Goal: Task Accomplishment & Management: Manage account settings

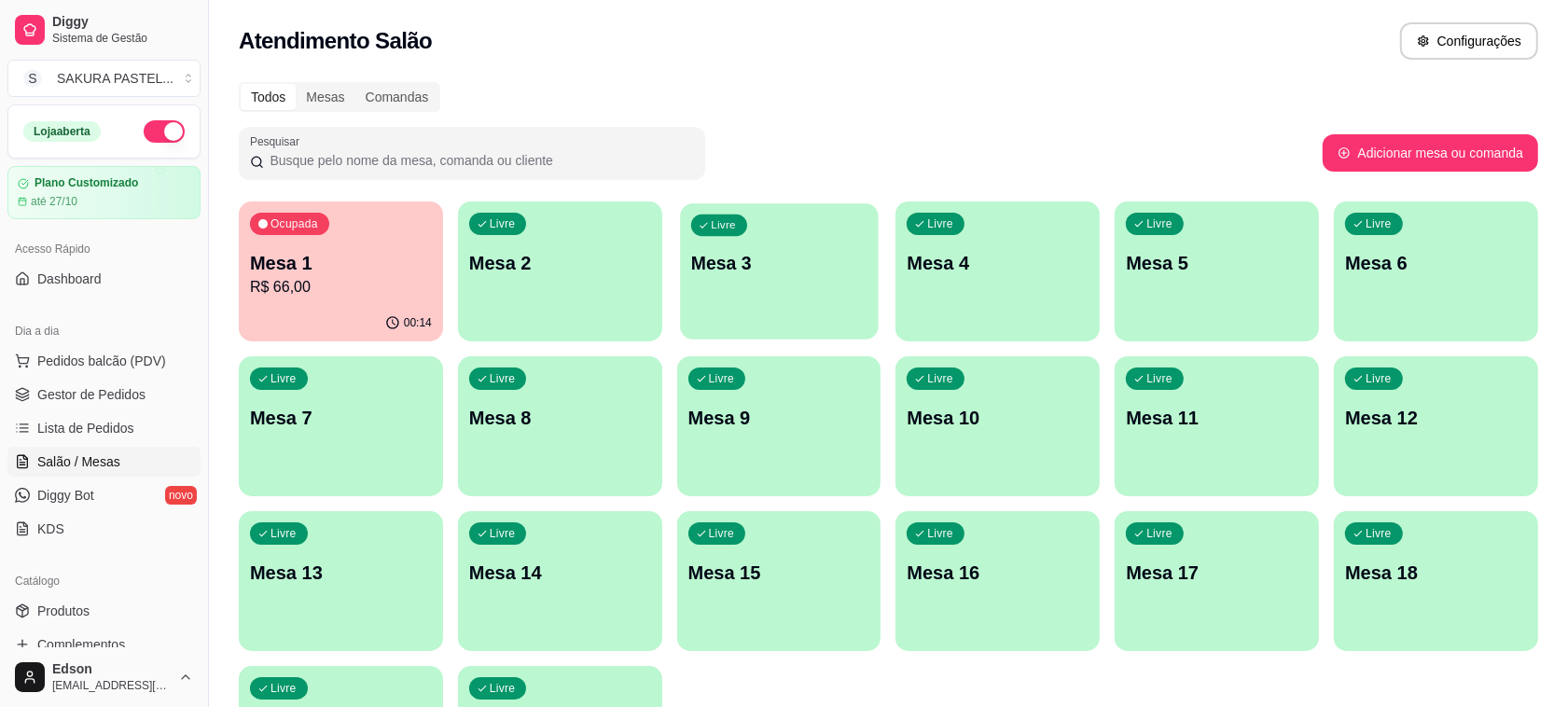
click at [740, 267] on p "Mesa 3" at bounding box center [780, 263] width 177 height 25
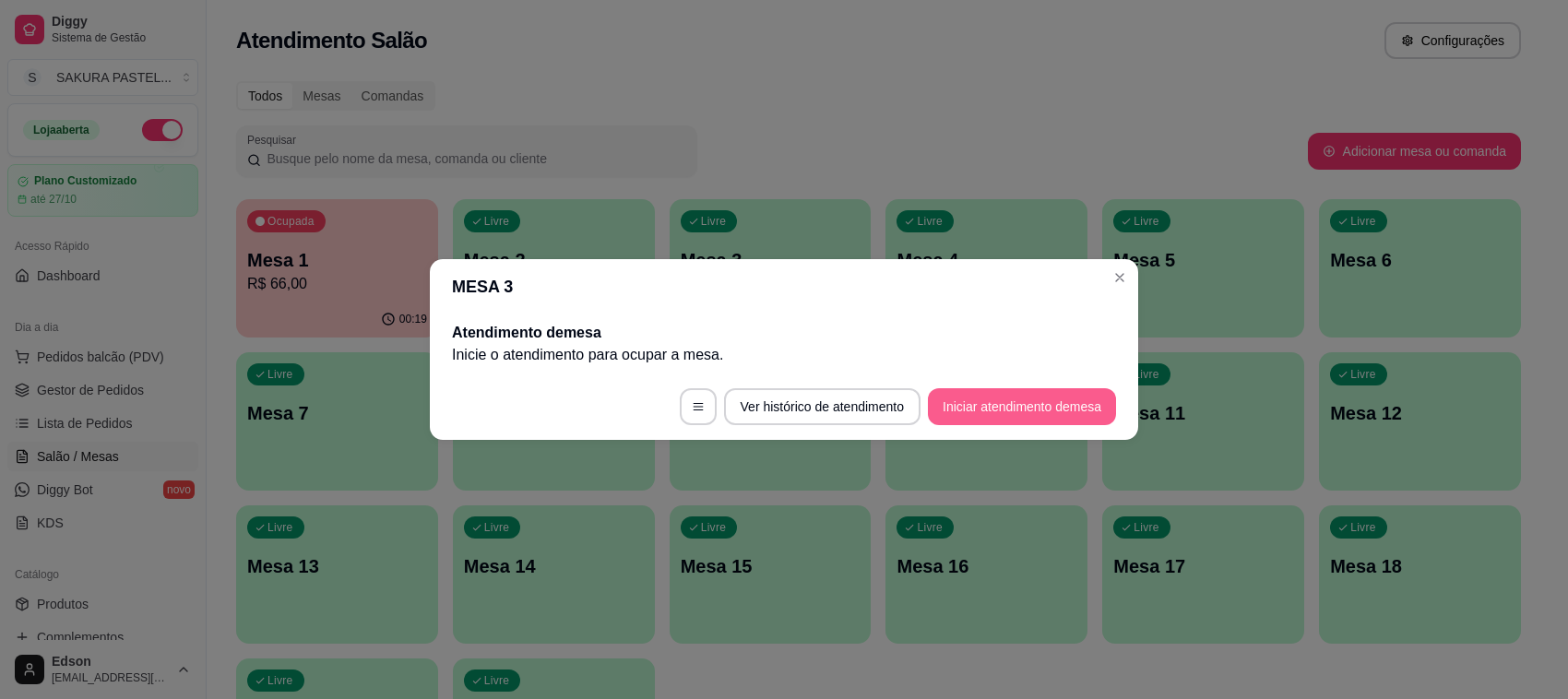
click at [988, 423] on button "Iniciar atendimento de mesa" at bounding box center [1022, 407] width 188 height 37
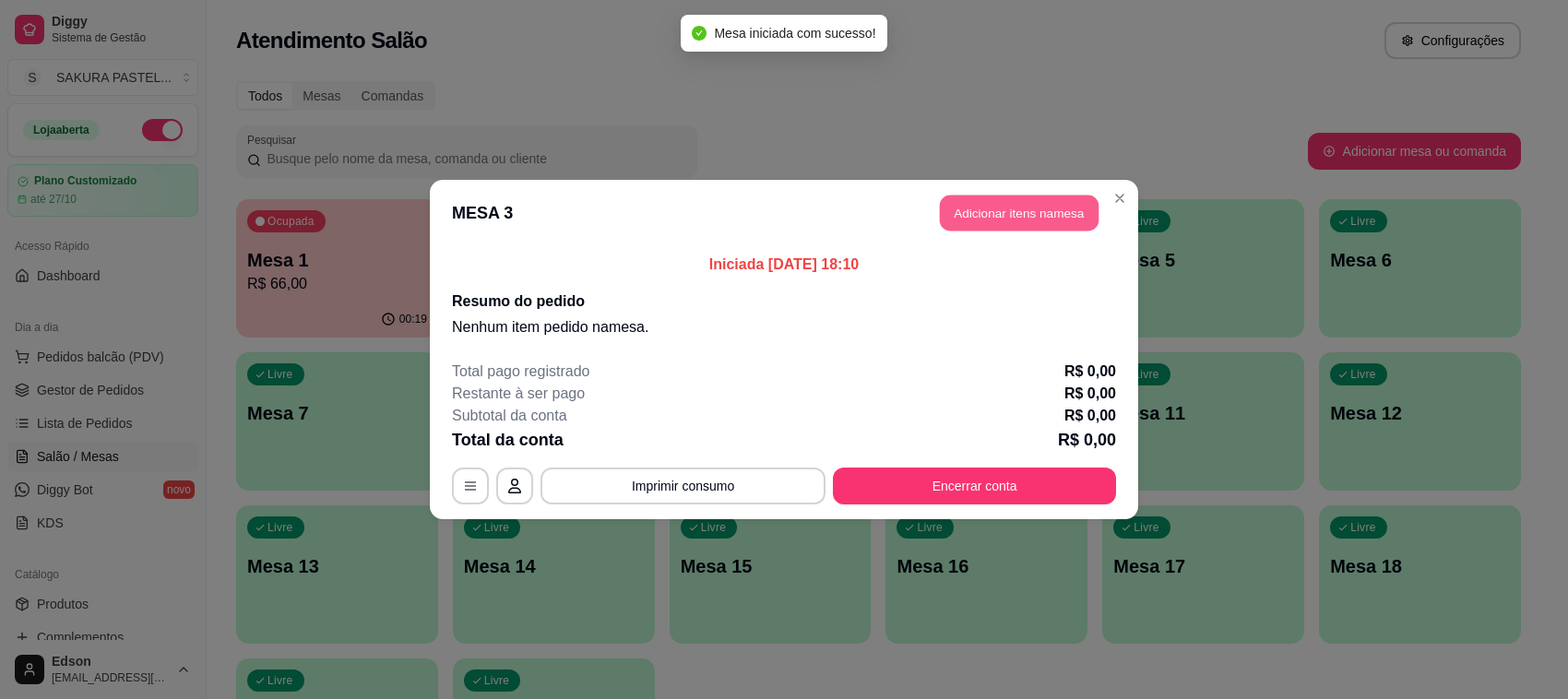
click at [1036, 209] on button "Adicionar itens na mesa" at bounding box center [1020, 213] width 159 height 36
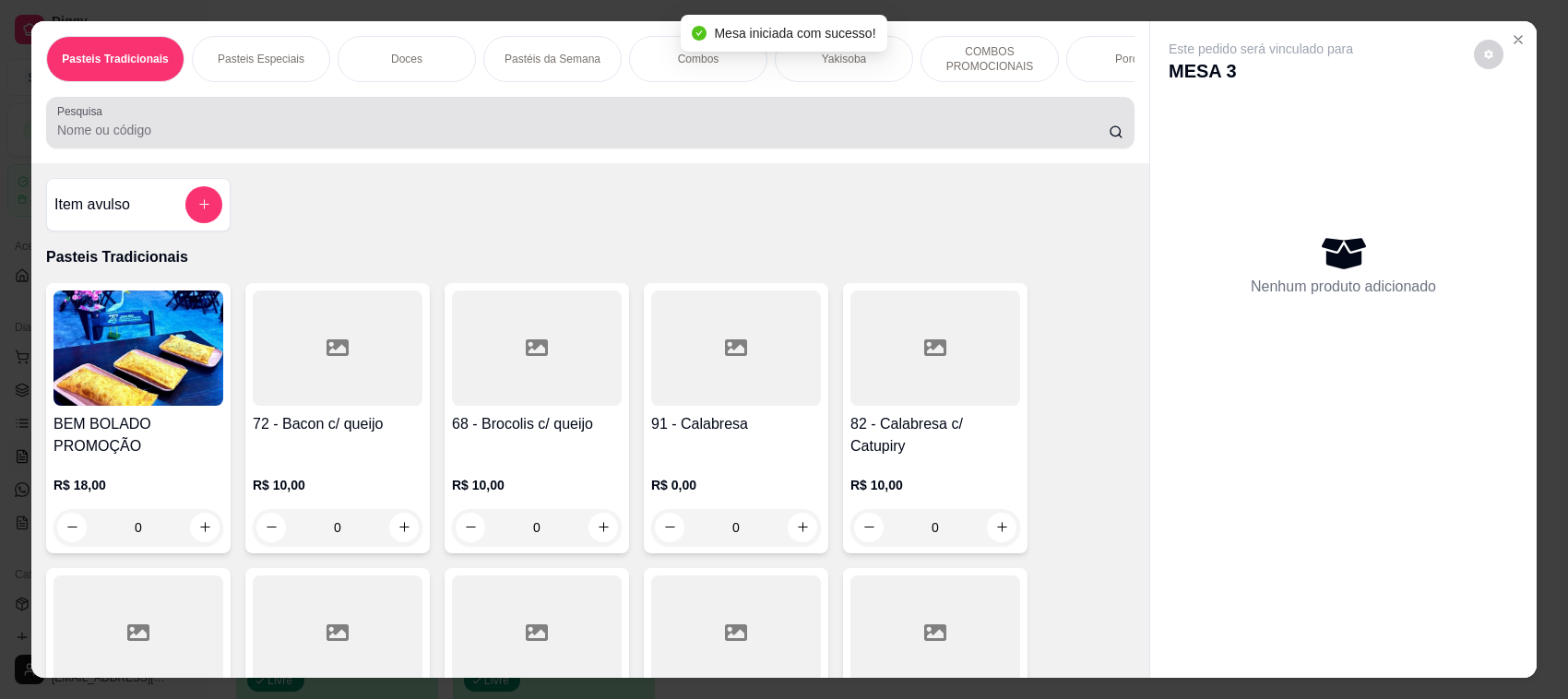
click at [481, 139] on input "Pesquisa" at bounding box center [582, 129] width 1051 height 19
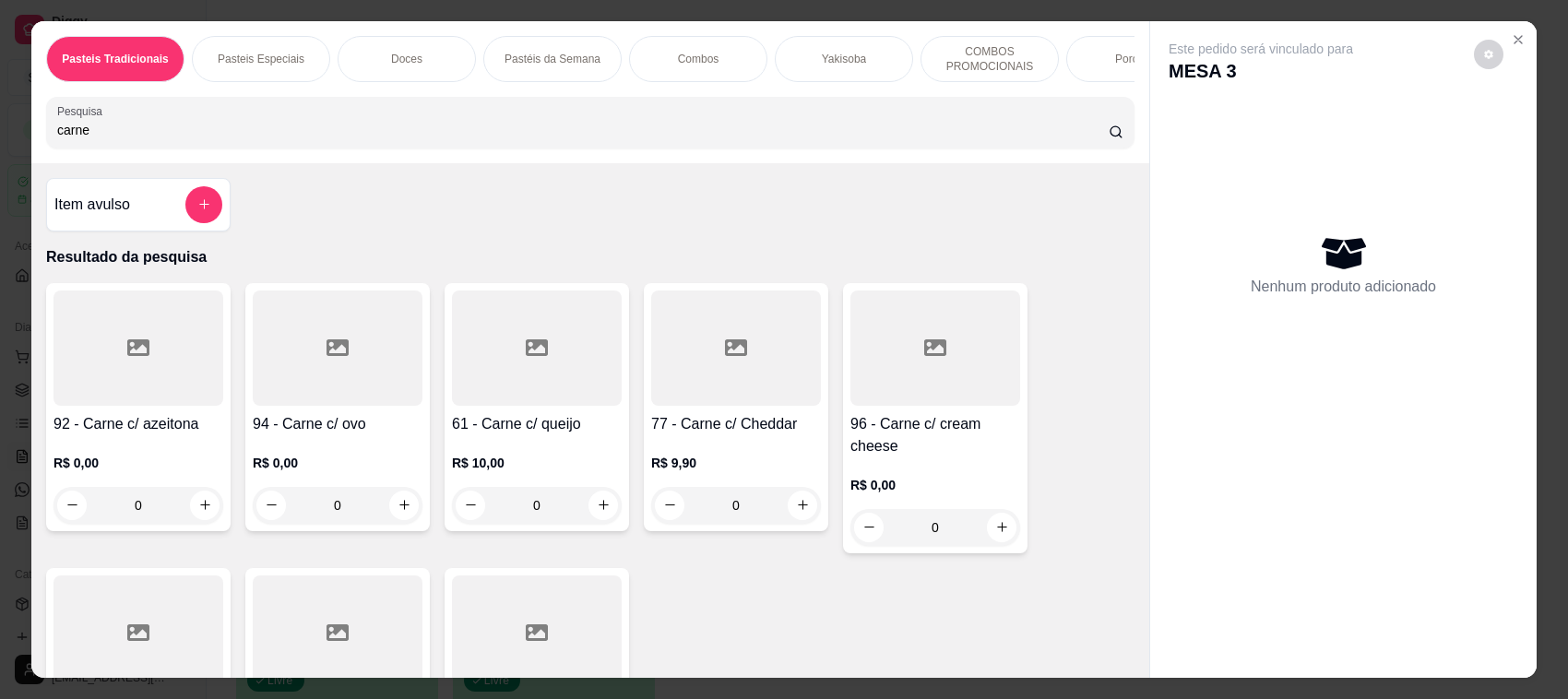
type input "carne"
click at [764, 426] on div "77 - Carne c/ Cheddar R$ 9,90 0" at bounding box center [736, 407] width 184 height 248
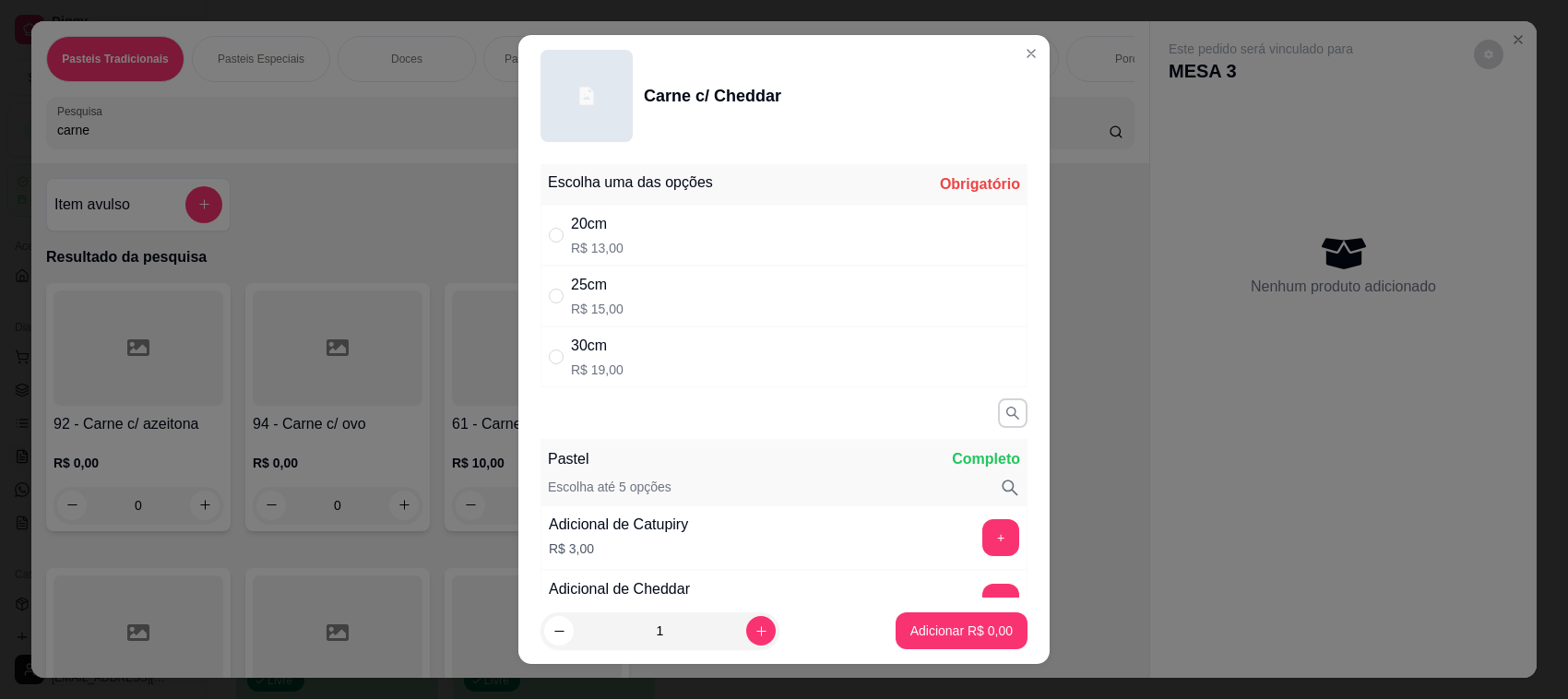
click at [646, 249] on div "20cm R$ 13,00" at bounding box center [784, 235] width 487 height 61
radio input "true"
click at [905, 632] on p "Adicionar R$ 13,00" at bounding box center [958, 630] width 110 height 19
type input "1"
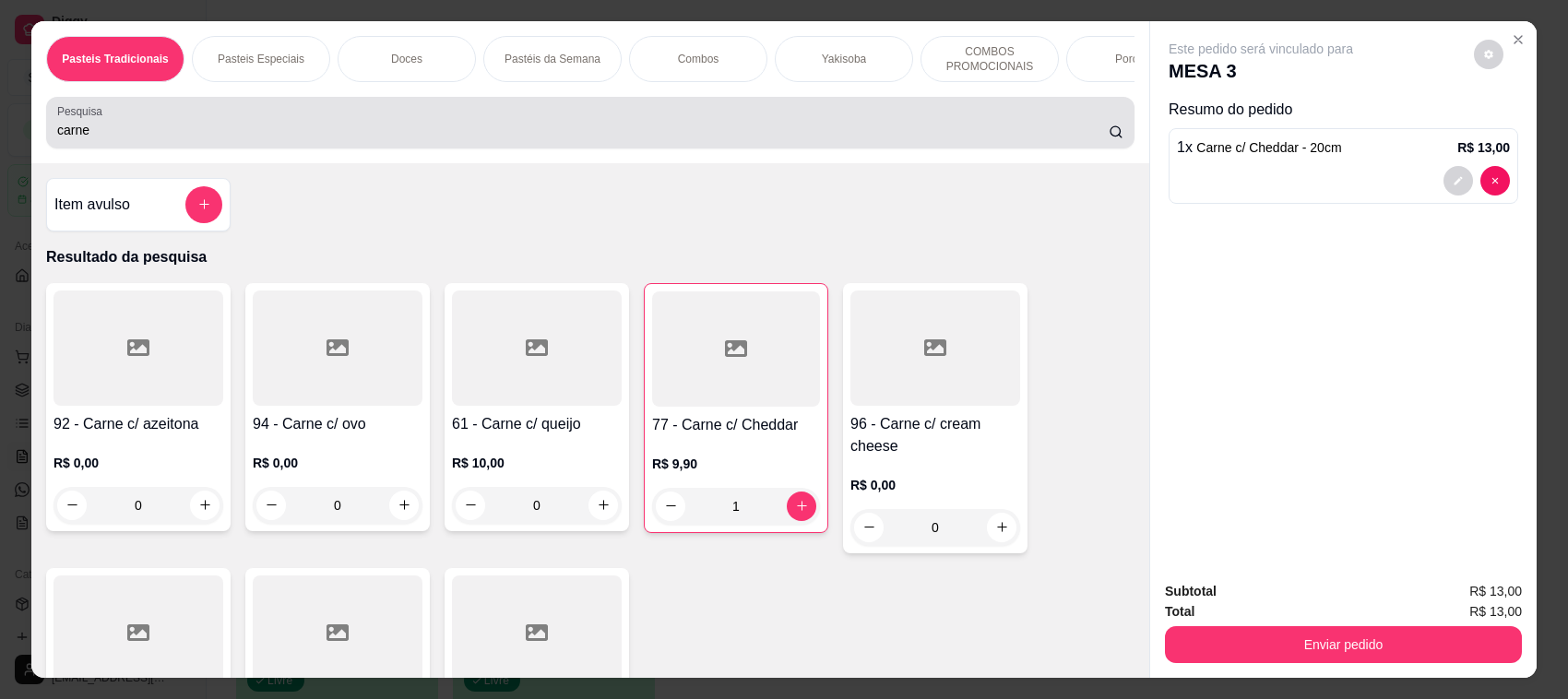
click at [230, 133] on div "carne" at bounding box center [590, 123] width 1067 height 37
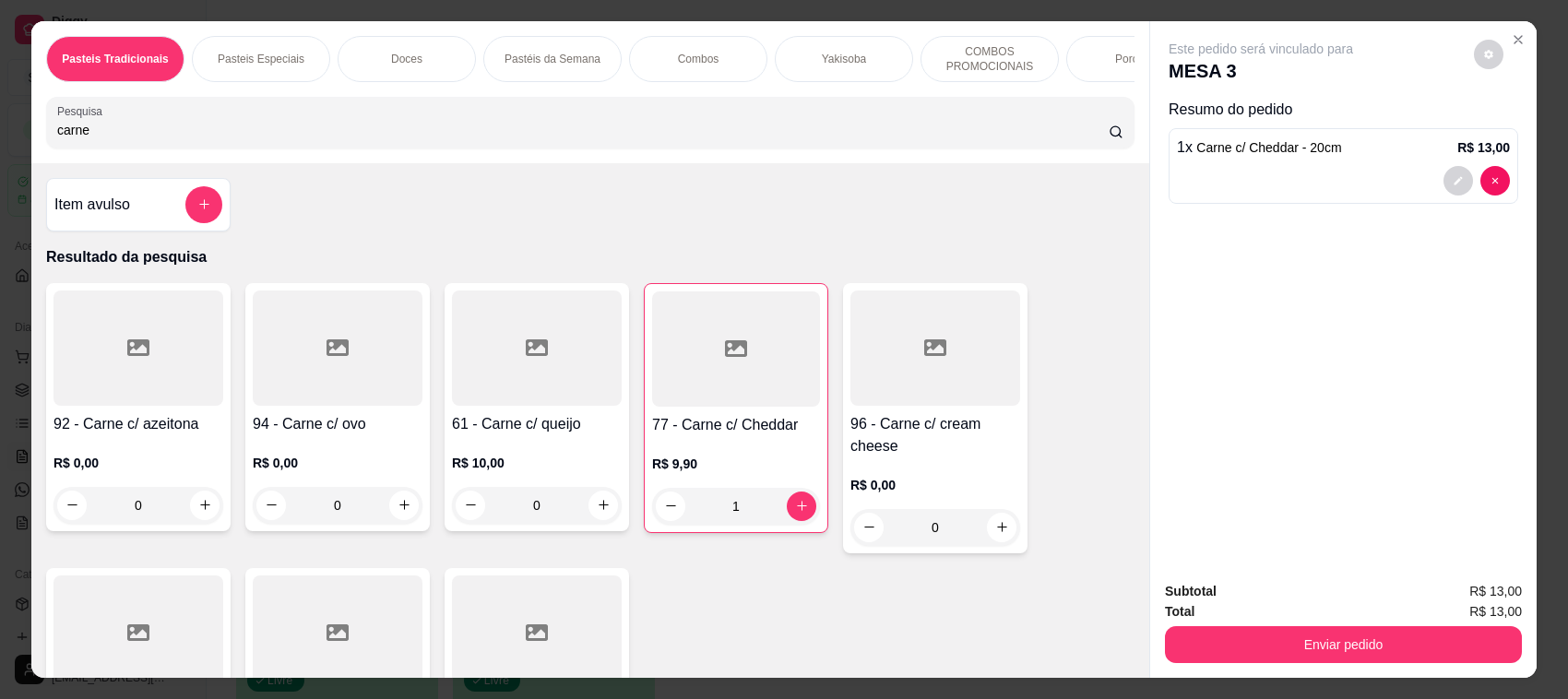
click at [230, 133] on div "carne" at bounding box center [590, 123] width 1067 height 37
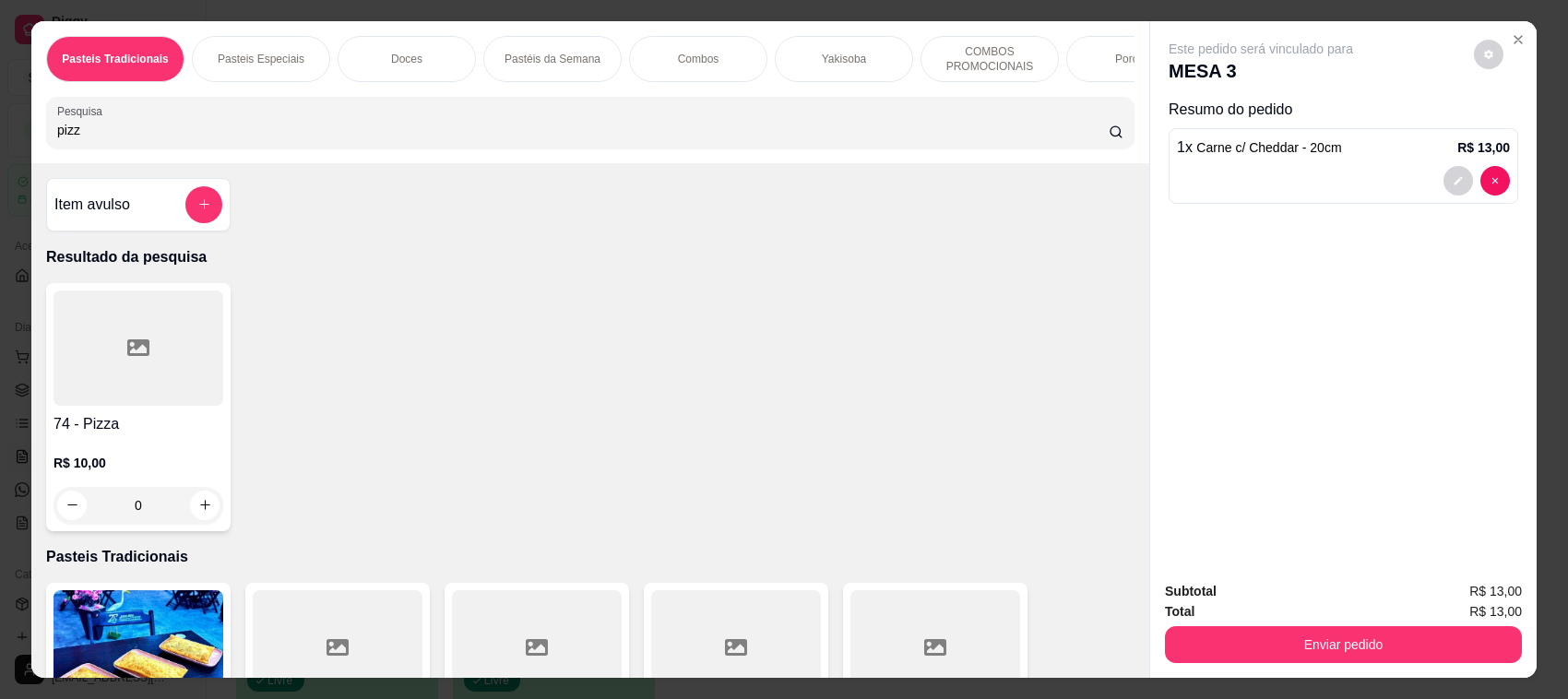
type input "pizz"
click at [95, 384] on div at bounding box center [138, 348] width 170 height 116
click at [607, 263] on div "20cm R$ 14,00" at bounding box center [784, 235] width 487 height 61
radio input "true"
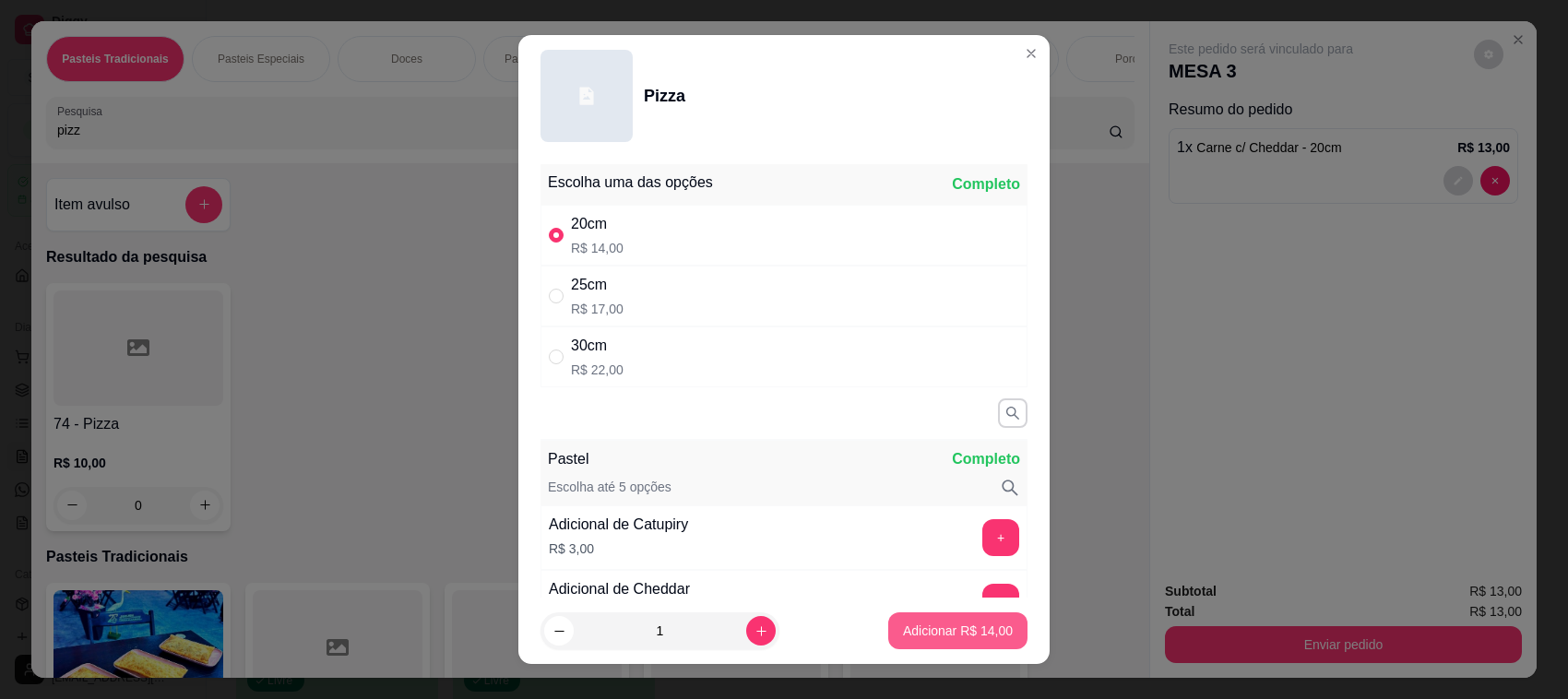
click at [924, 632] on p "Adicionar R$ 14,00" at bounding box center [958, 630] width 110 height 19
type input "1"
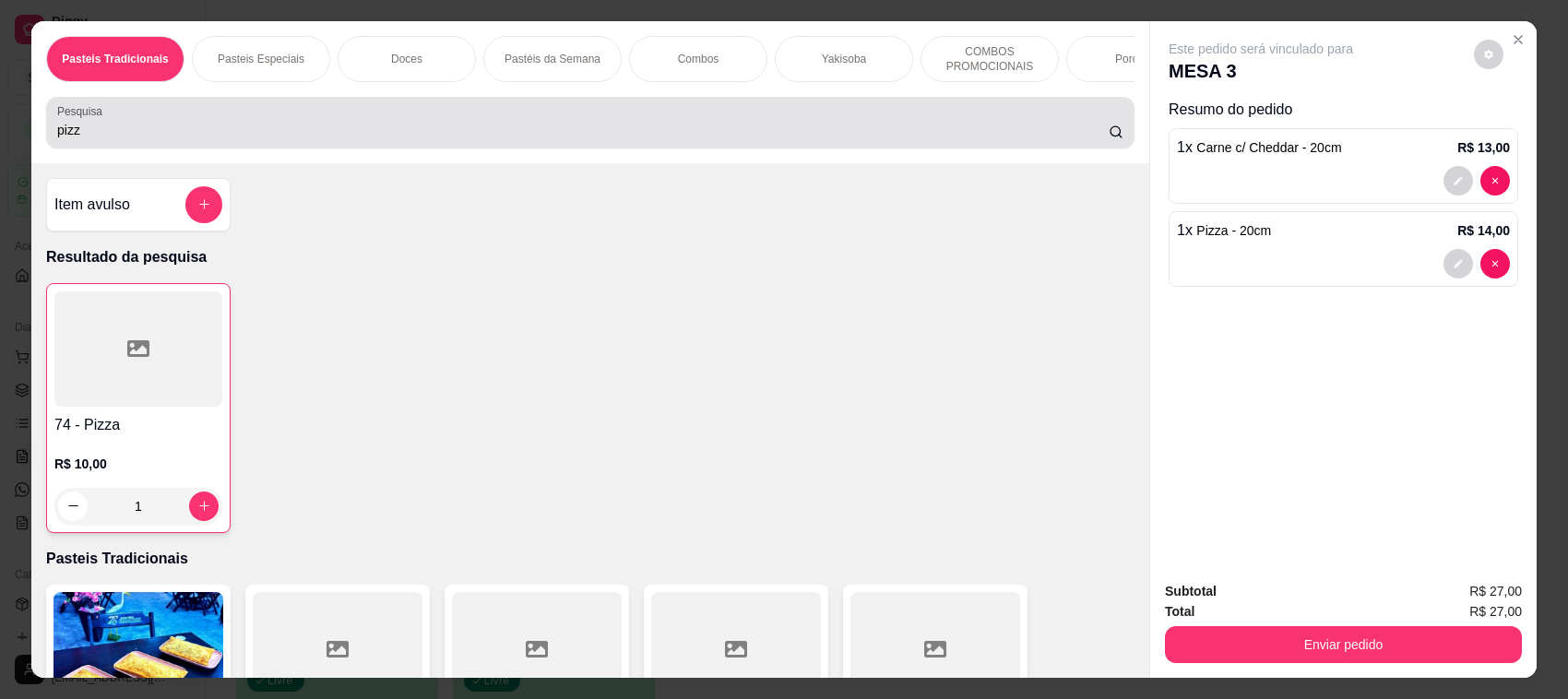
click at [261, 132] on div "pizz" at bounding box center [590, 123] width 1067 height 37
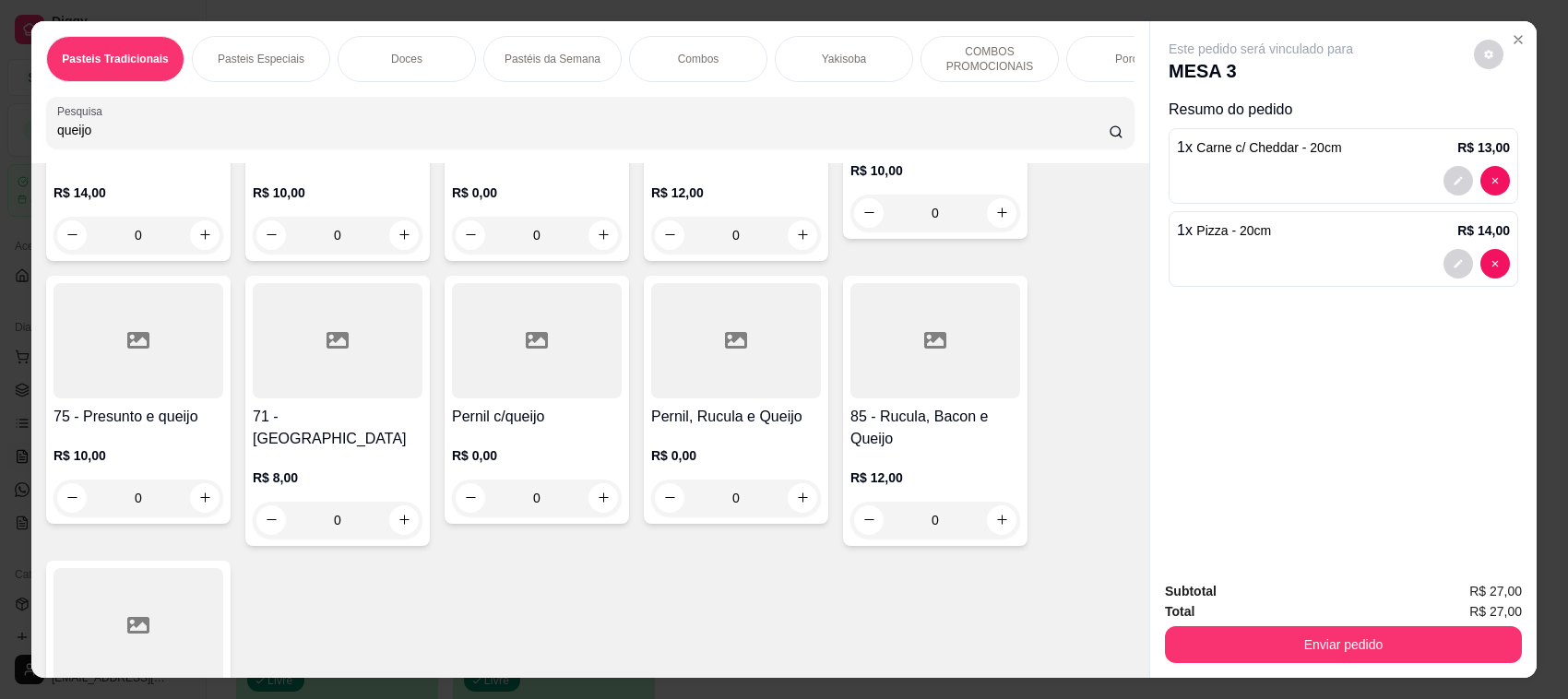
scroll to position [872, 0]
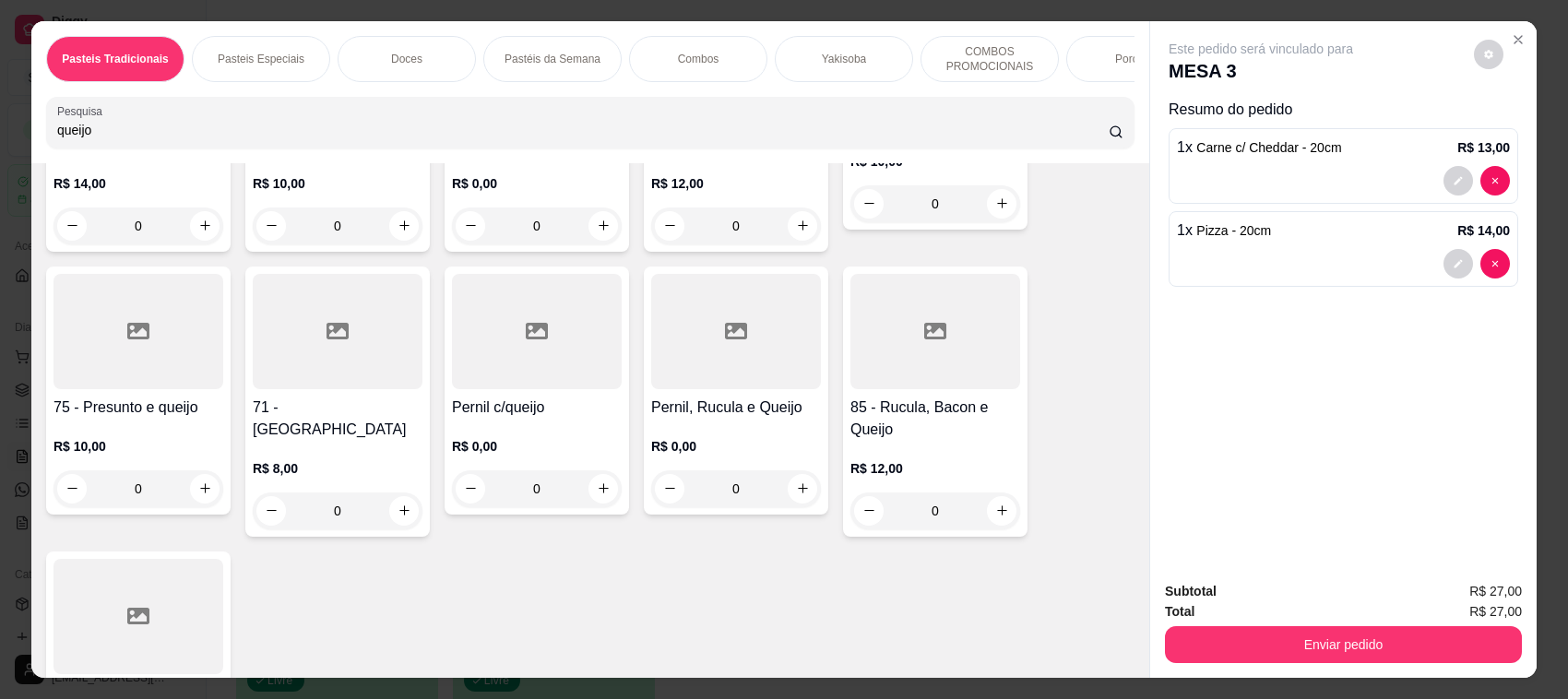
type input "queijo"
click at [336, 342] on icon at bounding box center [337, 330] width 23 height 23
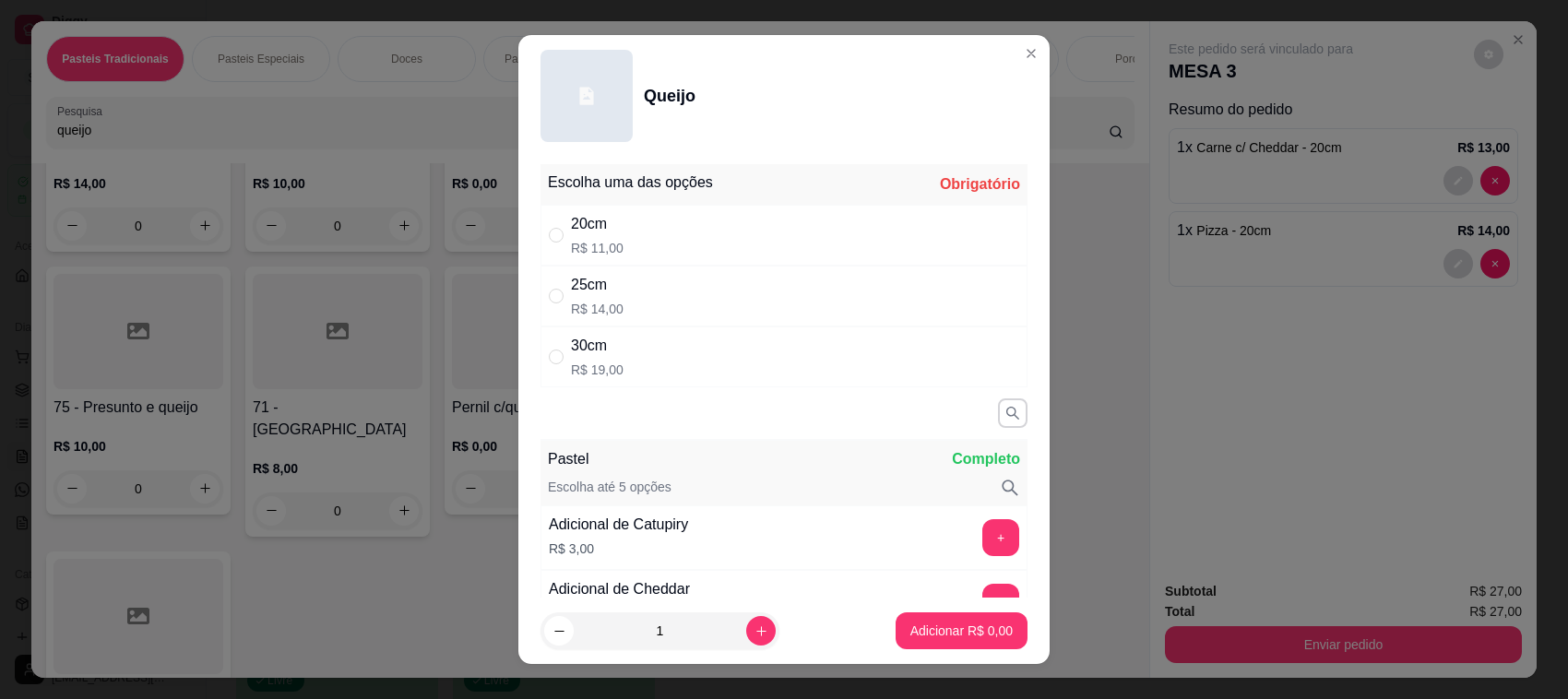
click at [610, 233] on div "20cm R$ 11,00" at bounding box center [784, 235] width 487 height 61
radio input "true"
click at [903, 625] on p "Adicionar R$ 11,00" at bounding box center [958, 630] width 110 height 19
type input "1"
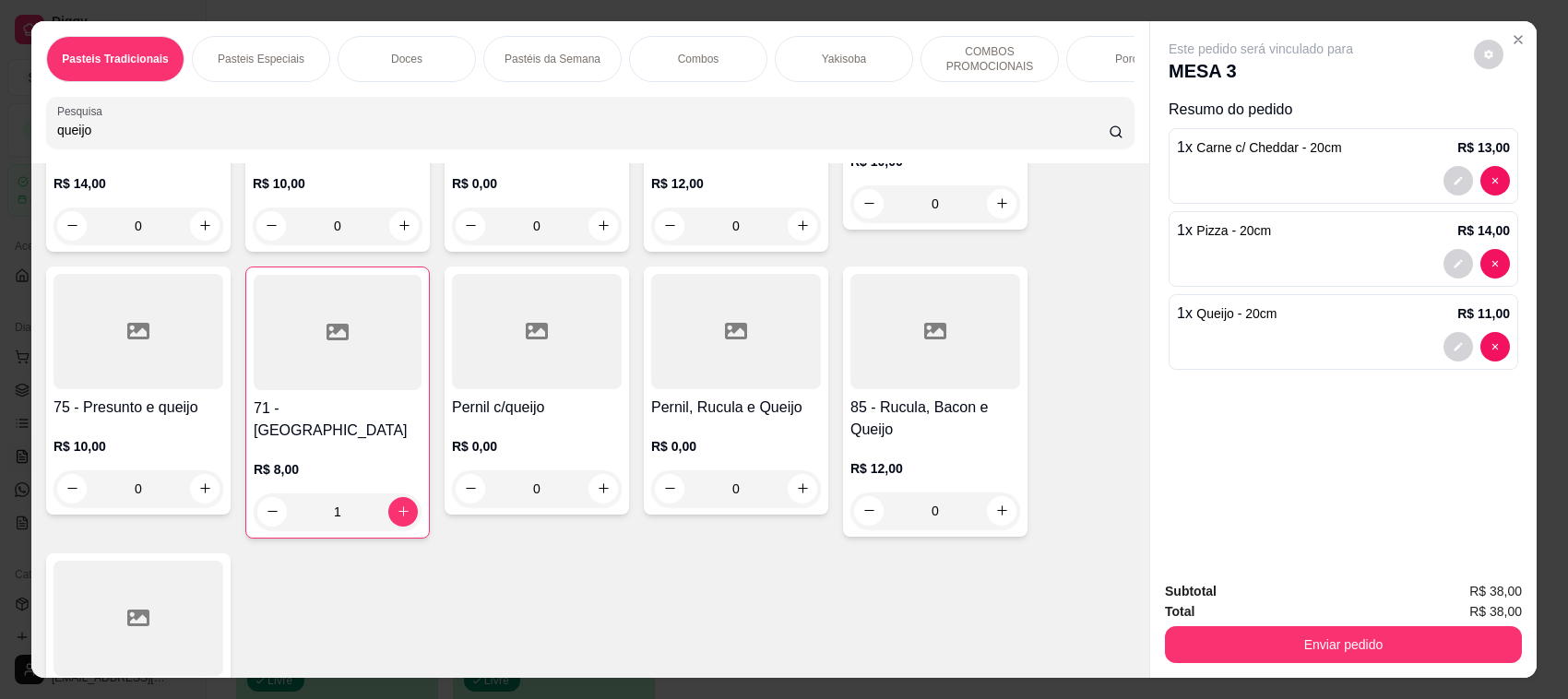
scroll to position [0, 0]
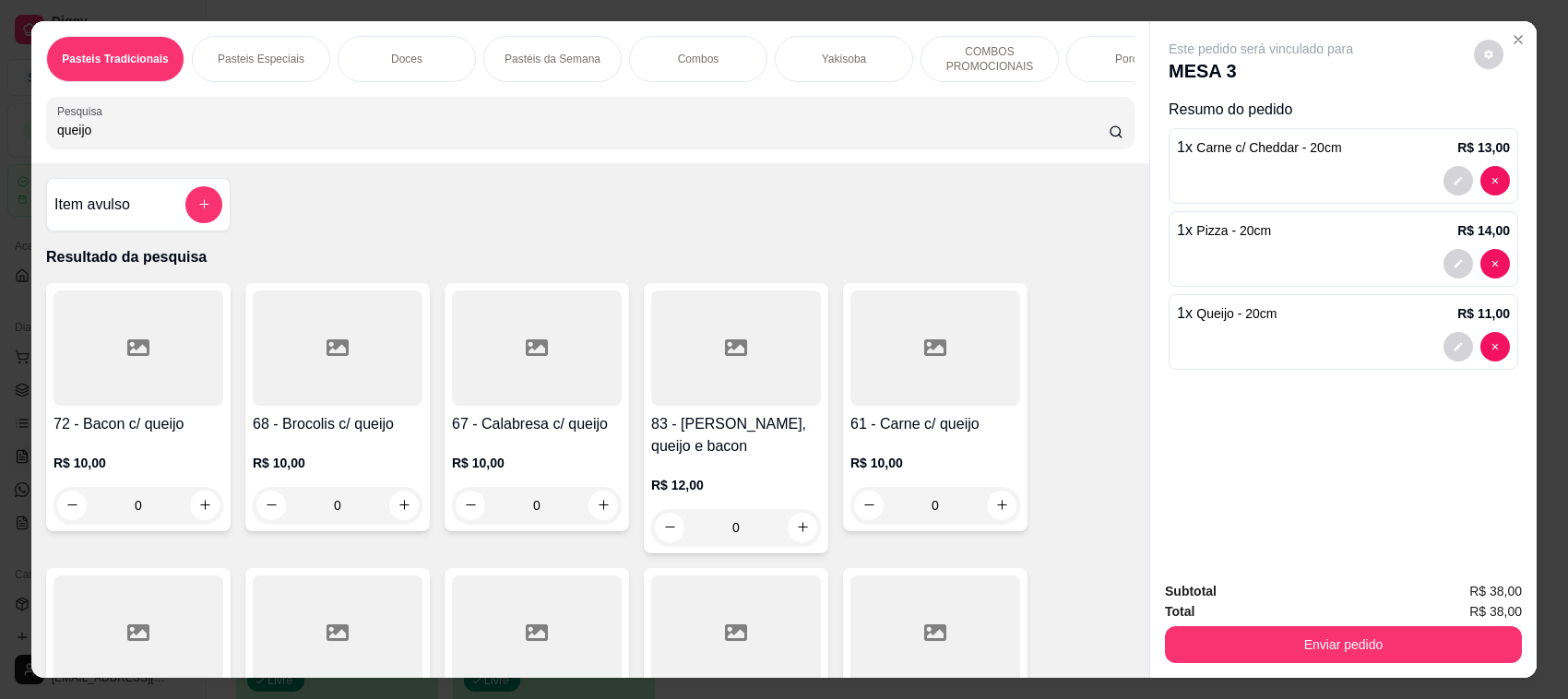
click at [201, 138] on input "queijo" at bounding box center [582, 129] width 1051 height 19
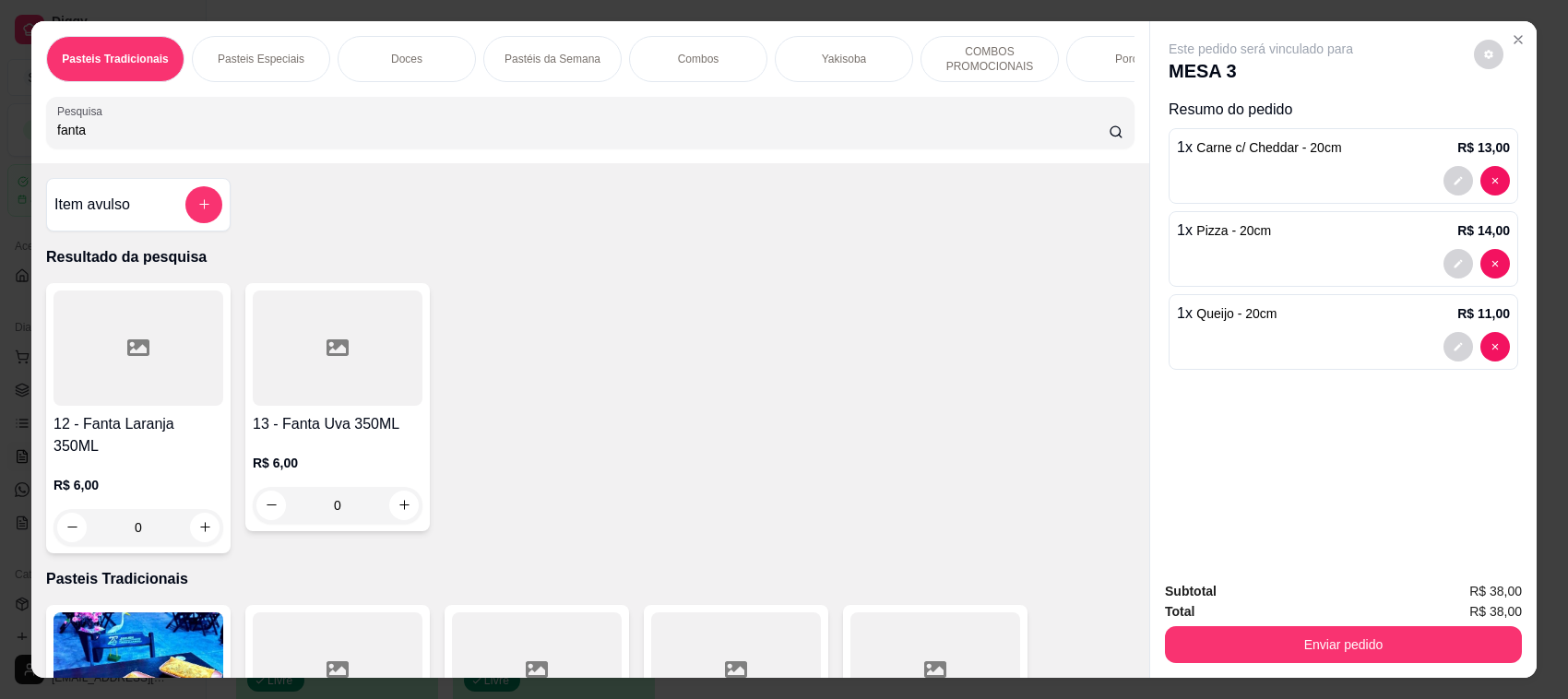
type input "fanta"
click at [171, 404] on div at bounding box center [138, 348] width 170 height 116
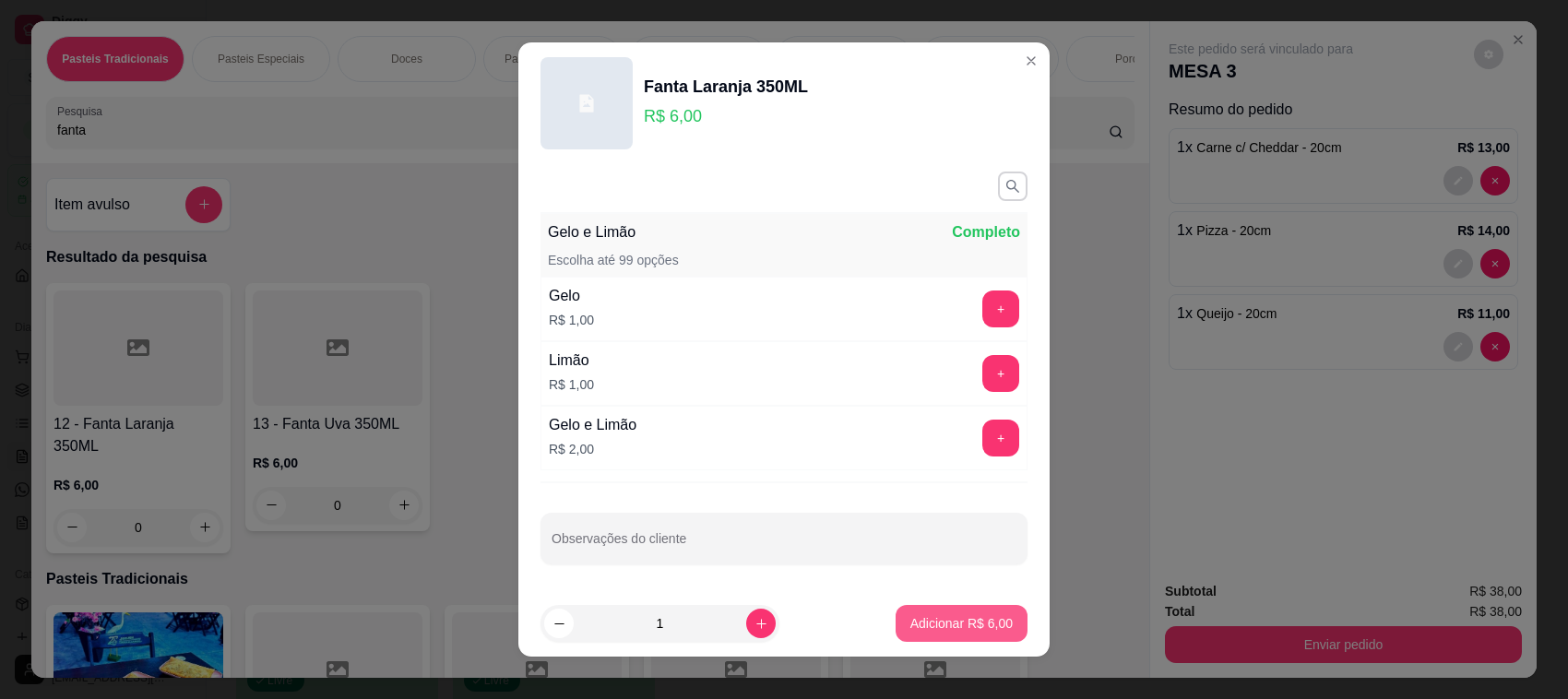
click at [955, 638] on button "Adicionar R$ 6,00" at bounding box center [961, 624] width 132 height 37
type input "1"
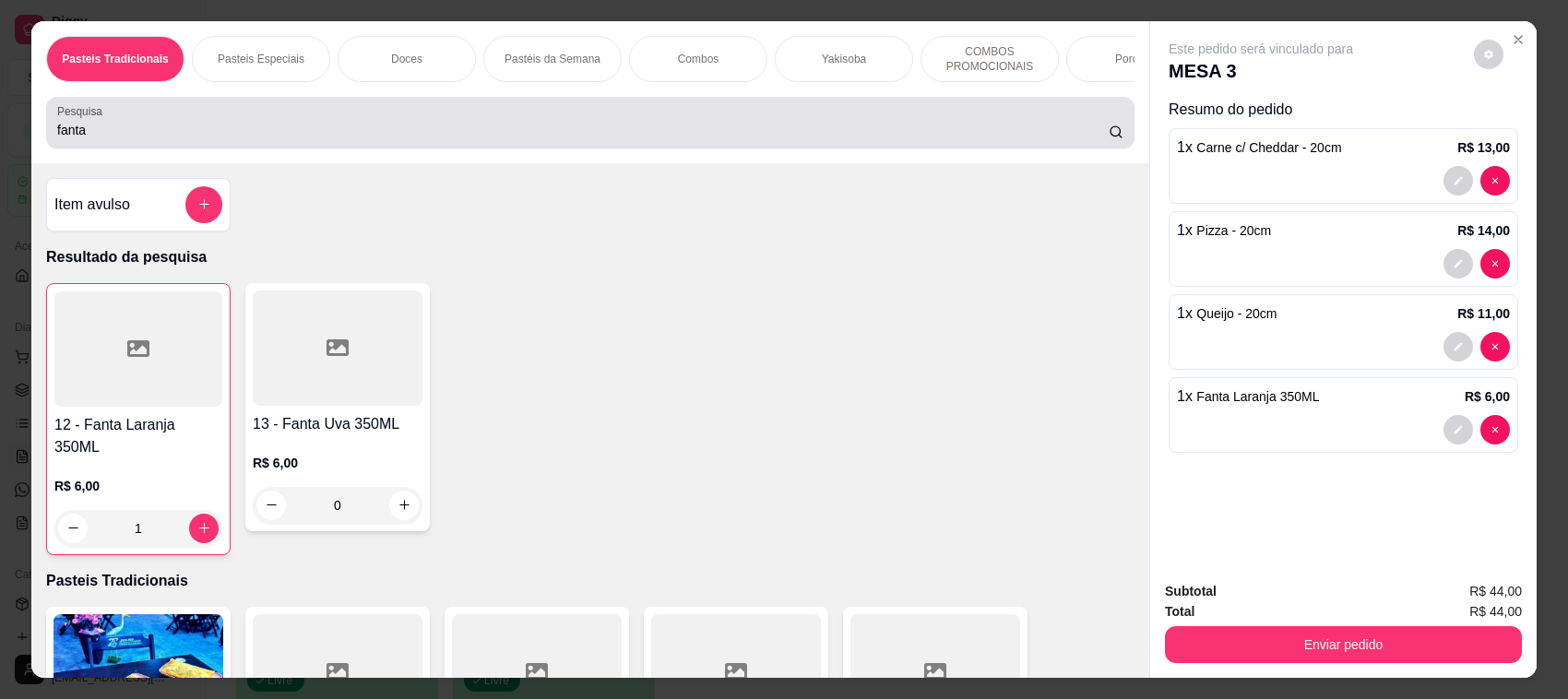
click at [245, 148] on div "Pesquisa fanta" at bounding box center [590, 123] width 1088 height 52
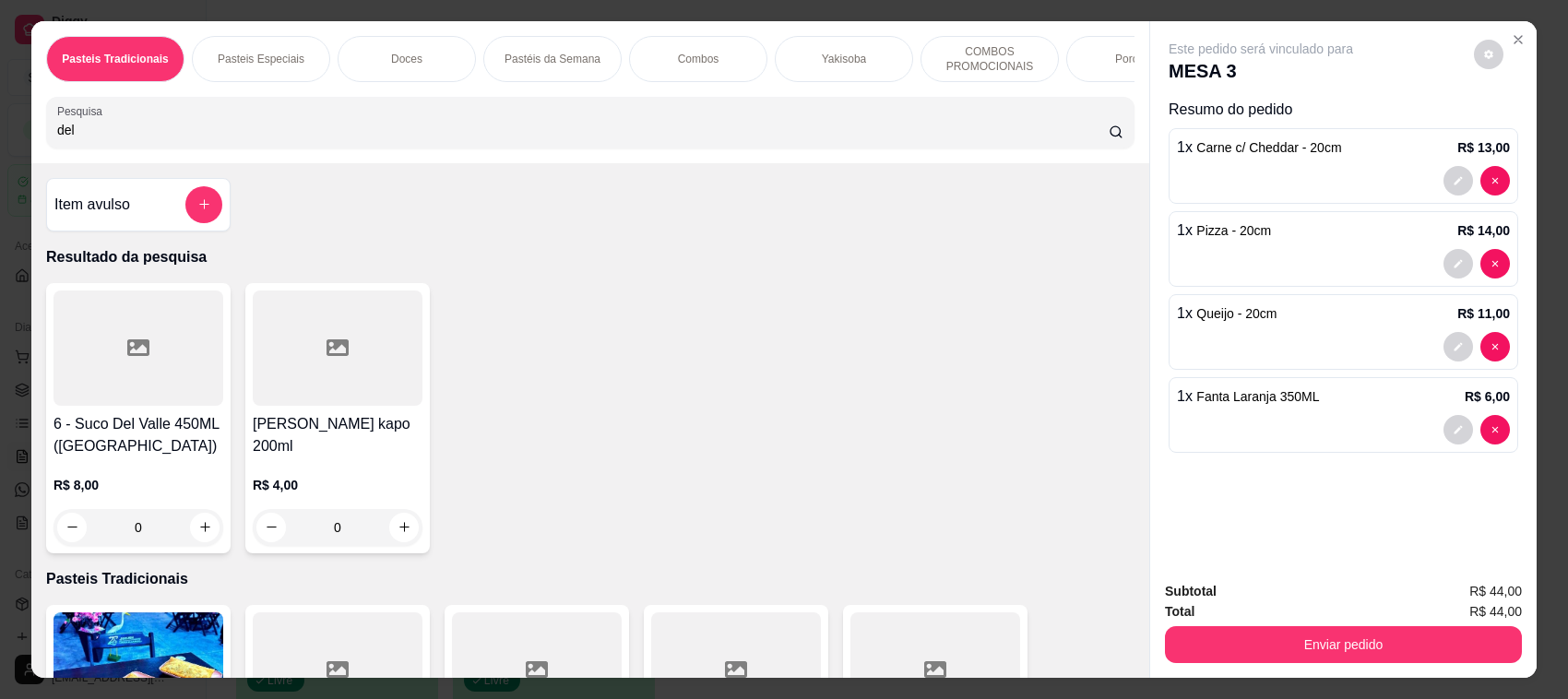
type input "del"
click at [125, 398] on div at bounding box center [138, 348] width 170 height 116
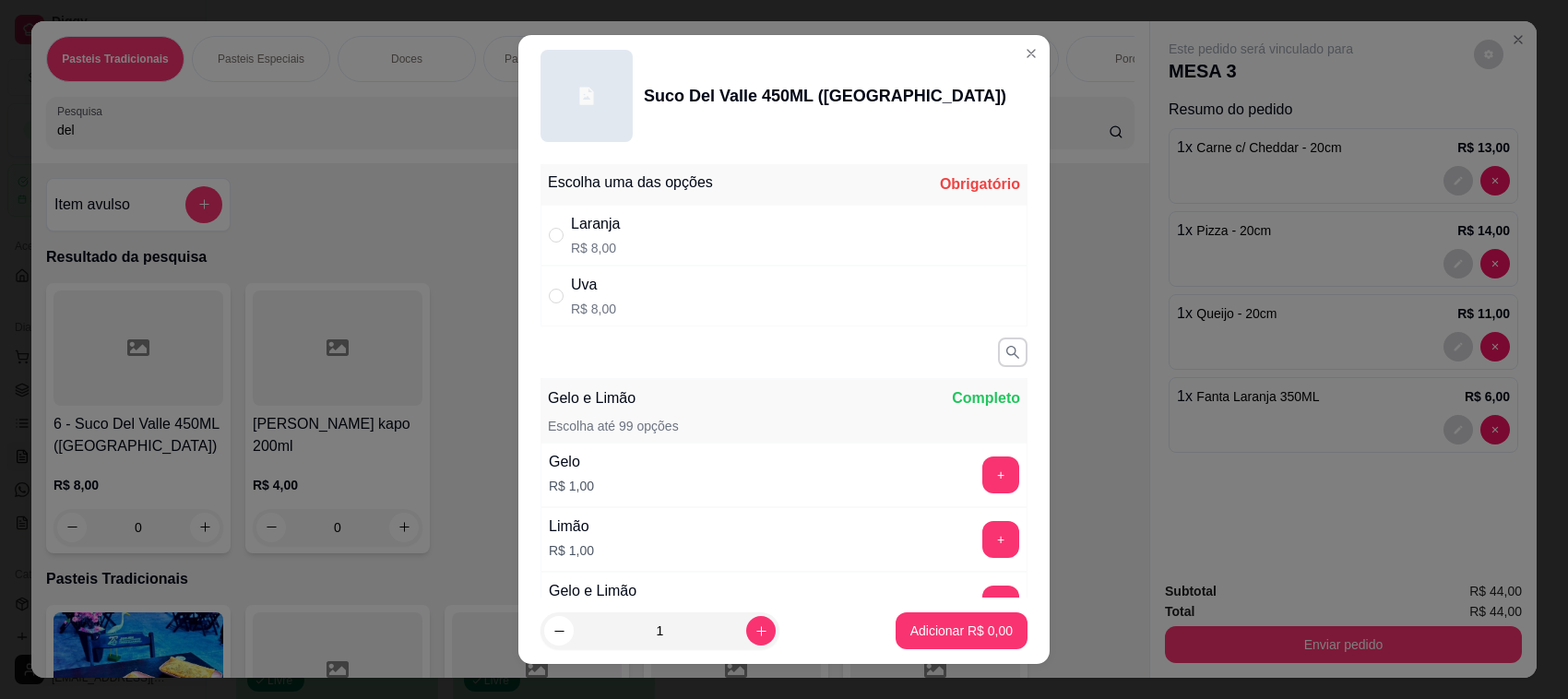
click at [777, 257] on div "Laranja R$ 8,00" at bounding box center [784, 235] width 487 height 61
radio input "true"
drag, startPoint x: 945, startPoint y: 660, endPoint x: 935, endPoint y: 643, distance: 19.7
click at [937, 648] on footer "1 Adicionar R$ 8,00" at bounding box center [784, 631] width 531 height 67
click at [929, 625] on p "Adicionar R$ 8,00" at bounding box center [962, 630] width 102 height 19
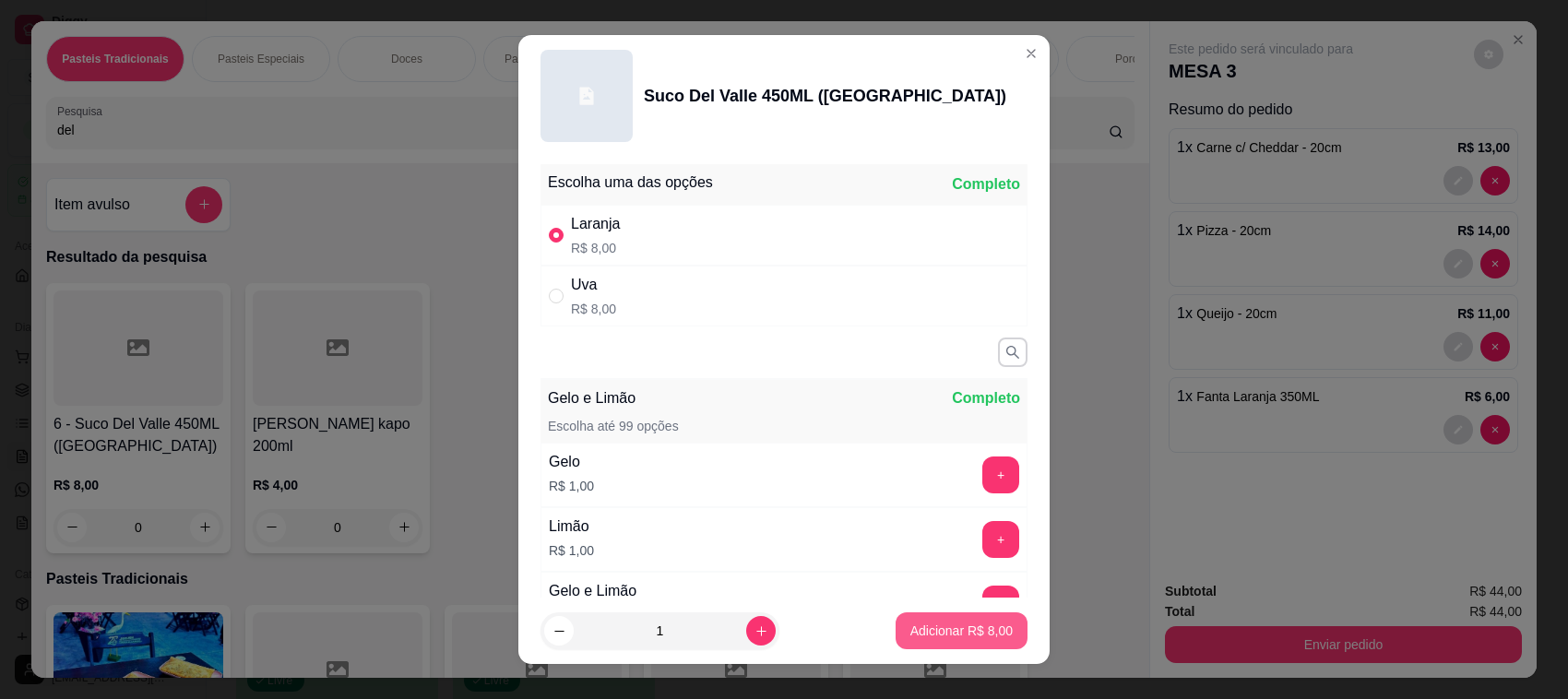
type input "1"
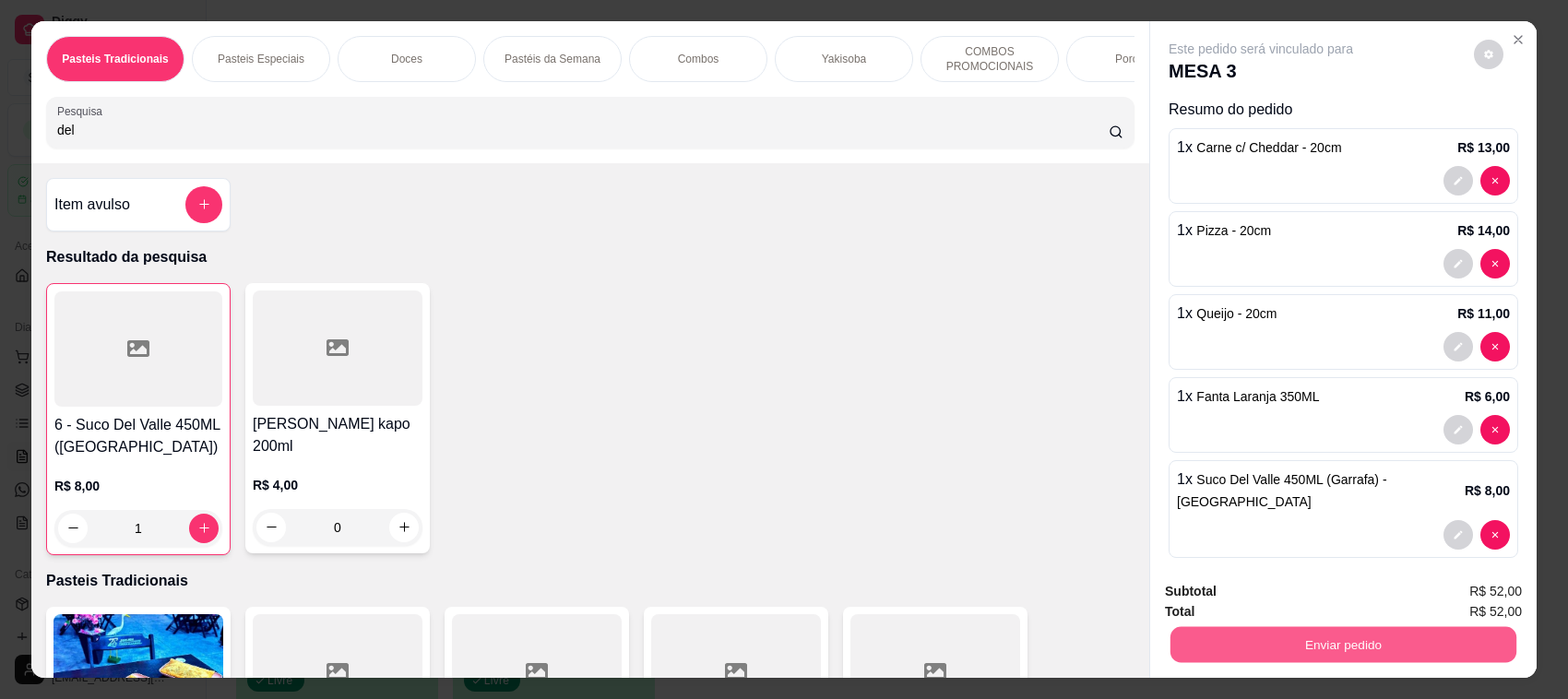
click at [1270, 643] on button "Enviar pedido" at bounding box center [1343, 645] width 346 height 36
click at [1346, 614] on button "Registrar cliente" at bounding box center [1349, 601] width 122 height 35
click at [1412, 646] on button "Enviar pedido" at bounding box center [1343, 645] width 357 height 37
click at [1483, 586] on button "Enviar pedido" at bounding box center [1472, 600] width 101 height 34
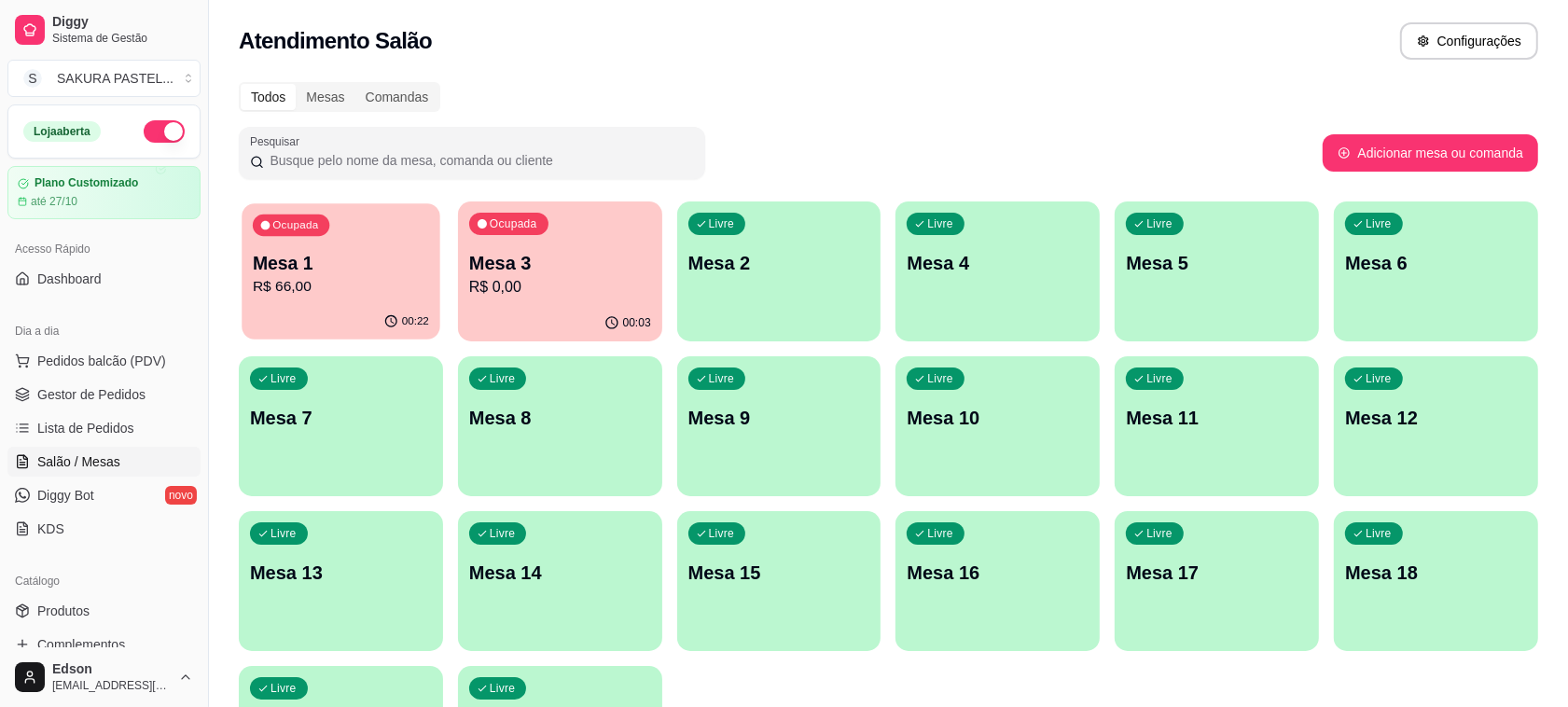
click at [306, 266] on p "Mesa 1" at bounding box center [341, 263] width 177 height 25
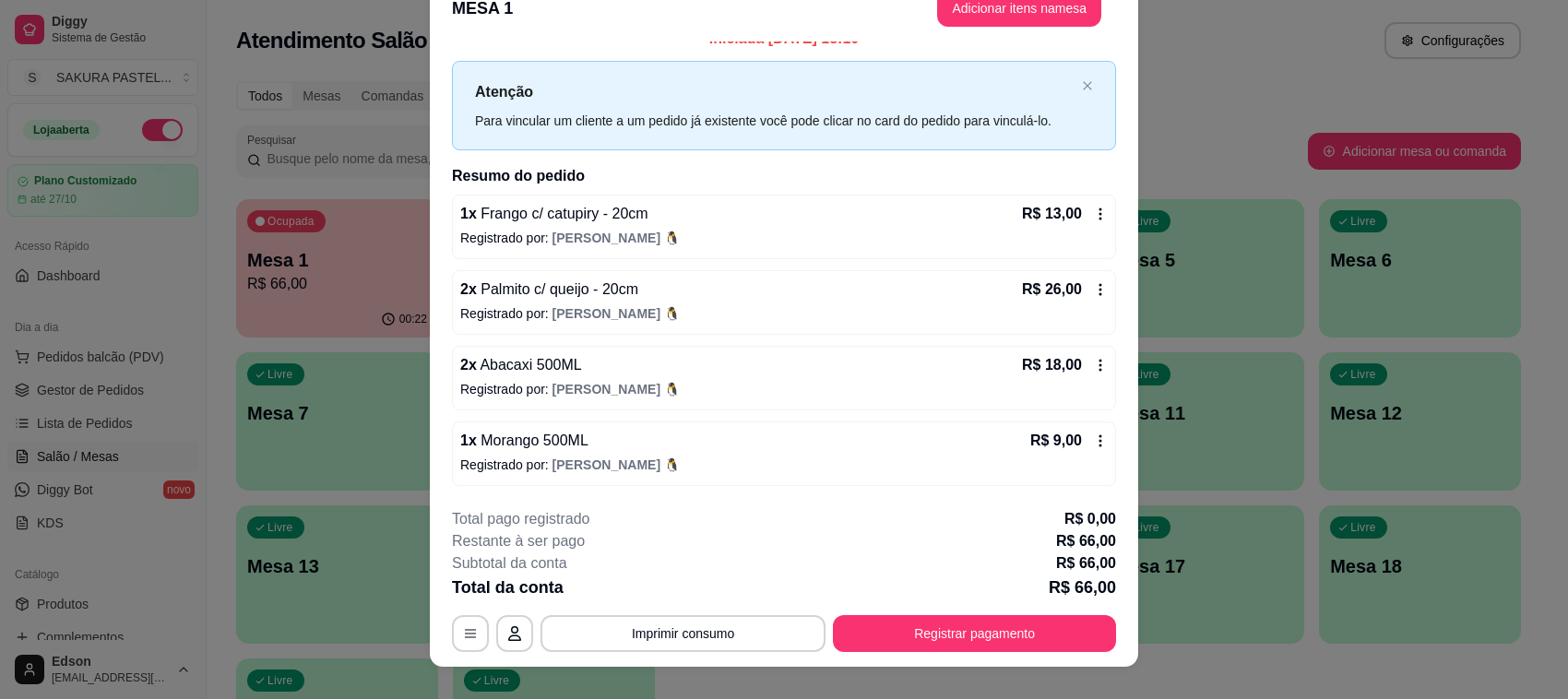
scroll to position [55, 0]
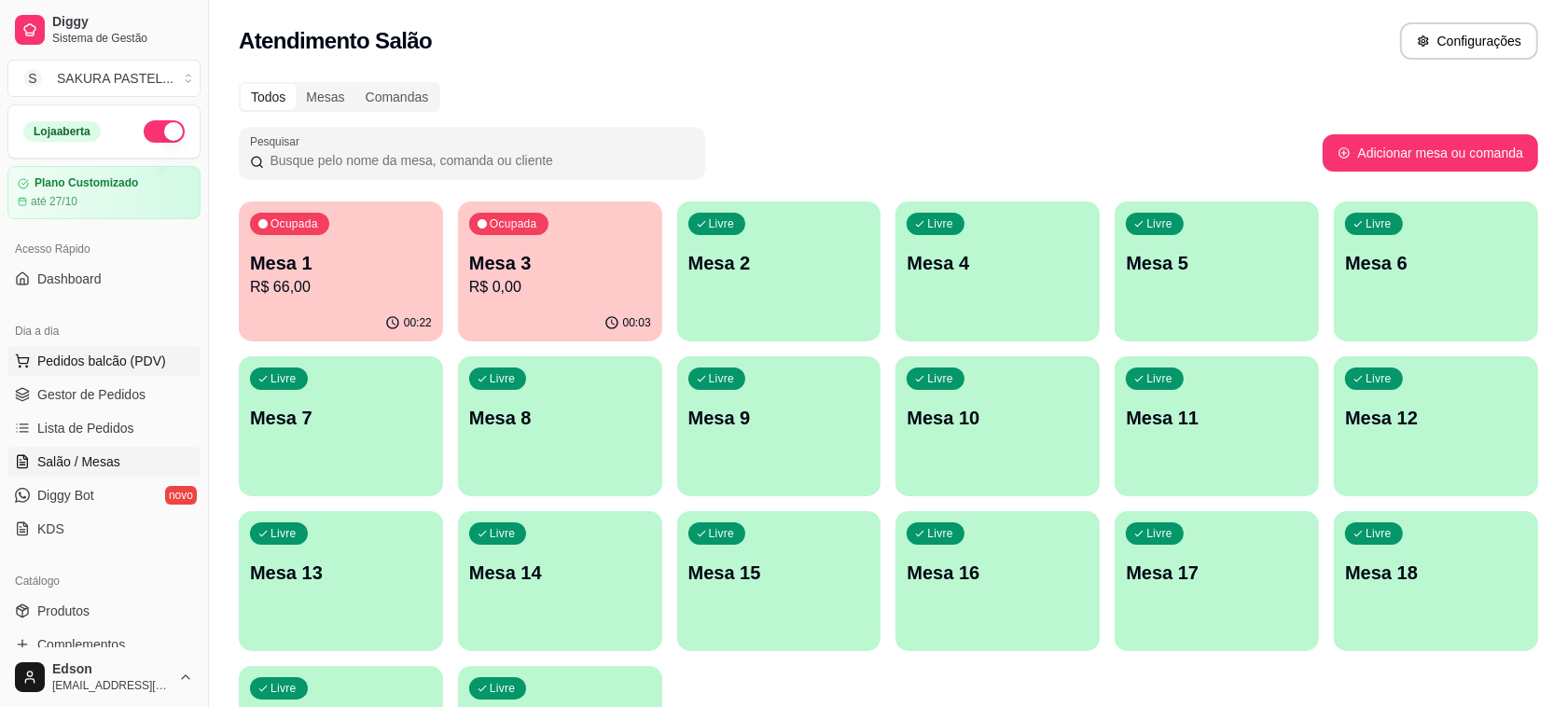
click at [60, 356] on span "Pedidos balcão (PDV)" at bounding box center [102, 361] width 129 height 19
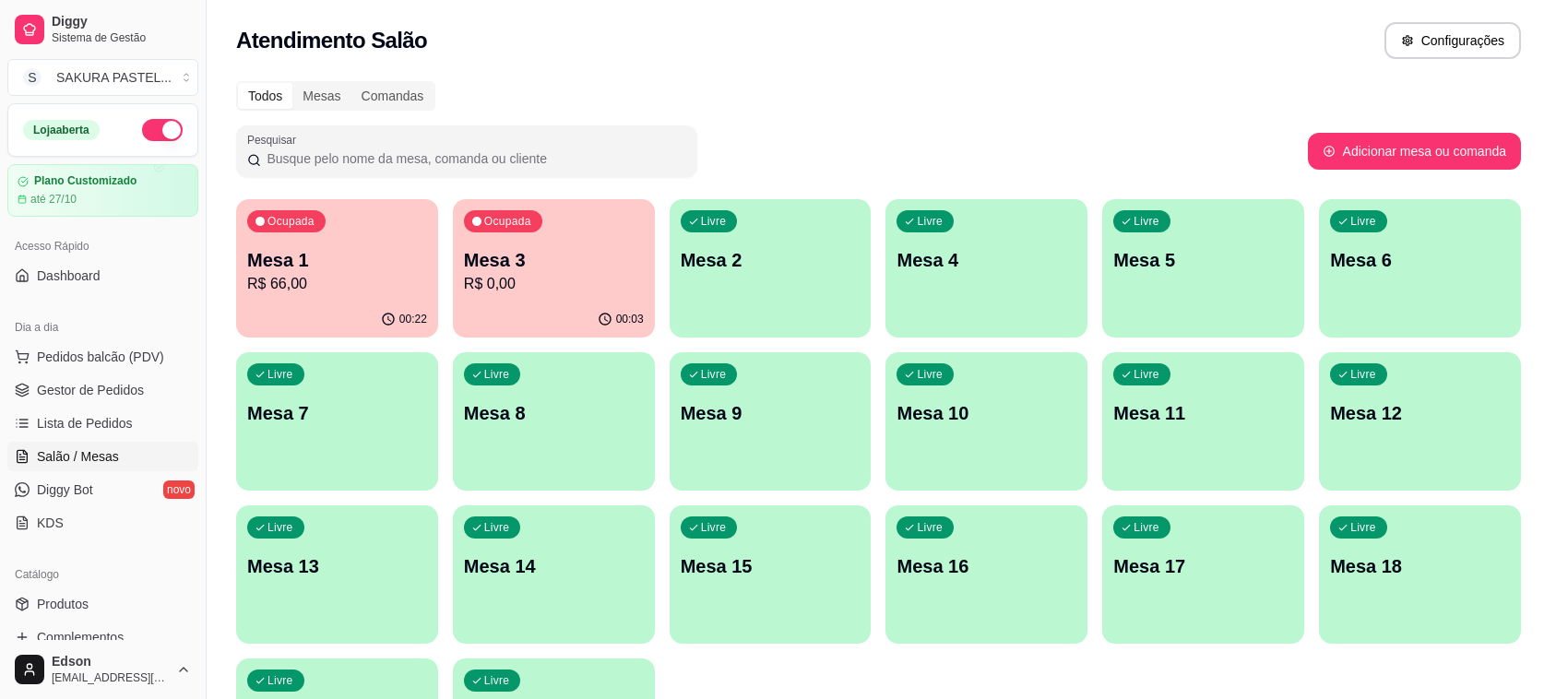
click at [383, 139] on input "Pesquisa" at bounding box center [582, 129] width 1051 height 19
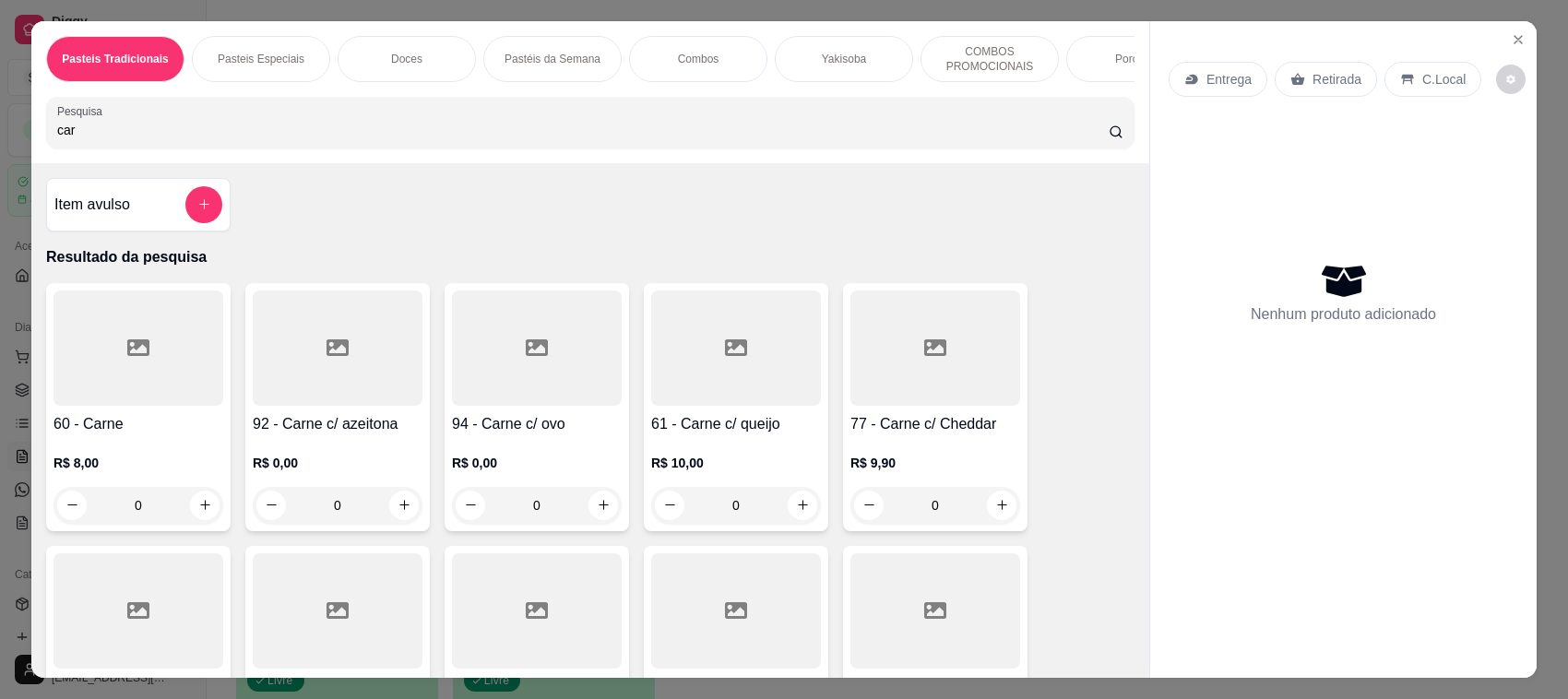
type input "car"
click at [729, 385] on div at bounding box center [735, 348] width 170 height 116
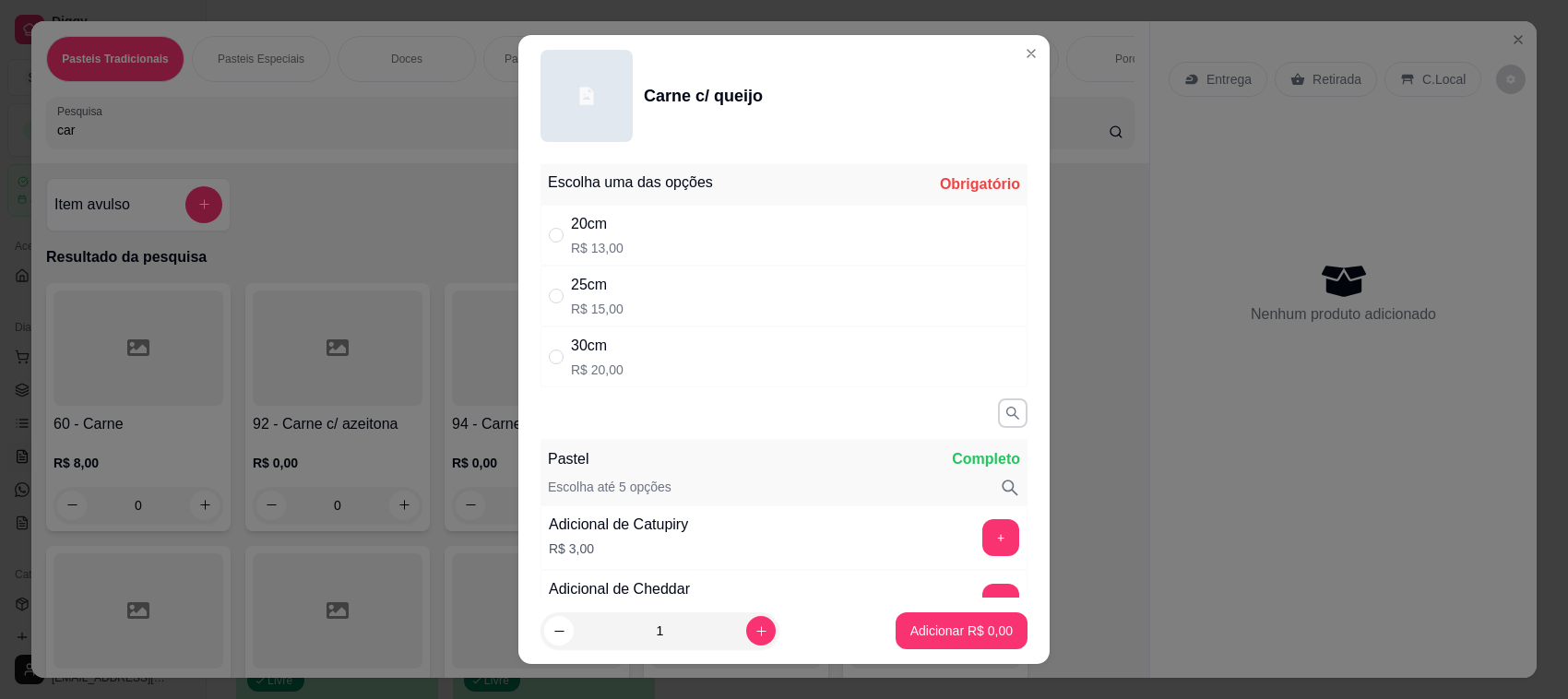
click at [692, 223] on div "20cm R$ 13,00" at bounding box center [784, 235] width 487 height 61
radio input "true"
click at [960, 623] on p "Adicionar R$ 13,00" at bounding box center [958, 630] width 107 height 18
type input "1"
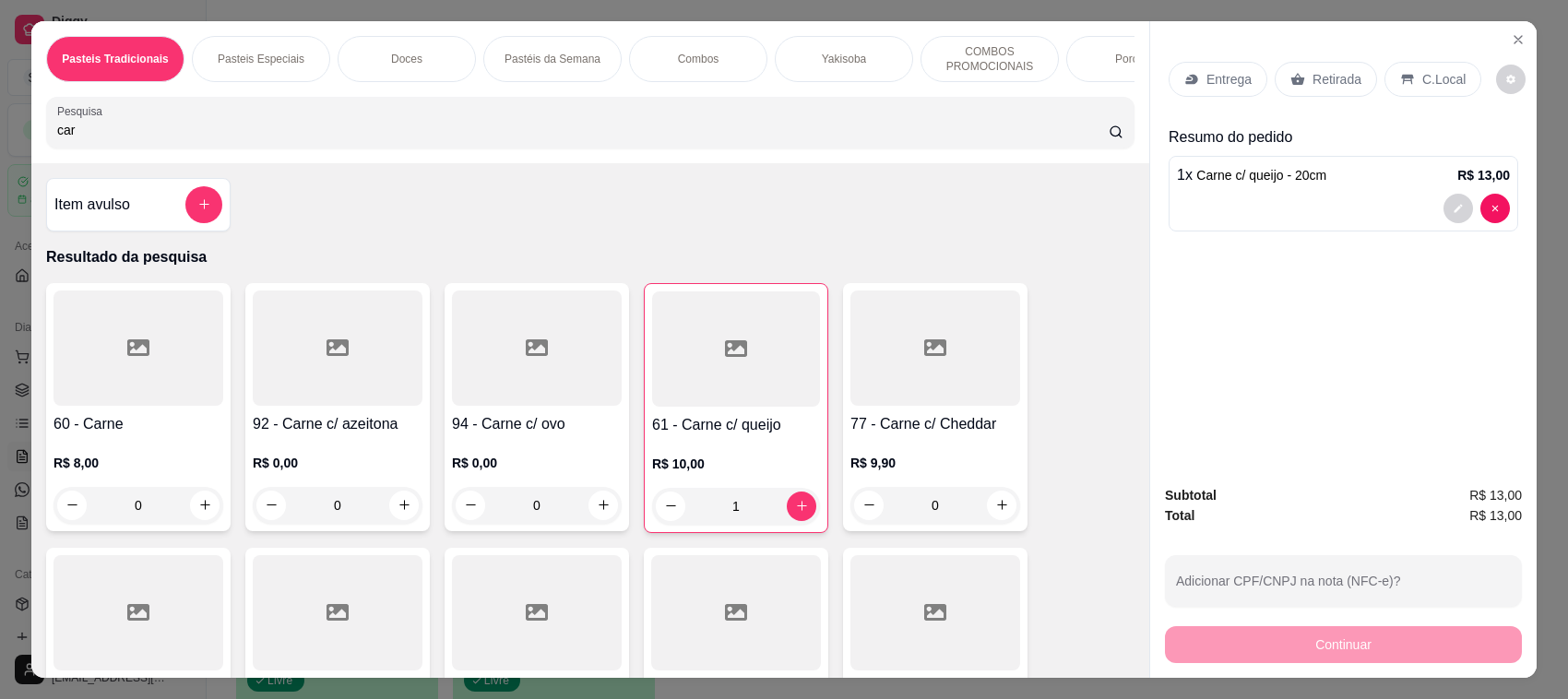
click at [336, 139] on input "car" at bounding box center [582, 129] width 1051 height 19
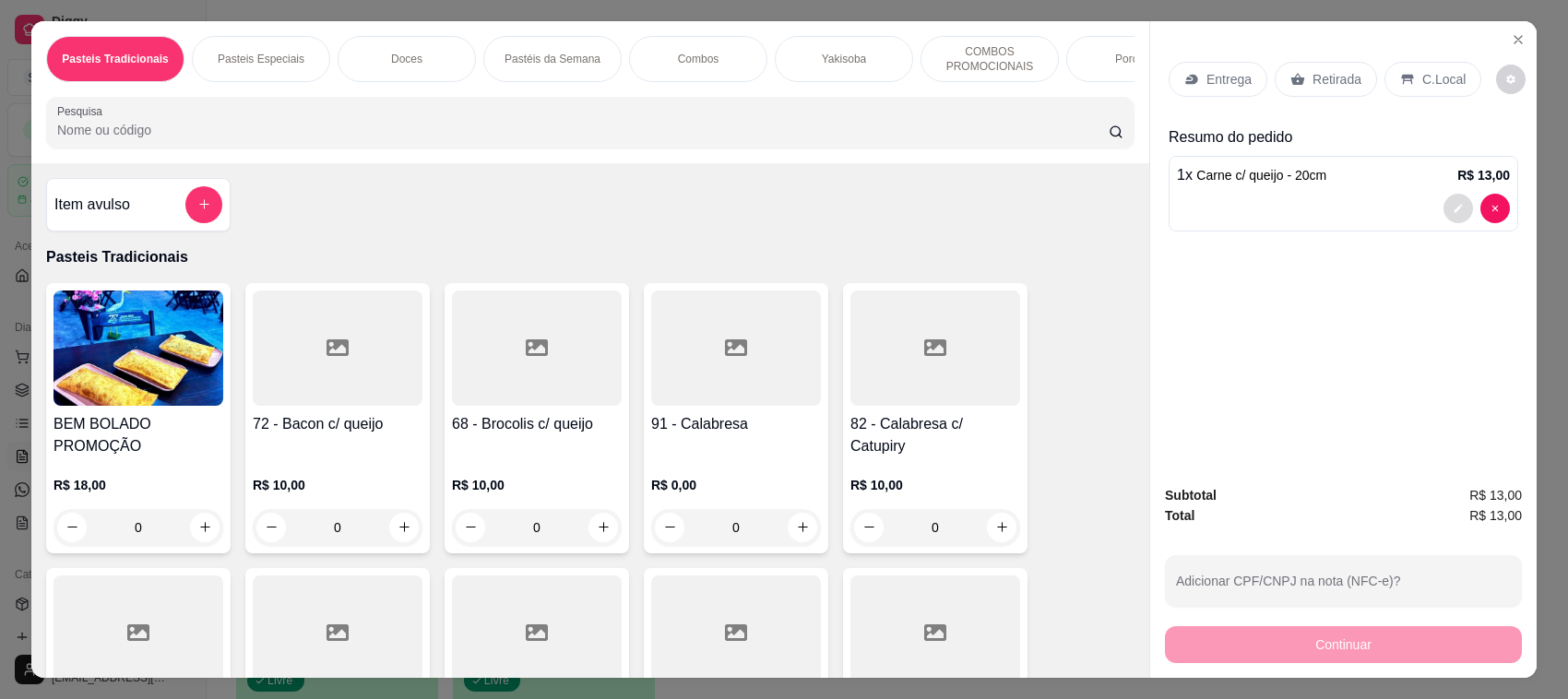
click at [1453, 213] on icon "decrease-product-quantity" at bounding box center [1458, 208] width 11 height 11
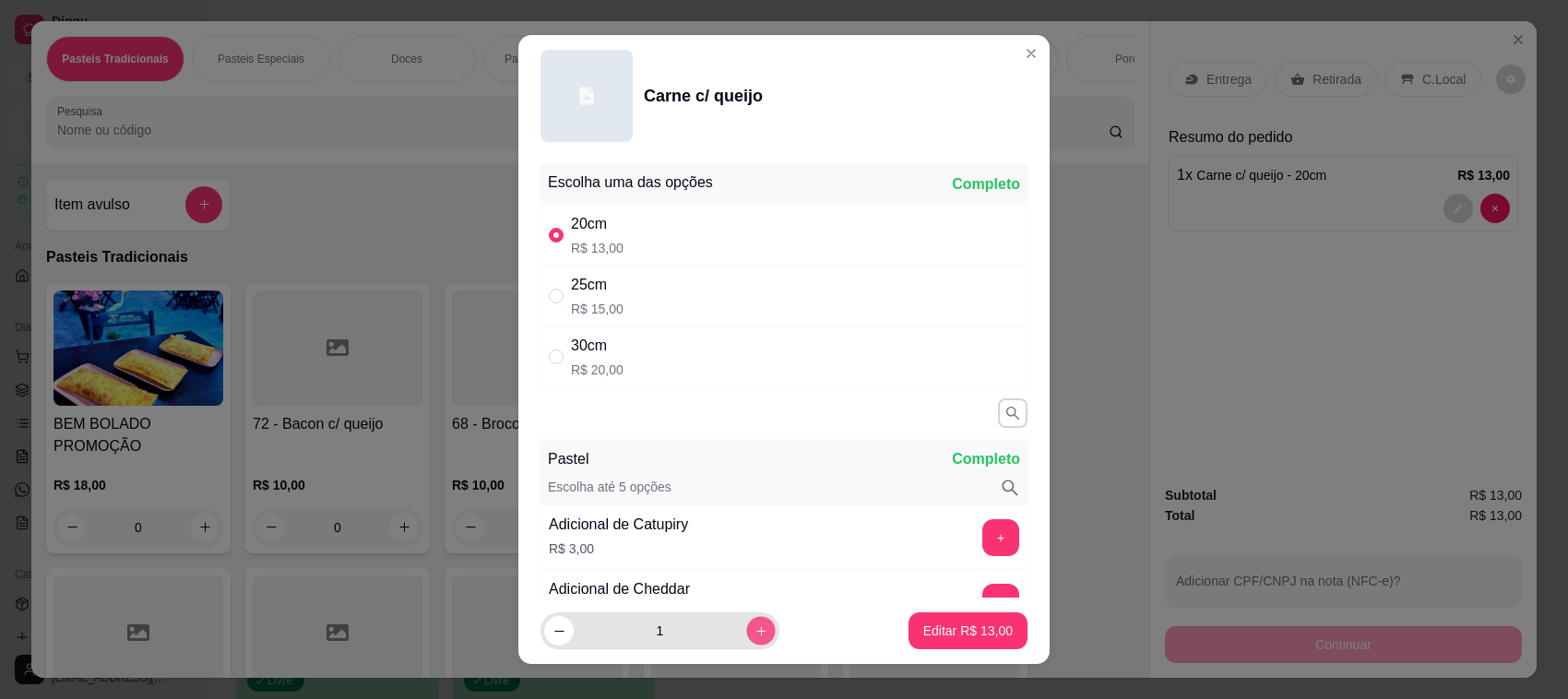
click at [755, 633] on icon "increase-product-quantity" at bounding box center [762, 631] width 14 height 14
type input "2"
click at [978, 641] on button "Editar R$ 26,00" at bounding box center [968, 631] width 119 height 37
type input "2"
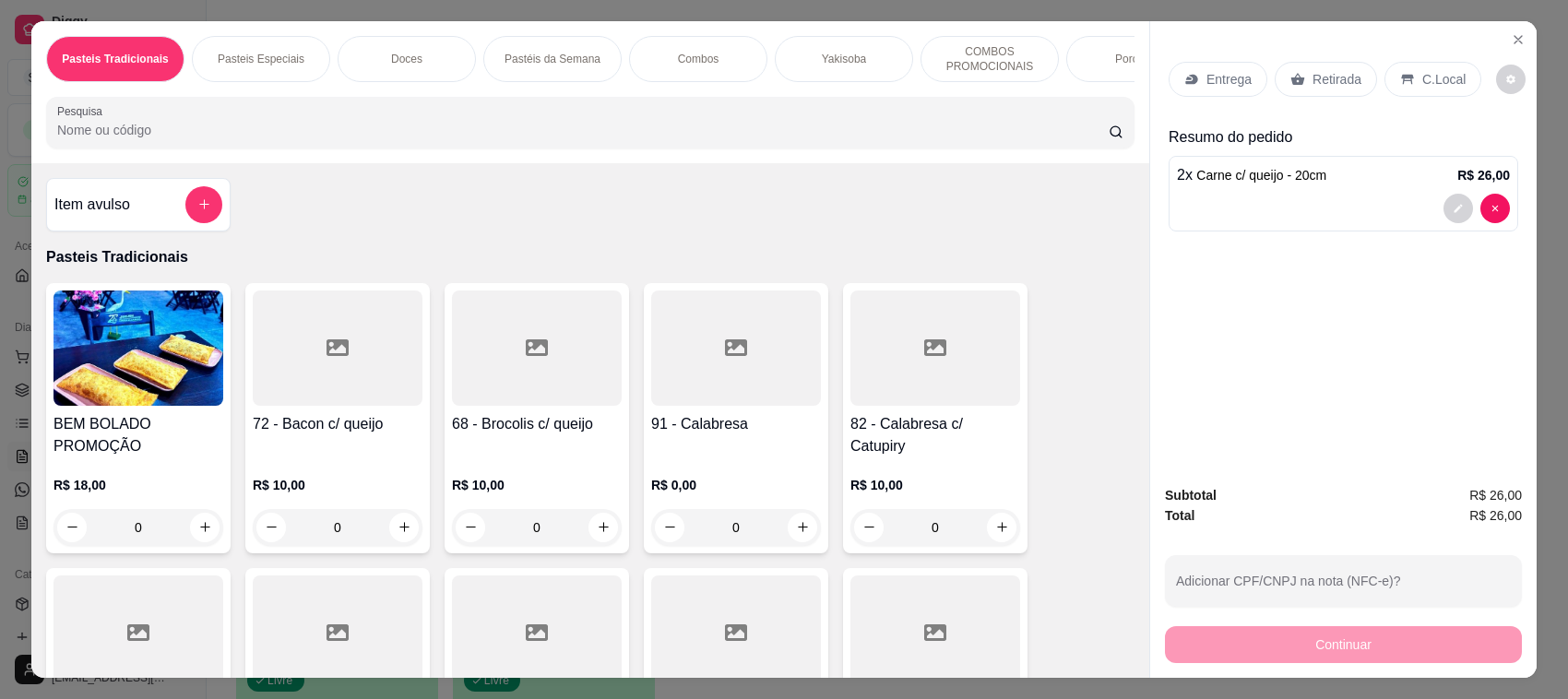
click at [1313, 81] on p "Retirada" at bounding box center [1338, 78] width 49 height 19
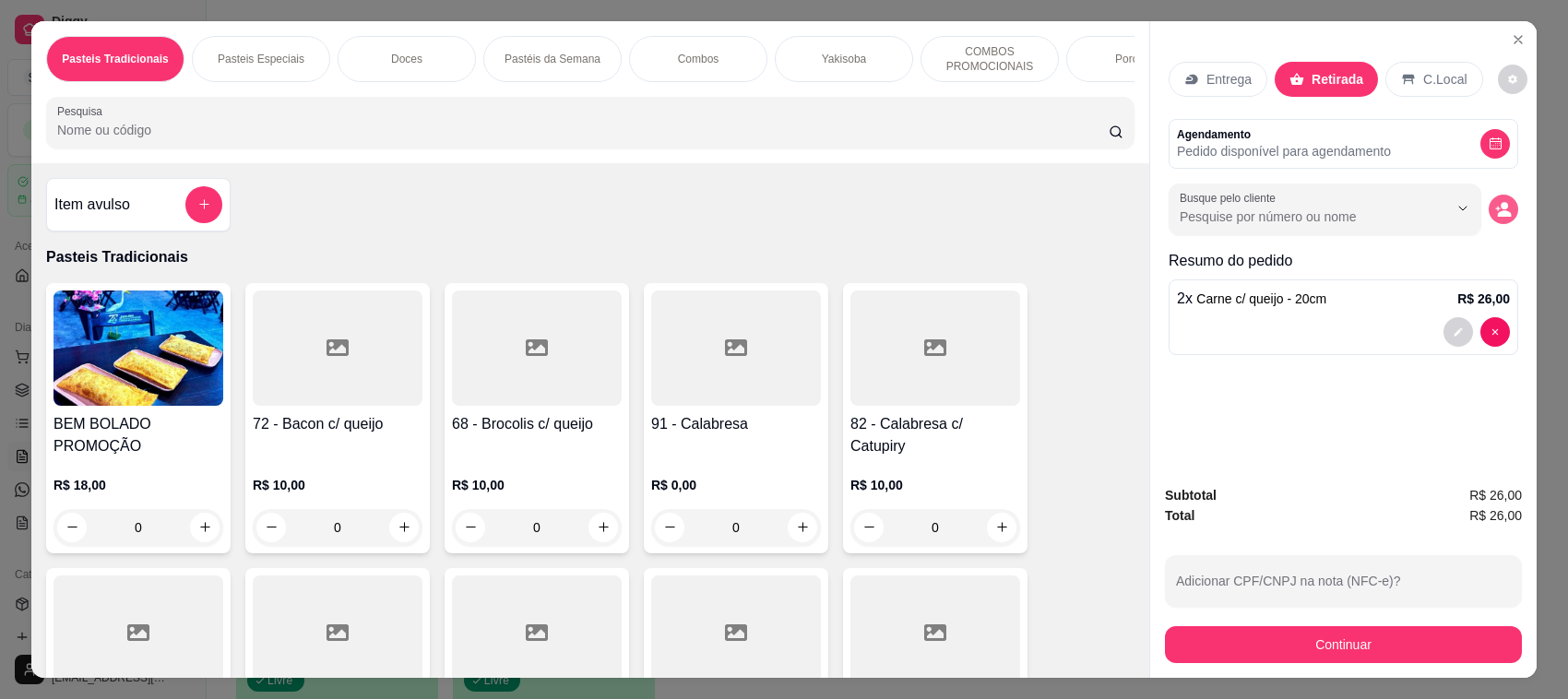
click at [1496, 210] on icon "decrease-product-quantity" at bounding box center [1503, 209] width 17 height 17
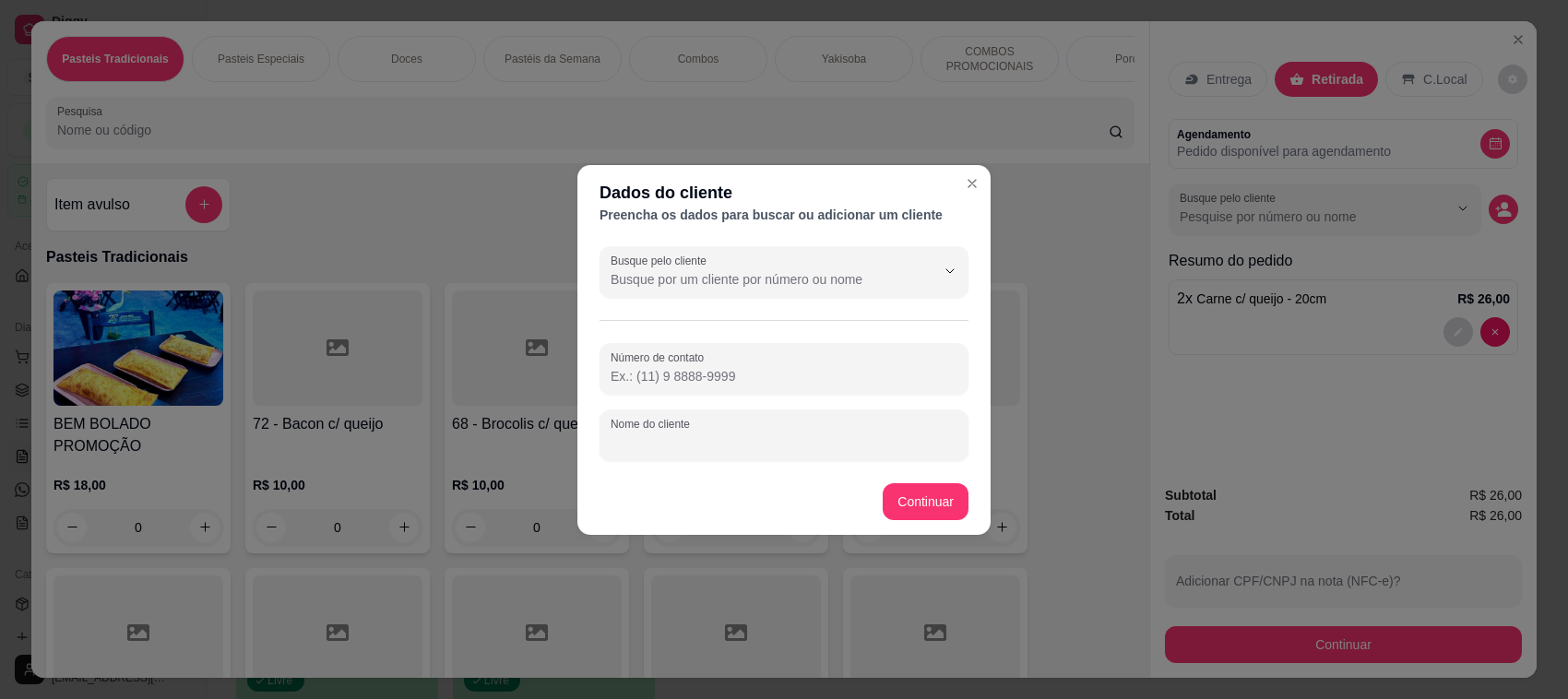
click at [840, 435] on input "Nome do cliente" at bounding box center [784, 442] width 347 height 19
type input "[PERSON_NAME]"
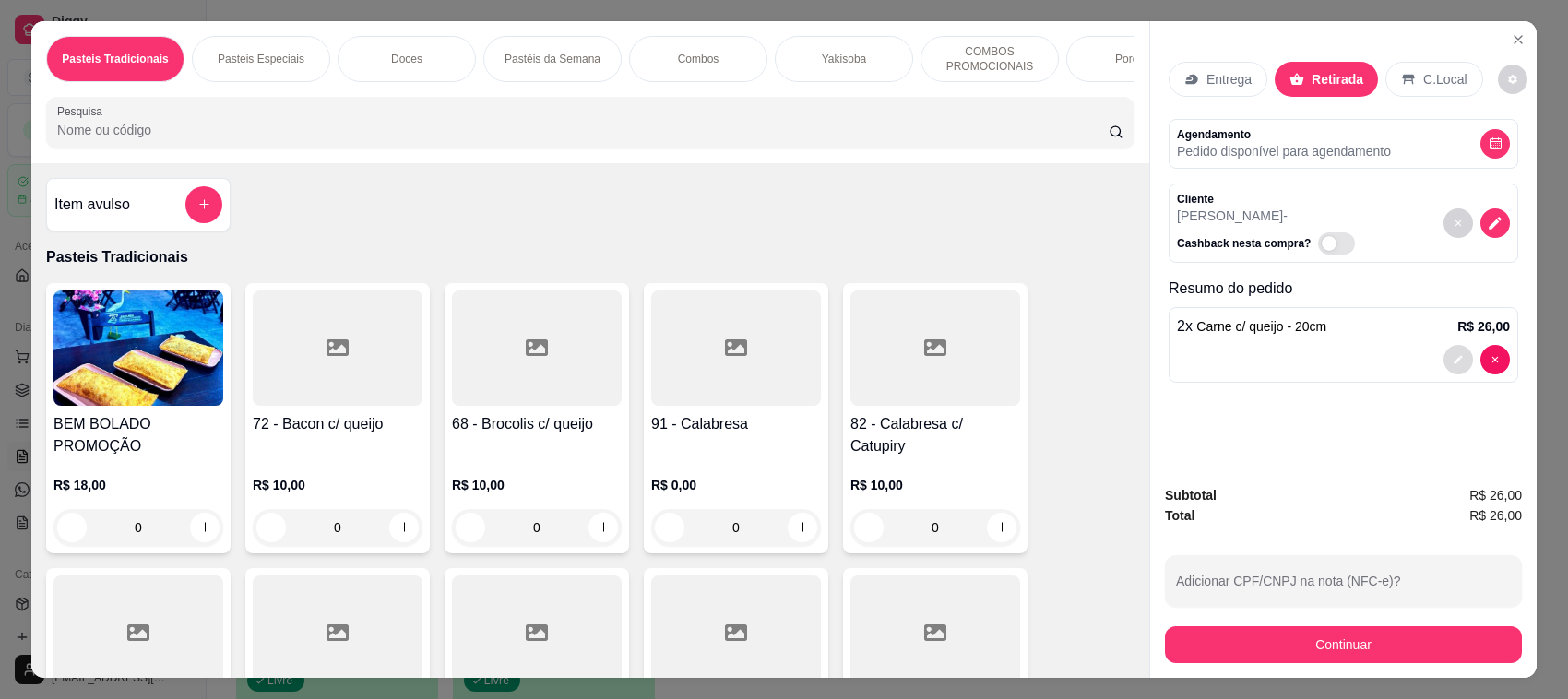
click at [1453, 357] on icon "decrease-product-quantity" at bounding box center [1458, 359] width 11 height 11
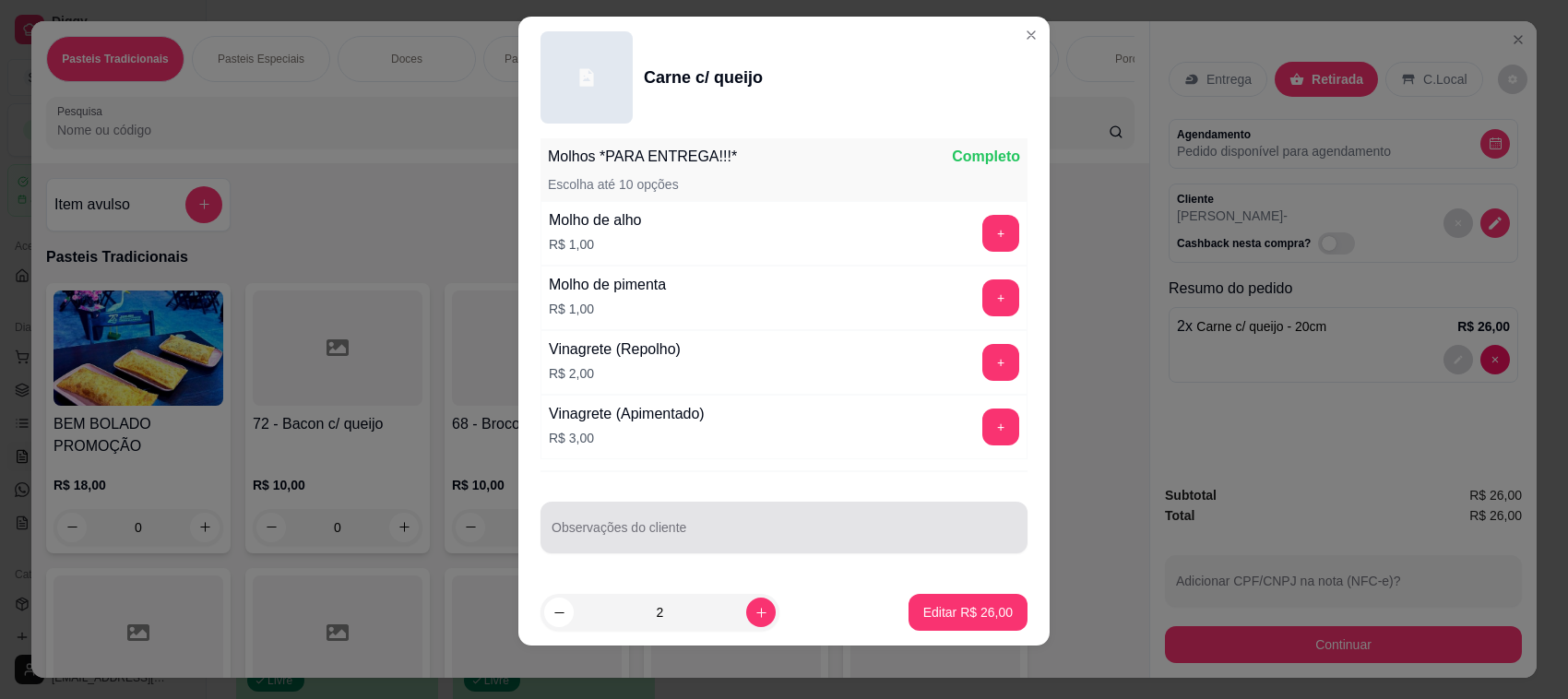
scroll to position [24, 0]
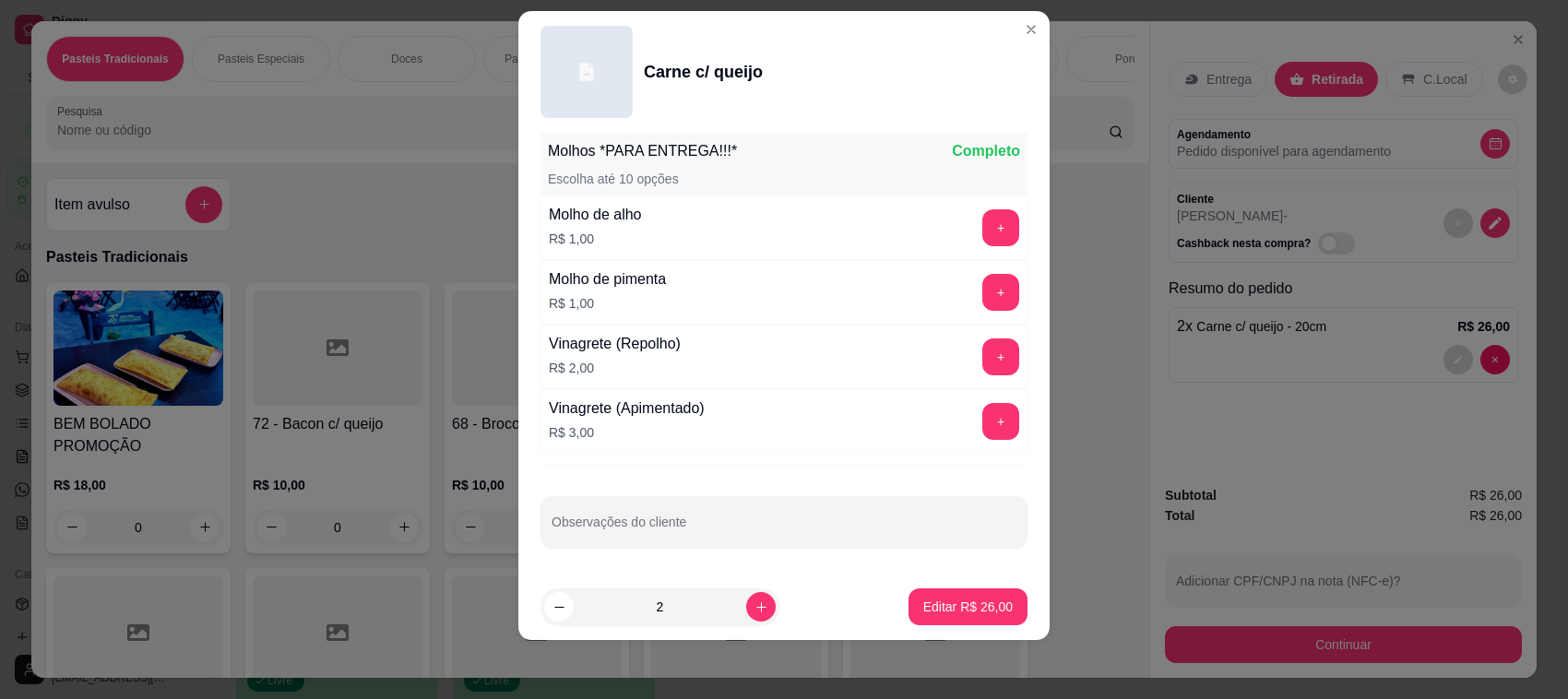
click at [783, 558] on div "Escolha uma das opções Completo 20cm R$ 13,00 25cm R$ 15,00 30cm R$ 20,00 Paste…" at bounding box center [784, 353] width 531 height 441
click at [749, 522] on input "Observações do cliente" at bounding box center [784, 529] width 465 height 19
type input "Fazer 19h30"
click at [918, 596] on button "Editar R$ 26,00" at bounding box center [969, 607] width 116 height 36
type input "0"
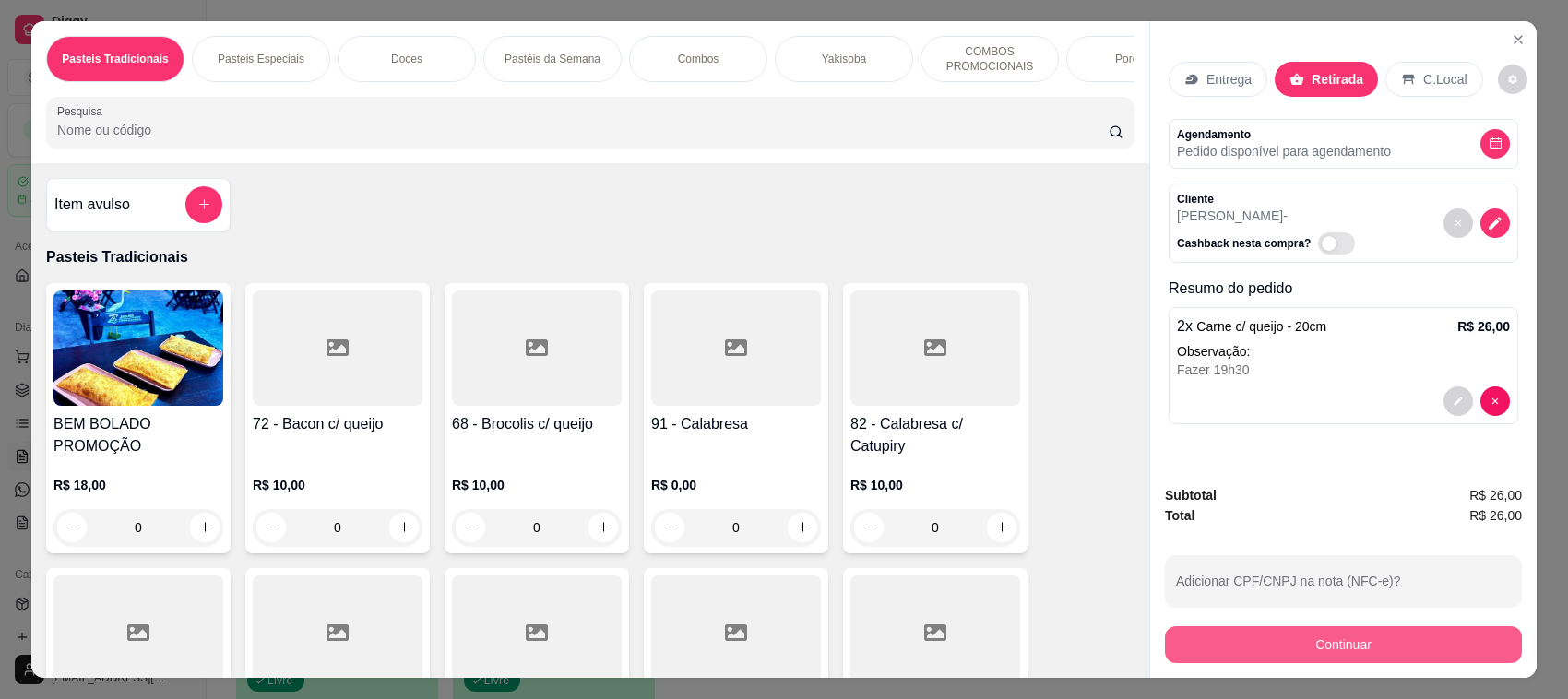
click at [1403, 637] on button "Continuar" at bounding box center [1343, 645] width 357 height 37
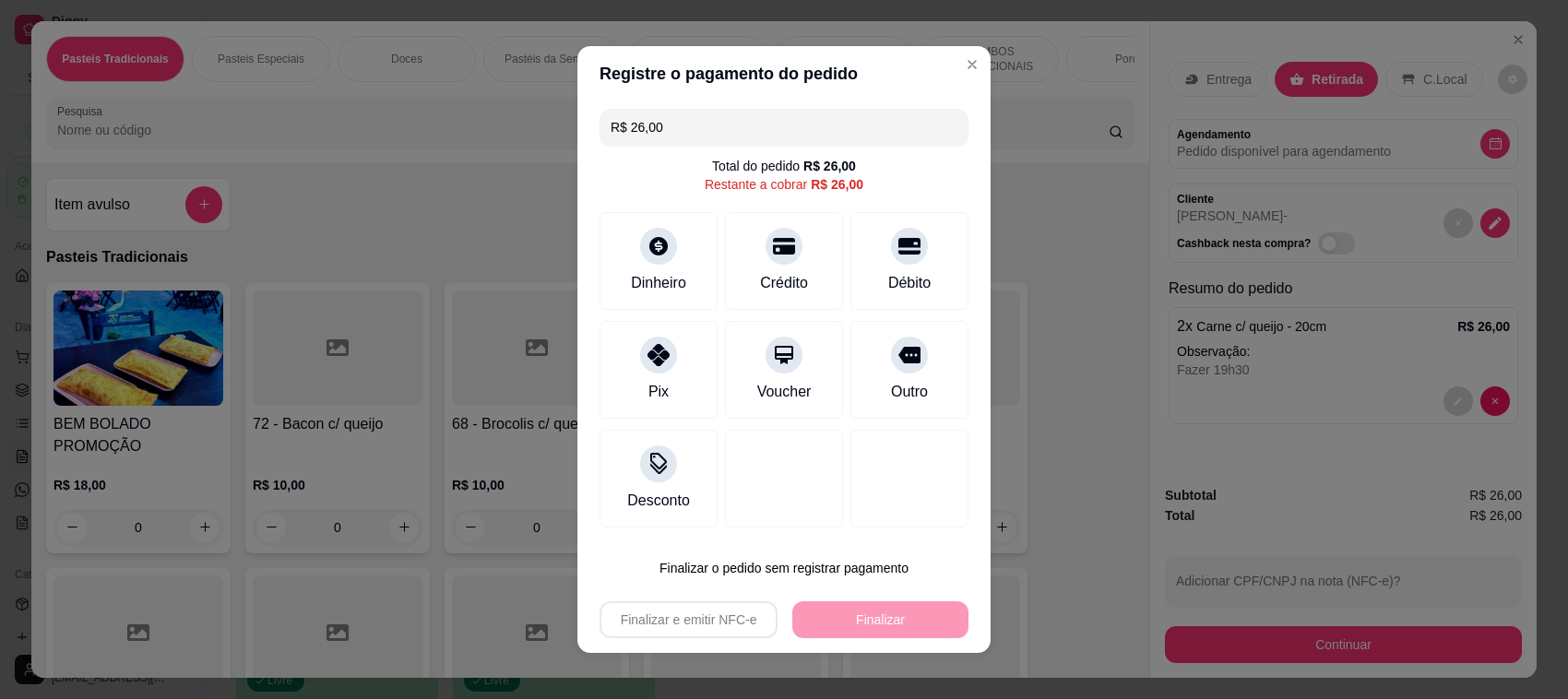
click at [888, 275] on div "Débito" at bounding box center [909, 283] width 42 height 23
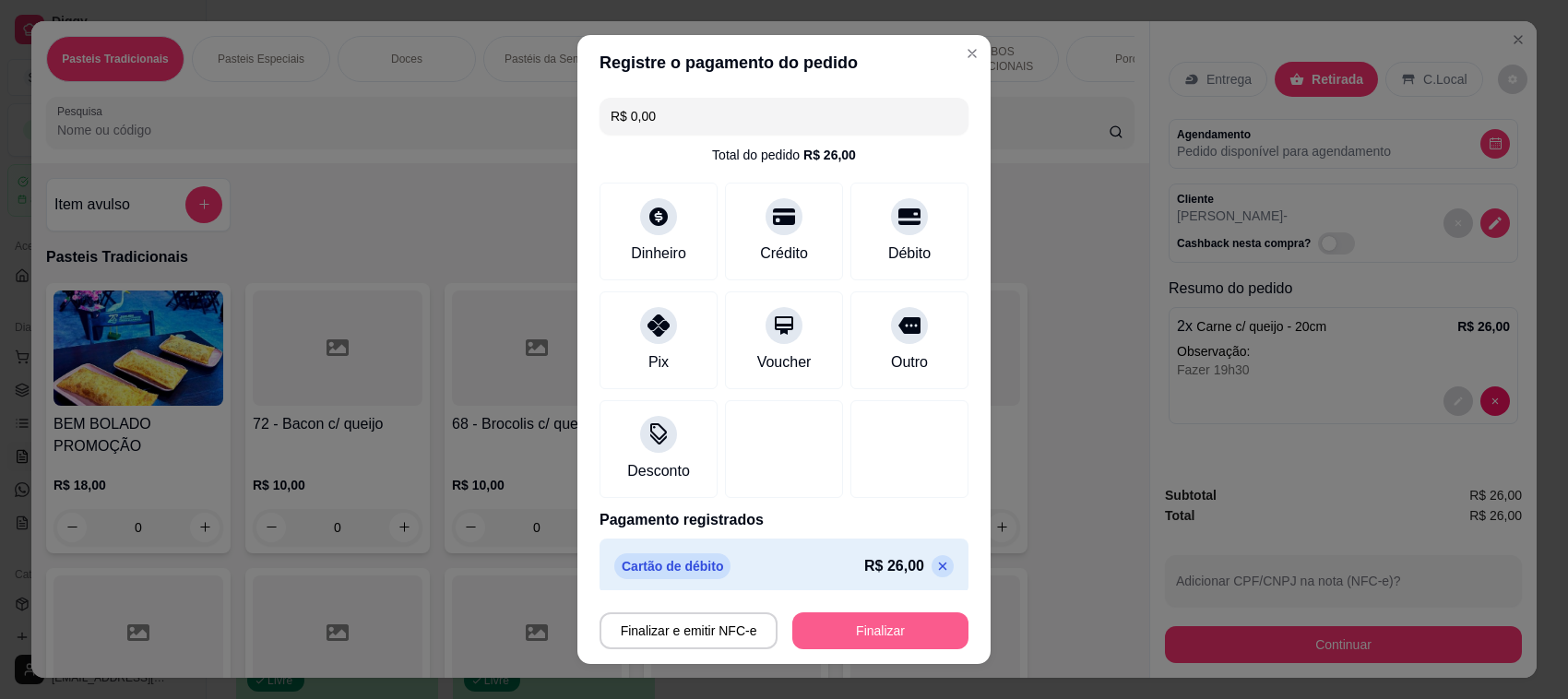
click at [888, 637] on button "Finalizar" at bounding box center [881, 631] width 177 height 37
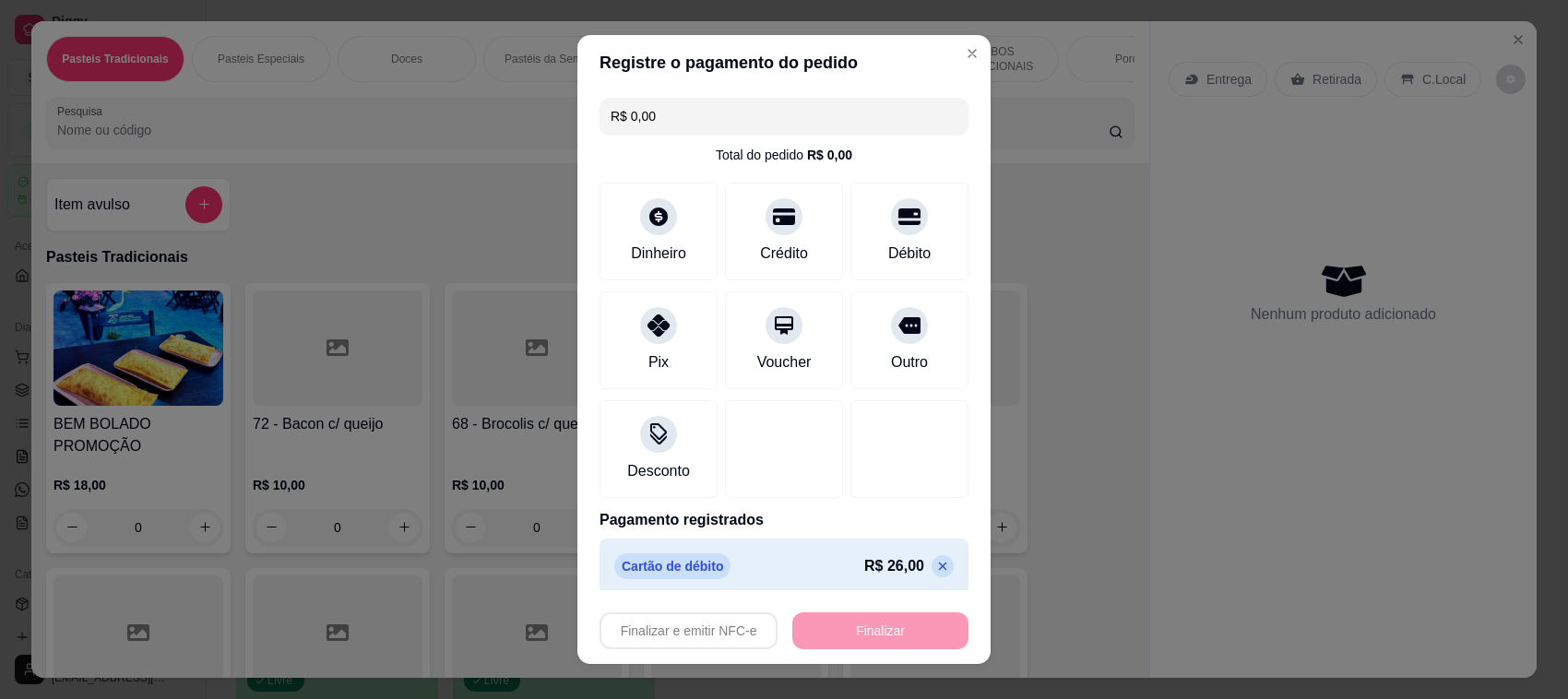
type input "-R$ 26,00"
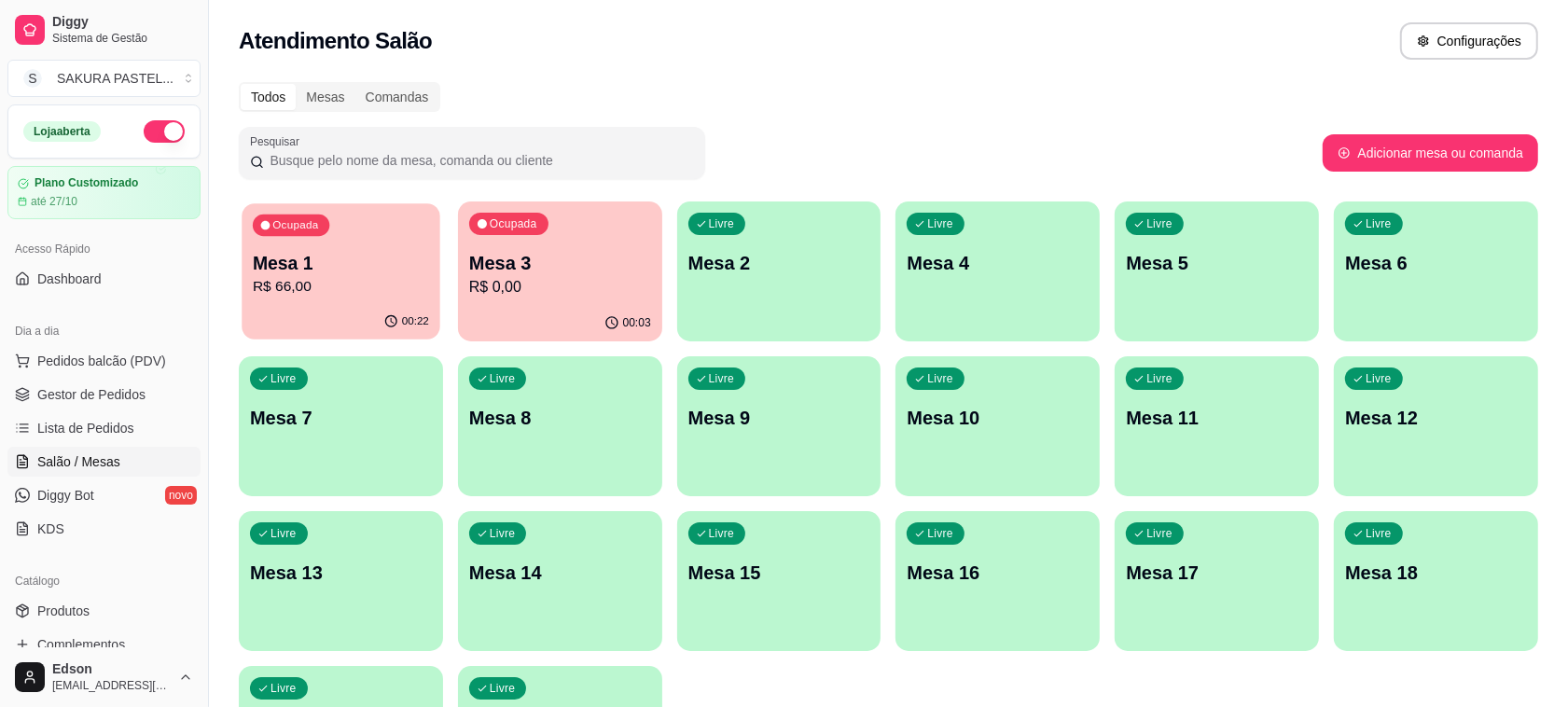
click at [383, 281] on p "R$ 66,00" at bounding box center [341, 287] width 177 height 22
click at [324, 274] on p "Mesa 1" at bounding box center [341, 263] width 177 height 25
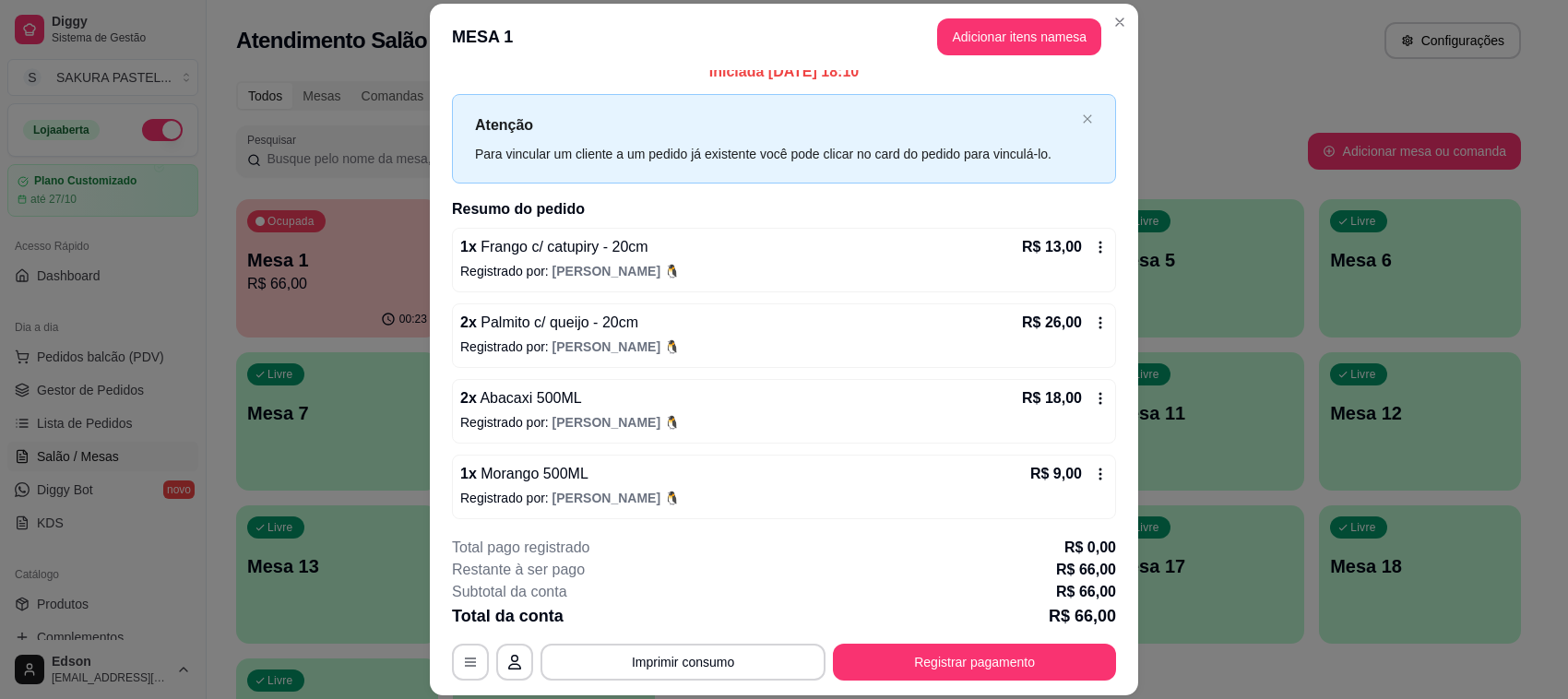
scroll to position [22, 0]
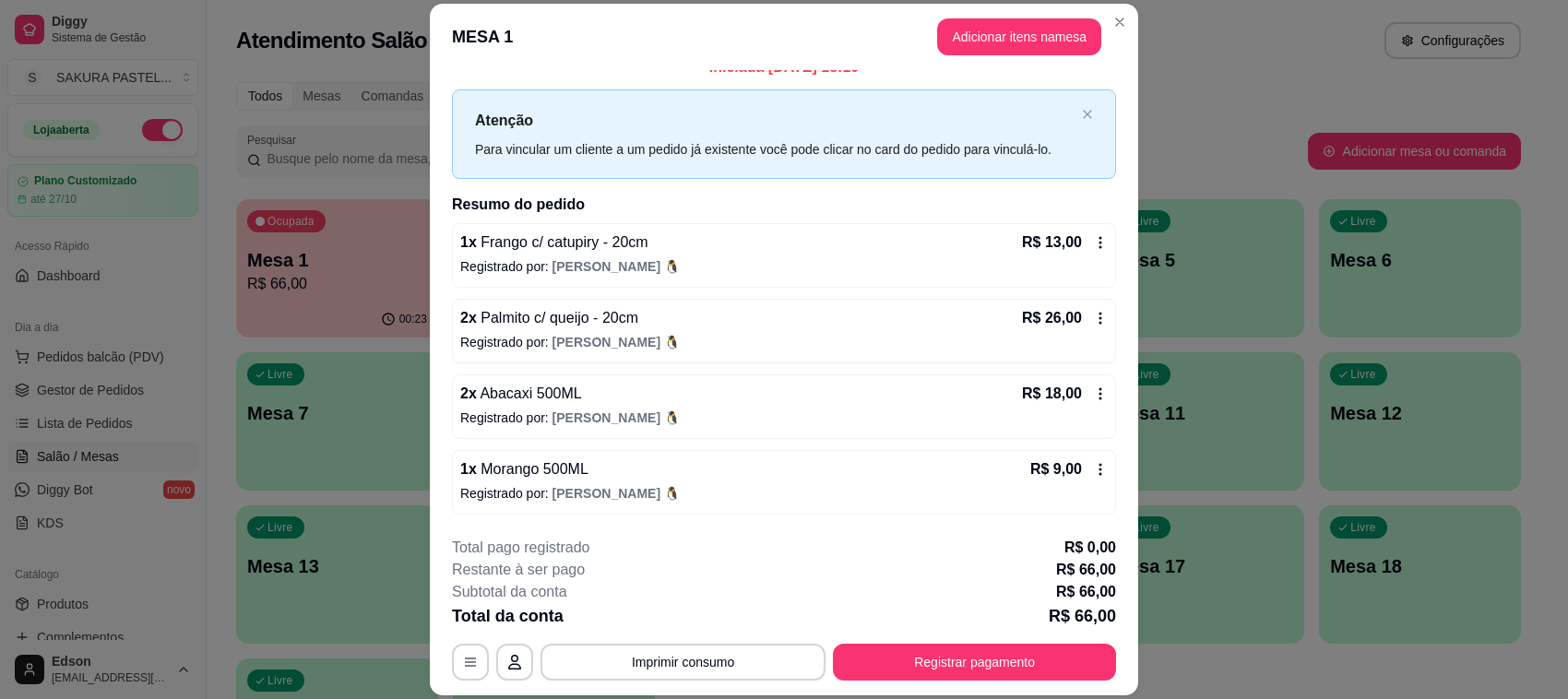
click at [1029, 648] on button "Registrar pagamento" at bounding box center [974, 663] width 283 height 37
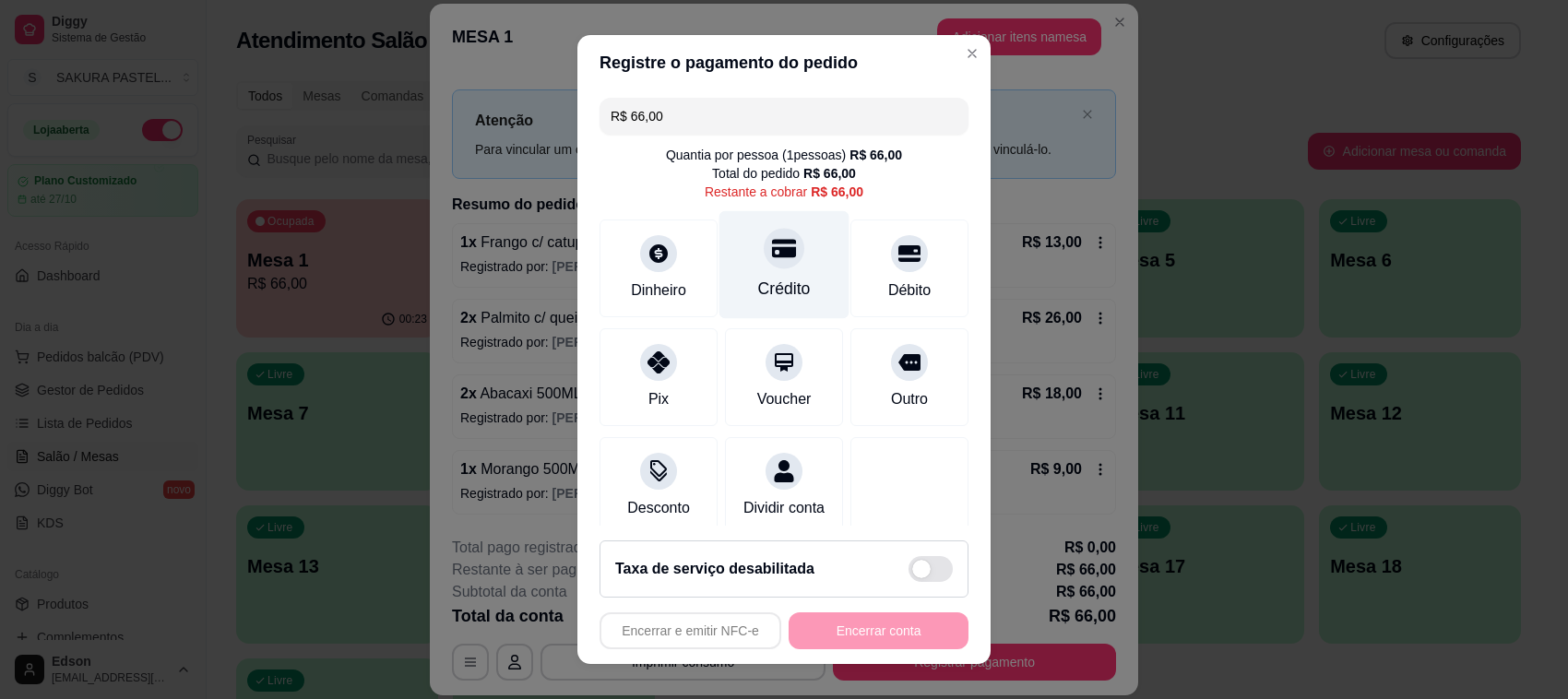
click at [772, 257] on icon at bounding box center [784, 248] width 24 height 19
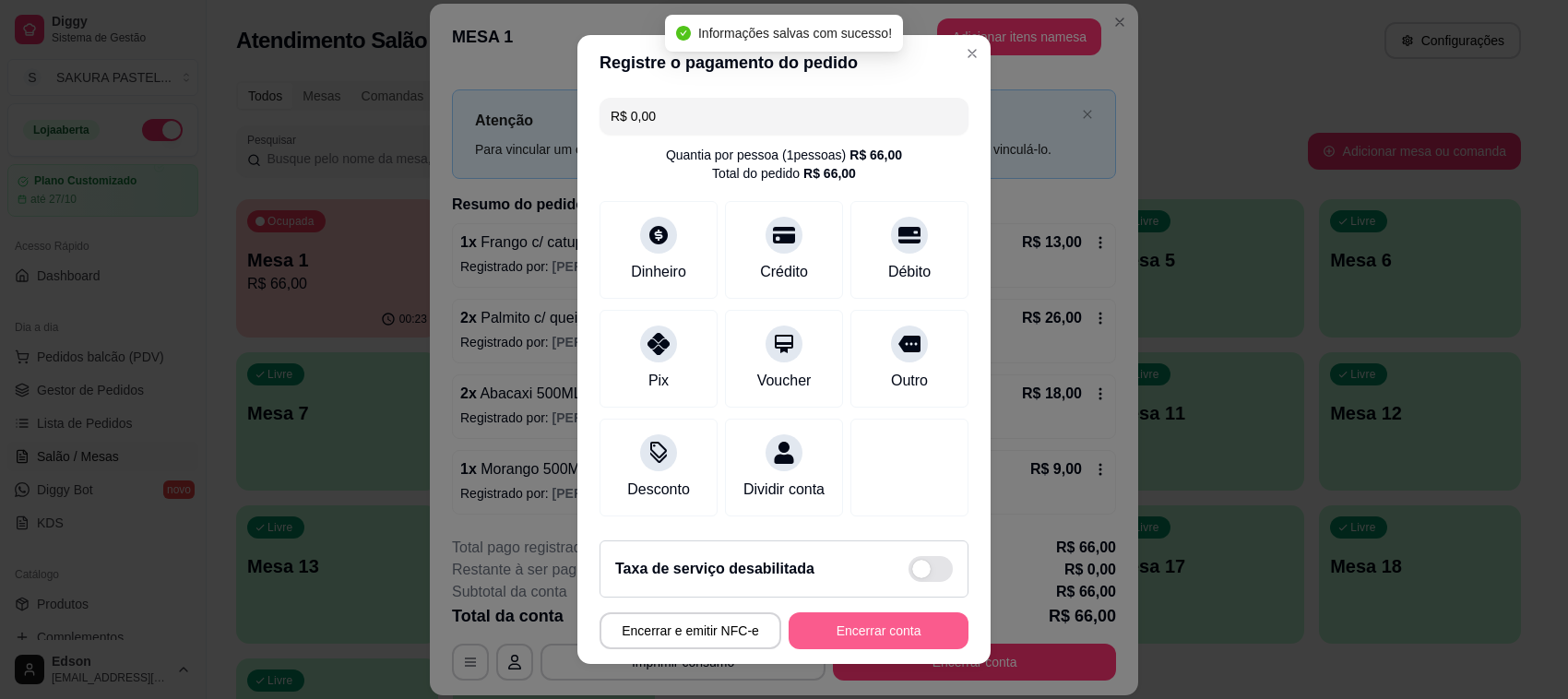
type input "R$ 0,00"
click at [841, 630] on button "Encerrar conta" at bounding box center [878, 631] width 179 height 37
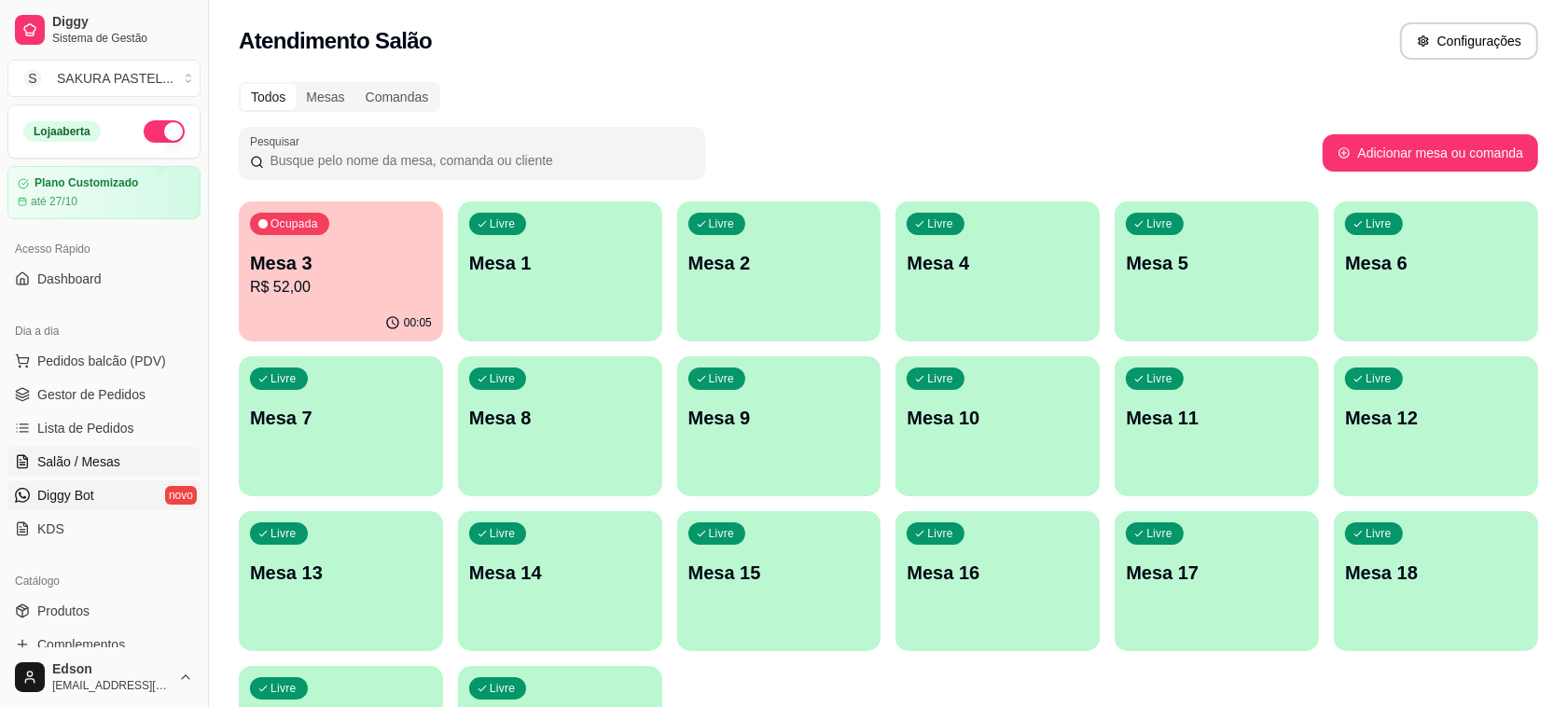
scroll to position [476, 0]
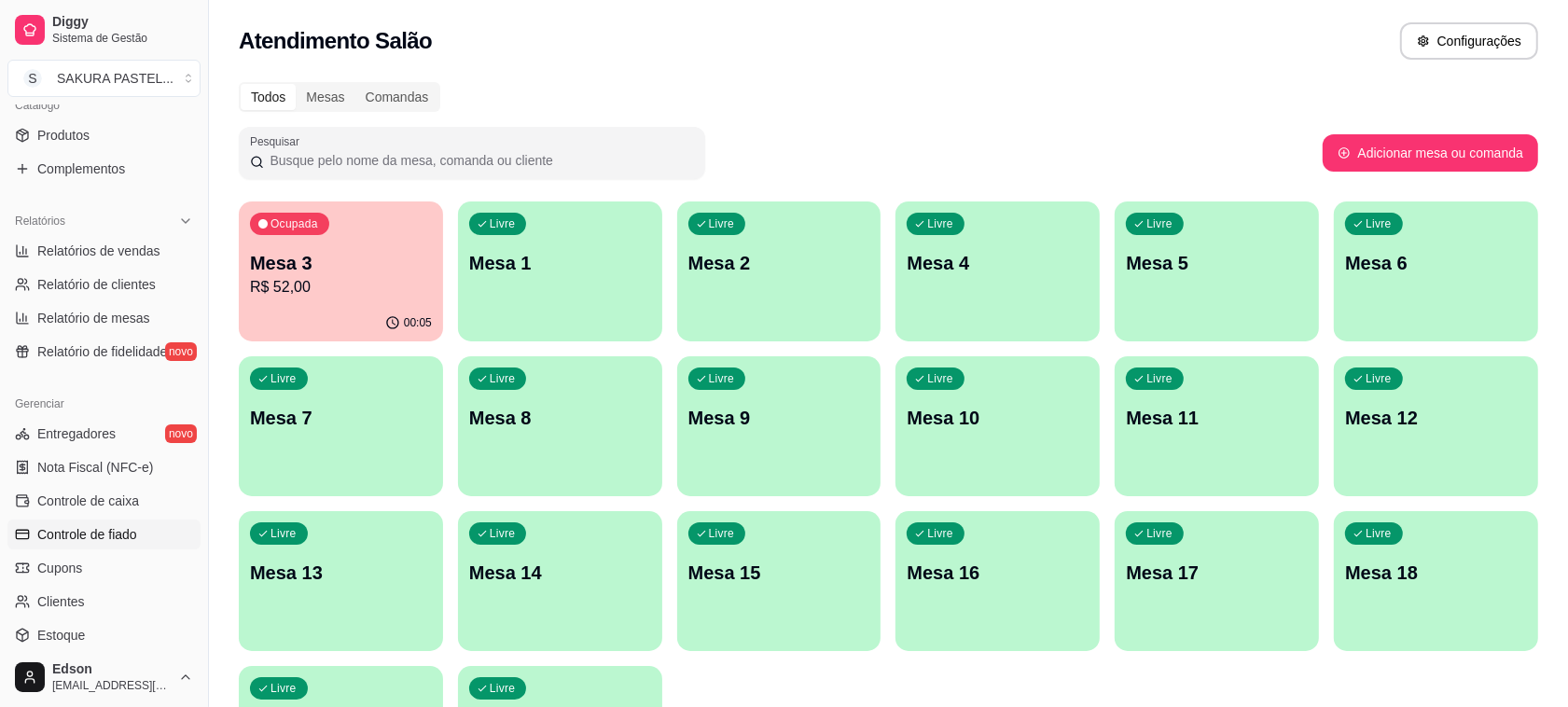
click at [101, 534] on span "Controle de fiado" at bounding box center [87, 534] width 100 height 19
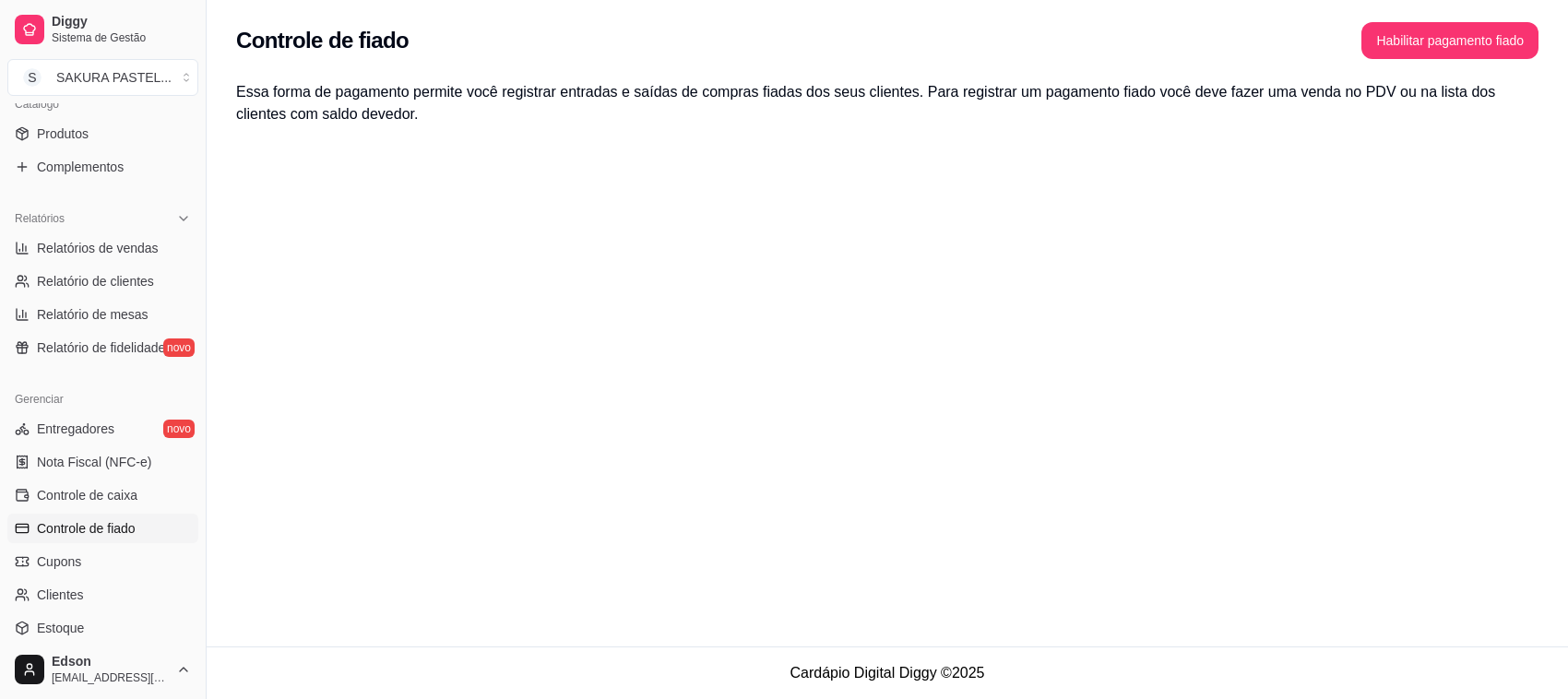
click at [132, 533] on span "Controle de fiado" at bounding box center [86, 528] width 99 height 19
click at [1469, 60] on div "Controle de fiado Habilitar pagamento fiado" at bounding box center [887, 34] width 1362 height 70
click at [1465, 32] on button "Habilitar pagamento fiado" at bounding box center [1450, 41] width 177 height 37
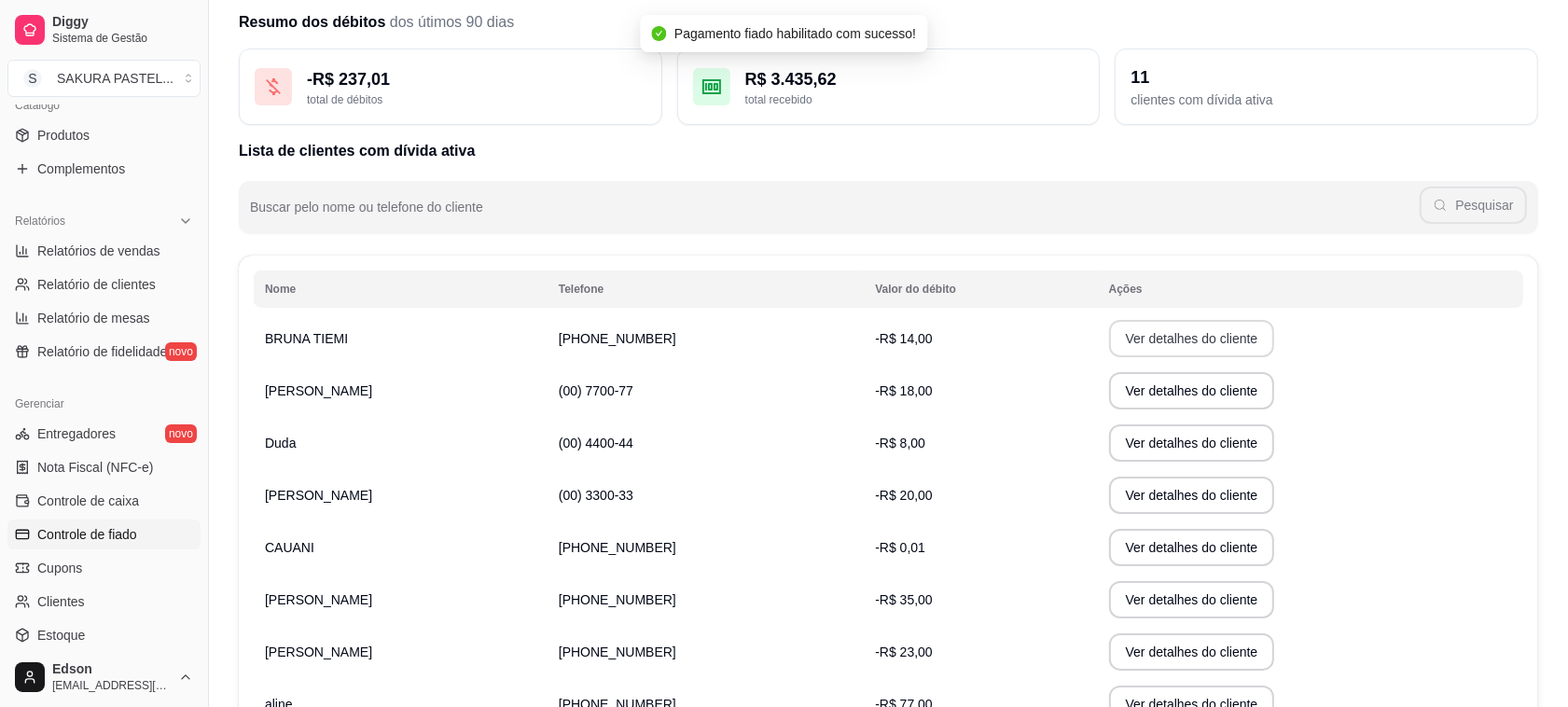
scroll to position [274, 0]
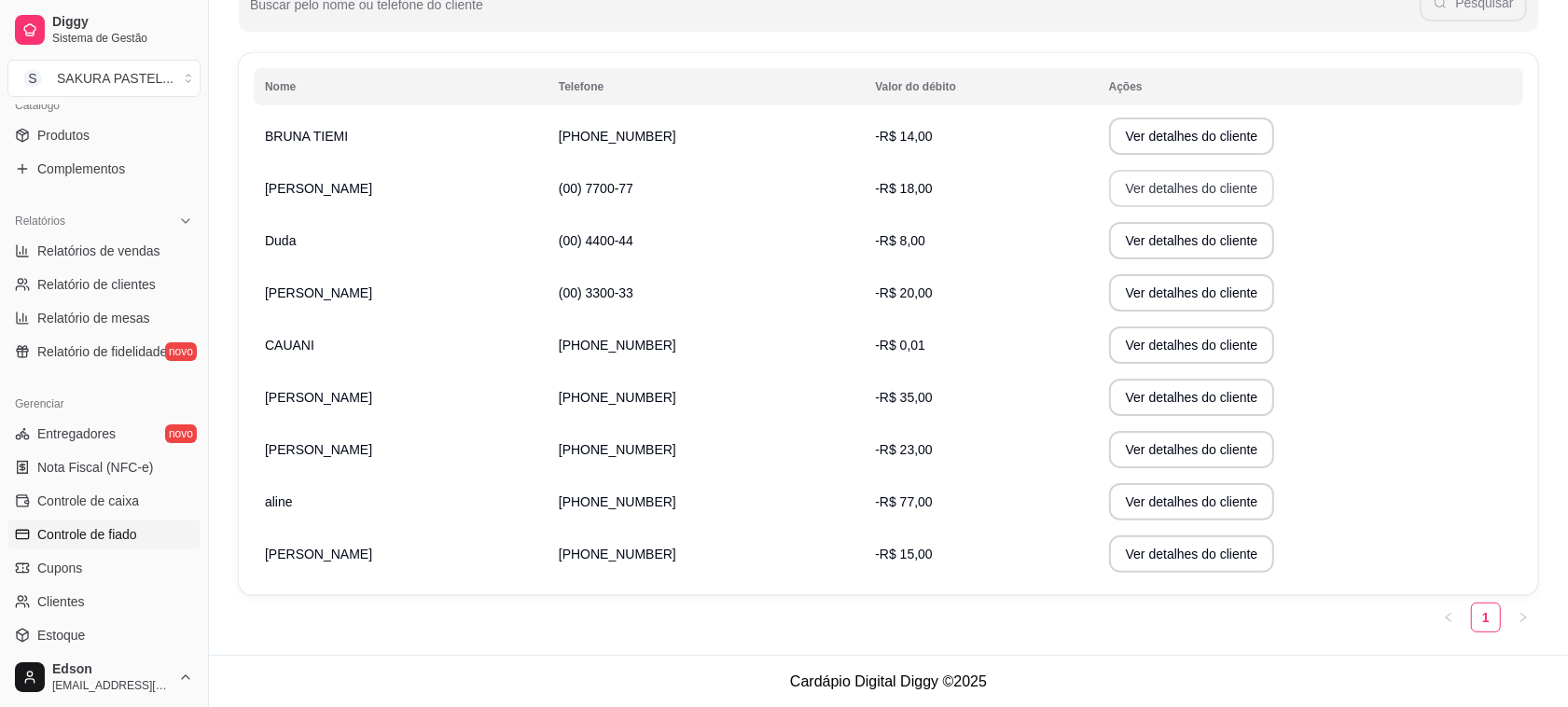
click at [1157, 186] on button "Ver detalhes do cliente" at bounding box center [1192, 188] width 166 height 38
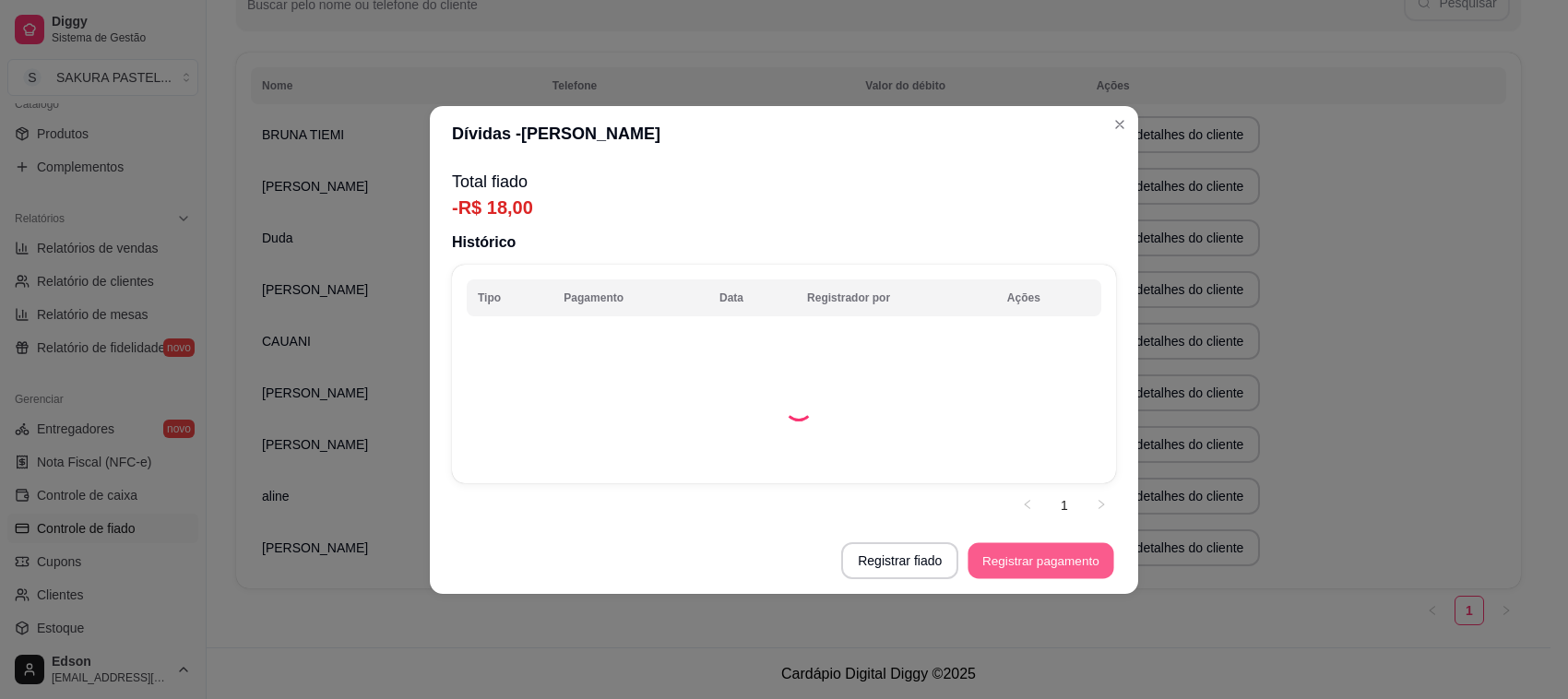
click at [1020, 564] on button "Registrar pagamento" at bounding box center [1041, 560] width 146 height 36
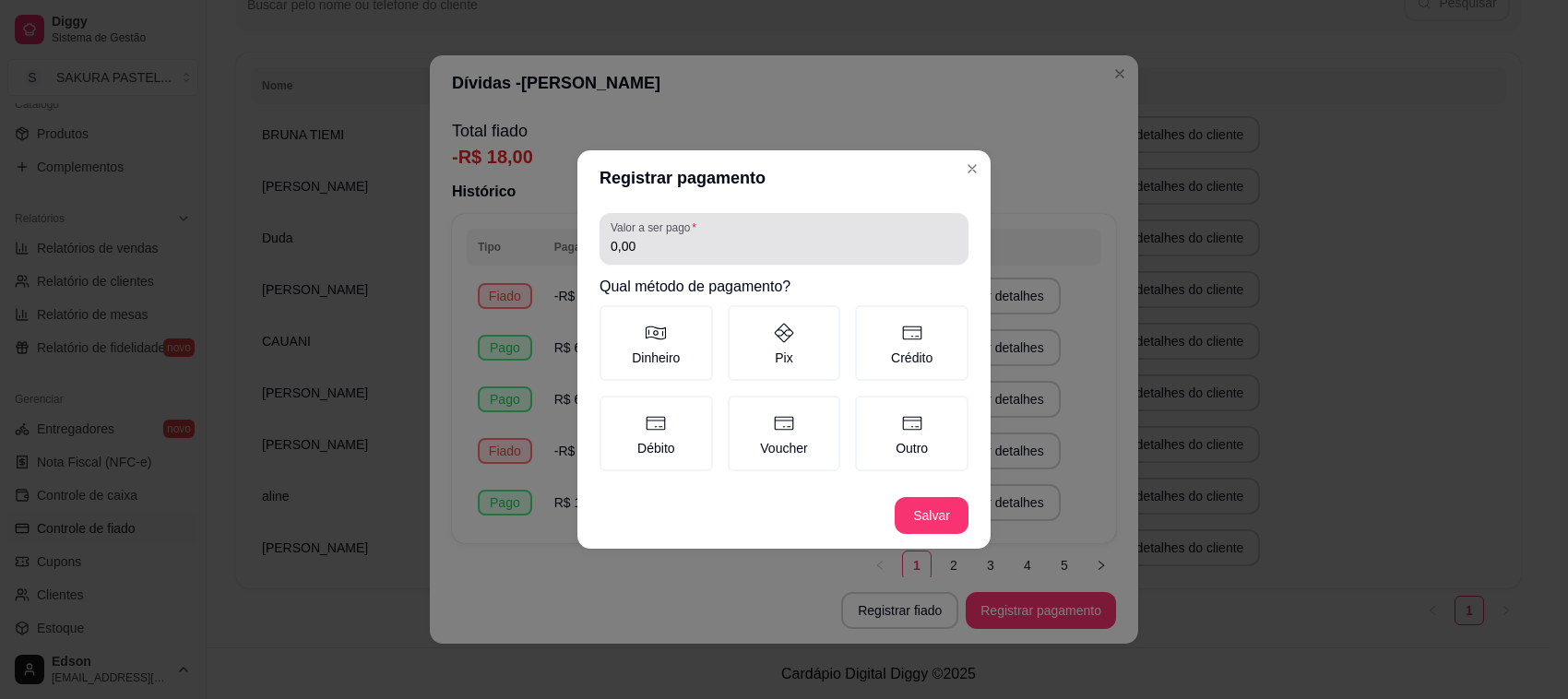
click at [721, 230] on div "0,00" at bounding box center [784, 239] width 347 height 37
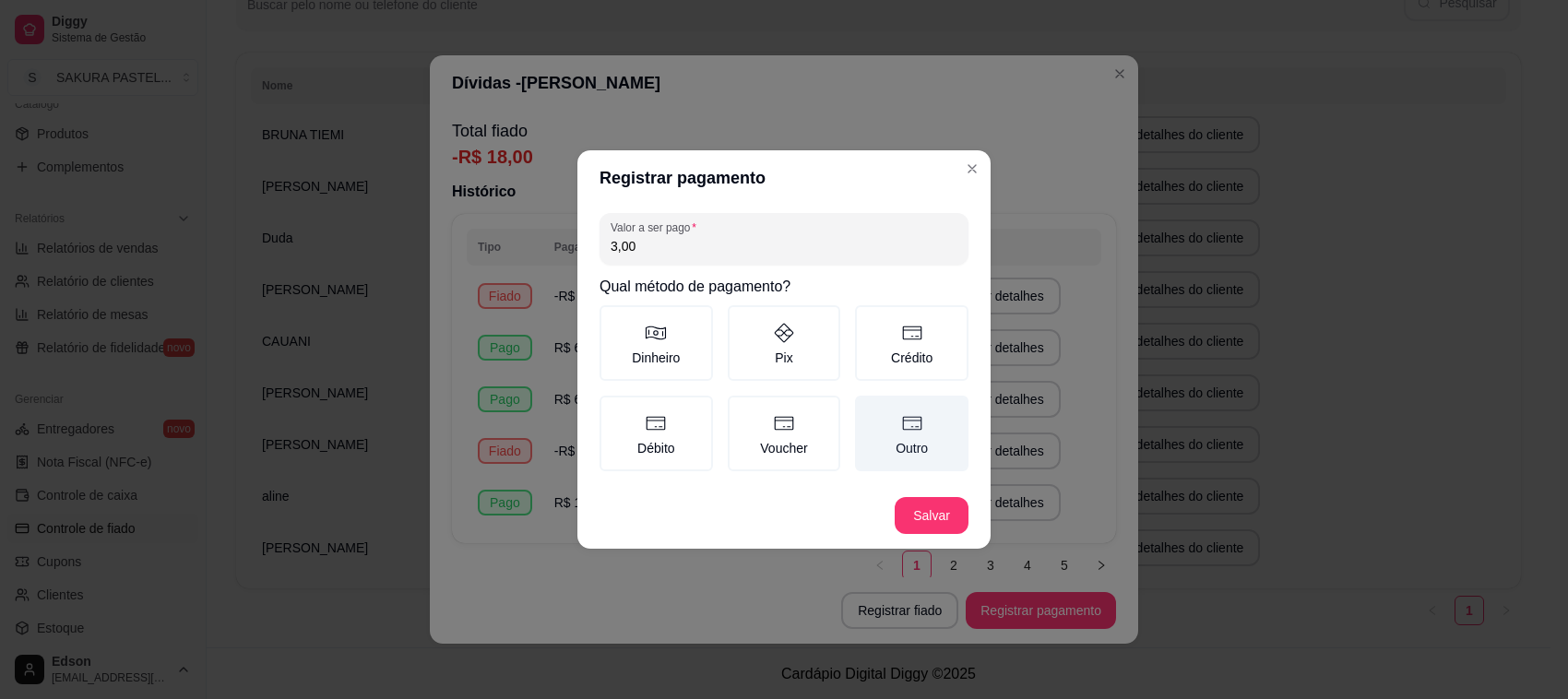
type input "3,00"
click at [907, 438] on label "Outro" at bounding box center [912, 433] width 114 height 75
click at [869, 410] on button "Outro" at bounding box center [861, 402] width 15 height 15
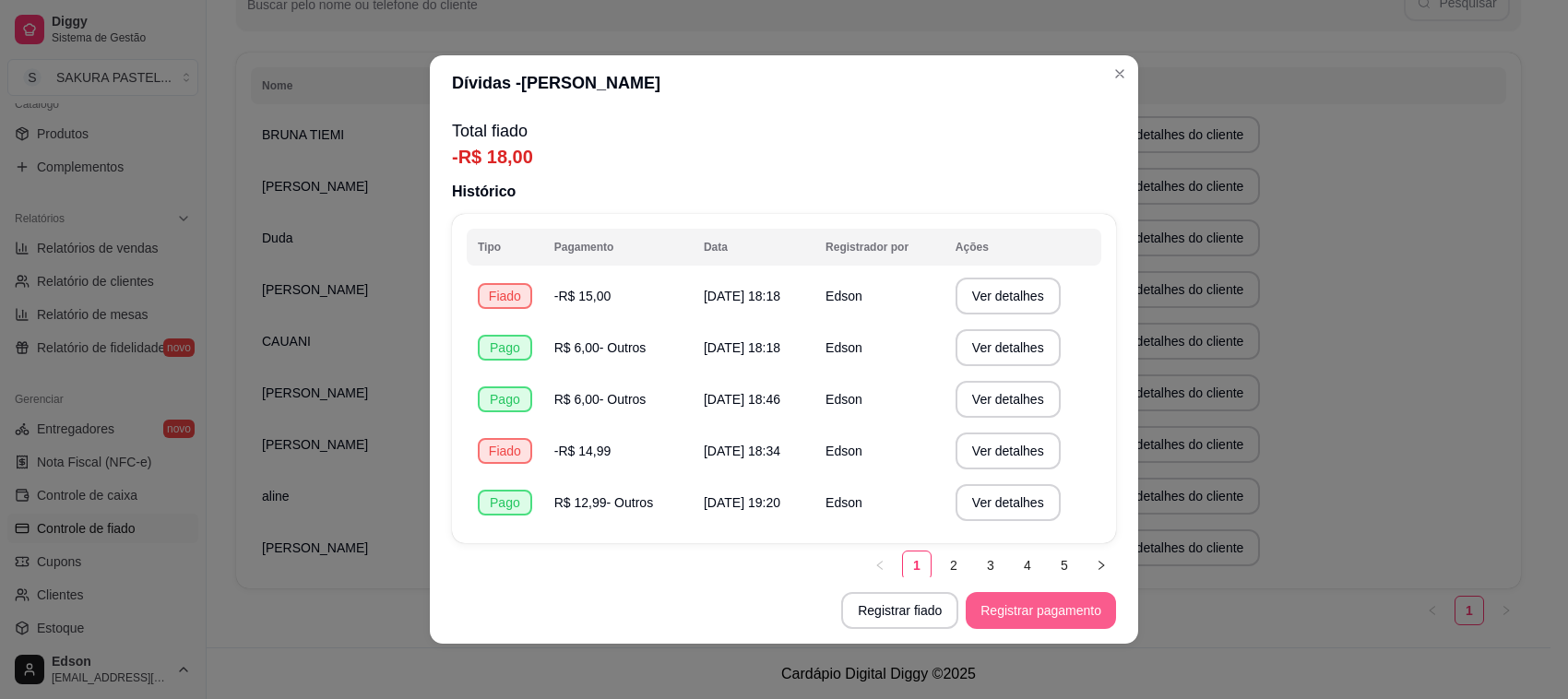
click at [1061, 611] on button "Registrar pagamento" at bounding box center [1040, 611] width 150 height 37
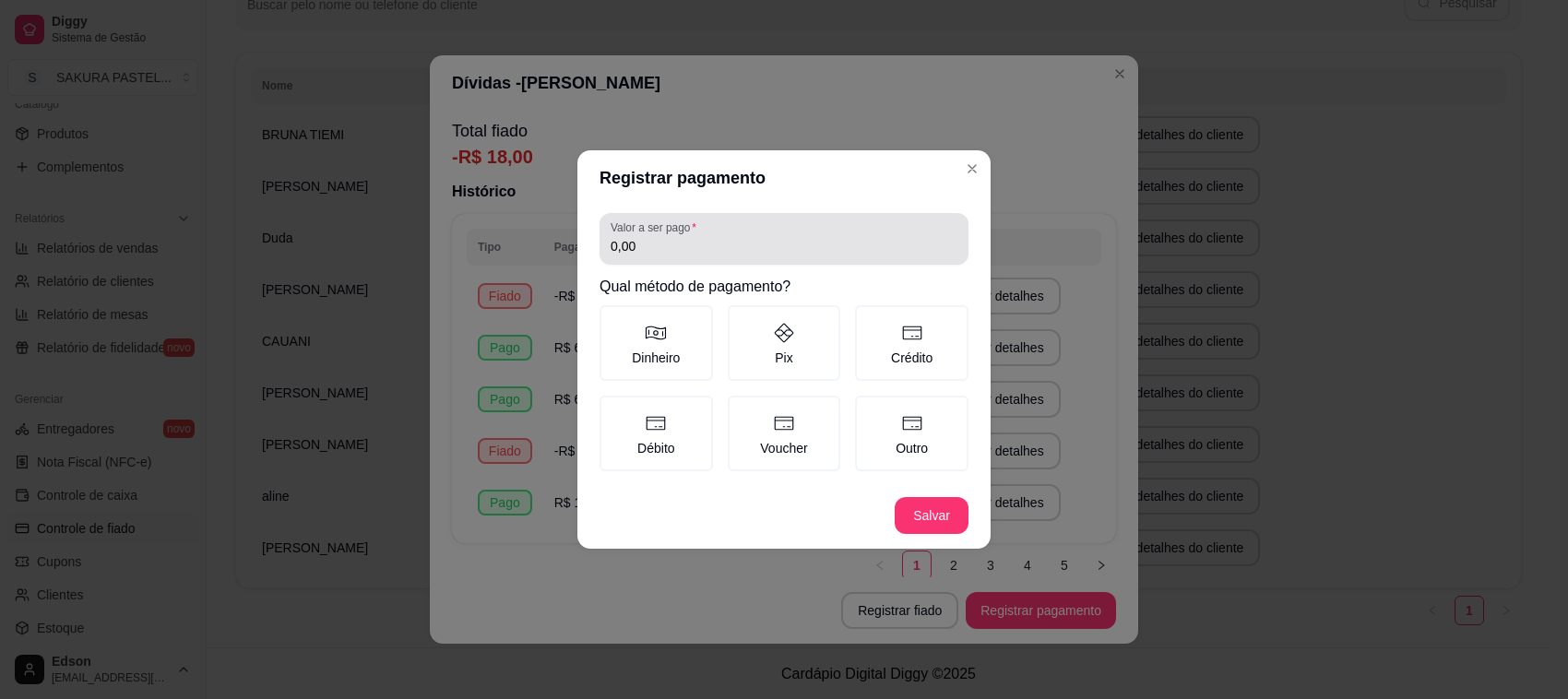
click at [717, 259] on div "Valor a ser pago 0,00" at bounding box center [784, 238] width 369 height 52
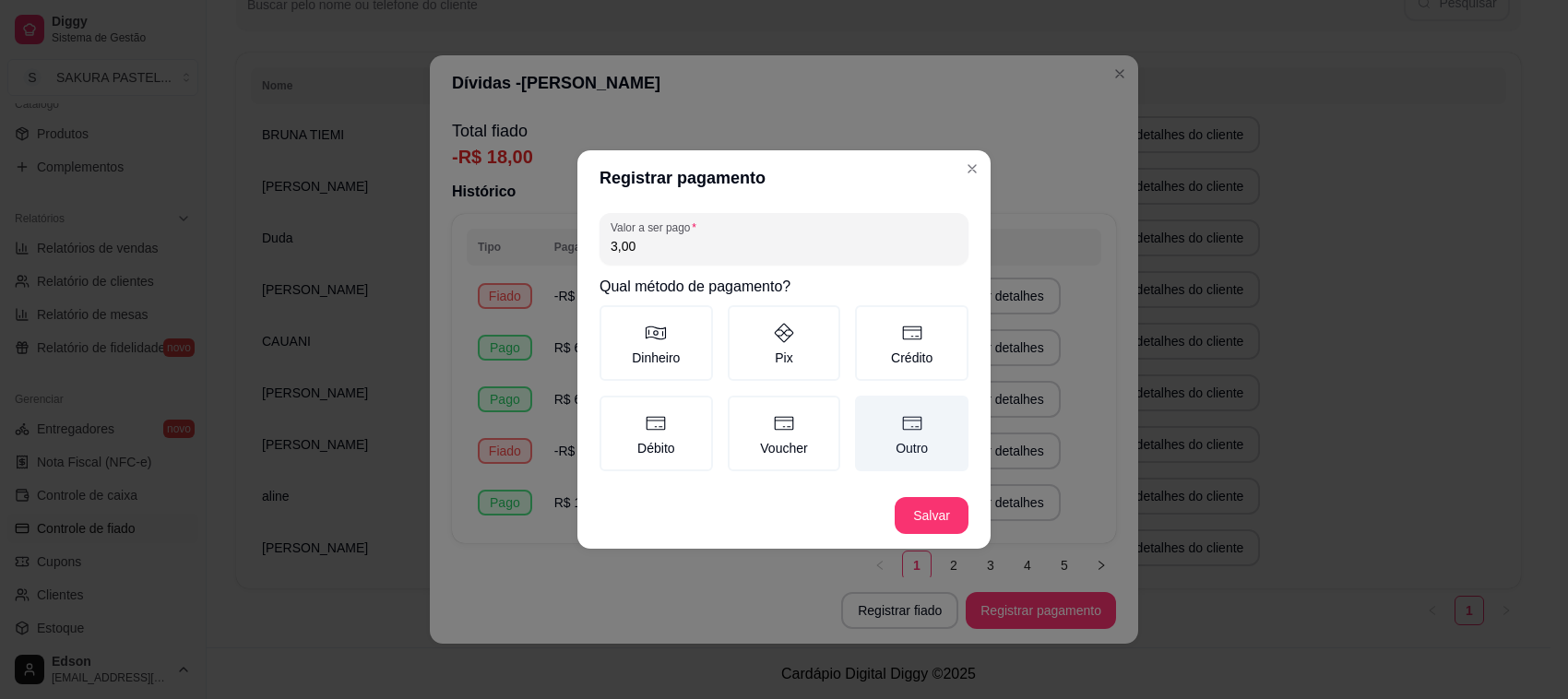
type input "3,00"
click at [891, 427] on label "Outro" at bounding box center [912, 433] width 114 height 75
click at [869, 410] on button "Outro" at bounding box center [861, 402] width 15 height 15
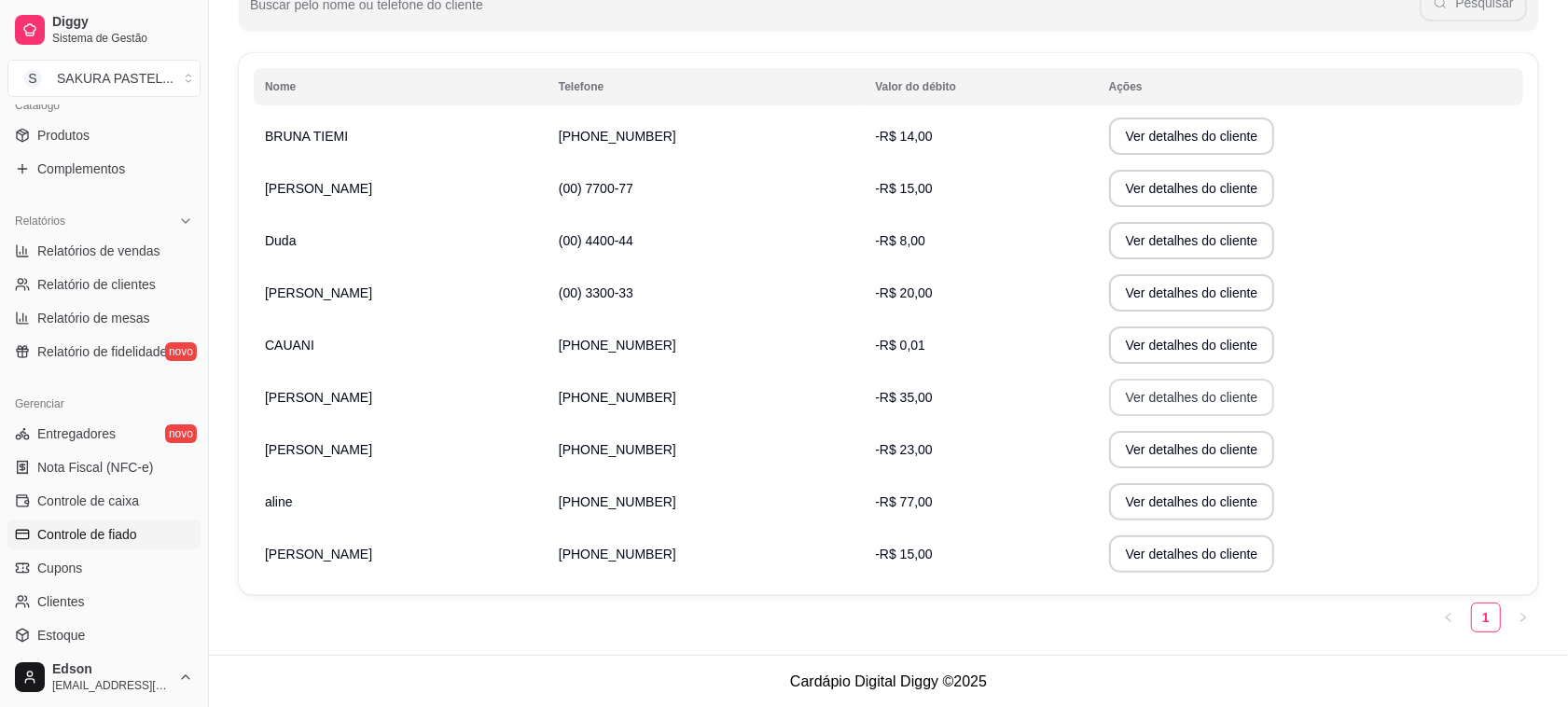
click at [1154, 400] on button "Ver detalhes do cliente" at bounding box center [1192, 398] width 166 height 38
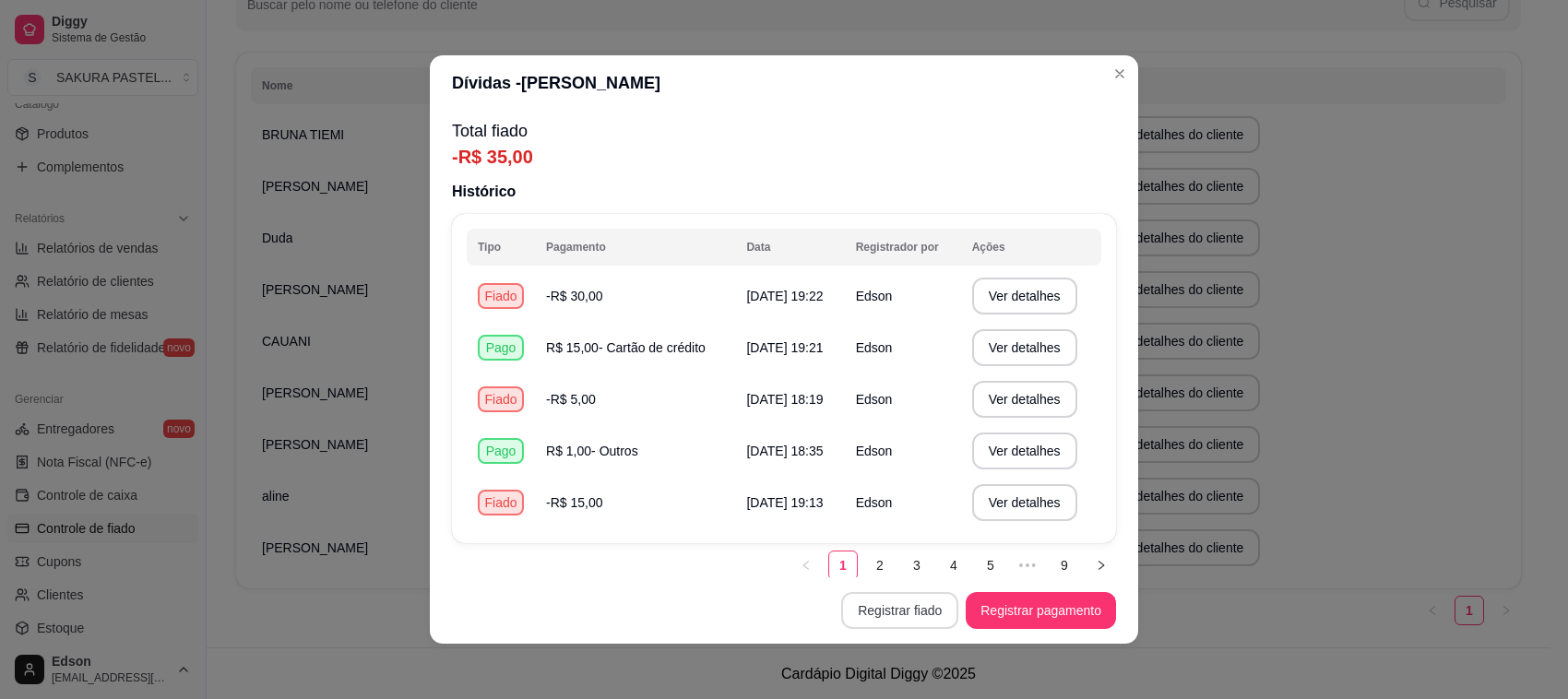
click at [927, 612] on button "Registrar fiado" at bounding box center [899, 611] width 117 height 37
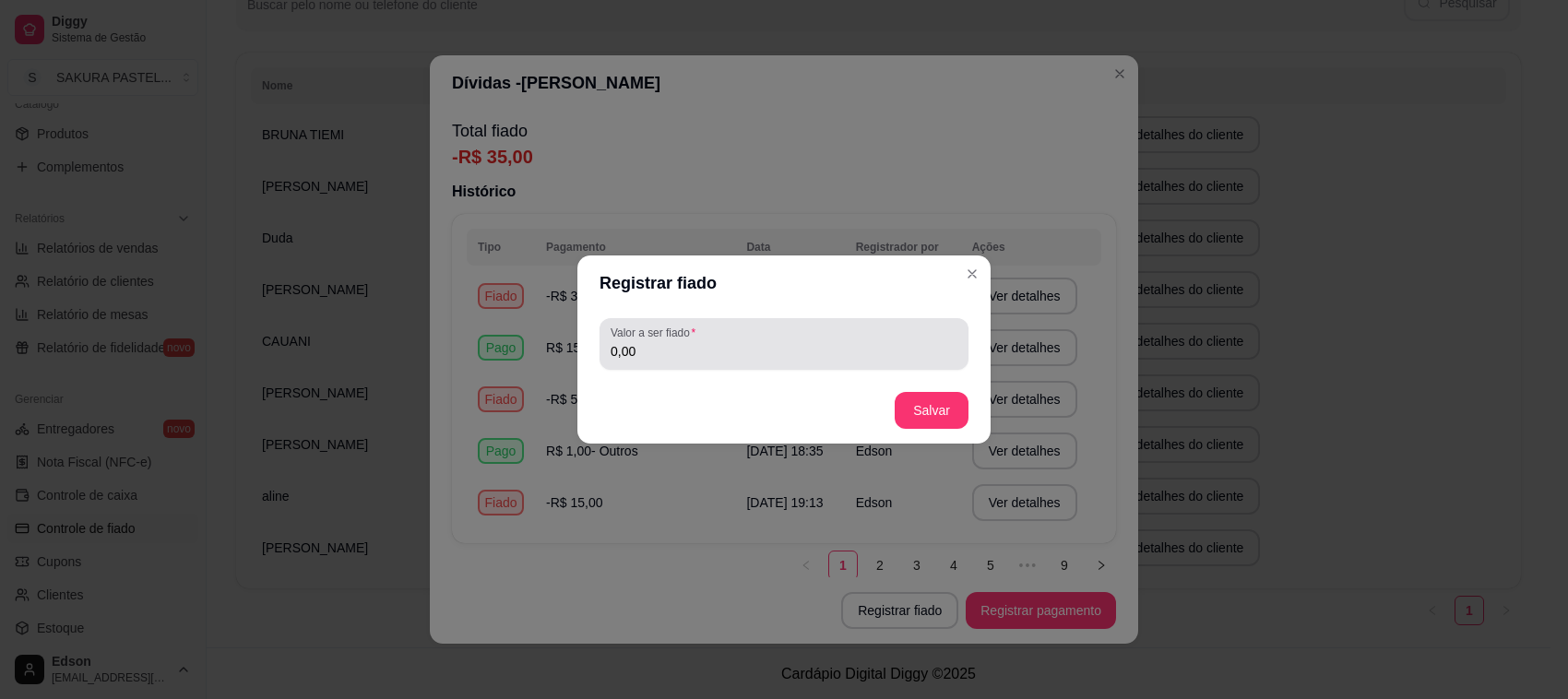
drag, startPoint x: 752, startPoint y: 365, endPoint x: 731, endPoint y: 346, distance: 28.3
click at [750, 363] on div "Valor a ser fiado 0,00" at bounding box center [784, 344] width 369 height 52
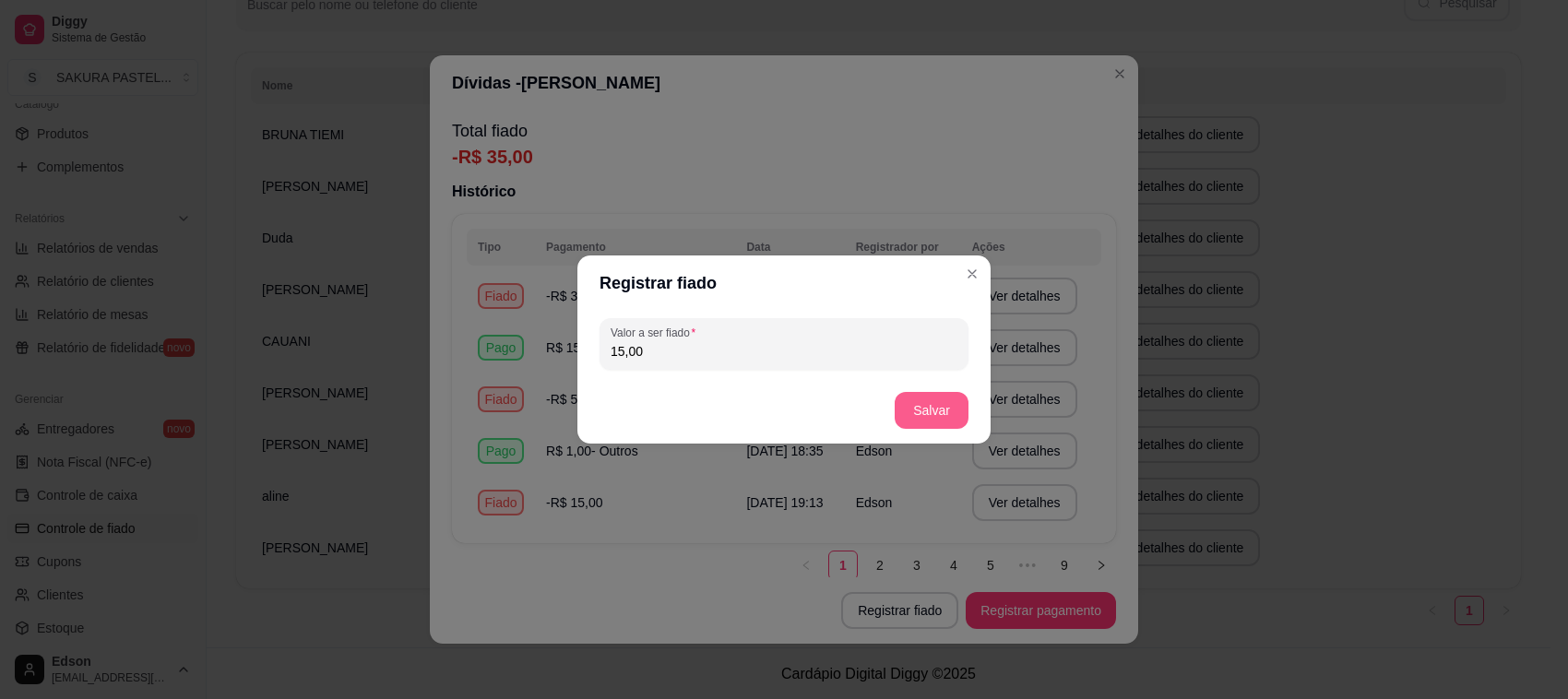
type input "15,00"
click at [920, 399] on button "Salvar" at bounding box center [932, 411] width 74 height 37
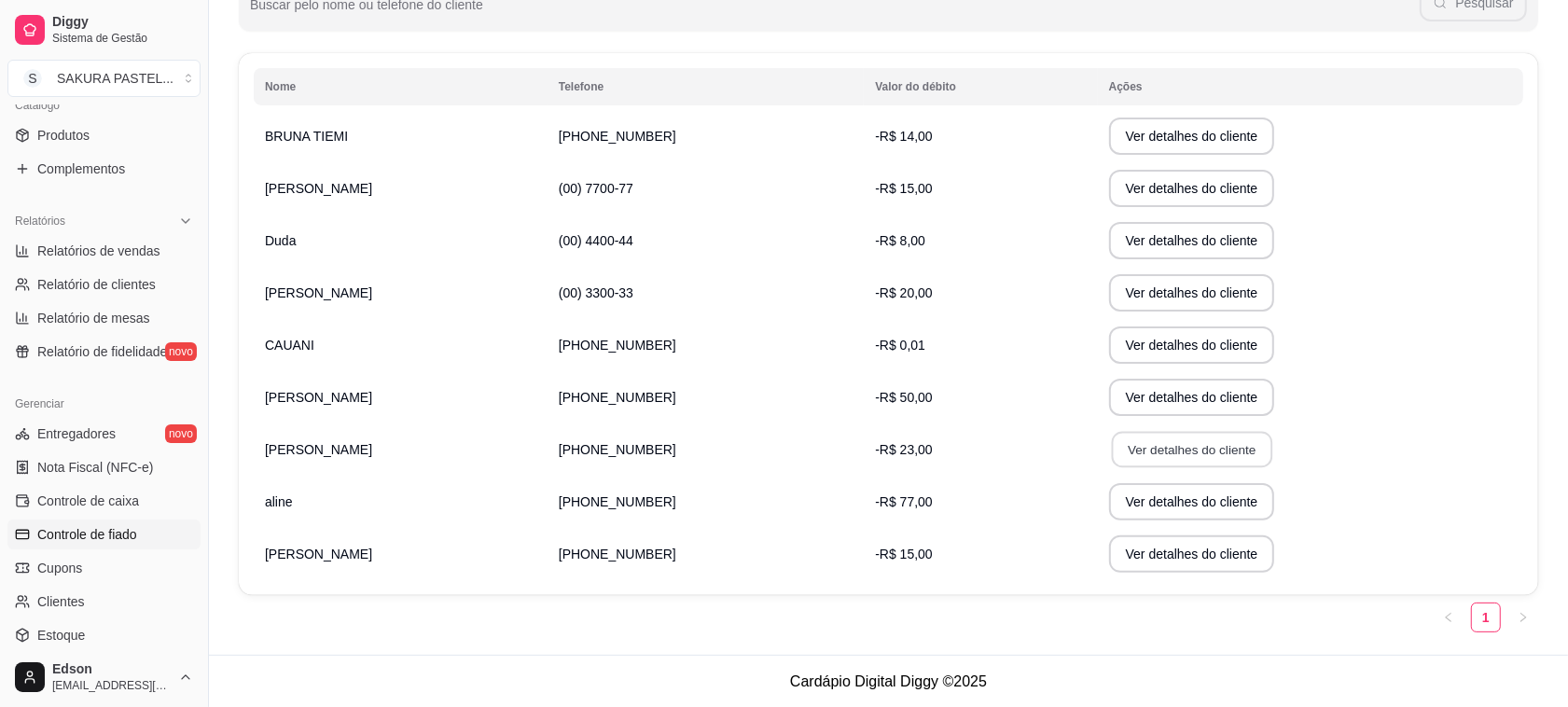
click at [1111, 454] on button "Ver detalhes do cliente" at bounding box center [1191, 450] width 161 height 37
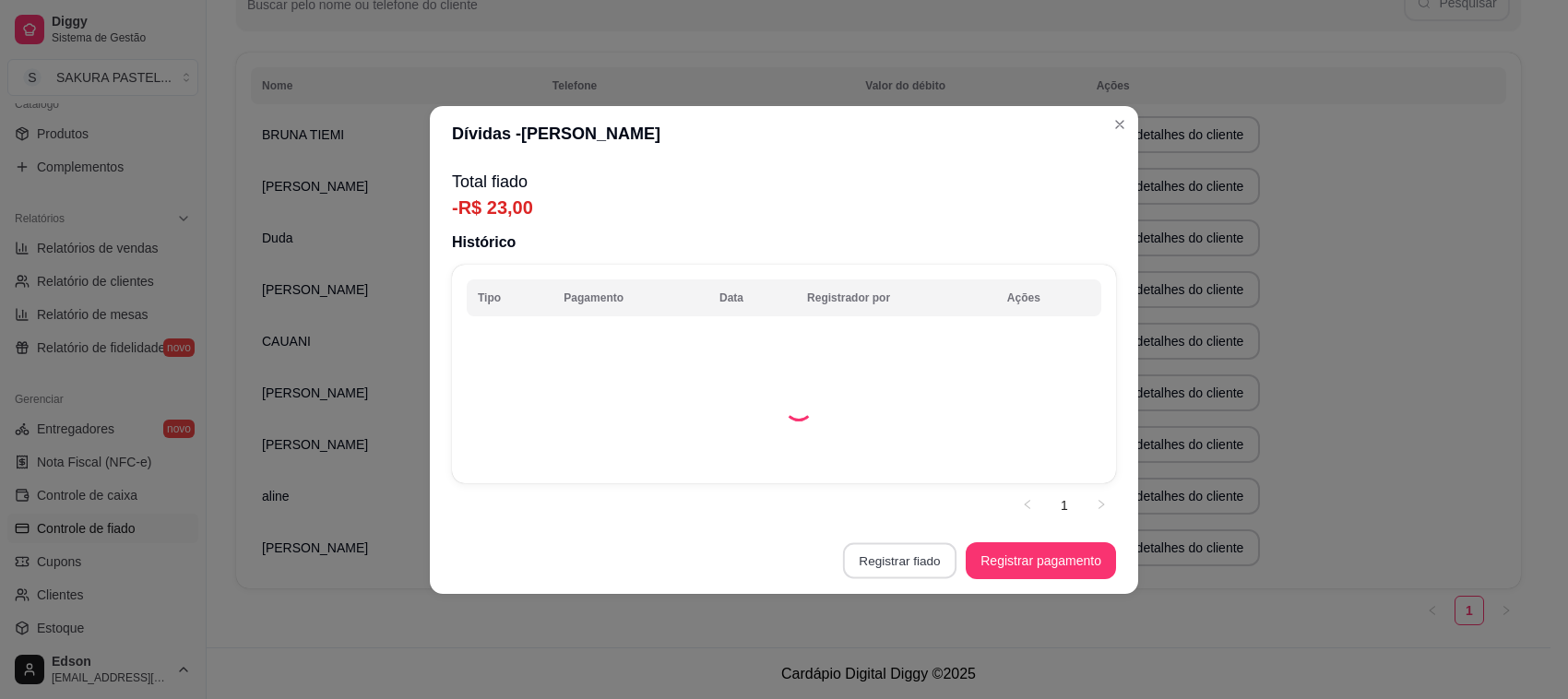
click at [930, 570] on button "Registrar fiado" at bounding box center [900, 560] width 114 height 36
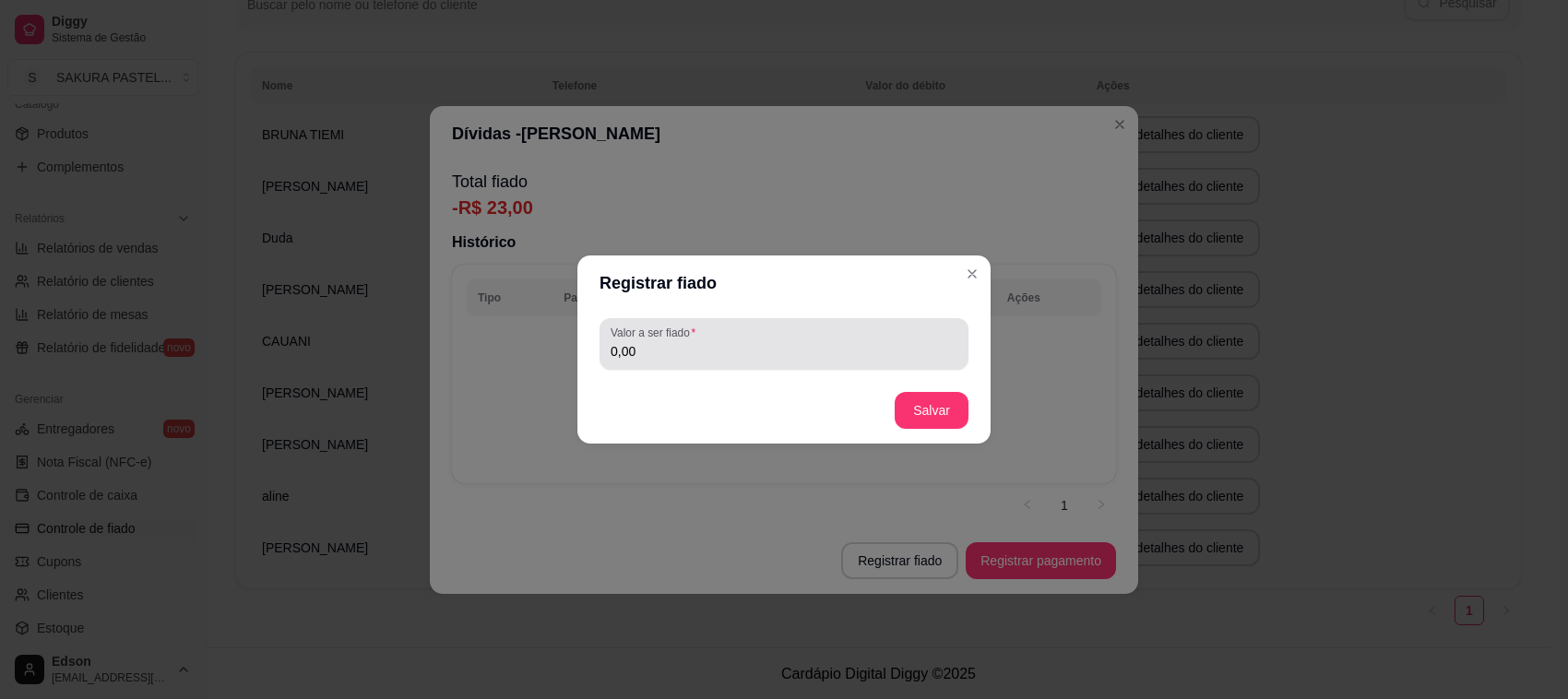
click at [832, 342] on input "0,00" at bounding box center [784, 351] width 347 height 19
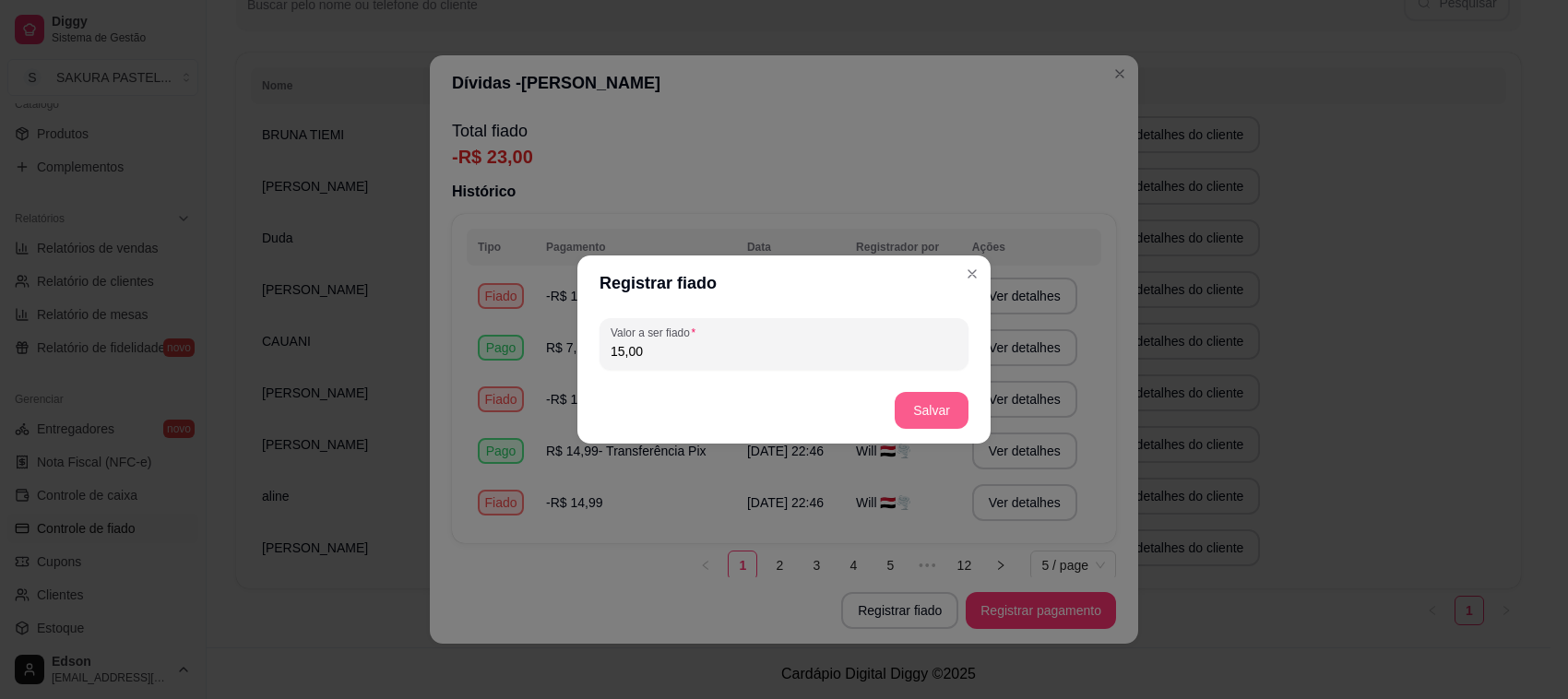
type input "15,00"
click at [924, 415] on button "Salvar" at bounding box center [932, 411] width 74 height 37
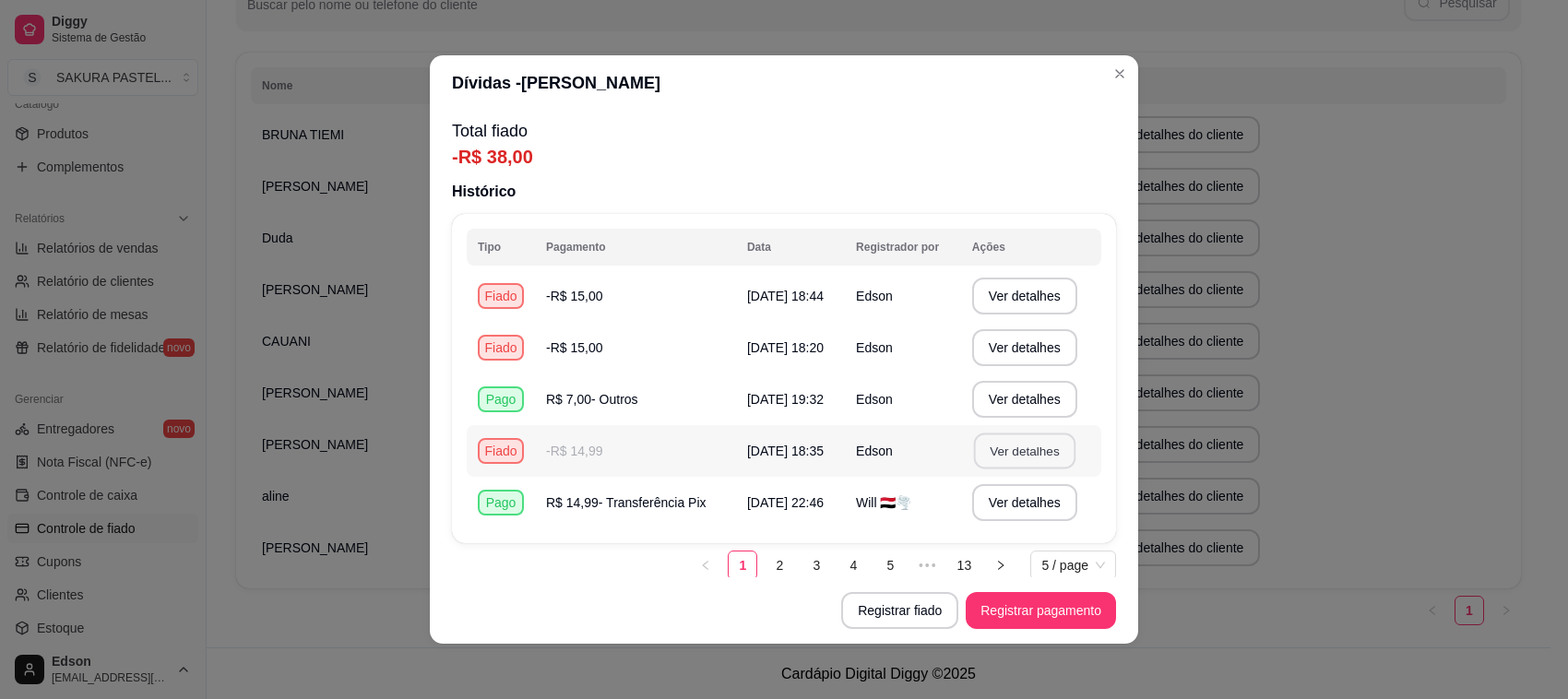
click at [994, 444] on button "Ver detalhes" at bounding box center [1024, 451] width 101 height 36
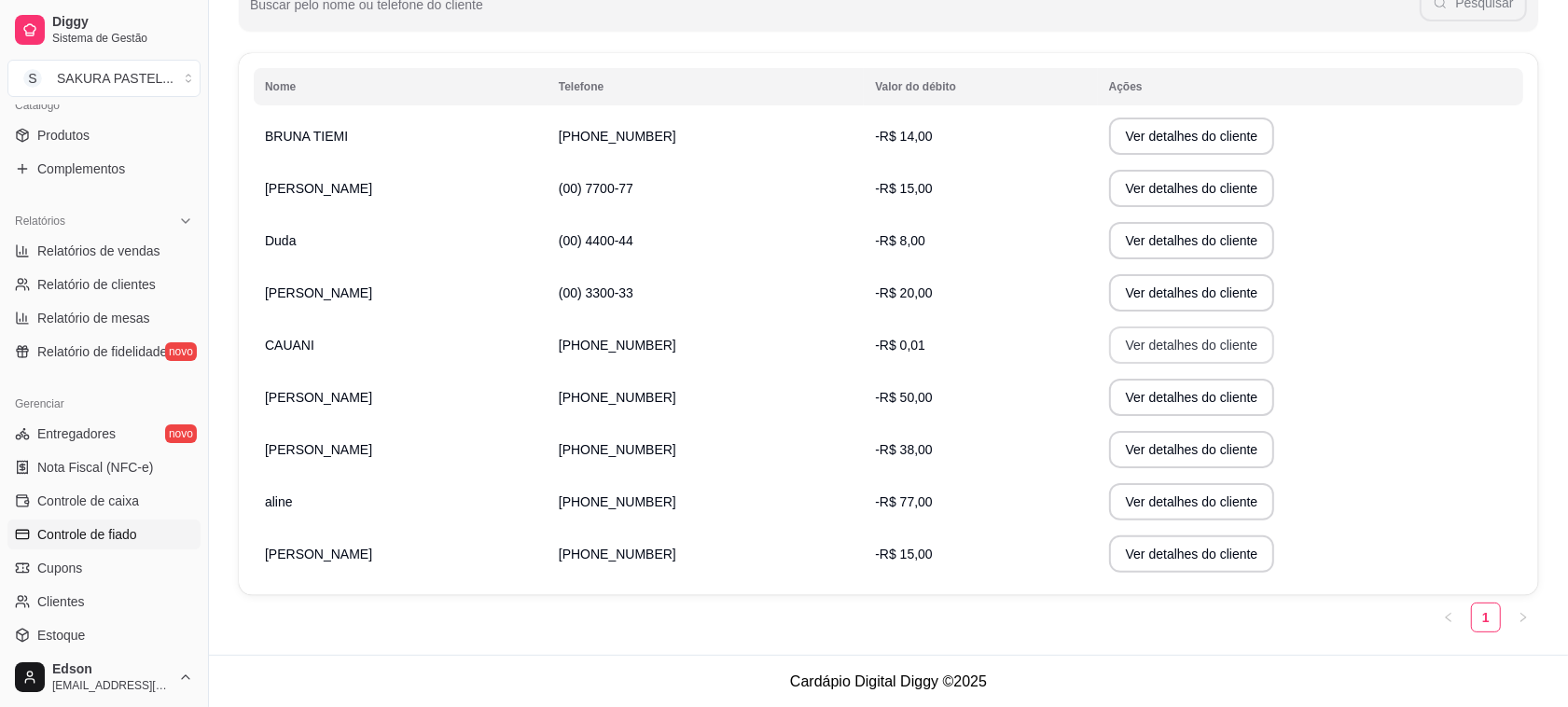
click at [1139, 350] on button "Ver detalhes do cliente" at bounding box center [1192, 345] width 166 height 38
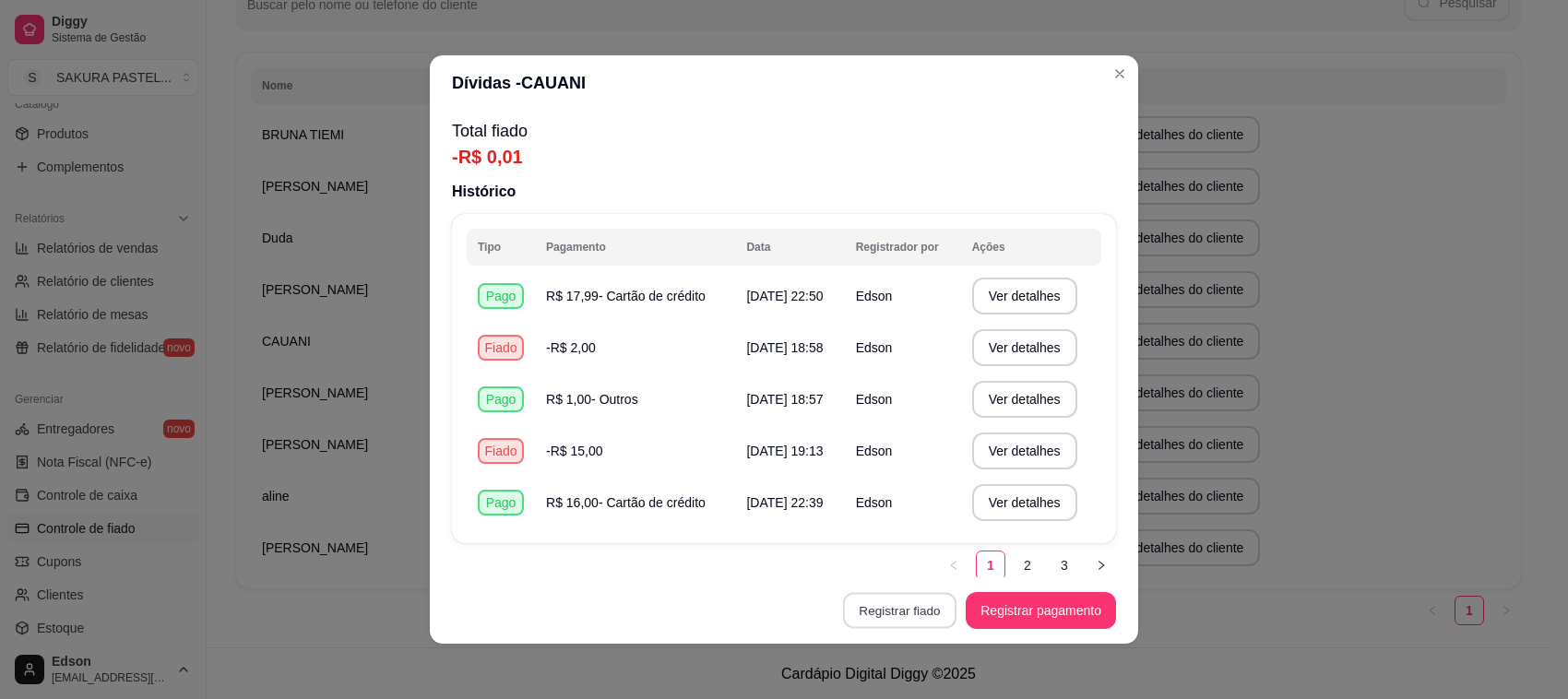
click at [895, 615] on button "Registrar fiado" at bounding box center [900, 611] width 114 height 36
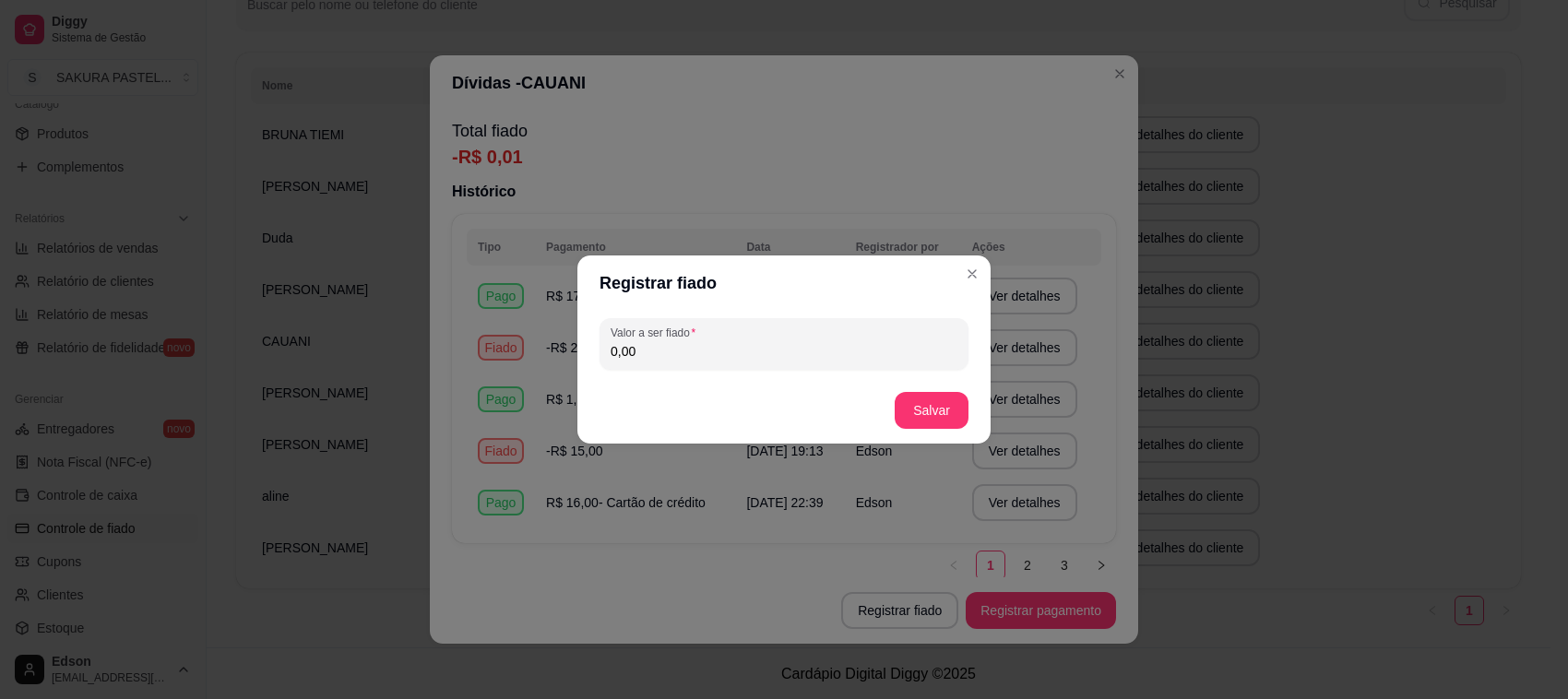
click at [849, 348] on input "0,00" at bounding box center [784, 351] width 347 height 19
type input "14,99"
click at [916, 417] on button "Salvar" at bounding box center [932, 411] width 74 height 37
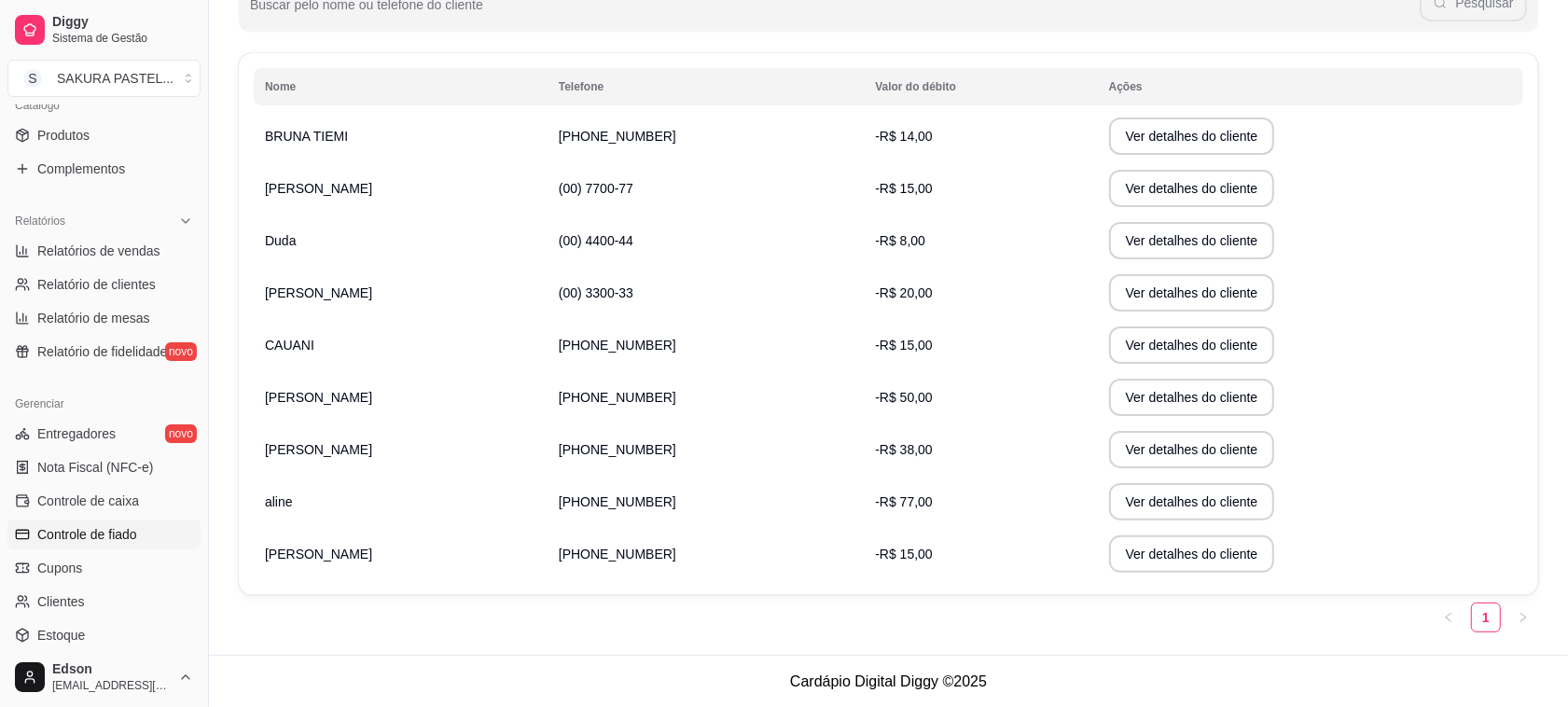
click at [1112, 292] on button "Ver detalhes do cliente" at bounding box center [1192, 294] width 166 height 38
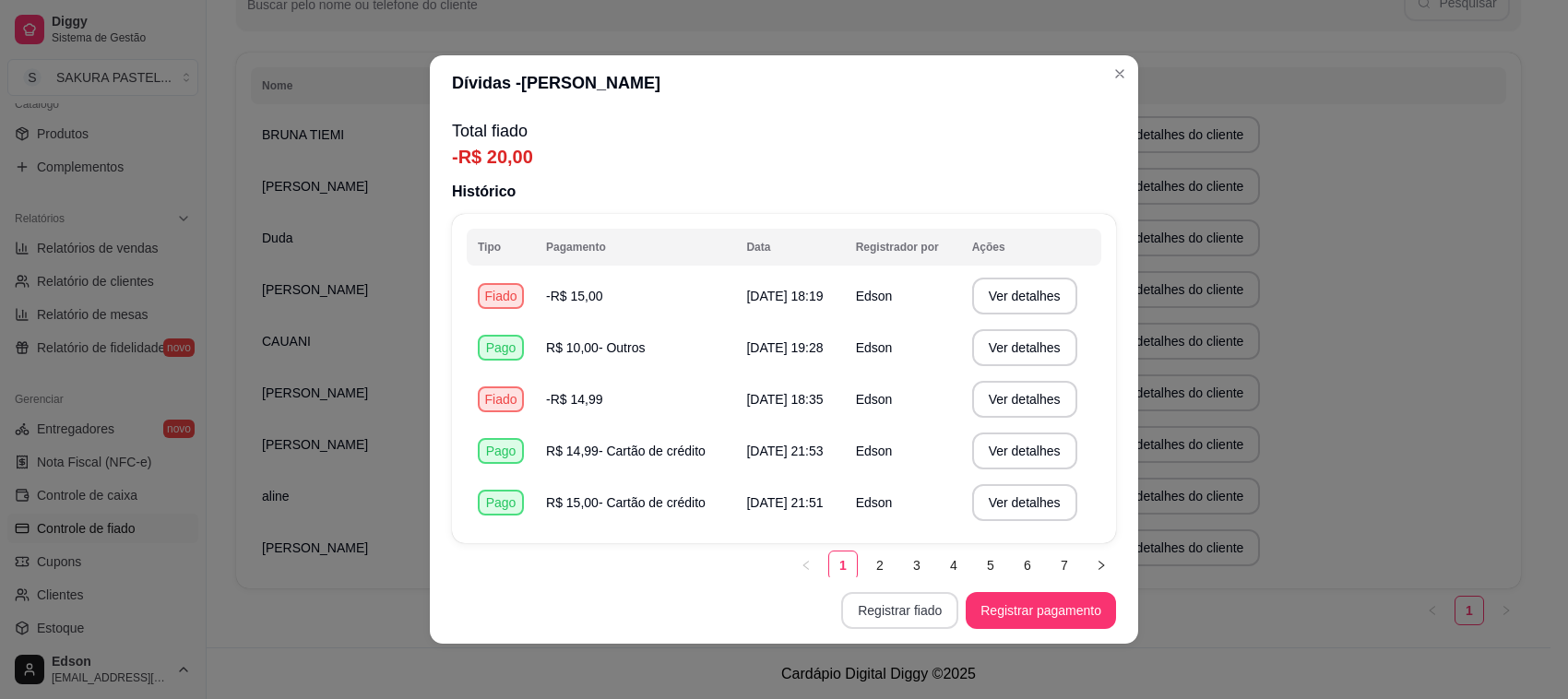
click at [888, 623] on button "Registrar fiado" at bounding box center [899, 611] width 117 height 37
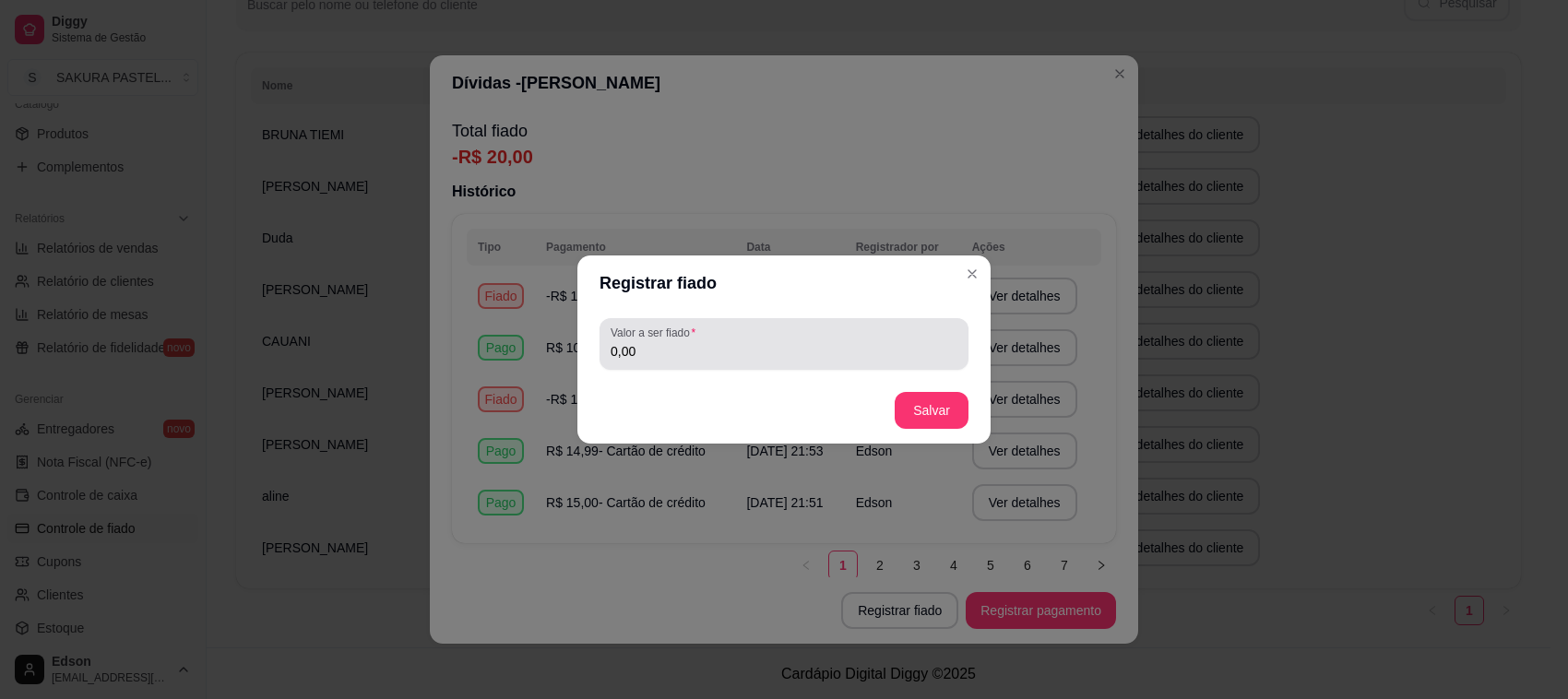
click at [808, 329] on div "0,00" at bounding box center [784, 344] width 347 height 37
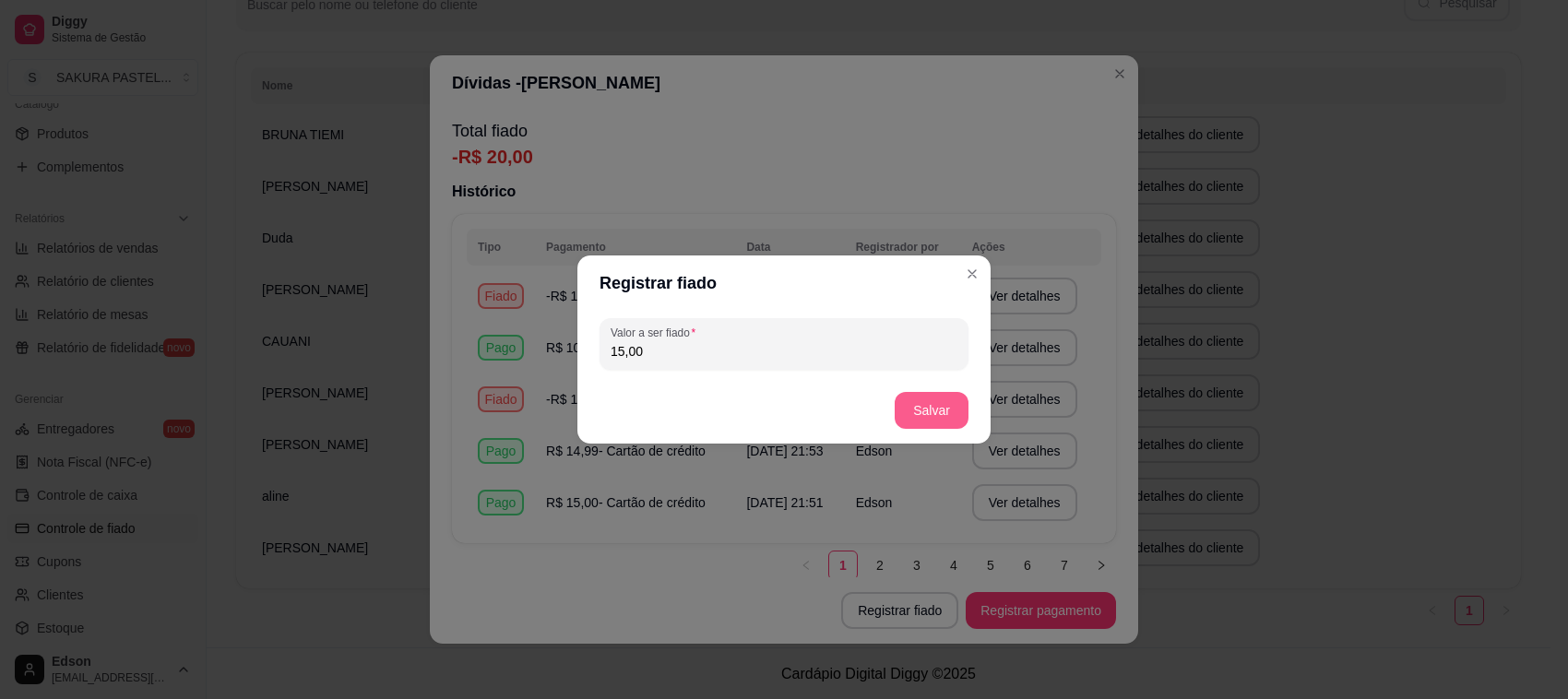
type input "15,00"
click at [933, 406] on button "Salvar" at bounding box center [931, 411] width 72 height 36
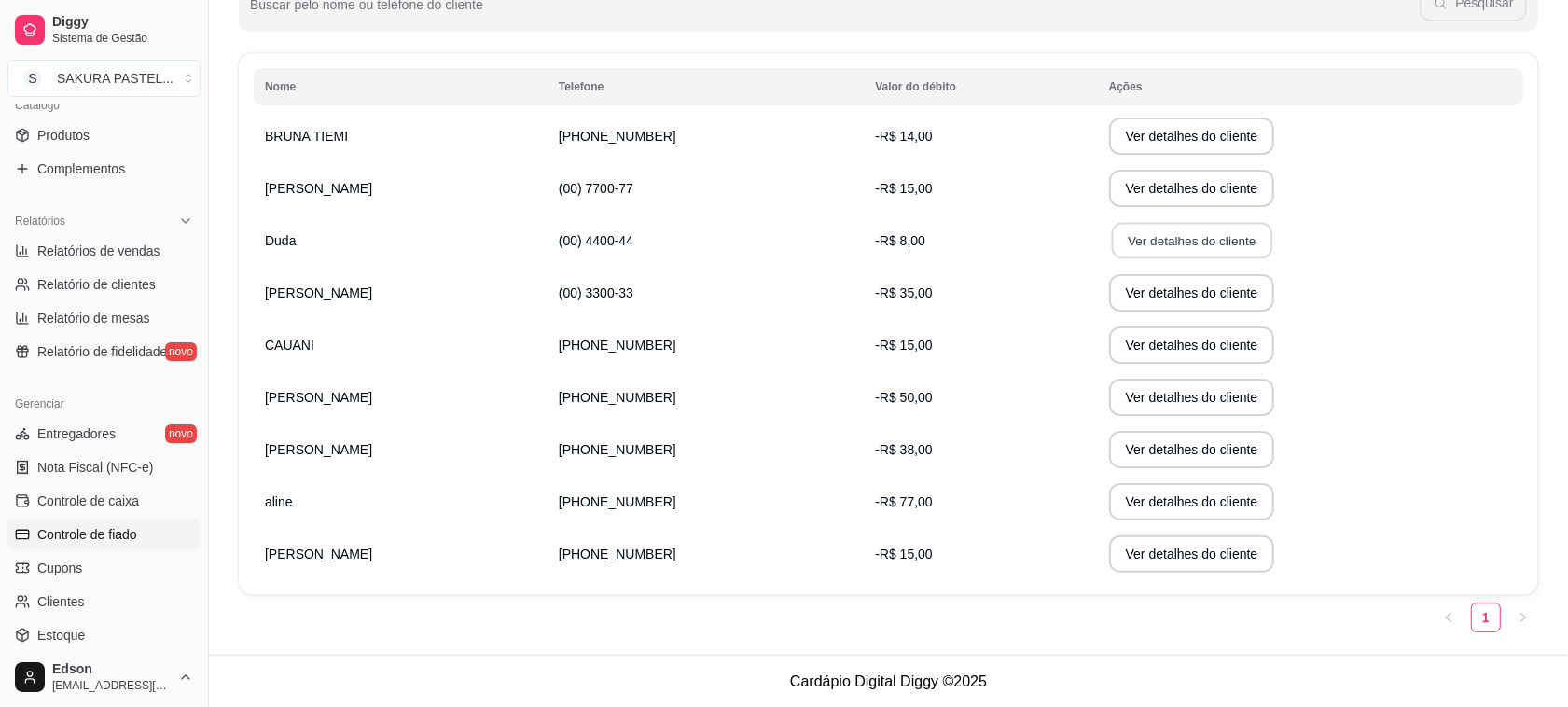
click at [1111, 245] on button "Ver detalhes do cliente" at bounding box center [1191, 241] width 161 height 37
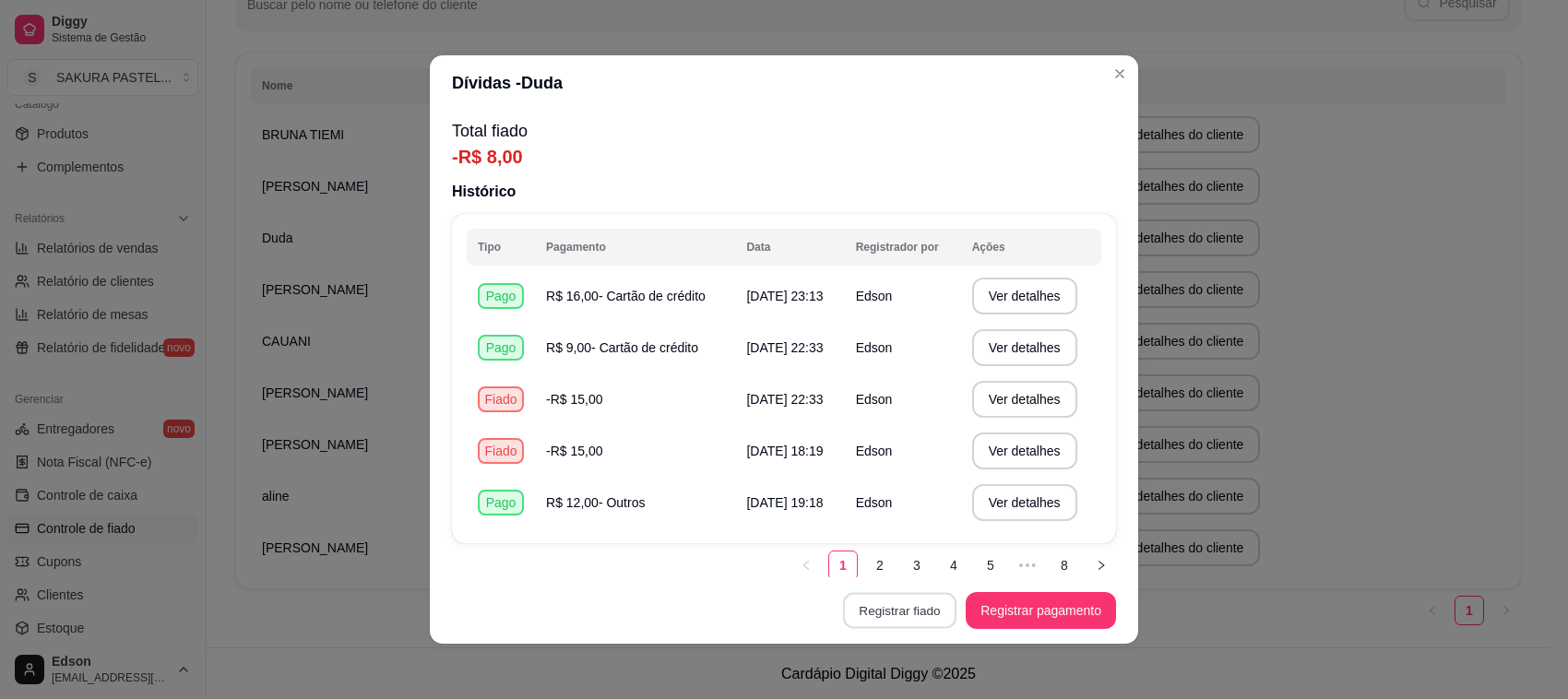
click at [887, 609] on button "Registrar fiado" at bounding box center [900, 611] width 114 height 36
click at [790, 339] on div "0,00" at bounding box center [784, 344] width 347 height 37
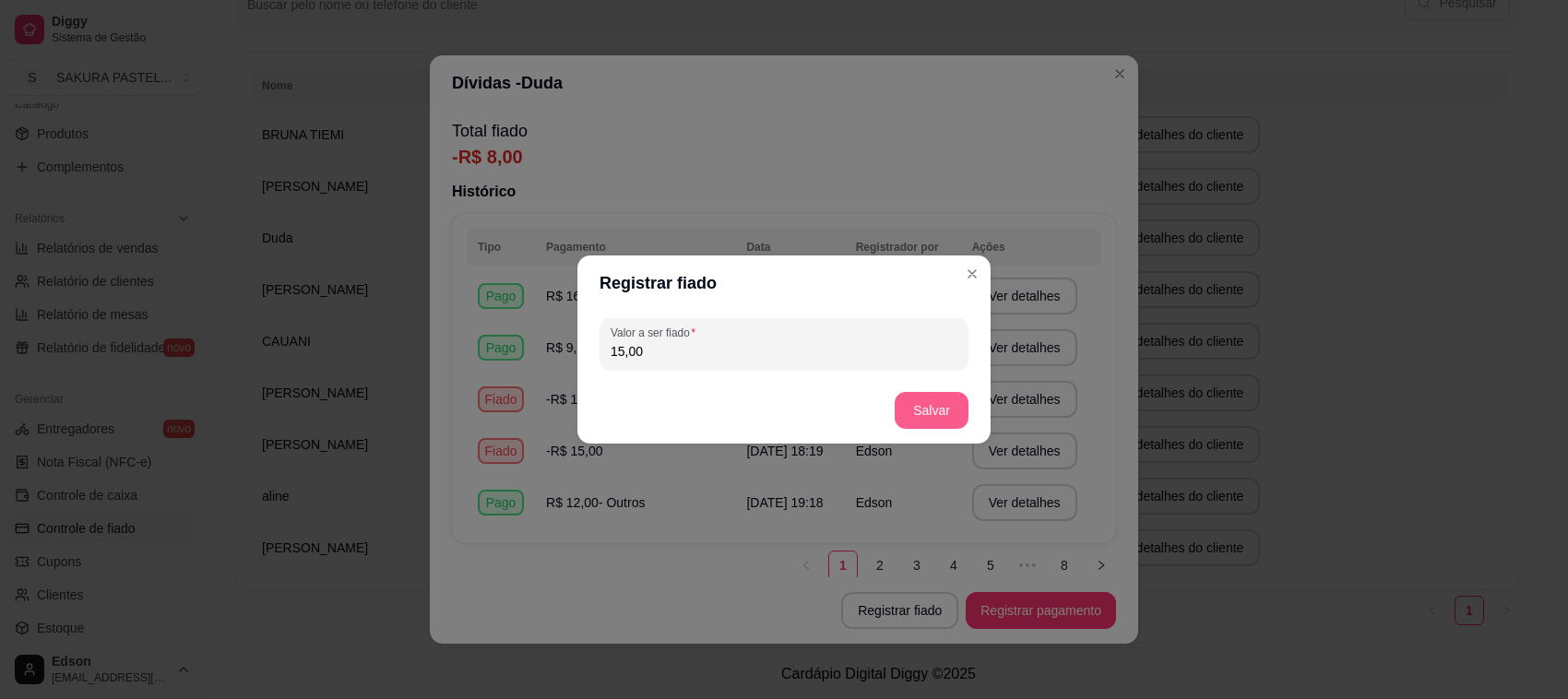
type input "15,00"
click at [948, 404] on button "Salvar" at bounding box center [931, 411] width 72 height 36
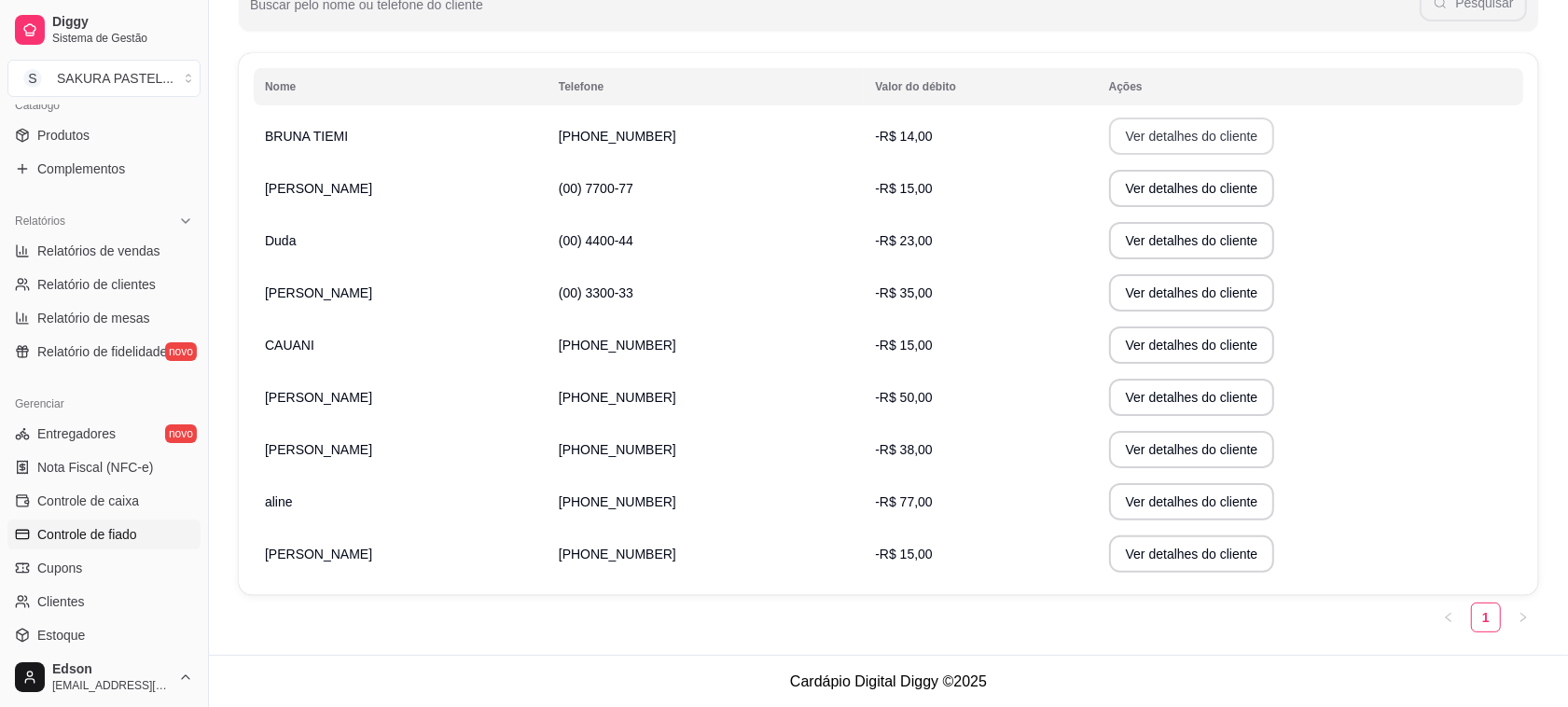
click at [1162, 146] on button "Ver detalhes do cliente" at bounding box center [1192, 137] width 166 height 38
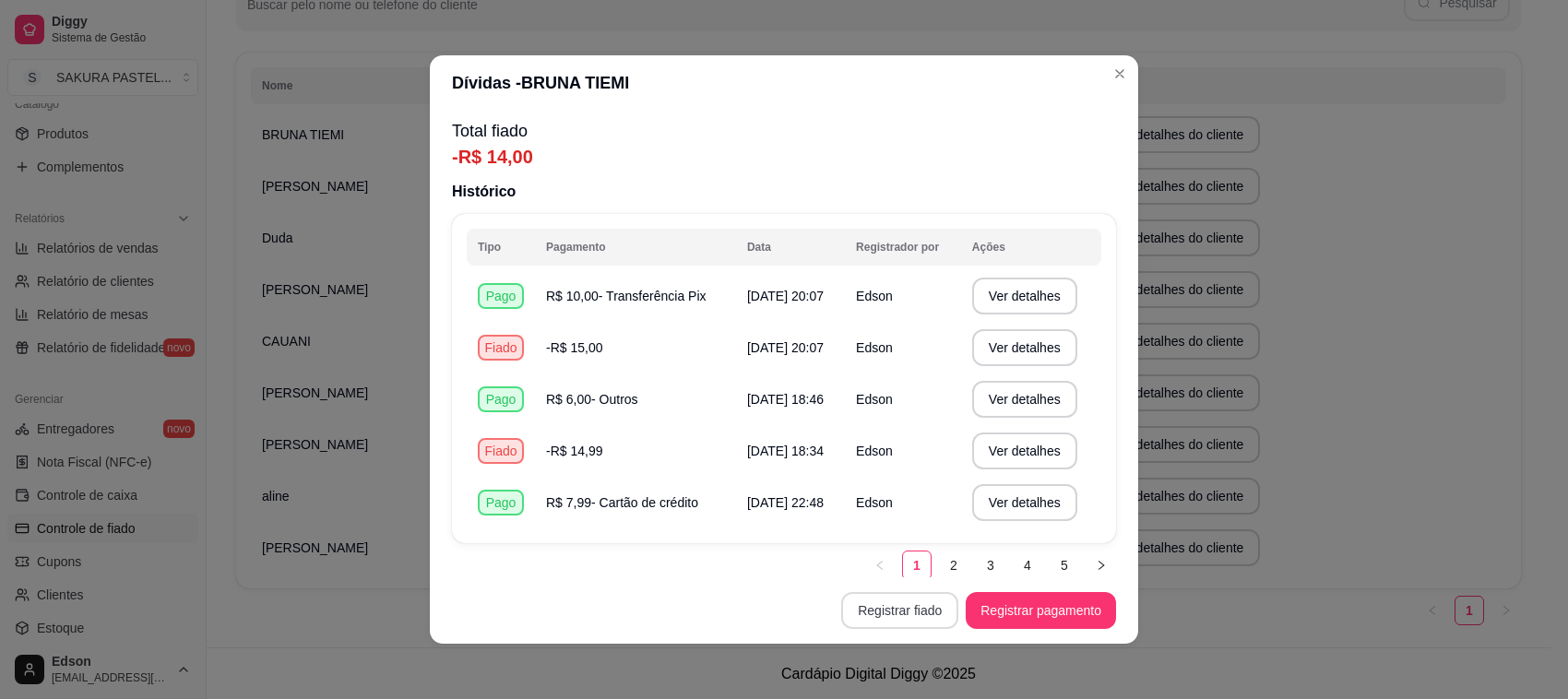
click at [918, 618] on button "Registrar fiado" at bounding box center [899, 611] width 117 height 37
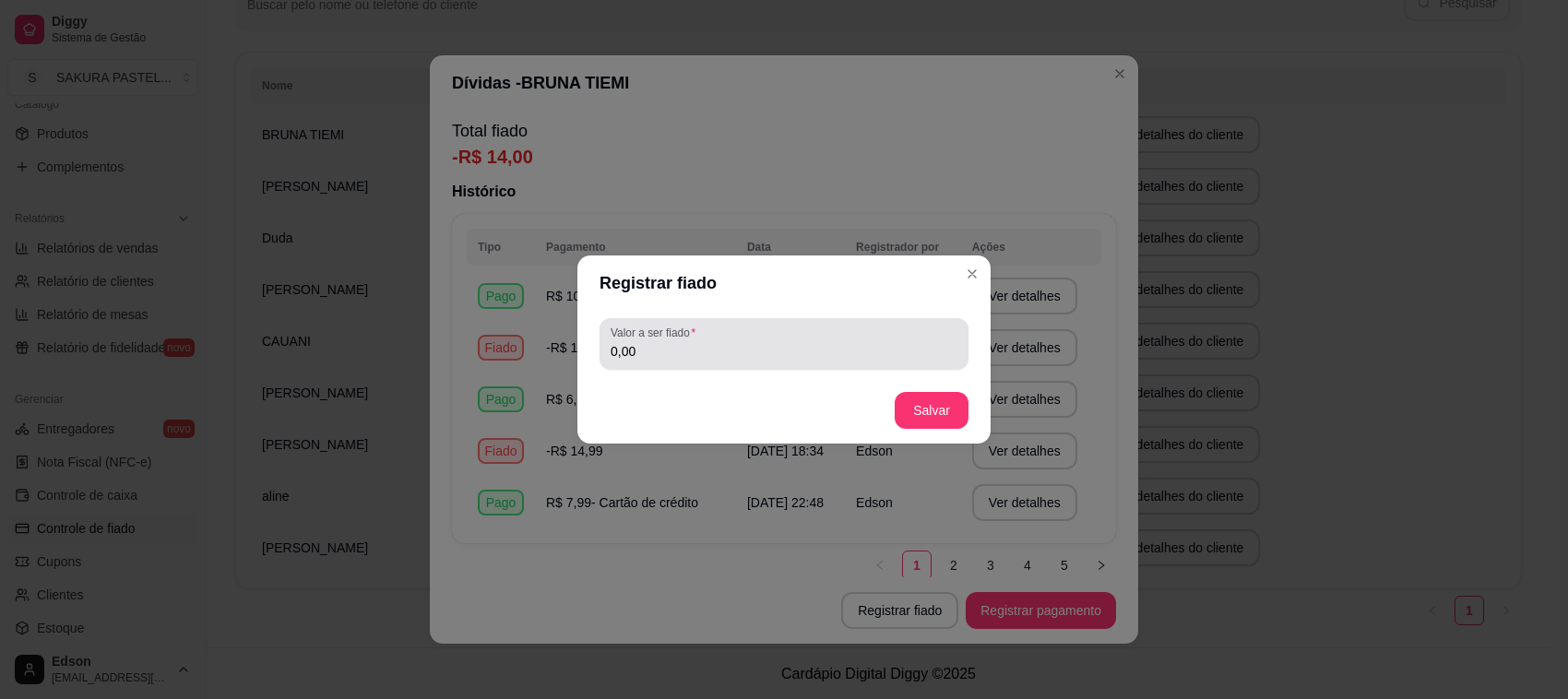
click at [794, 350] on input "0,00" at bounding box center [784, 351] width 347 height 19
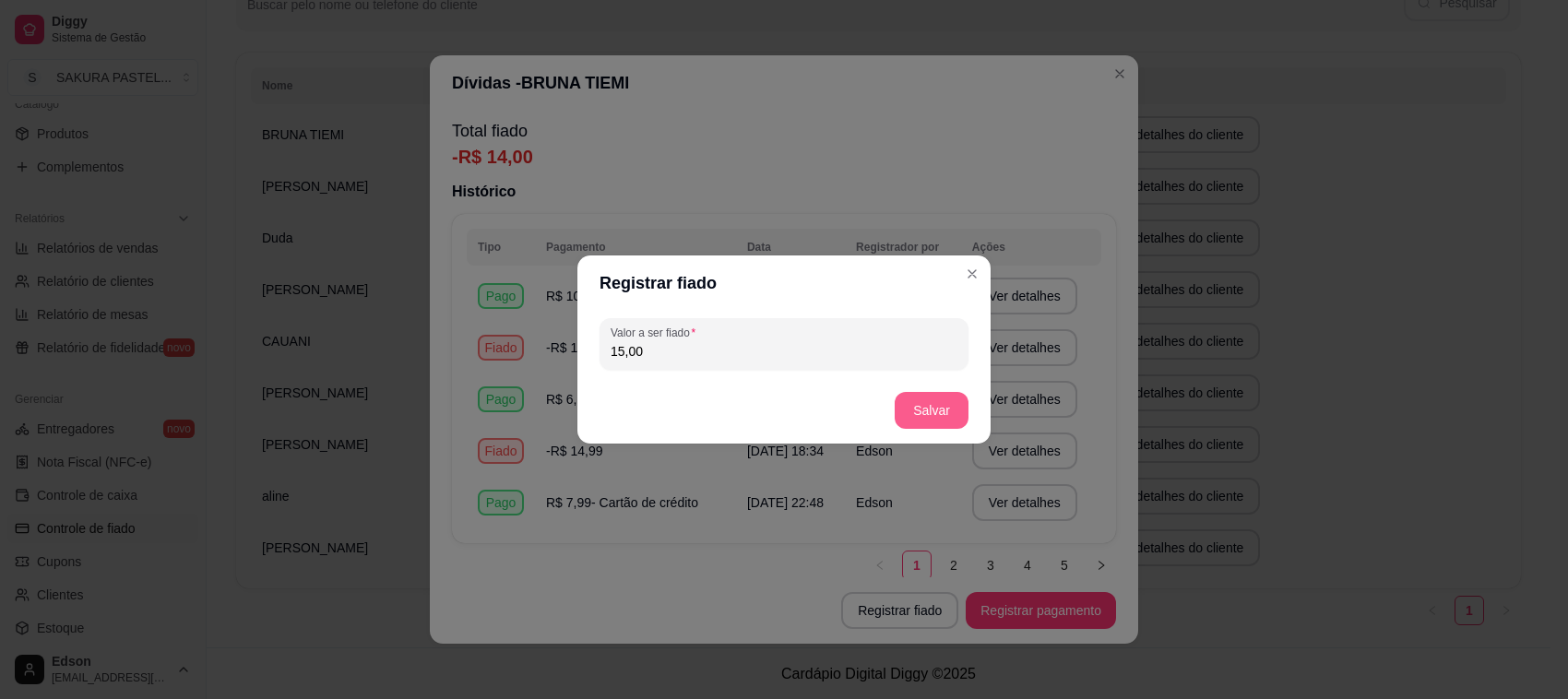
type input "15,00"
click at [916, 399] on button "Salvar" at bounding box center [931, 411] width 72 height 36
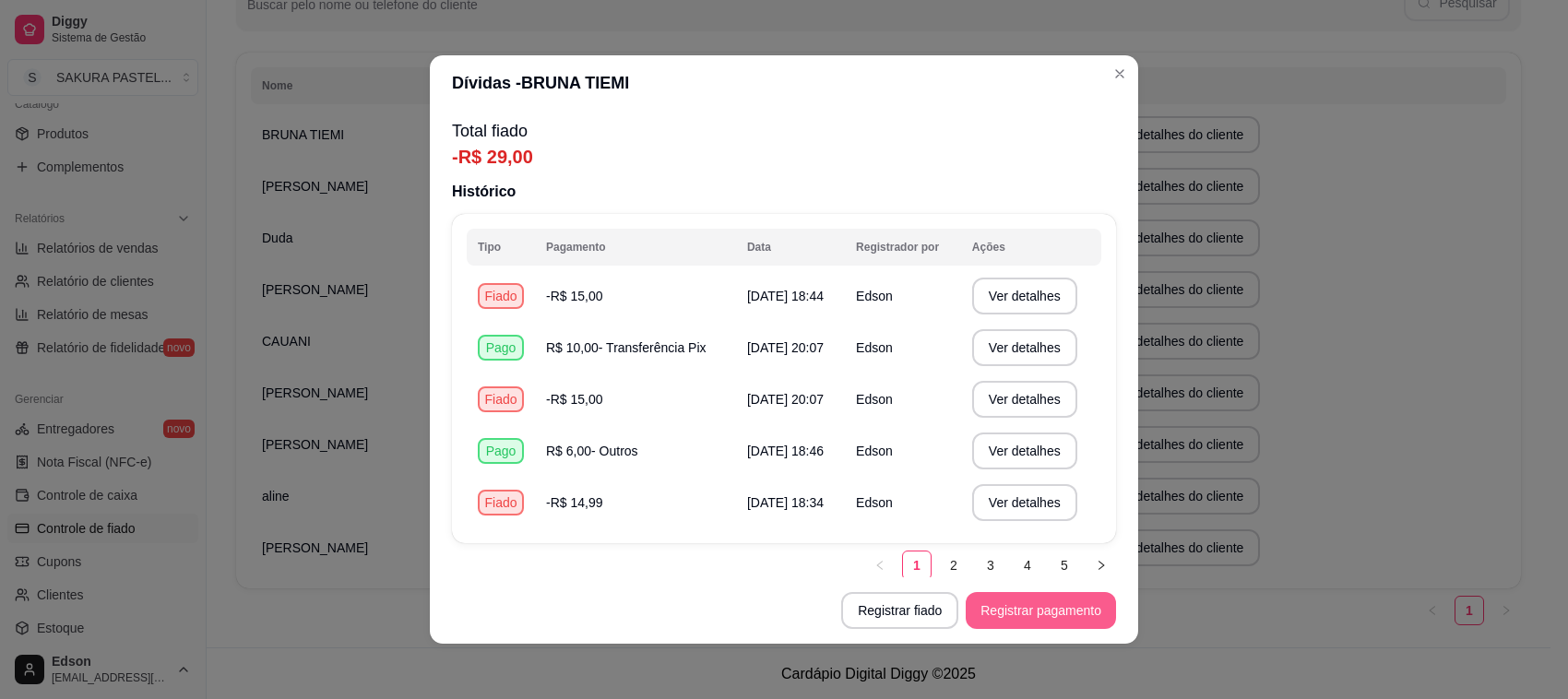
click at [996, 627] on button "Registrar pagamento" at bounding box center [1040, 611] width 150 height 37
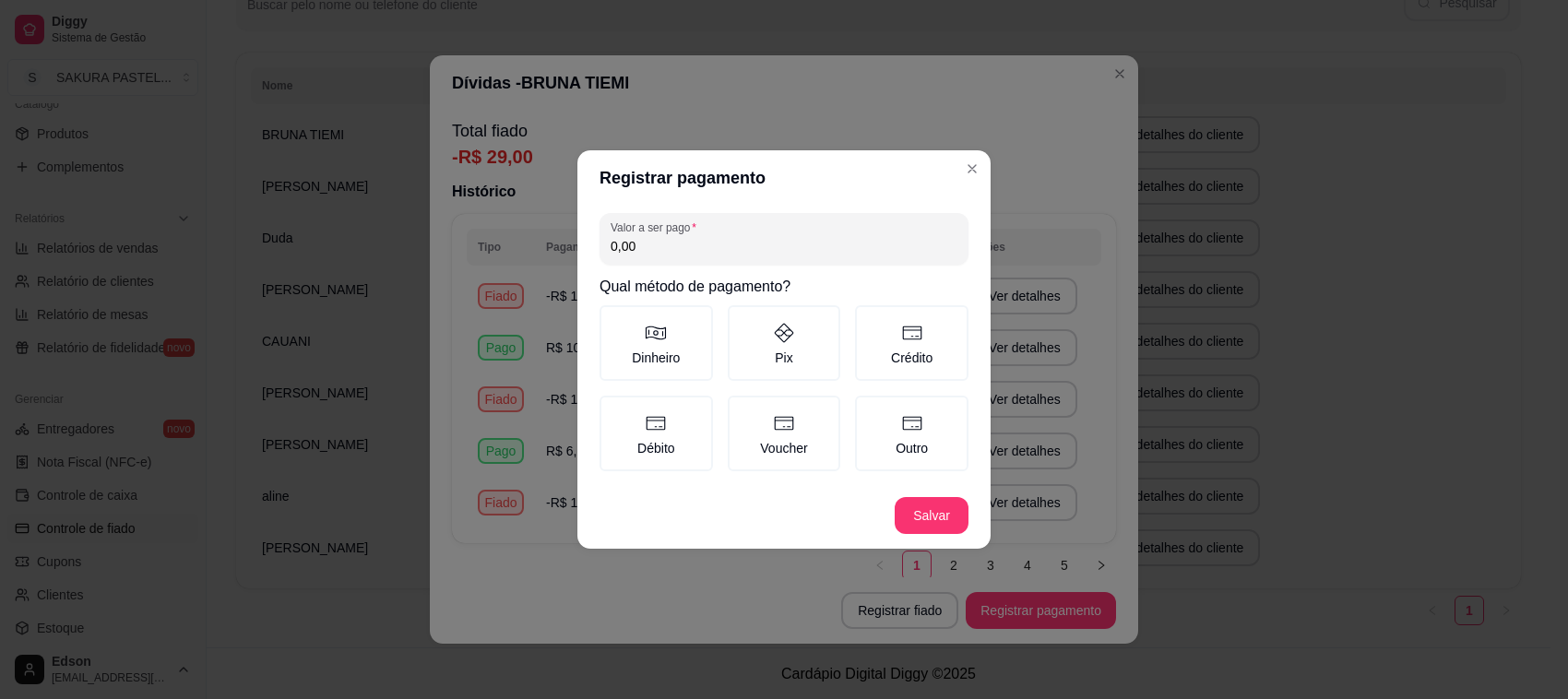
click at [794, 252] on input "0,00" at bounding box center [784, 246] width 347 height 19
type input "10,00"
click at [905, 355] on label "Crédito" at bounding box center [912, 342] width 114 height 75
click at [869, 319] on button "Crédito" at bounding box center [861, 311] width 15 height 15
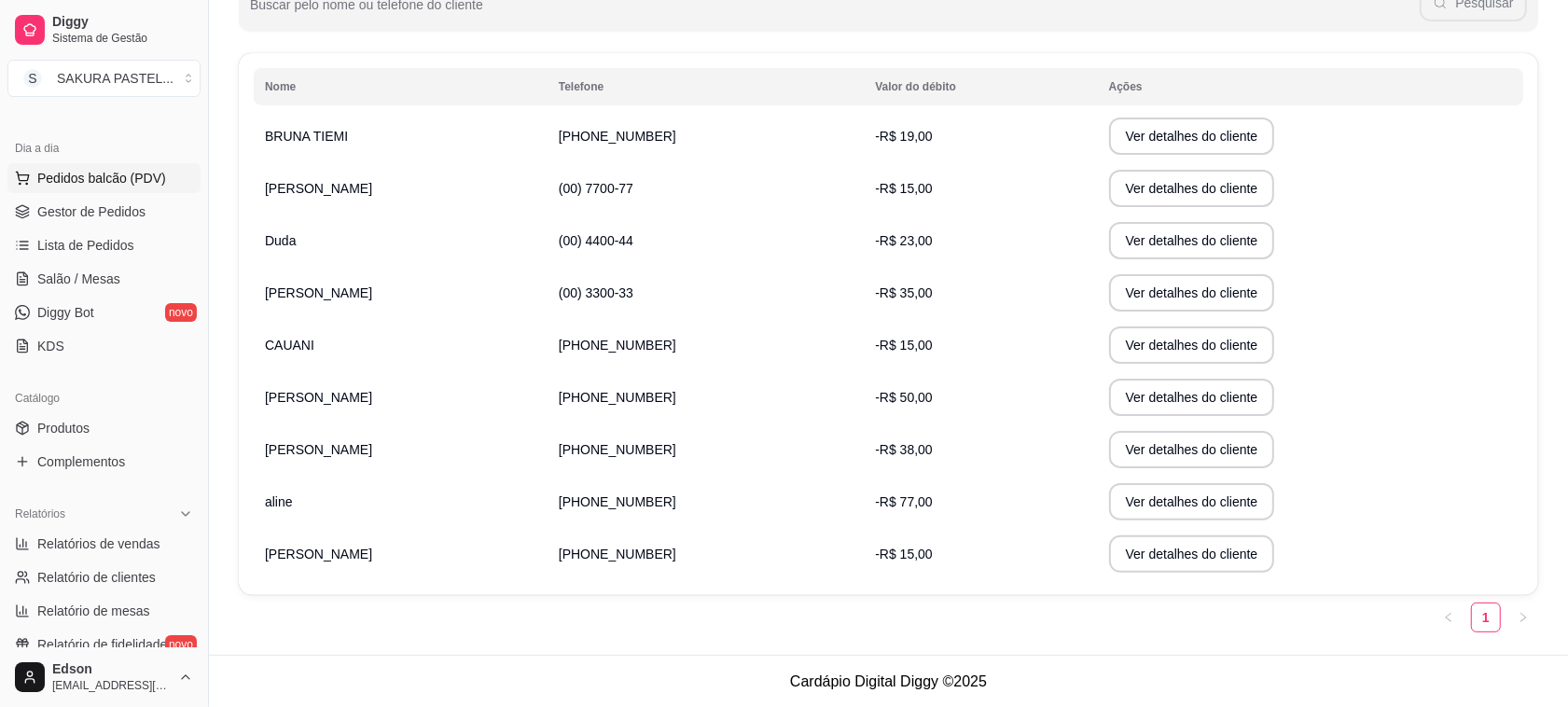
scroll to position [0, 0]
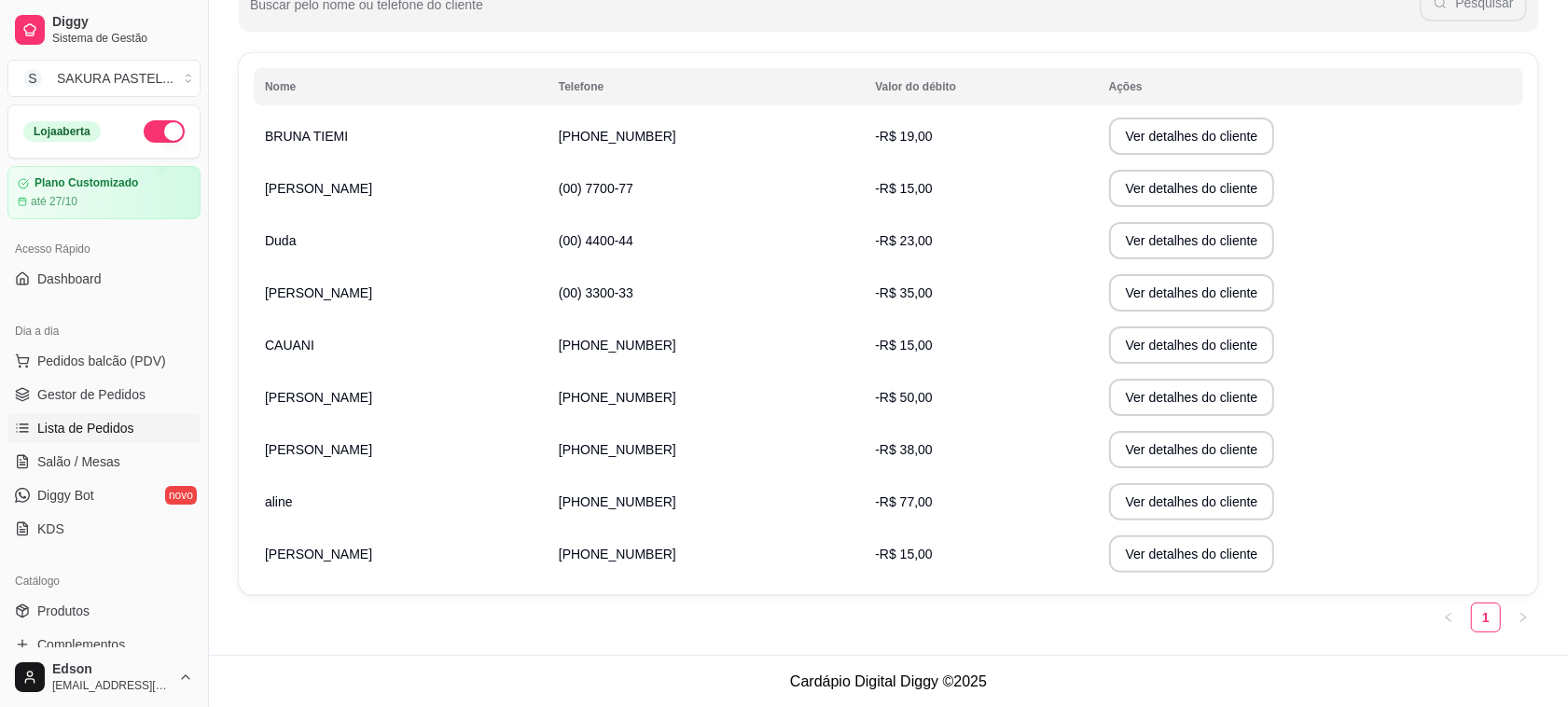
click at [100, 427] on span "Lista de Pedidos" at bounding box center [86, 427] width 97 height 19
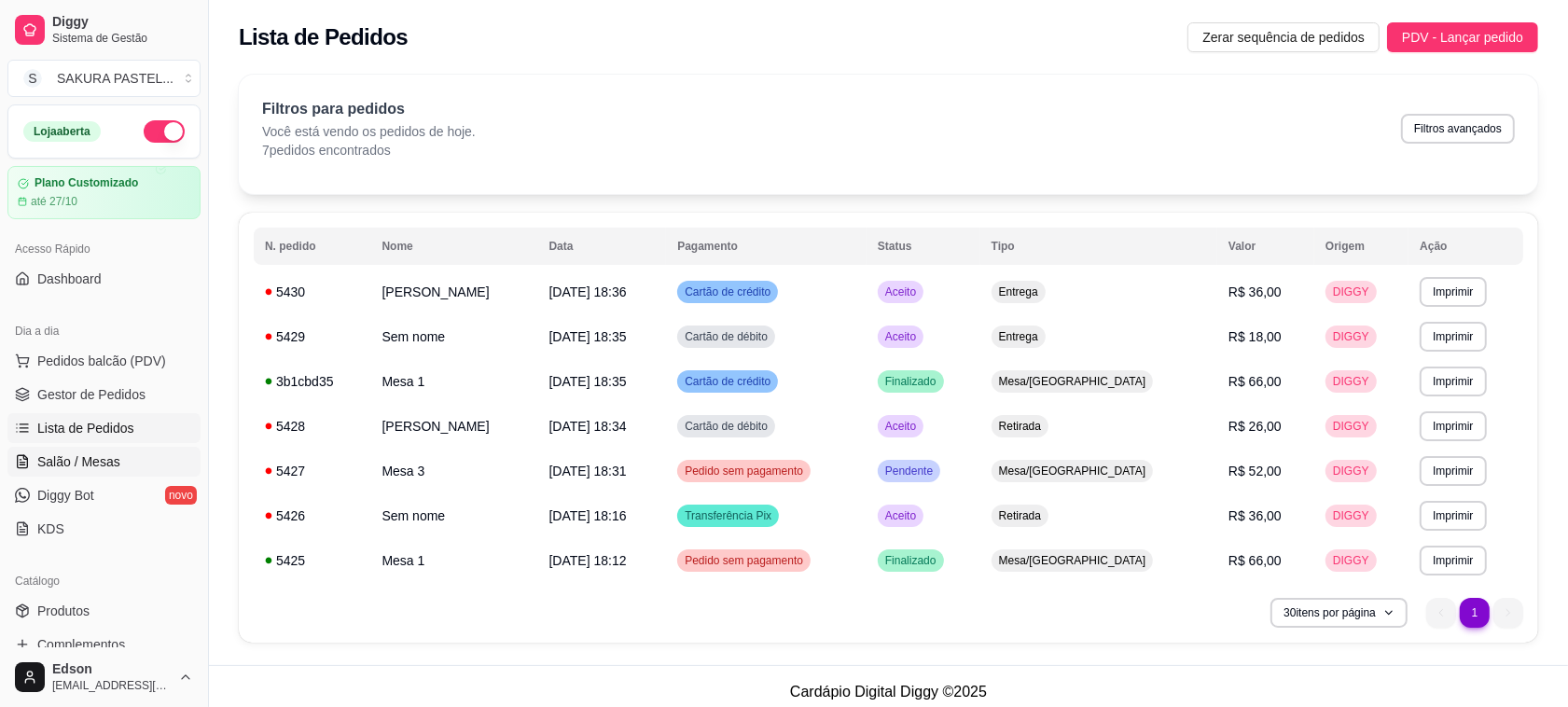
click at [115, 458] on span "Salão / Mesas" at bounding box center [79, 461] width 83 height 19
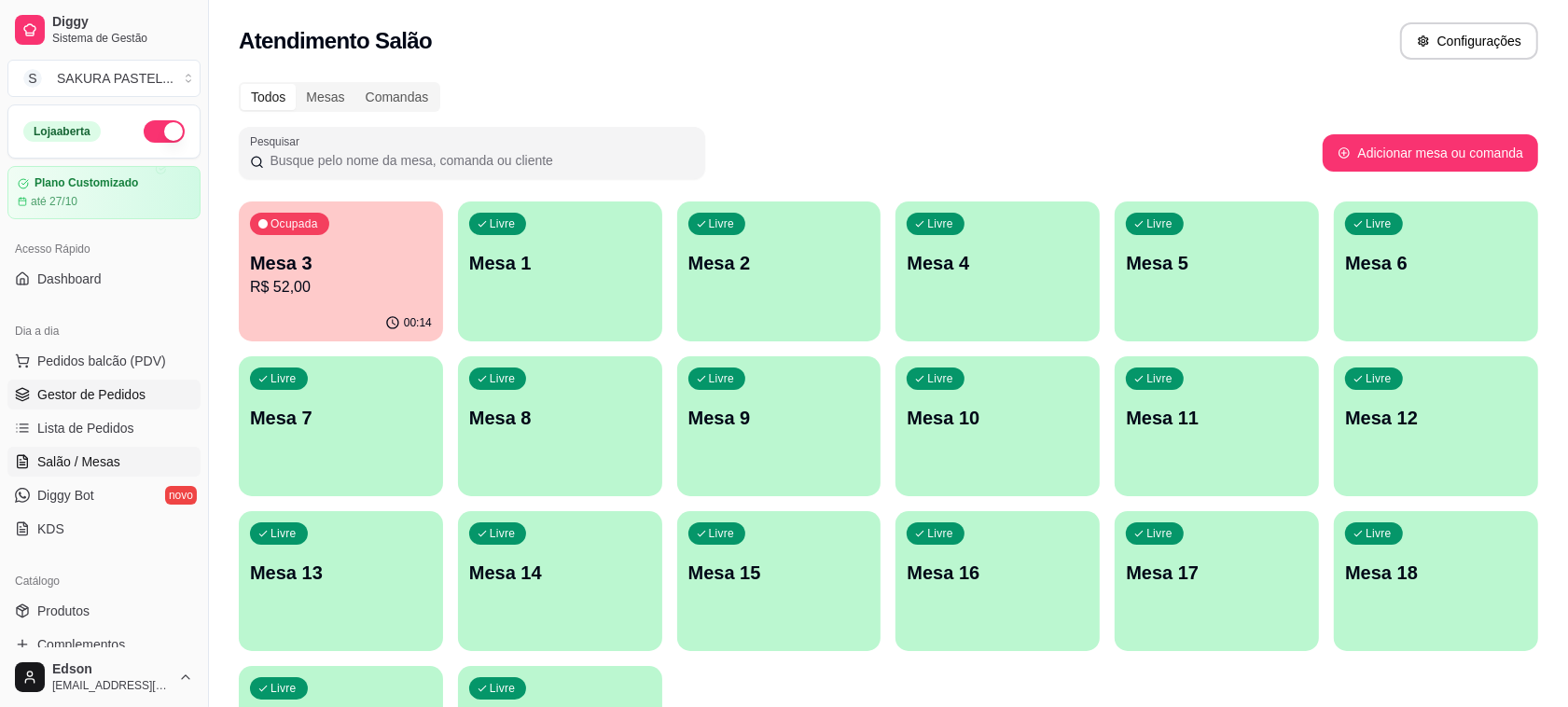
click at [118, 394] on span "Gestor de Pedidos" at bounding box center [91, 395] width 108 height 19
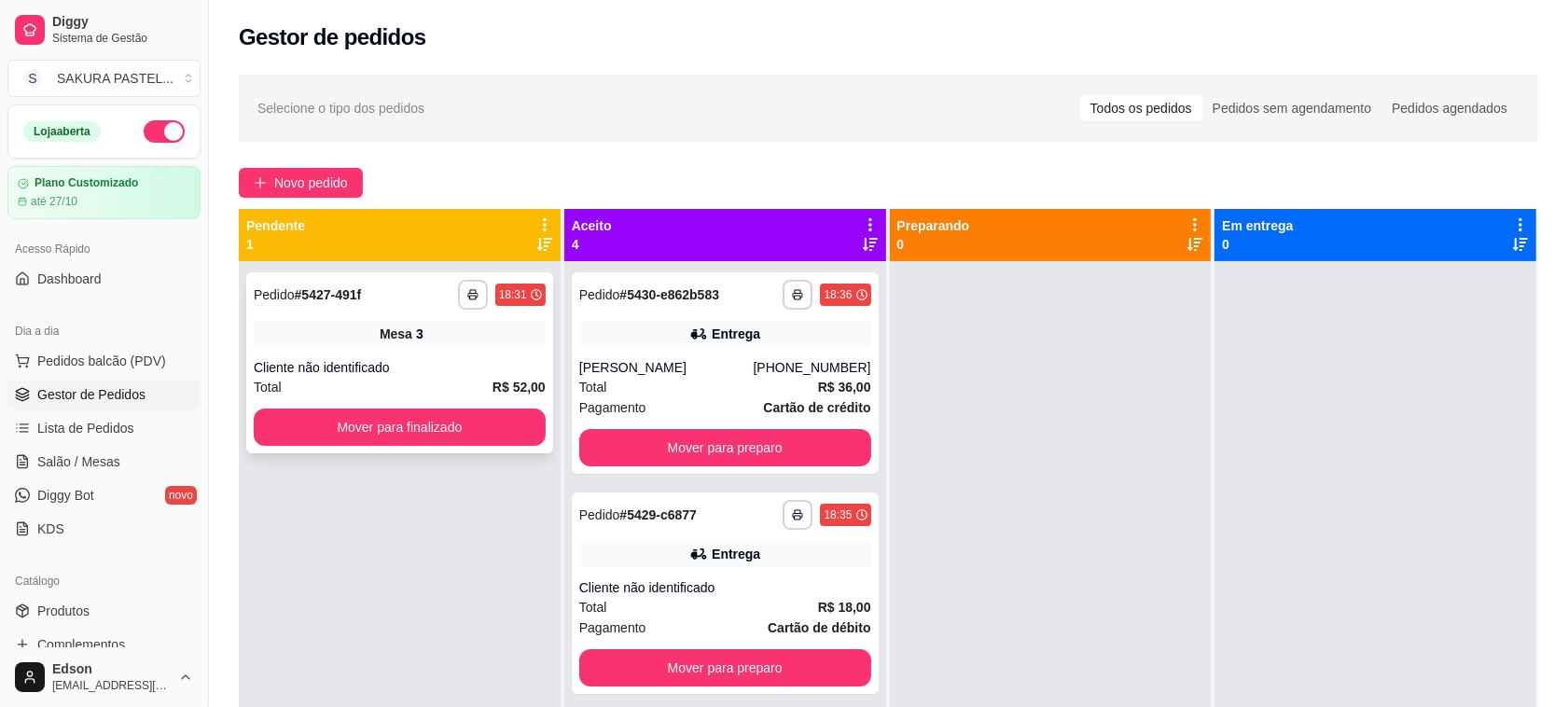
click at [355, 436] on button "Mover para finalizado" at bounding box center [400, 427] width 292 height 38
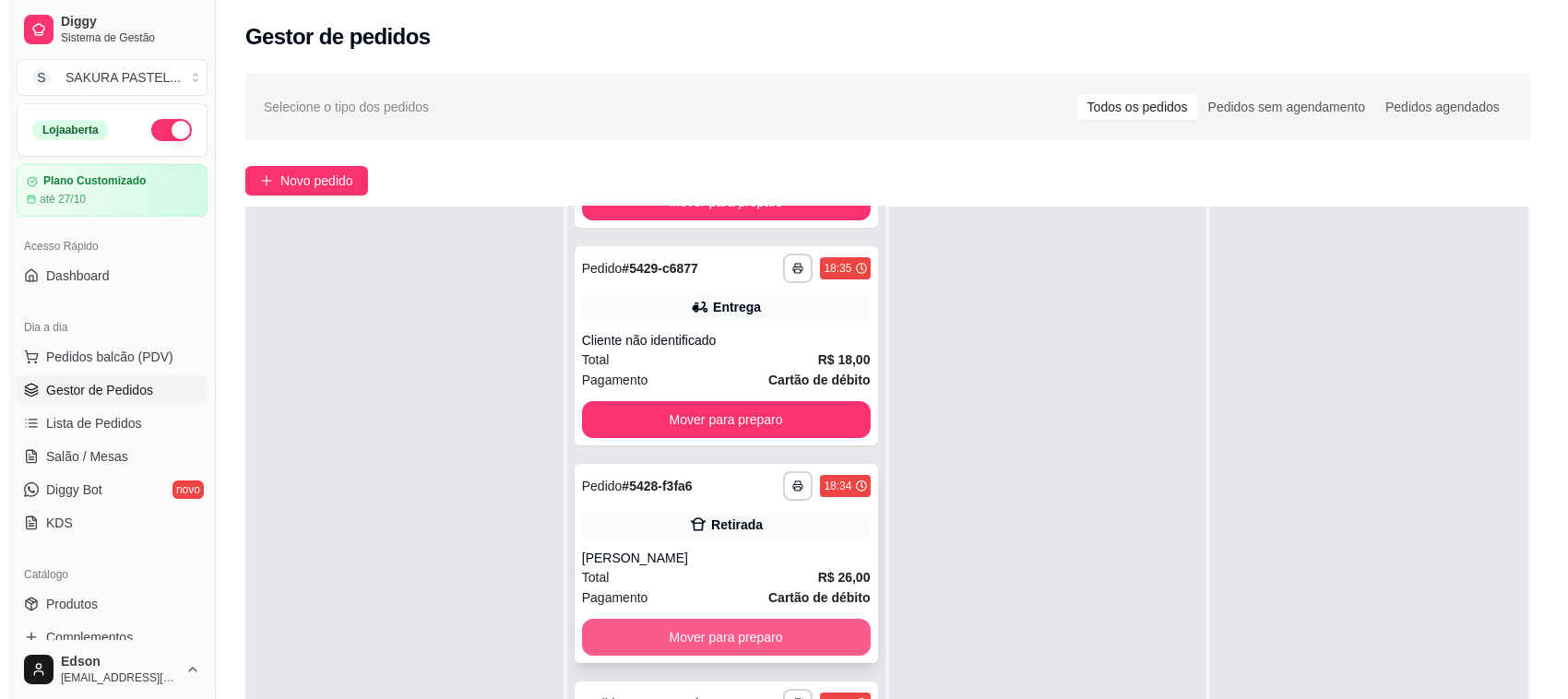
scroll to position [281, 0]
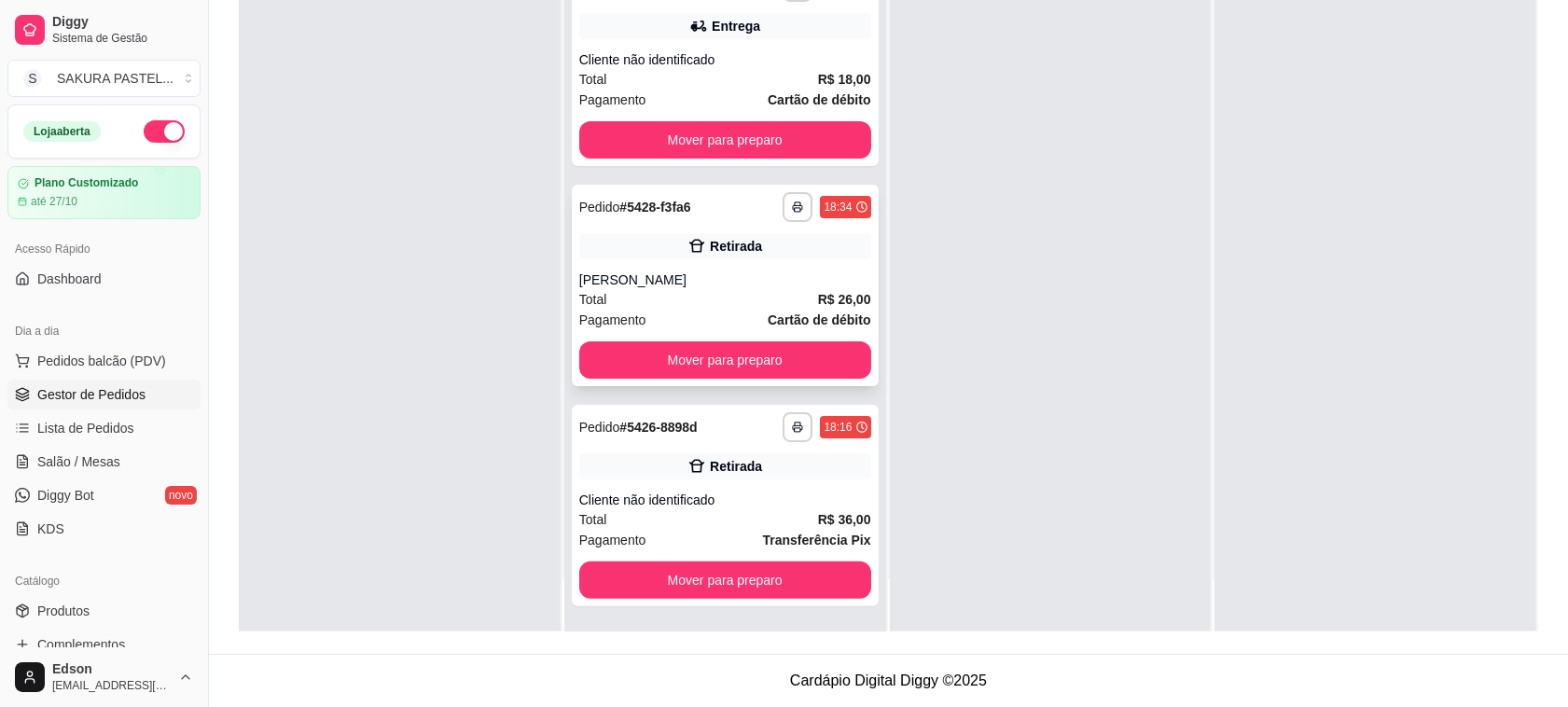
click at [710, 261] on div "**********" at bounding box center [726, 285] width 307 height 201
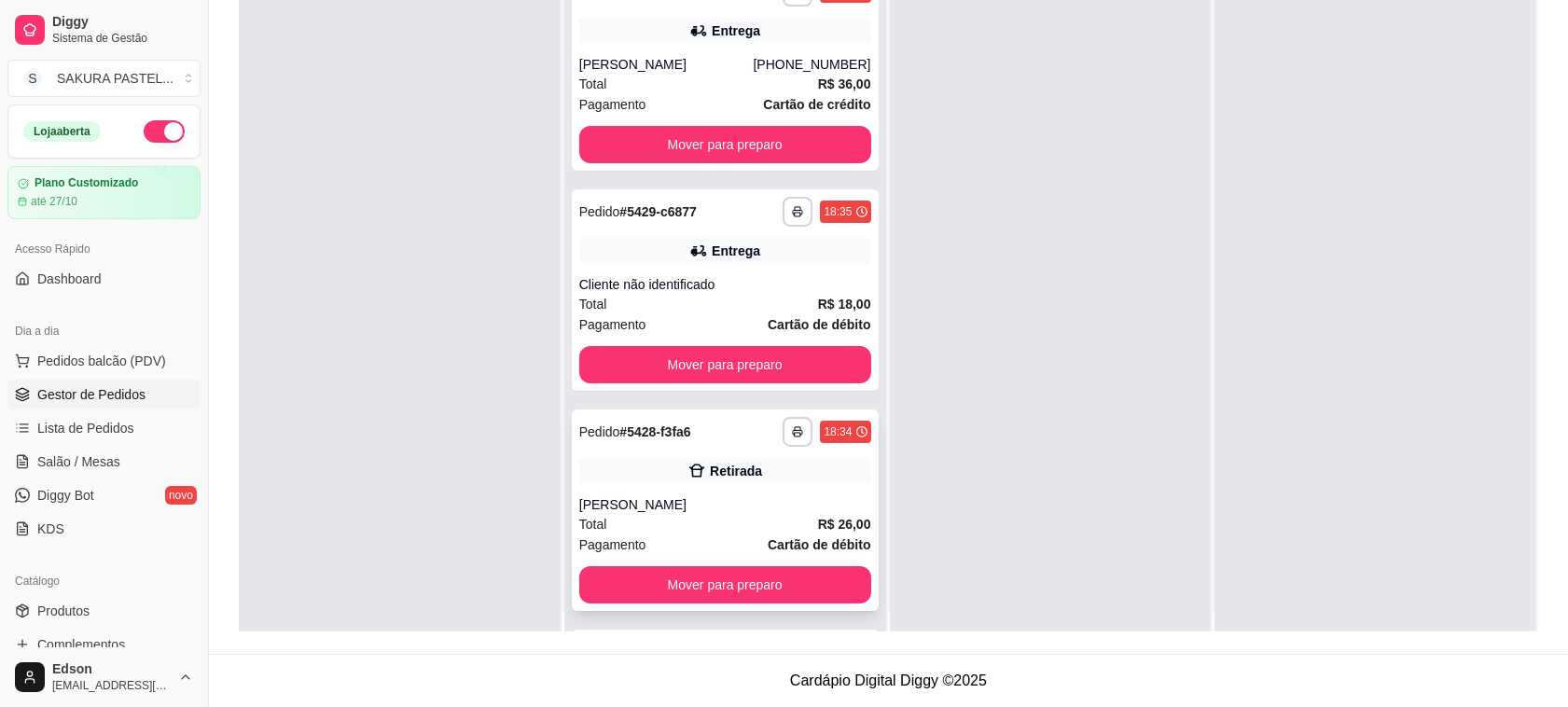
scroll to position [0, 0]
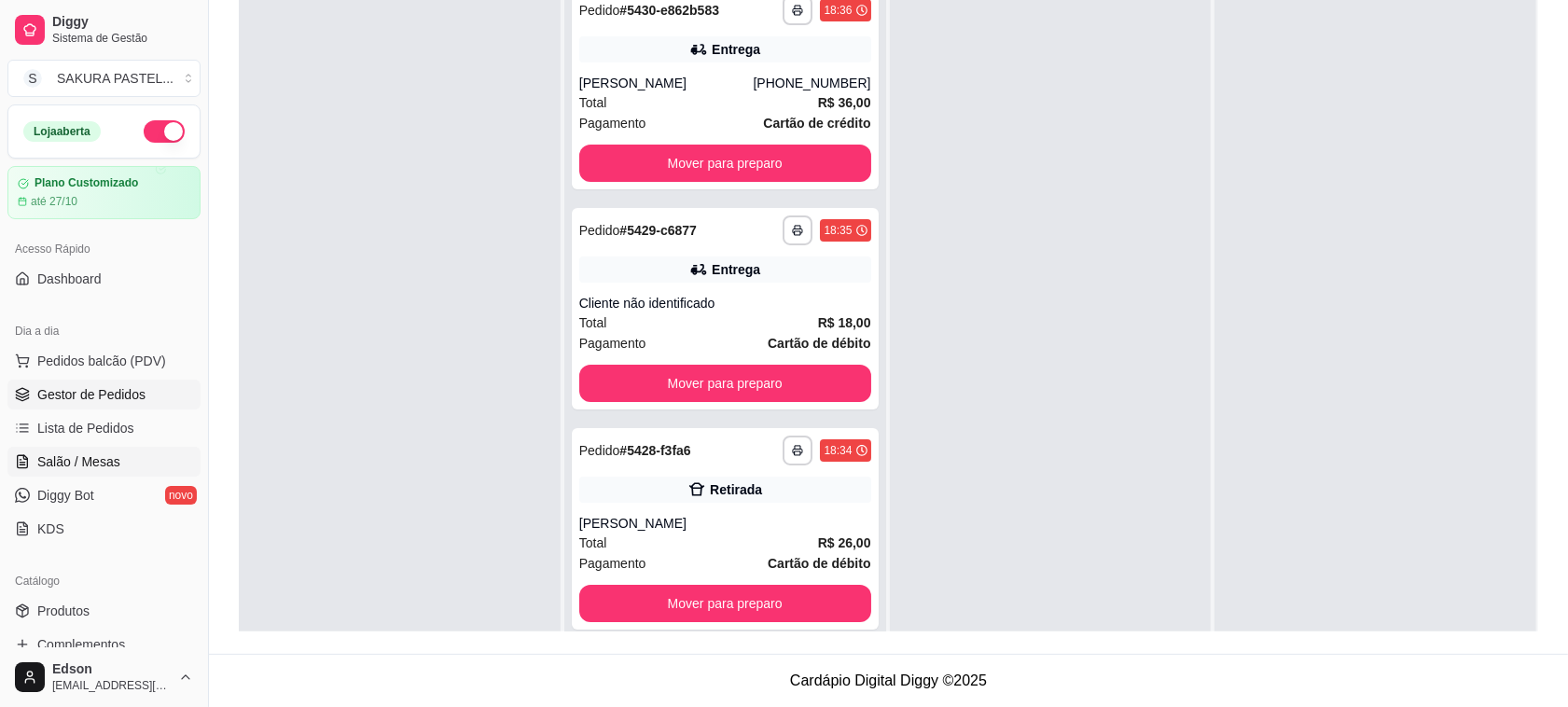
click at [133, 455] on link "Salão / Mesas" at bounding box center [104, 462] width 193 height 30
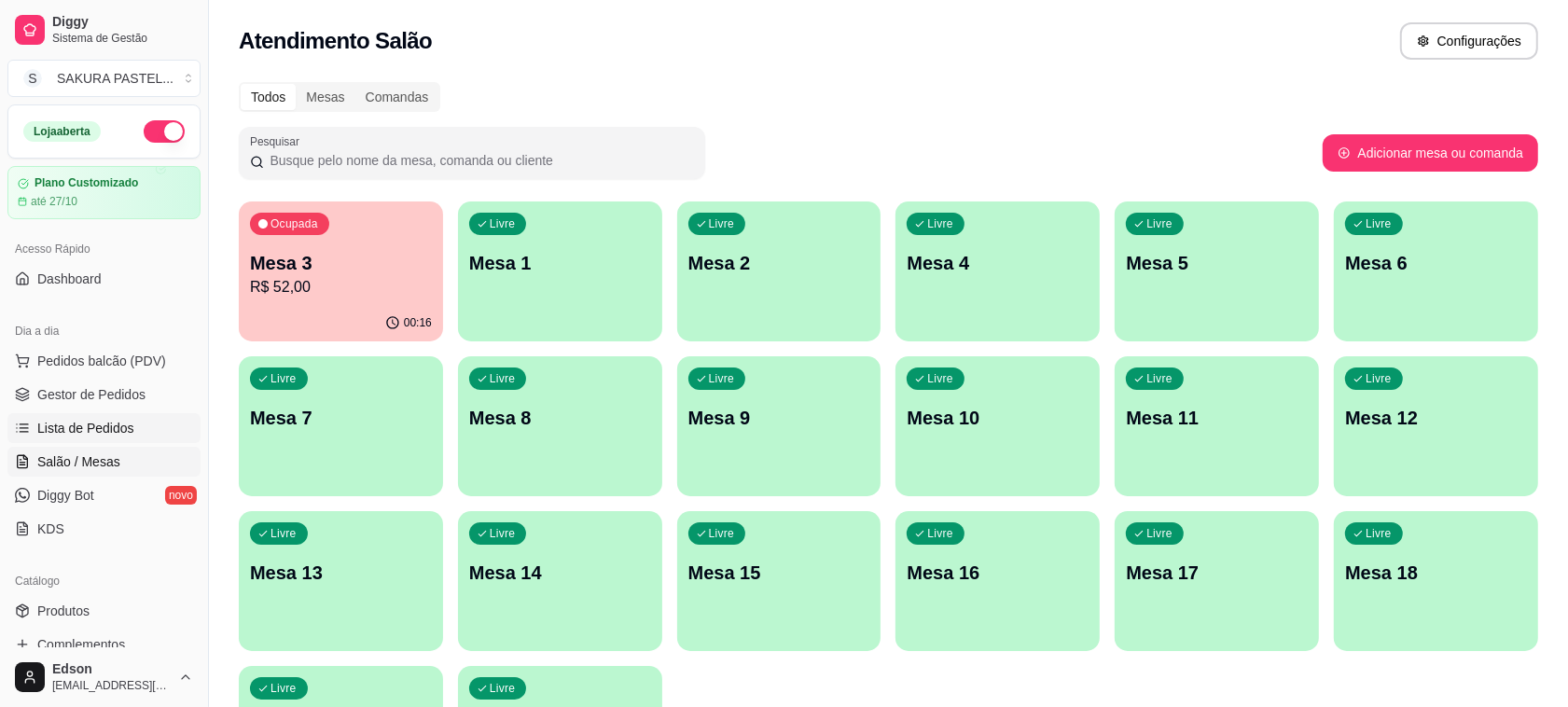
click at [134, 427] on link "Lista de Pedidos" at bounding box center [104, 428] width 193 height 30
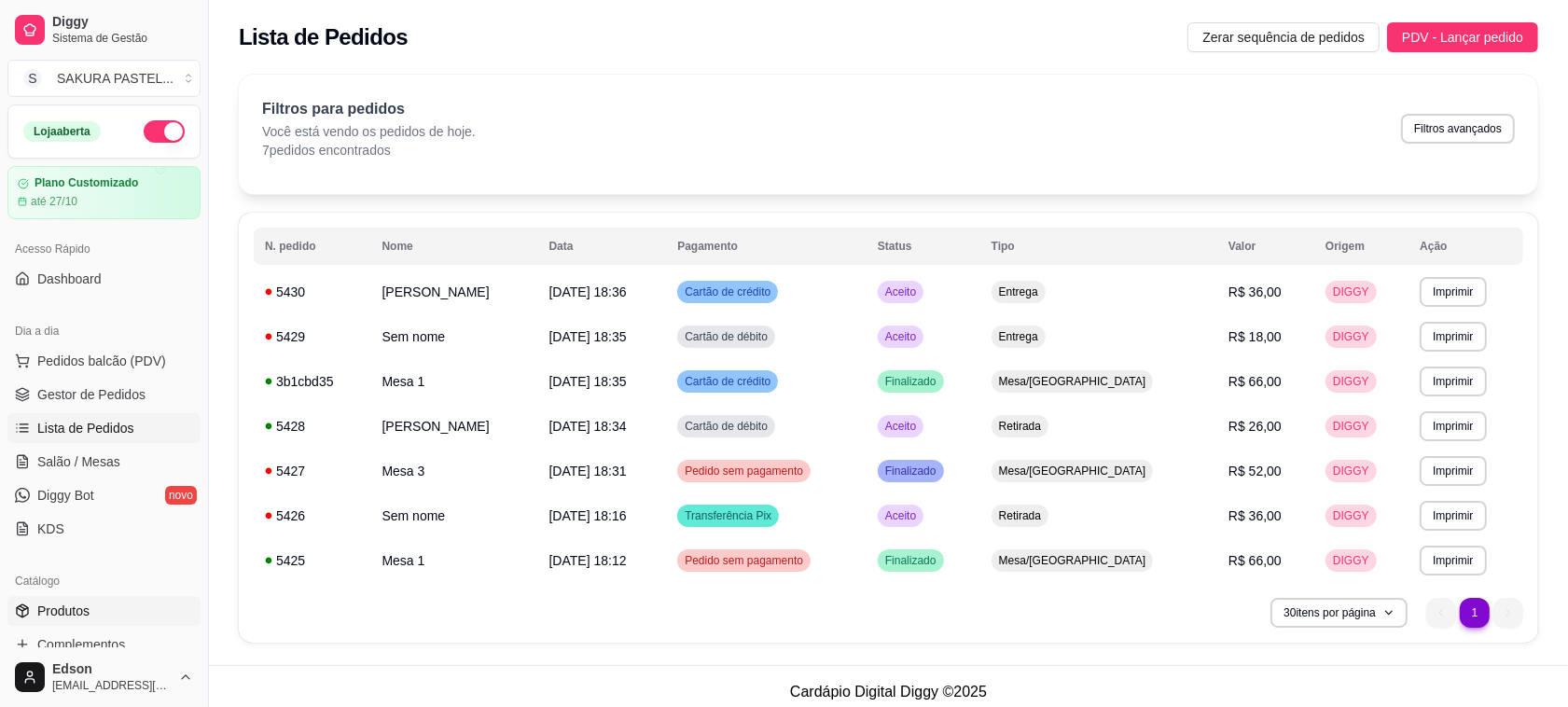
scroll to position [476, 0]
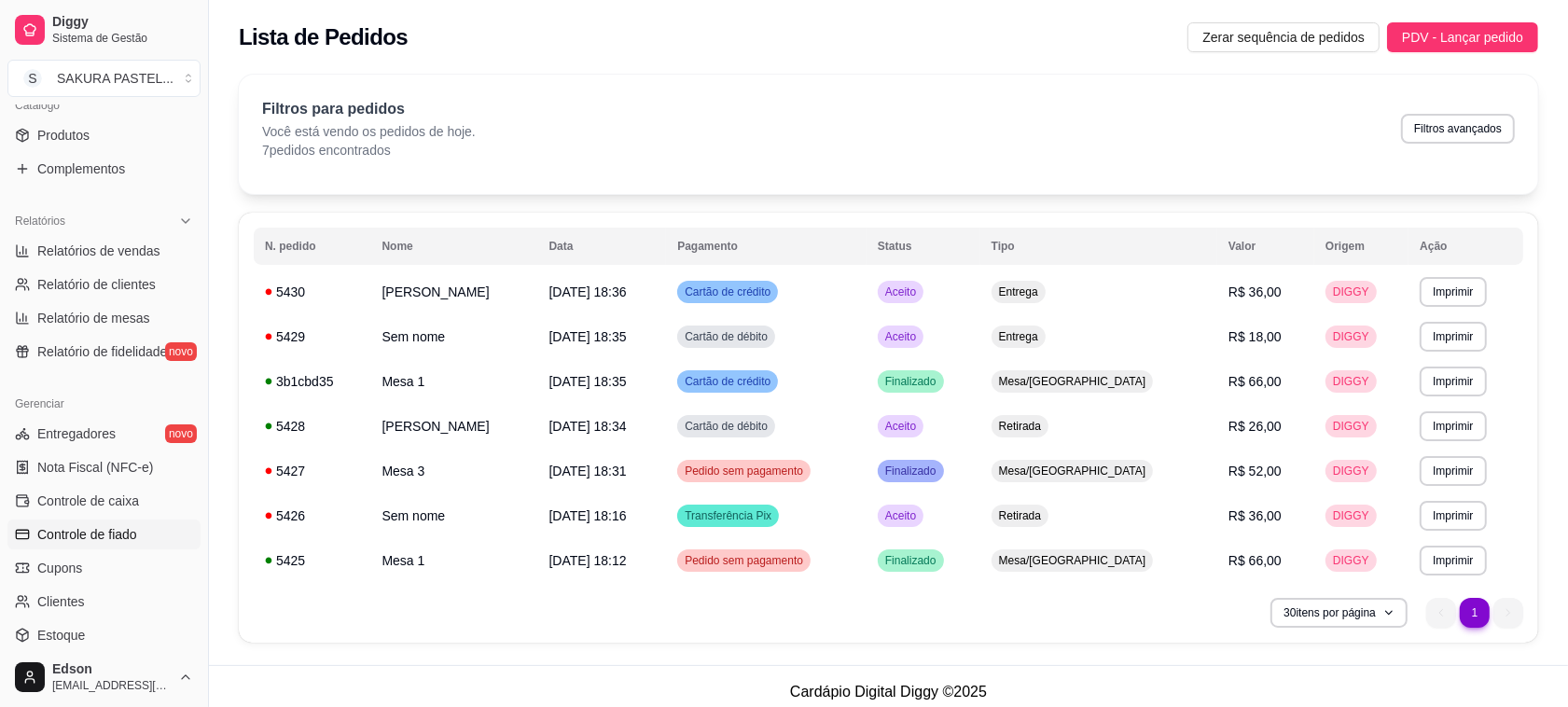
click at [115, 539] on span "Controle de fiado" at bounding box center [87, 534] width 100 height 19
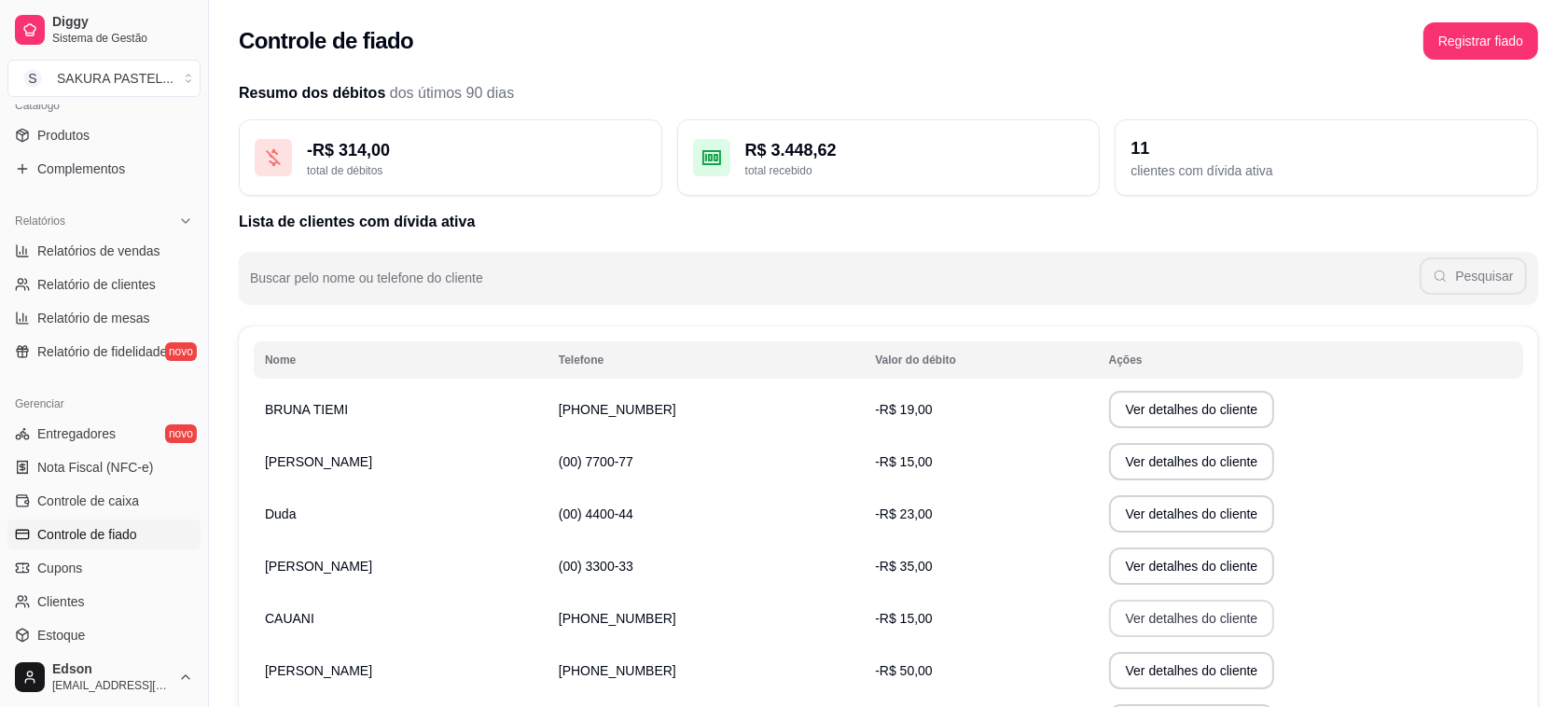
click at [1147, 608] on button "Ver detalhes do cliente" at bounding box center [1192, 619] width 166 height 38
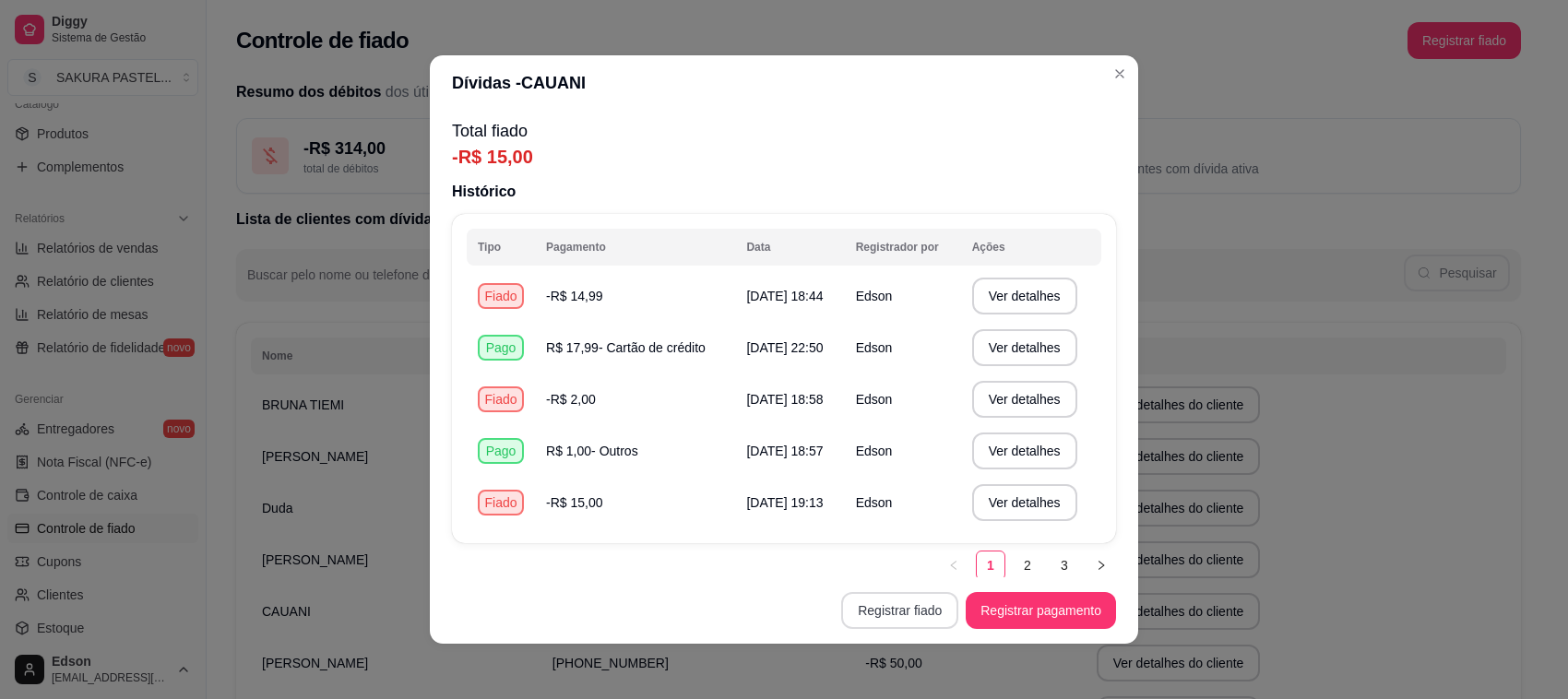
click at [878, 623] on button "Registrar fiado" at bounding box center [899, 611] width 117 height 37
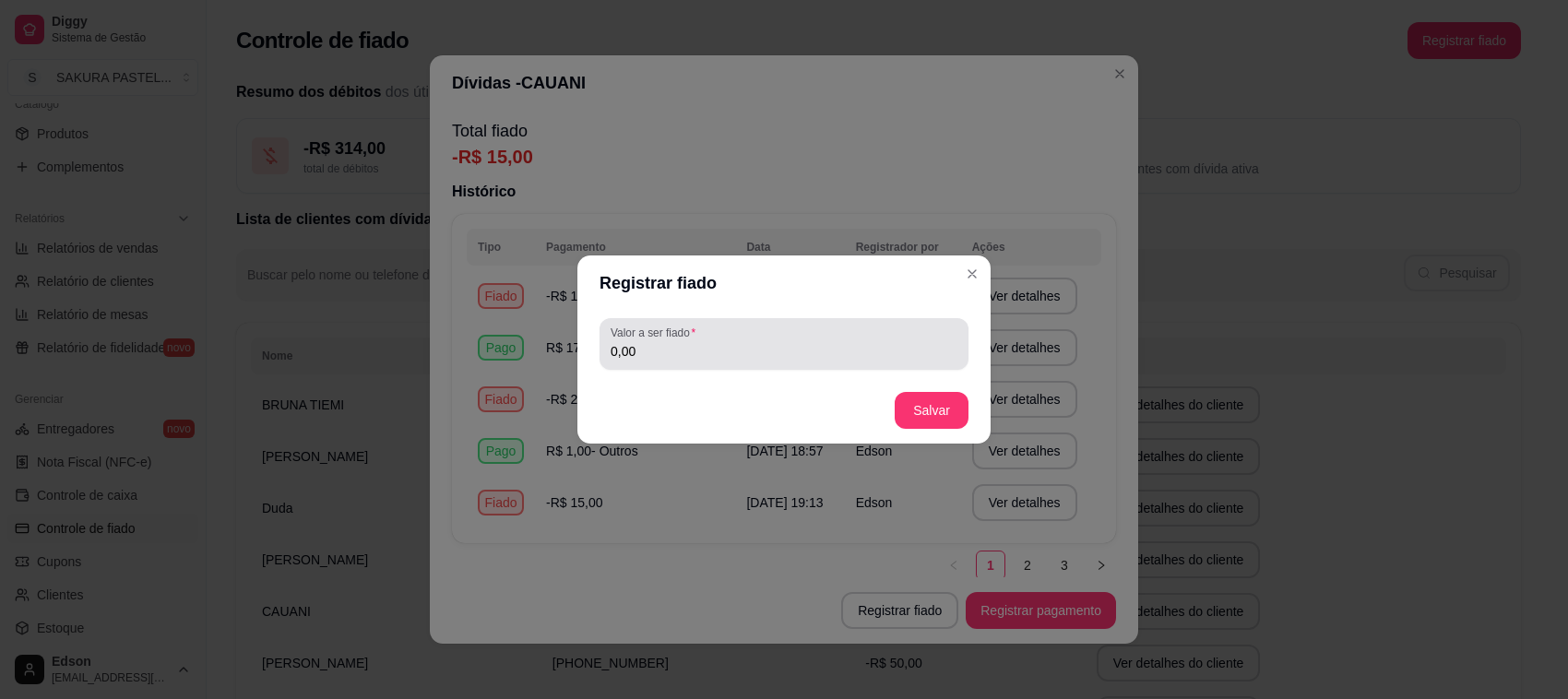
click at [731, 332] on div "0,00" at bounding box center [784, 344] width 347 height 37
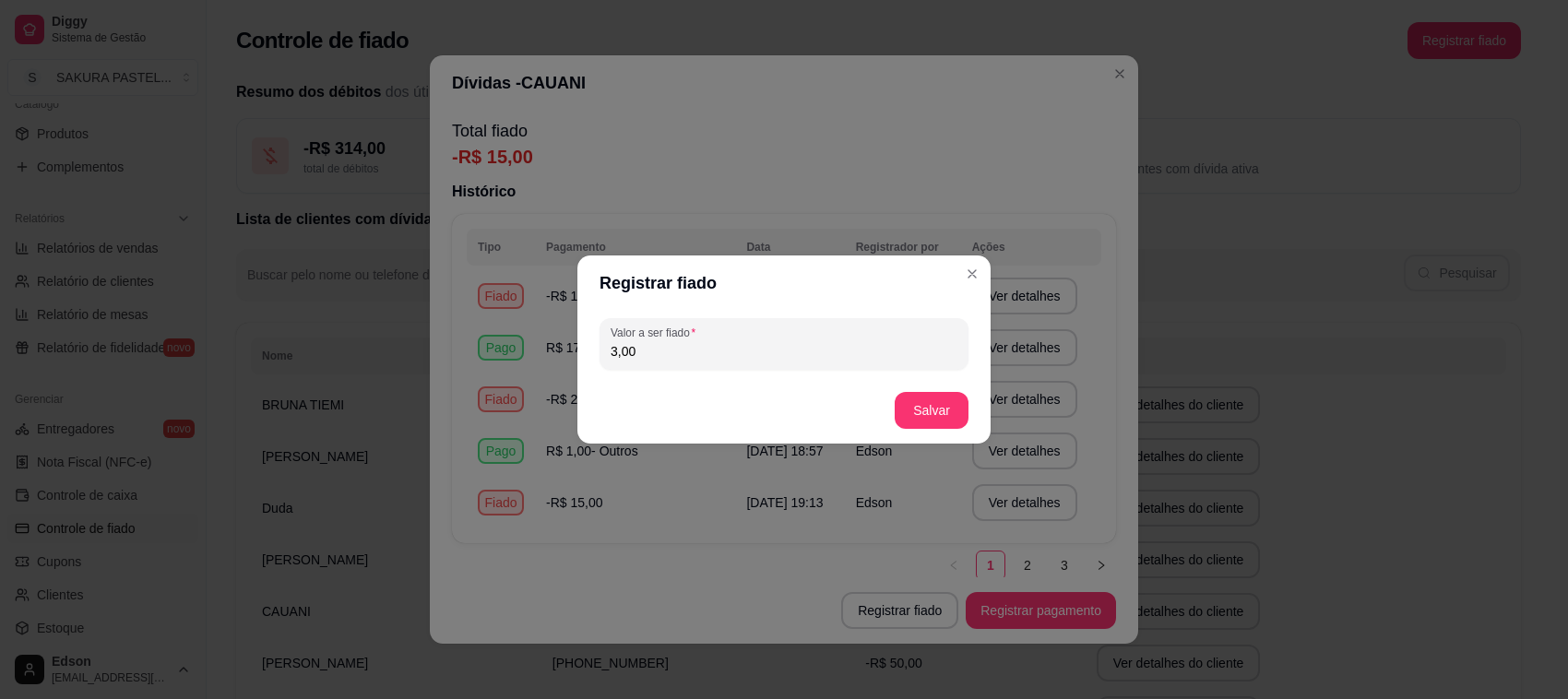
type input "3,00"
click at [930, 394] on button "Salvar" at bounding box center [932, 411] width 74 height 37
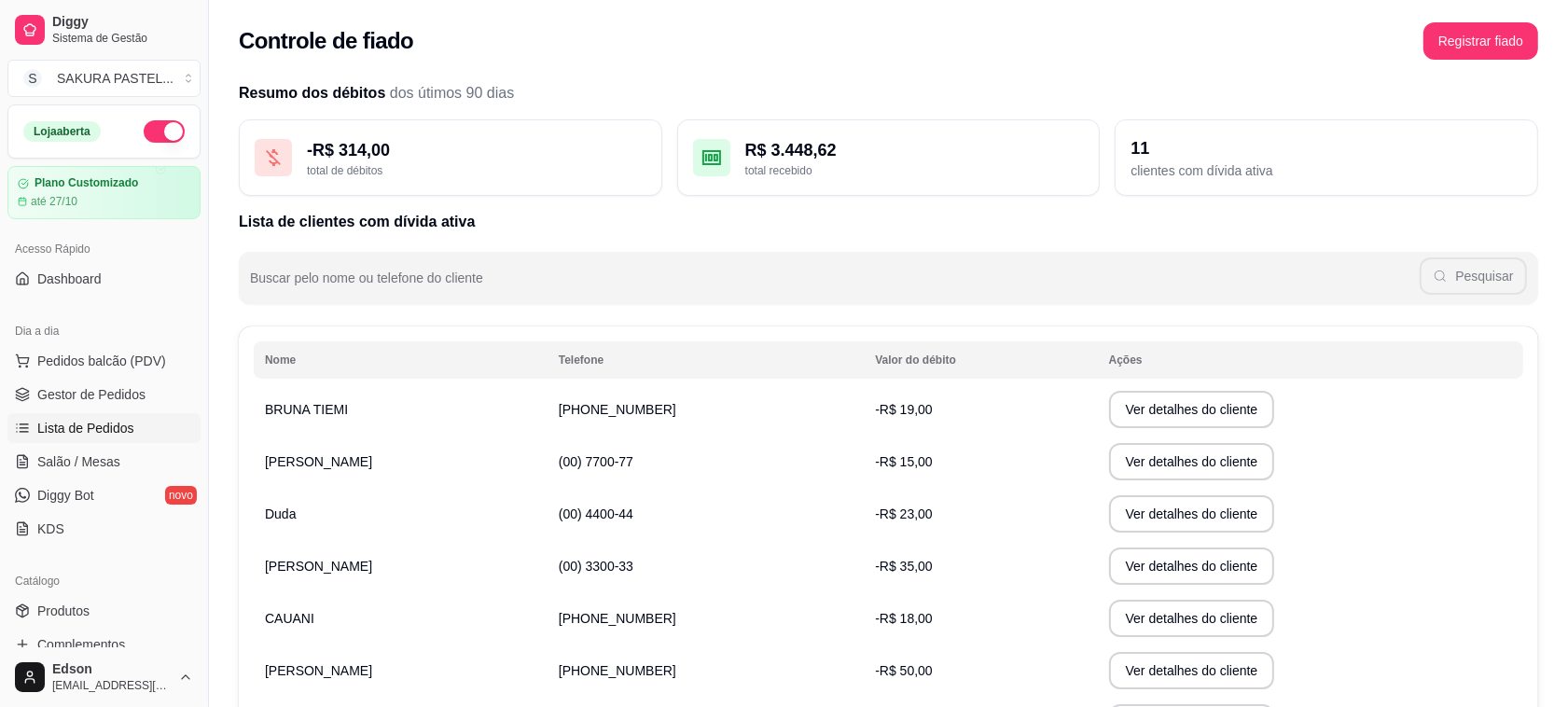
drag, startPoint x: 93, startPoint y: 411, endPoint x: 99, endPoint y: 424, distance: 14.3
click at [93, 411] on ul "Pedidos balcão (PDV) Gestor de Pedidos Lista de Pedidos Salão / Mesas Diggy Bot…" at bounding box center [104, 444] width 193 height 197
click at [99, 424] on span "Lista de Pedidos" at bounding box center [86, 427] width 97 height 19
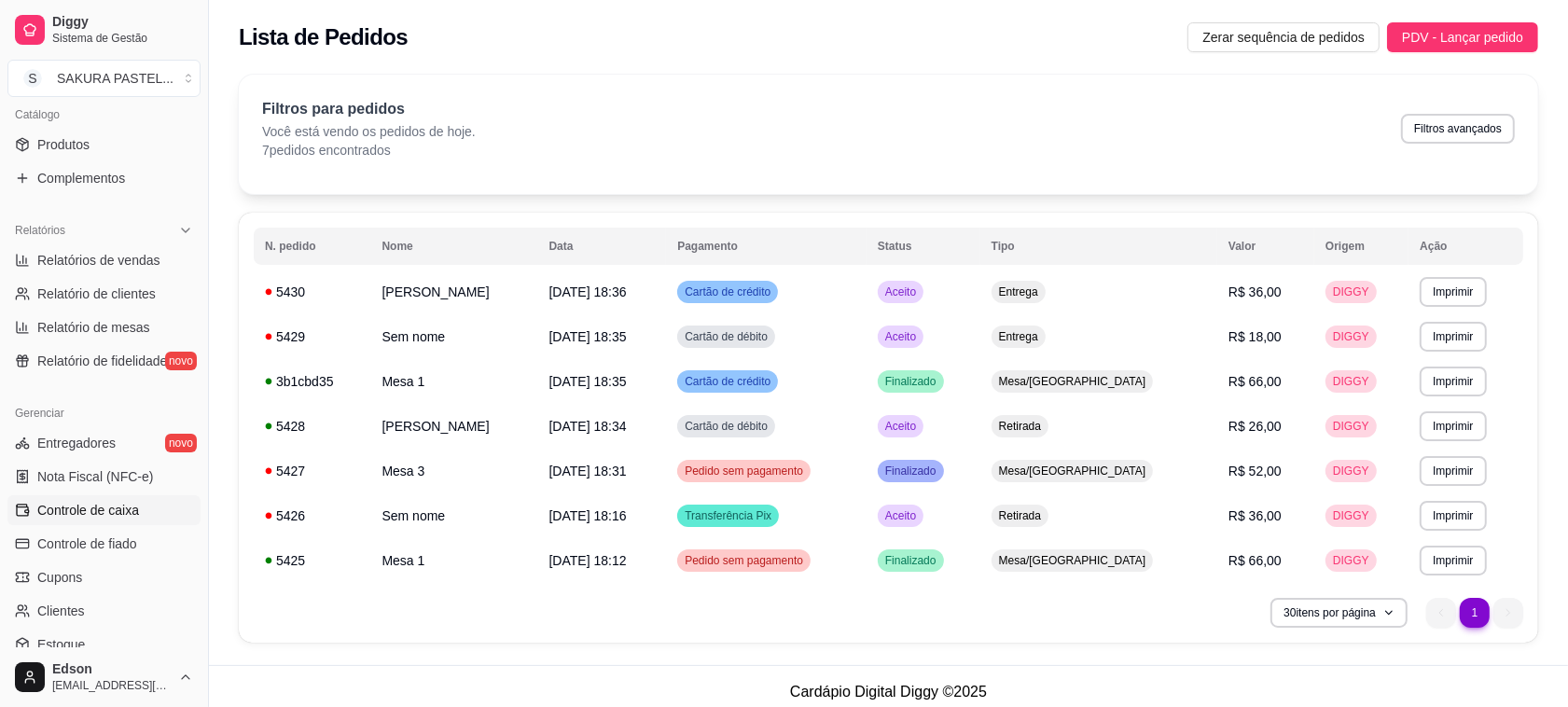
scroll to position [476, 0]
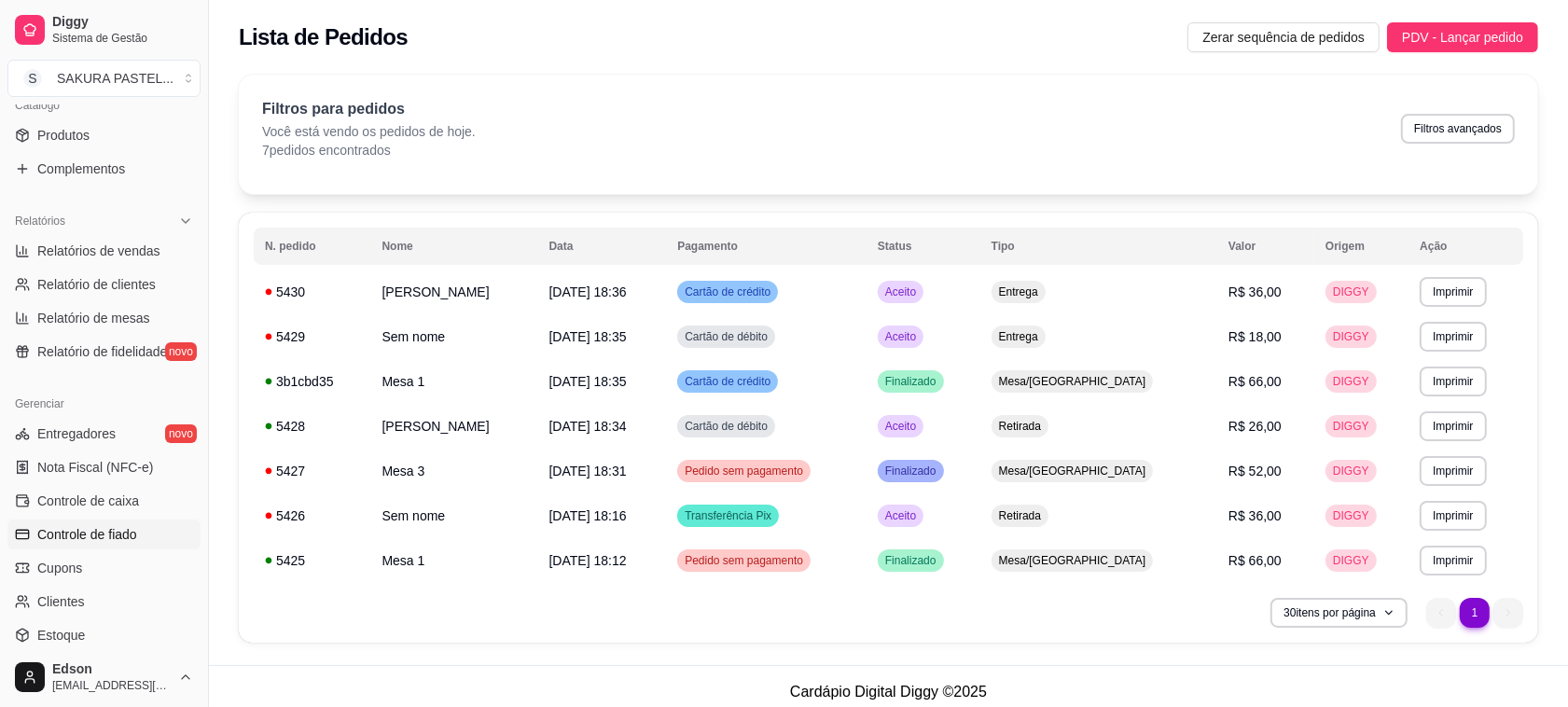
click at [109, 526] on span "Controle de fiado" at bounding box center [87, 534] width 100 height 19
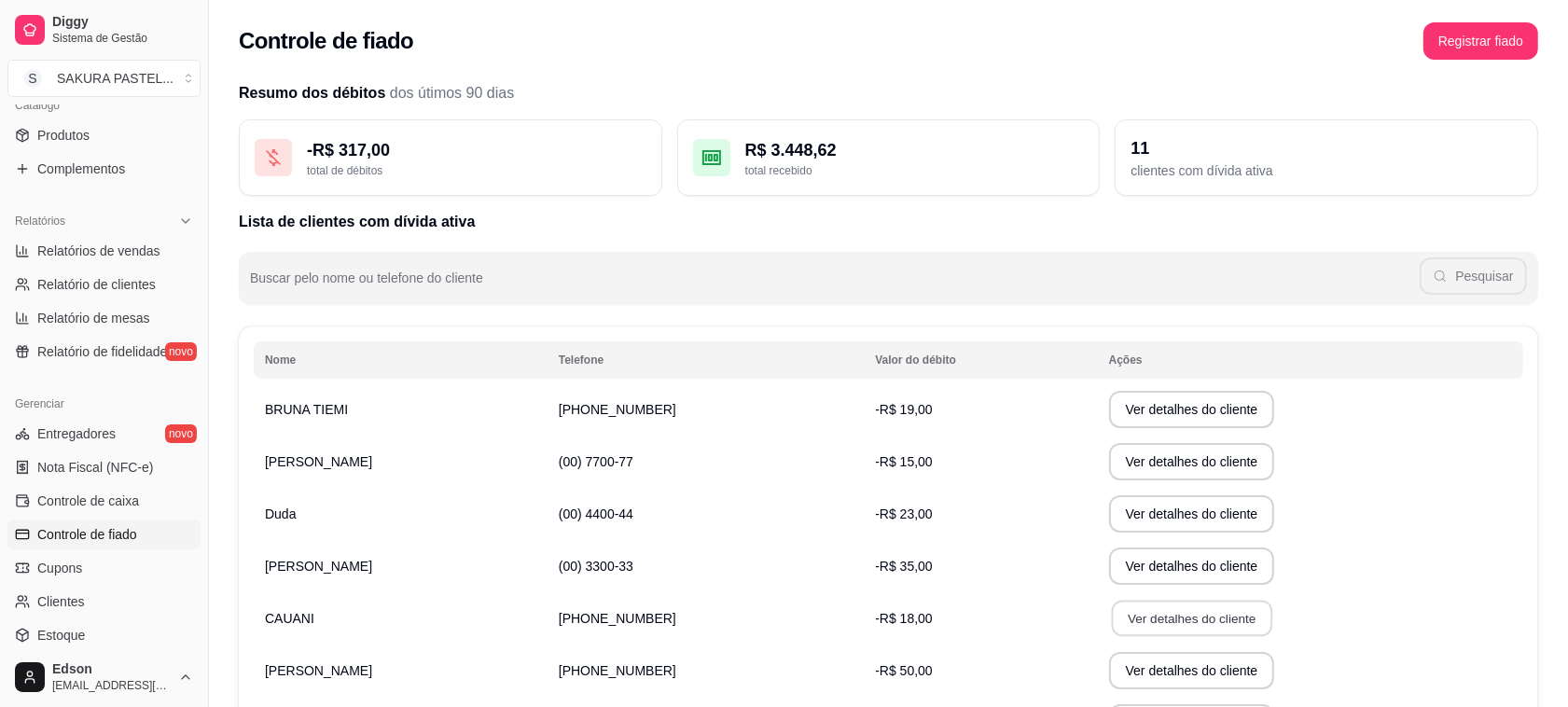
click at [1111, 630] on button "Ver detalhes do cliente" at bounding box center [1191, 619] width 161 height 37
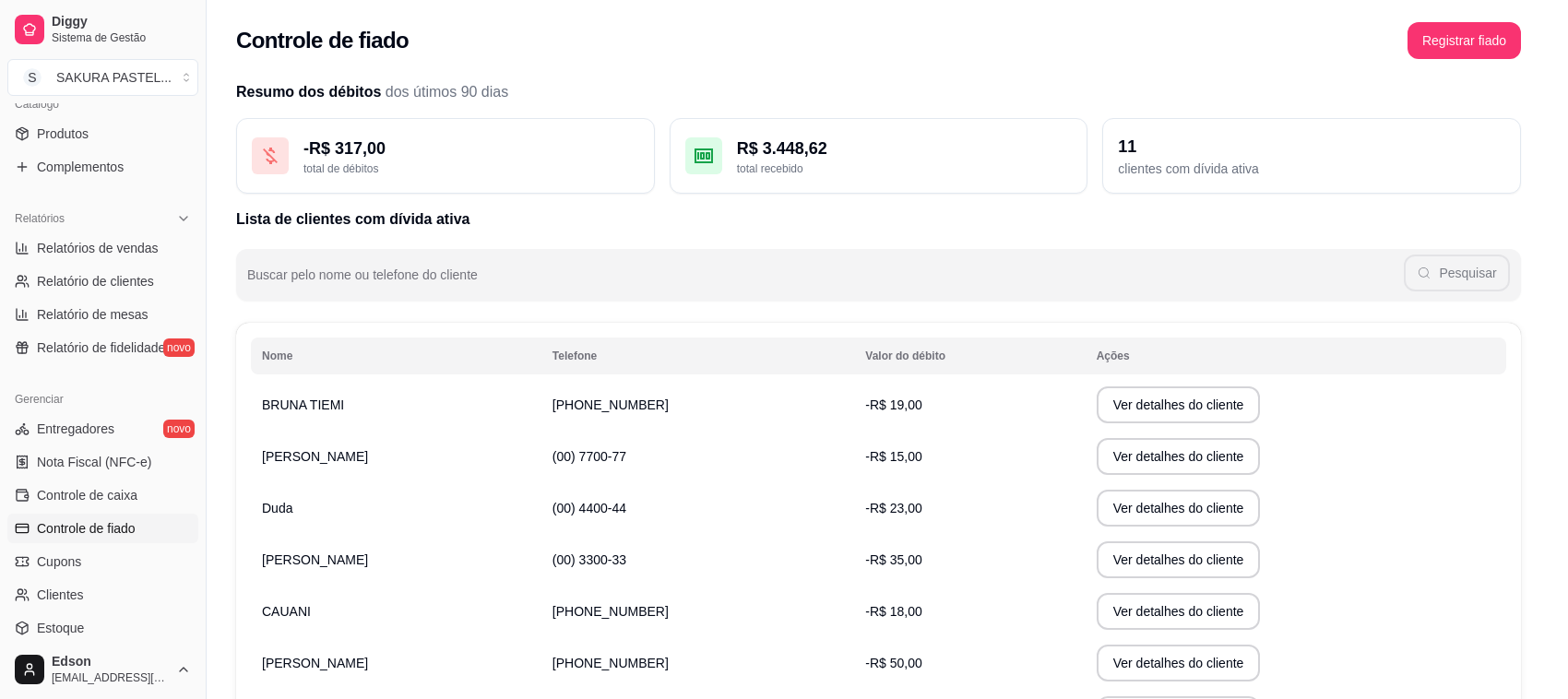
click at [1006, 614] on button "Registrar pagamento" at bounding box center [1040, 611] width 150 height 37
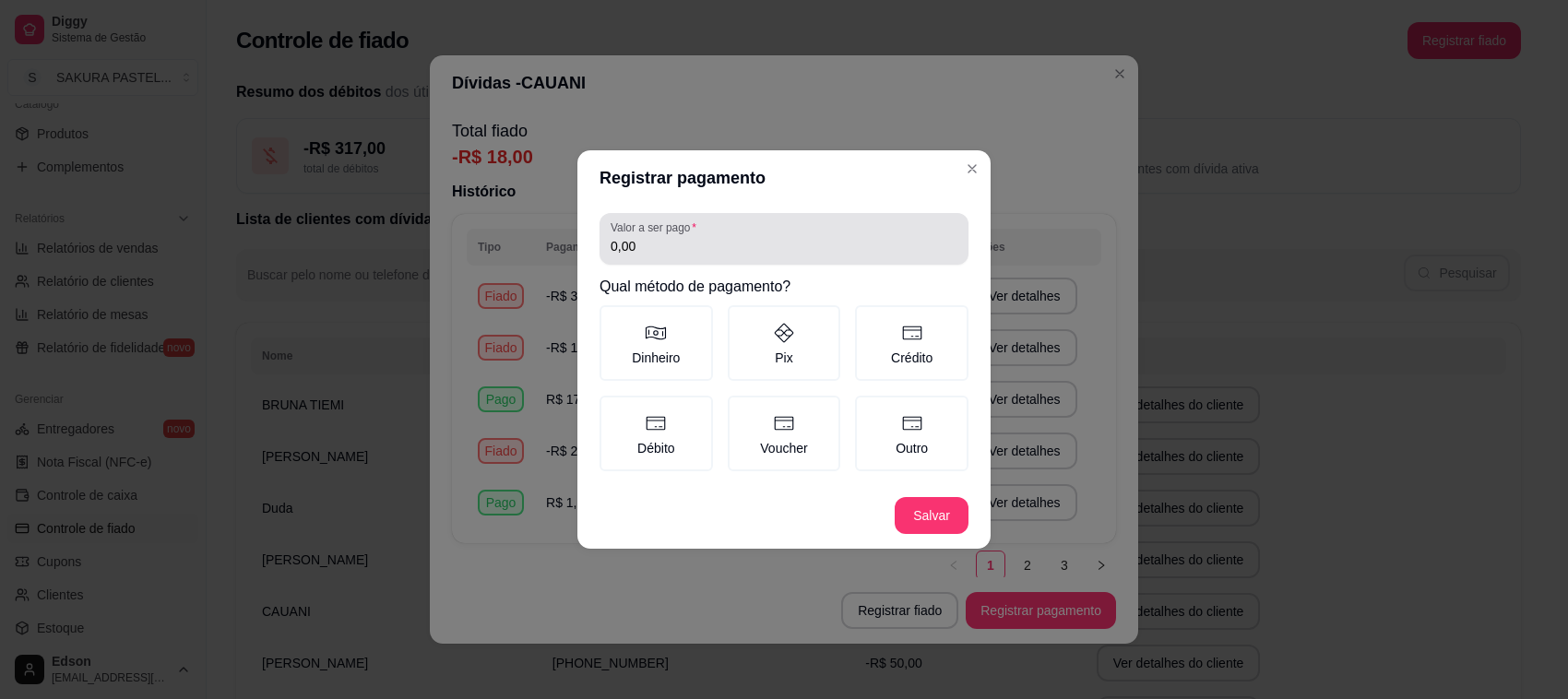
click at [773, 240] on input "0,00" at bounding box center [784, 246] width 347 height 19
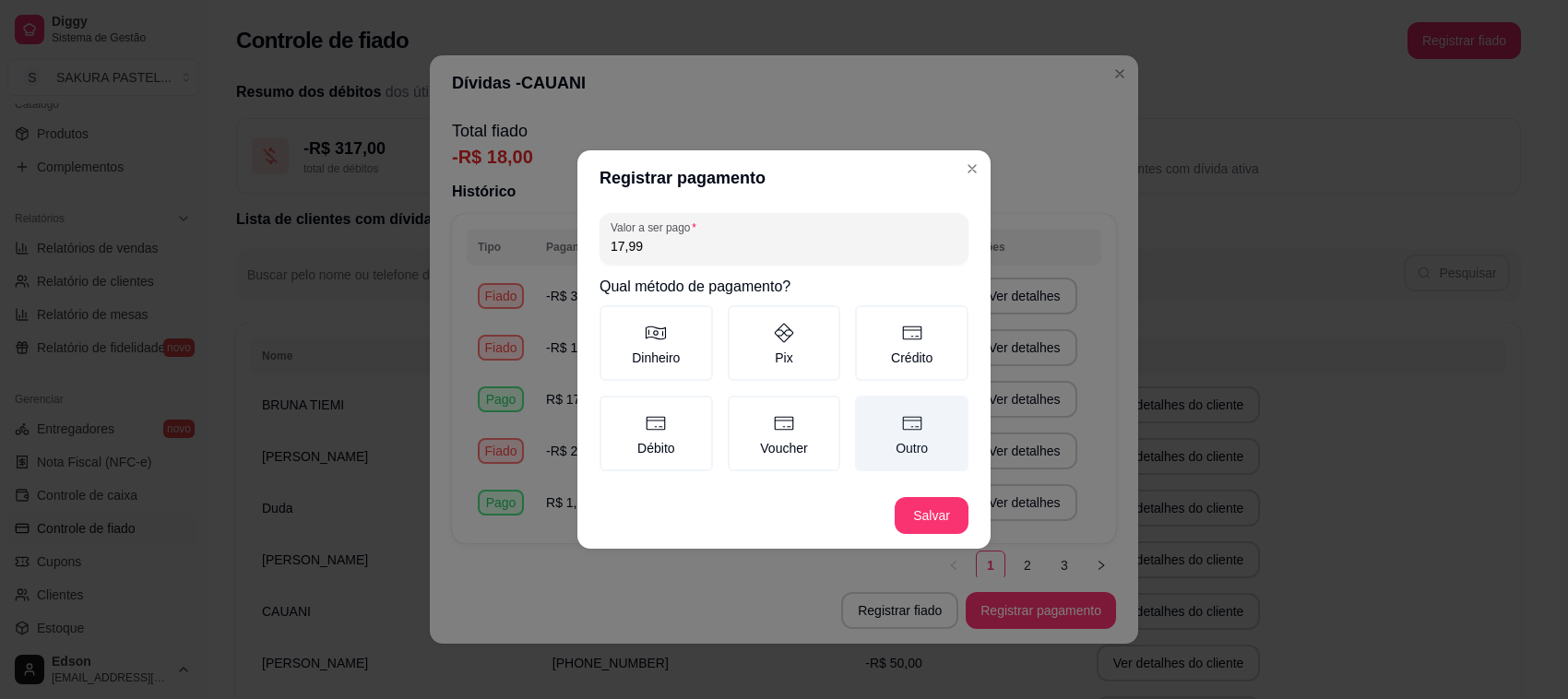
type input "17,99"
click at [937, 444] on label "Outro" at bounding box center [912, 433] width 114 height 75
click at [869, 410] on button "Outro" at bounding box center [861, 402] width 15 height 15
click at [937, 493] on footer "Salvar" at bounding box center [784, 516] width 413 height 67
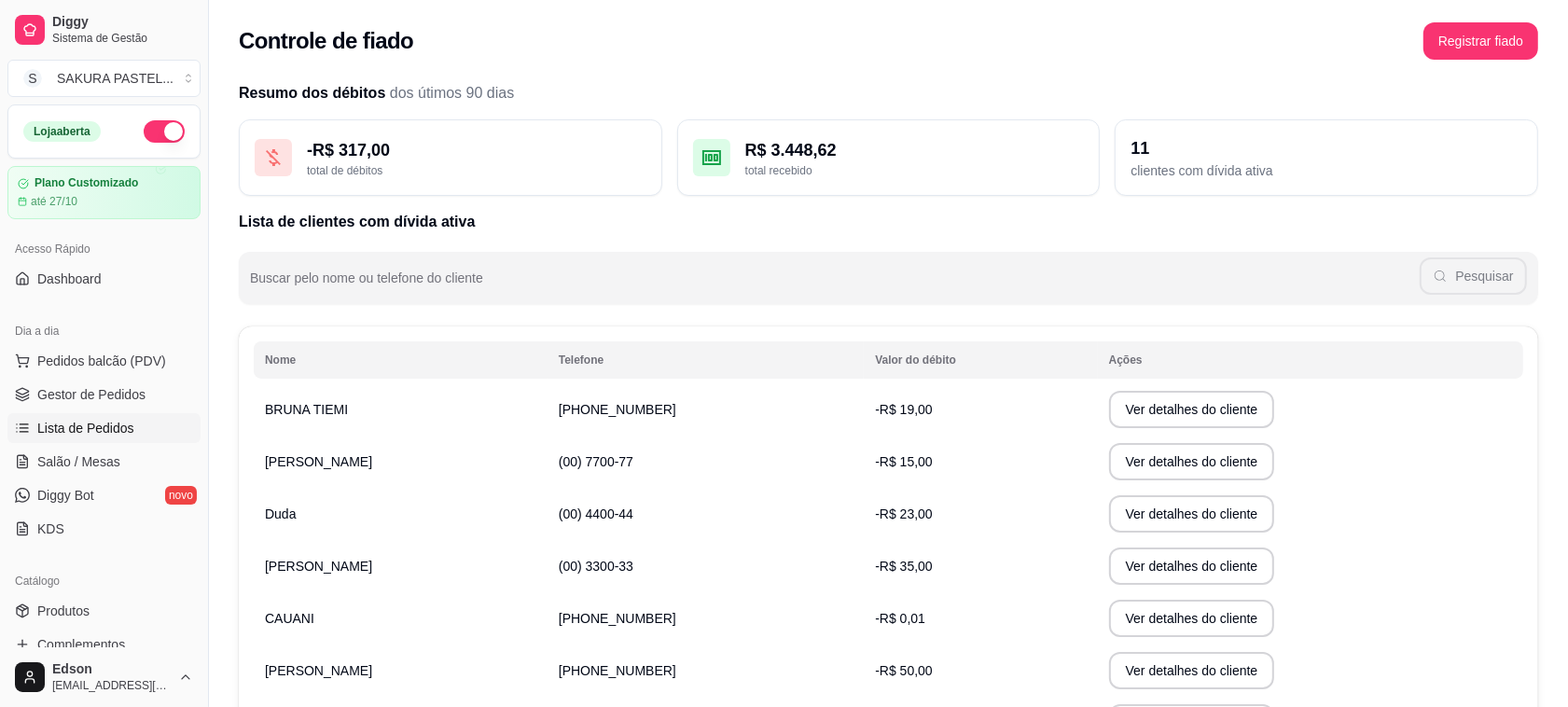
click at [95, 430] on span "Lista de Pedidos" at bounding box center [86, 427] width 97 height 19
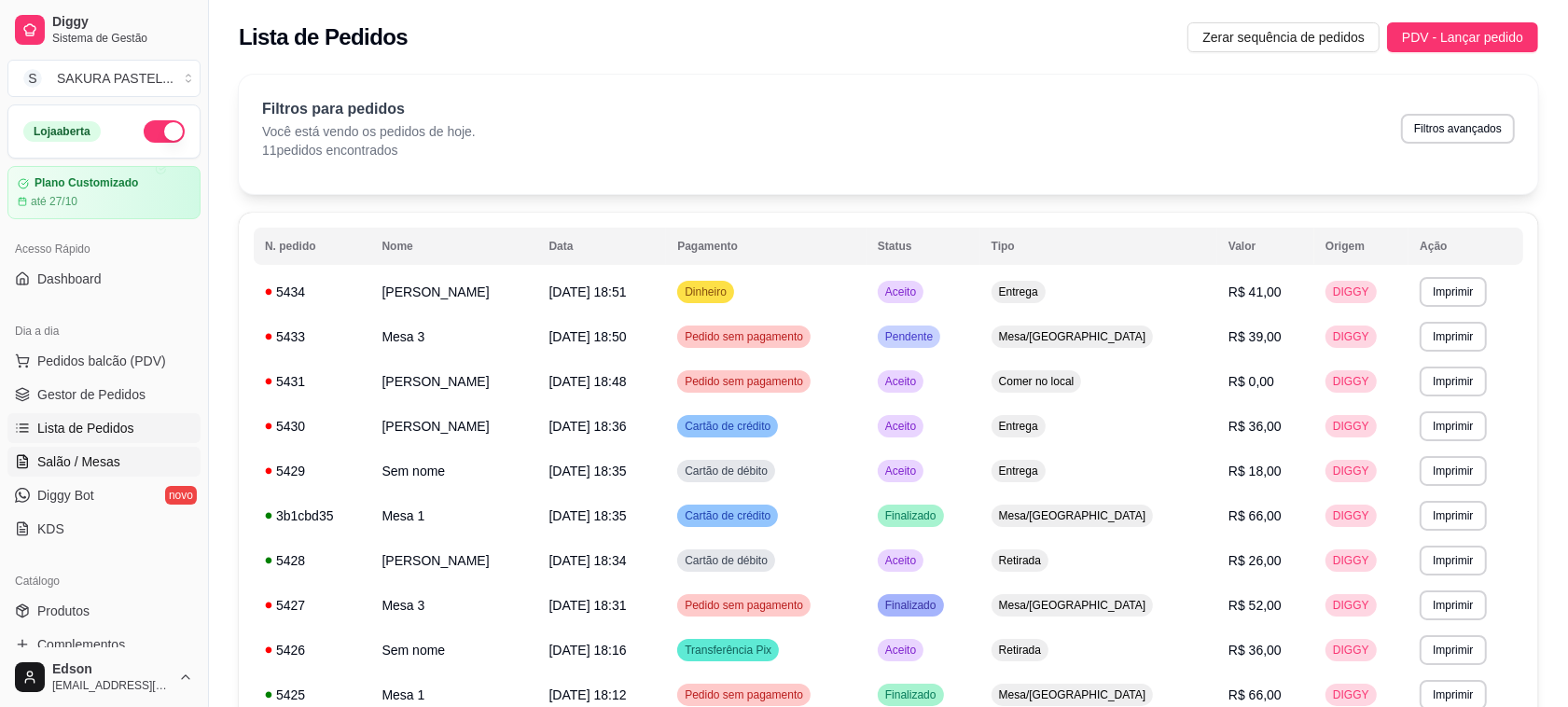
click at [65, 477] on link "Salão / Mesas" at bounding box center [104, 462] width 193 height 30
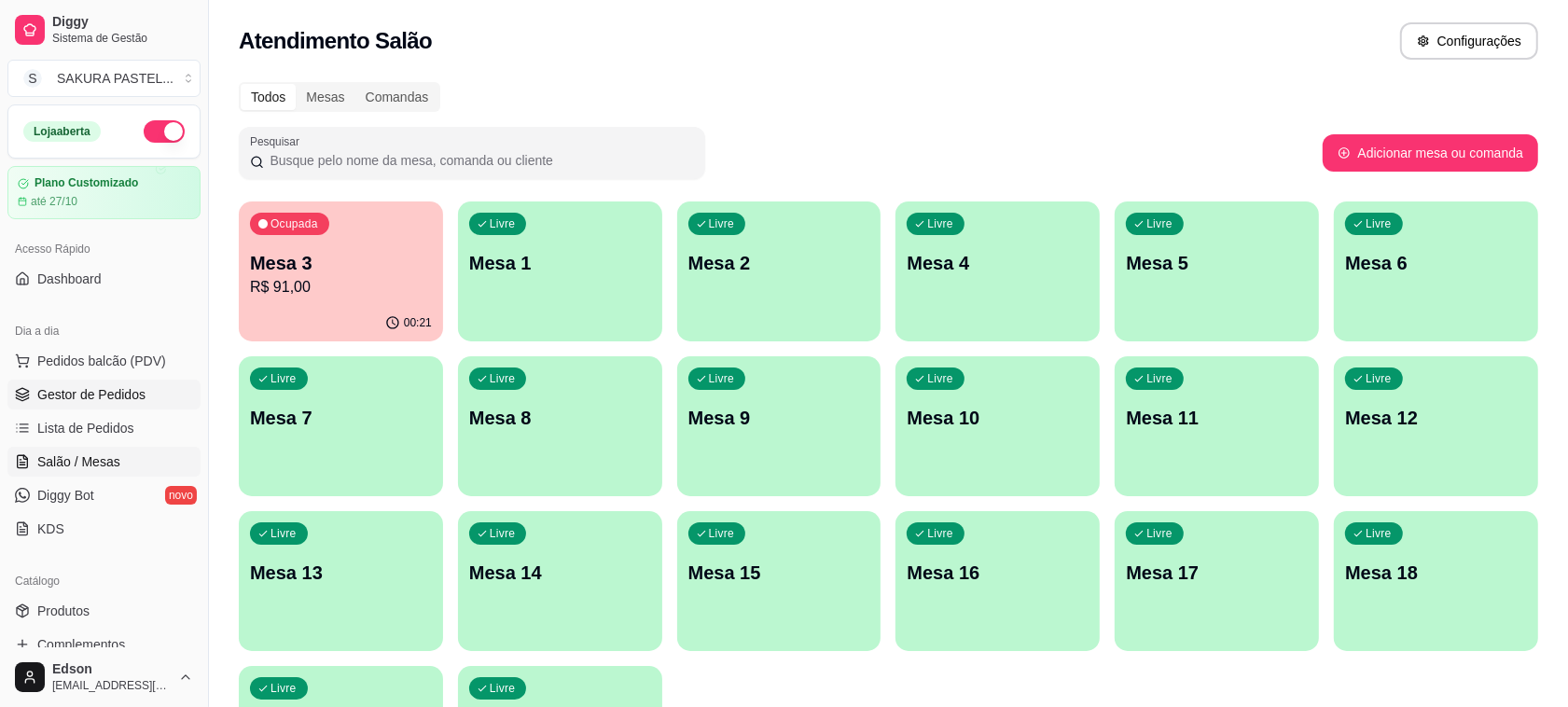
click at [104, 399] on span "Gestor de Pedidos" at bounding box center [91, 395] width 108 height 19
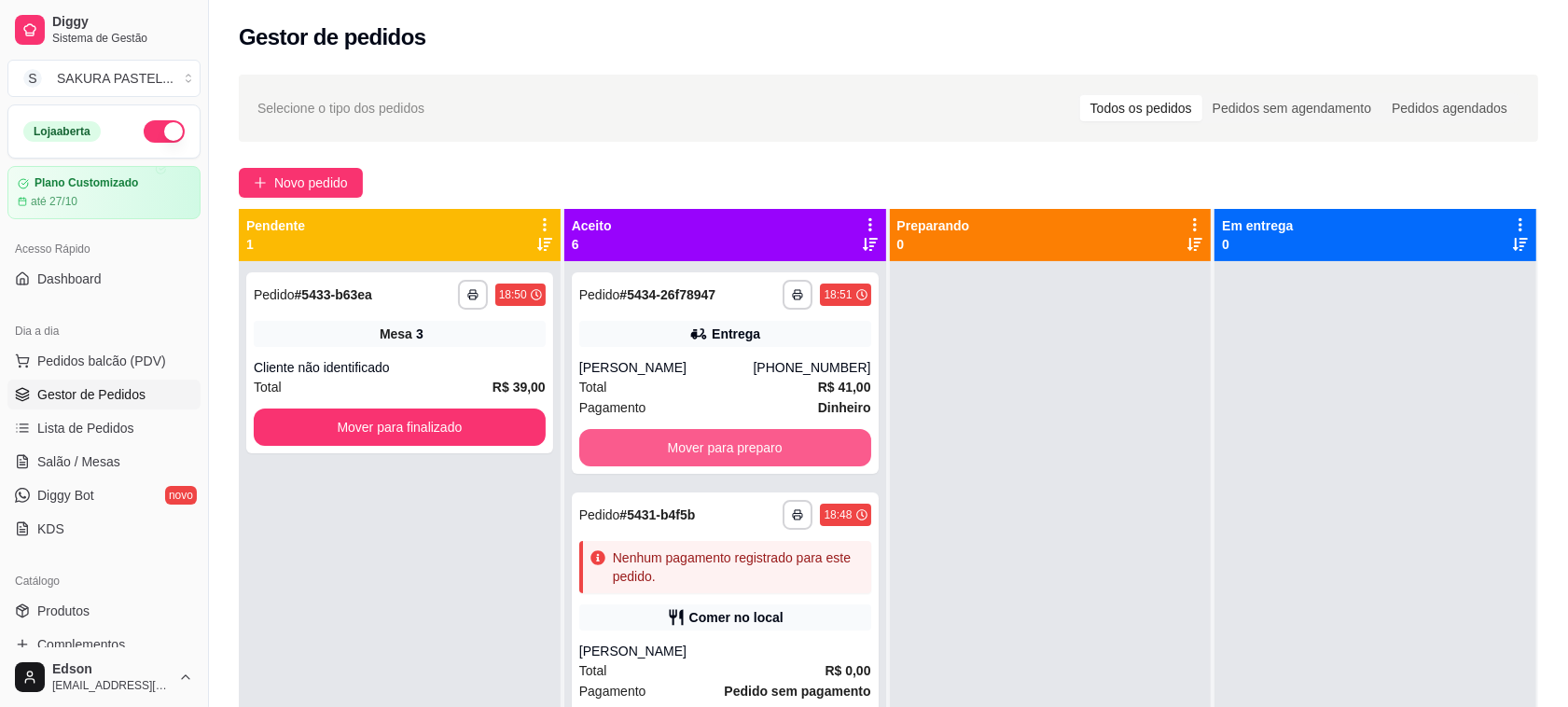
click at [739, 431] on button "Mover para preparo" at bounding box center [725, 448] width 292 height 38
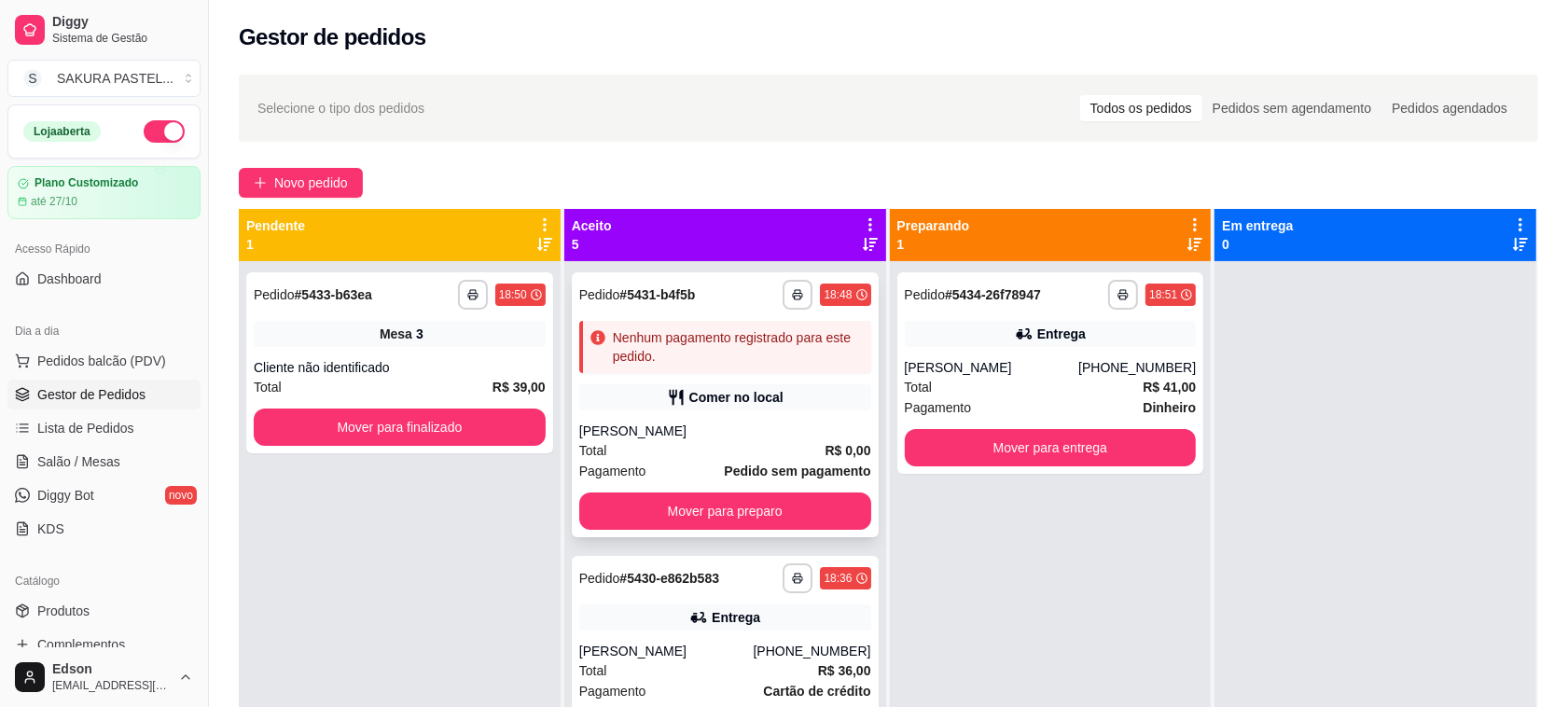
click at [773, 413] on div "**********" at bounding box center [726, 405] width 307 height 265
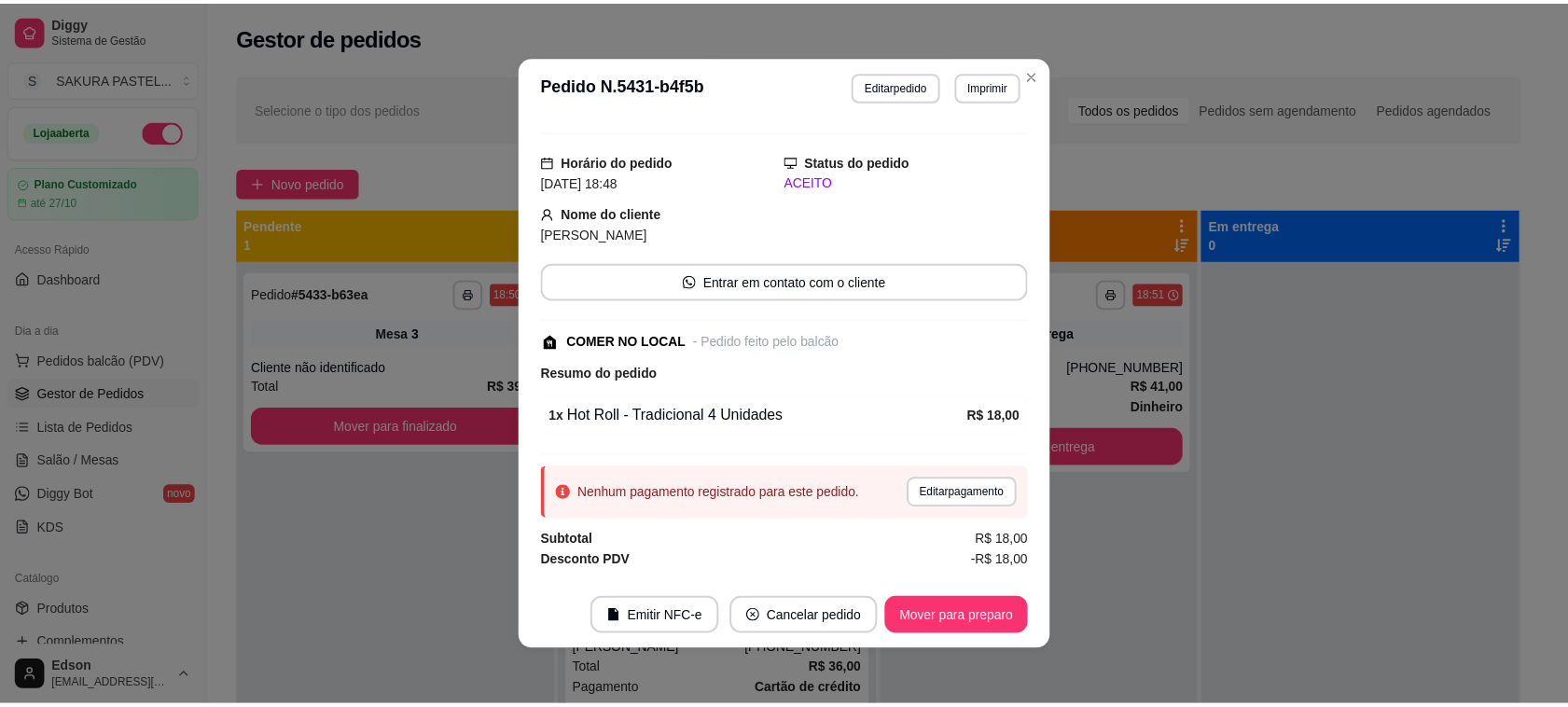
scroll to position [53, 0]
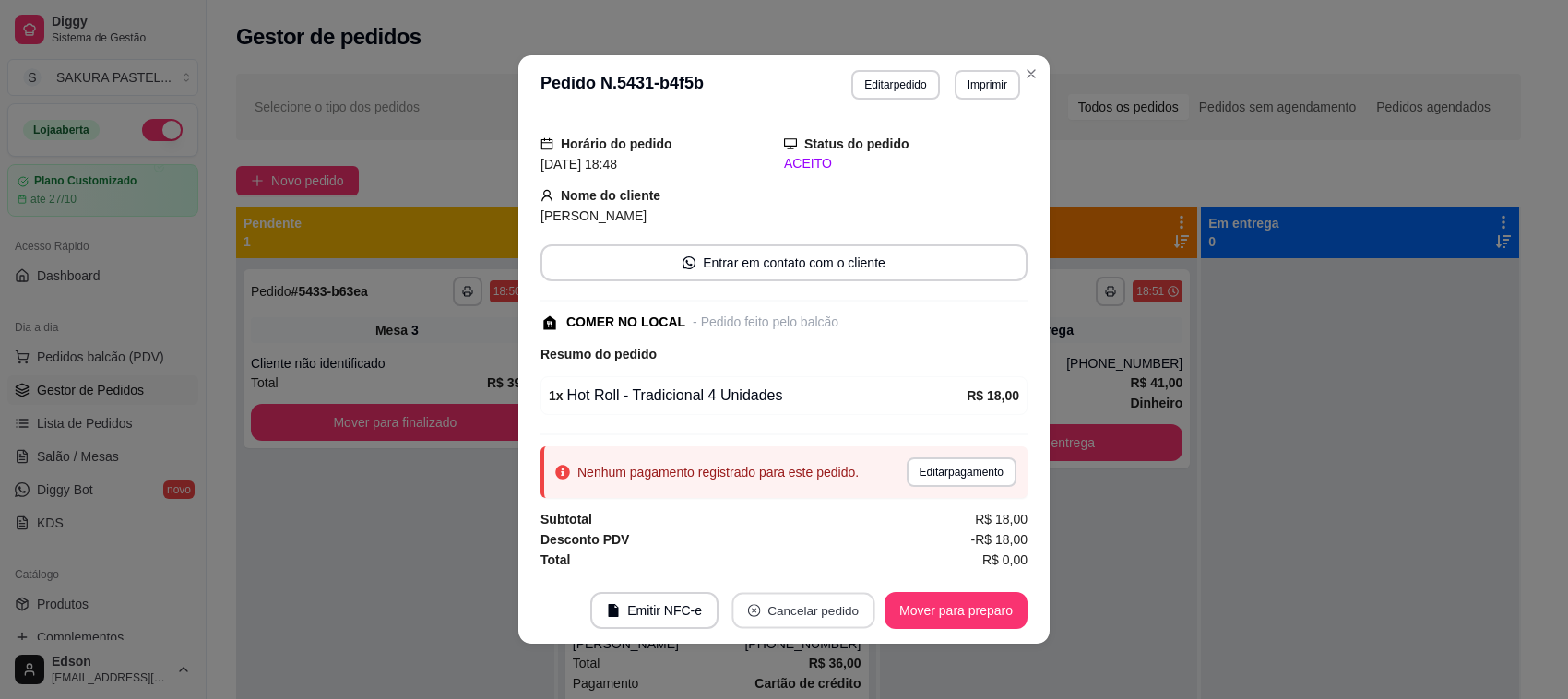
click at [812, 611] on button "Cancelar pedido" at bounding box center [803, 611] width 143 height 36
click at [822, 583] on button "Sim" at bounding box center [846, 566] width 72 height 36
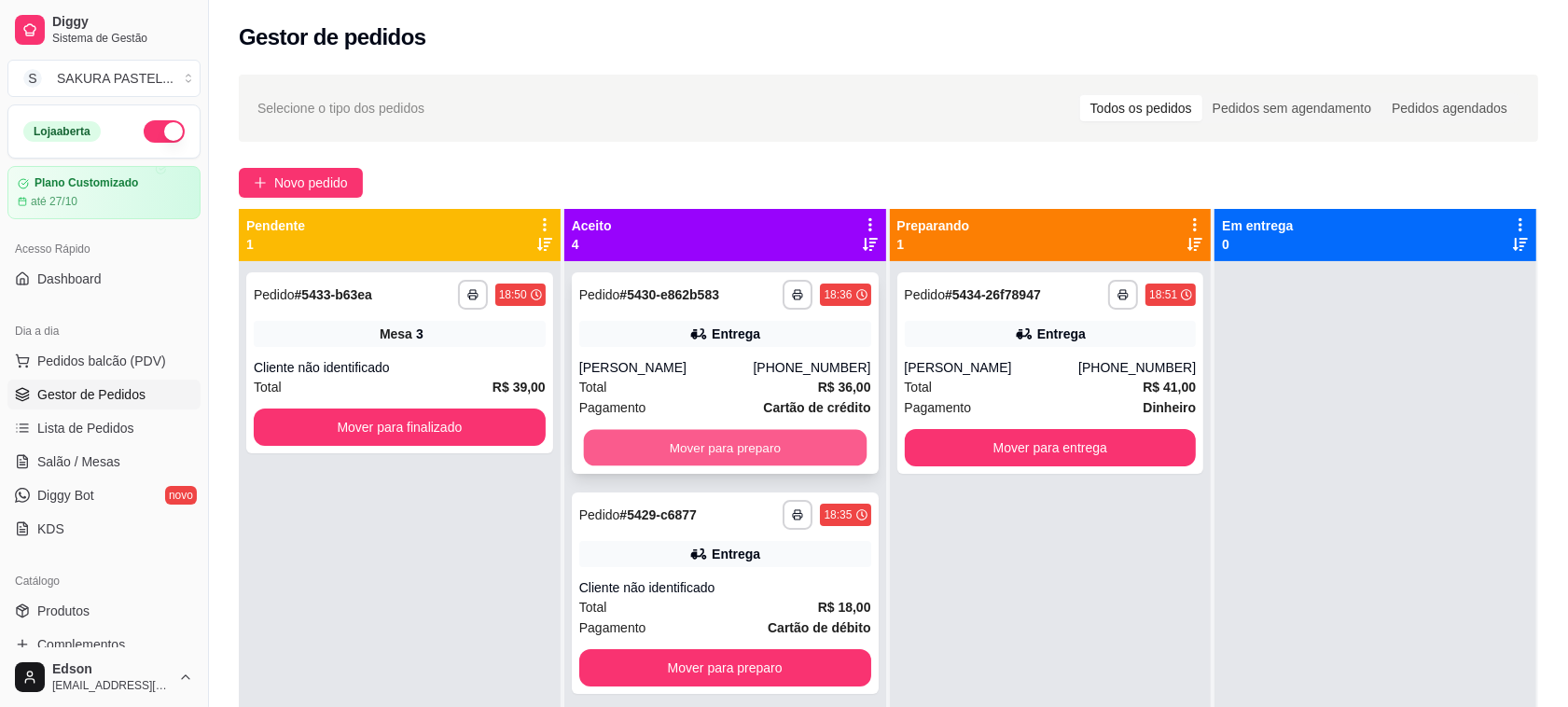
click at [728, 460] on button "Mover para preparo" at bounding box center [724, 448] width 283 height 37
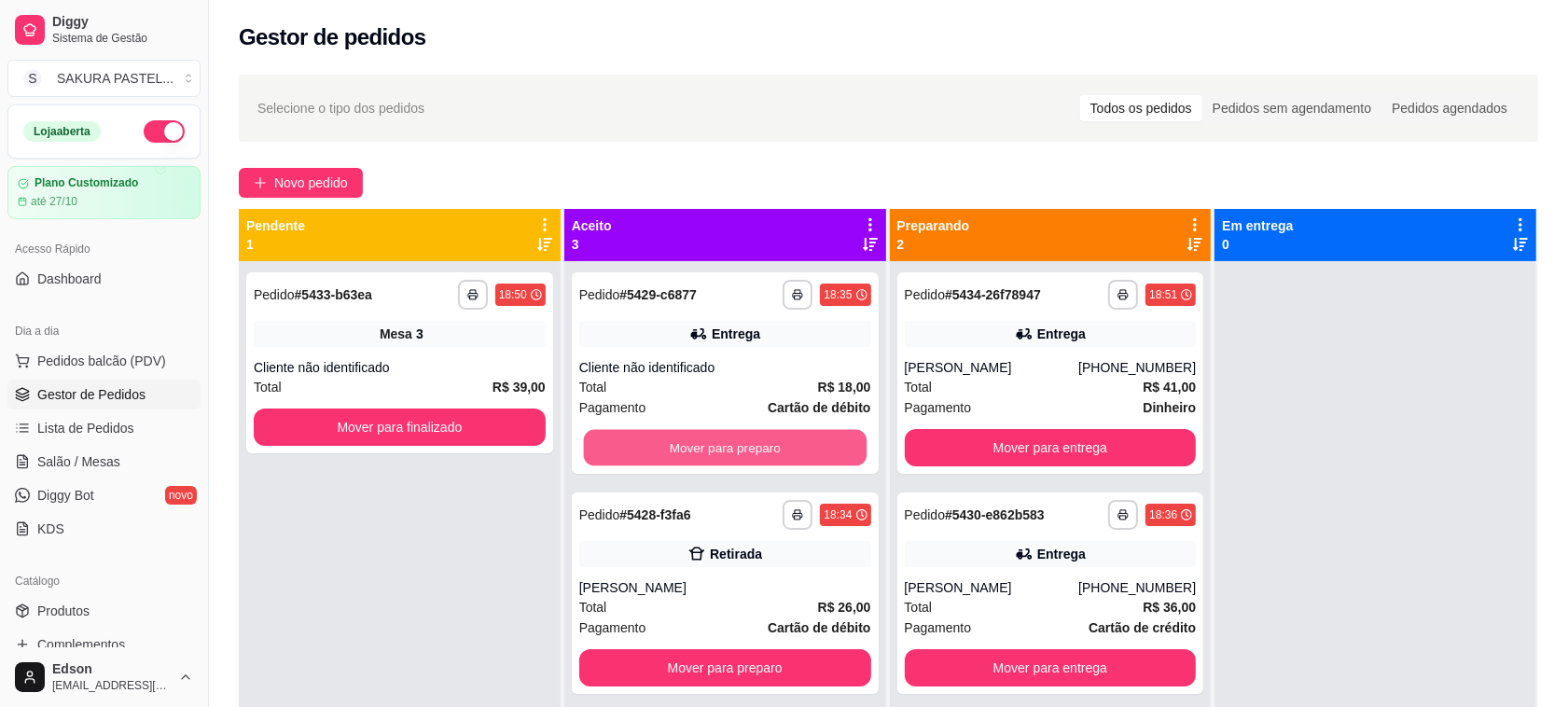
click at [725, 459] on button "Mover para preparo" at bounding box center [724, 448] width 283 height 37
click at [725, 649] on button "Mover para preparo" at bounding box center [725, 668] width 292 height 38
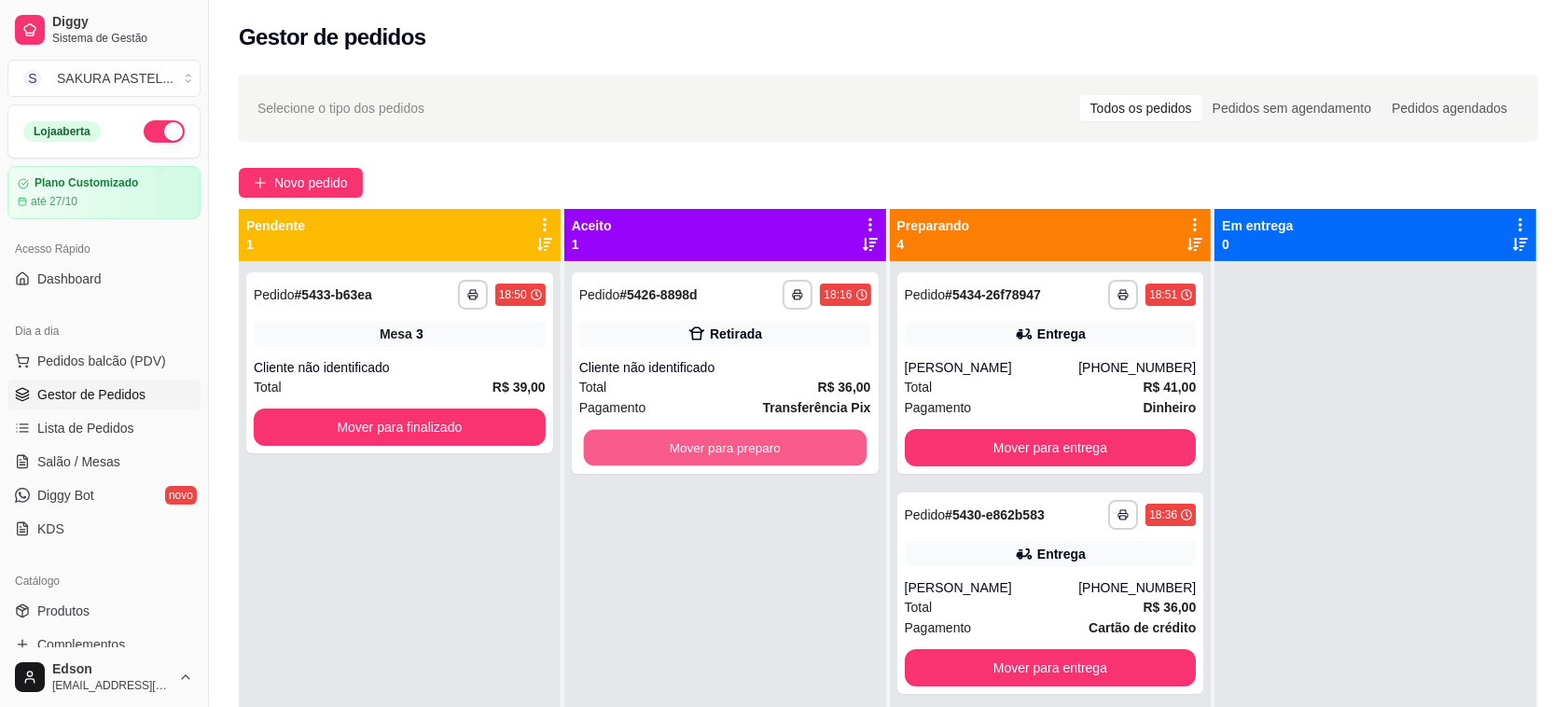
click at [725, 459] on button "Mover para preparo" at bounding box center [724, 448] width 283 height 37
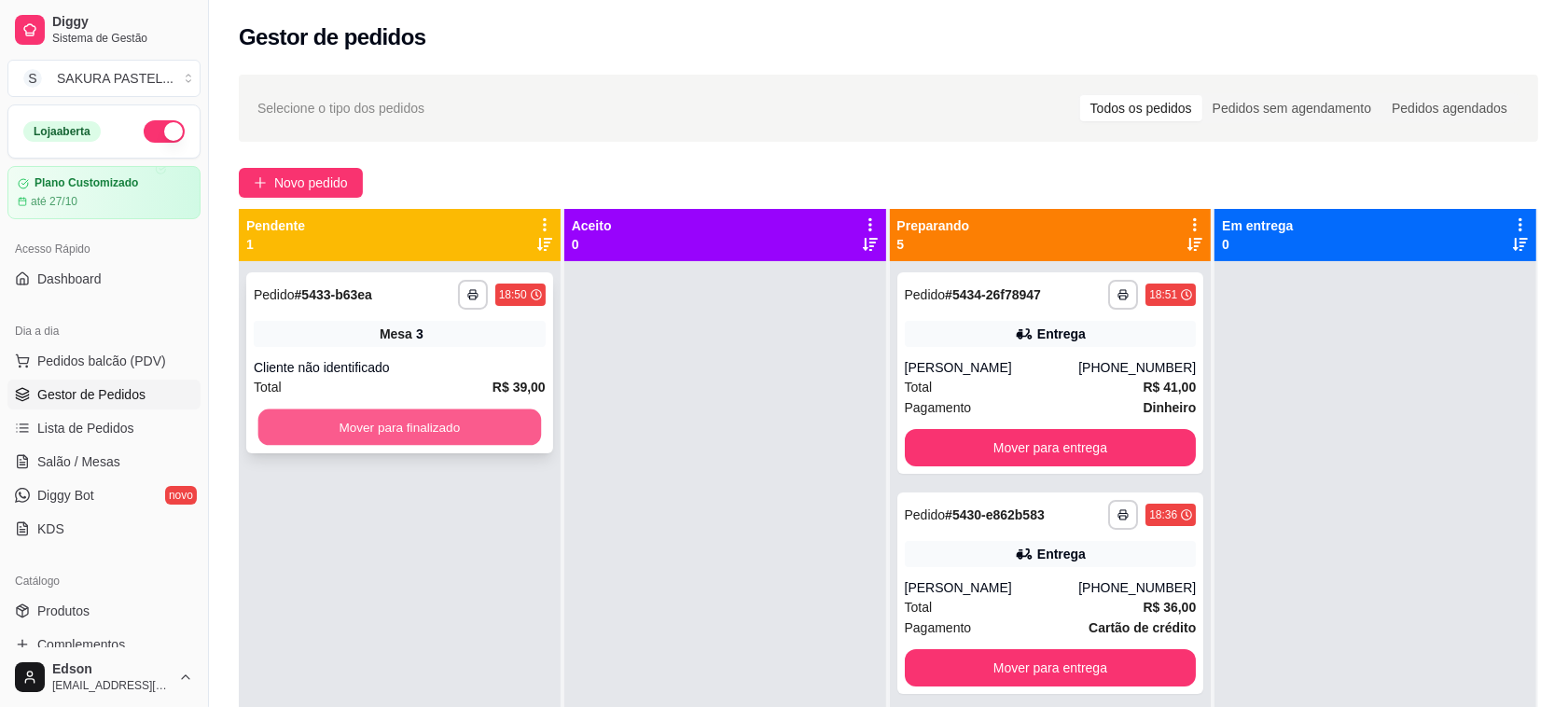
click at [417, 422] on button "Mover para finalizado" at bounding box center [400, 427] width 283 height 37
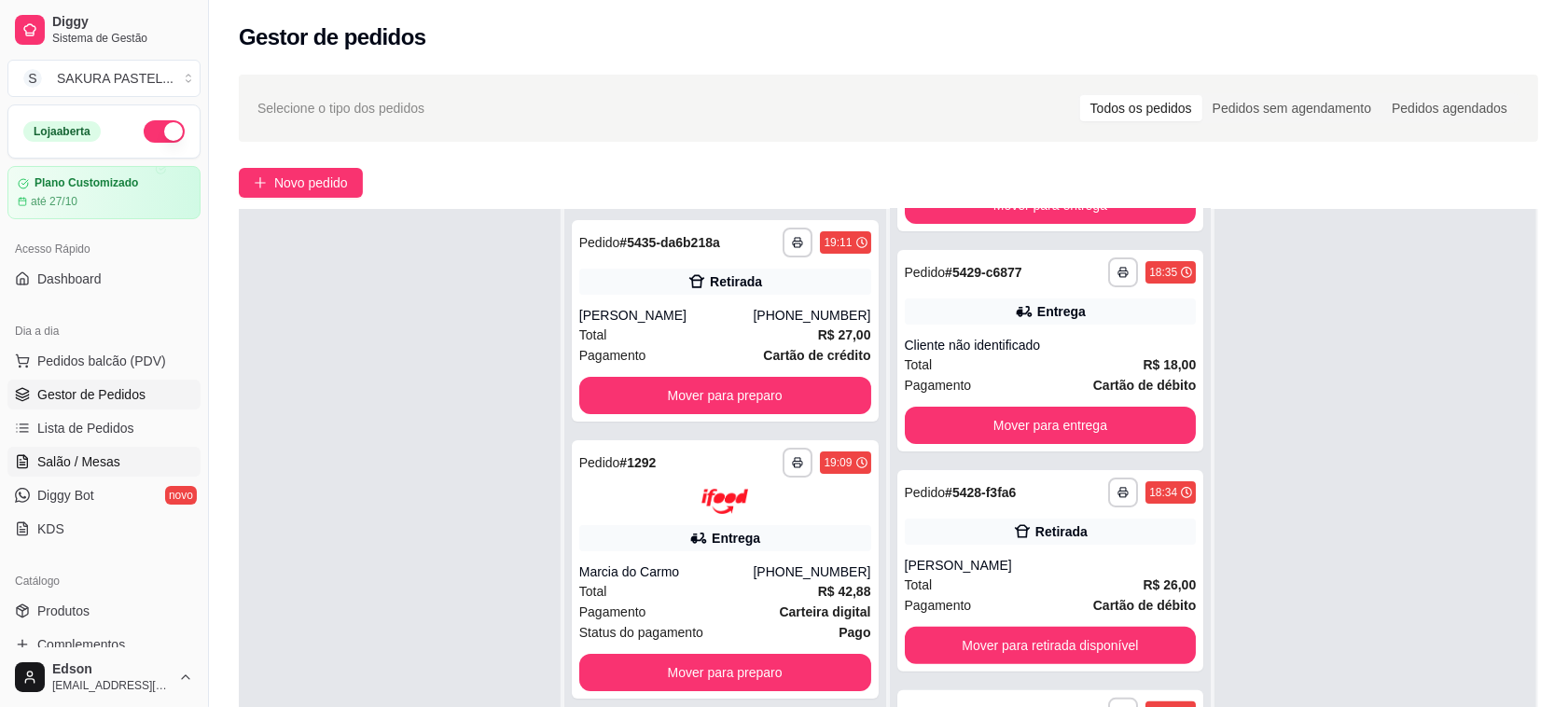
click at [133, 453] on link "Salão / Mesas" at bounding box center [104, 462] width 193 height 30
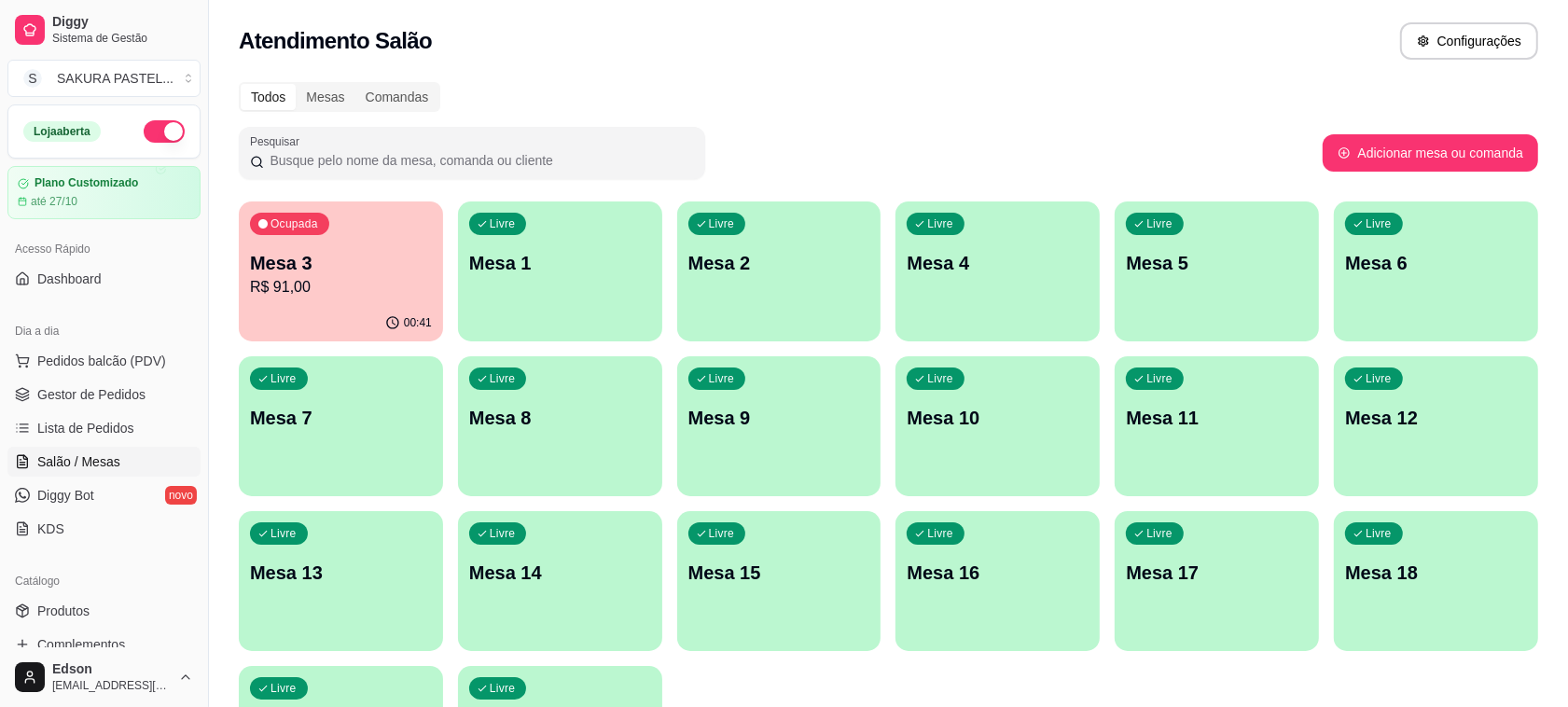
click at [379, 298] on div "Ocupada Mesa 3 R$ 91,00" at bounding box center [341, 253] width 204 height 103
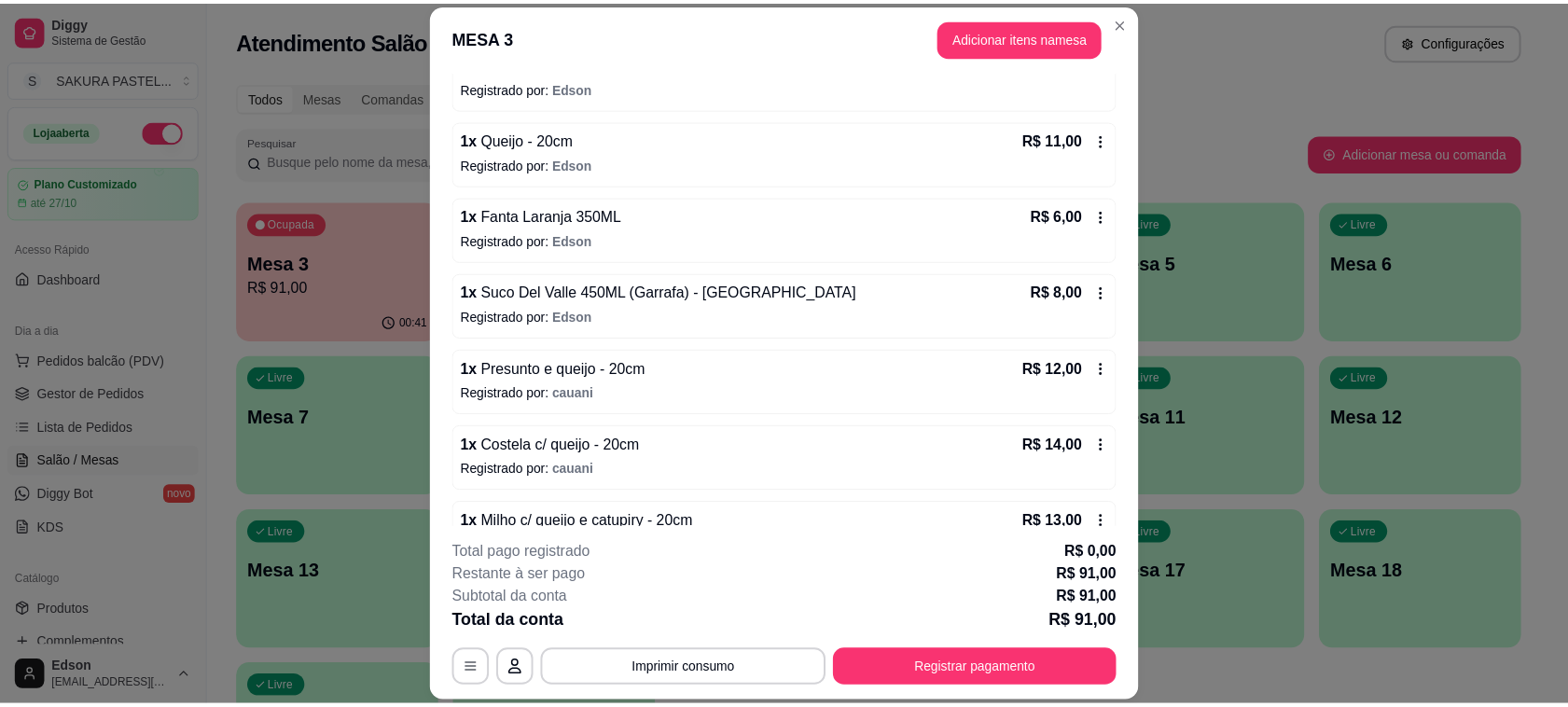
scroll to position [329, 0]
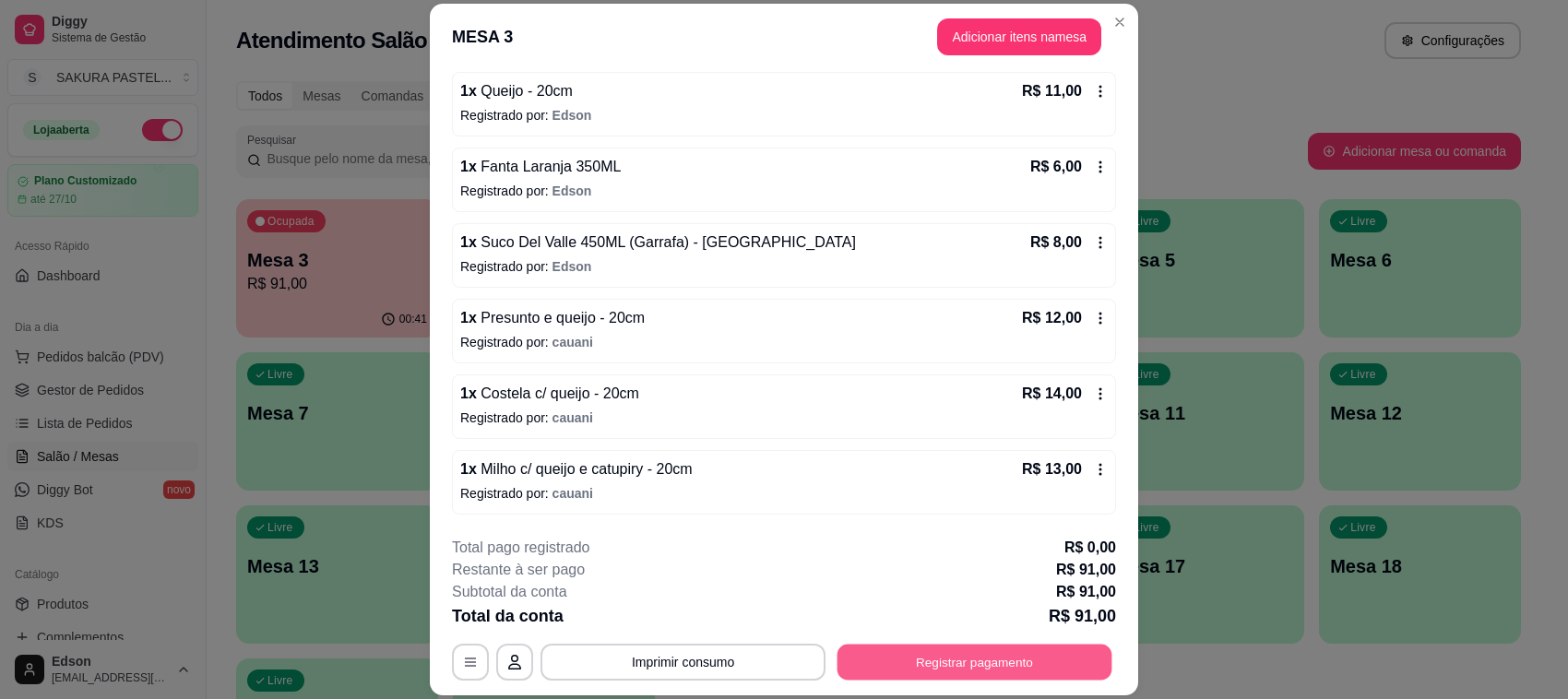
click at [910, 652] on button "Registrar pagamento" at bounding box center [975, 663] width 275 height 36
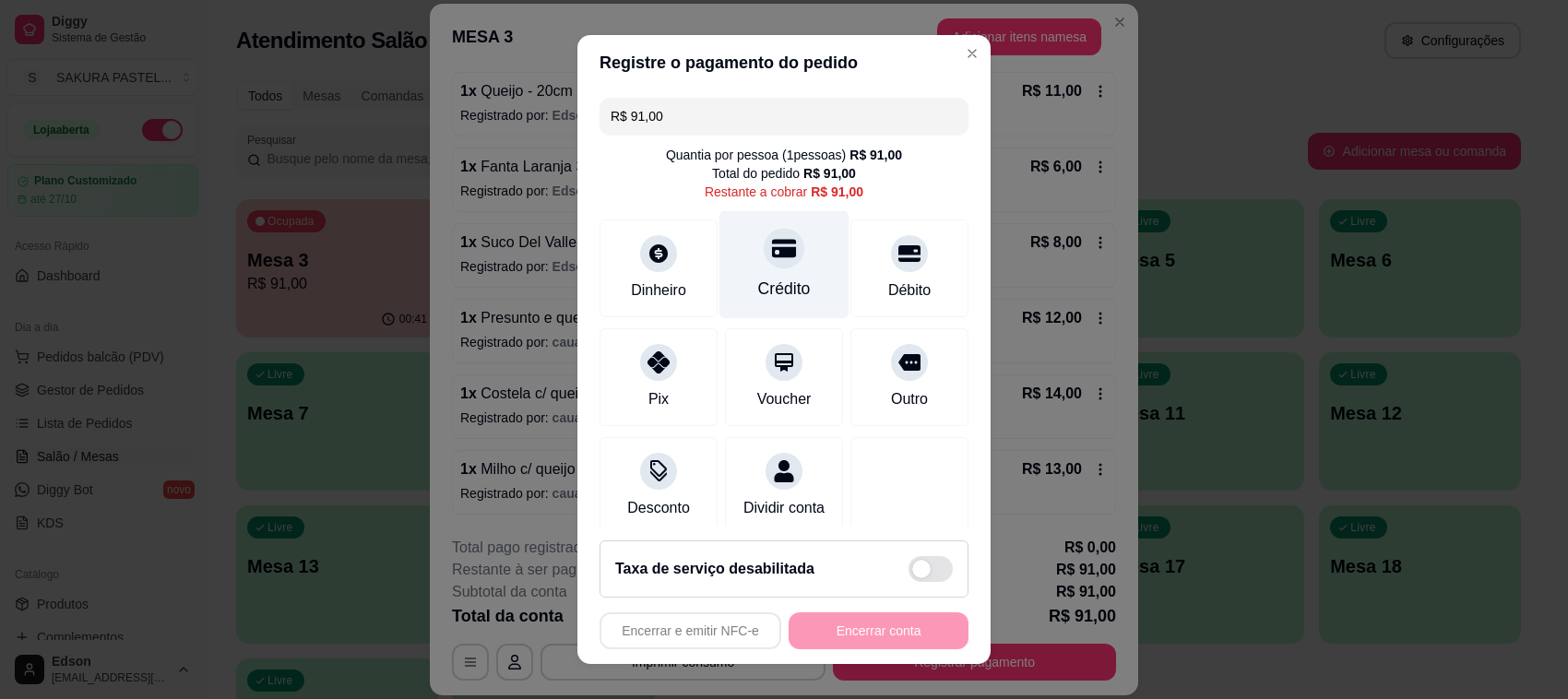
click at [758, 288] on div "Crédito" at bounding box center [784, 288] width 53 height 24
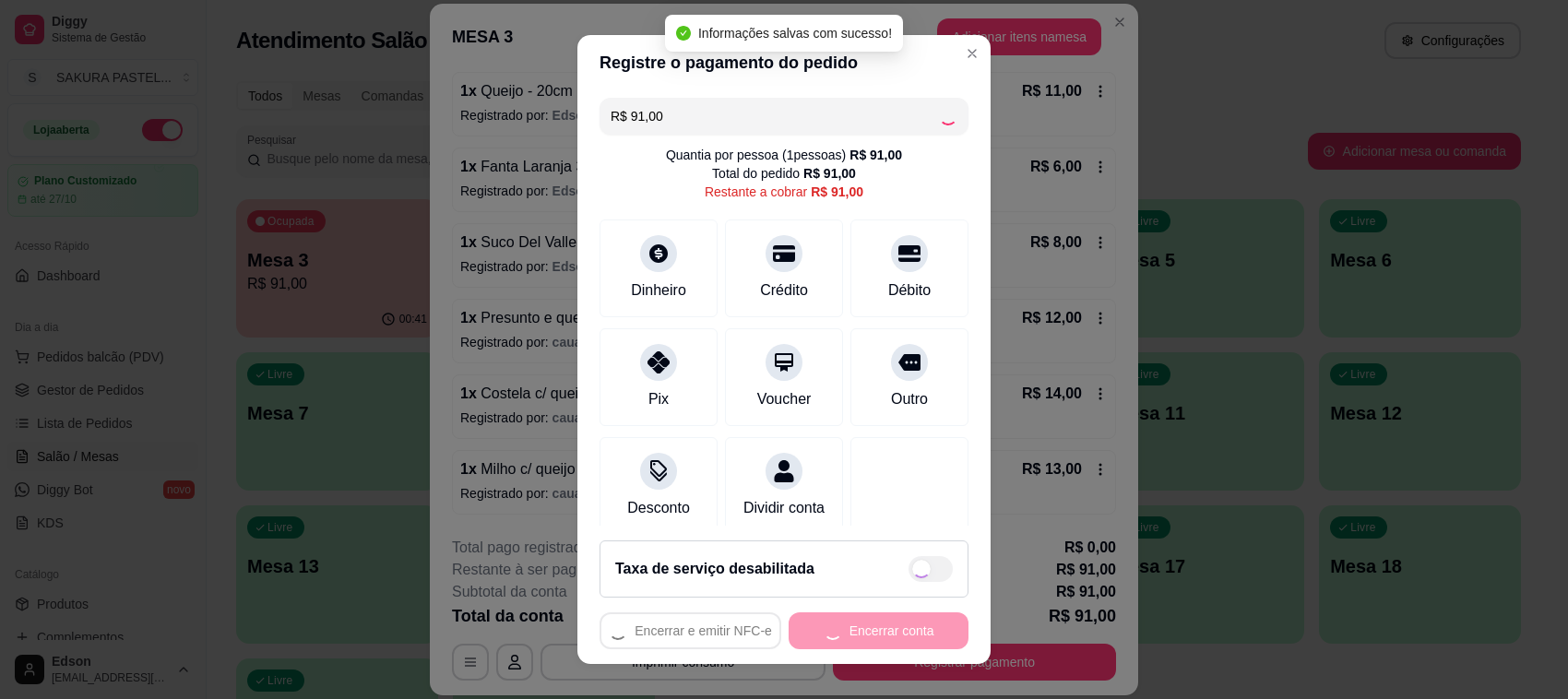
type input "R$ 0,00"
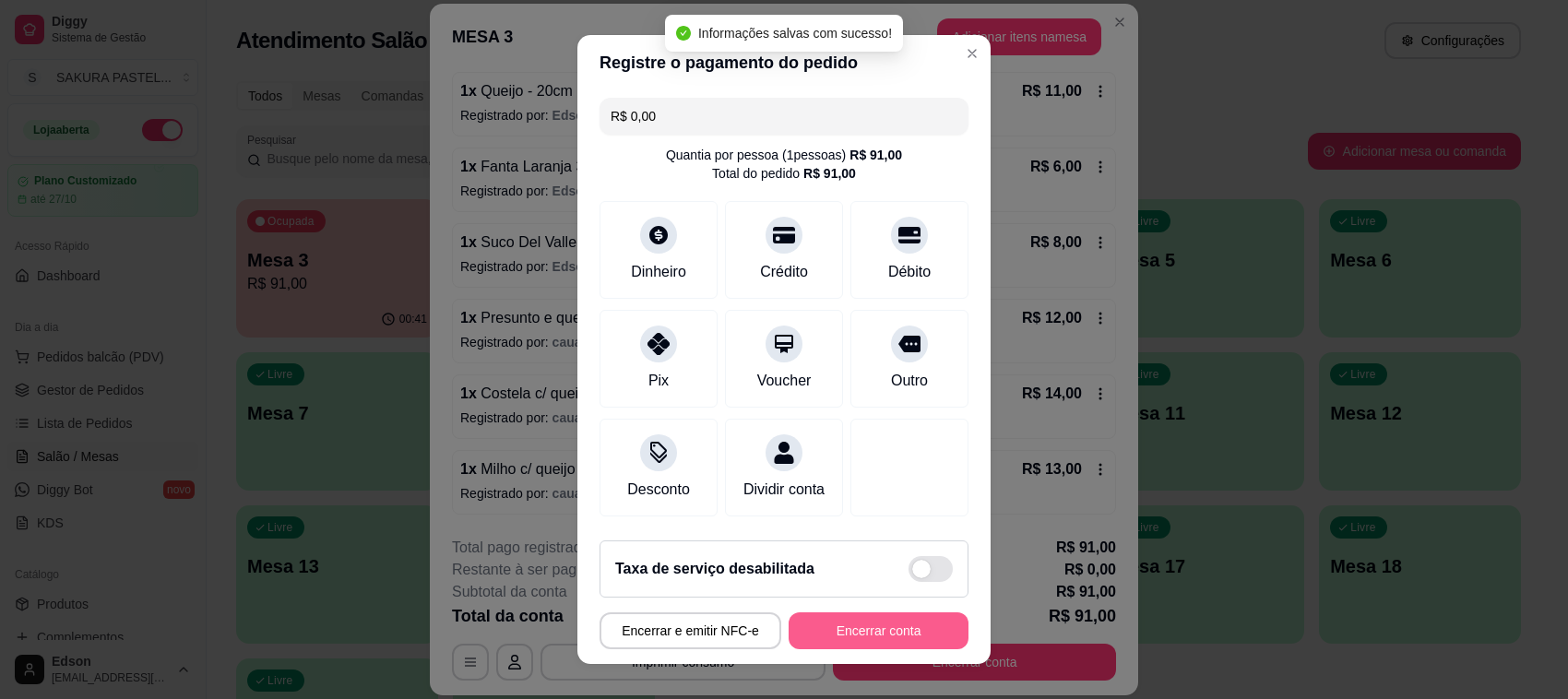
click at [901, 616] on button "Encerrar conta" at bounding box center [878, 631] width 179 height 37
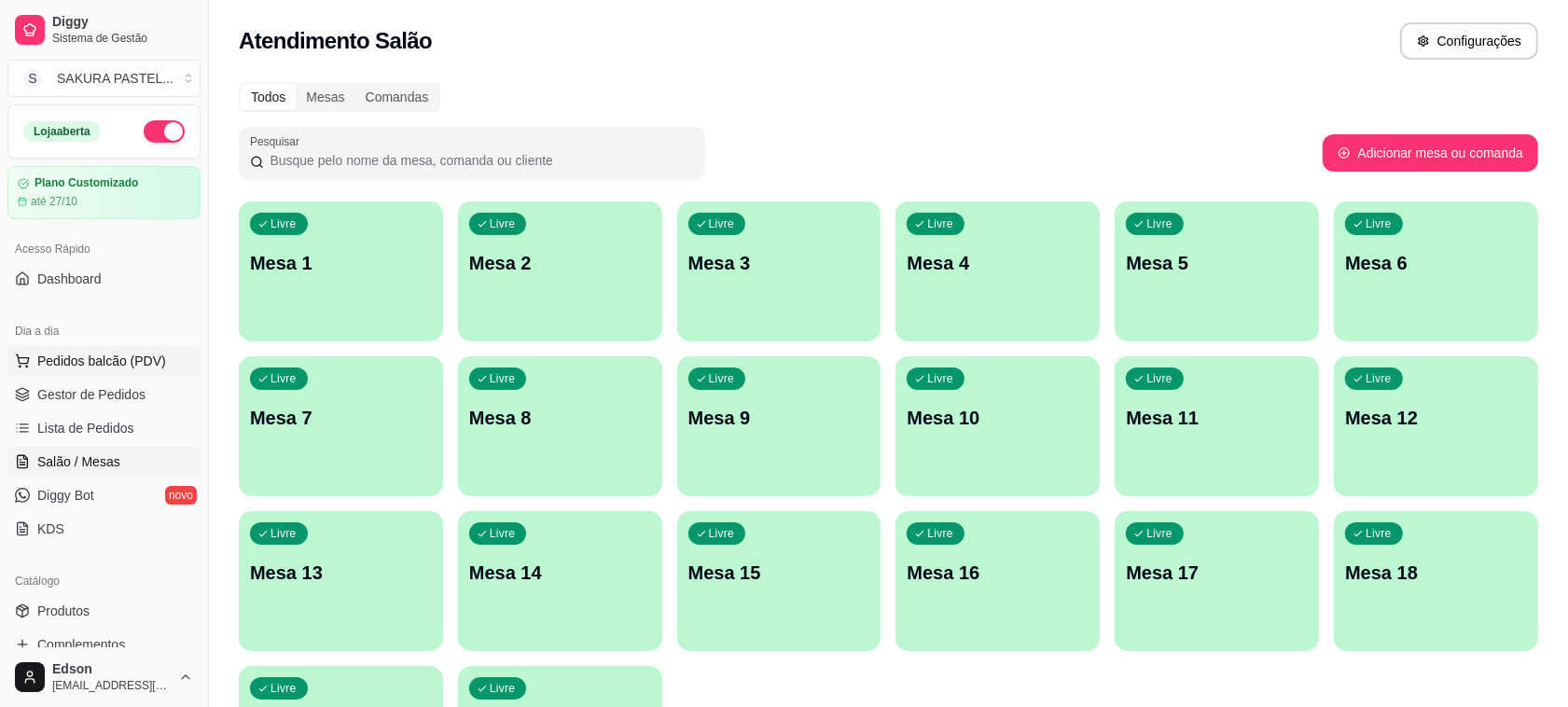
click at [118, 373] on button "Pedidos balcão (PDV)" at bounding box center [104, 361] width 193 height 30
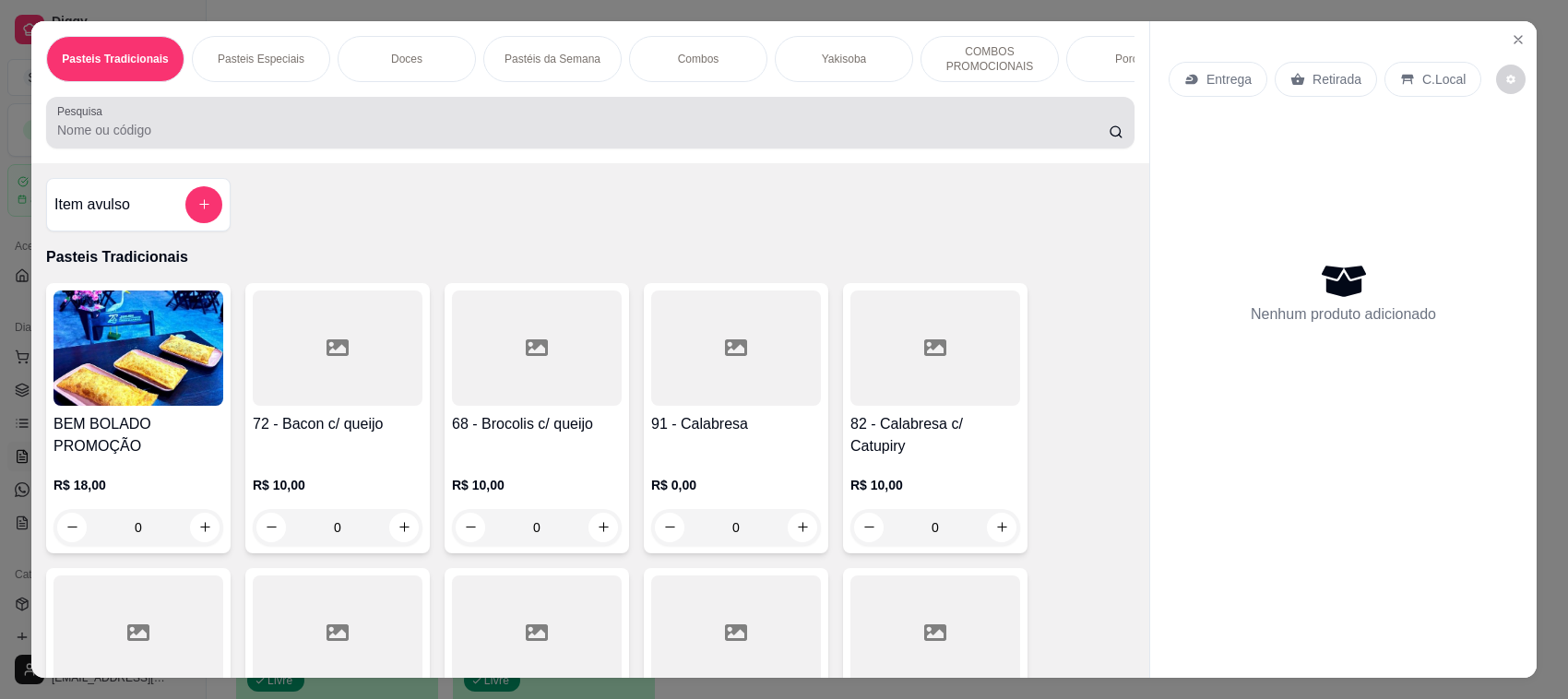
click at [328, 139] on input "Pesquisa" at bounding box center [582, 129] width 1051 height 19
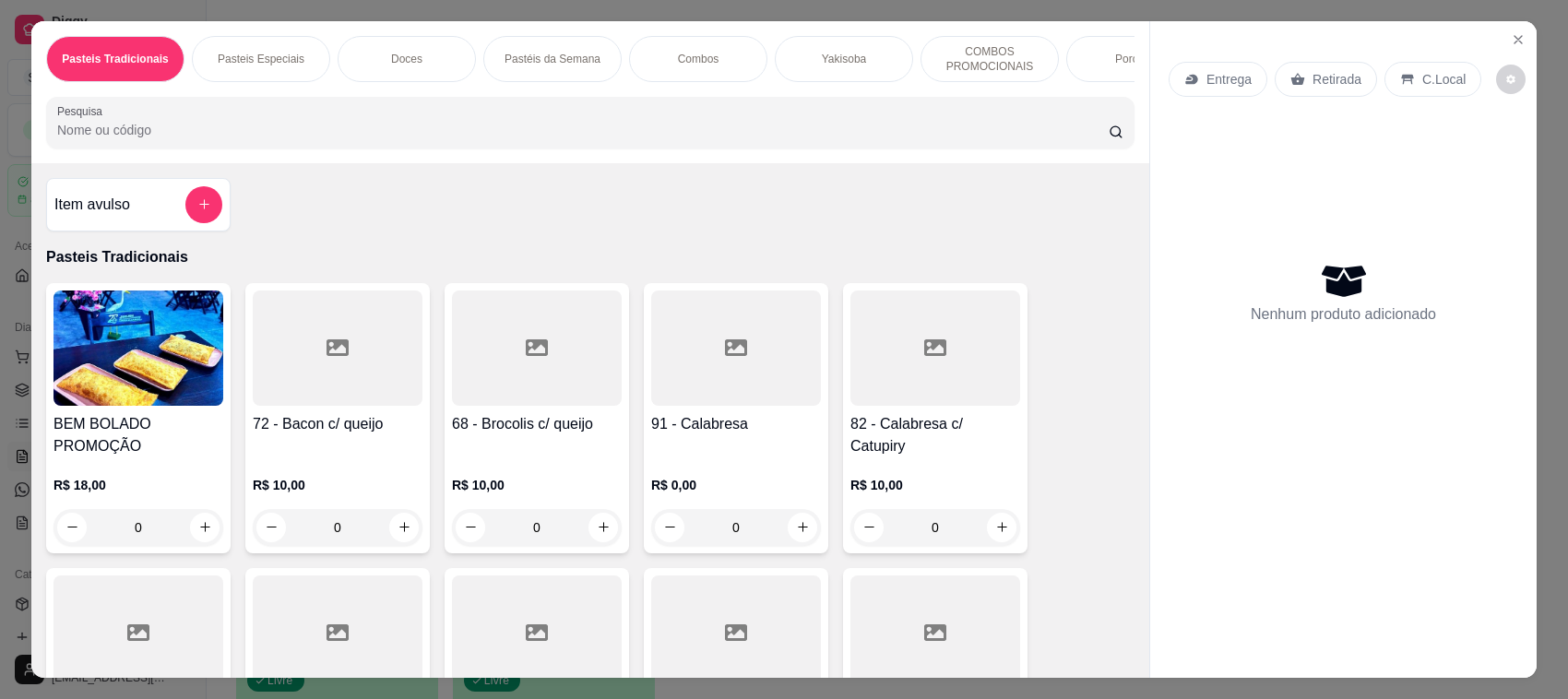
click at [326, 139] on input "Pesquisa" at bounding box center [582, 129] width 1051 height 19
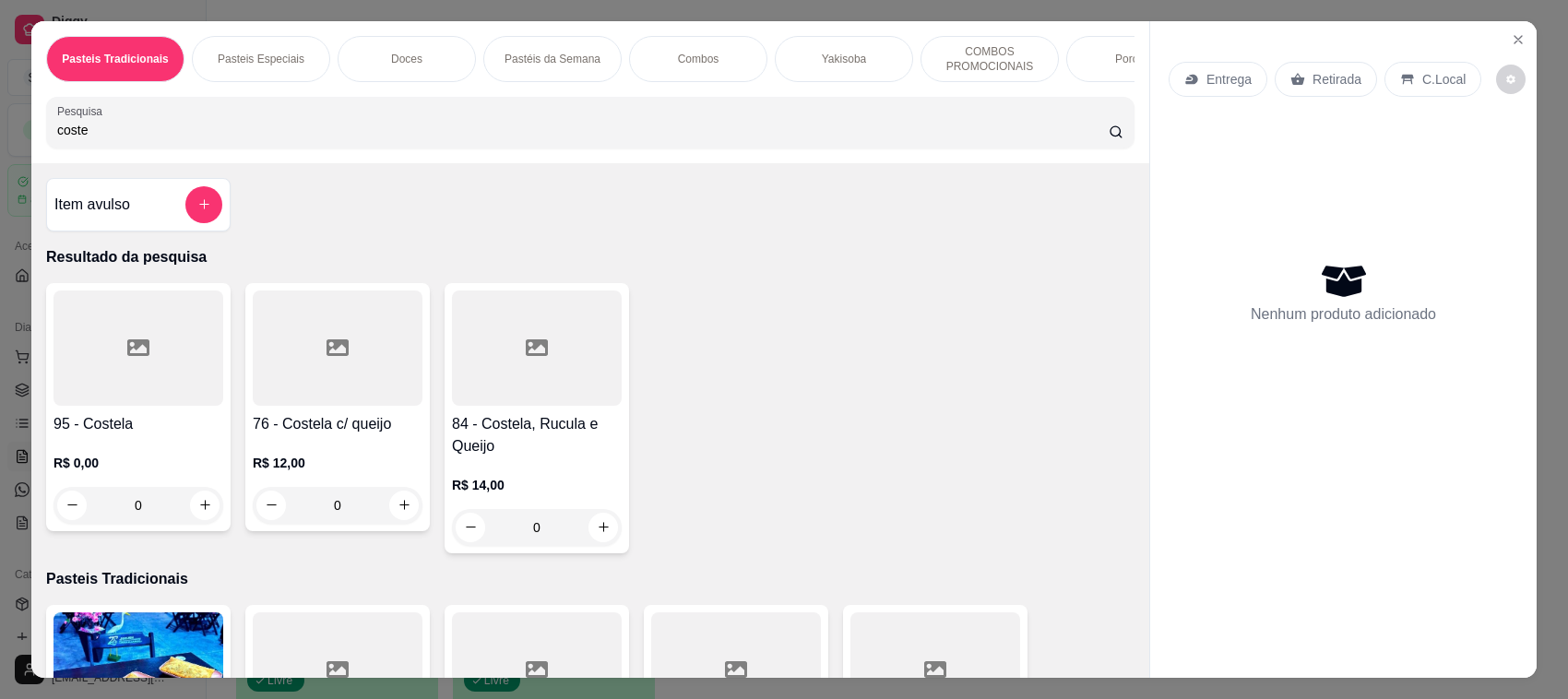
type input "coste"
click at [309, 435] on h4 "76 - Costela c/ queijo" at bounding box center [337, 424] width 170 height 23
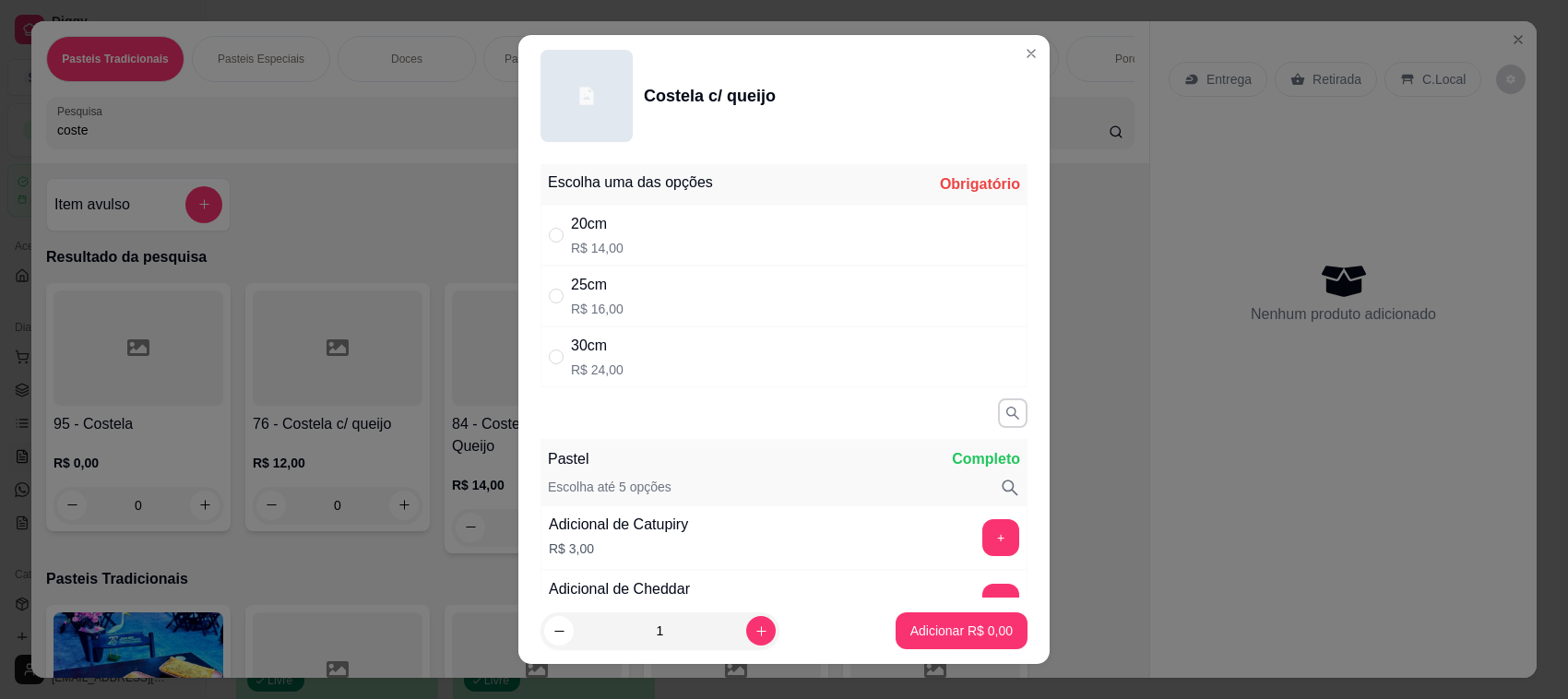
click at [571, 346] on div "30cm" at bounding box center [597, 345] width 53 height 23
radio input "true"
click at [960, 651] on footer "1 Adicionar R$ 24,00" at bounding box center [784, 631] width 531 height 67
click at [969, 624] on p "Adicionar R$ 24,00" at bounding box center [958, 630] width 107 height 18
type input "1"
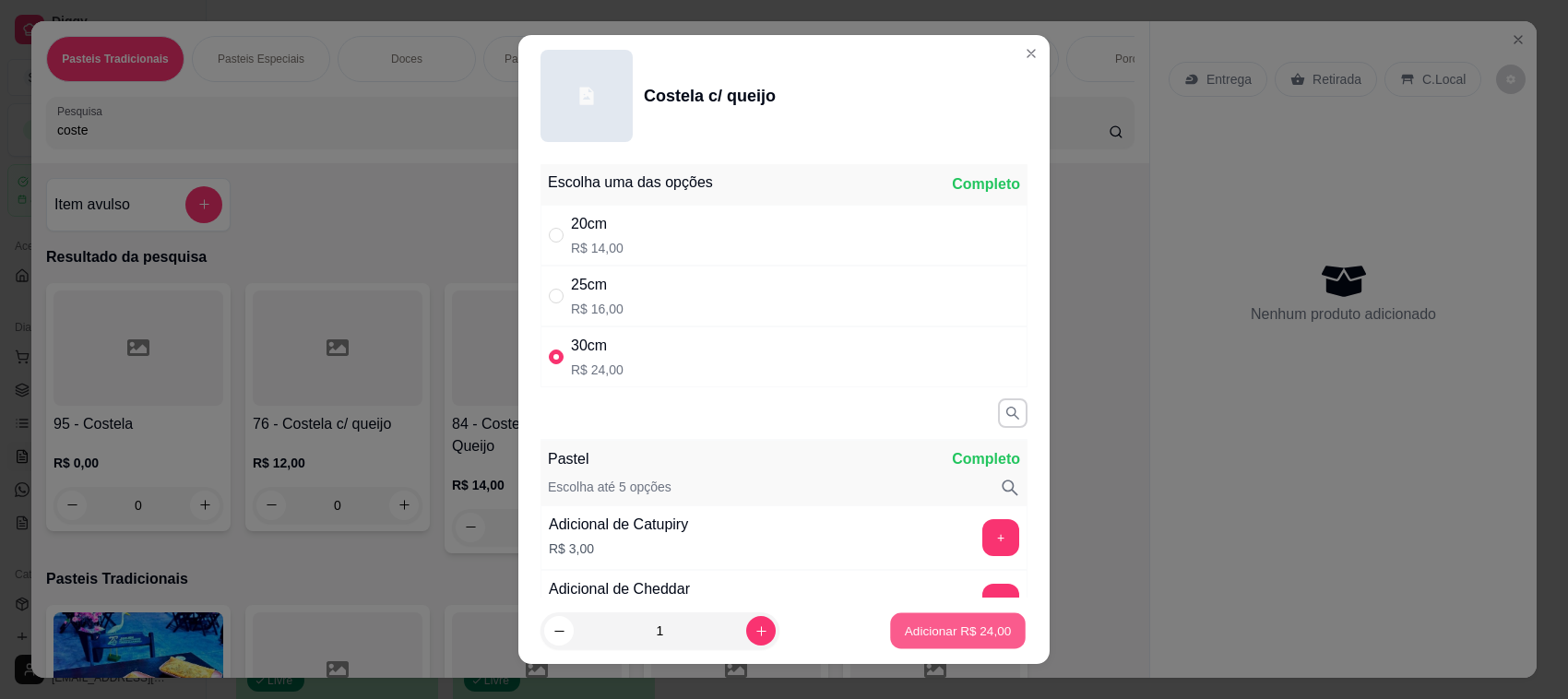
type input "1"
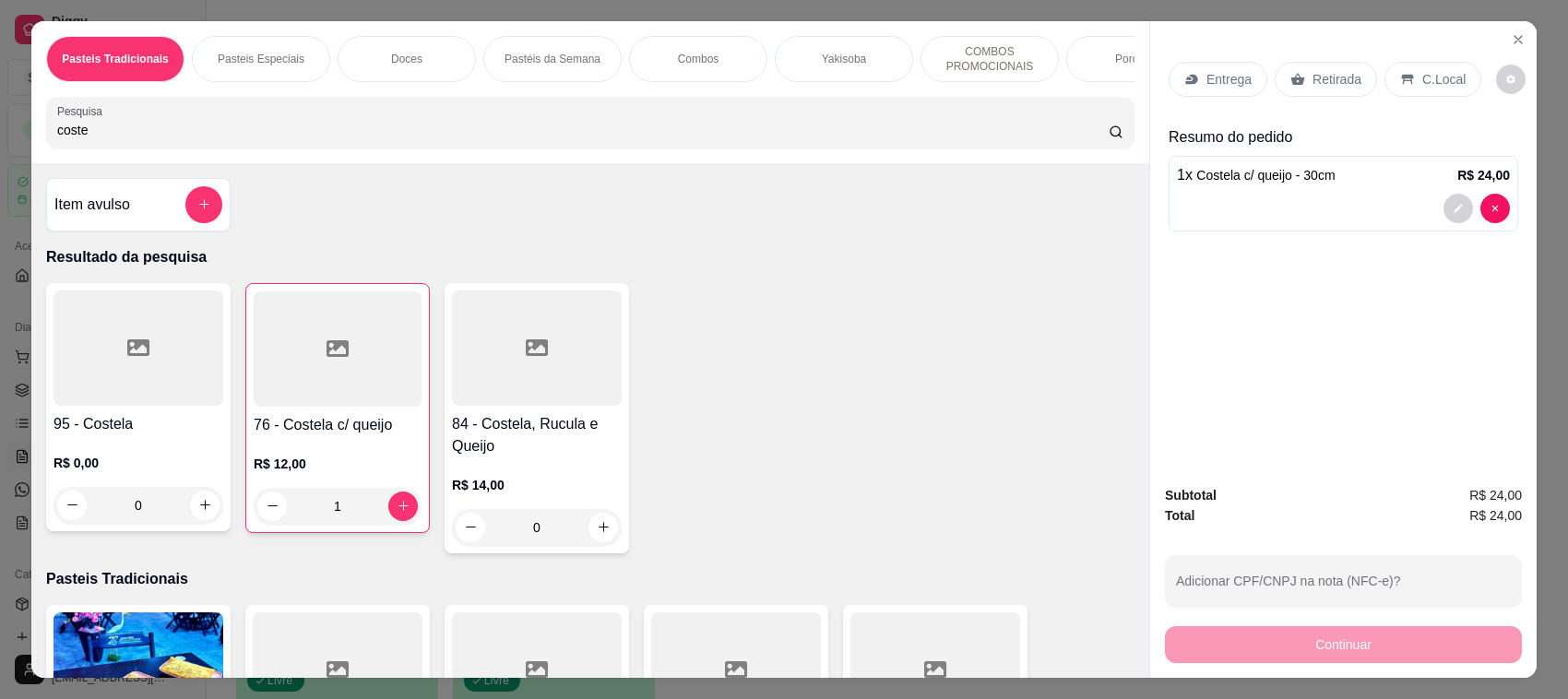
click at [1361, 74] on div "Retirada" at bounding box center [1326, 79] width 102 height 35
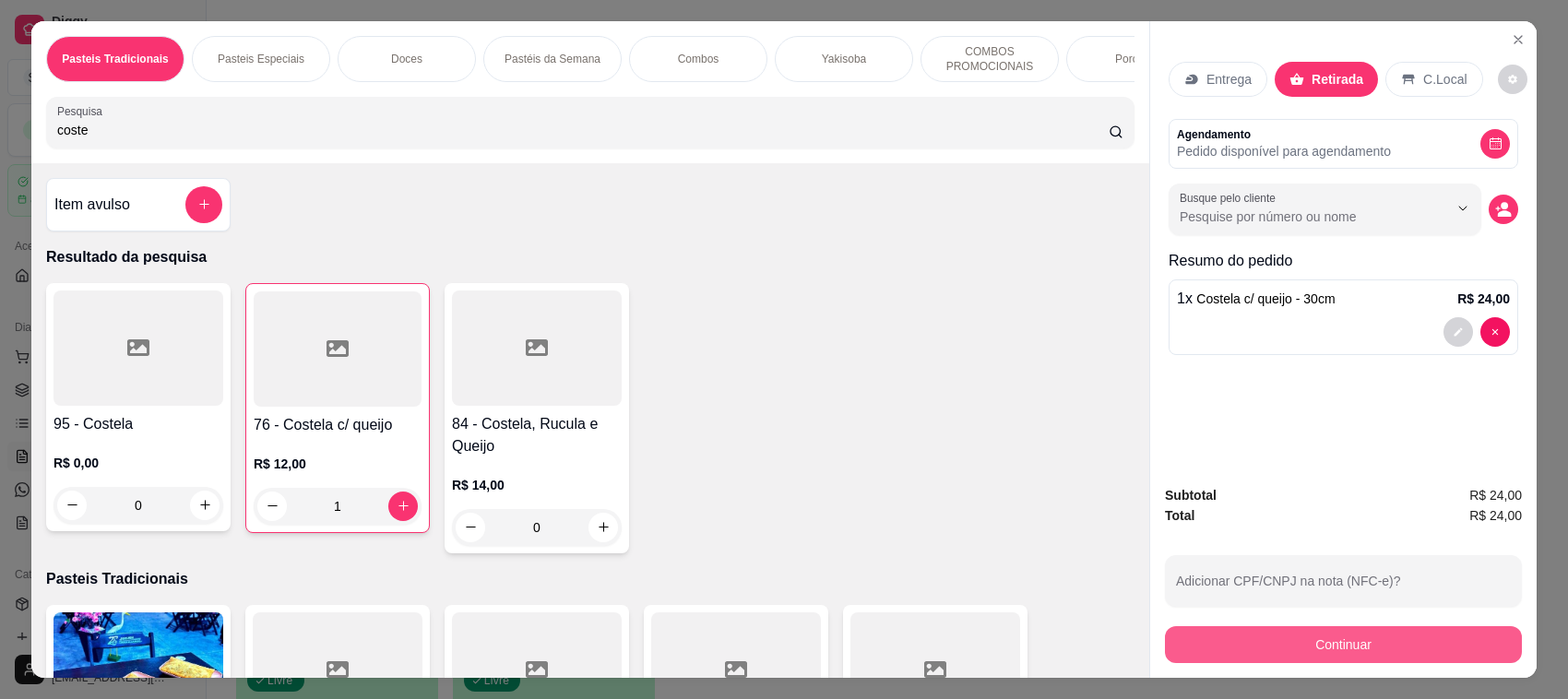
click at [1307, 641] on button "Continuar" at bounding box center [1343, 645] width 357 height 37
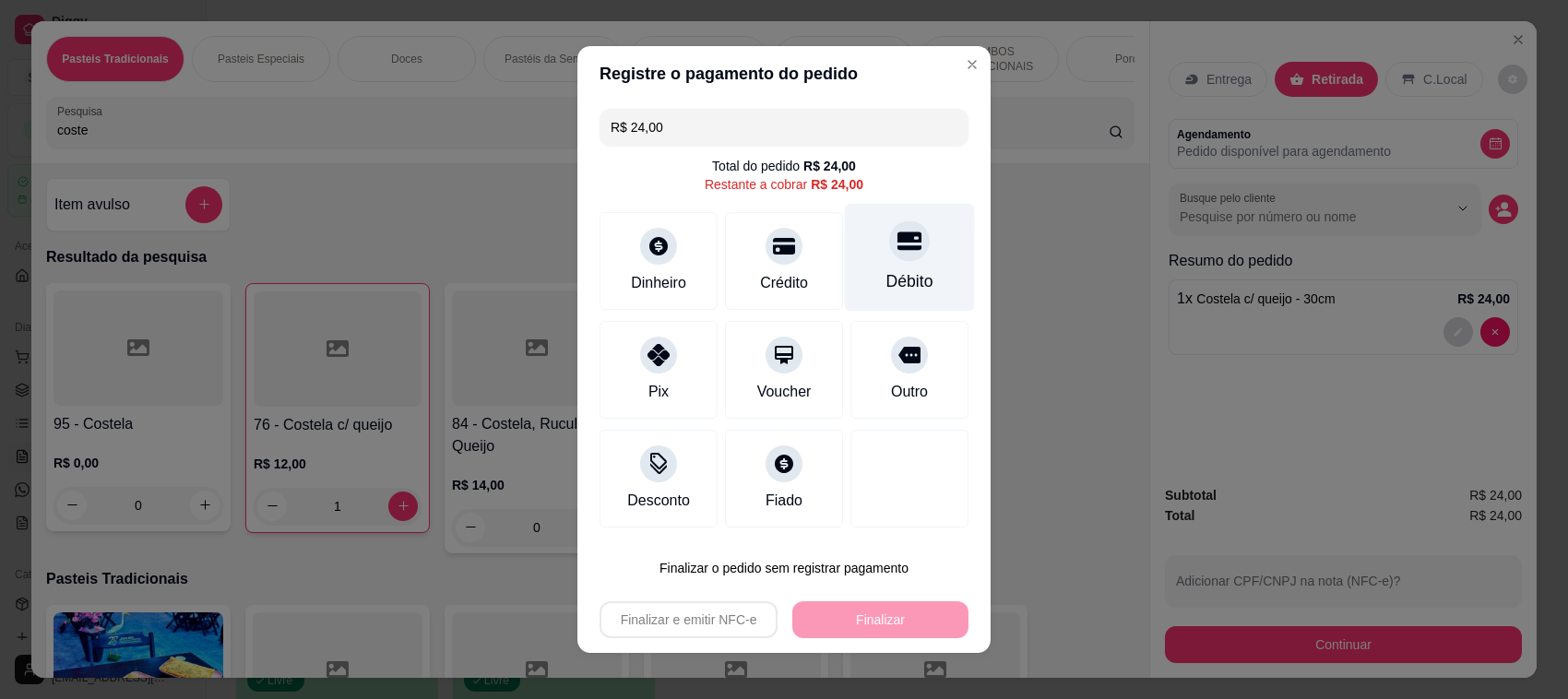
click at [886, 276] on div "Débito" at bounding box center [910, 281] width 47 height 24
type input "R$ 0,00"
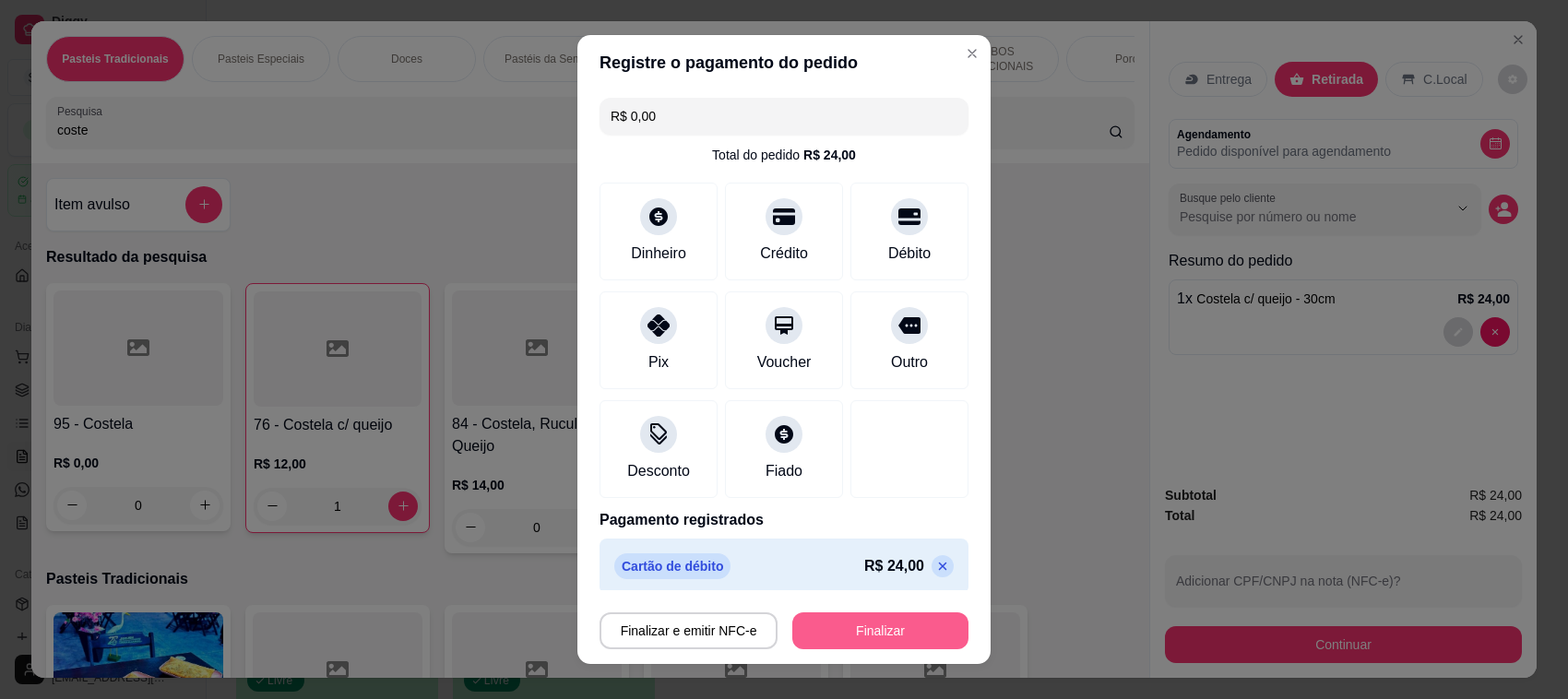
click at [879, 620] on button "Finalizar" at bounding box center [881, 631] width 177 height 37
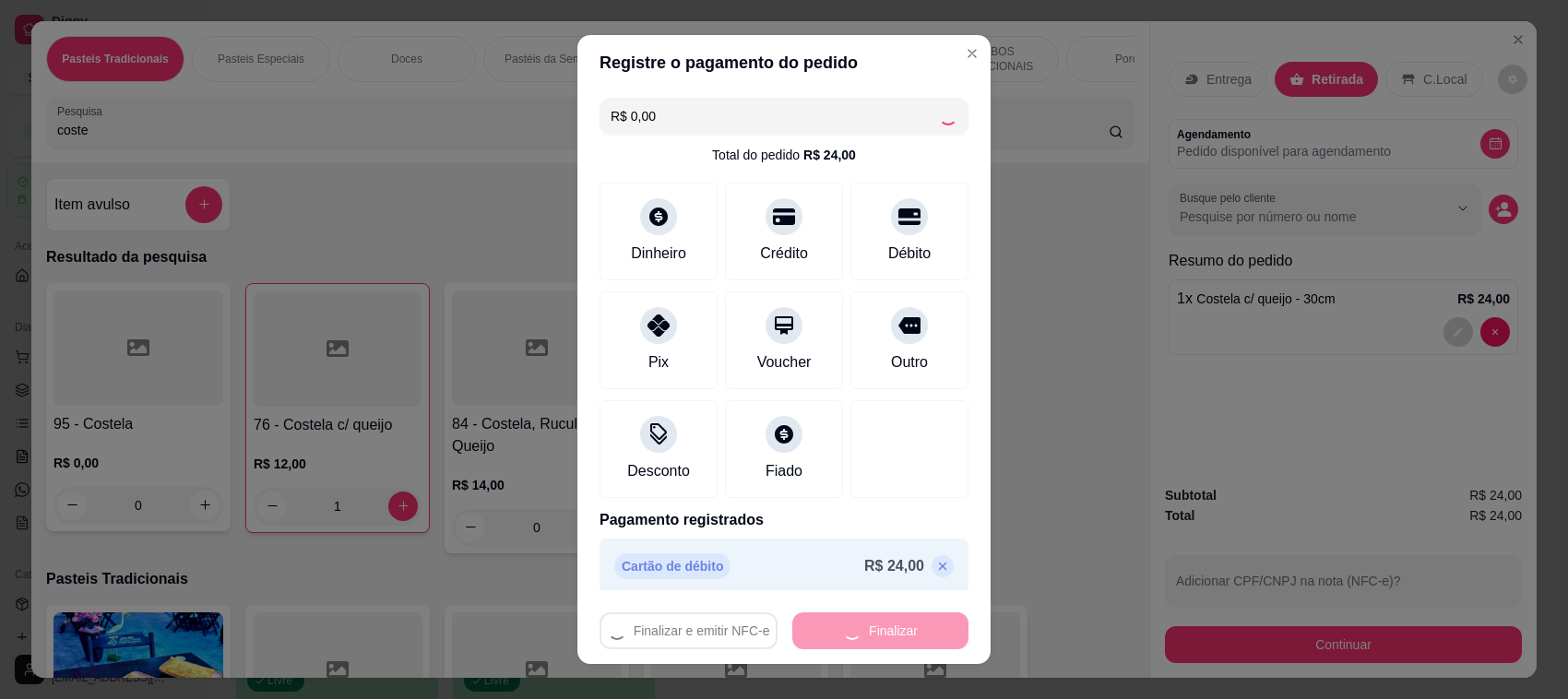
type input "0"
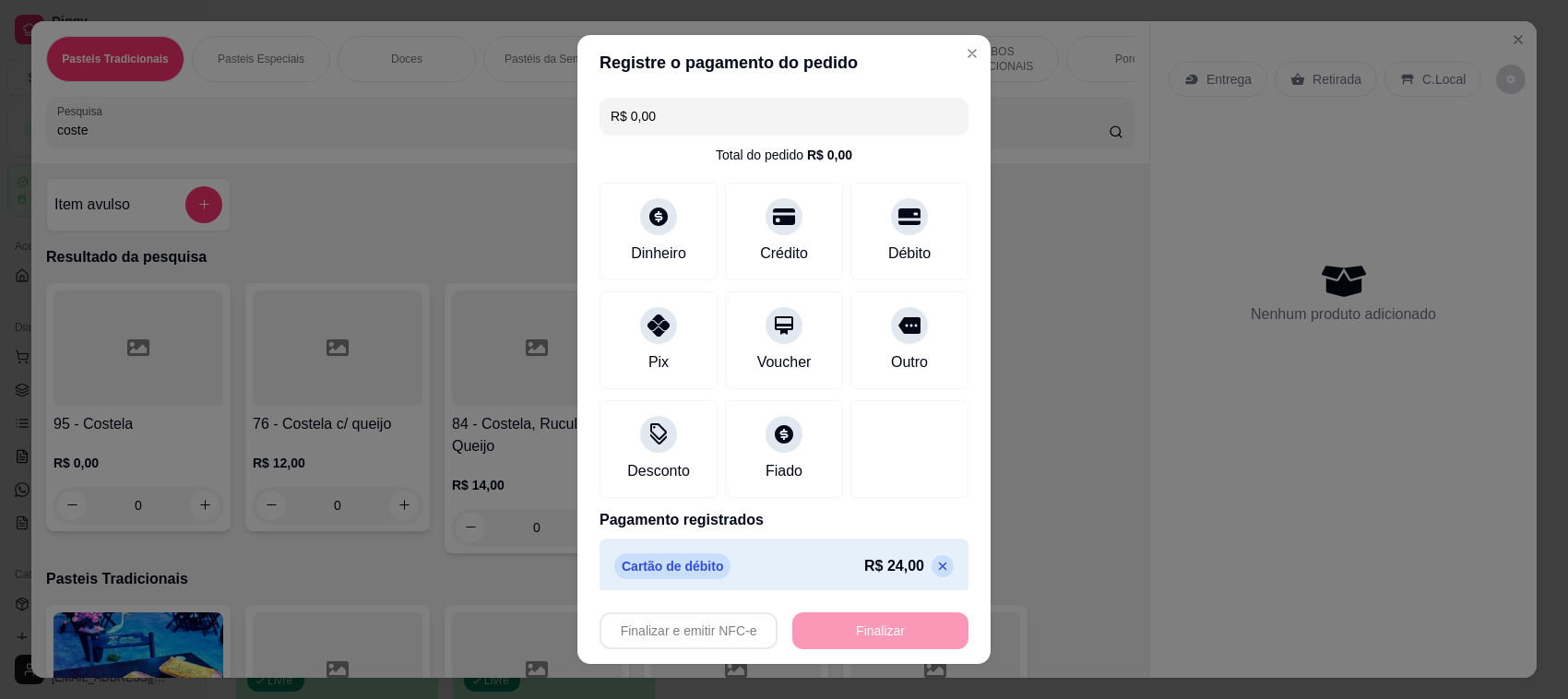
type input "-R$ 24,00"
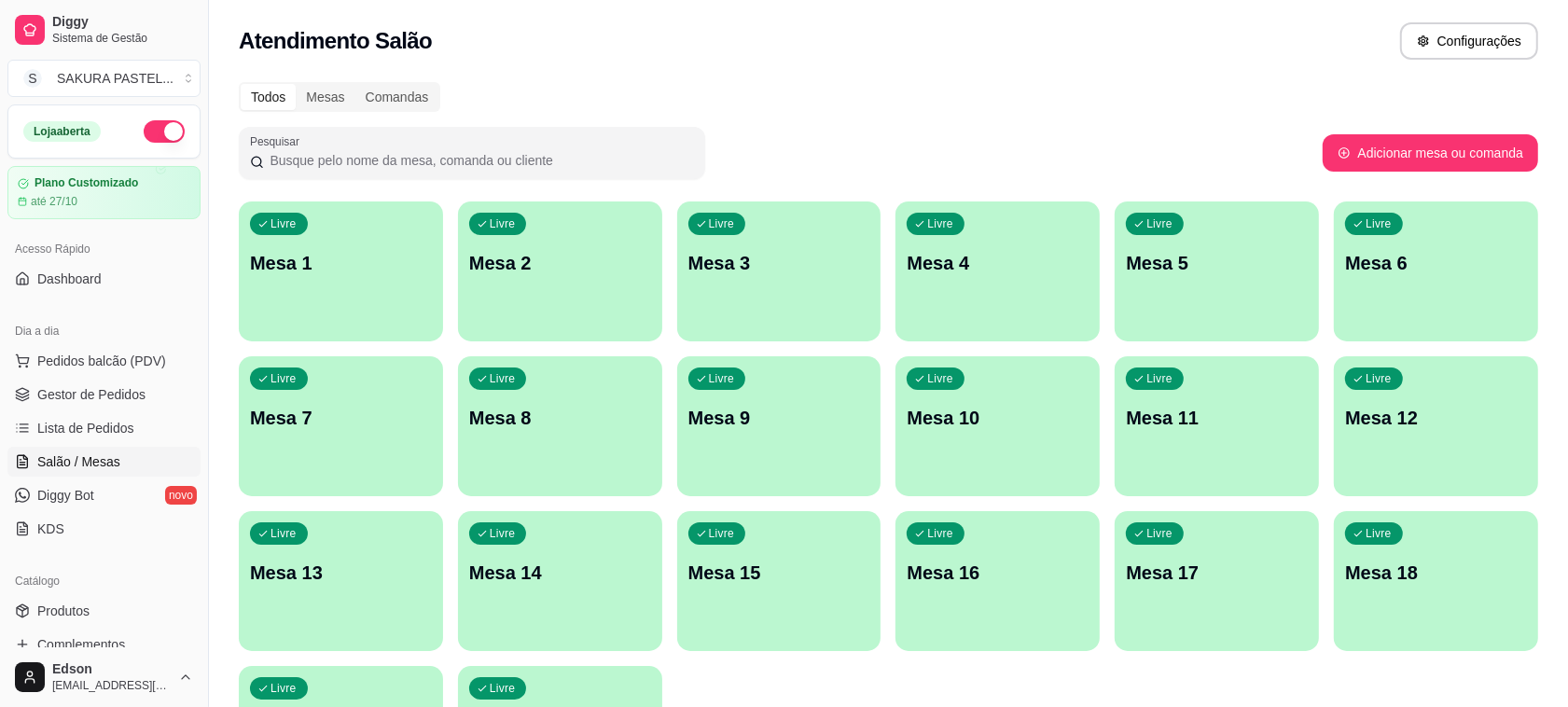
scroll to position [476, 0]
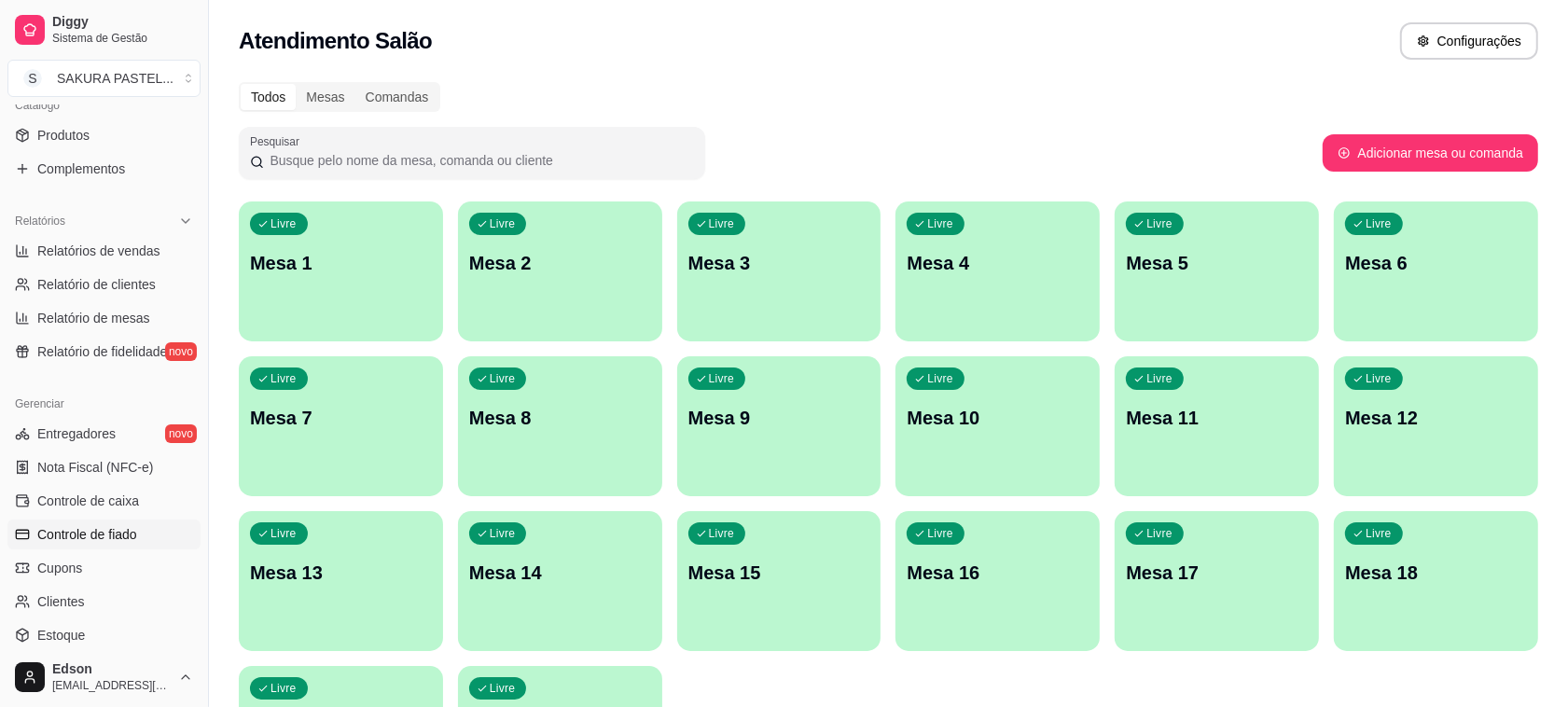
click at [99, 542] on span "Controle de fiado" at bounding box center [87, 534] width 100 height 19
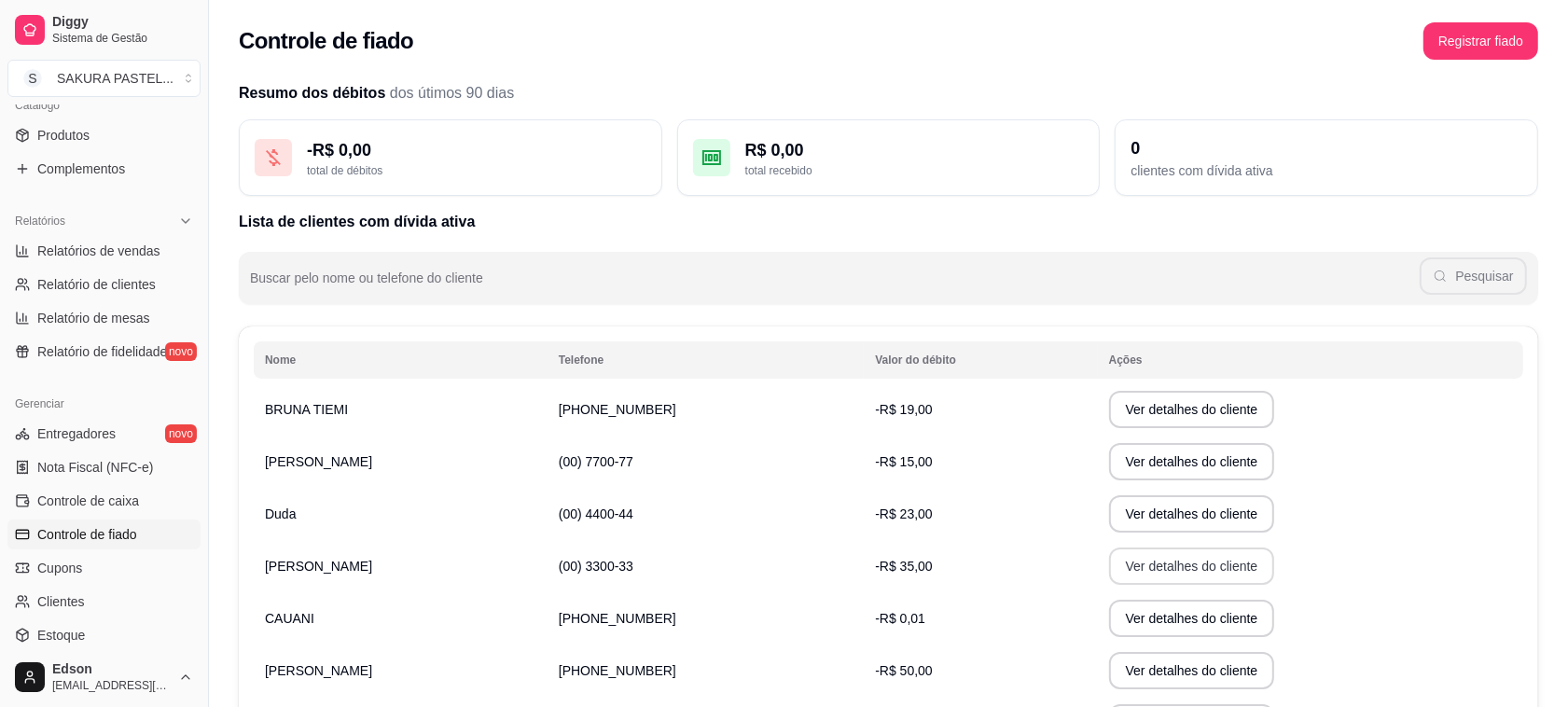
click at [1110, 567] on button "Ver detalhes do cliente" at bounding box center [1192, 566] width 166 height 38
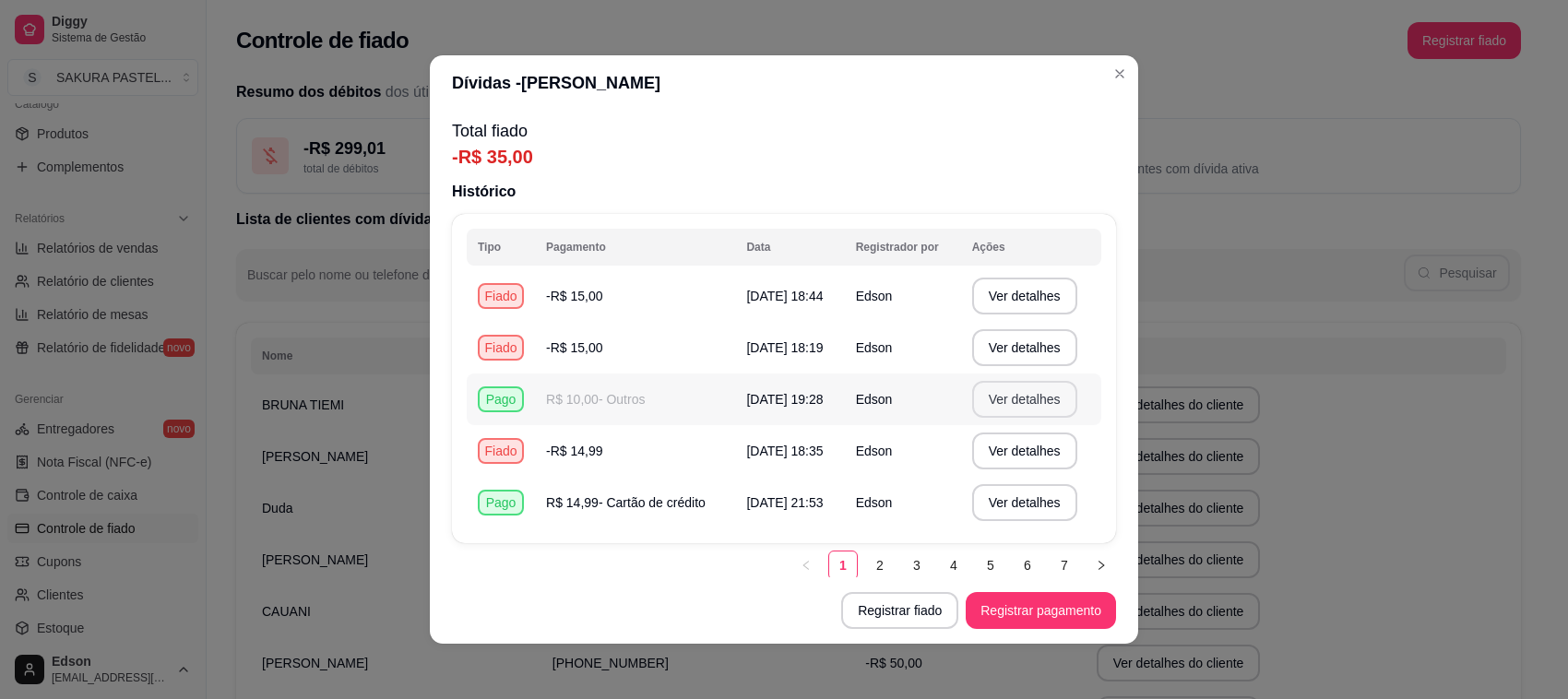
drag, startPoint x: 1010, startPoint y: 404, endPoint x: 1010, endPoint y: 420, distance: 16.0
drag, startPoint x: 1010, startPoint y: 420, endPoint x: 831, endPoint y: 185, distance: 295.4
click at [831, 185] on p "Histórico" at bounding box center [784, 191] width 664 height 23
click at [1035, 615] on button "Registrar pagamento" at bounding box center [1040, 611] width 150 height 37
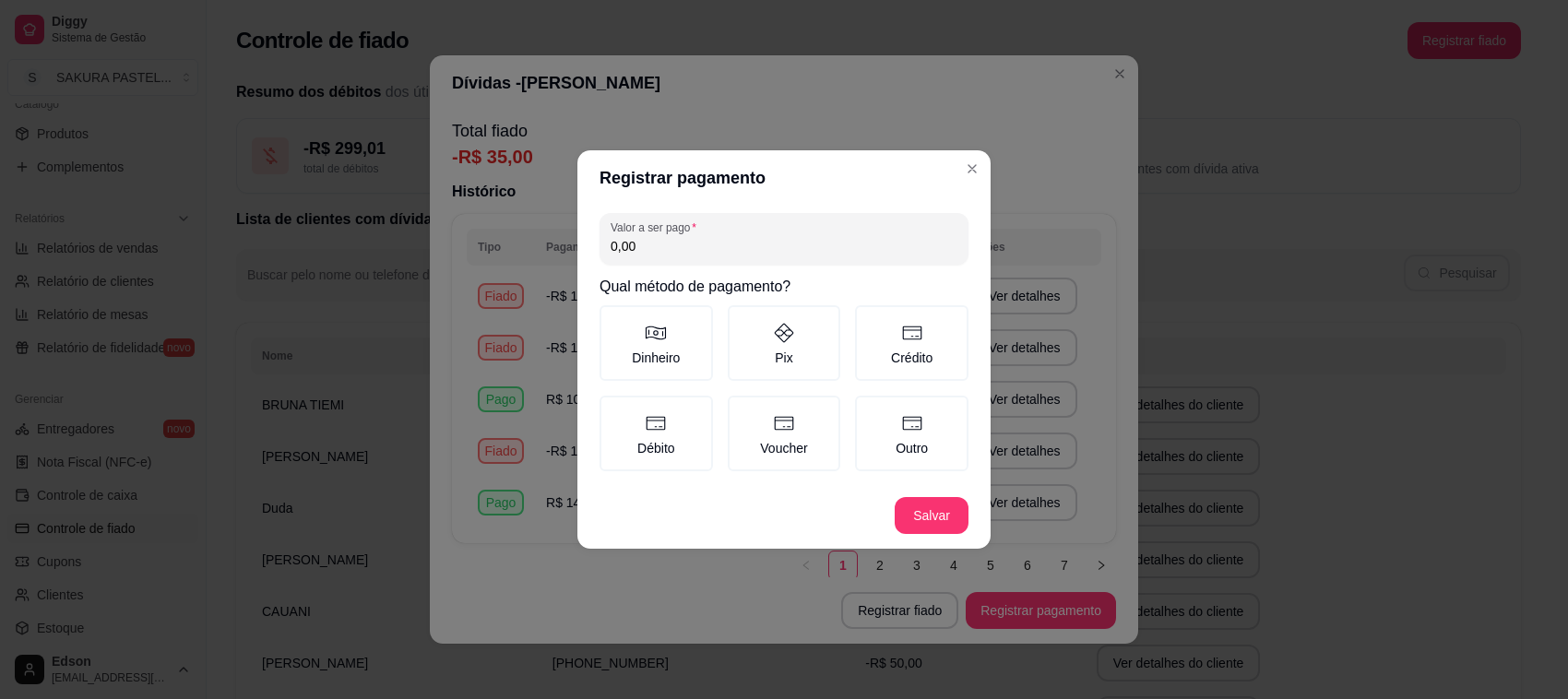
click at [837, 238] on input "0,00" at bounding box center [784, 246] width 347 height 19
type input "15,00"
click at [919, 346] on label "Crédito" at bounding box center [912, 342] width 114 height 75
click at [869, 319] on button "Crédito" at bounding box center [861, 311] width 15 height 15
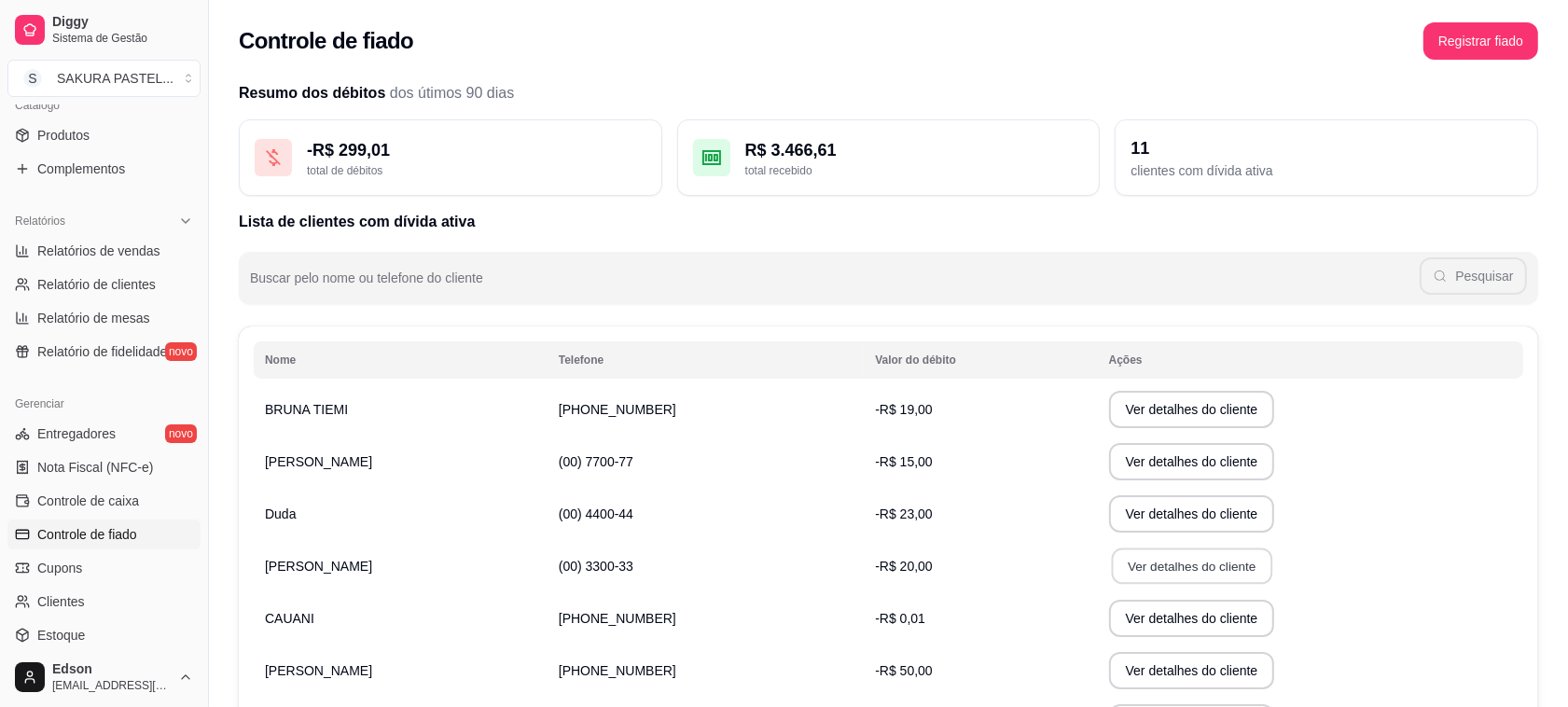
click at [1115, 569] on button "Ver detalhes do cliente" at bounding box center [1191, 566] width 161 height 37
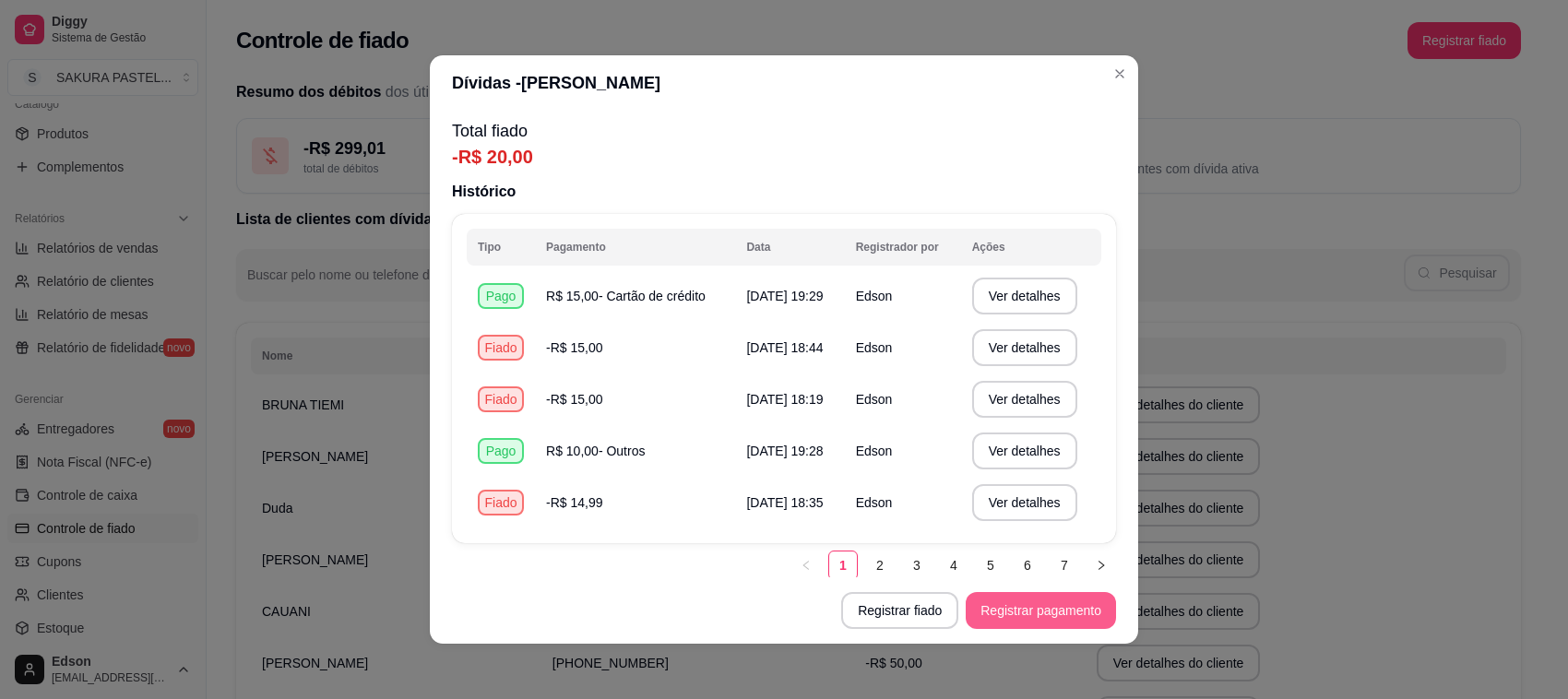
click at [1002, 619] on button "Registrar pagamento" at bounding box center [1040, 611] width 150 height 37
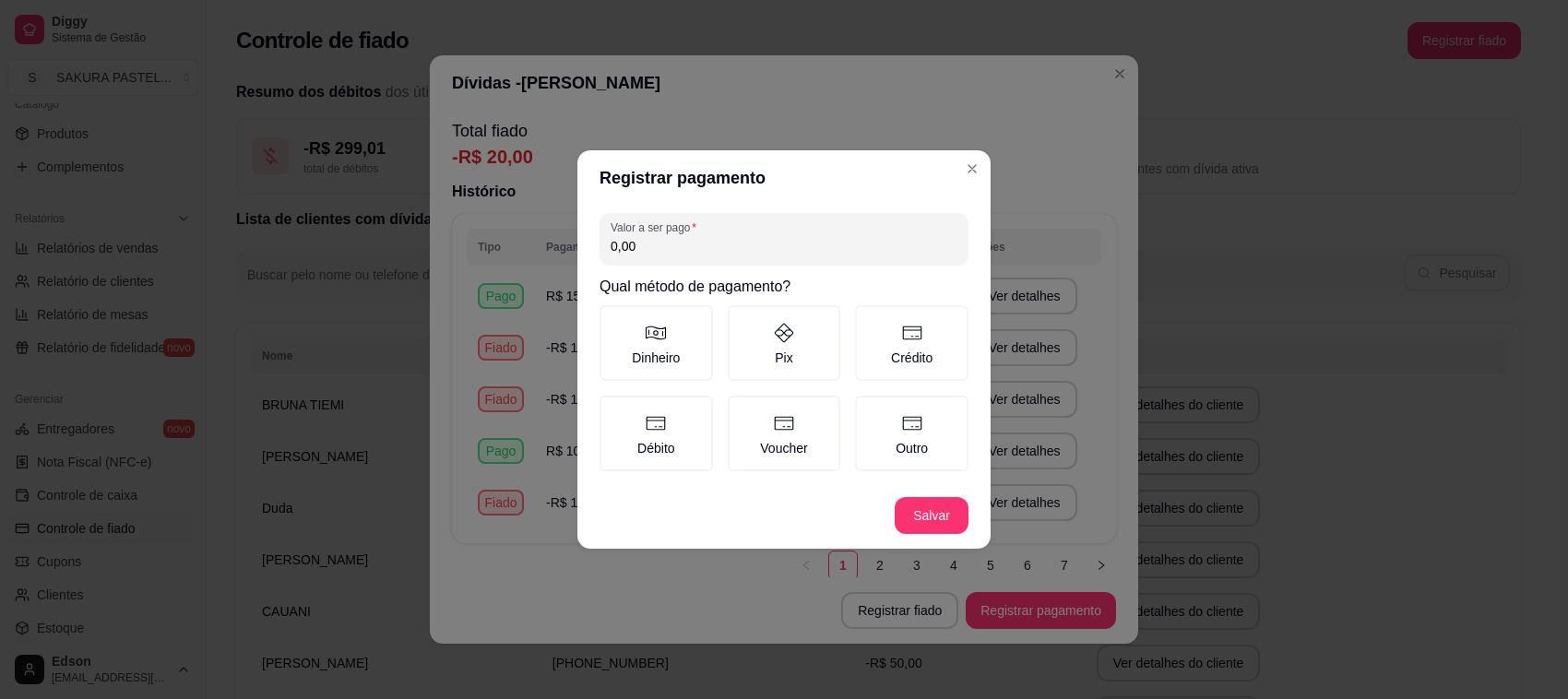
click at [772, 256] on input "0,00" at bounding box center [784, 246] width 347 height 19
type input "7,00"
click at [919, 349] on label "Crédito" at bounding box center [912, 342] width 114 height 75
click at [869, 319] on button "Crédito" at bounding box center [861, 311] width 15 height 15
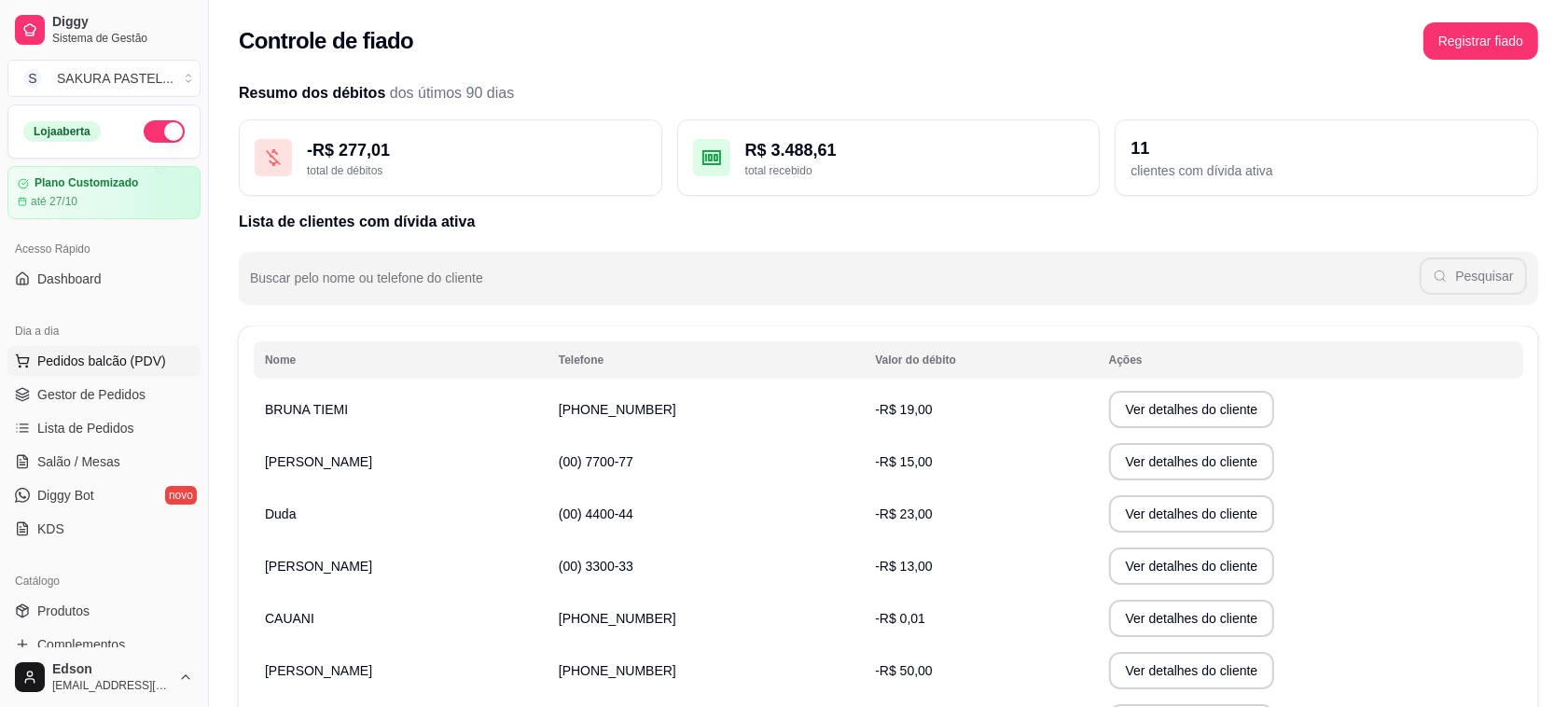
click at [79, 356] on span "Pedidos balcão (PDV)" at bounding box center [102, 361] width 129 height 19
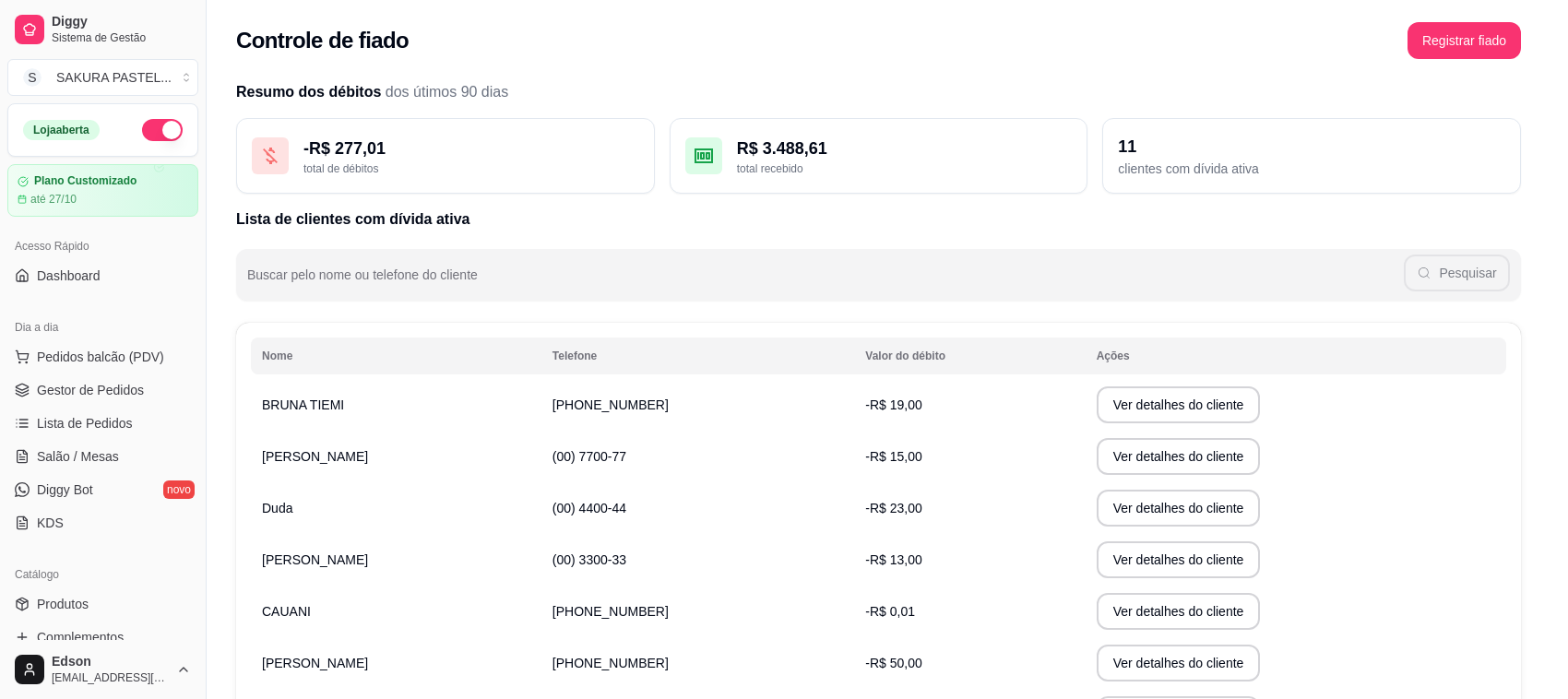
click at [235, 139] on input "Pesquisa" at bounding box center [582, 129] width 1051 height 19
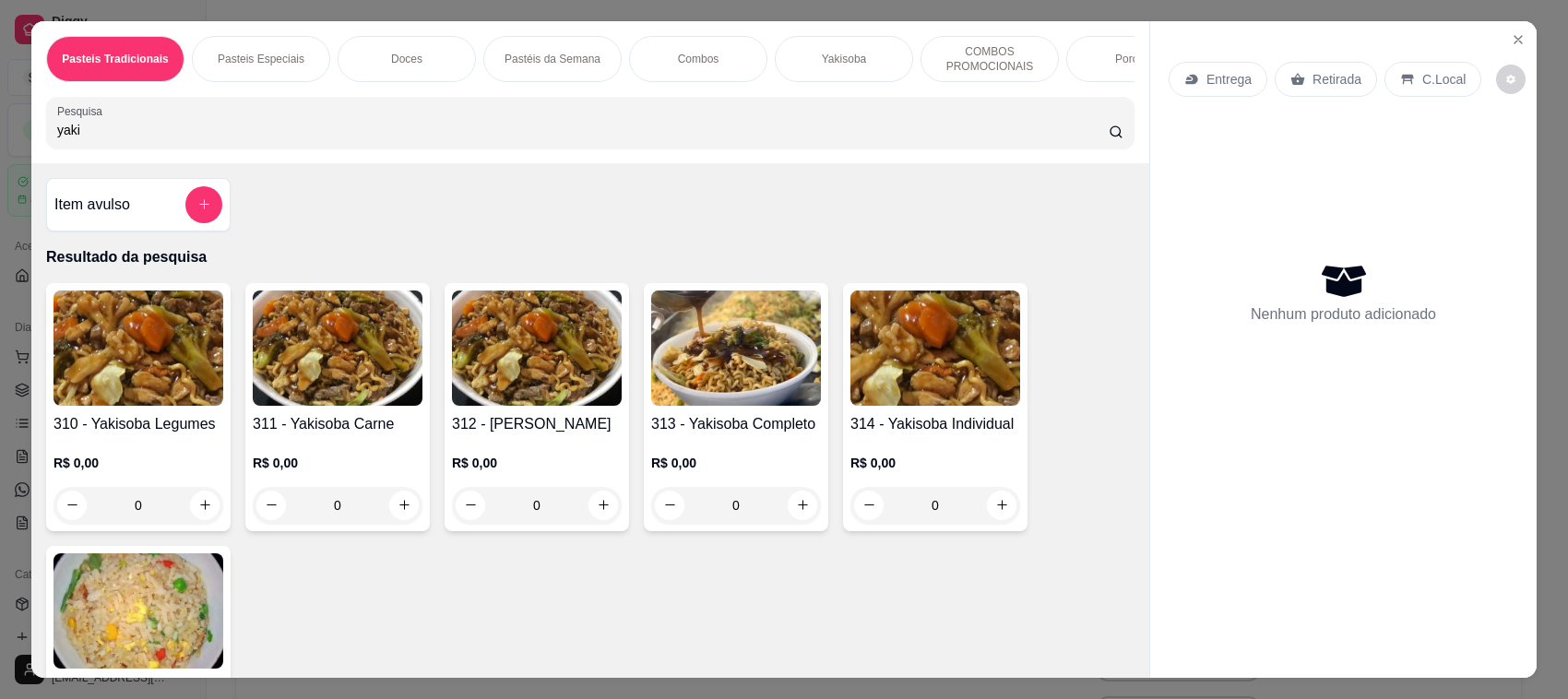
type input "yaki"
click at [721, 403] on img at bounding box center [735, 348] width 170 height 116
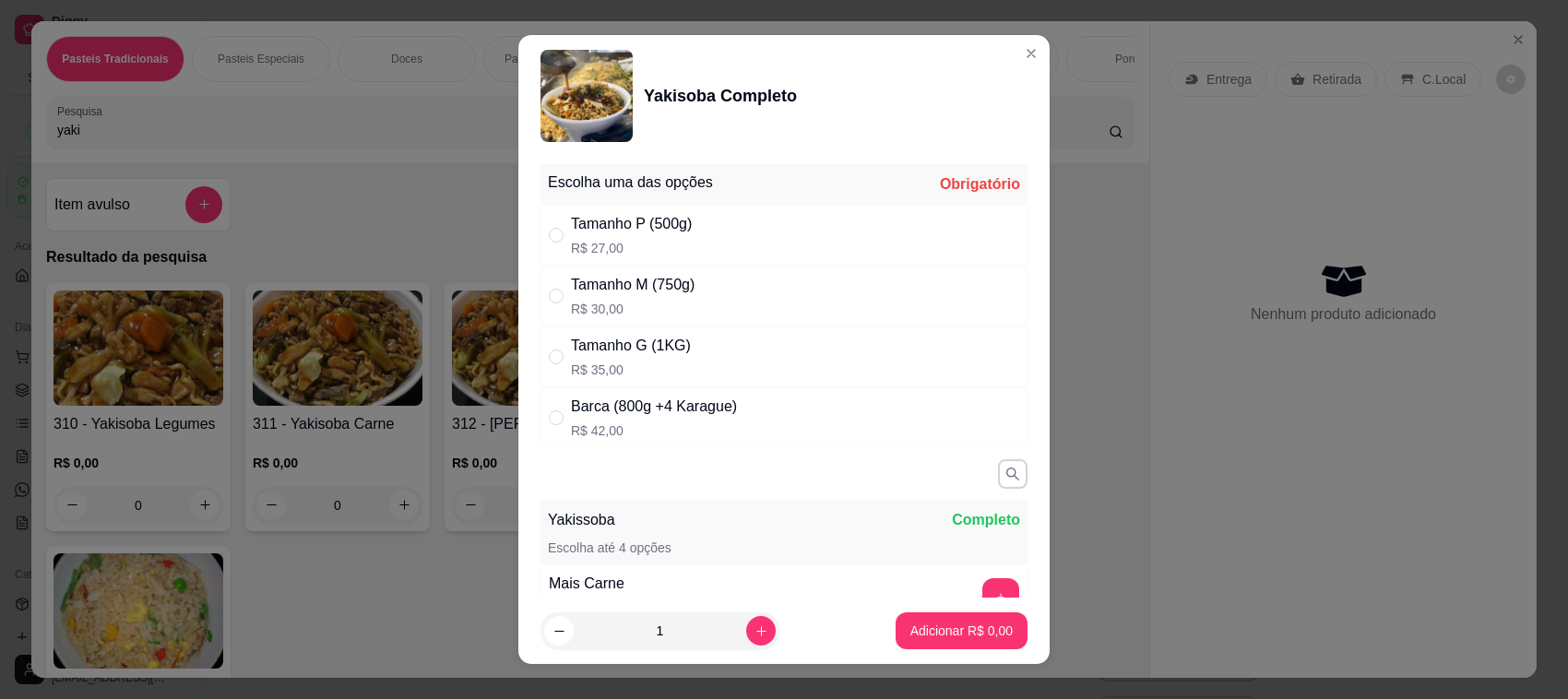
click at [670, 375] on p "R$ 35,00" at bounding box center [631, 370] width 120 height 19
radio input "true"
click at [904, 628] on p "Adicionar R$ 35,00" at bounding box center [958, 630] width 110 height 19
type input "1"
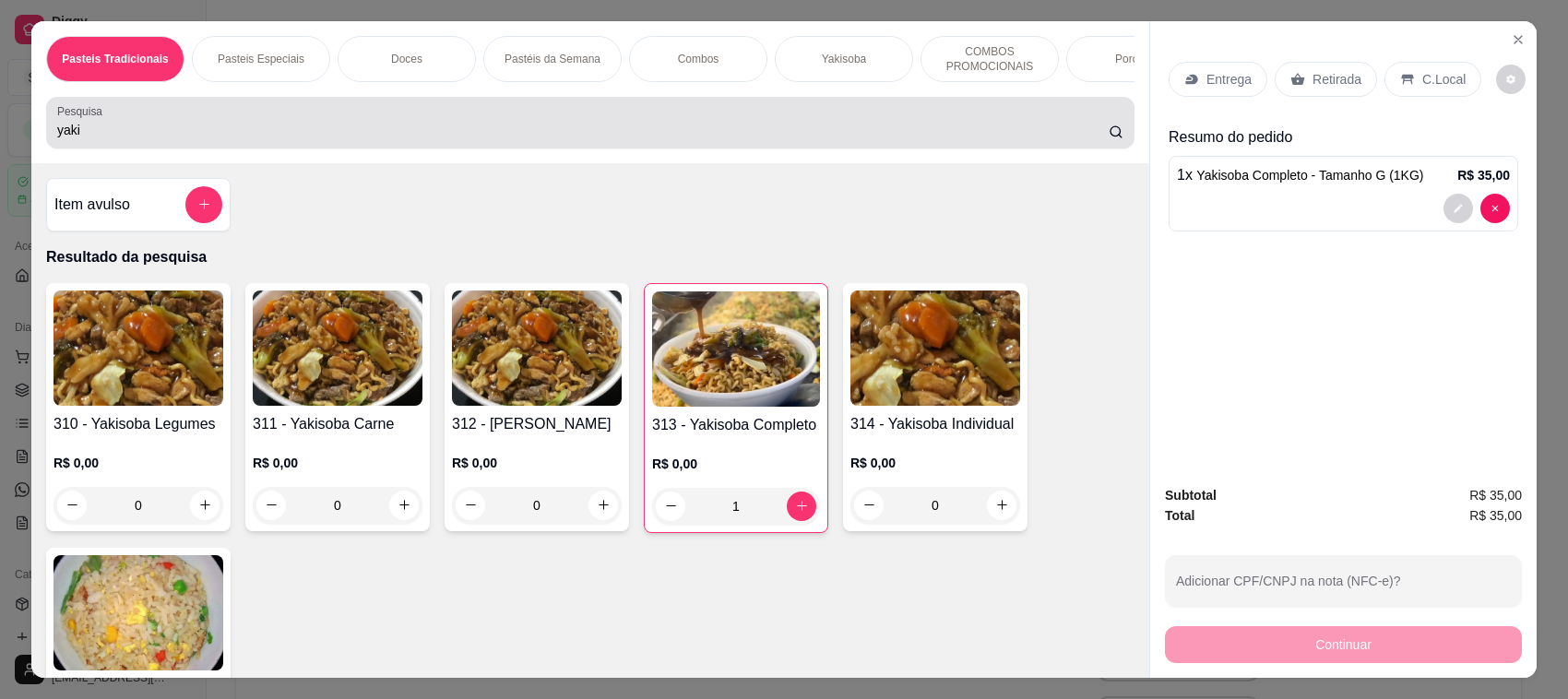
click at [353, 127] on div "yaki" at bounding box center [590, 123] width 1067 height 37
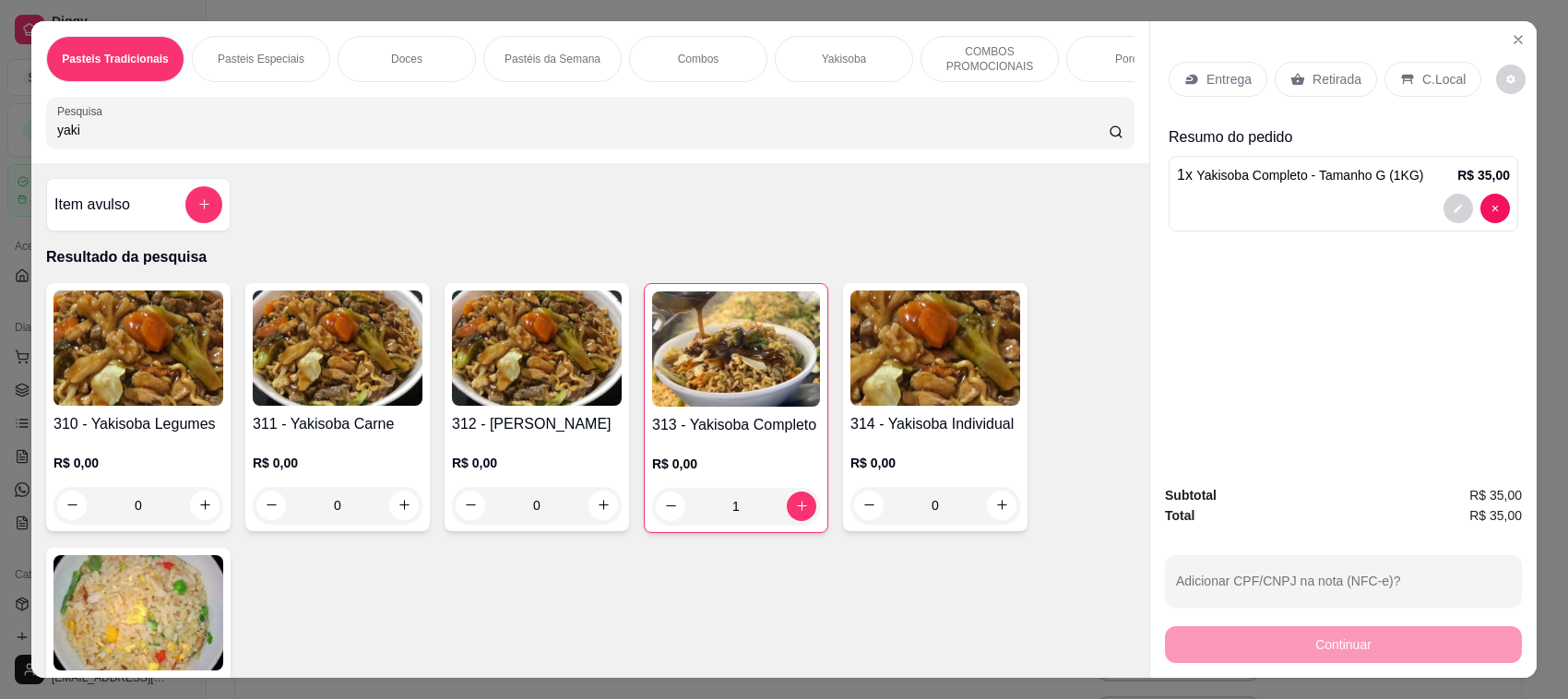
click at [353, 127] on div "yaki" at bounding box center [590, 123] width 1067 height 37
type input "y"
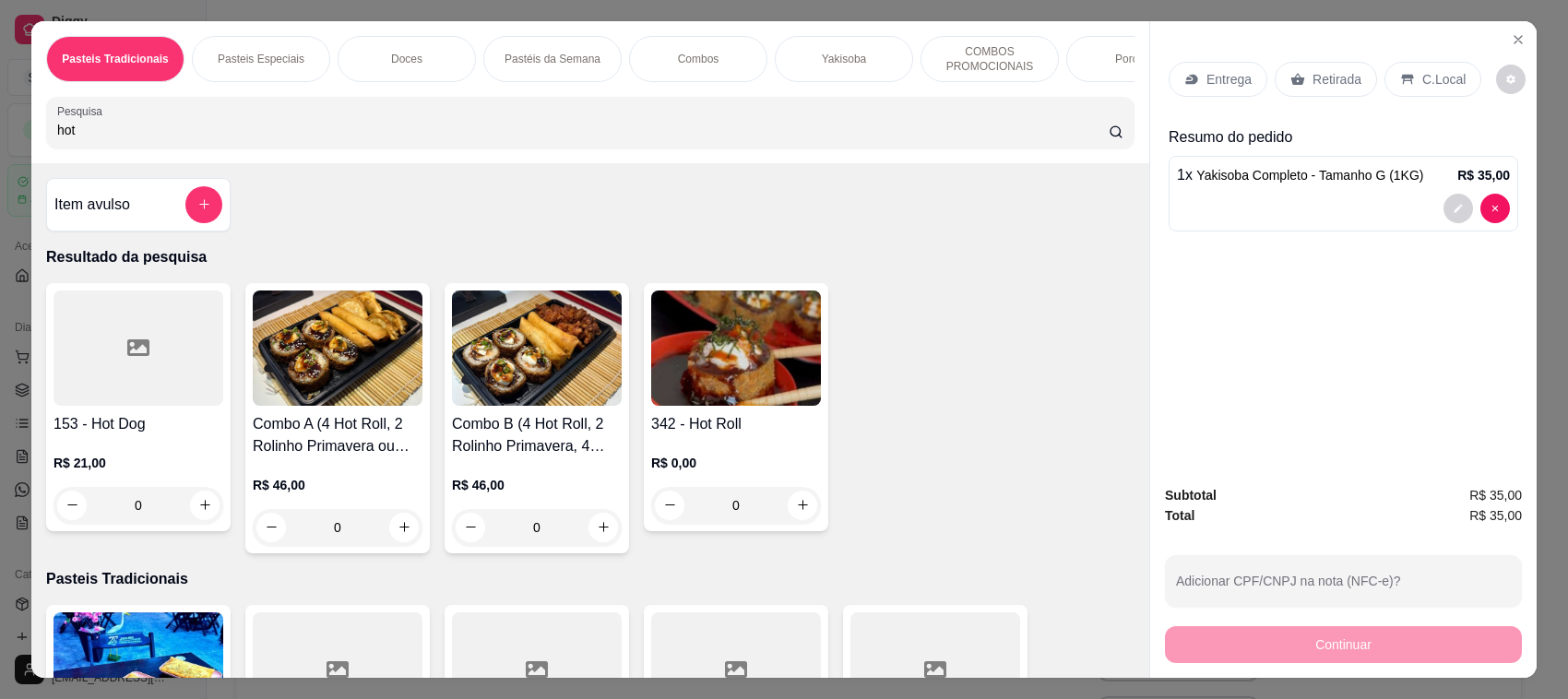
type input "hot"
click at [164, 406] on div at bounding box center [138, 348] width 170 height 116
click at [711, 406] on img at bounding box center [735, 348] width 170 height 116
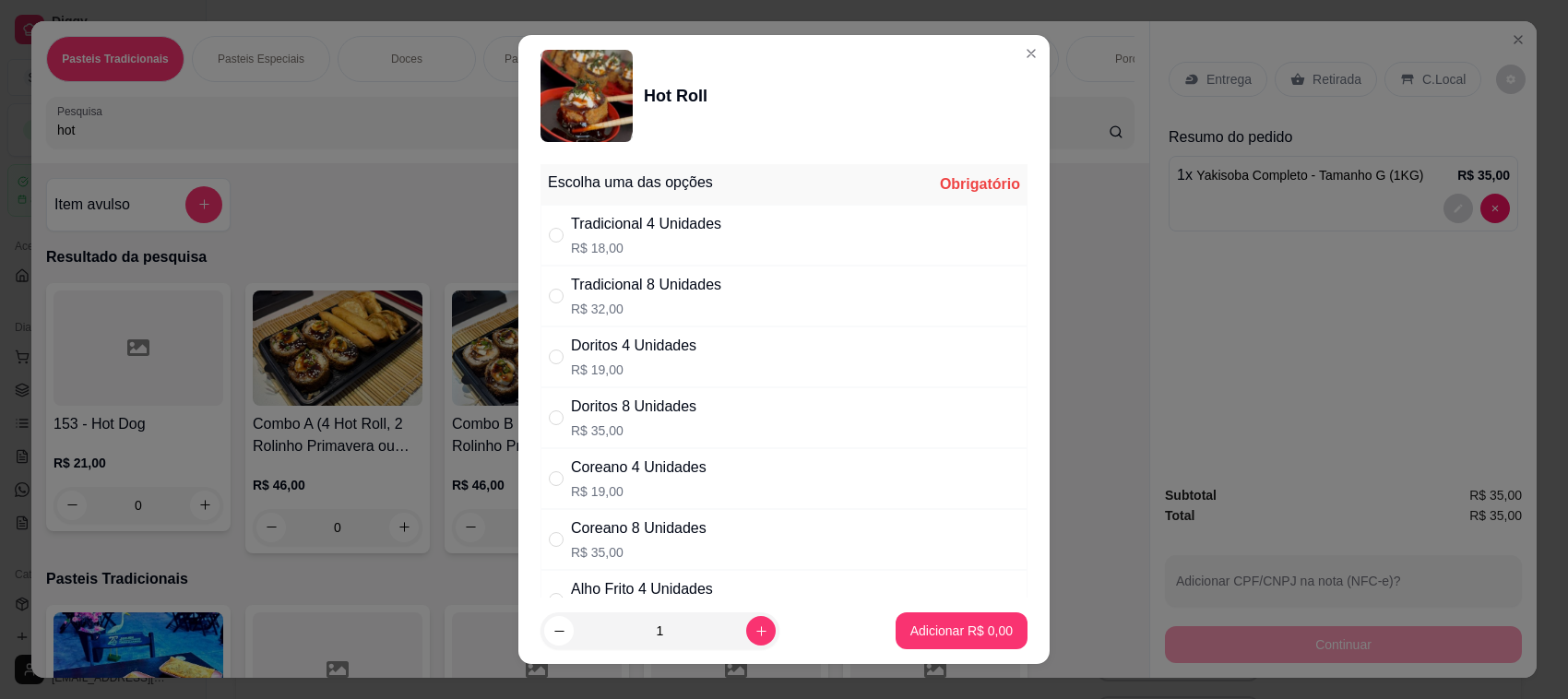
click at [706, 235] on div "Tradicional 4 Unidades" at bounding box center [645, 224] width 150 height 23
radio input "true"
click at [911, 633] on p "Adicionar R$ 18,00" at bounding box center [958, 630] width 107 height 18
type input "1"
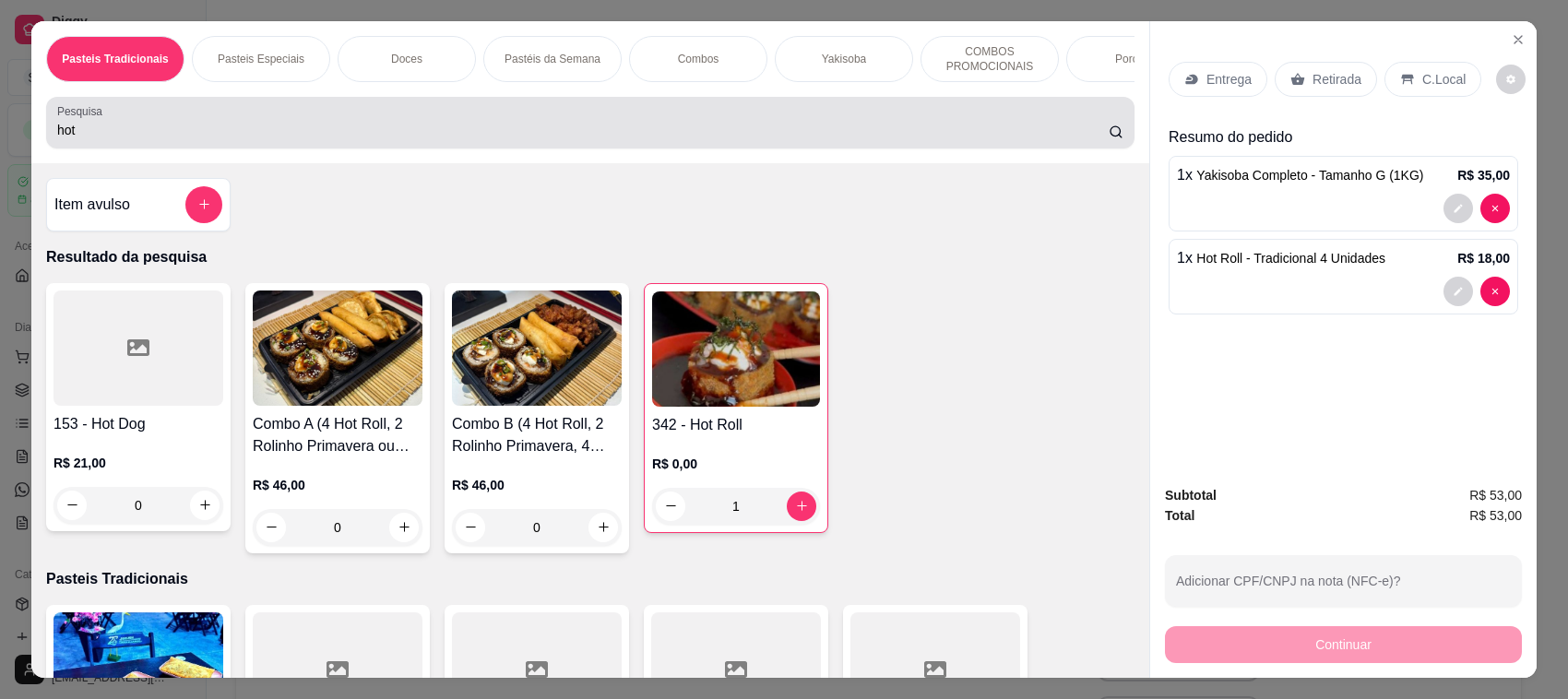
click at [503, 122] on div "hot" at bounding box center [590, 123] width 1067 height 37
click at [501, 125] on div "hot" at bounding box center [590, 123] width 1067 height 37
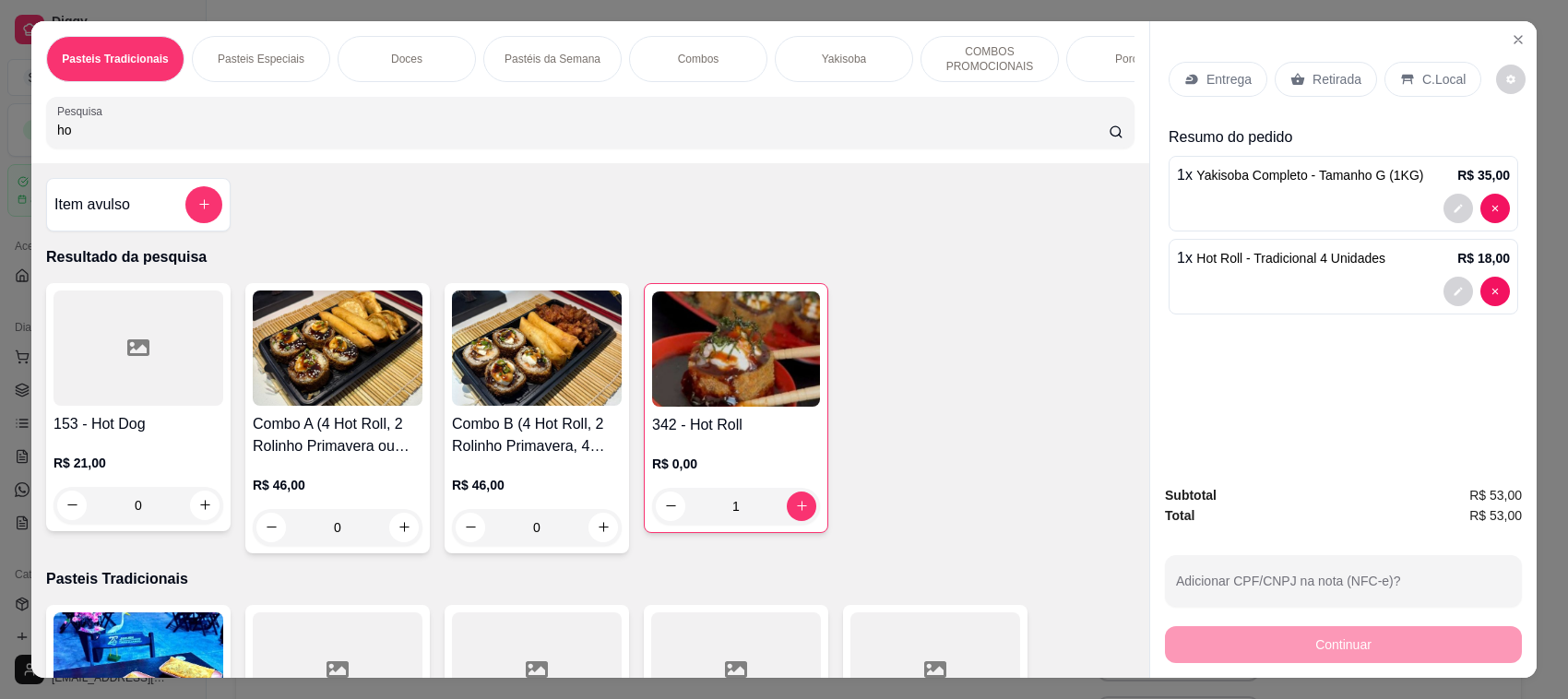
type input "h"
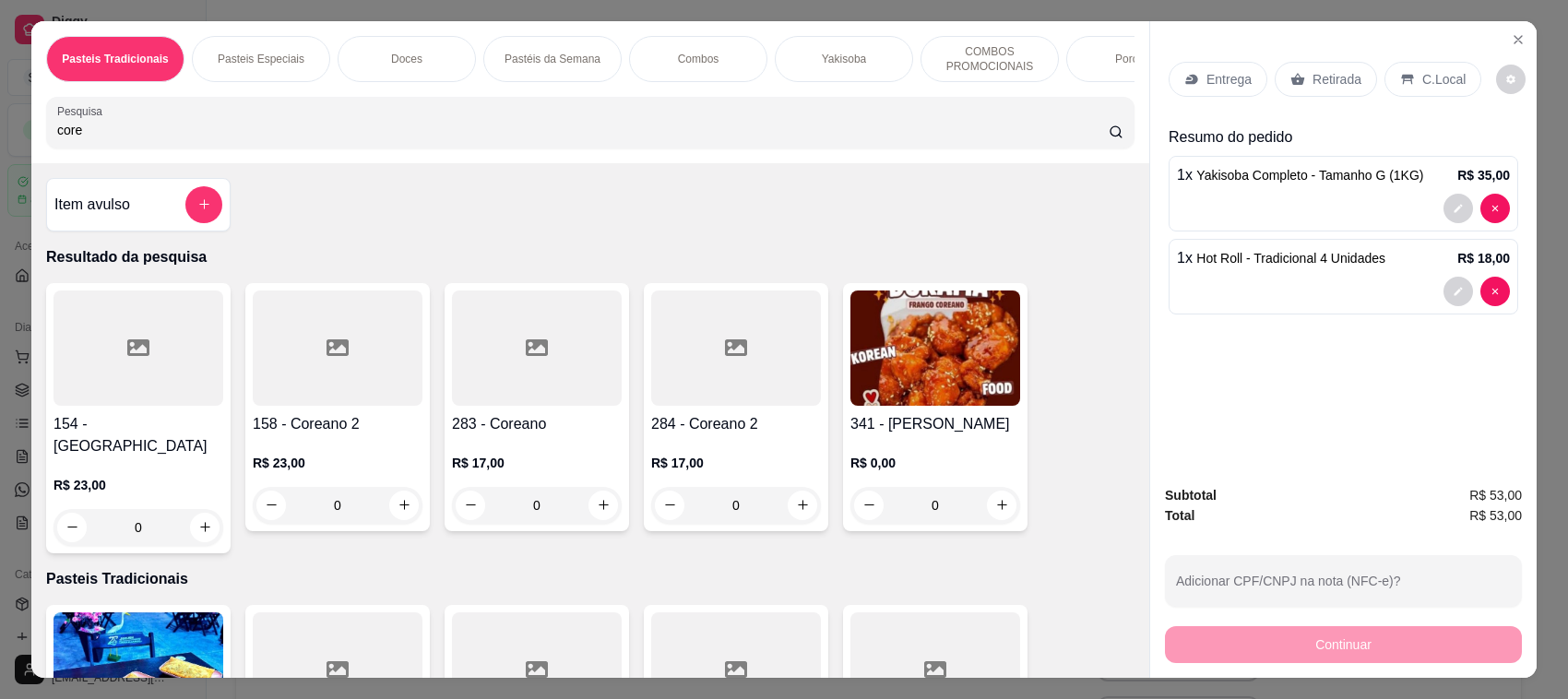
type input "core"
click at [146, 384] on div at bounding box center [138, 348] width 170 height 116
click at [911, 362] on img at bounding box center [935, 348] width 170 height 116
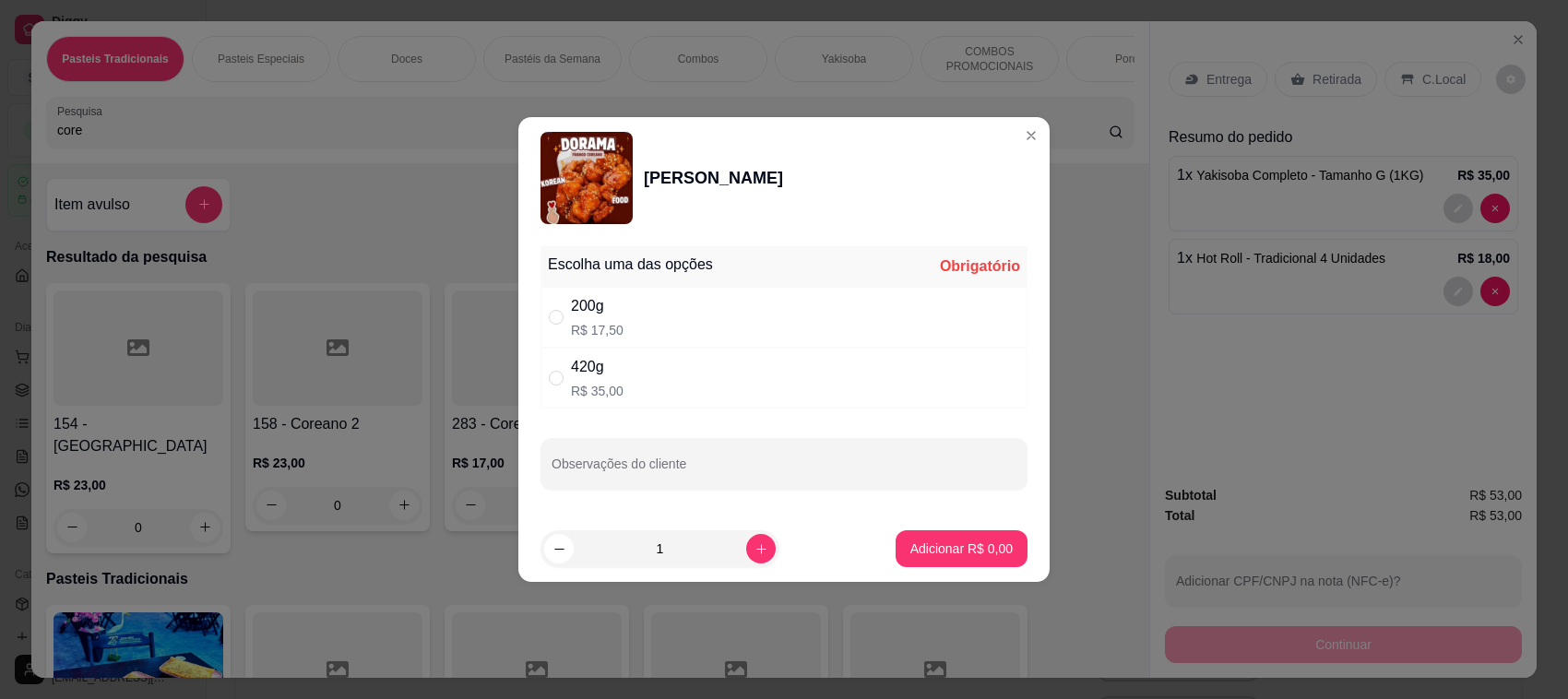
click at [762, 306] on div "200g R$ 17,50" at bounding box center [784, 318] width 487 height 61
radio input "true"
click at [962, 553] on p "Adicionar R$ 17,50" at bounding box center [958, 548] width 110 height 19
type input "1"
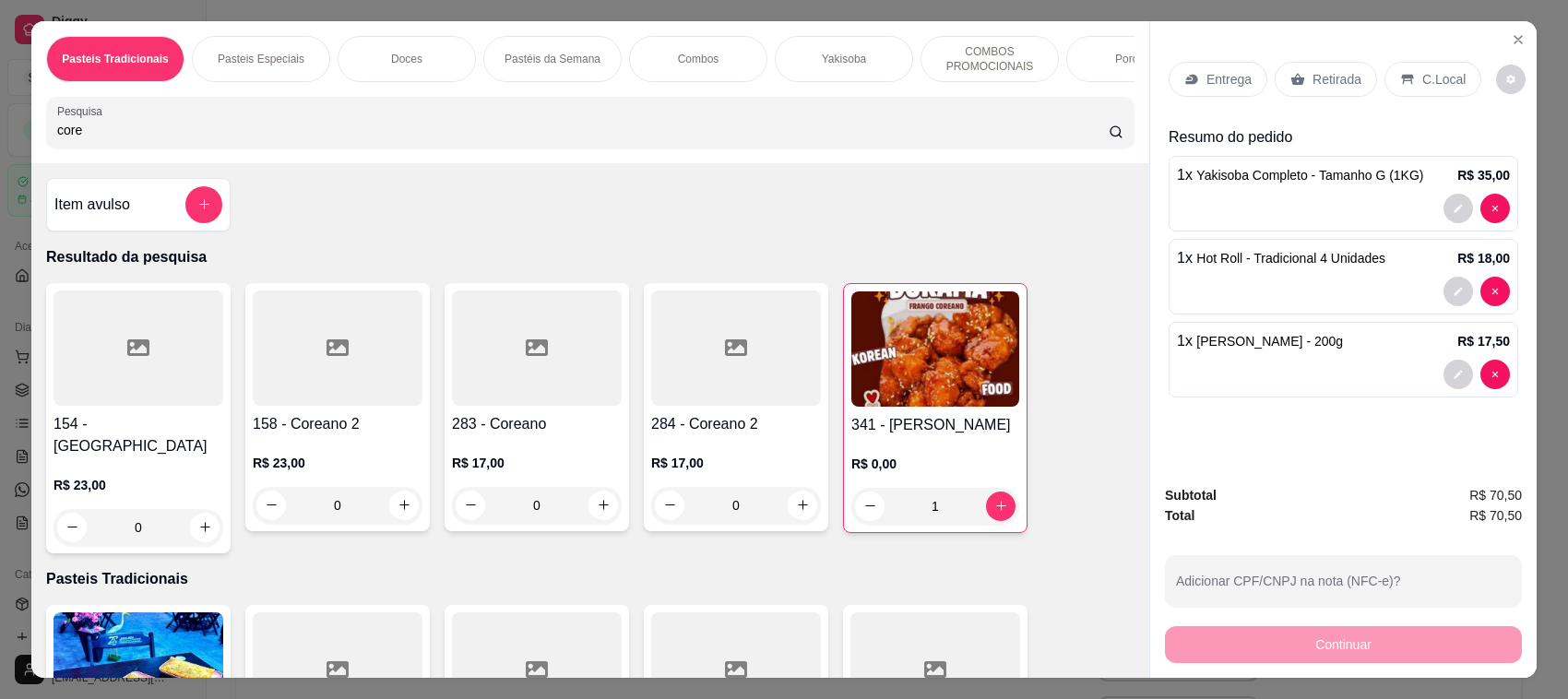
click at [1326, 74] on p "Retirada" at bounding box center [1338, 78] width 49 height 19
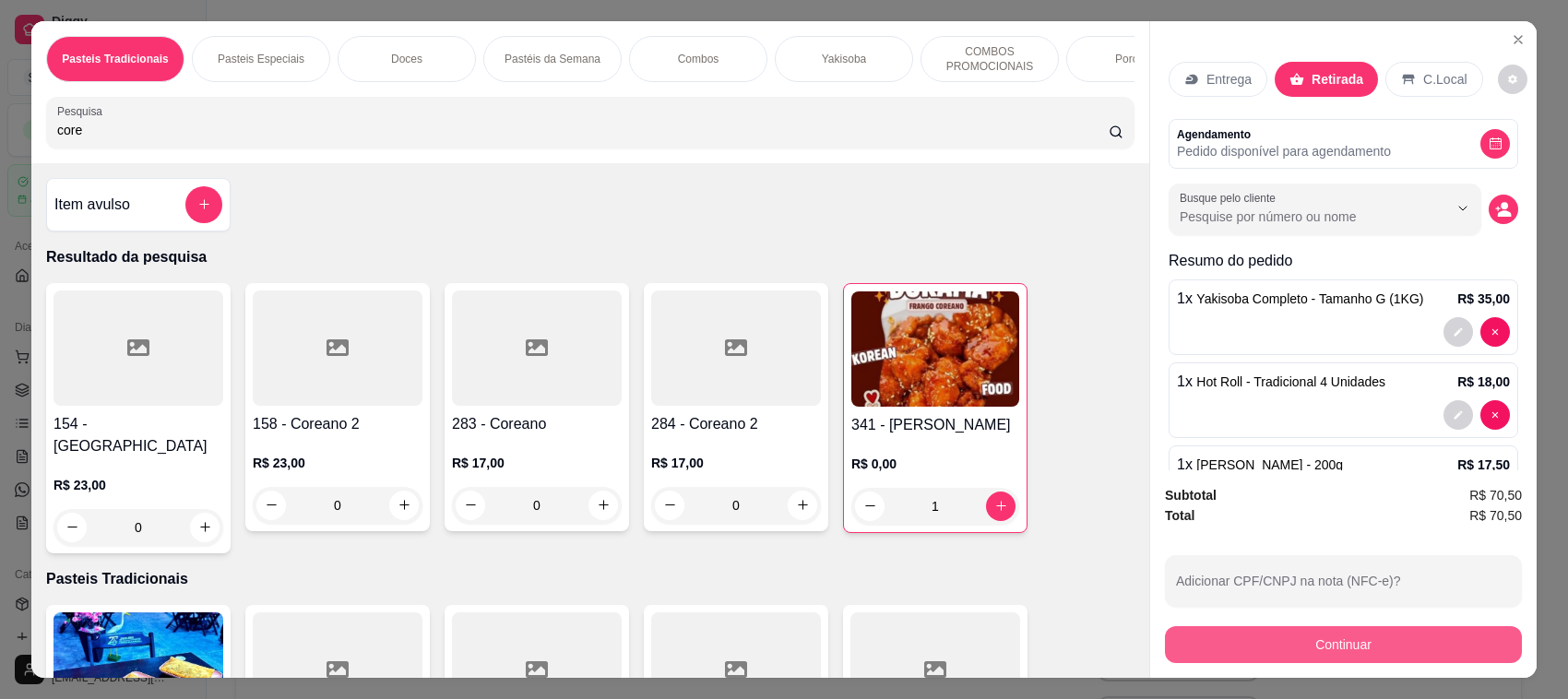
click at [1342, 653] on button "Continuar" at bounding box center [1343, 645] width 357 height 37
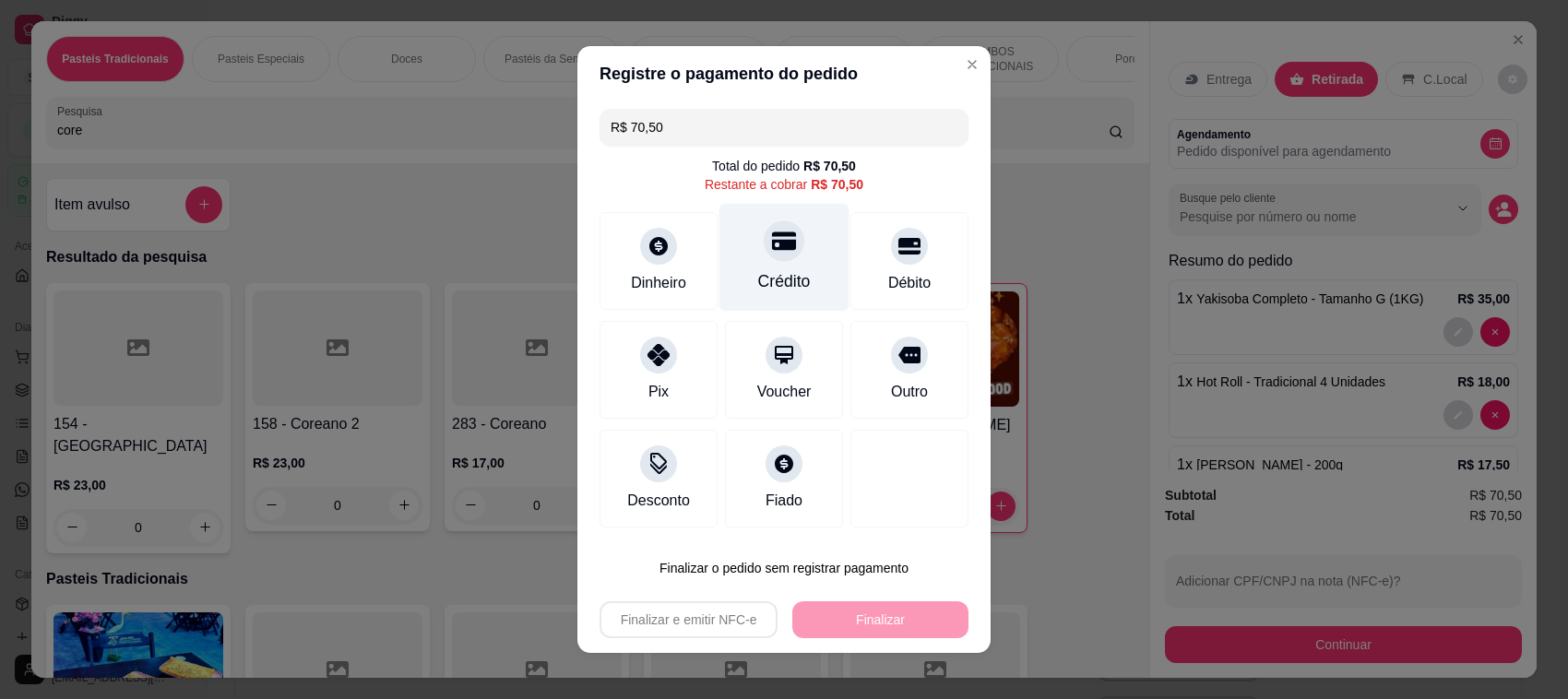
click at [780, 244] on div at bounding box center [784, 240] width 40 height 40
type input "R$ 0,00"
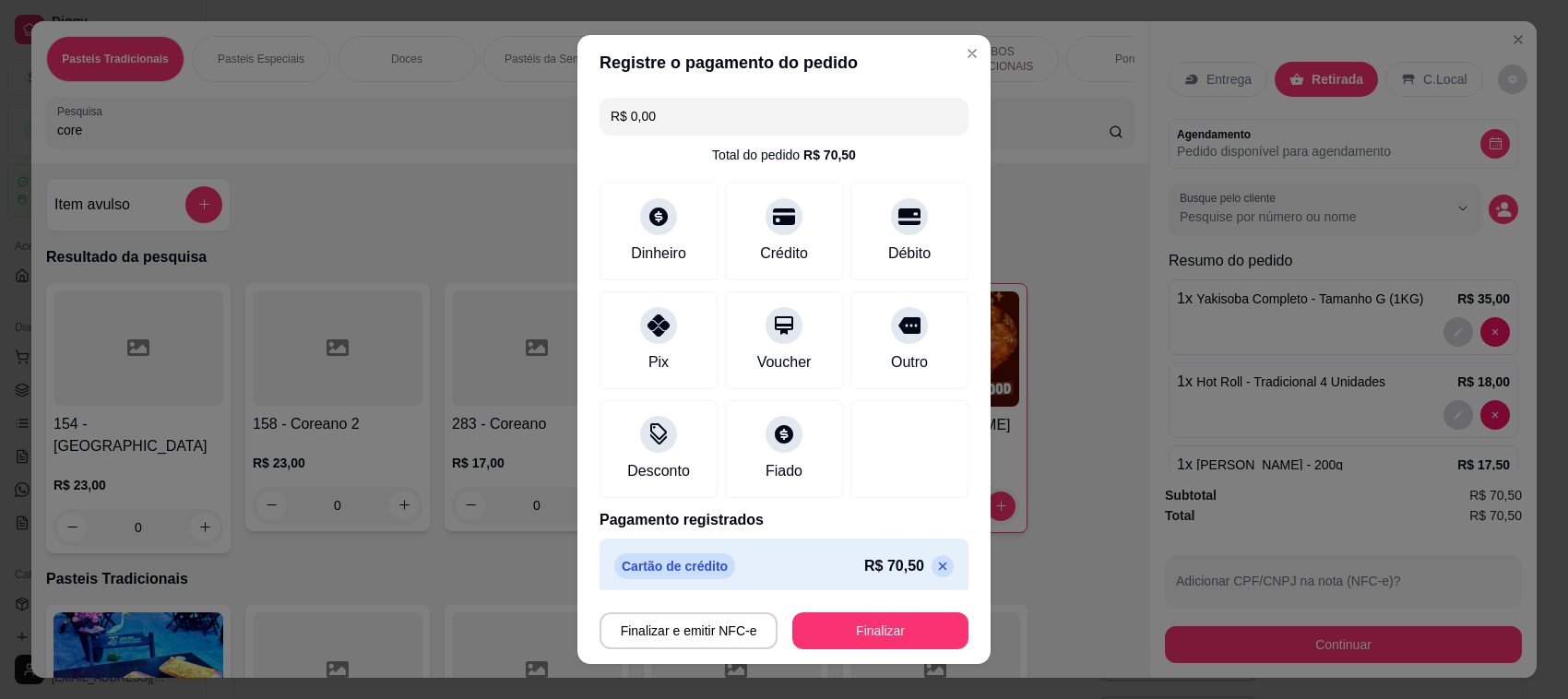
click at [900, 648] on button "Finalizar" at bounding box center [881, 631] width 177 height 37
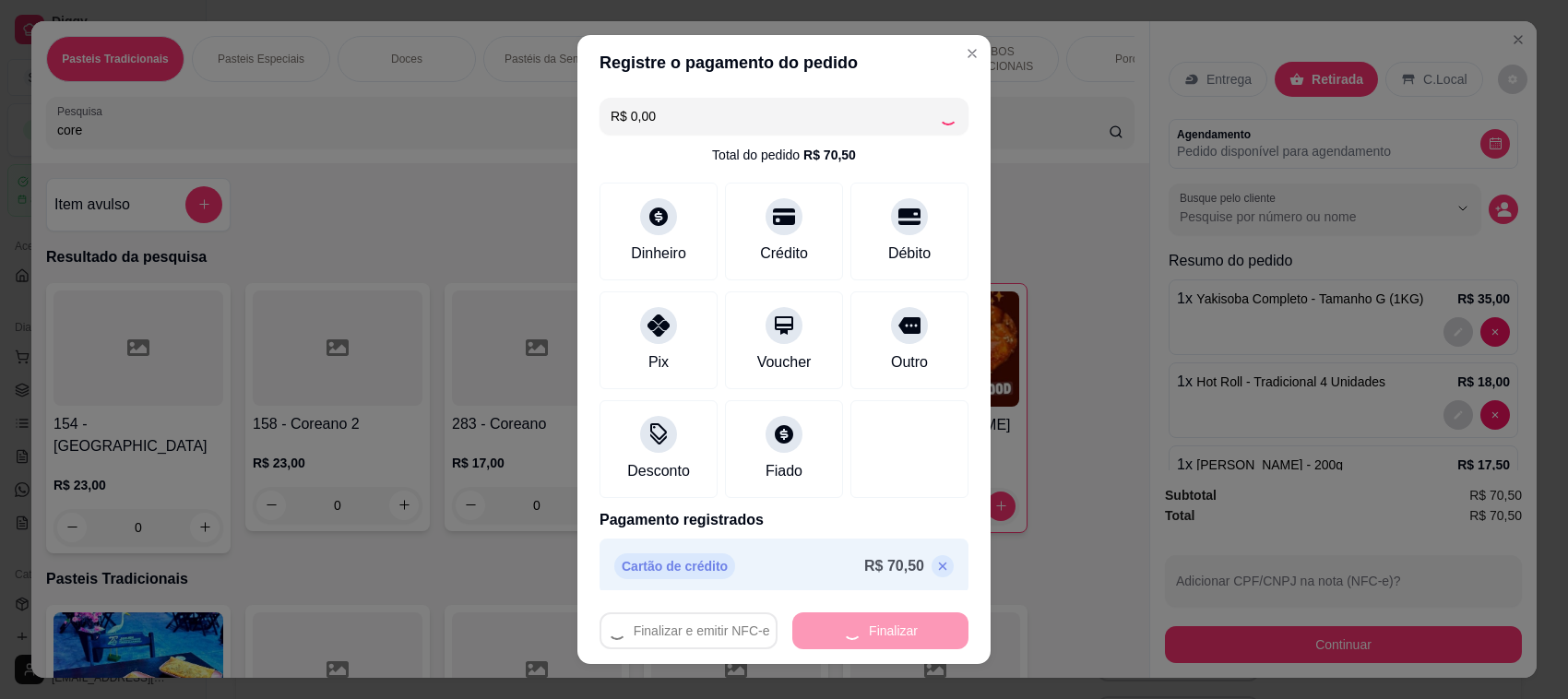
type input "0"
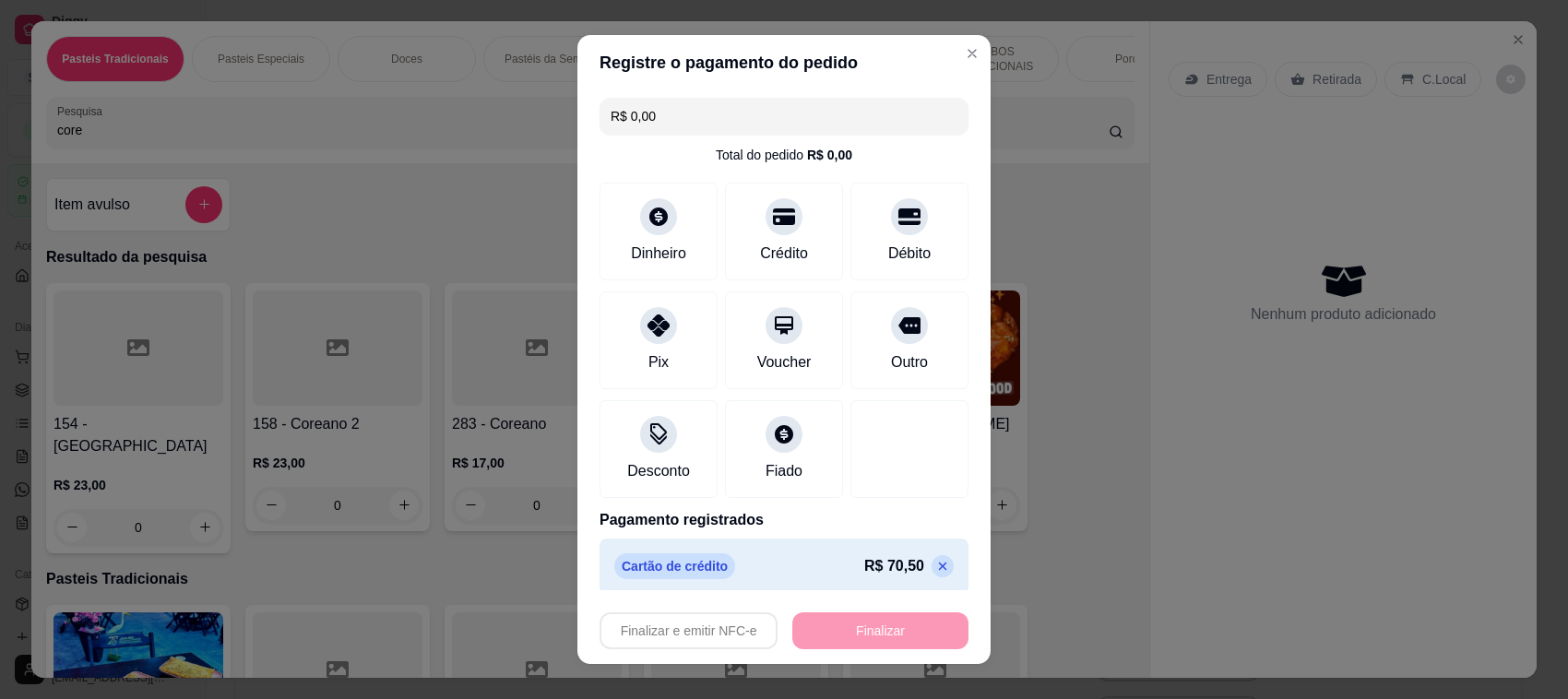
type input "-R$ 70,50"
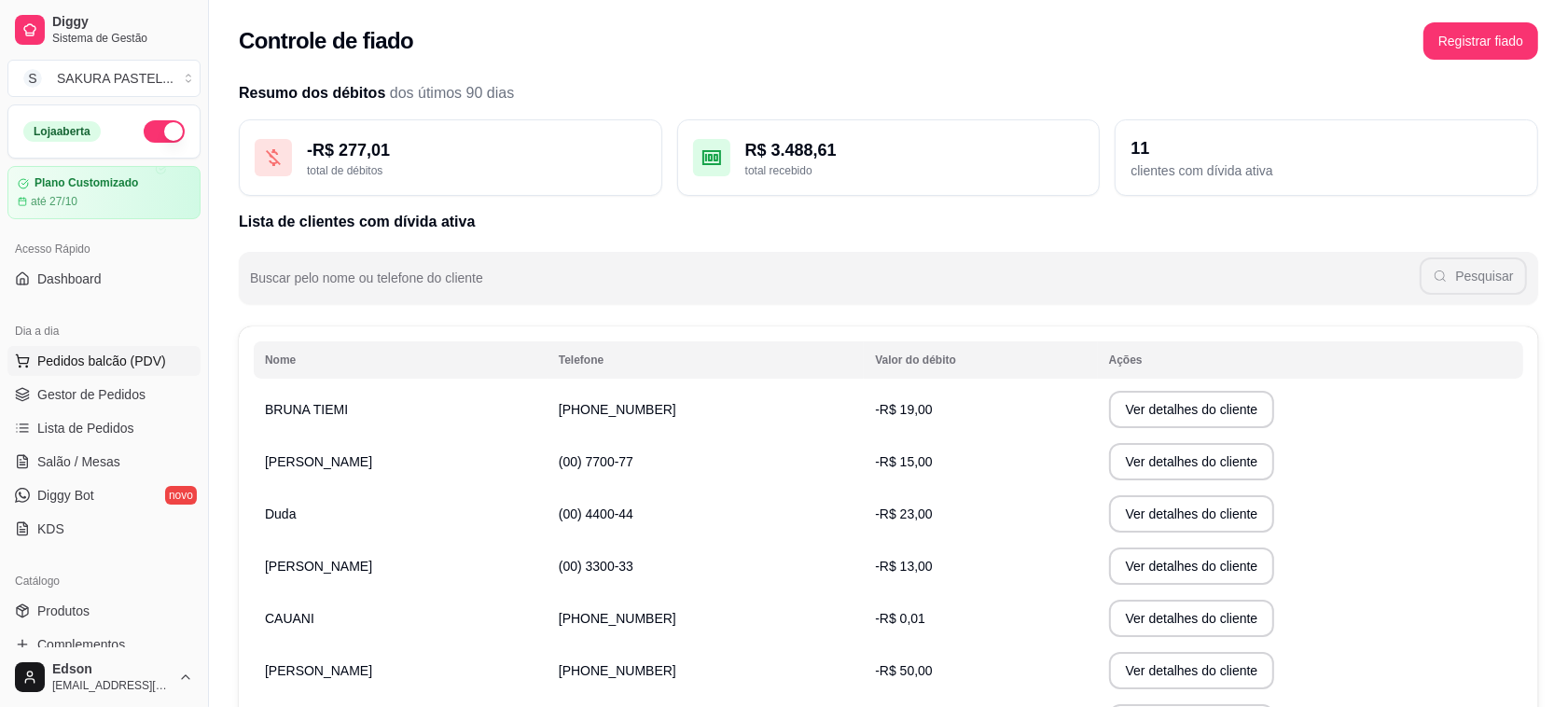
click at [96, 351] on button "Pedidos balcão (PDV)" at bounding box center [104, 361] width 193 height 30
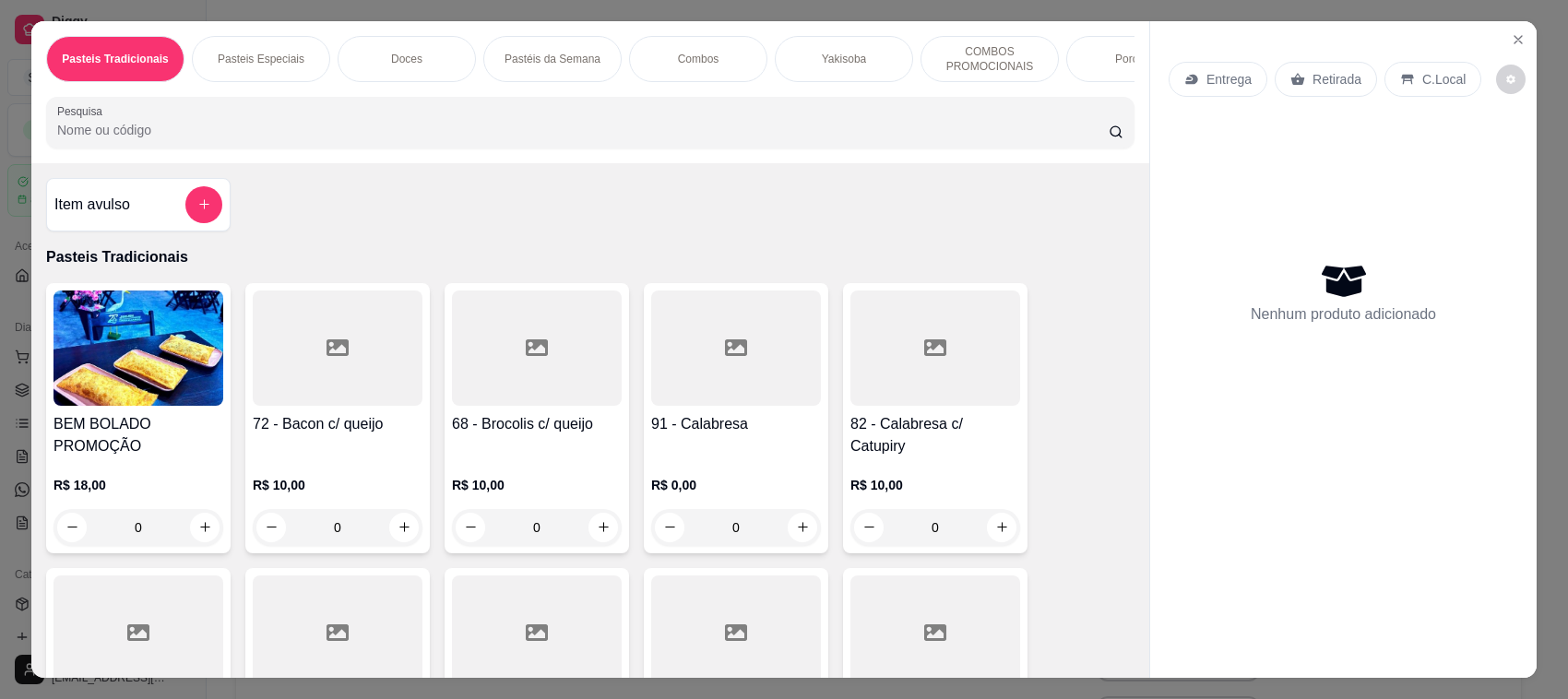
click at [6, 458] on div "Pasteis Tradicionais Pasteis Especiais Doces Pastéis da Semana Combos Yakisoba …" at bounding box center [784, 349] width 1568 height 699
click at [6, 459] on div "Pasteis Tradicionais Pasteis Especiais Doces Pastéis da Semana Combos Yakisoba …" at bounding box center [784, 349] width 1568 height 699
click at [21, 469] on div "Pasteis Tradicionais Pasteis Especiais Doces Pastéis da Semana Combos Yakisoba …" at bounding box center [784, 349] width 1568 height 699
click at [1511, 37] on icon "Close" at bounding box center [1518, 39] width 15 height 15
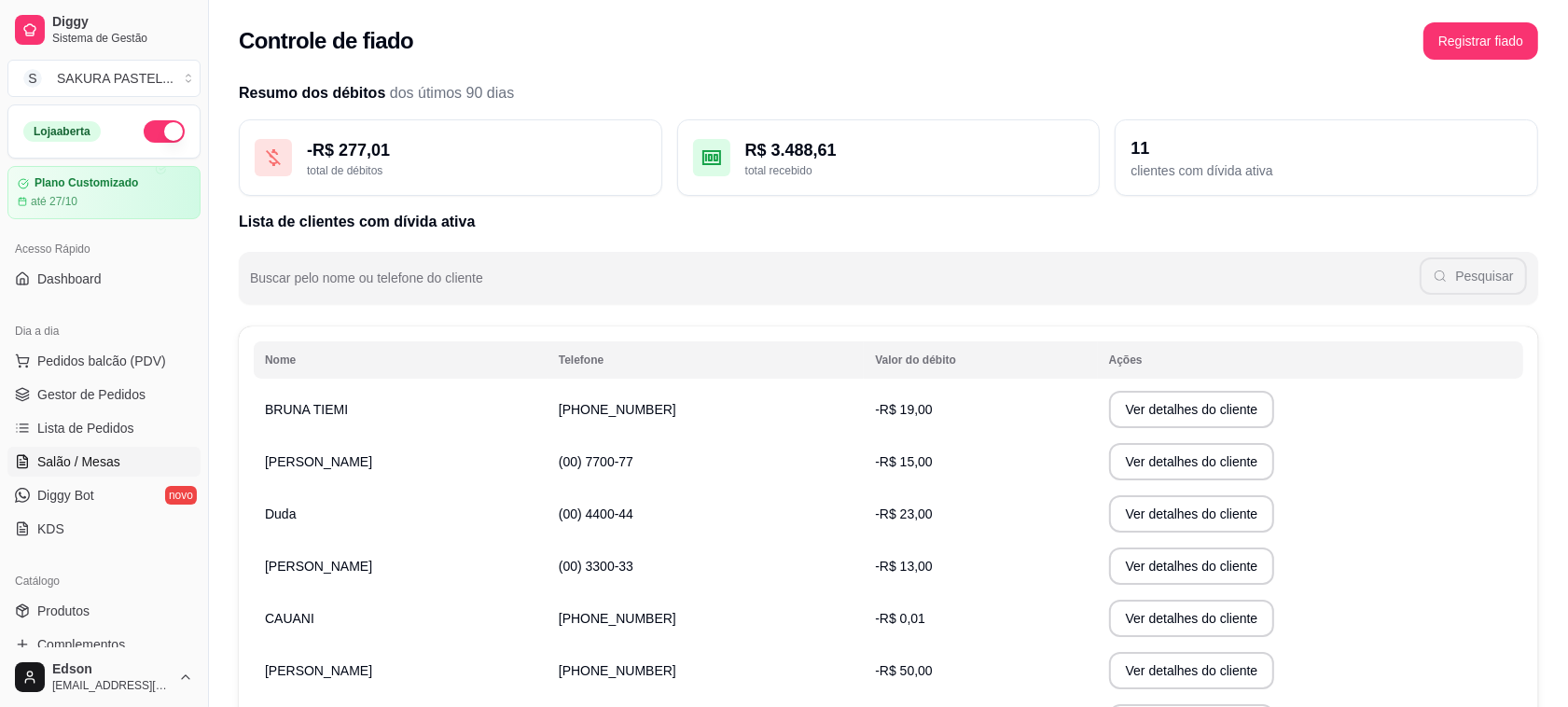
click at [152, 468] on link "Salão / Mesas" at bounding box center [104, 462] width 193 height 30
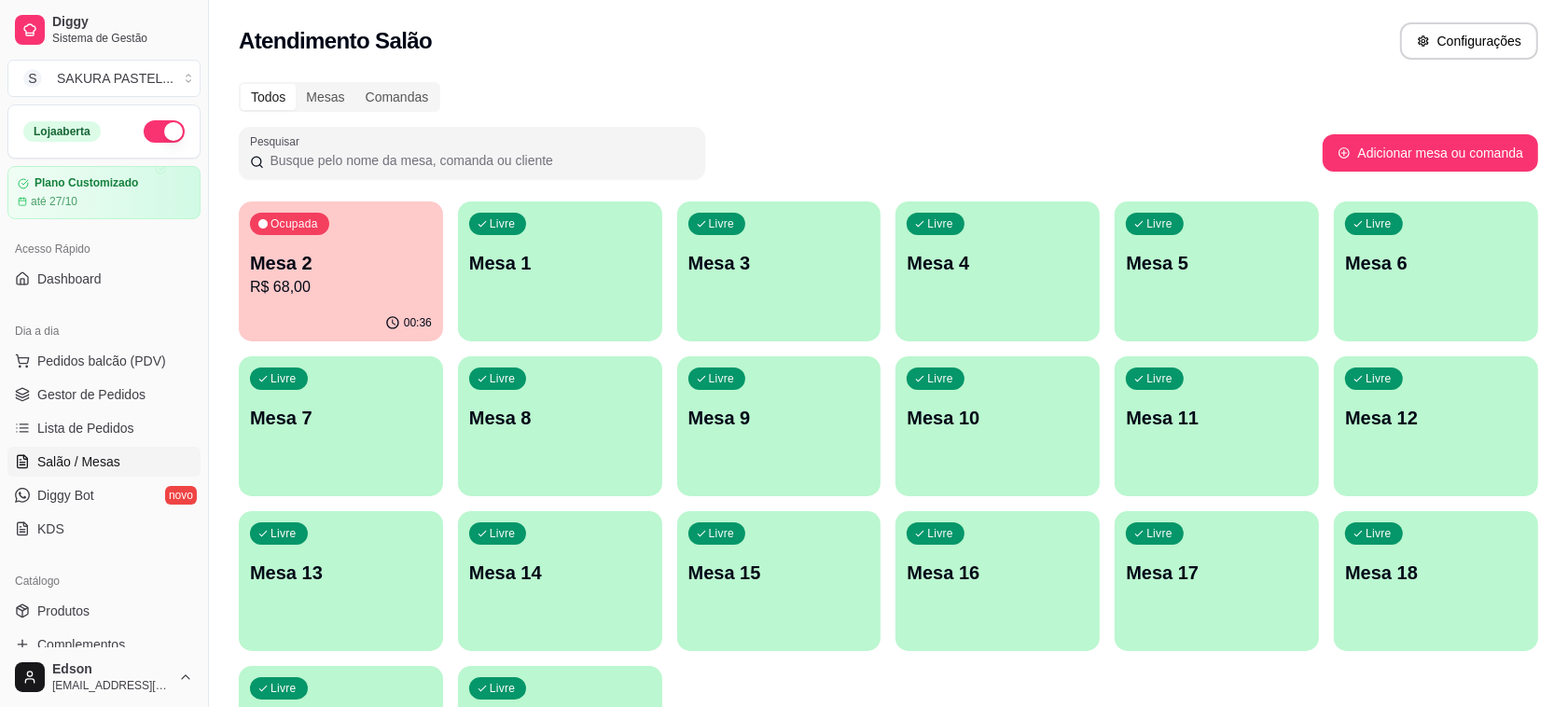
click at [408, 281] on p "R$ 68,00" at bounding box center [340, 287] width 181 height 23
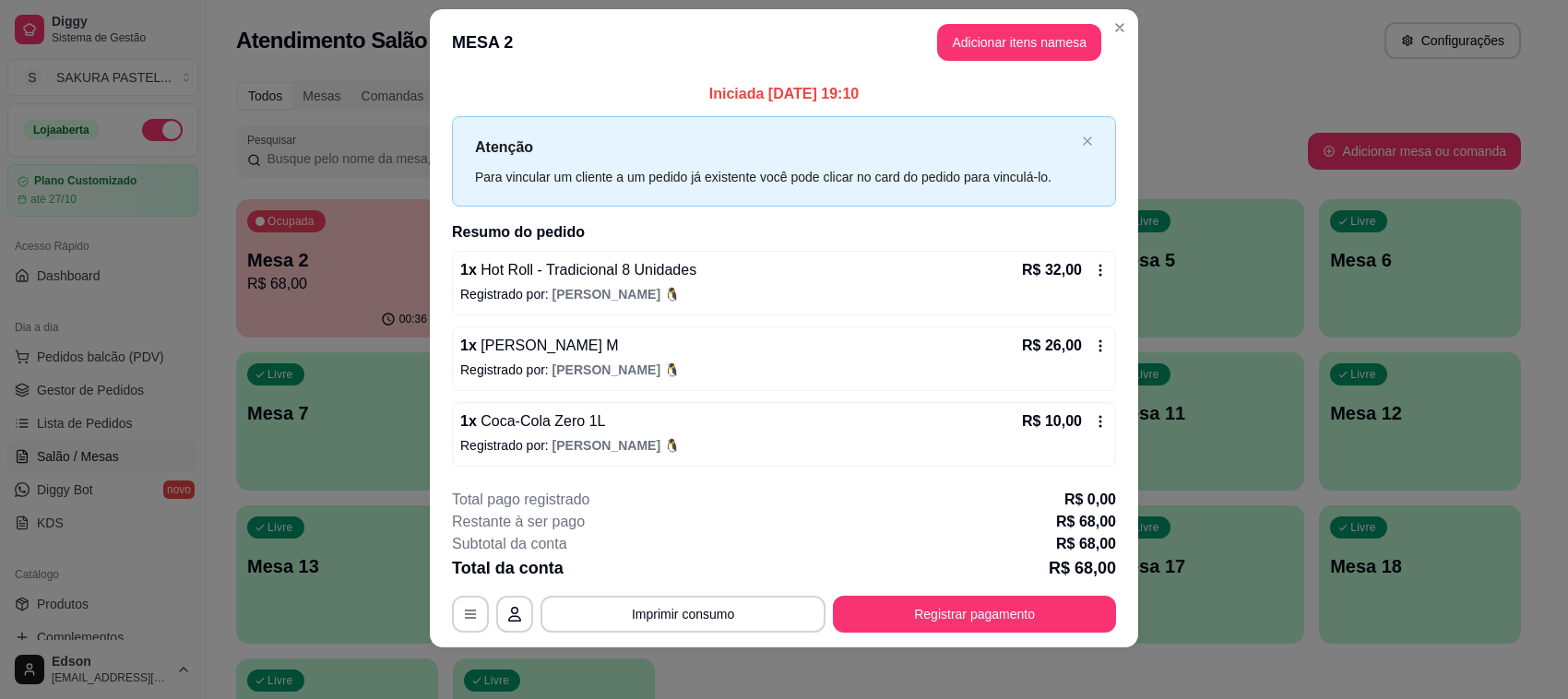
scroll to position [28, 0]
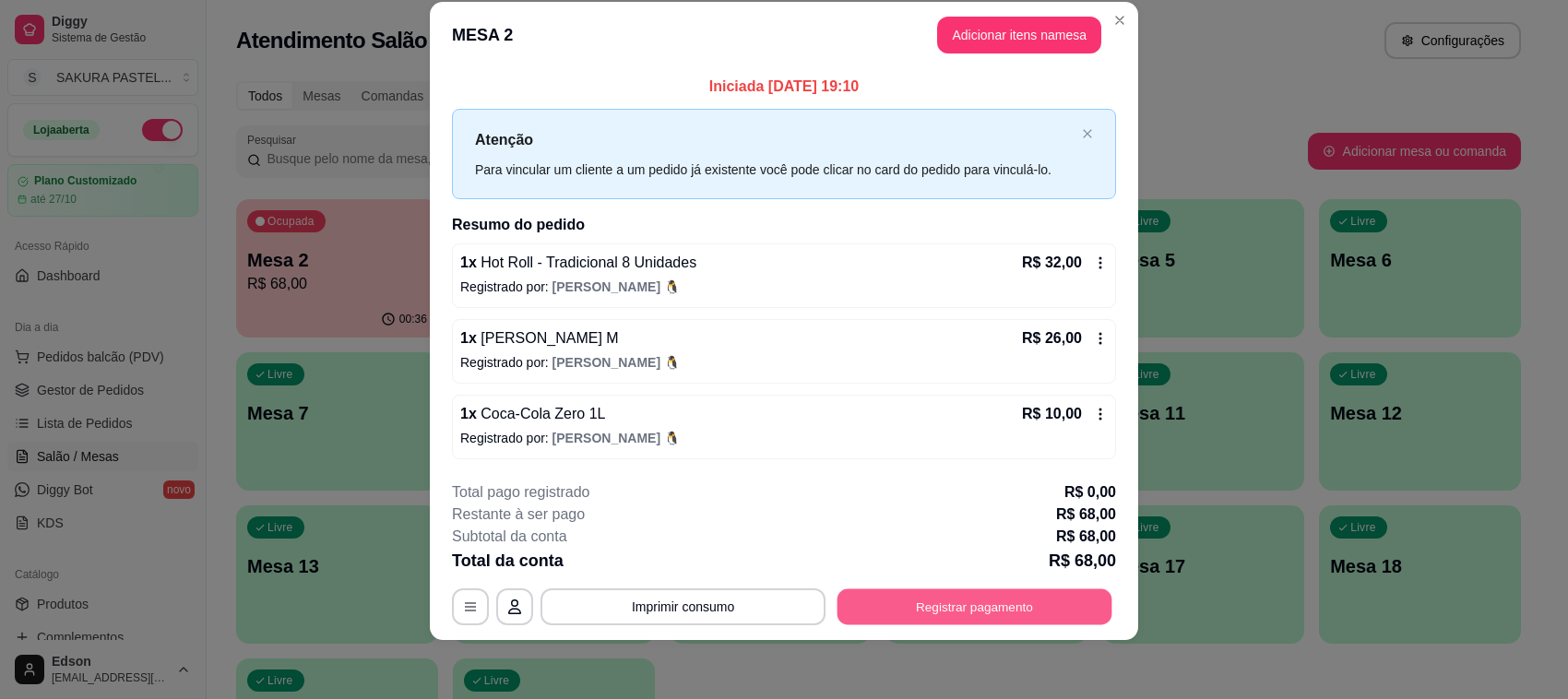
click at [946, 591] on button "Registrar pagamento" at bounding box center [975, 606] width 275 height 36
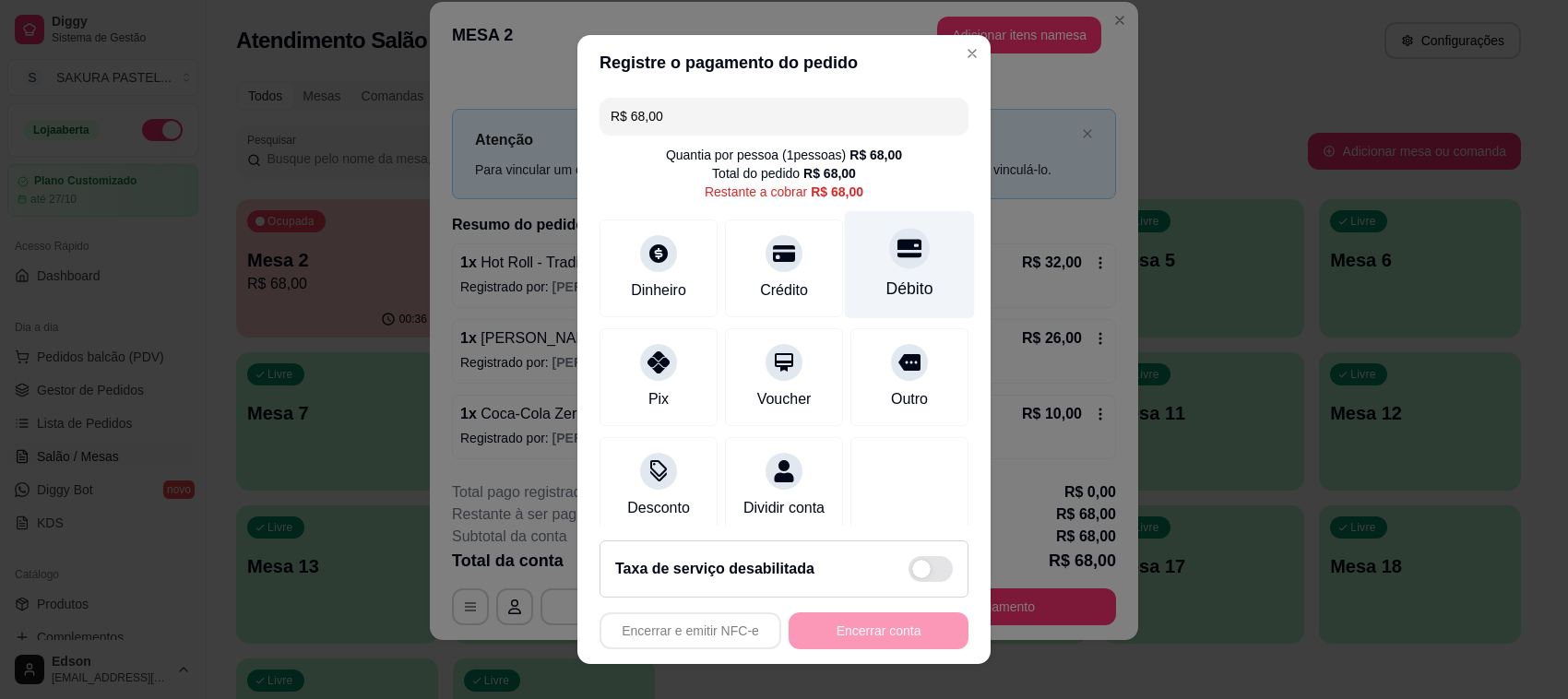
click at [897, 246] on icon at bounding box center [909, 248] width 24 height 19
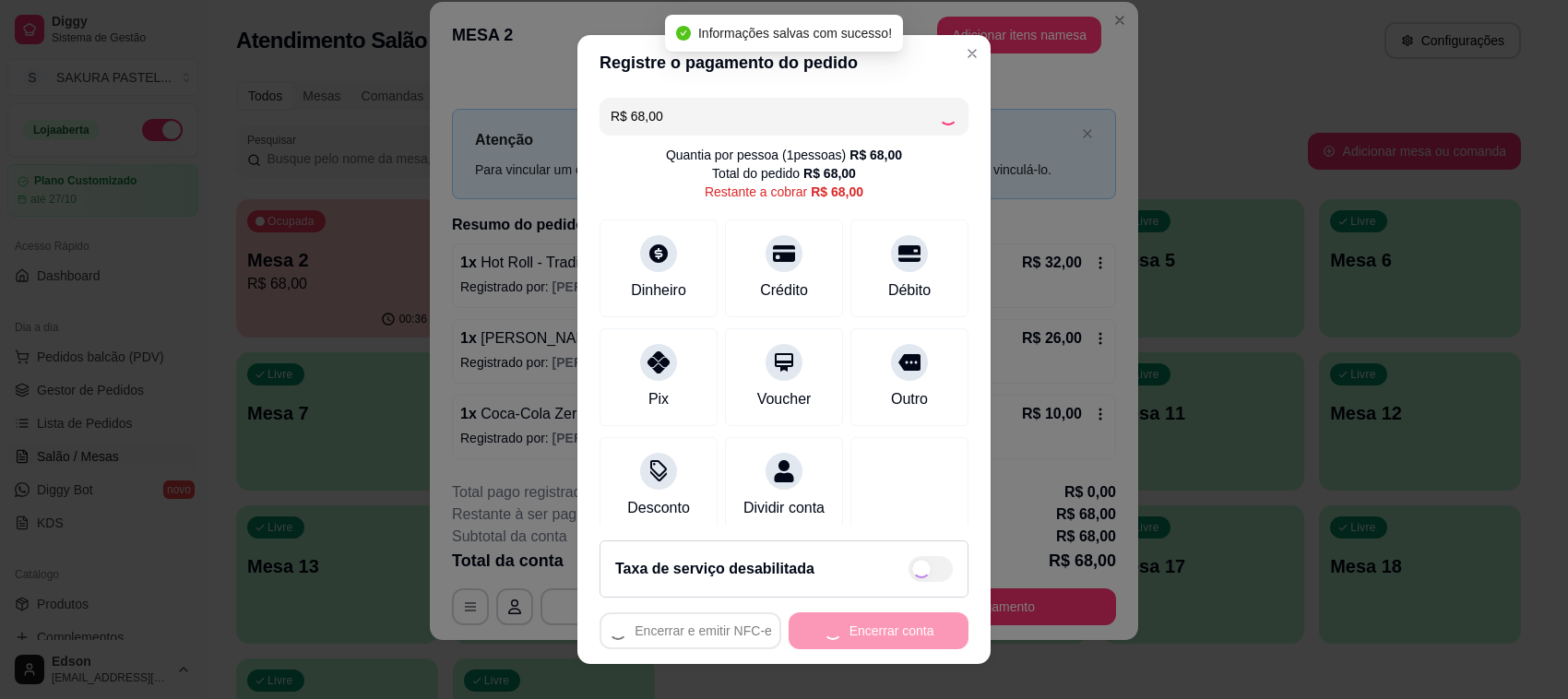
type input "R$ 0,00"
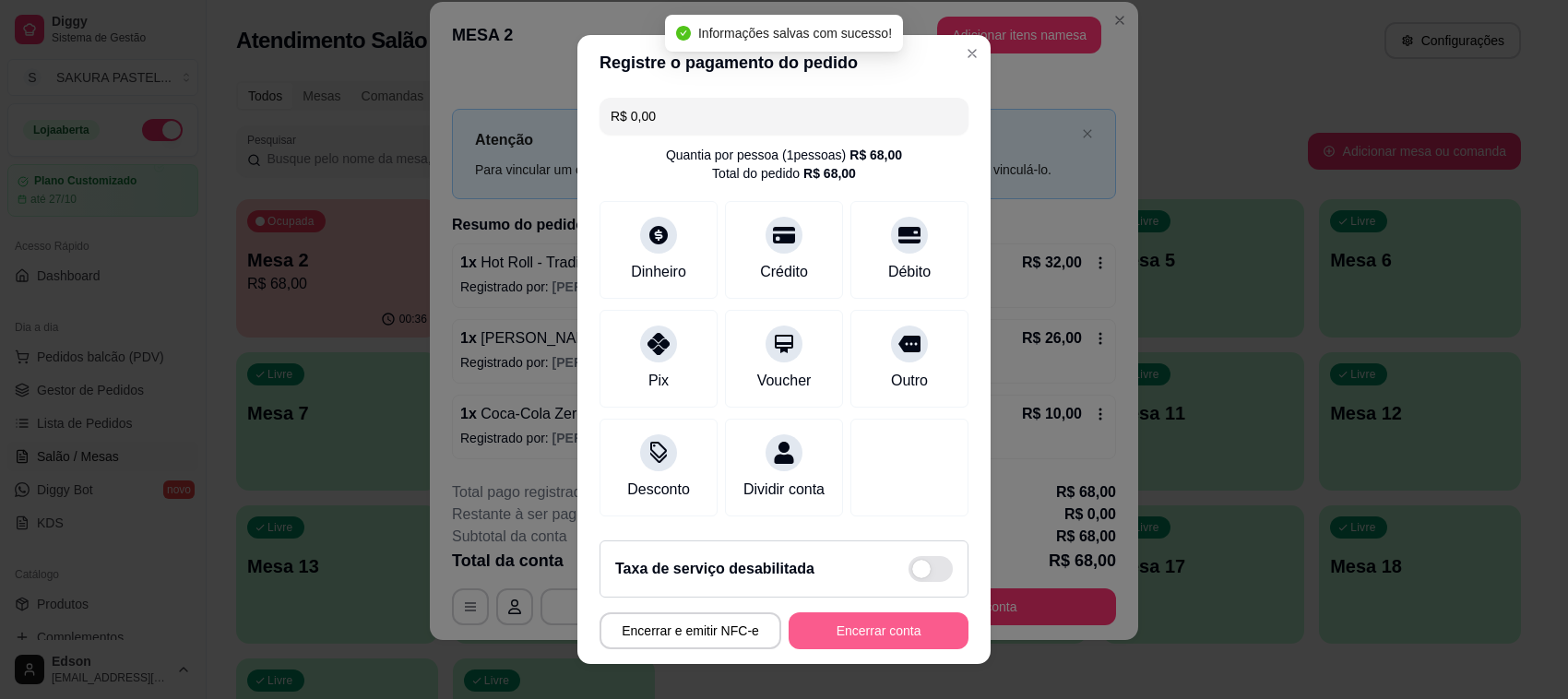
click at [851, 637] on button "Encerrar conta" at bounding box center [878, 631] width 179 height 37
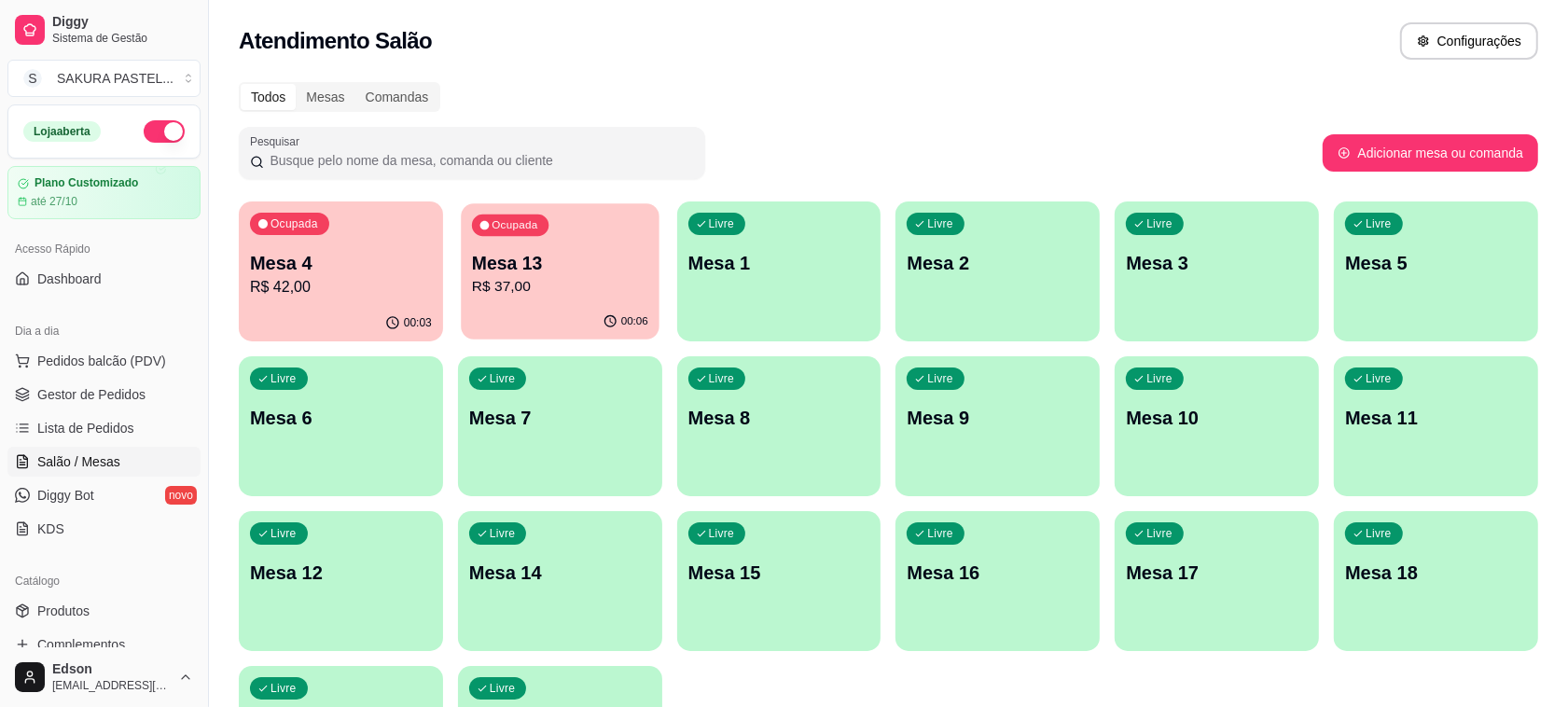
click at [540, 264] on p "Mesa 13" at bounding box center [560, 263] width 177 height 25
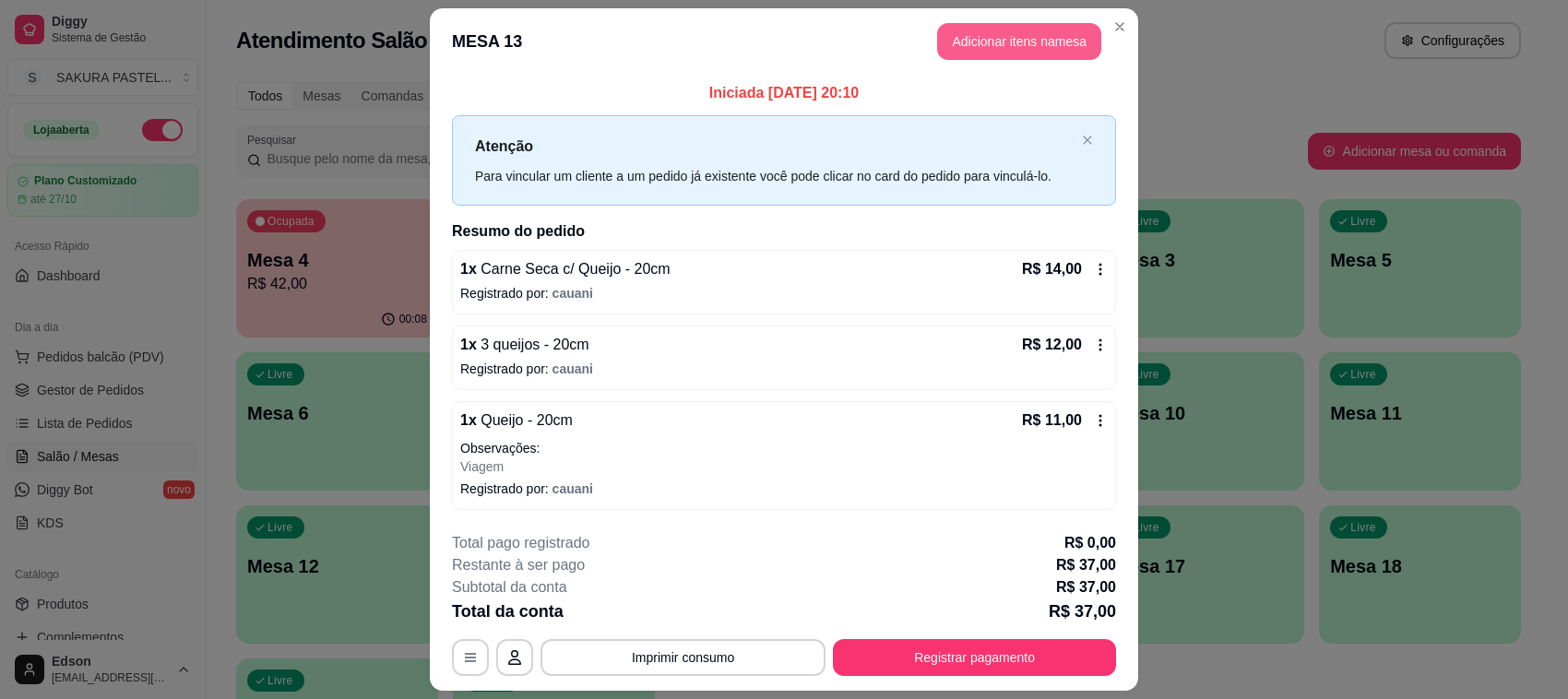
click at [1018, 16] on header "MESA 13 Adicionar itens na mesa" at bounding box center [784, 41] width 708 height 67
click at [1007, 29] on button "Adicionar itens na mesa" at bounding box center [1020, 41] width 159 height 36
click at [602, 148] on div "Pesquisa" at bounding box center [590, 123] width 1088 height 52
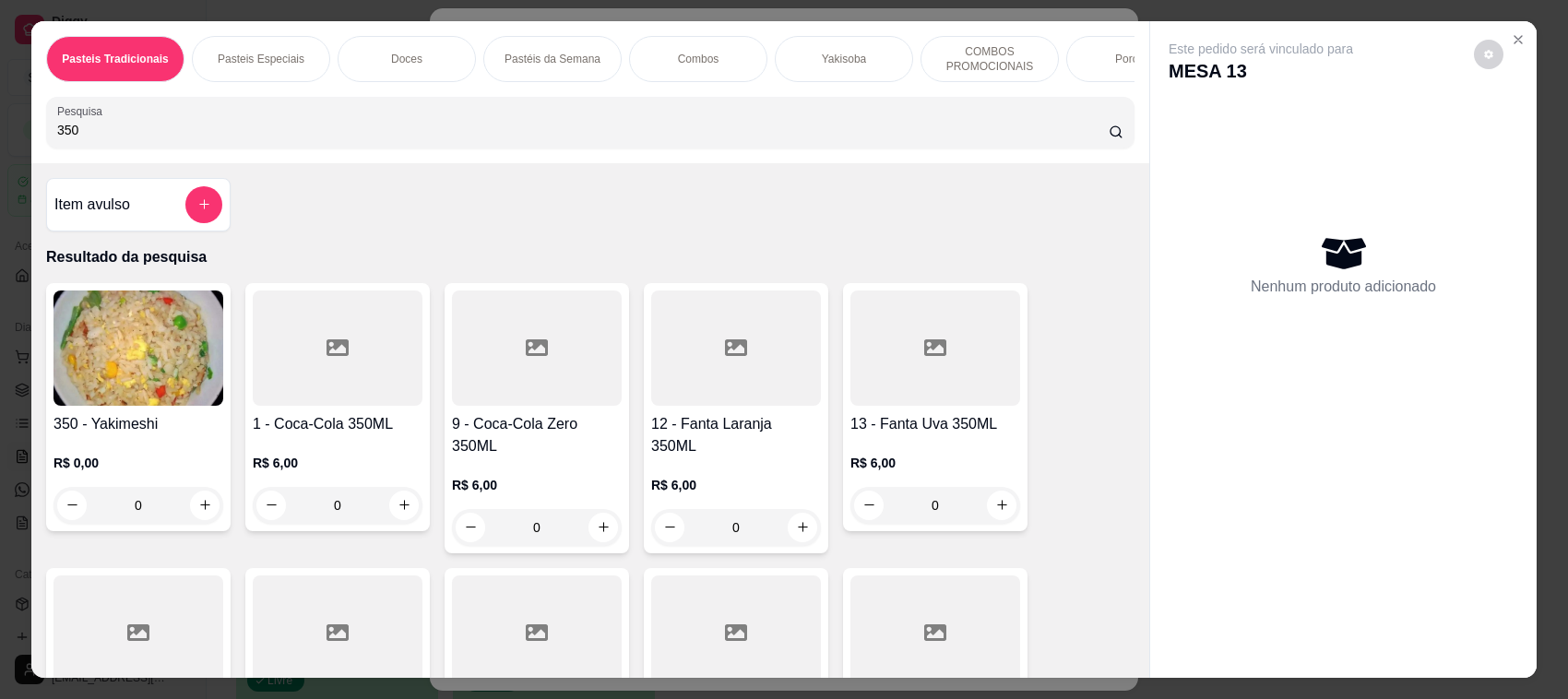
type input "350"
click at [346, 435] on h4 "1 - Coca-Cola 350ML" at bounding box center [337, 424] width 170 height 23
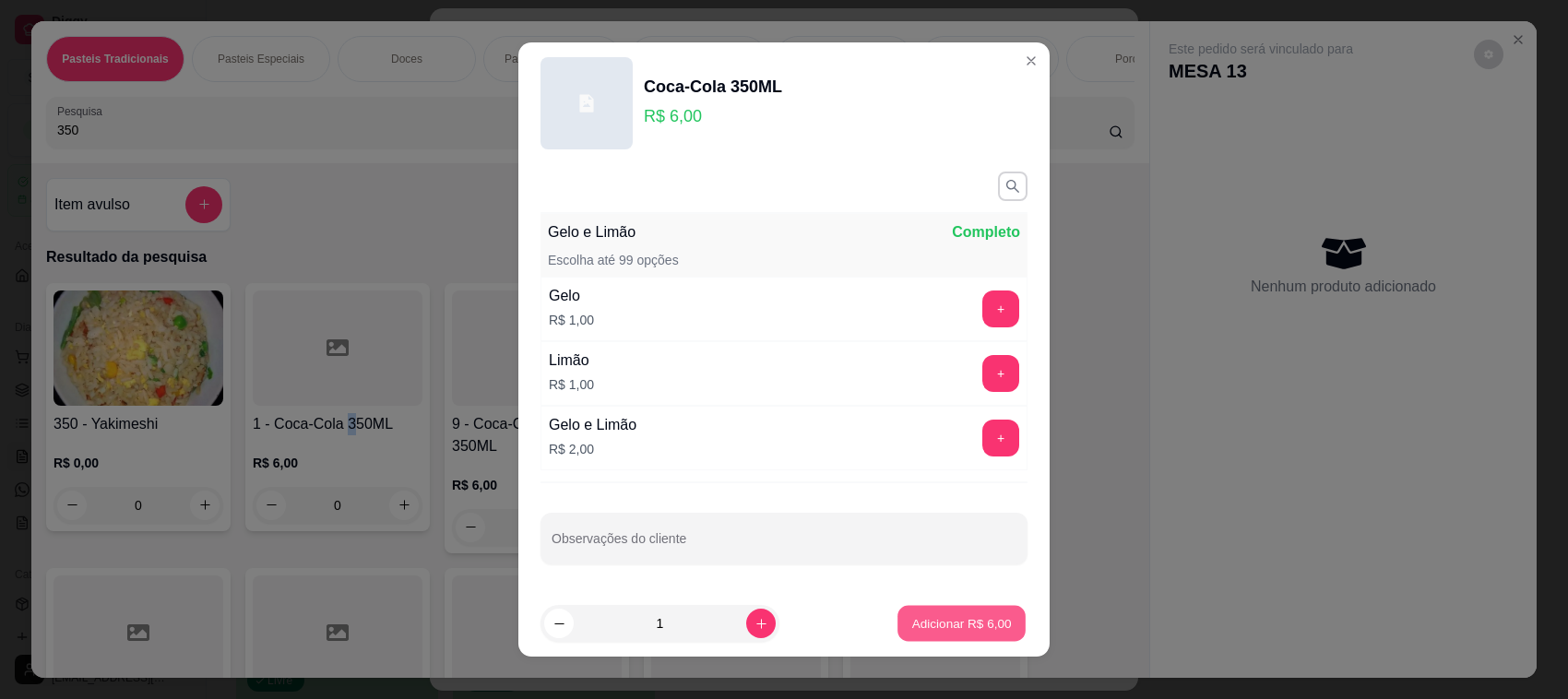
click at [911, 620] on p "Adicionar R$ 6,00" at bounding box center [961, 624] width 100 height 18
type input "1"
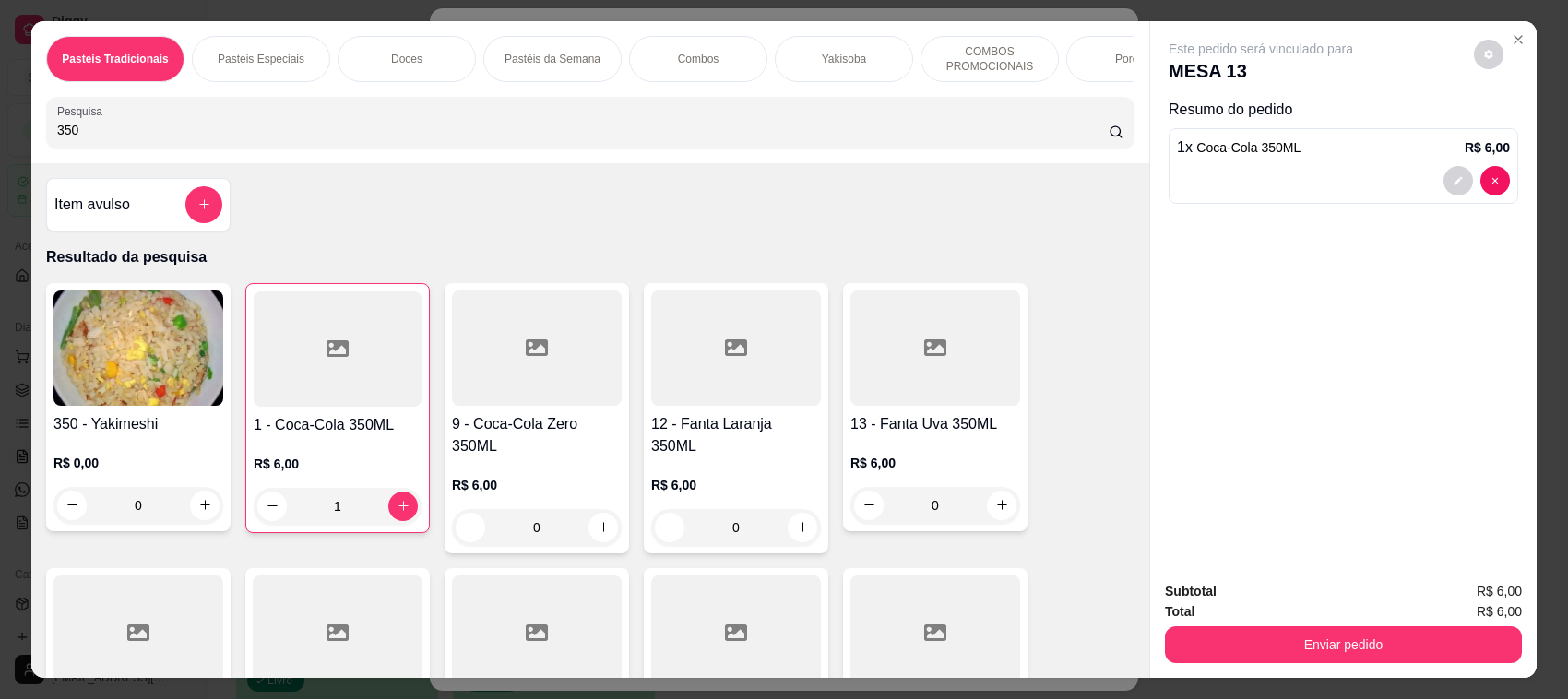
click at [1356, 619] on div "Total R$ 6,00" at bounding box center [1343, 611] width 357 height 21
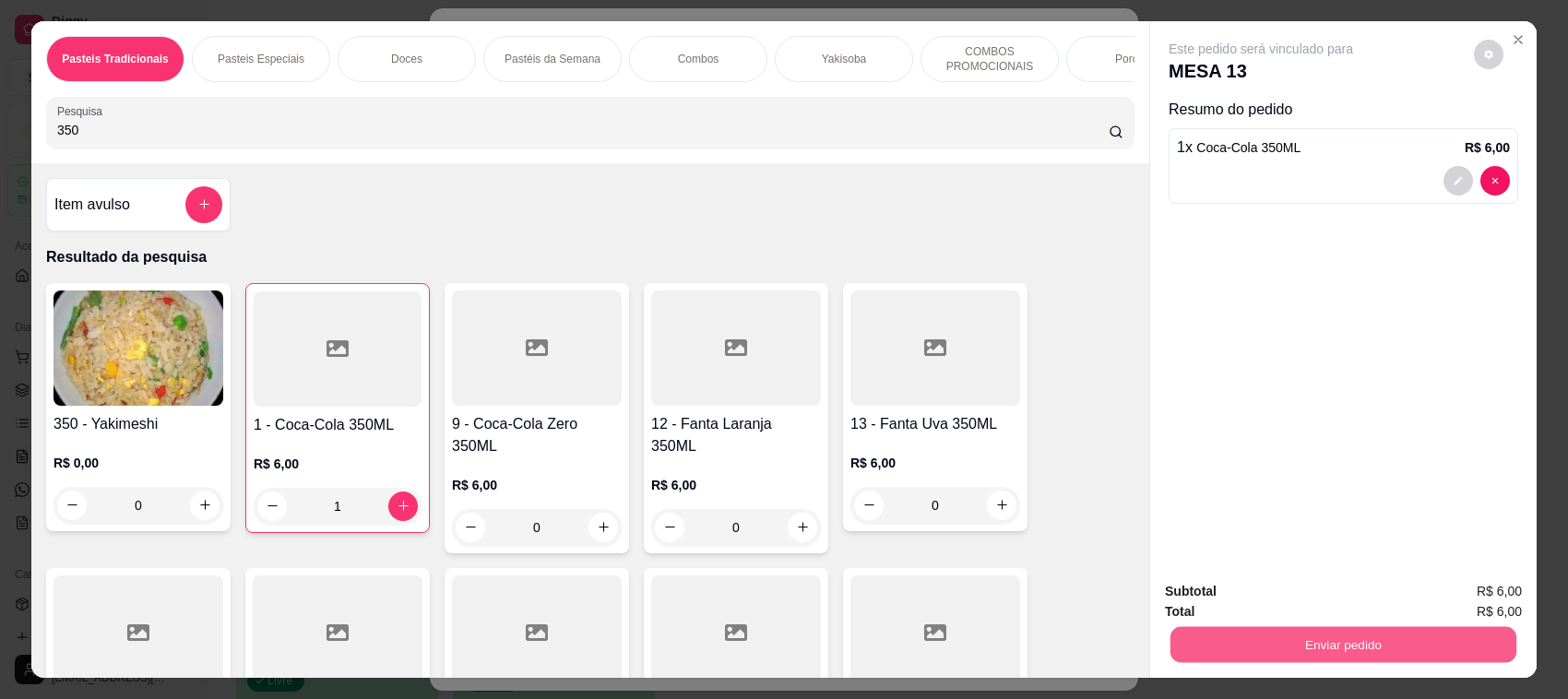
click at [1368, 646] on button "Enviar pedido" at bounding box center [1343, 645] width 346 height 36
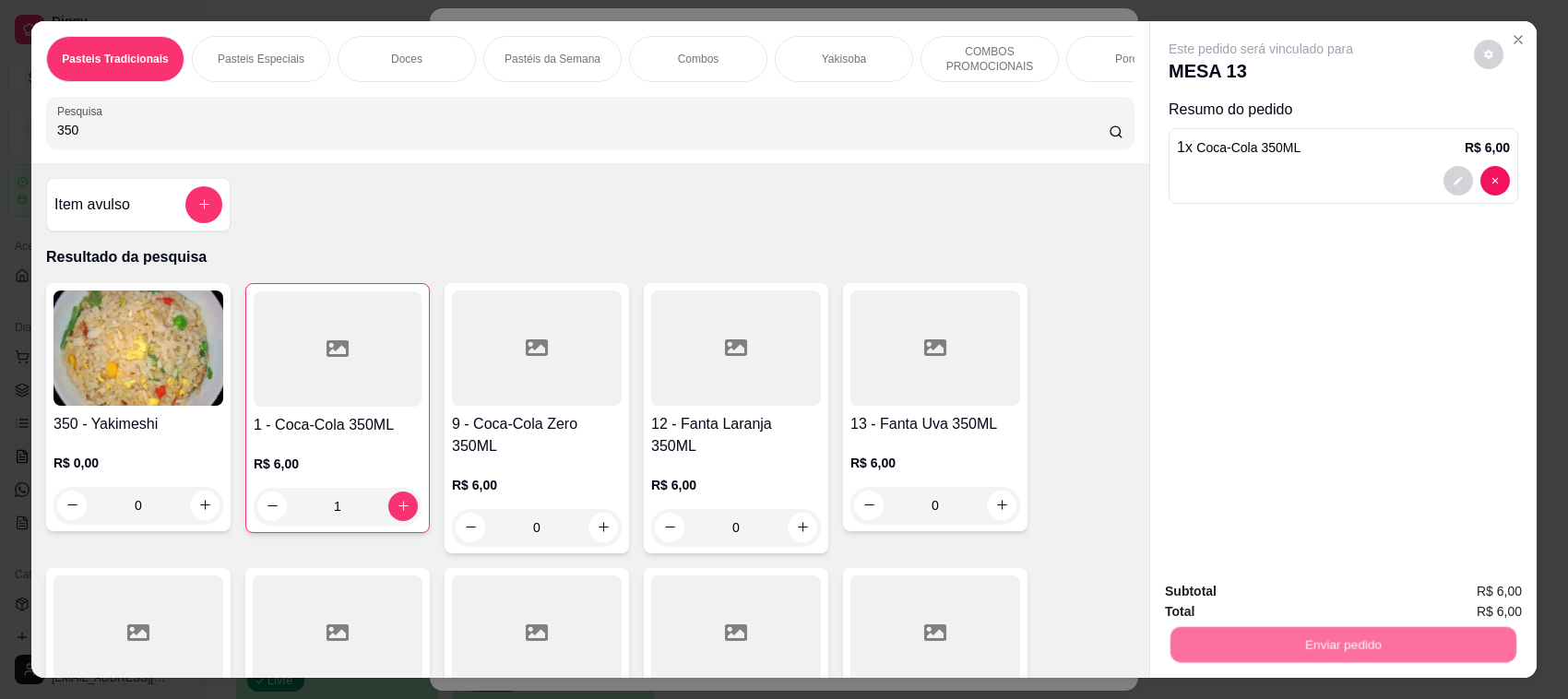
click at [1436, 595] on button "Enviar pedido" at bounding box center [1472, 600] width 101 height 34
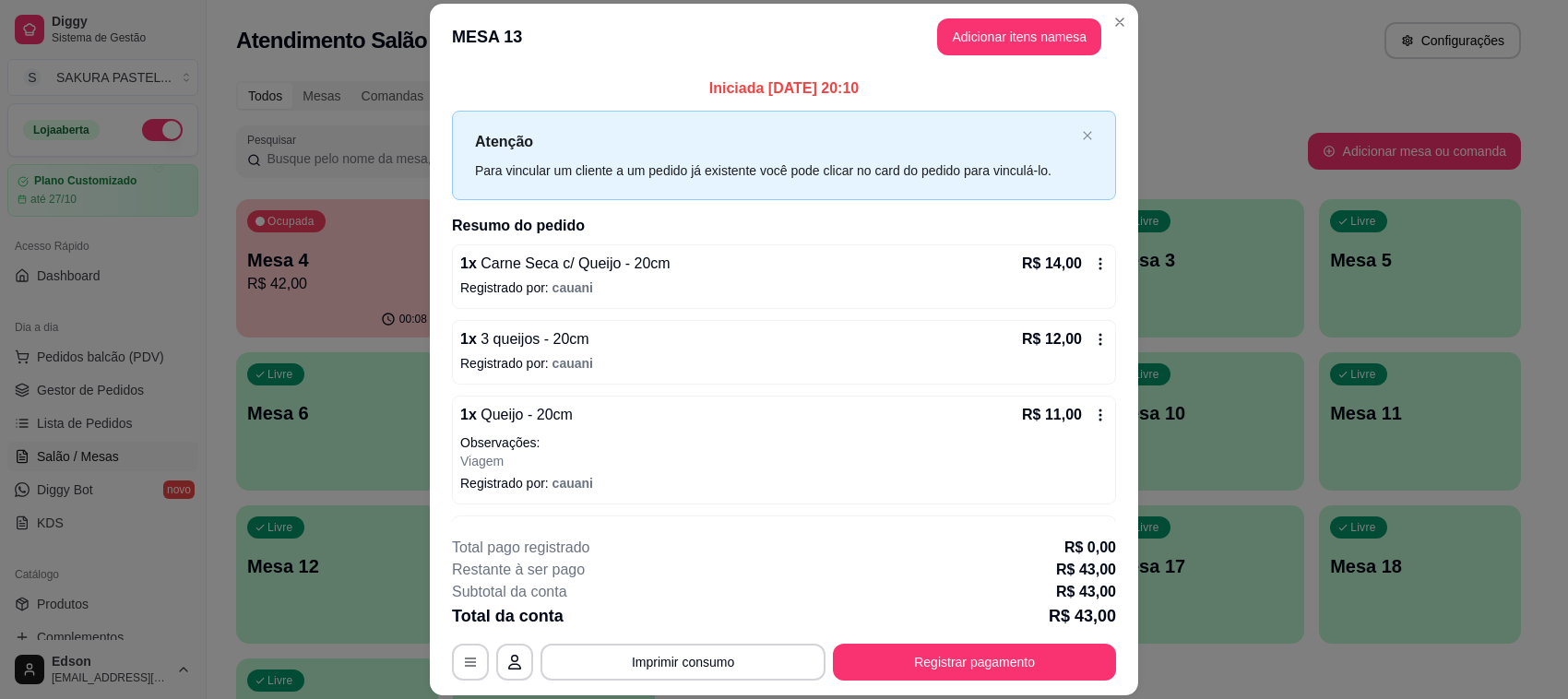
click at [240, 429] on div "**********" at bounding box center [784, 349] width 1568 height 699
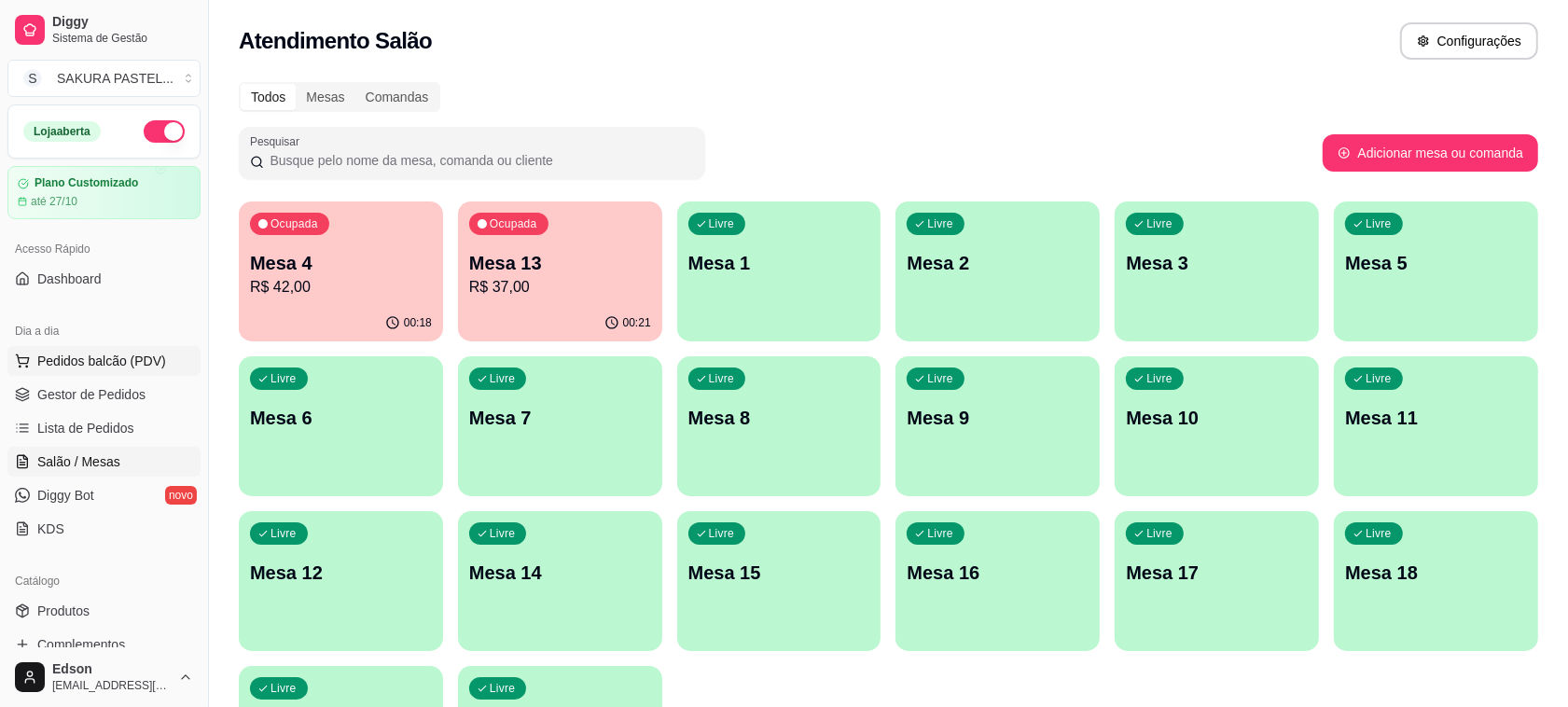
click at [50, 357] on span "Pedidos balcão (PDV)" at bounding box center [102, 361] width 129 height 19
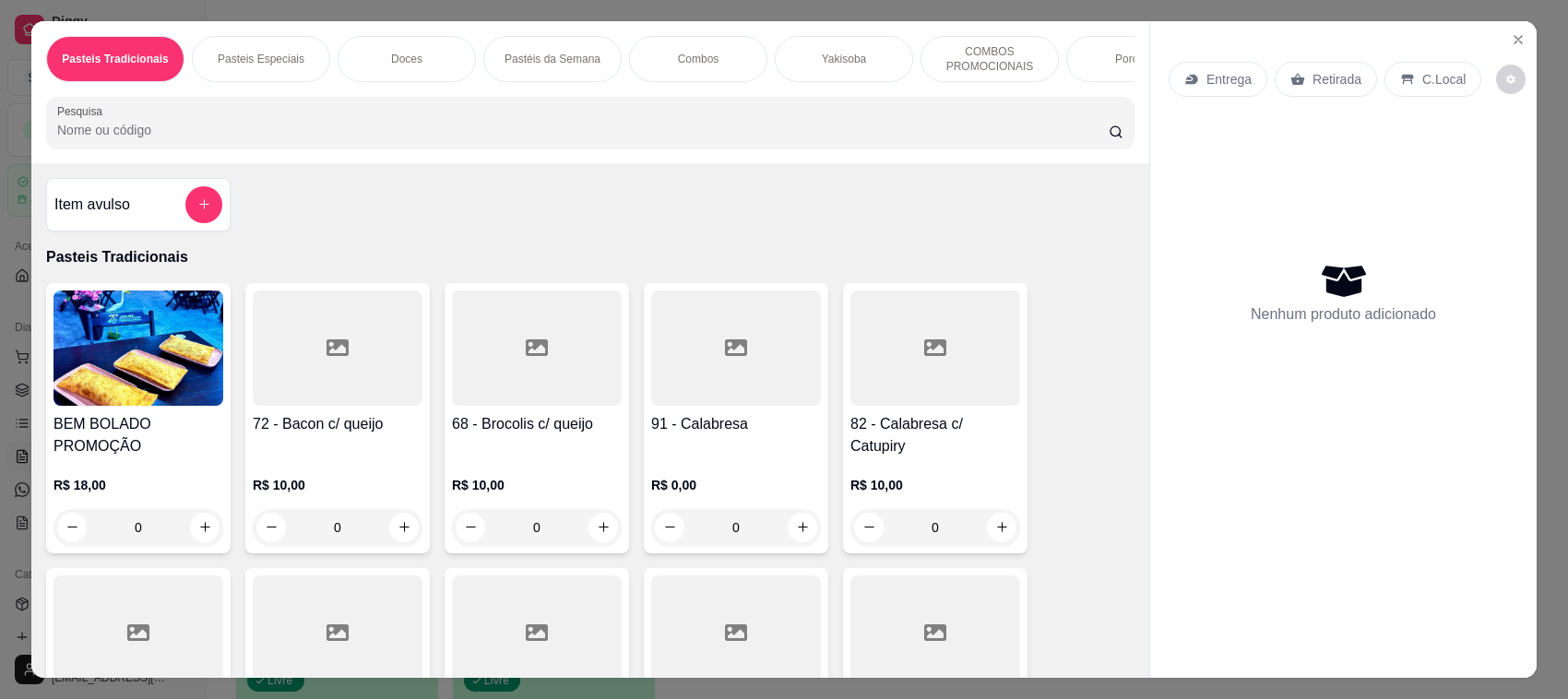
click at [848, 58] on p "Yakisoba" at bounding box center [843, 59] width 44 height 15
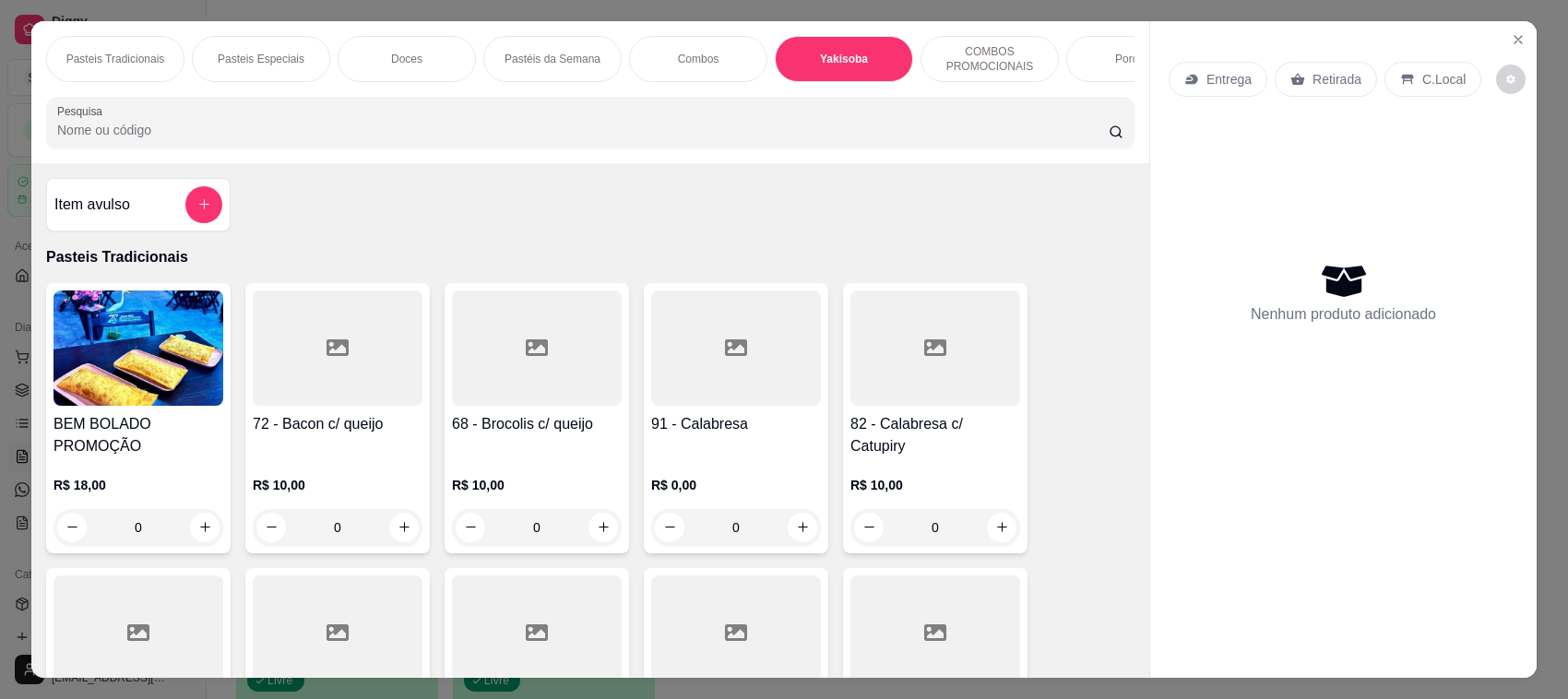
scroll to position [38, 0]
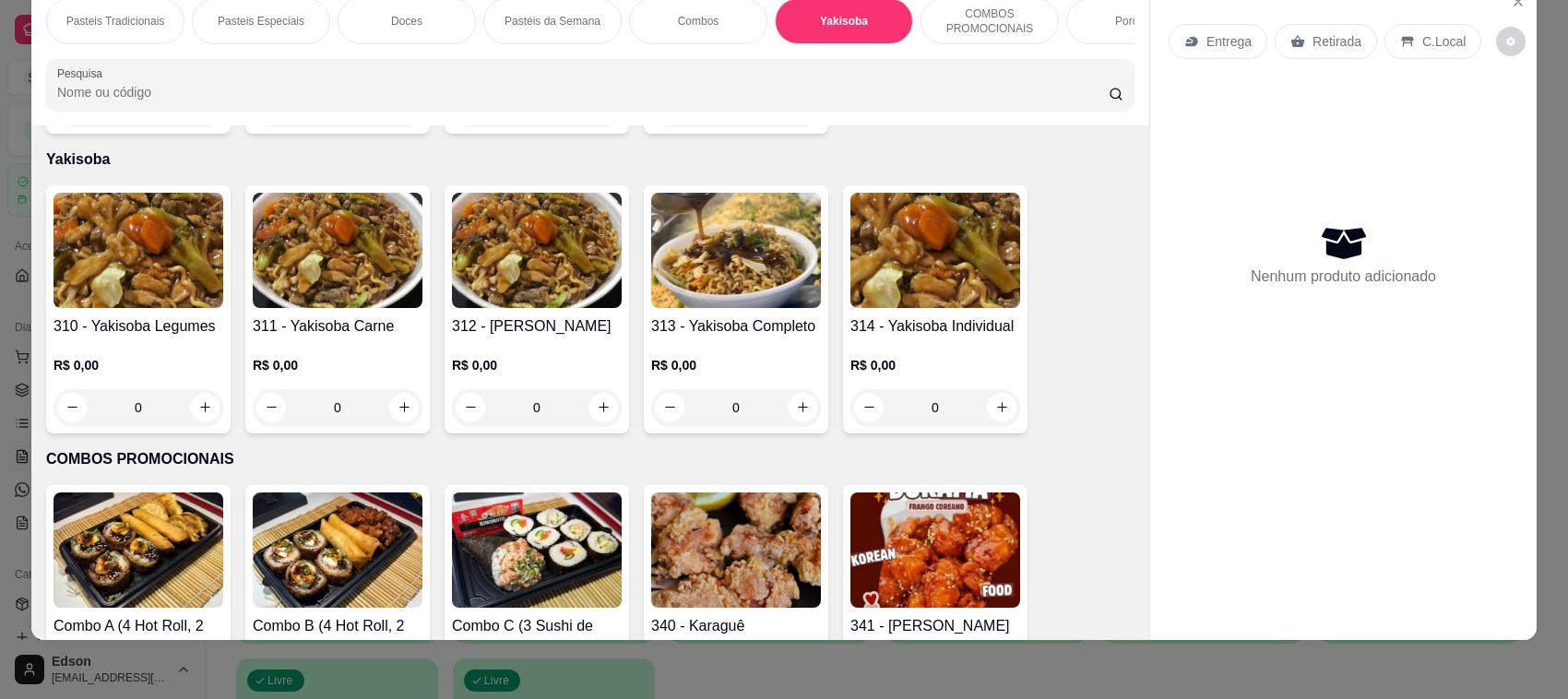
click at [780, 316] on h4 "313 - Yakisoba Completo" at bounding box center [735, 326] width 170 height 23
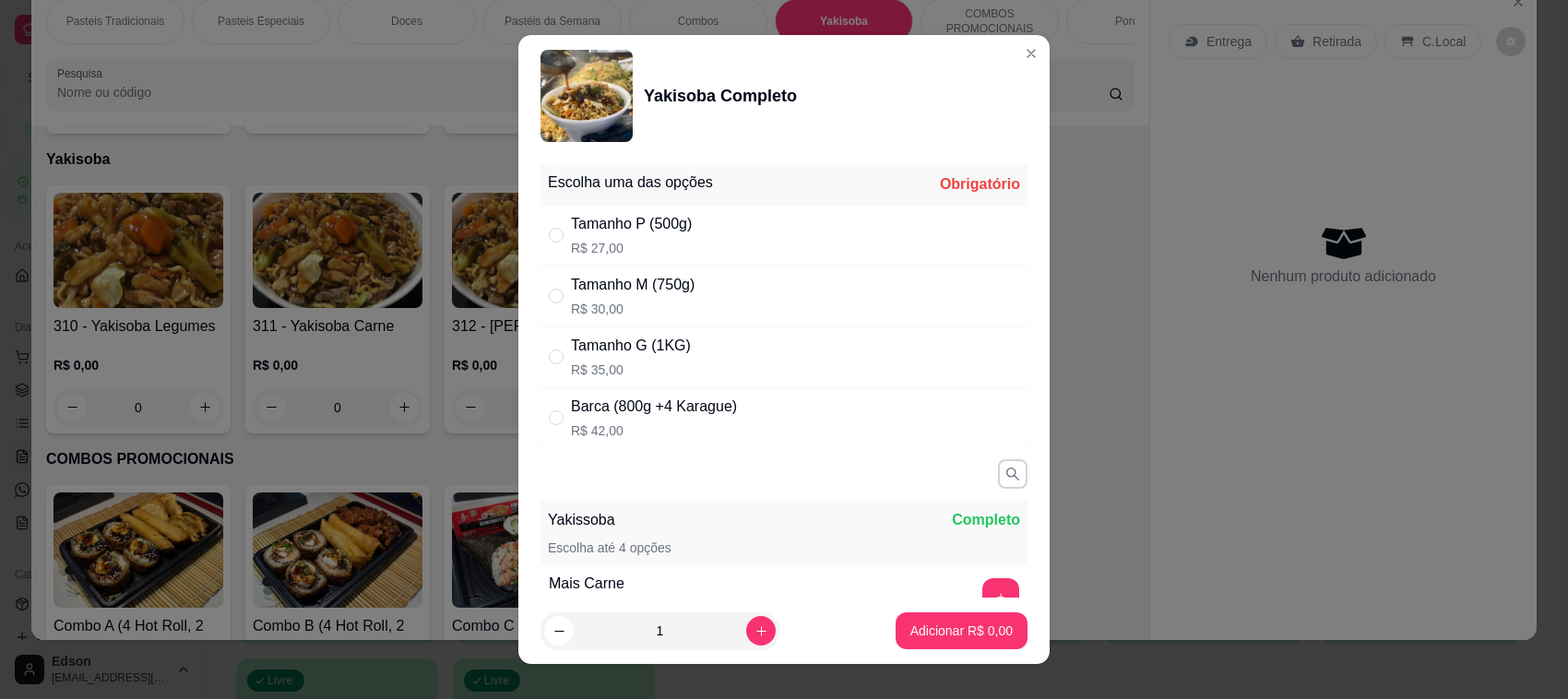
click at [683, 291] on div "Tamanho M (750g)" at bounding box center [632, 284] width 124 height 23
radio input "true"
click at [938, 618] on button "Adicionar R$ 30,00" at bounding box center [958, 631] width 135 height 36
type input "1"
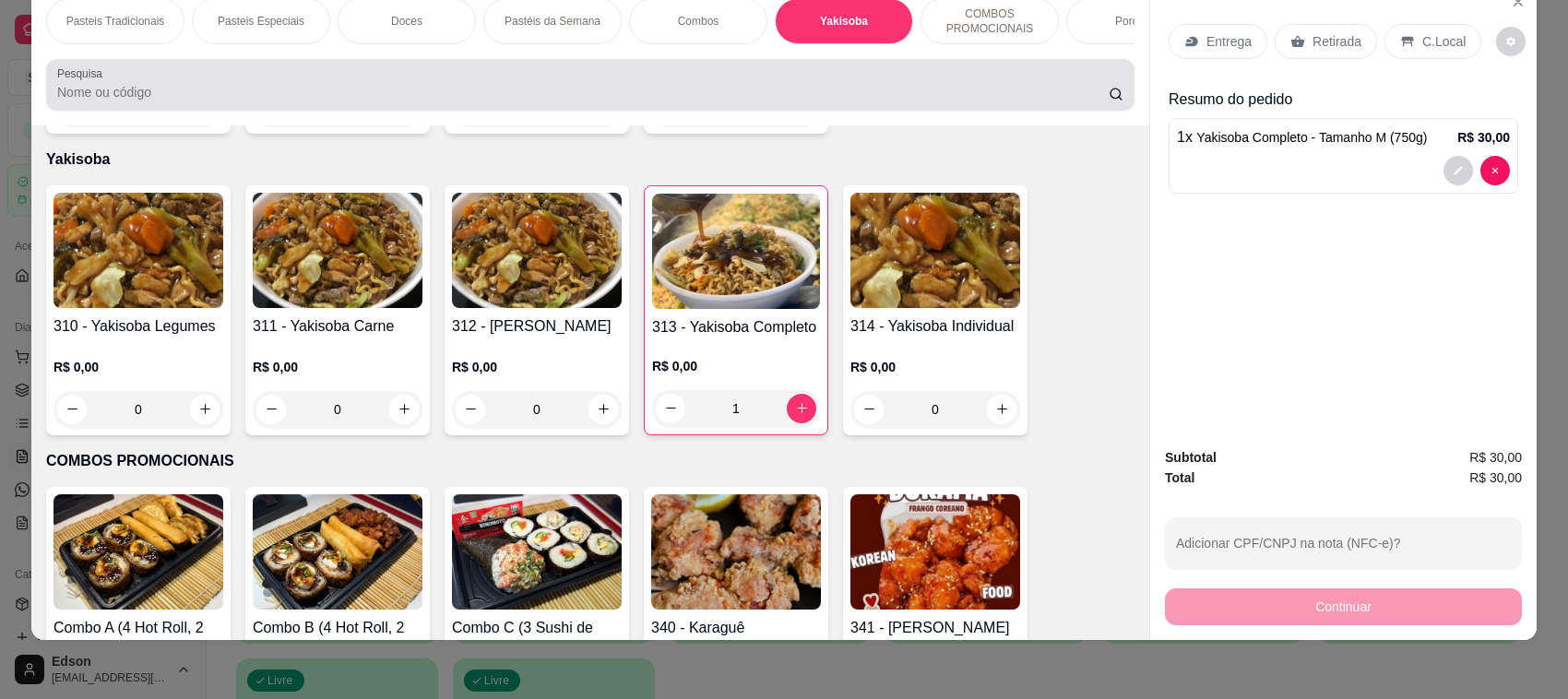
click at [256, 98] on div at bounding box center [590, 85] width 1067 height 37
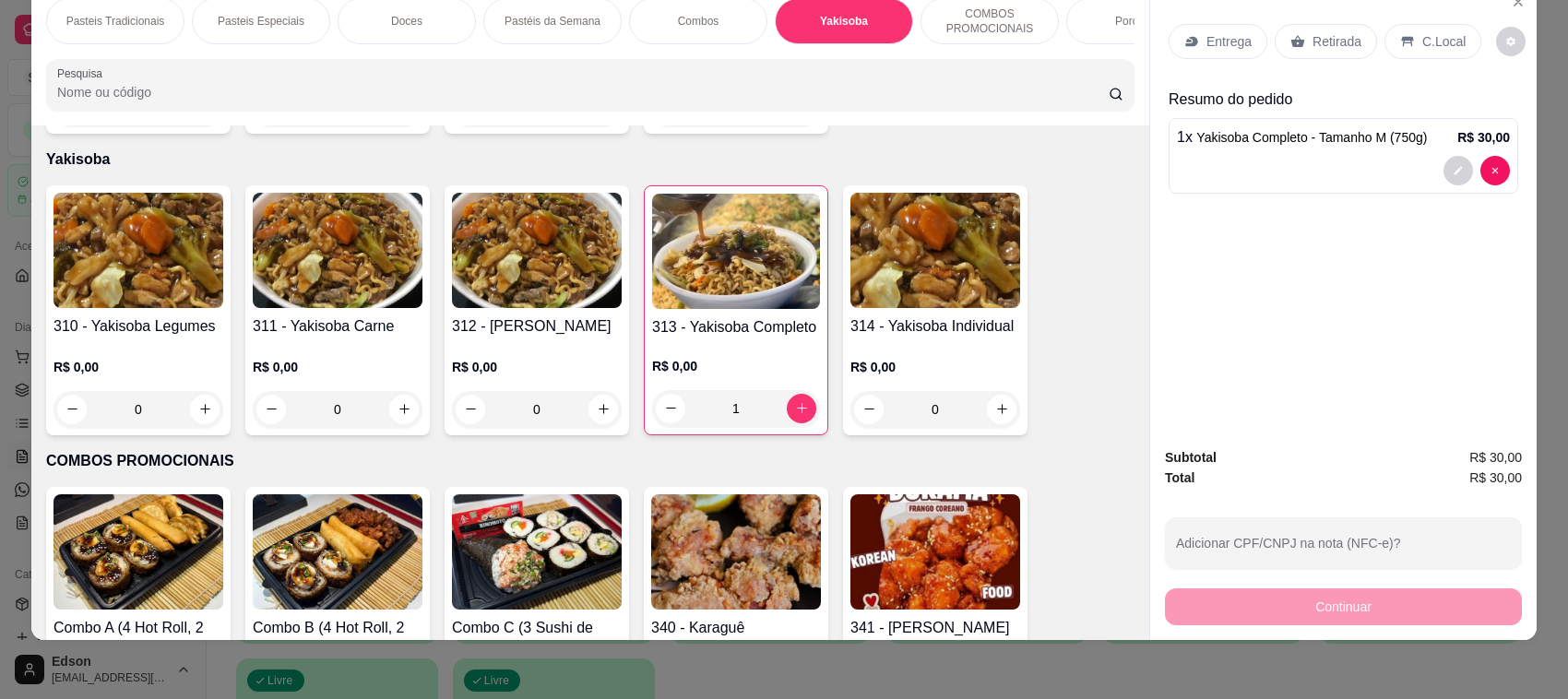
click at [256, 98] on div at bounding box center [590, 85] width 1067 height 37
click at [126, 21] on p "Pasteis Tradicionais" at bounding box center [116, 21] width 99 height 15
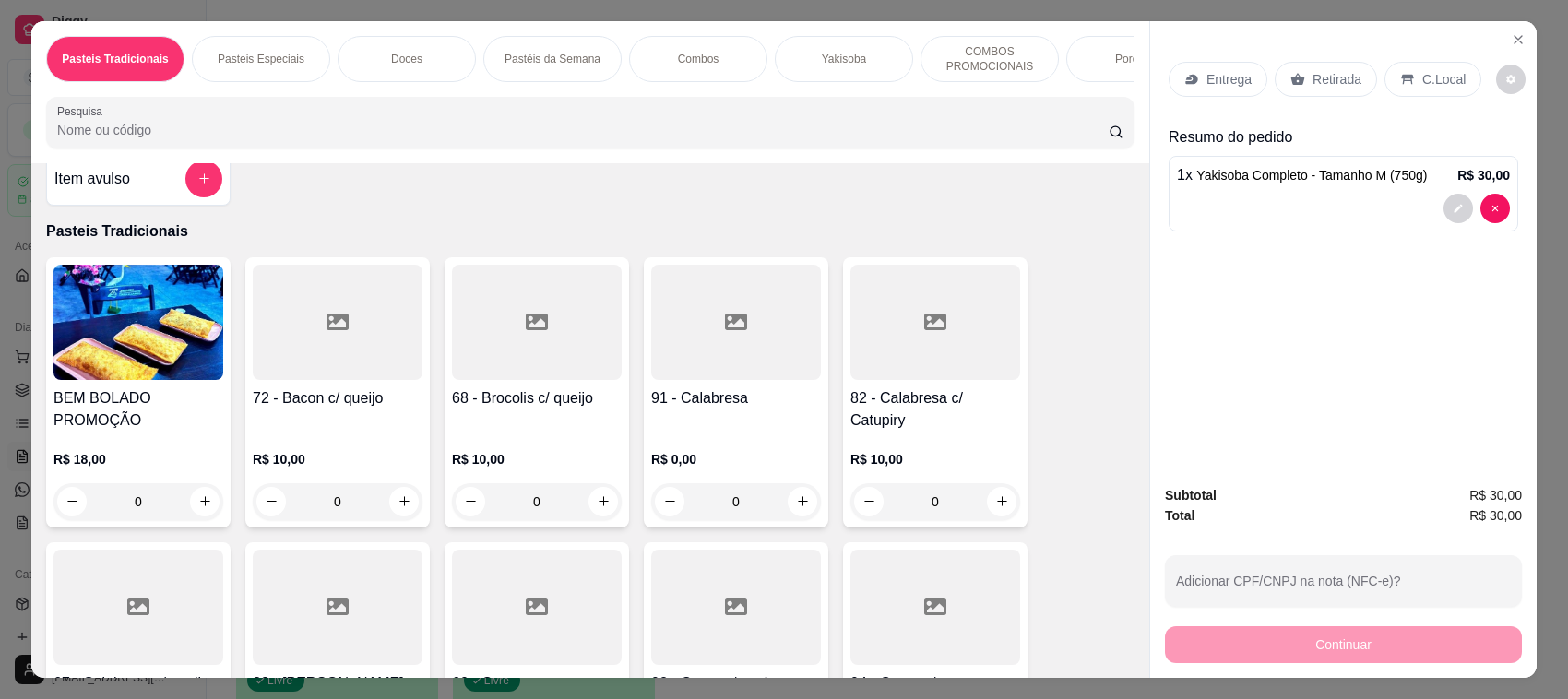
scroll to position [0, 0]
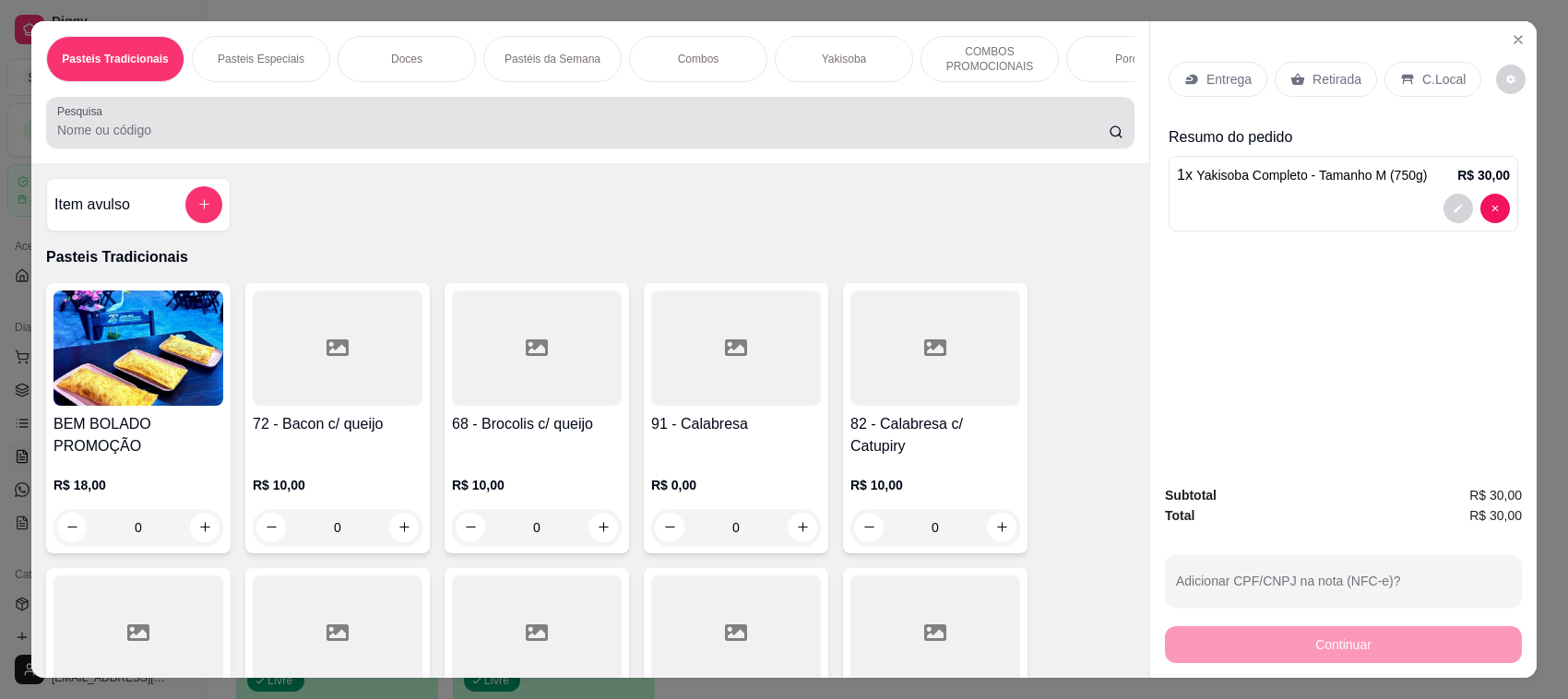
click at [269, 139] on input "Pesquisa" at bounding box center [582, 129] width 1051 height 19
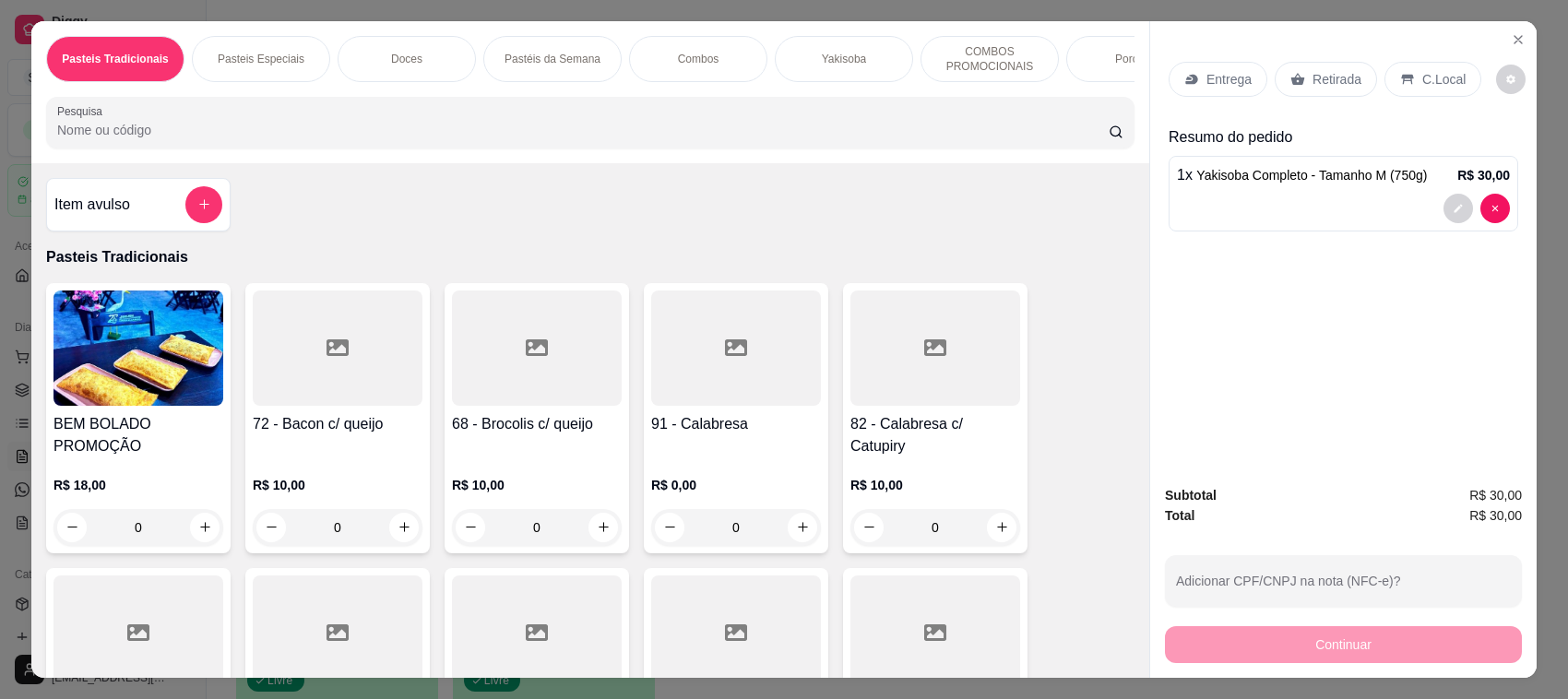
type input "b"
click at [858, 60] on div "Yakisoba" at bounding box center [843, 59] width 138 height 46
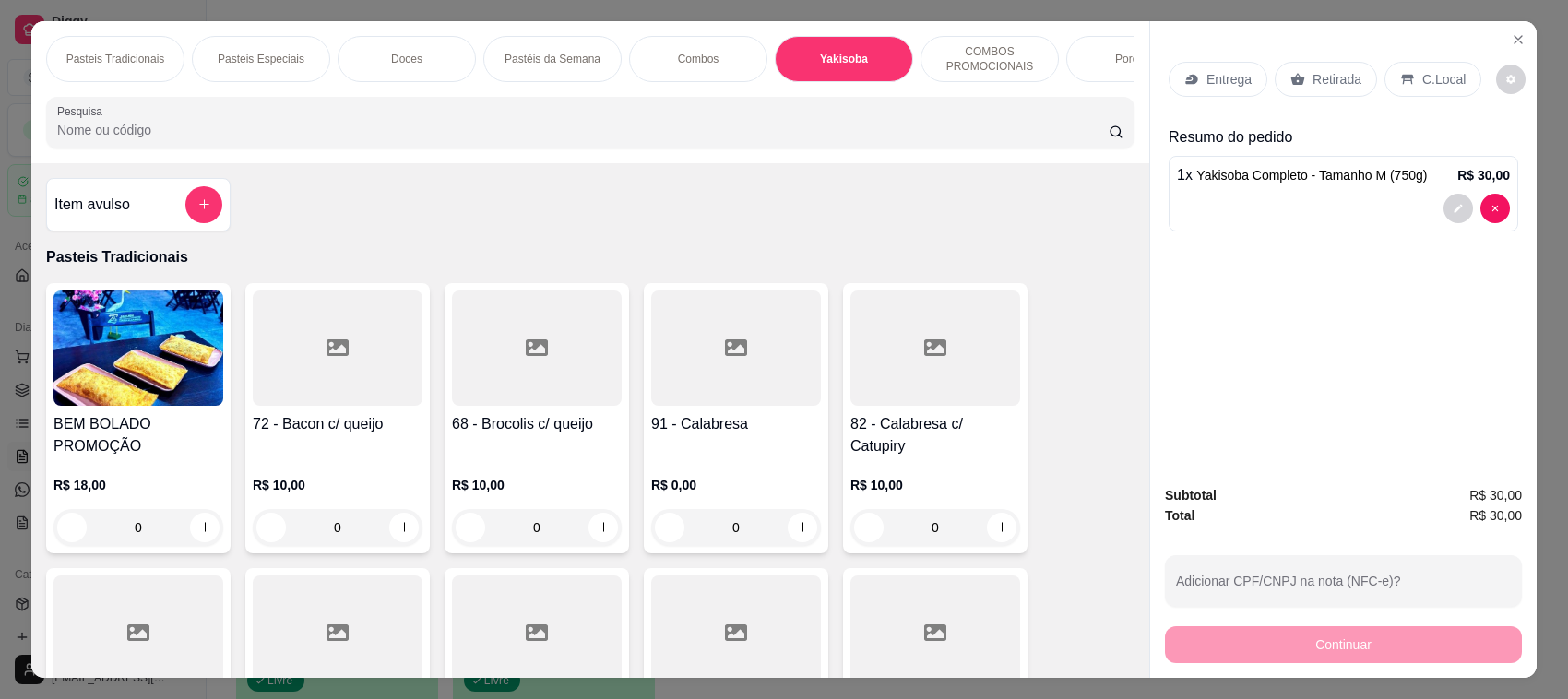
scroll to position [38, 0]
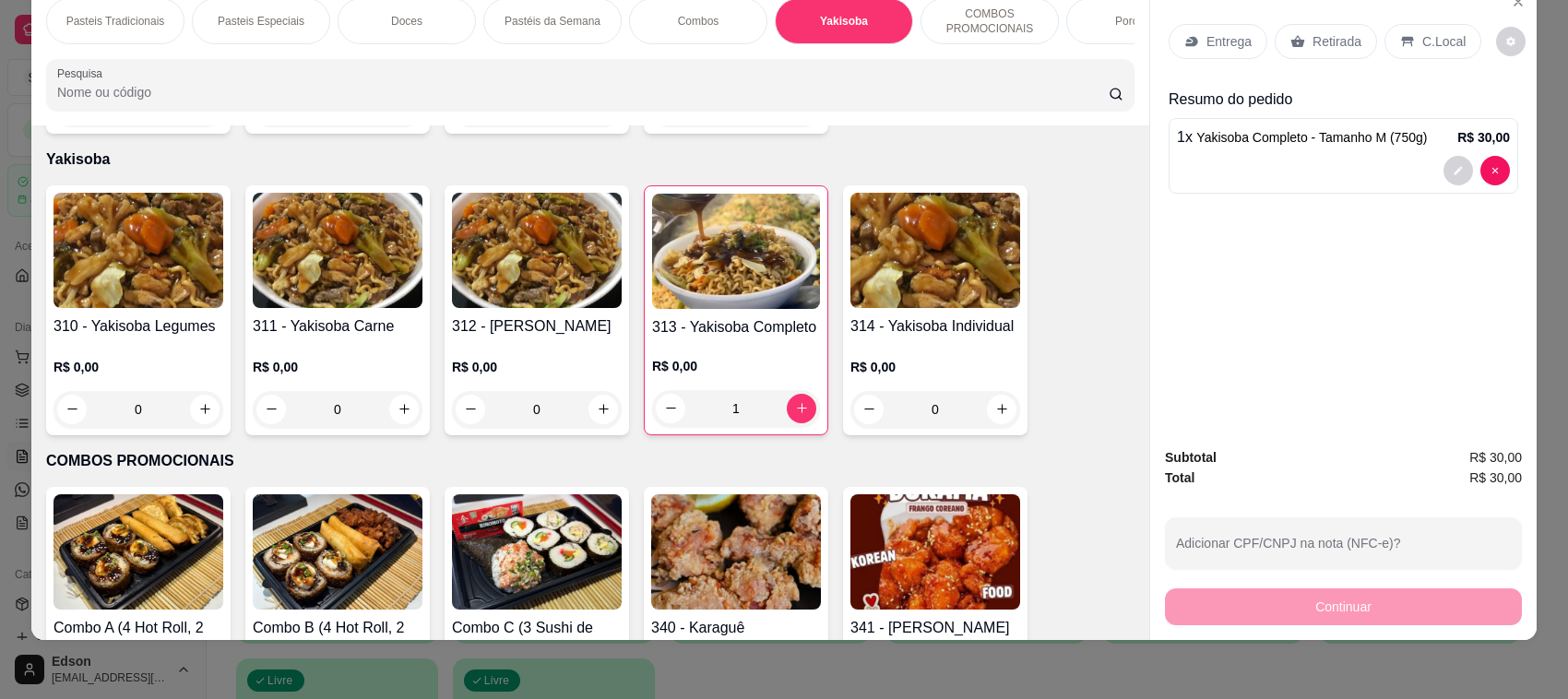
click at [731, 284] on img at bounding box center [735, 252] width 168 height 116
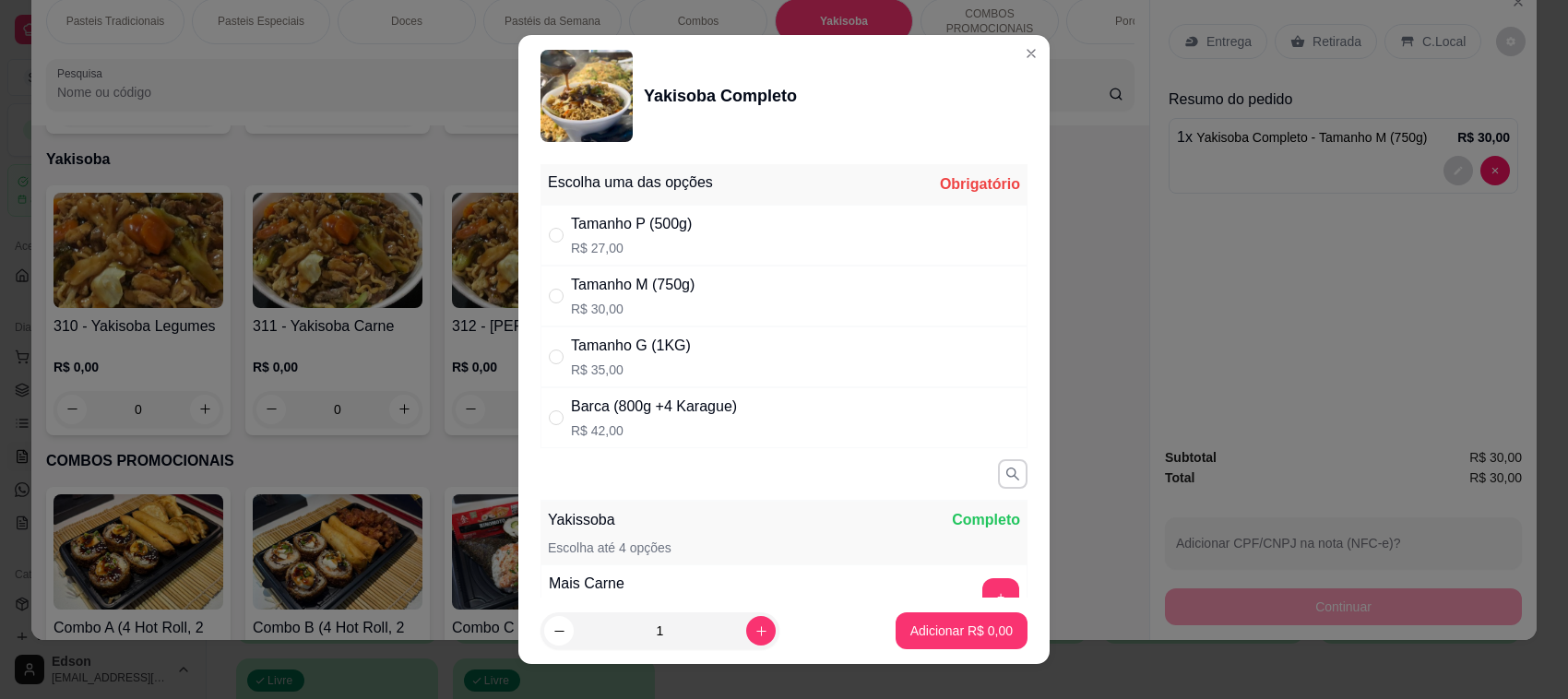
click at [655, 339] on div "Tamanho G (1KG)" at bounding box center [631, 345] width 120 height 23
radio input "true"
click at [913, 621] on button "Adicionar R$ 35,00" at bounding box center [958, 631] width 139 height 37
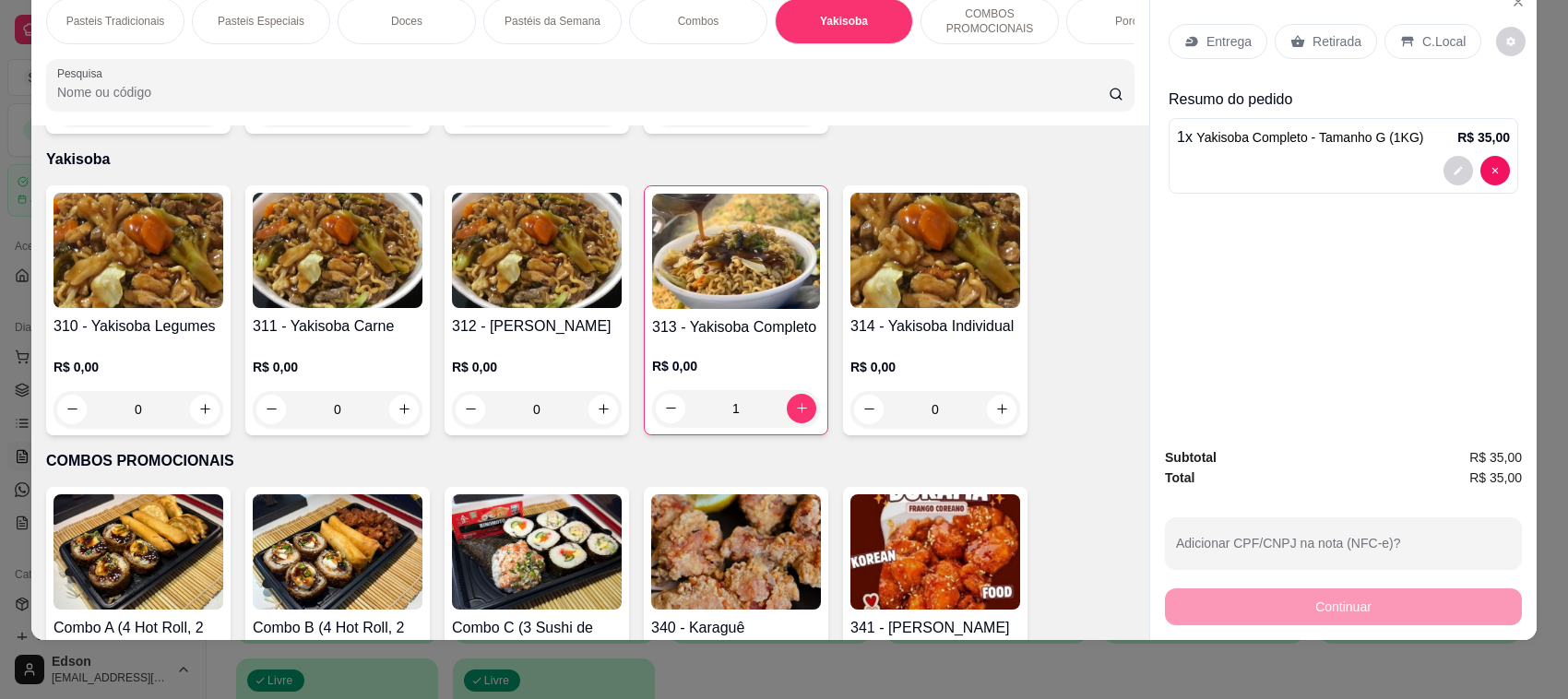
click at [111, 24] on p "Pasteis Tradicionais" at bounding box center [116, 21] width 99 height 15
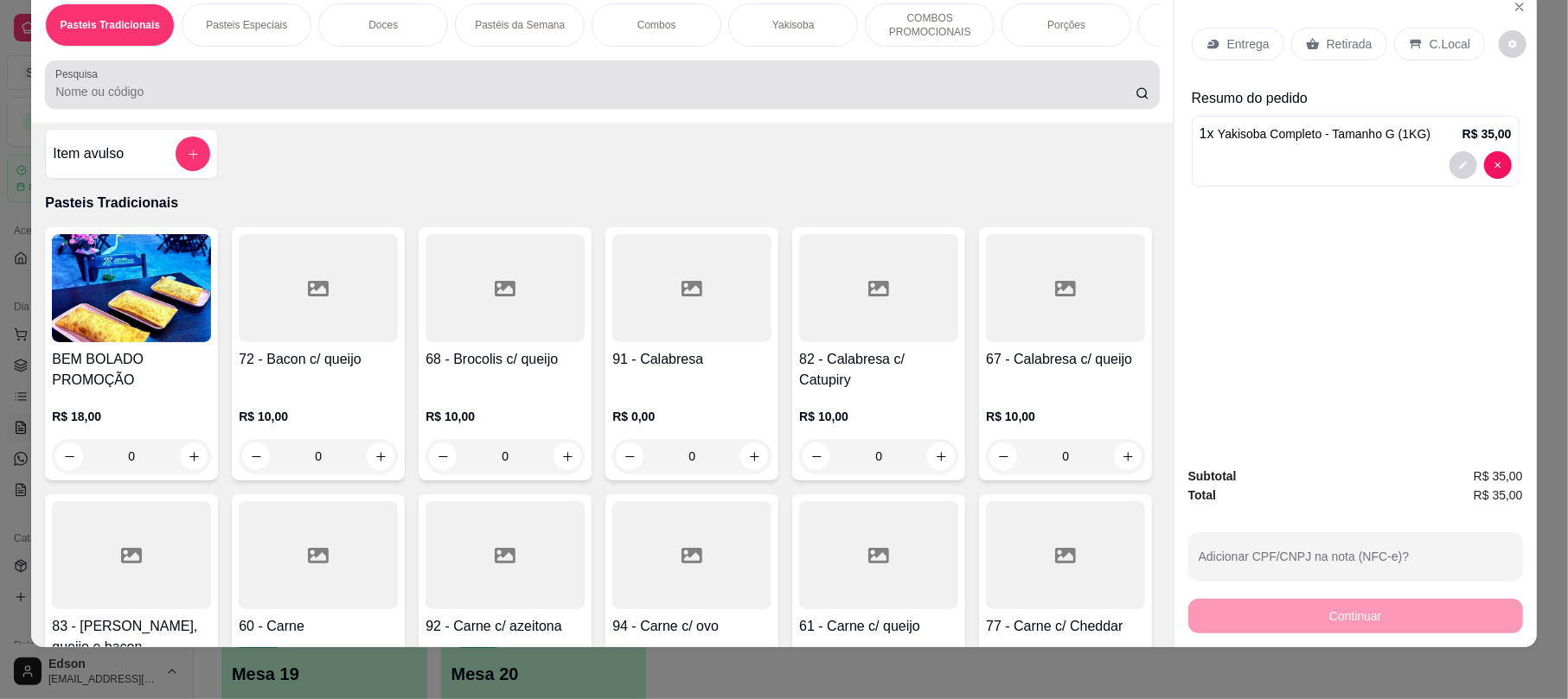
scroll to position [7, 0]
click at [200, 109] on div "Pesquisa" at bounding box center [602, 85] width 1114 height 49
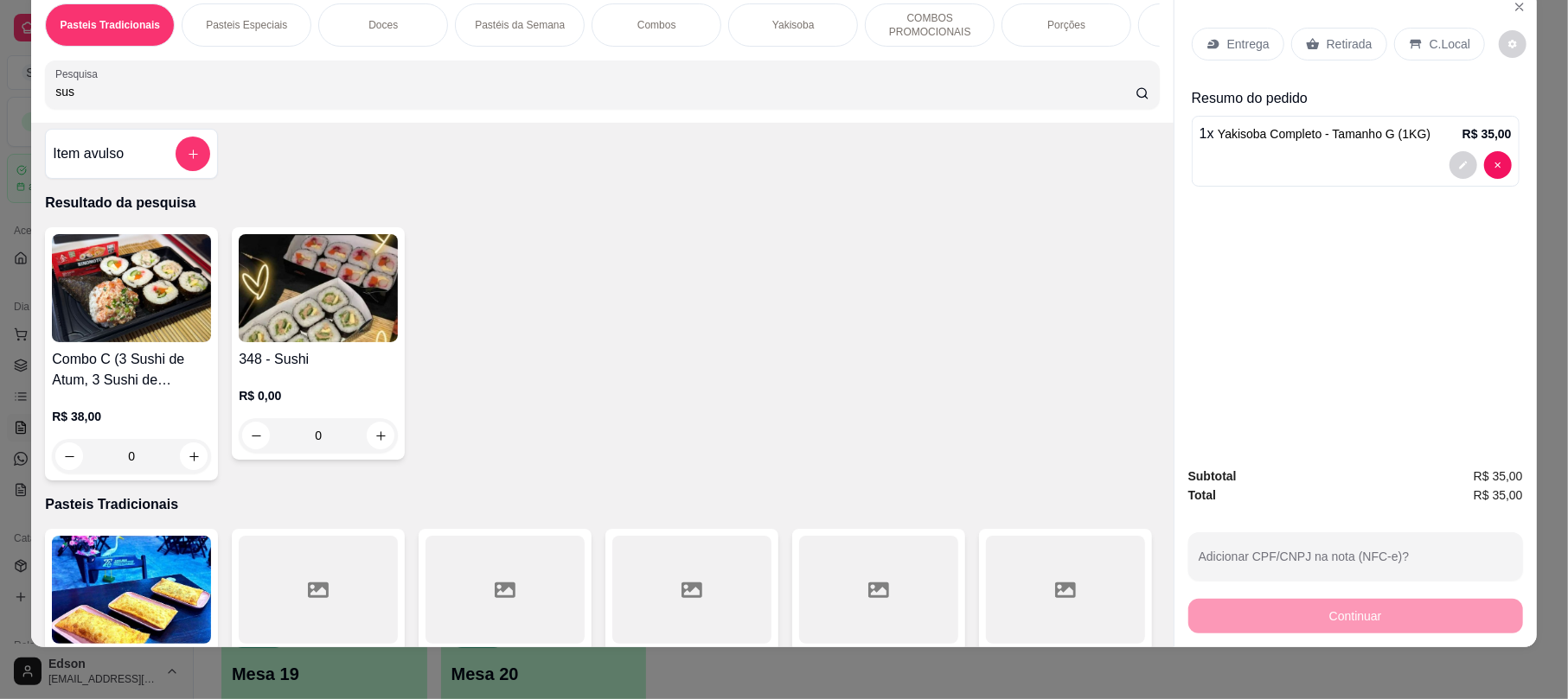
type input "sus"
click at [389, 327] on div "348 - Sushi R$ 0,00 0" at bounding box center [318, 343] width 173 height 232
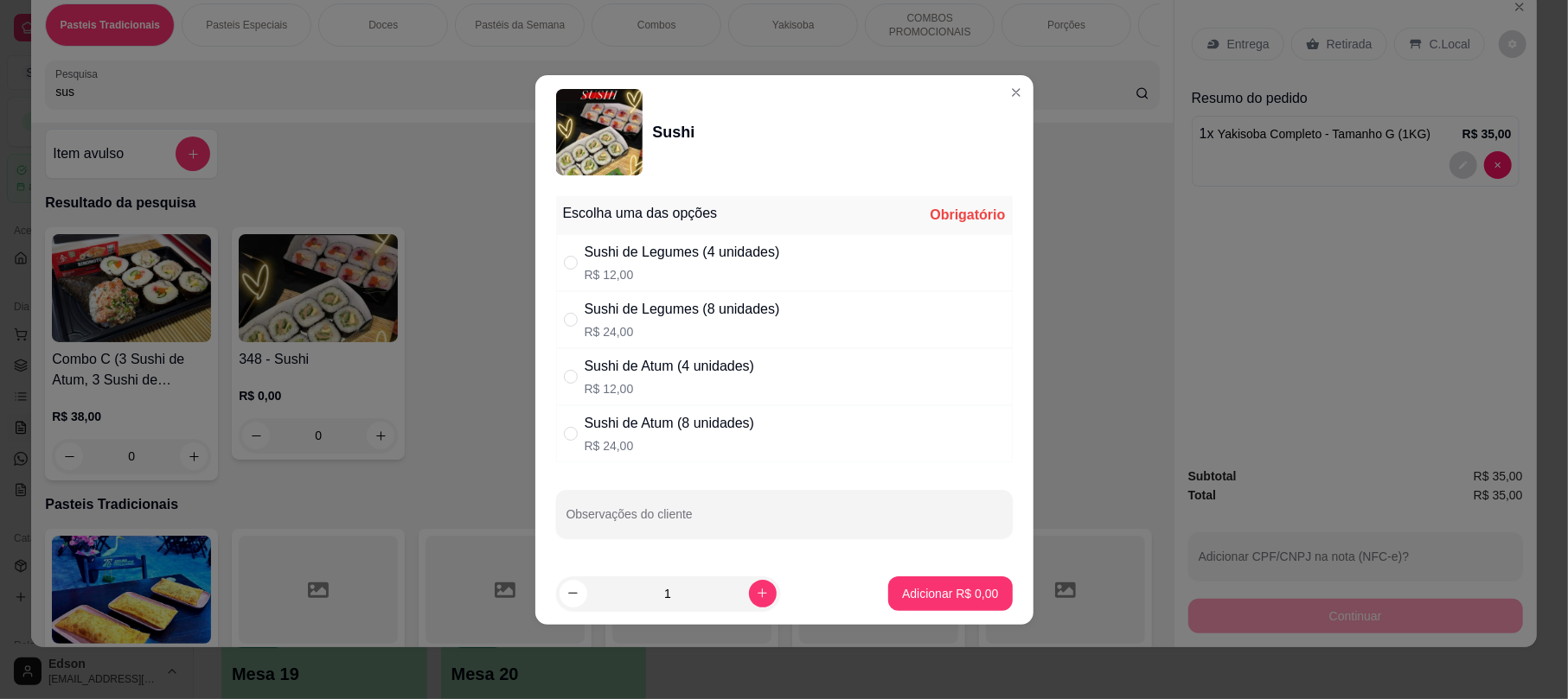
click at [678, 312] on div "Sushi de Legumes (8 unidades)" at bounding box center [682, 309] width 196 height 21
radio input "true"
click at [928, 596] on p "Adicionar R$ 24,00" at bounding box center [947, 593] width 103 height 17
type input "1"
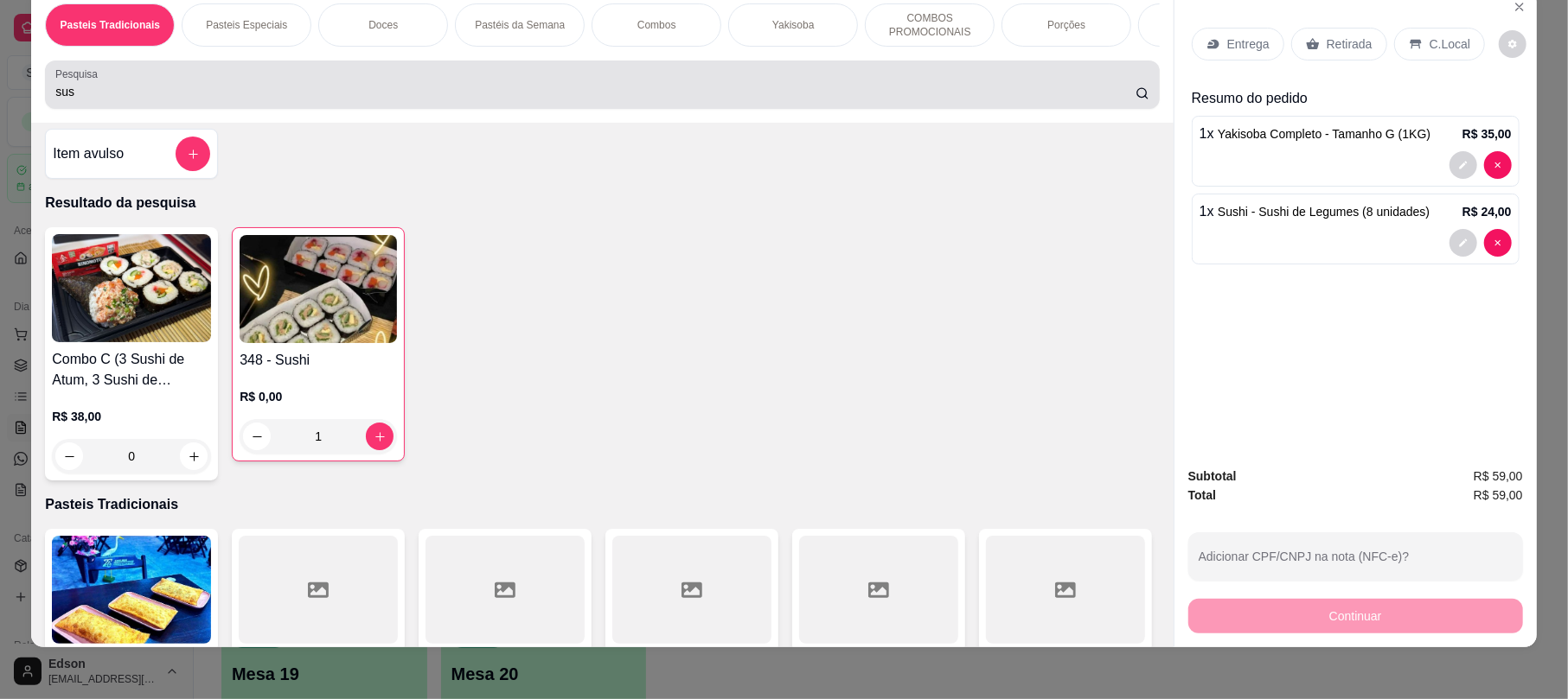
click at [66, 100] on input "sus" at bounding box center [595, 91] width 1080 height 17
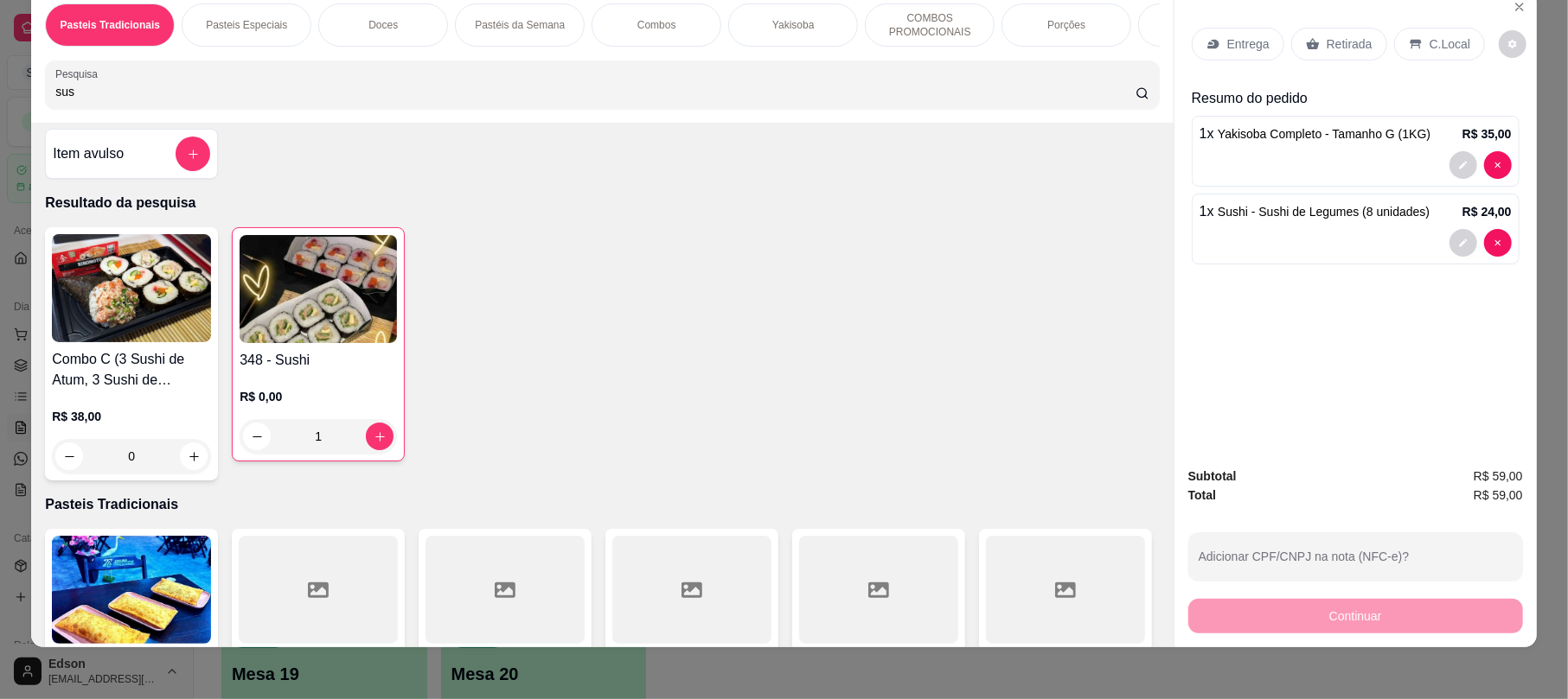
click at [66, 100] on input "sus" at bounding box center [595, 91] width 1080 height 17
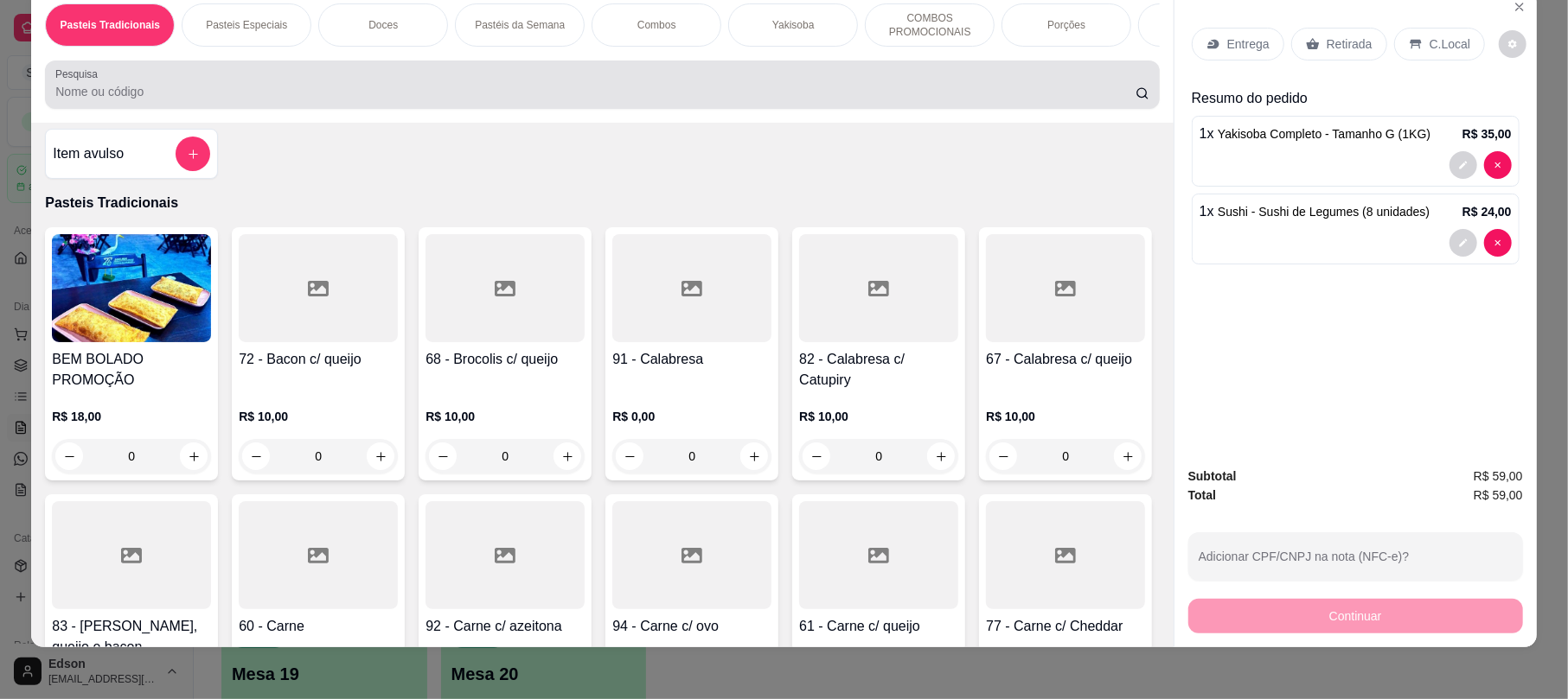
click at [111, 109] on div "Pesquisa" at bounding box center [602, 85] width 1114 height 49
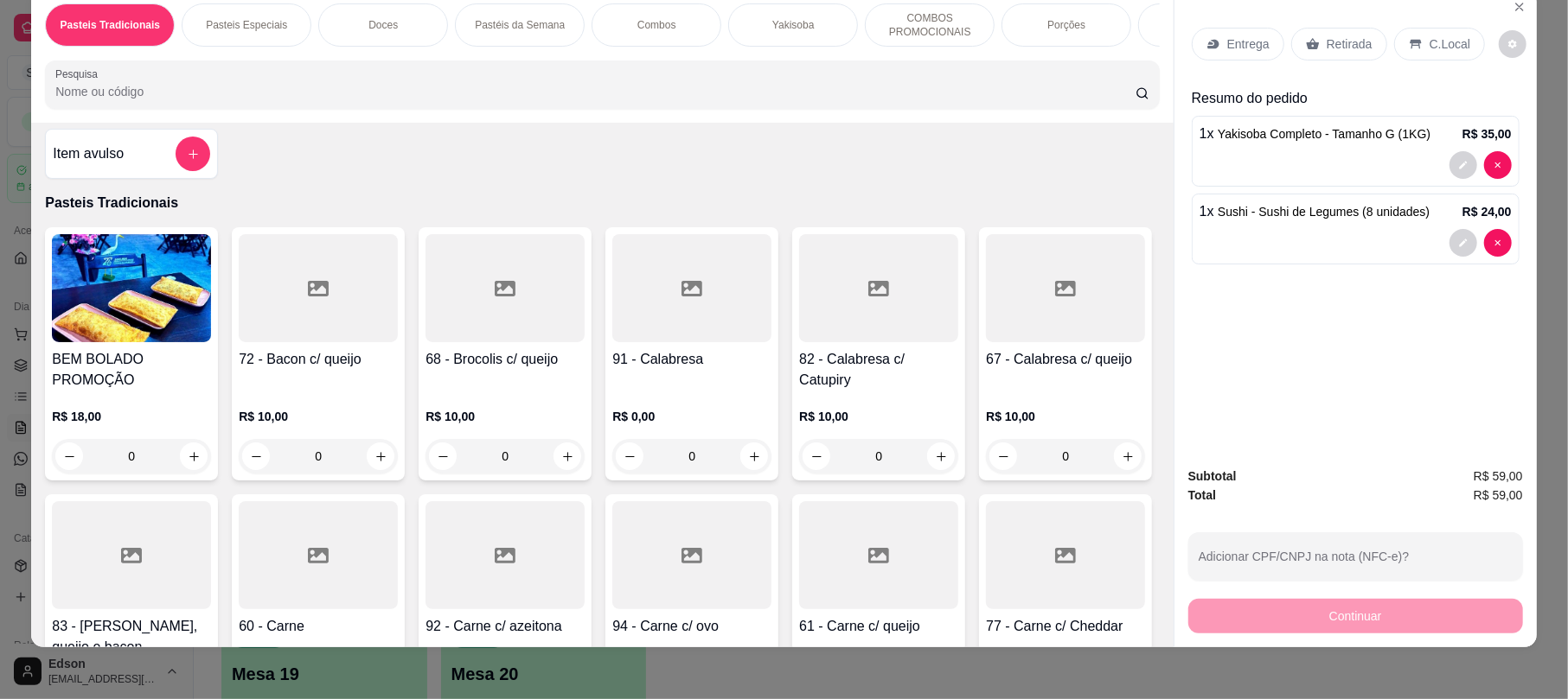
click at [1319, 32] on div "Retirada" at bounding box center [1339, 44] width 96 height 33
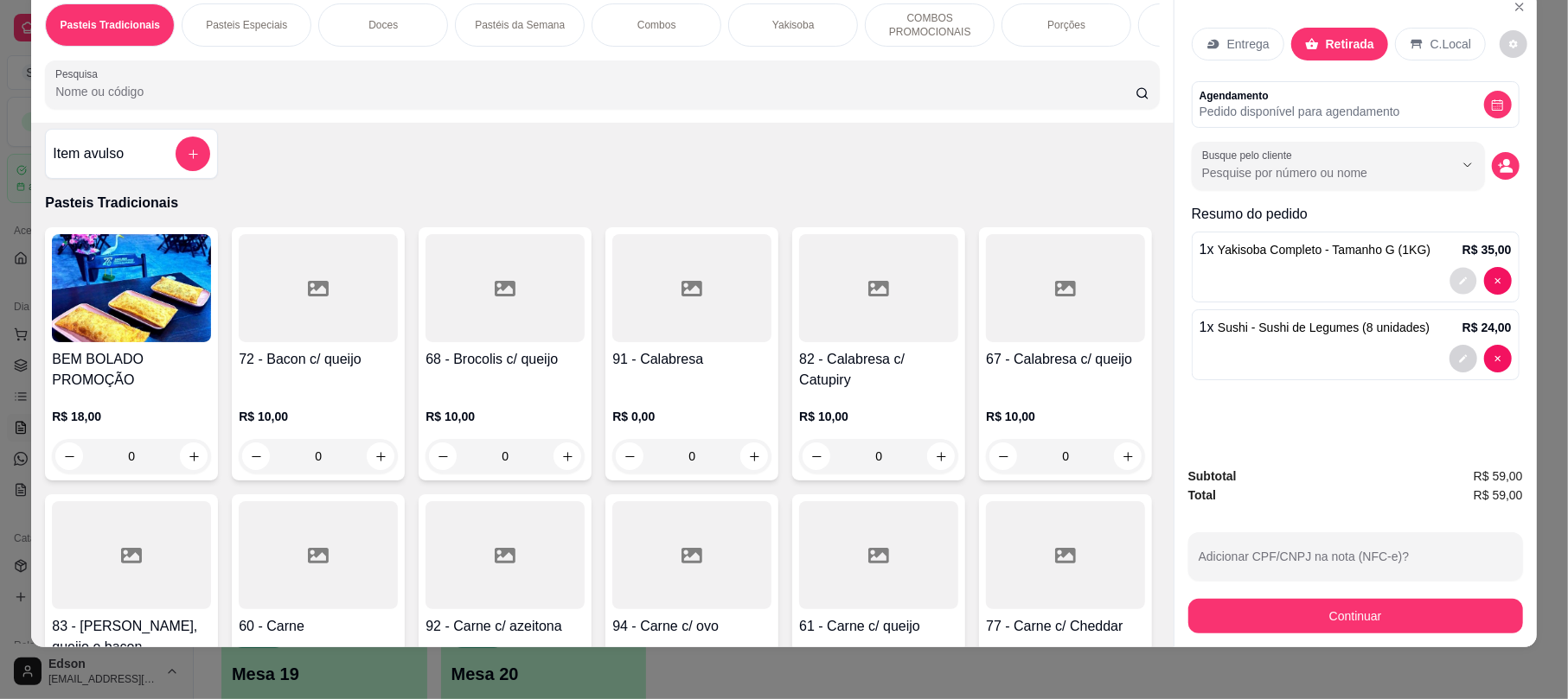
click at [1452, 278] on icon "decrease-product-quantity" at bounding box center [1462, 280] width 10 height 10
click at [184, 100] on input "Pesquisa" at bounding box center [595, 91] width 1080 height 17
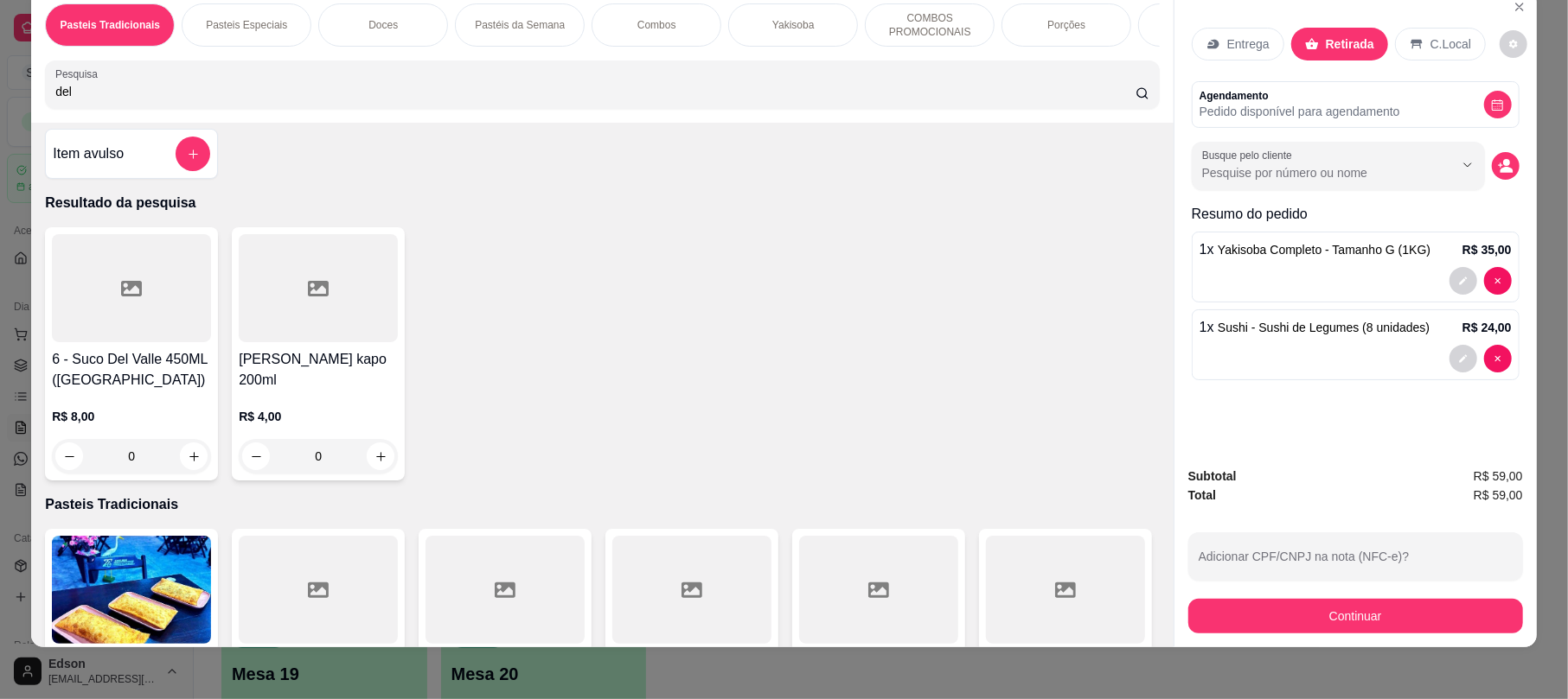
type input "del"
click at [159, 416] on div "R$ 8,00 0" at bounding box center [131, 432] width 159 height 83
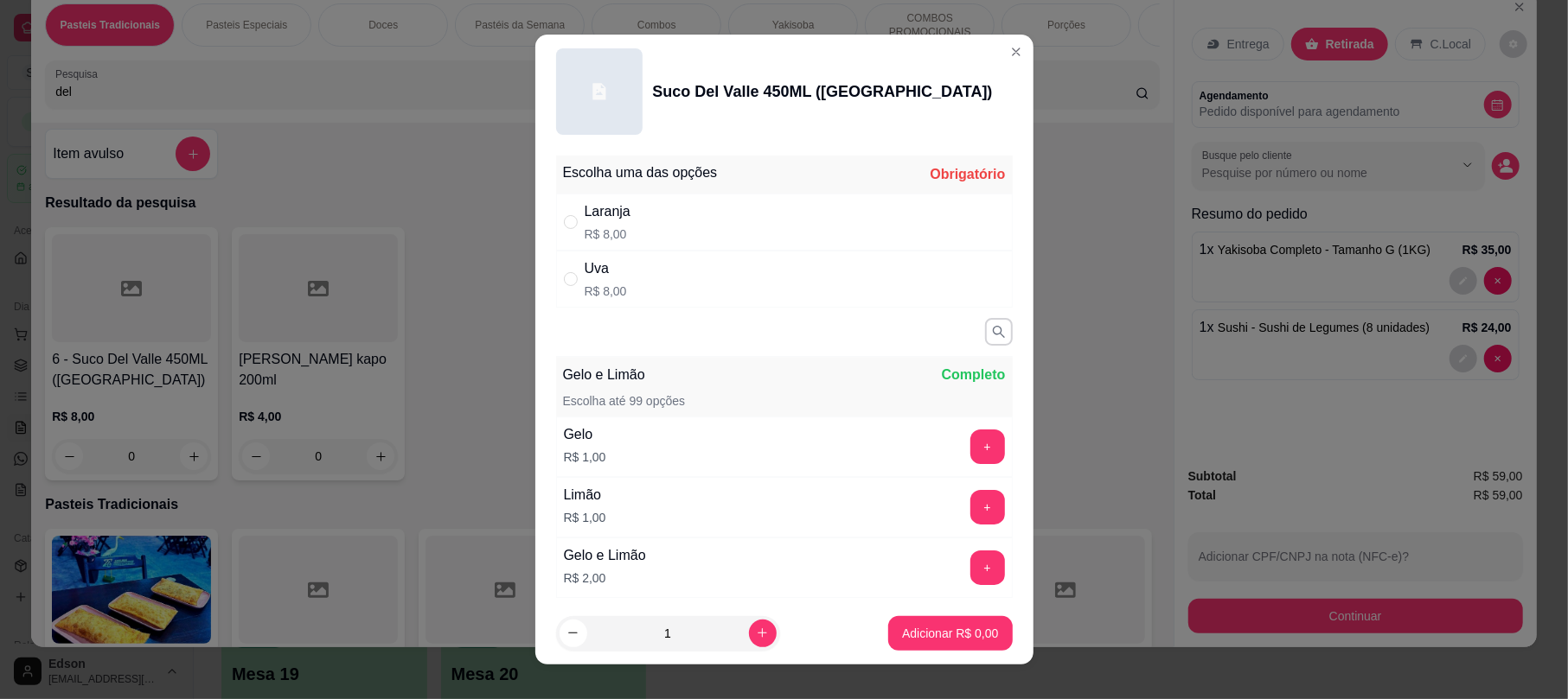
click at [668, 299] on div "Uva R$ 8,00" at bounding box center [784, 279] width 457 height 57
radio input "true"
click at [966, 626] on p "Adicionar R$ 8,00" at bounding box center [950, 633] width 94 height 17
type input "1"
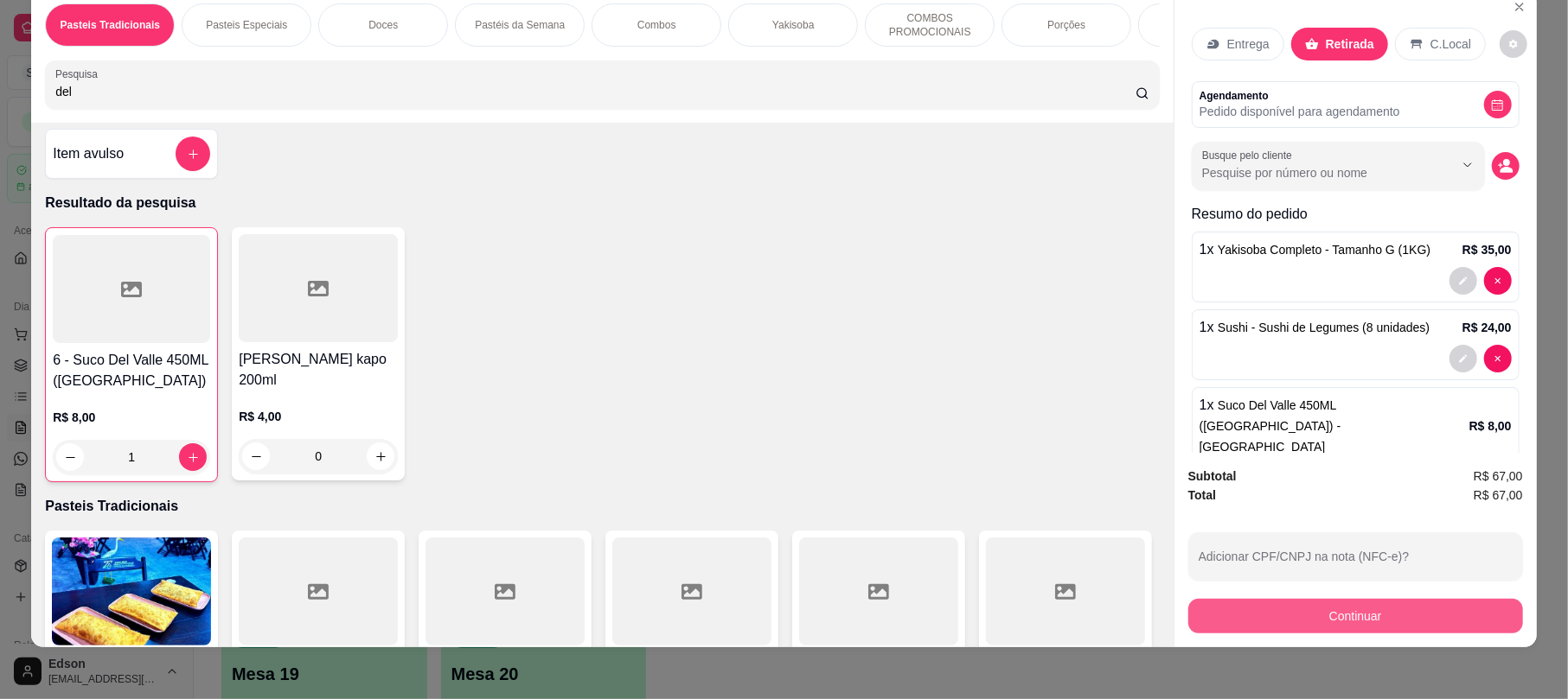
click at [1322, 620] on button "Continuar" at bounding box center [1356, 616] width 335 height 35
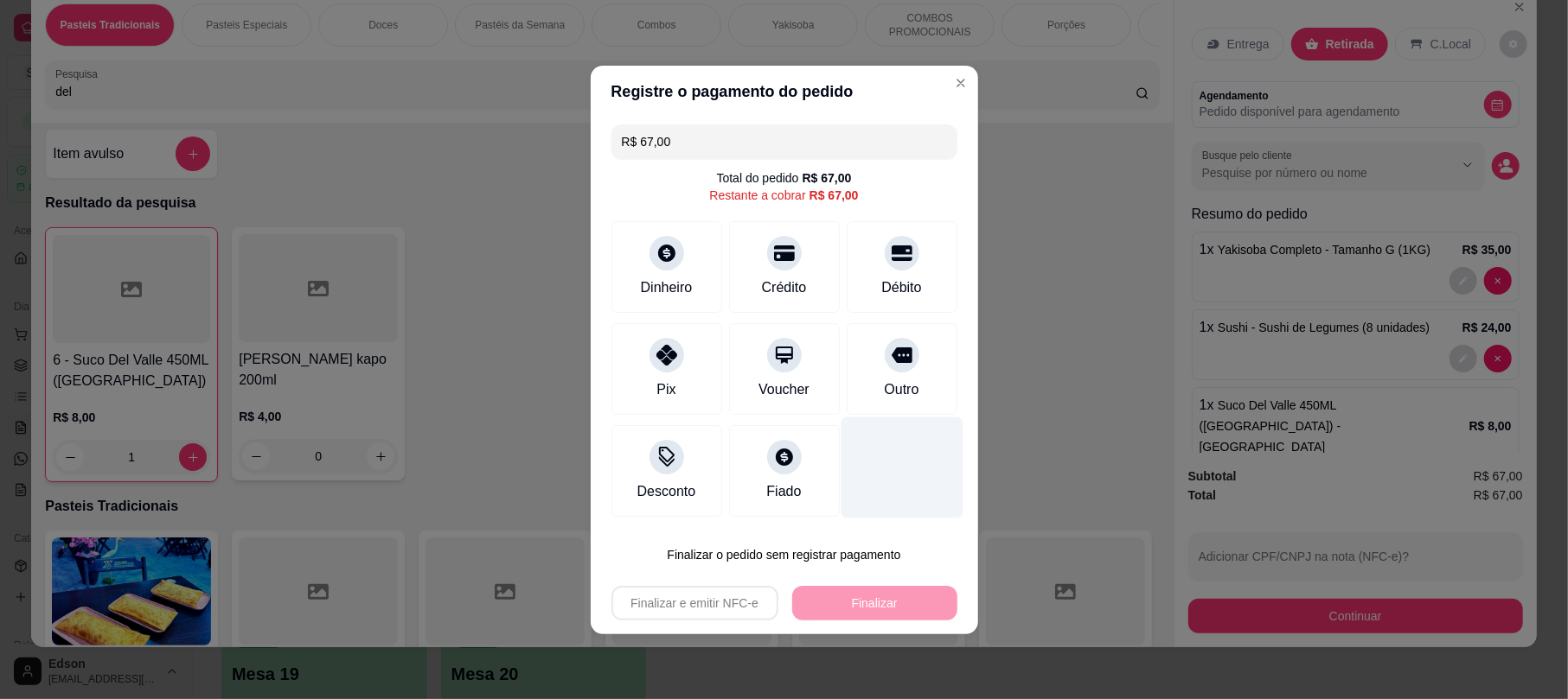
drag, startPoint x: 780, startPoint y: 235, endPoint x: 832, endPoint y: 461, distance: 231.9
click at [780, 236] on div at bounding box center [784, 254] width 35 height 35
type input "R$ 0,00"
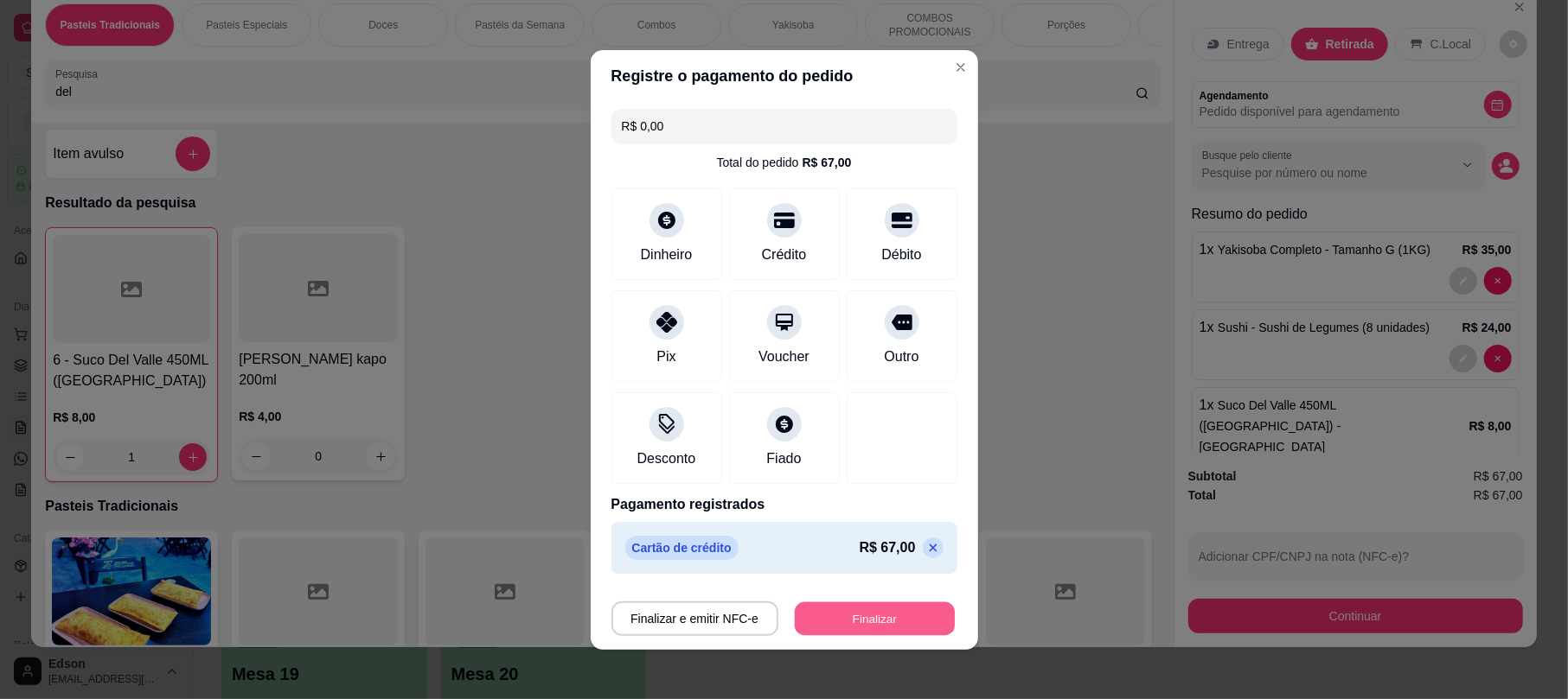
click at [847, 610] on button "Finalizar" at bounding box center [875, 618] width 160 height 34
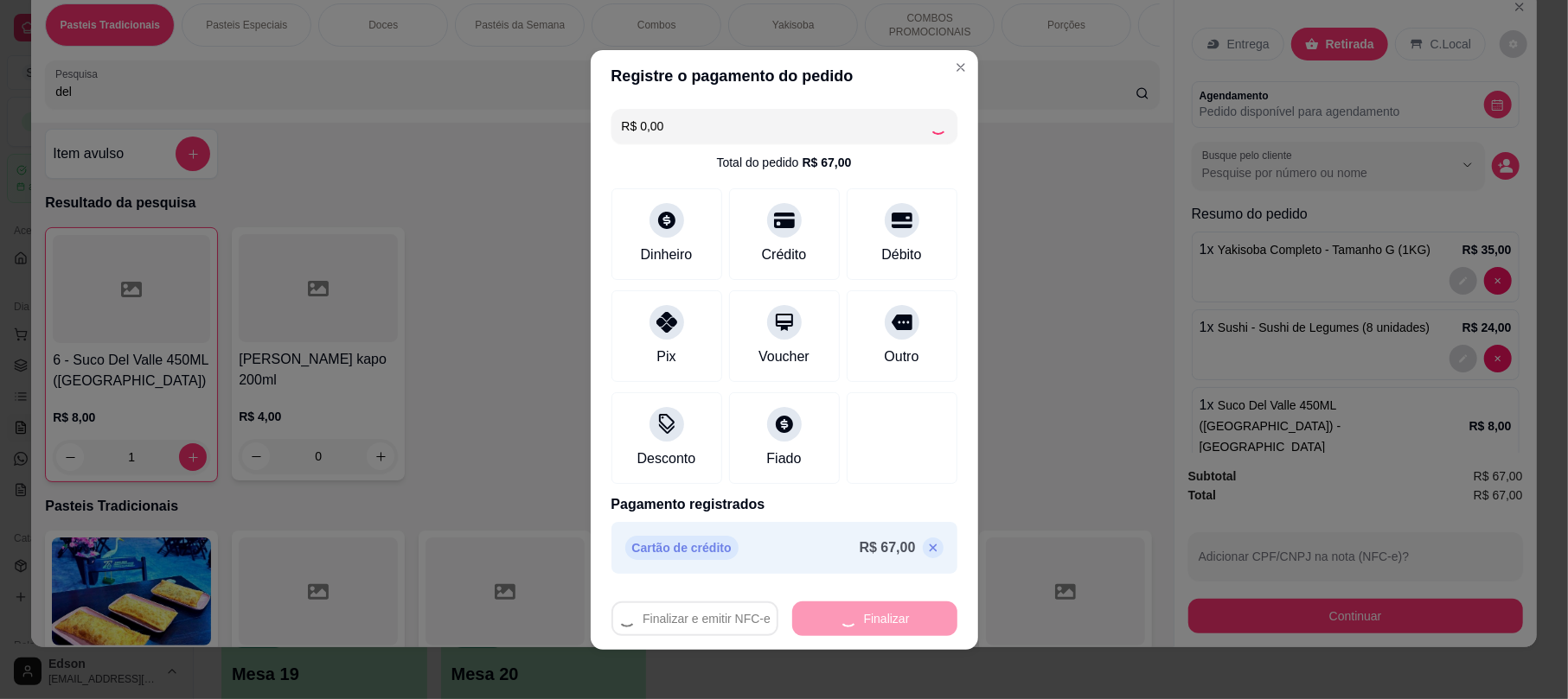
type input "0"
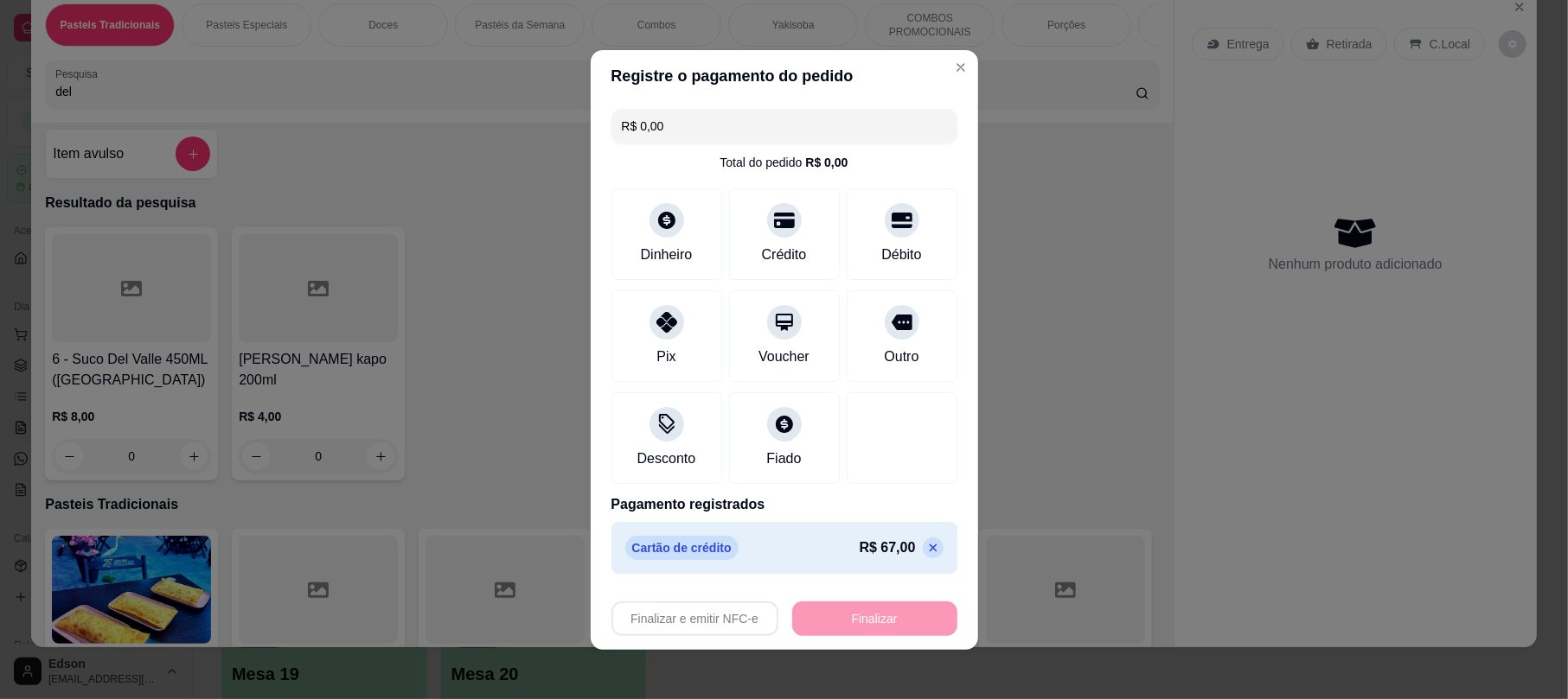
type input "-R$ 67,00"
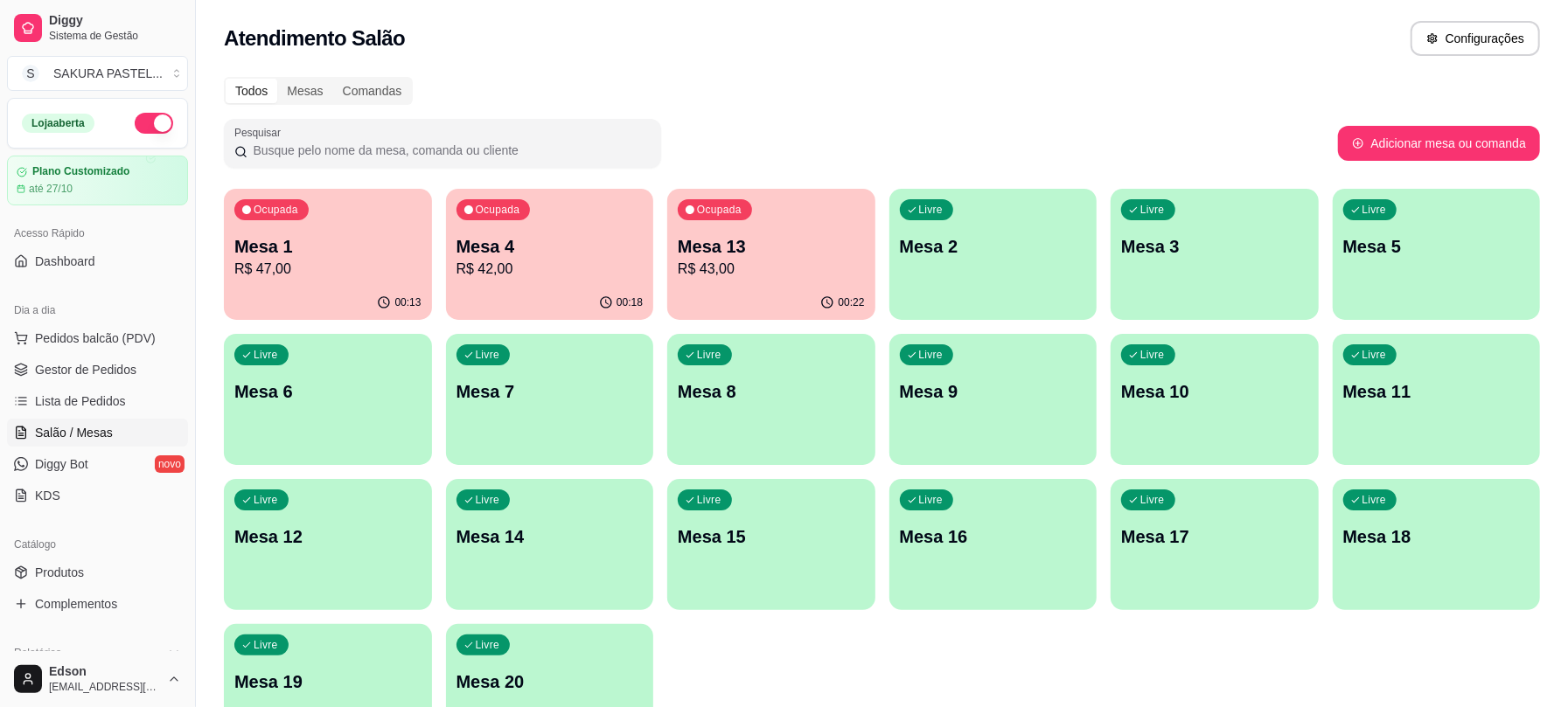
click at [1232, 271] on div "Livre Mesa 3" at bounding box center [1215, 243] width 208 height 111
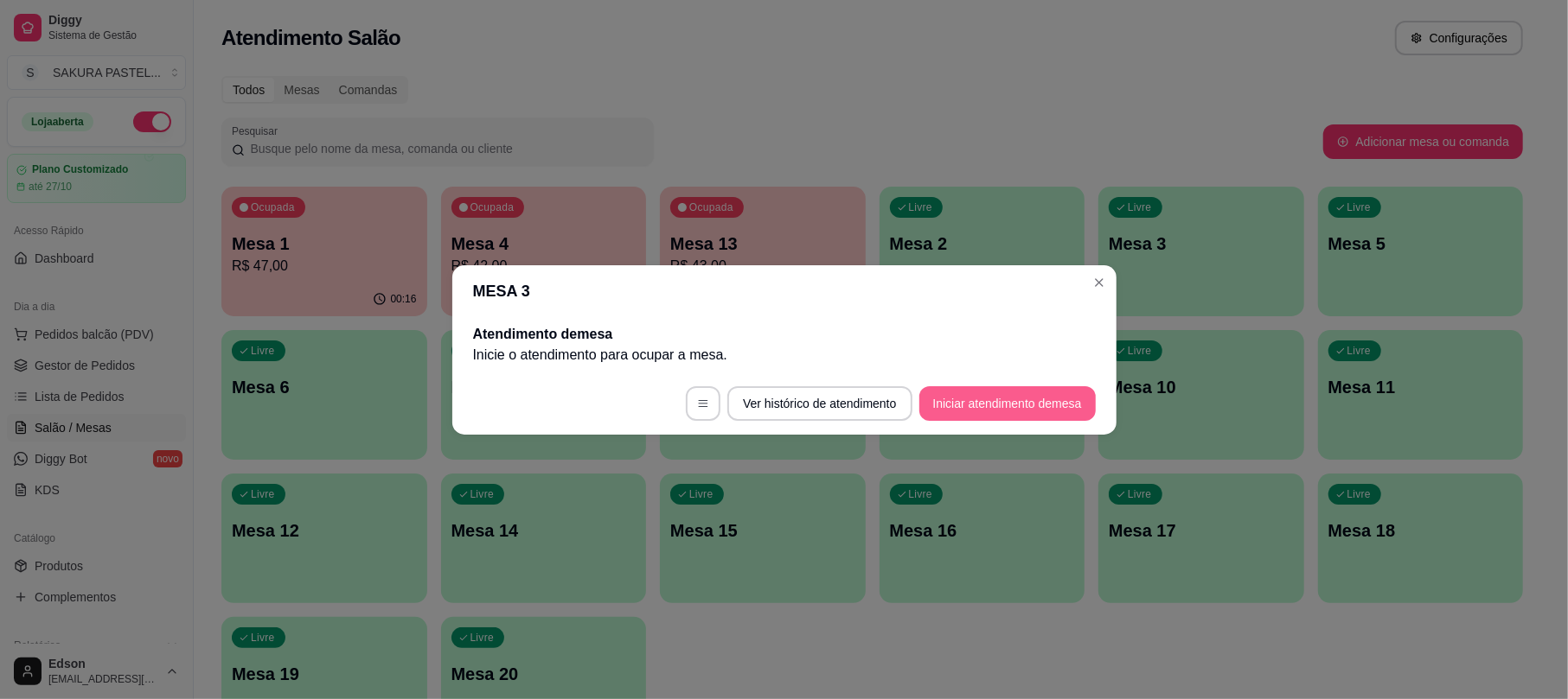
click at [998, 412] on button "Iniciar atendimento de mesa" at bounding box center [1007, 404] width 176 height 35
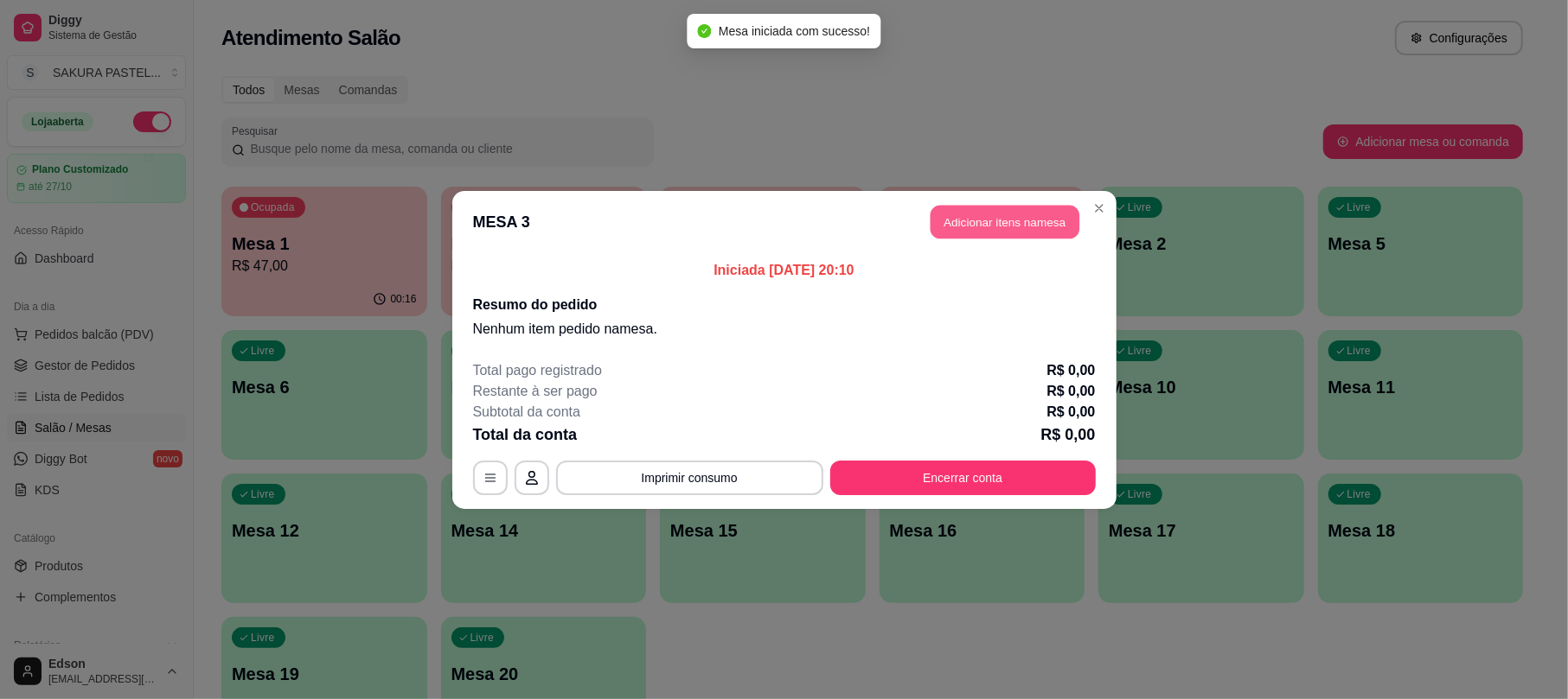
click at [1066, 228] on button "Adicionar itens na mesa" at bounding box center [1005, 221] width 149 height 34
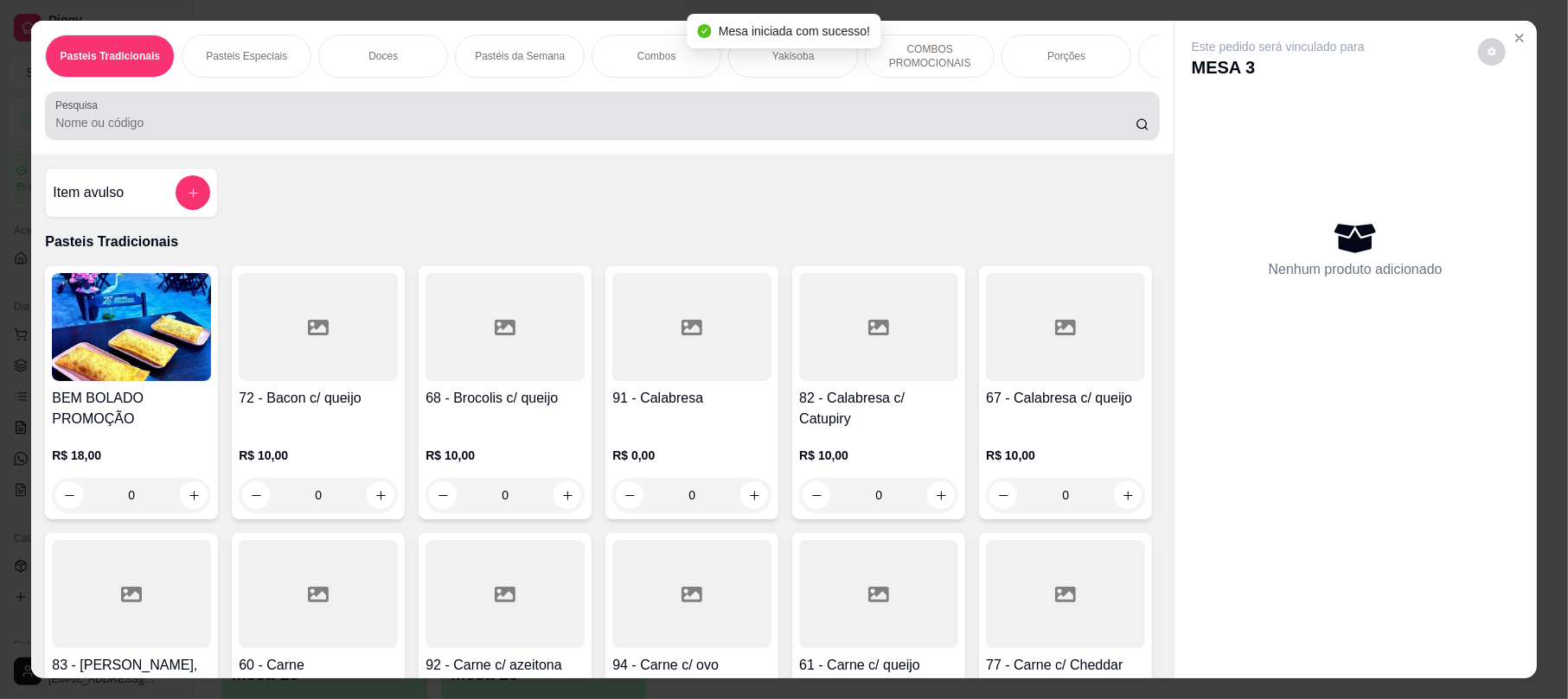
click at [430, 131] on input "Pesquisa" at bounding box center [595, 122] width 1080 height 17
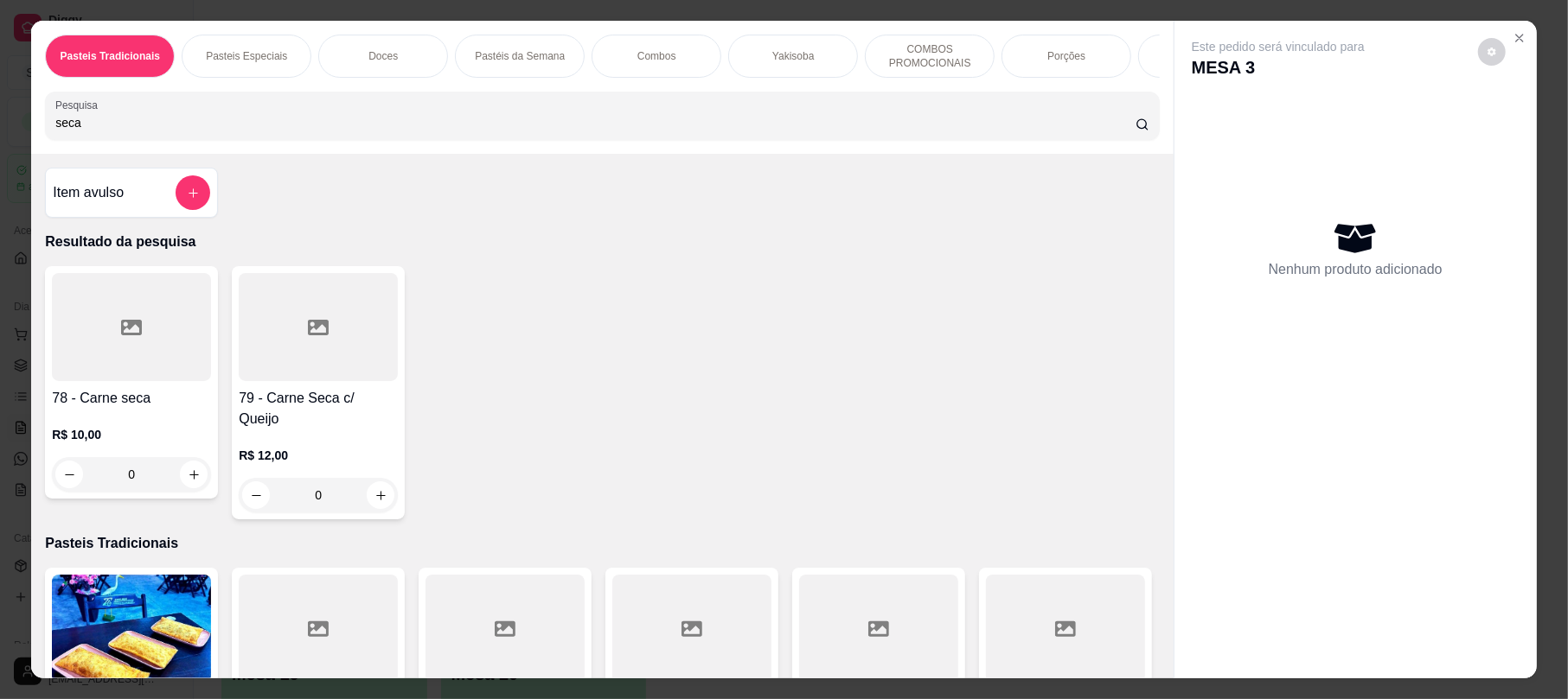
type input "seca"
click at [320, 409] on h4 "79 - Carne Seca c/ Queijo" at bounding box center [318, 408] width 159 height 41
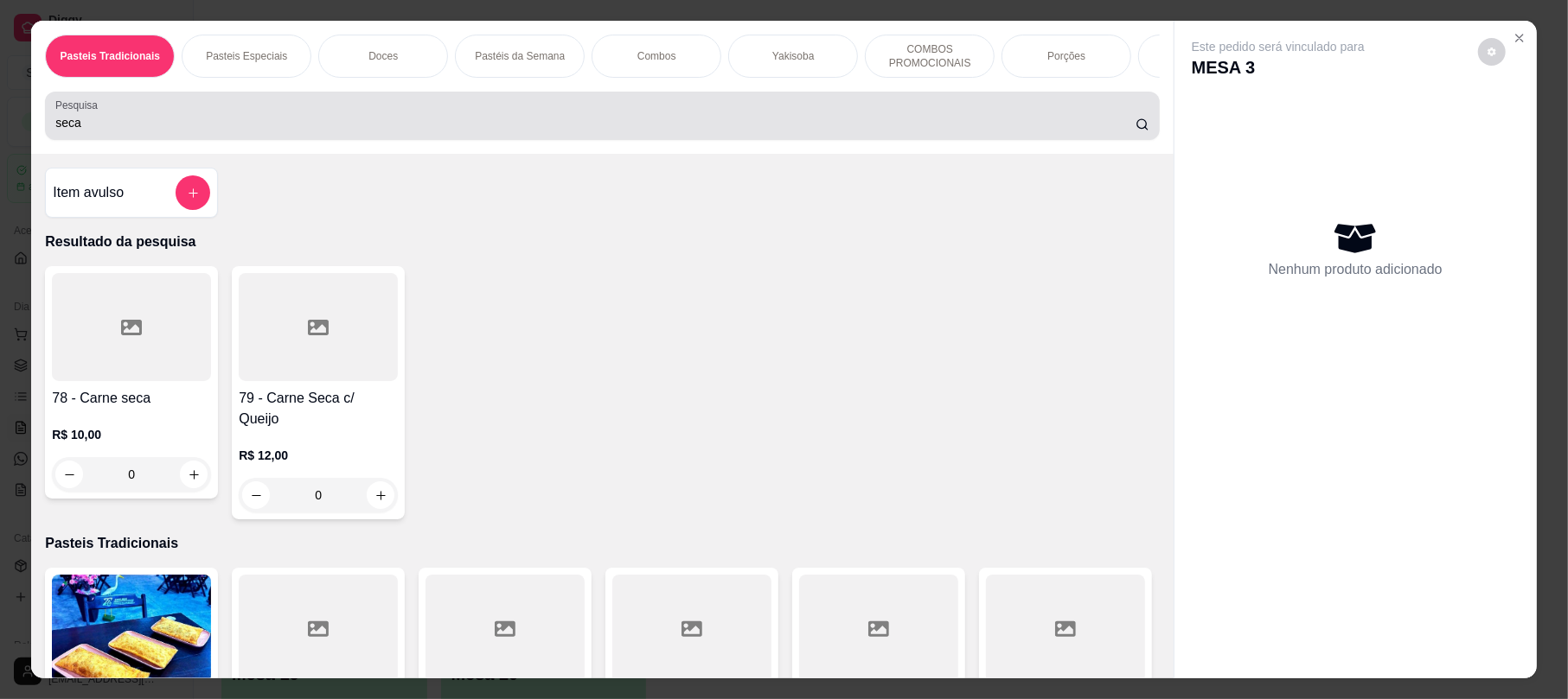
click at [324, 119] on div "seca" at bounding box center [601, 116] width 1093 height 35
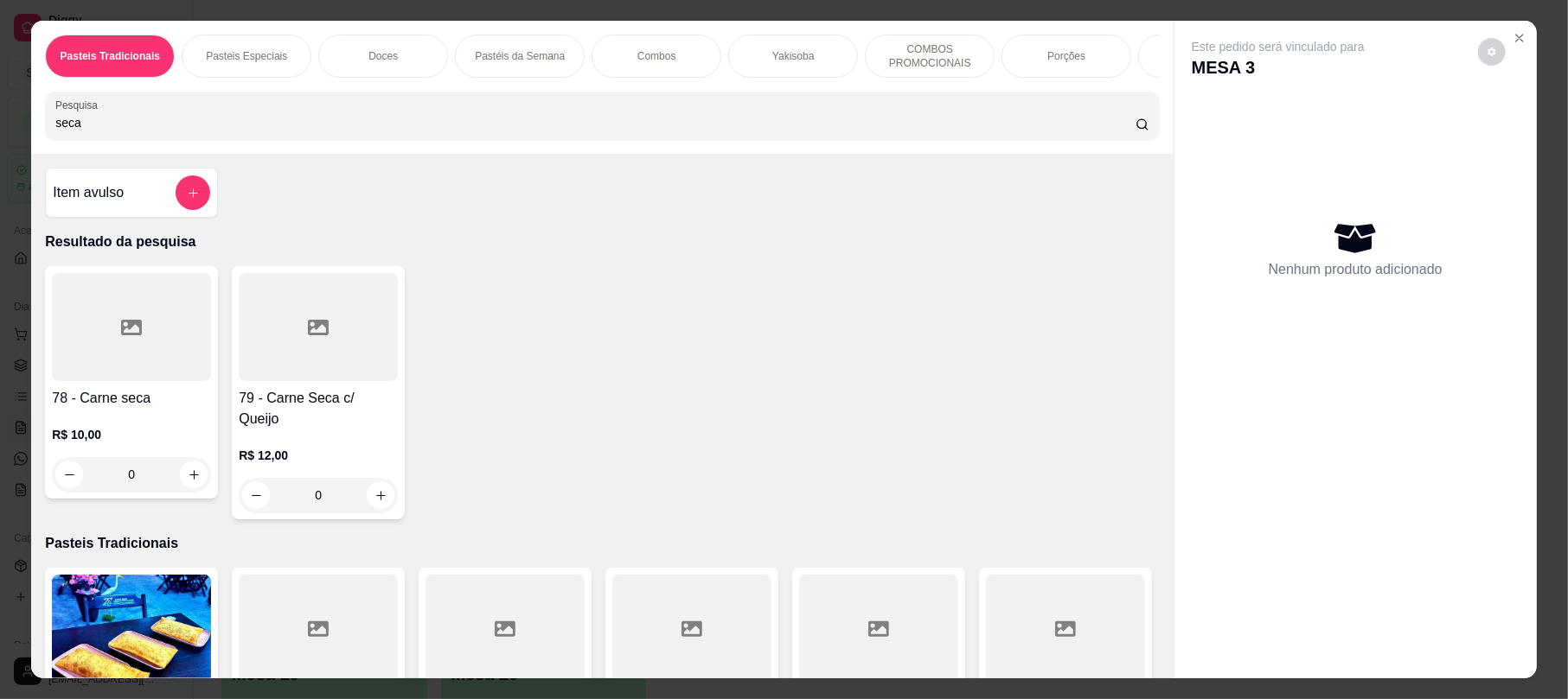
click at [314, 412] on h4 "79 - Carne Seca c/ Queijo" at bounding box center [318, 408] width 159 height 41
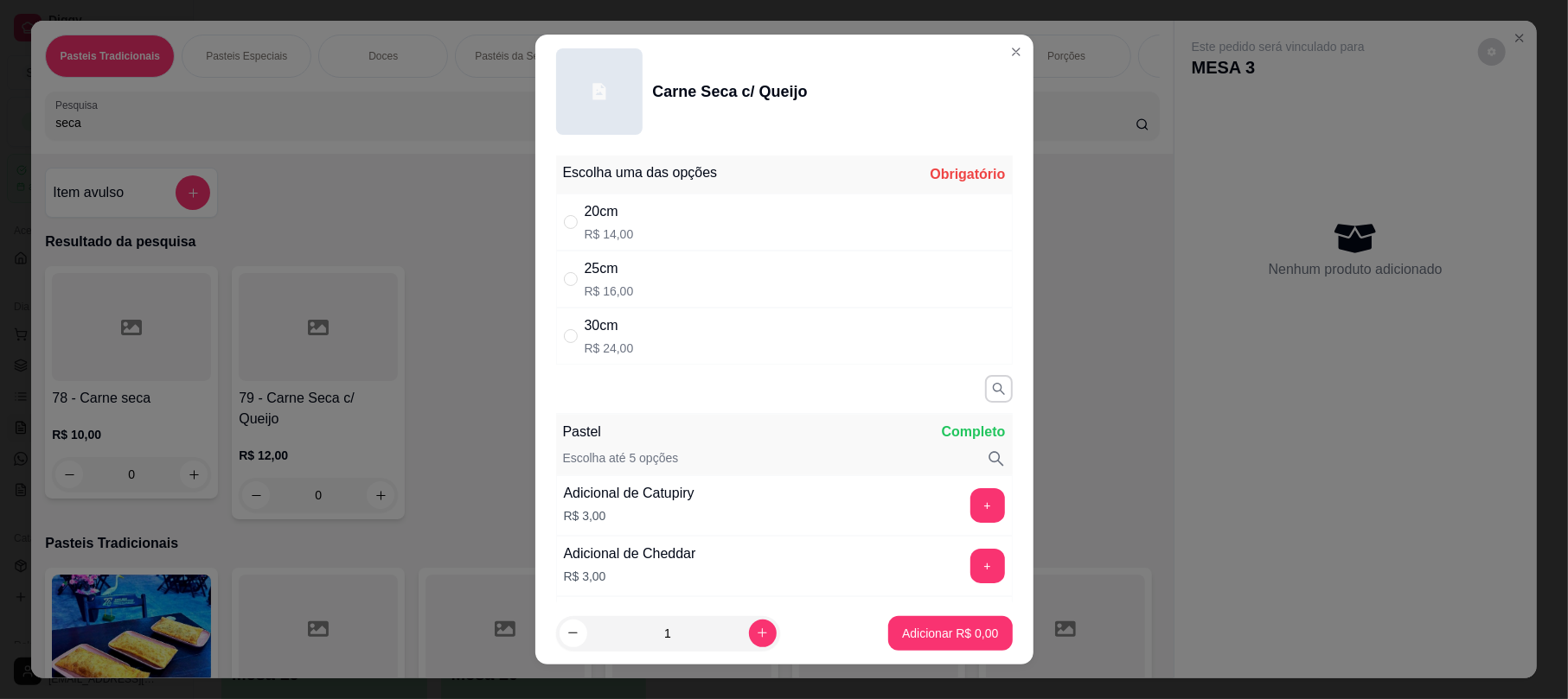
click at [652, 281] on div "25cm R$ 16,00" at bounding box center [784, 279] width 457 height 57
radio input "true"
click at [971, 640] on p "Adicionar R$ 16,00" at bounding box center [947, 633] width 100 height 17
type input "1"
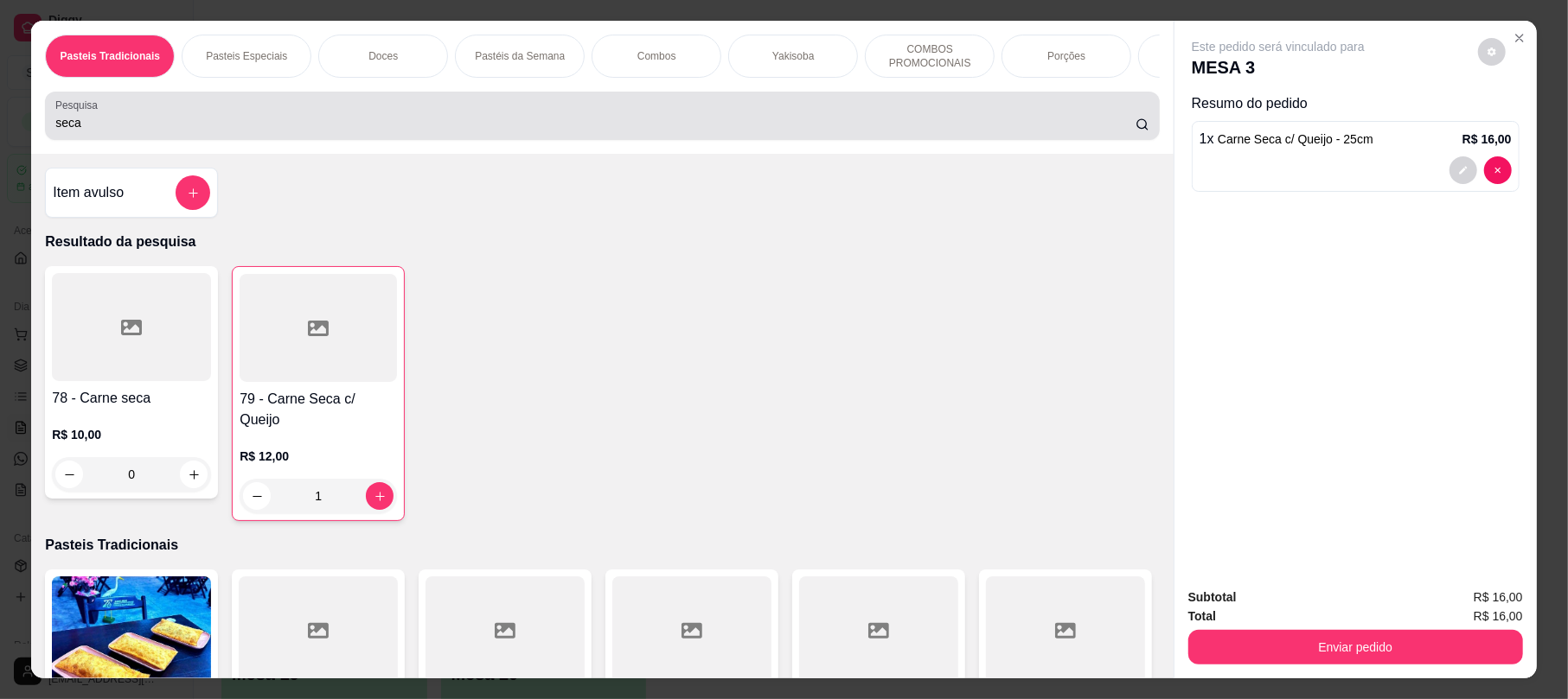
click at [142, 131] on input "seca" at bounding box center [595, 122] width 1080 height 17
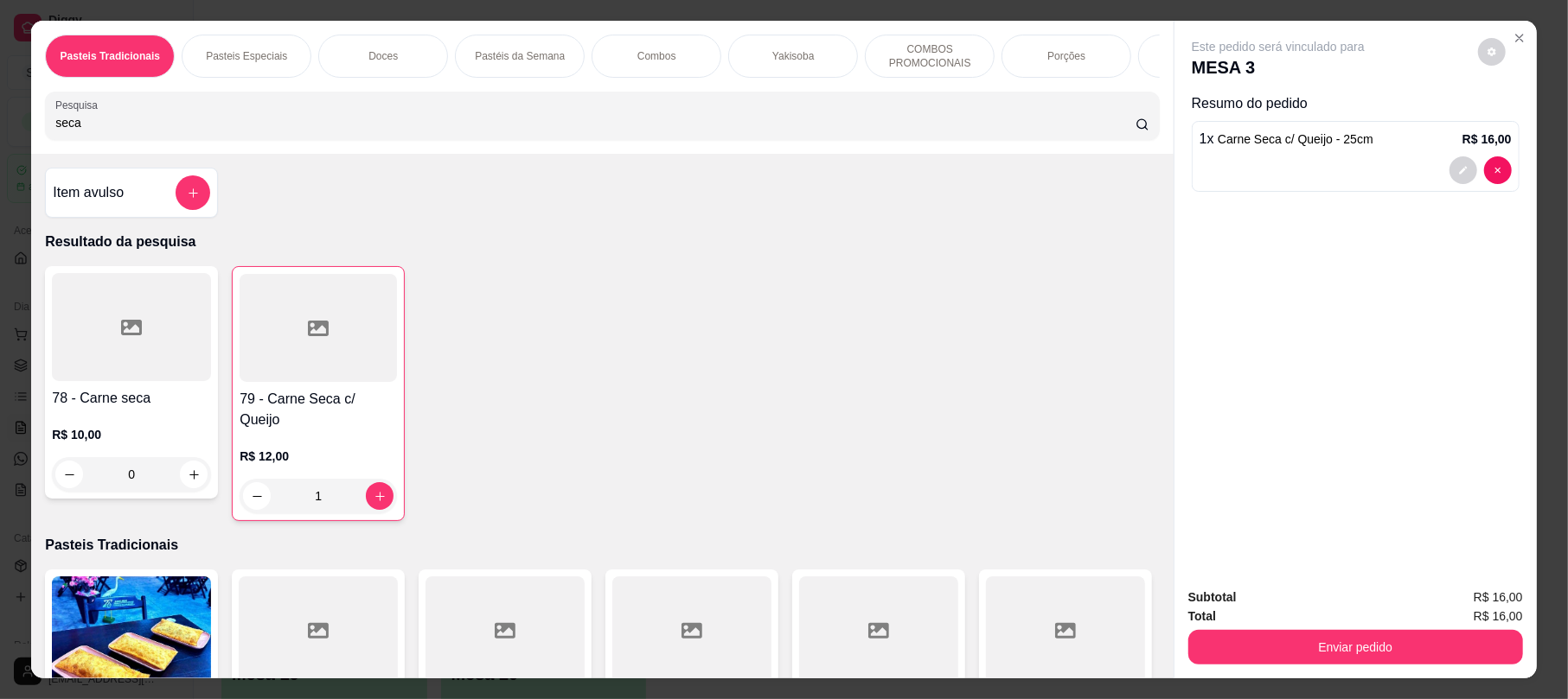
click at [142, 131] on input "seca" at bounding box center [595, 122] width 1080 height 17
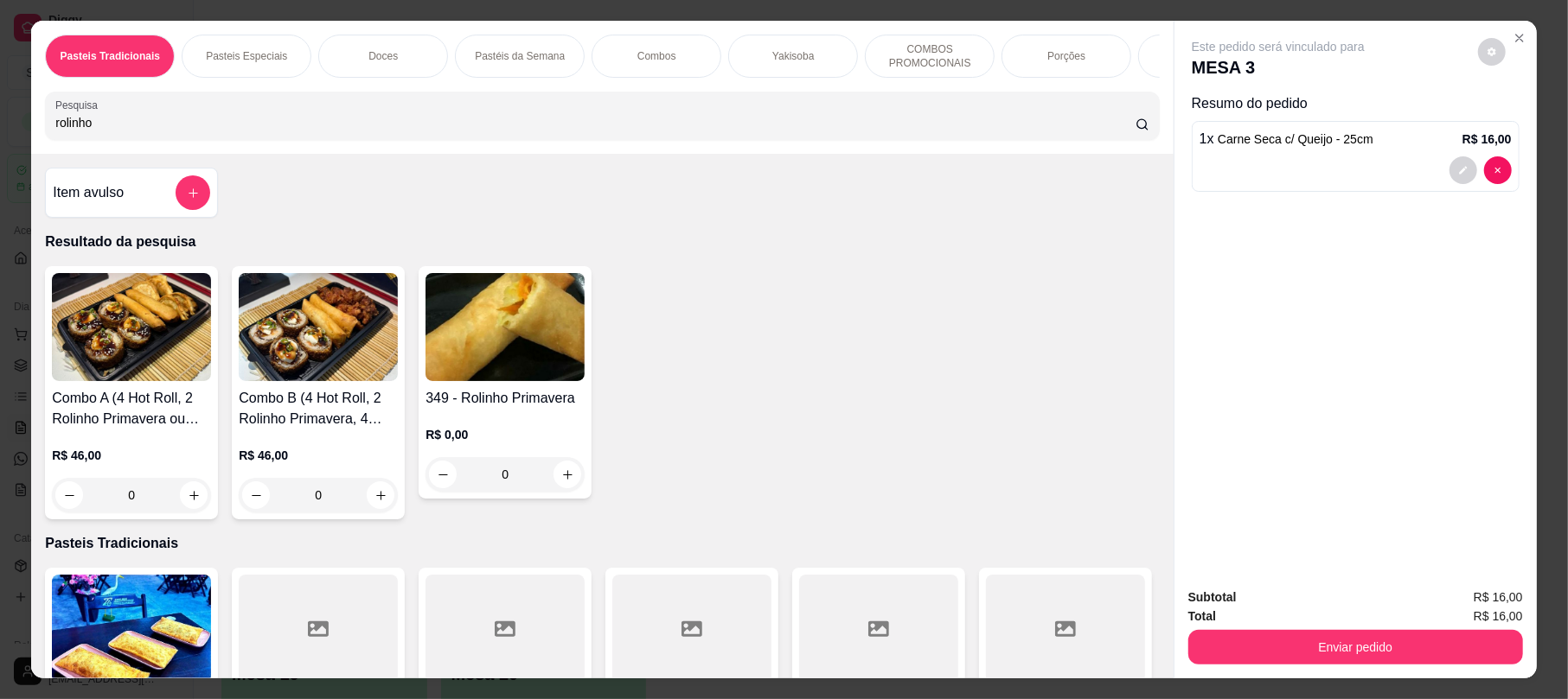
type input "rolinho"
click at [519, 381] on img at bounding box center [505, 327] width 159 height 108
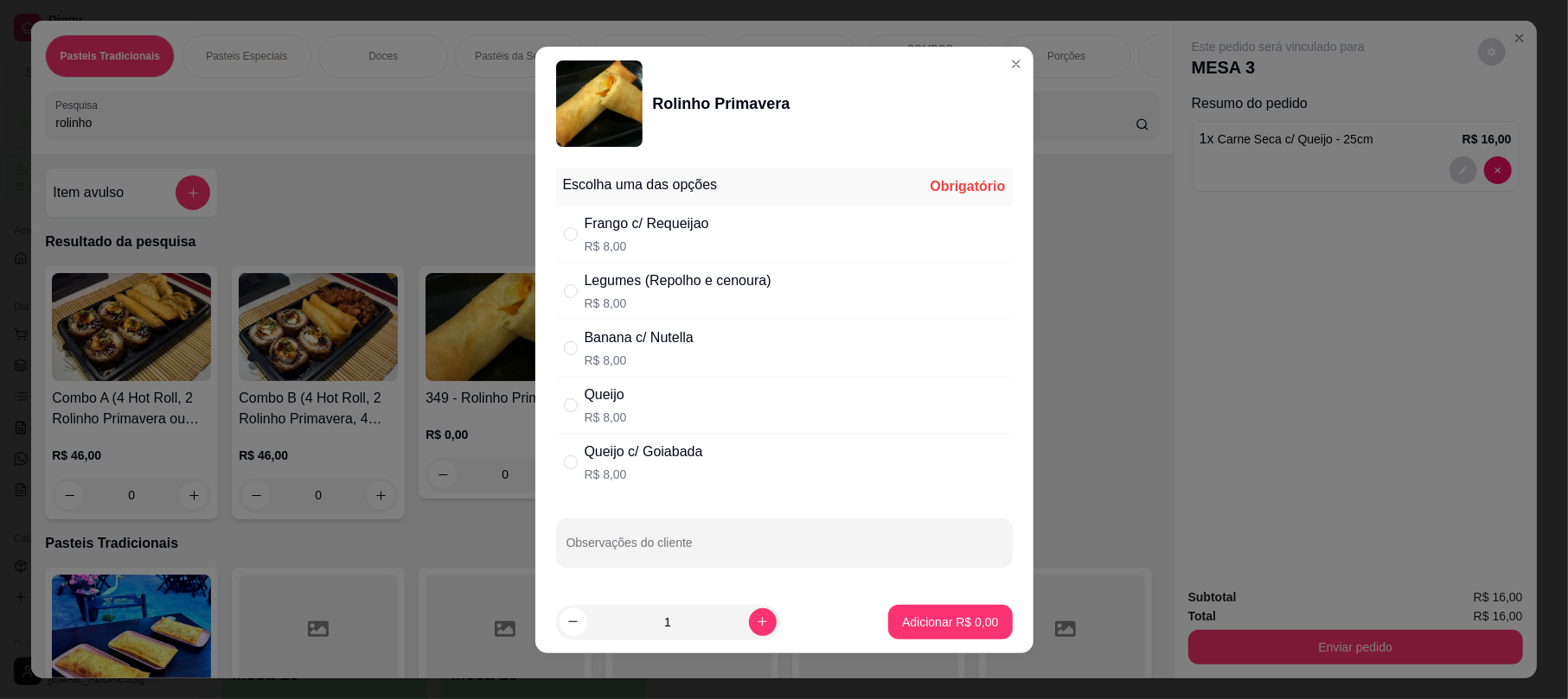
click at [676, 270] on div "Legumes (Repolho e cenoura)" at bounding box center [677, 280] width 187 height 21
radio input "true"
click at [952, 629] on p "Adicionar R$ 8,00" at bounding box center [950, 622] width 94 height 17
type input "1"
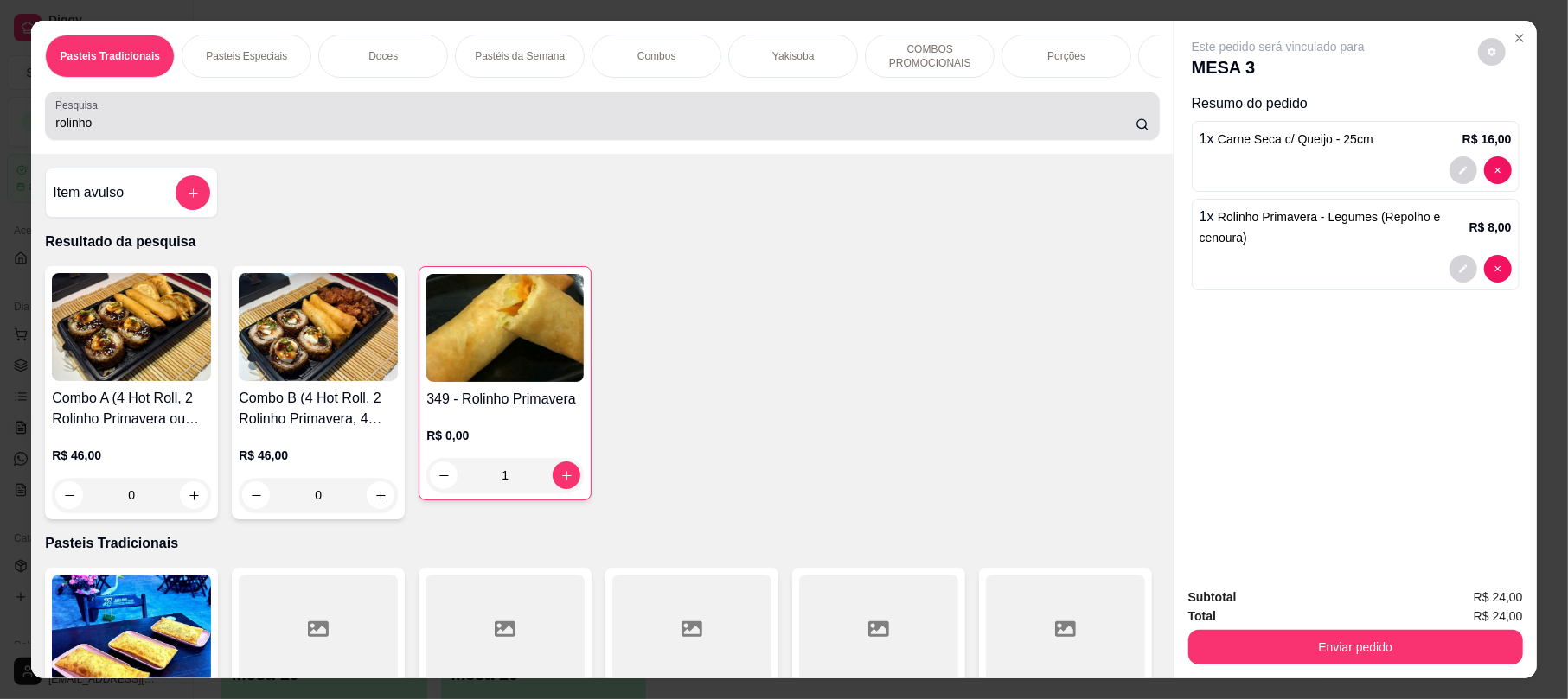
click at [109, 131] on input "rolinho" at bounding box center [595, 122] width 1080 height 17
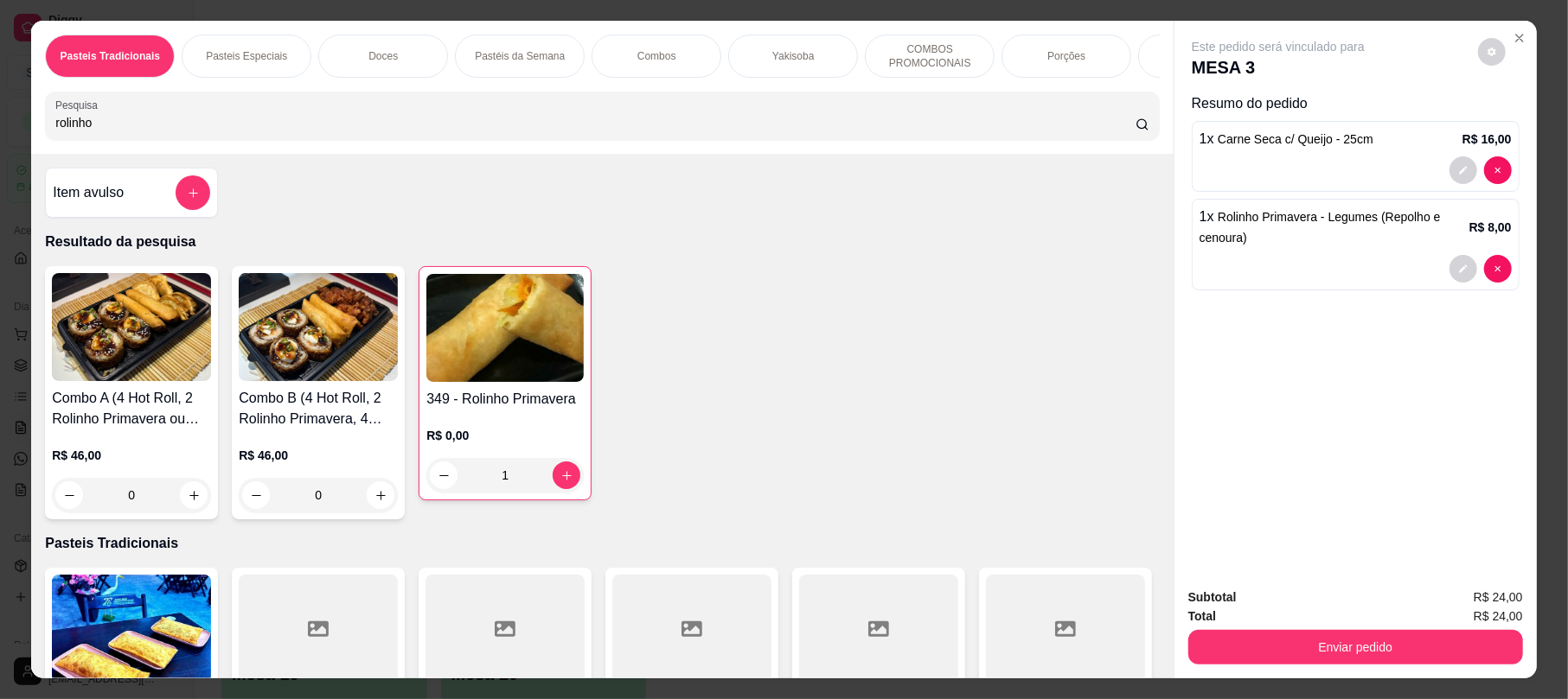
click at [108, 131] on input "rolinho" at bounding box center [595, 122] width 1080 height 17
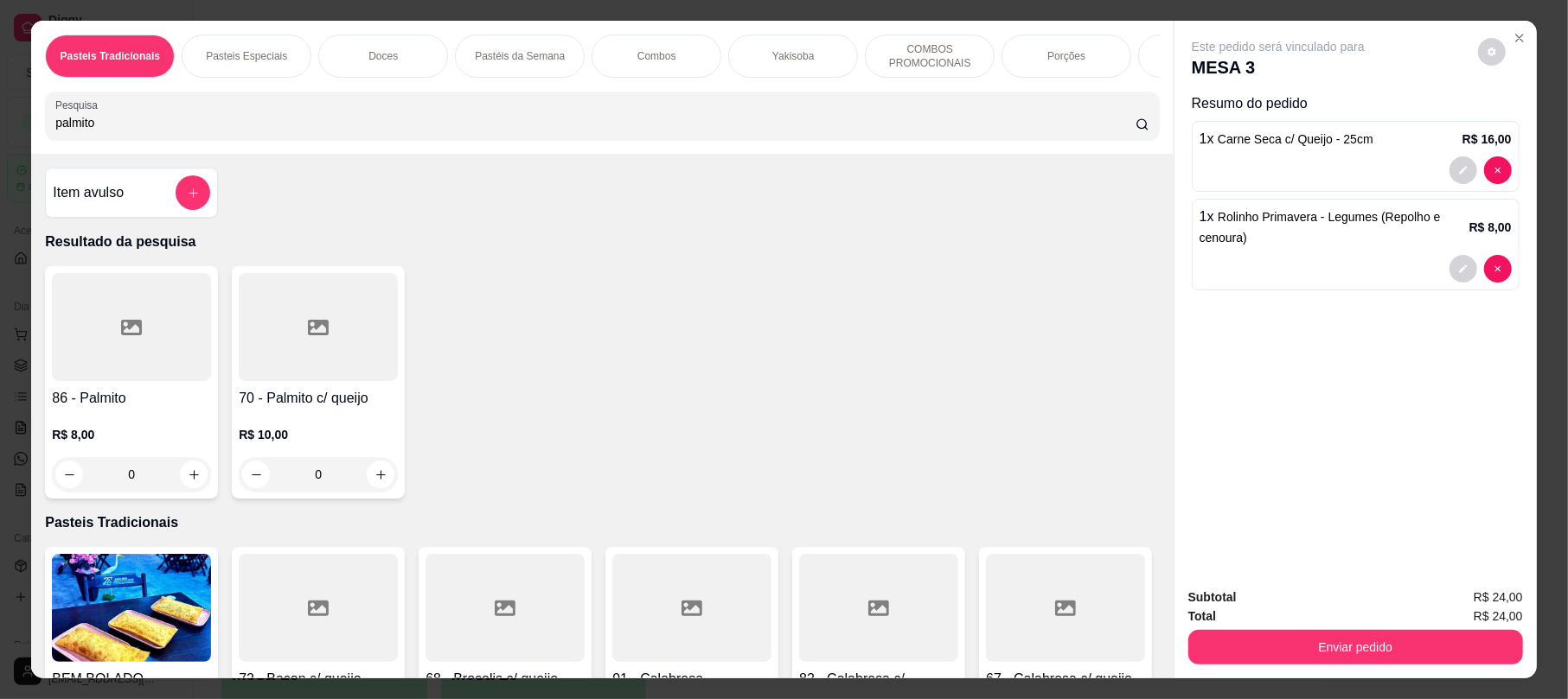
type input "palmito"
click at [78, 432] on div "R$ 8,00 0" at bounding box center [131, 450] width 159 height 83
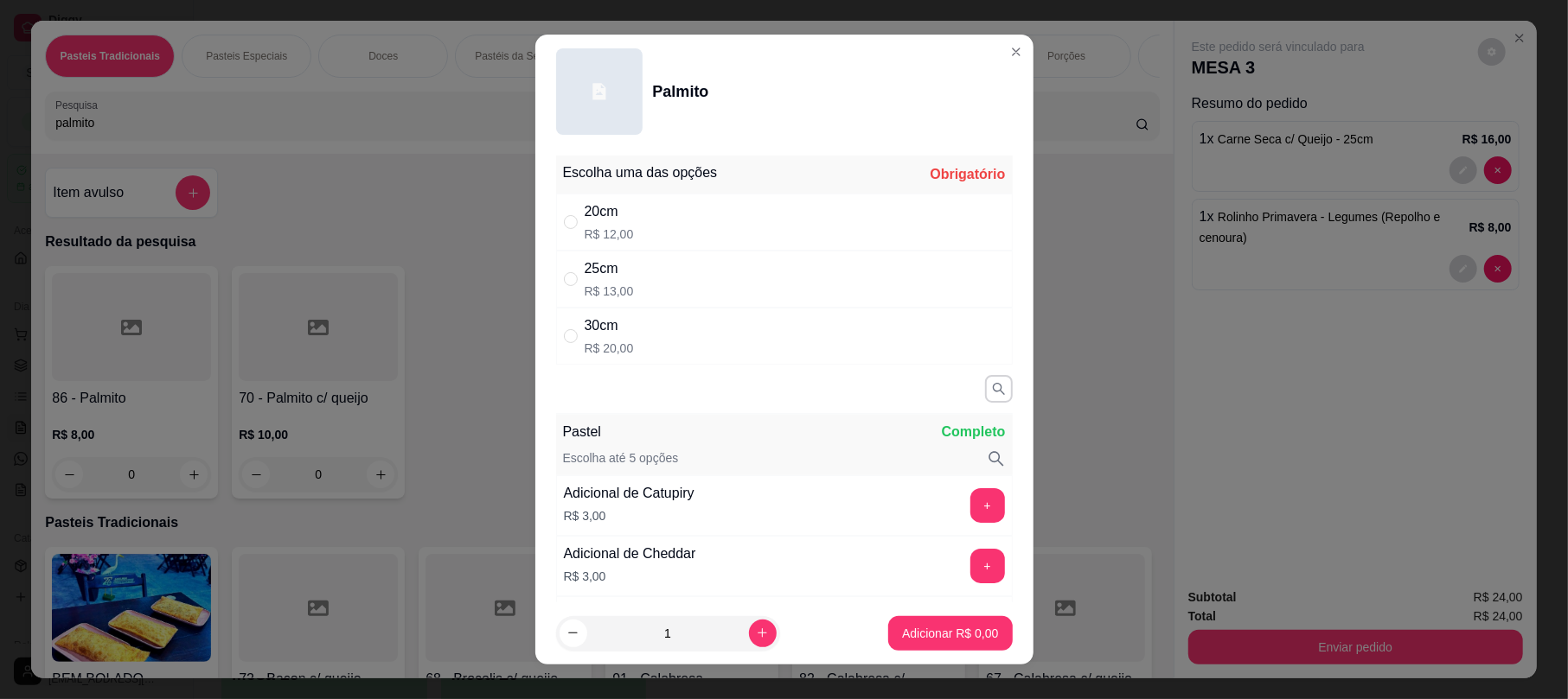
click at [635, 275] on div "25cm R$ 13,00" at bounding box center [784, 279] width 457 height 57
radio input "true"
click at [941, 623] on button "Adicionar R$ 13,00" at bounding box center [947, 634] width 131 height 35
type input "1"
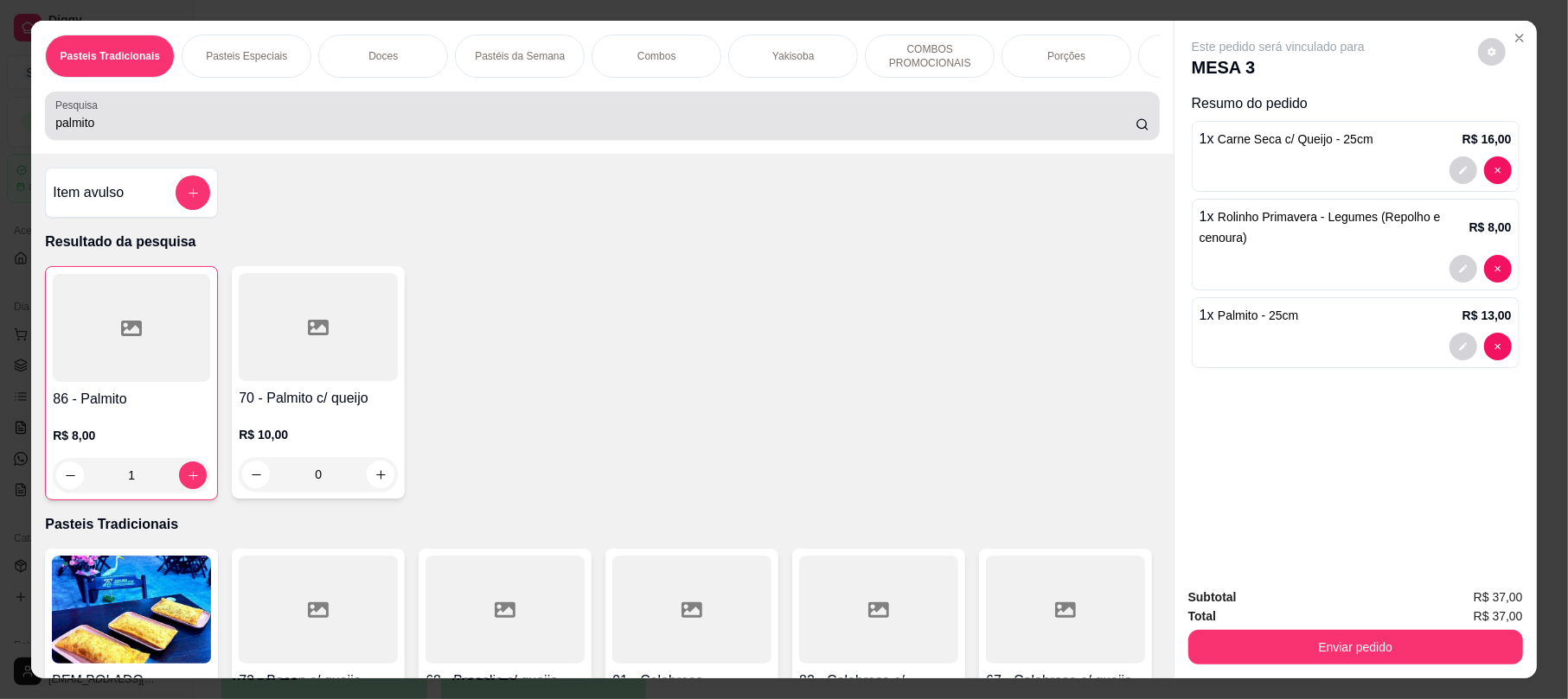
click at [249, 126] on div "palmito" at bounding box center [601, 116] width 1093 height 35
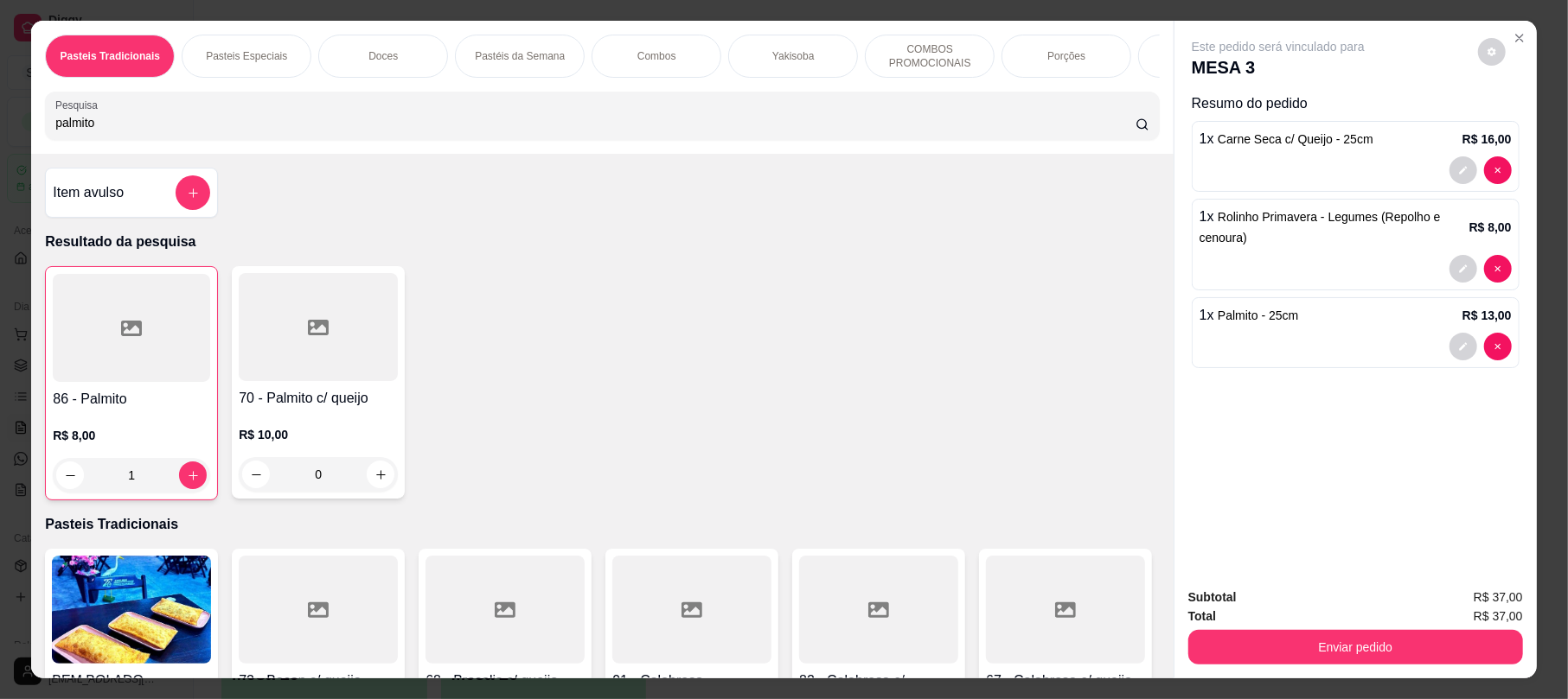
click at [202, 129] on div "palmito" at bounding box center [601, 116] width 1093 height 35
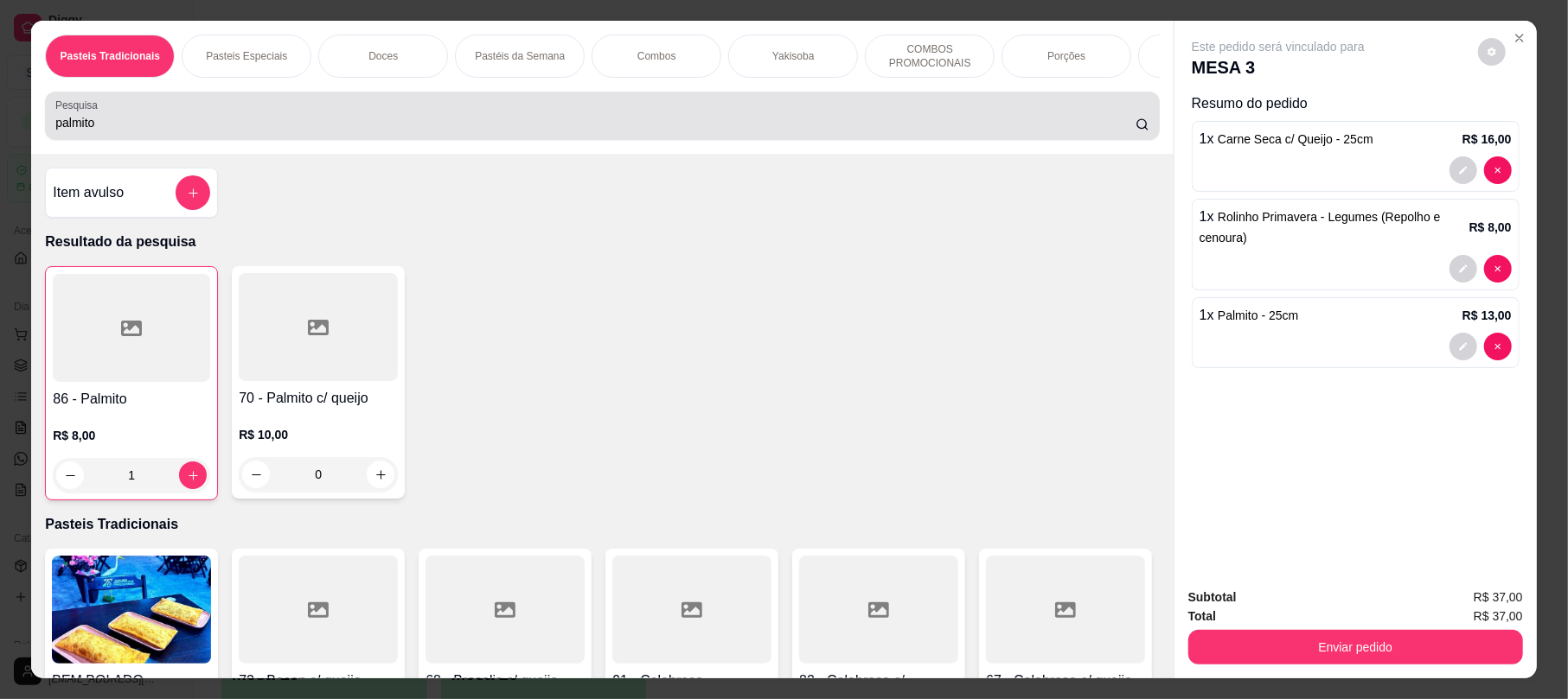
click at [202, 129] on div "palmito" at bounding box center [601, 116] width 1093 height 35
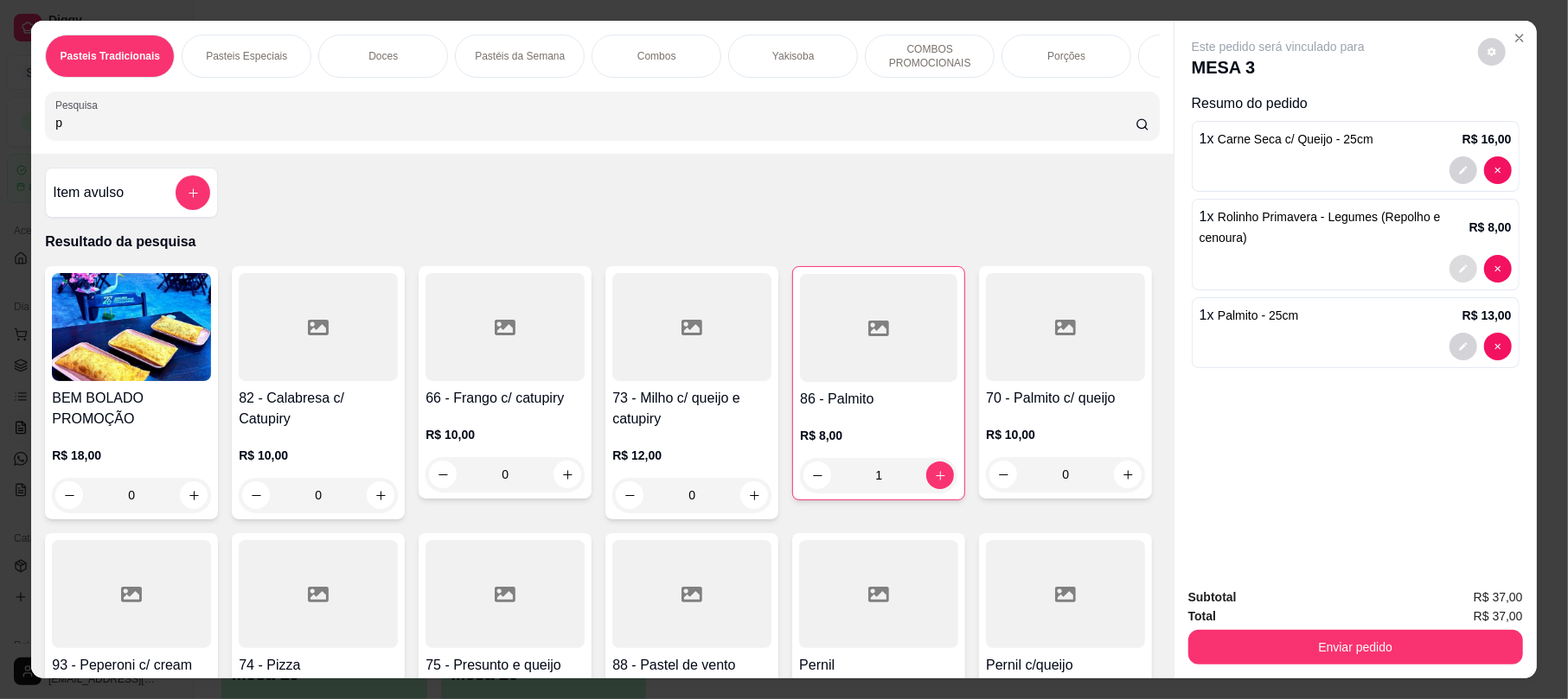
type input "p"
click at [1449, 263] on button "decrease-product-quantity" at bounding box center [1463, 269] width 28 height 28
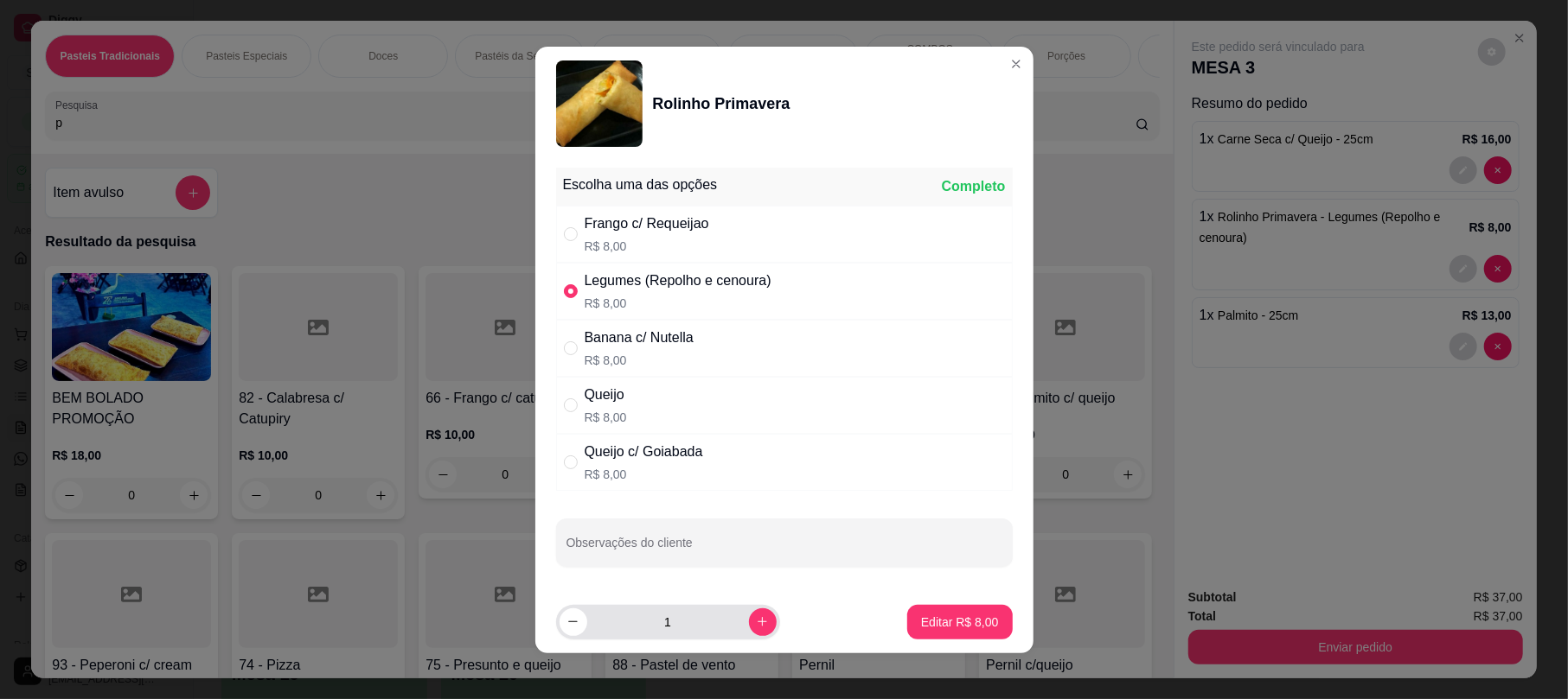
click at [737, 606] on div "1" at bounding box center [668, 623] width 217 height 35
click at [749, 615] on button "increase-product-quantity" at bounding box center [762, 621] width 27 height 27
type input "2"
click at [915, 619] on p "Editar R$ 16,00" at bounding box center [956, 622] width 81 height 17
type input "2"
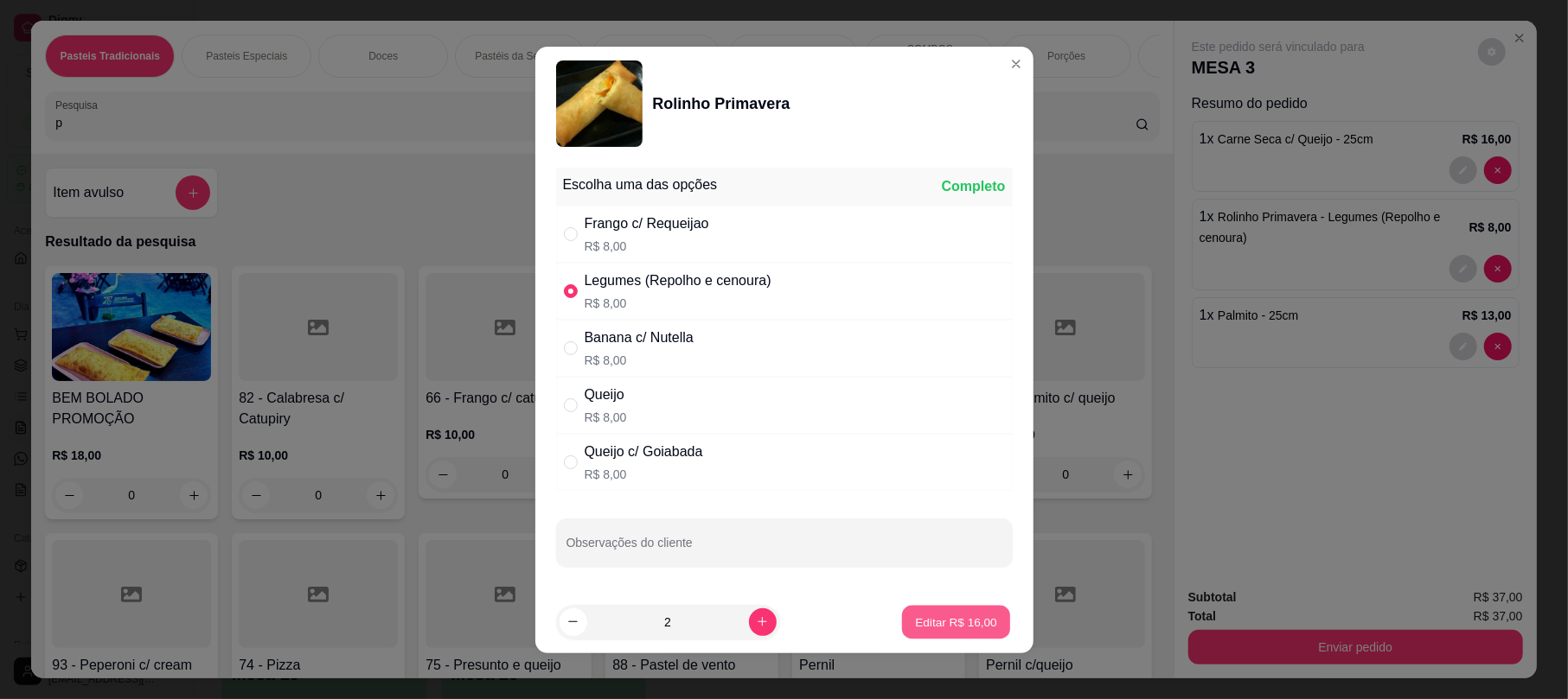
type input "2"
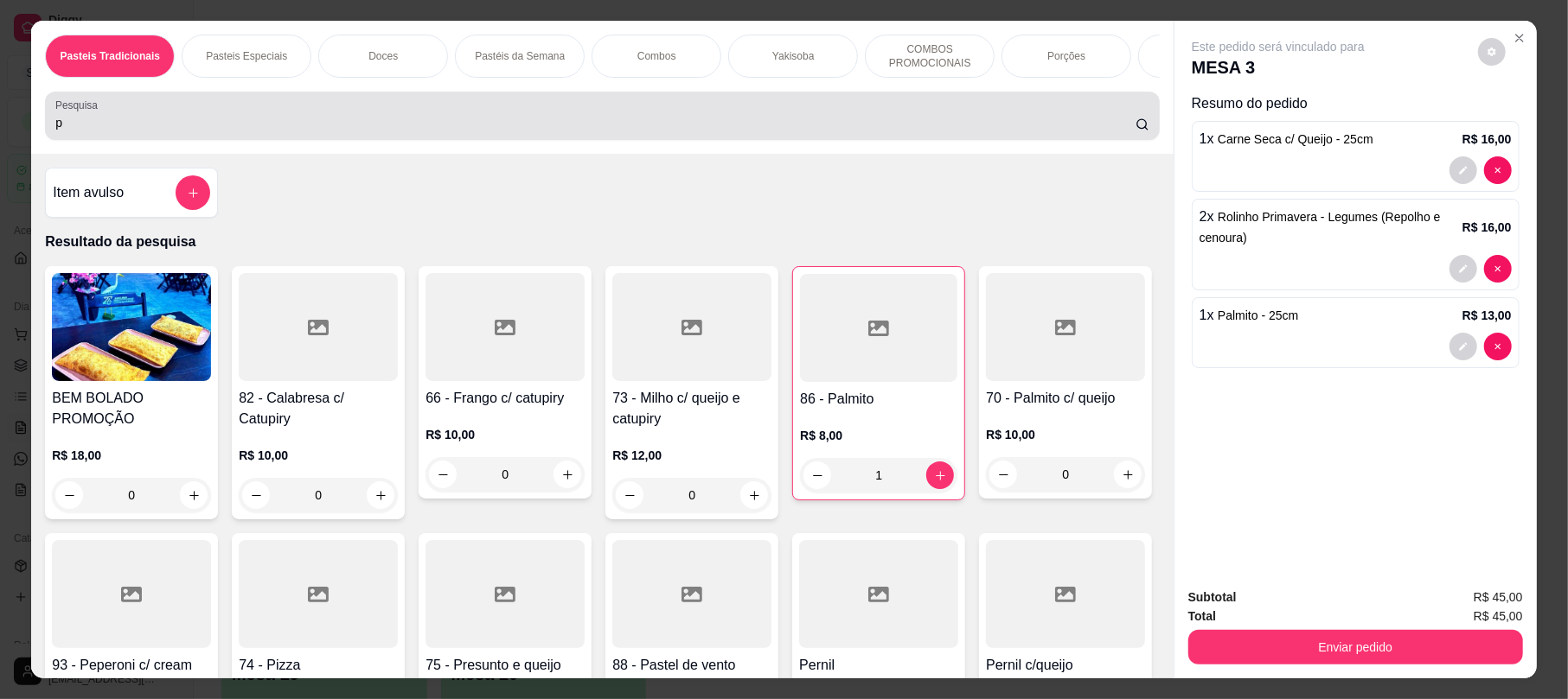
click at [153, 131] on input "p" at bounding box center [595, 122] width 1080 height 17
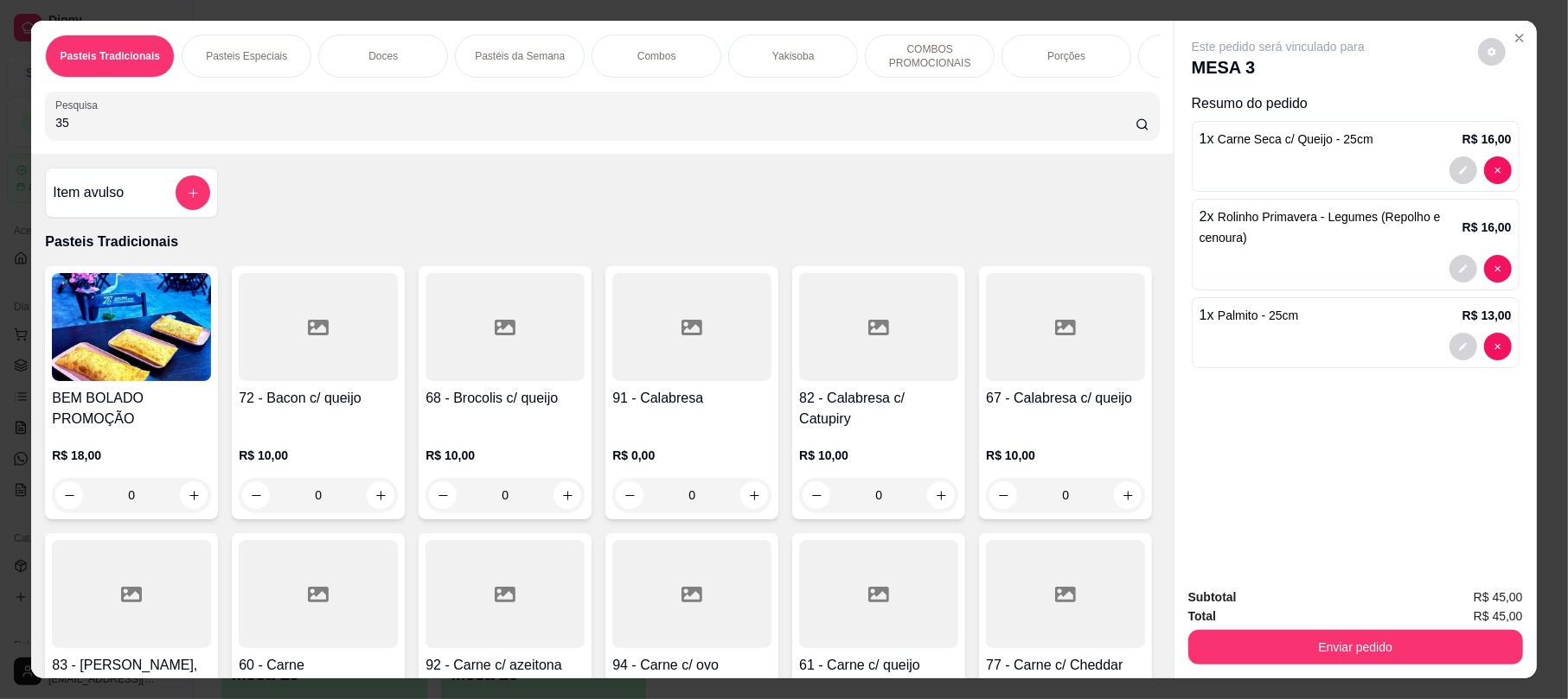
type input "350"
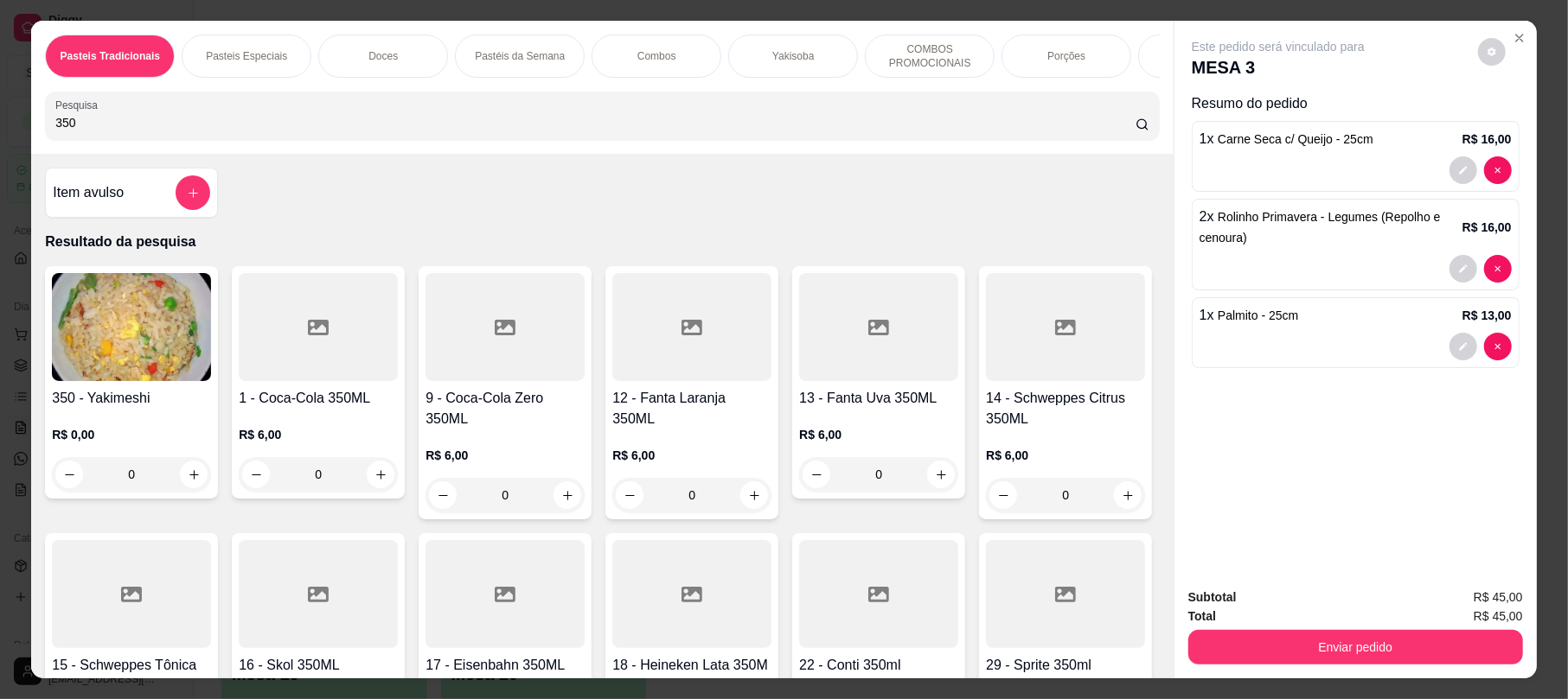
click at [83, 131] on input "350" at bounding box center [595, 122] width 1080 height 17
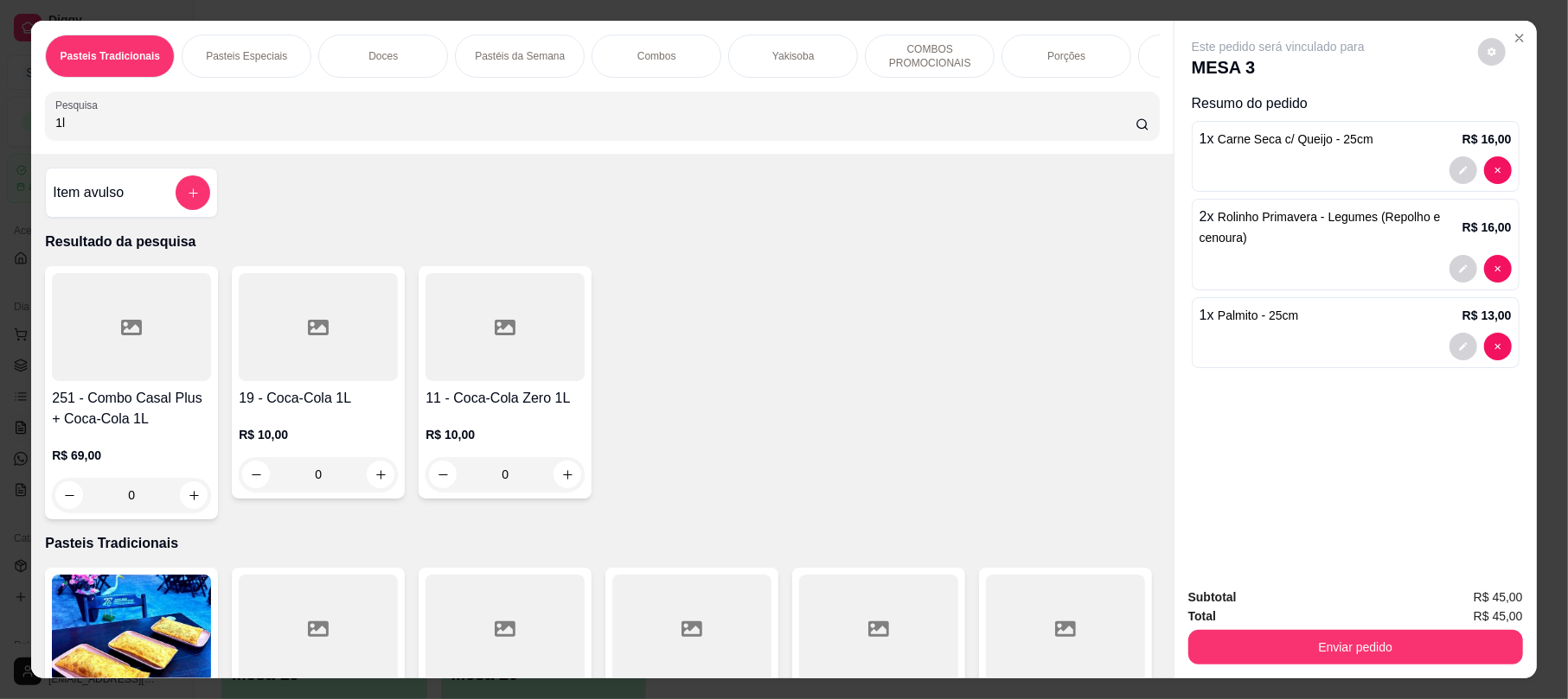
type input "1l"
click at [500, 409] on h4 "11 - Coca-Cola Zero 1L" at bounding box center [505, 398] width 159 height 21
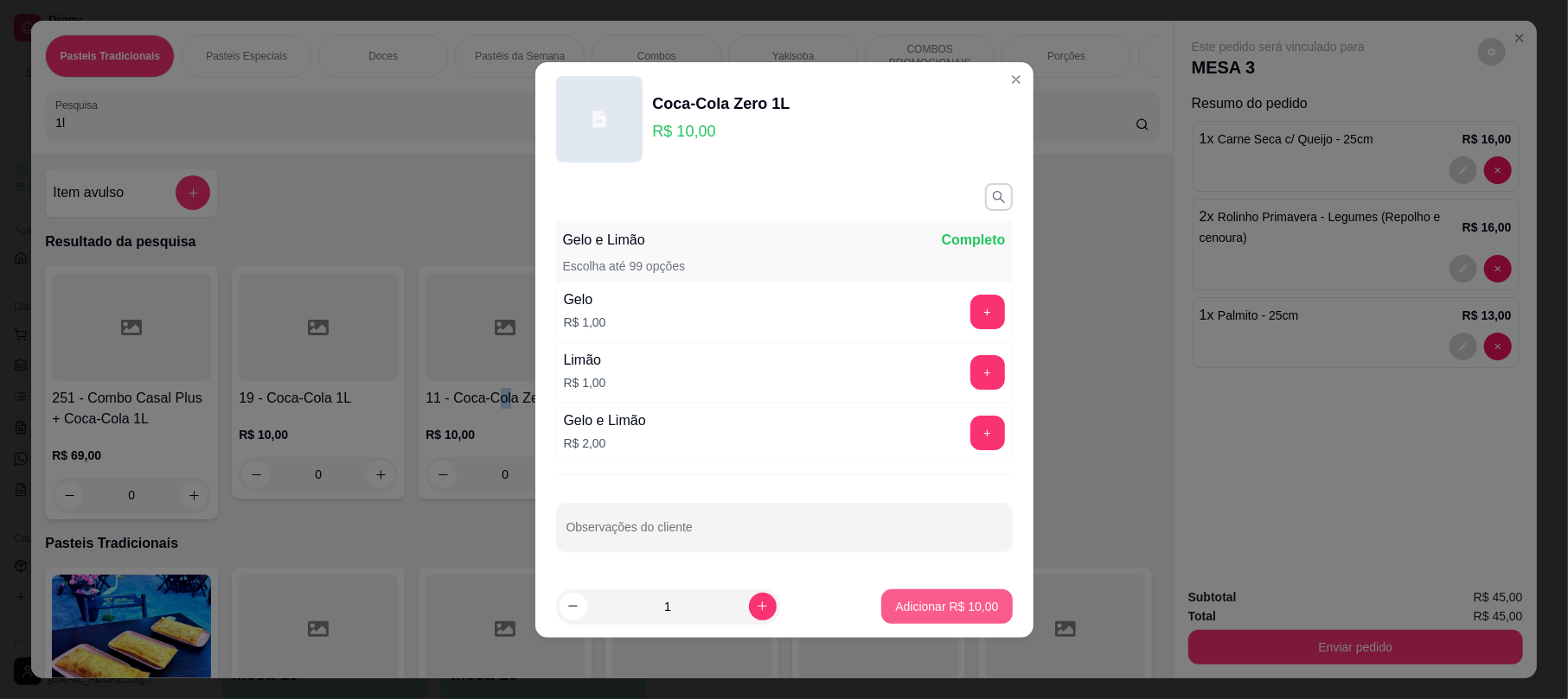
click at [973, 595] on button "Adicionar R$ 10,00" at bounding box center [947, 607] width 131 height 35
type input "1"
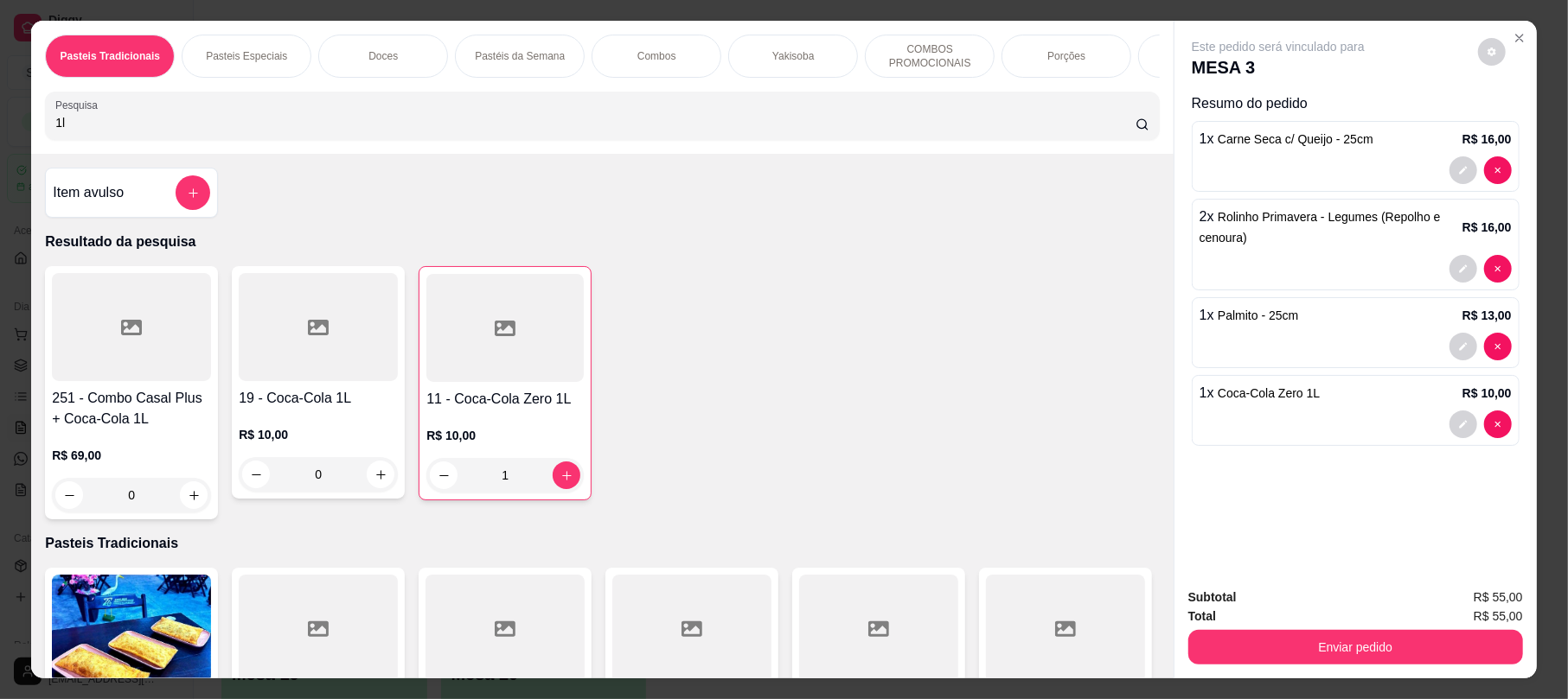
click at [1415, 654] on div "Subtotal R$ 55,00 Total R$ 55,00 Enviar pedido" at bounding box center [1356, 626] width 362 height 105
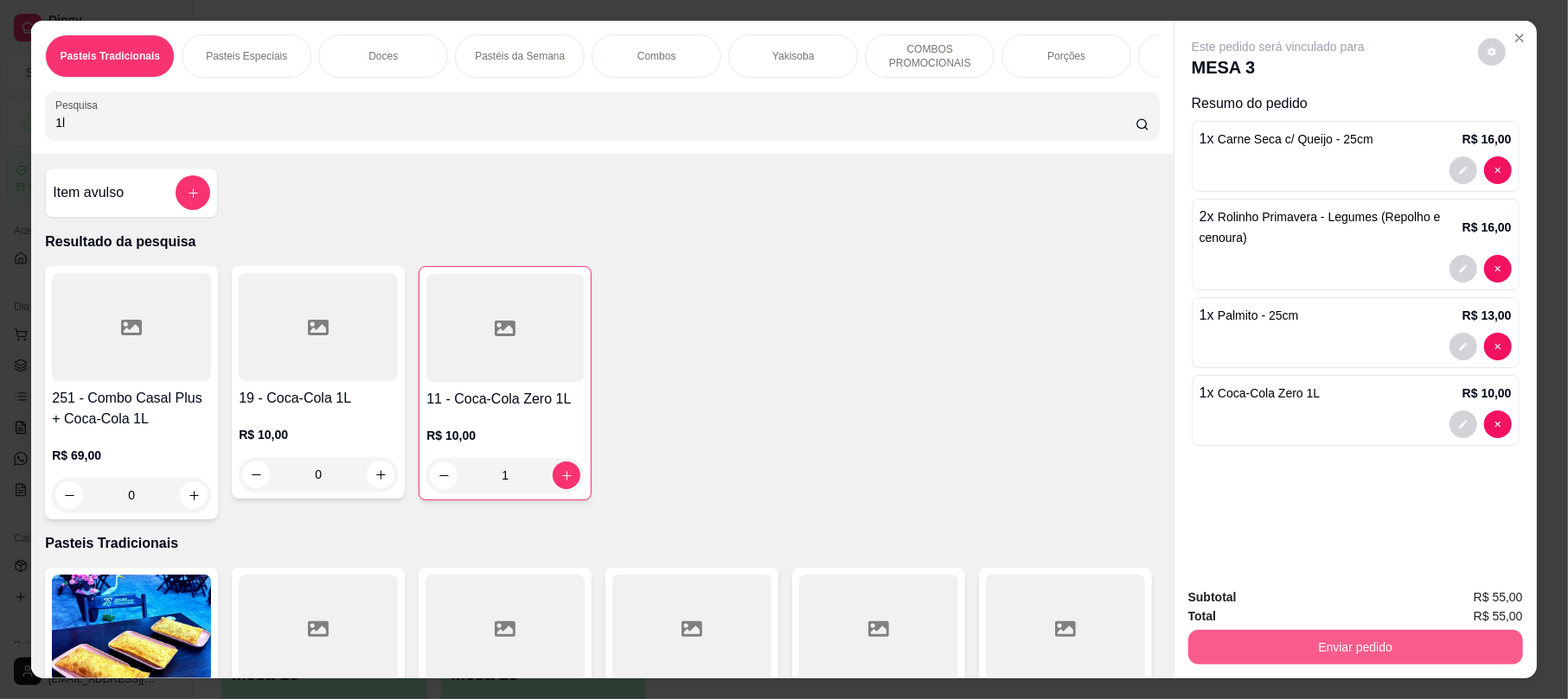
click at [1415, 648] on button "Enviar pedido" at bounding box center [1356, 648] width 335 height 35
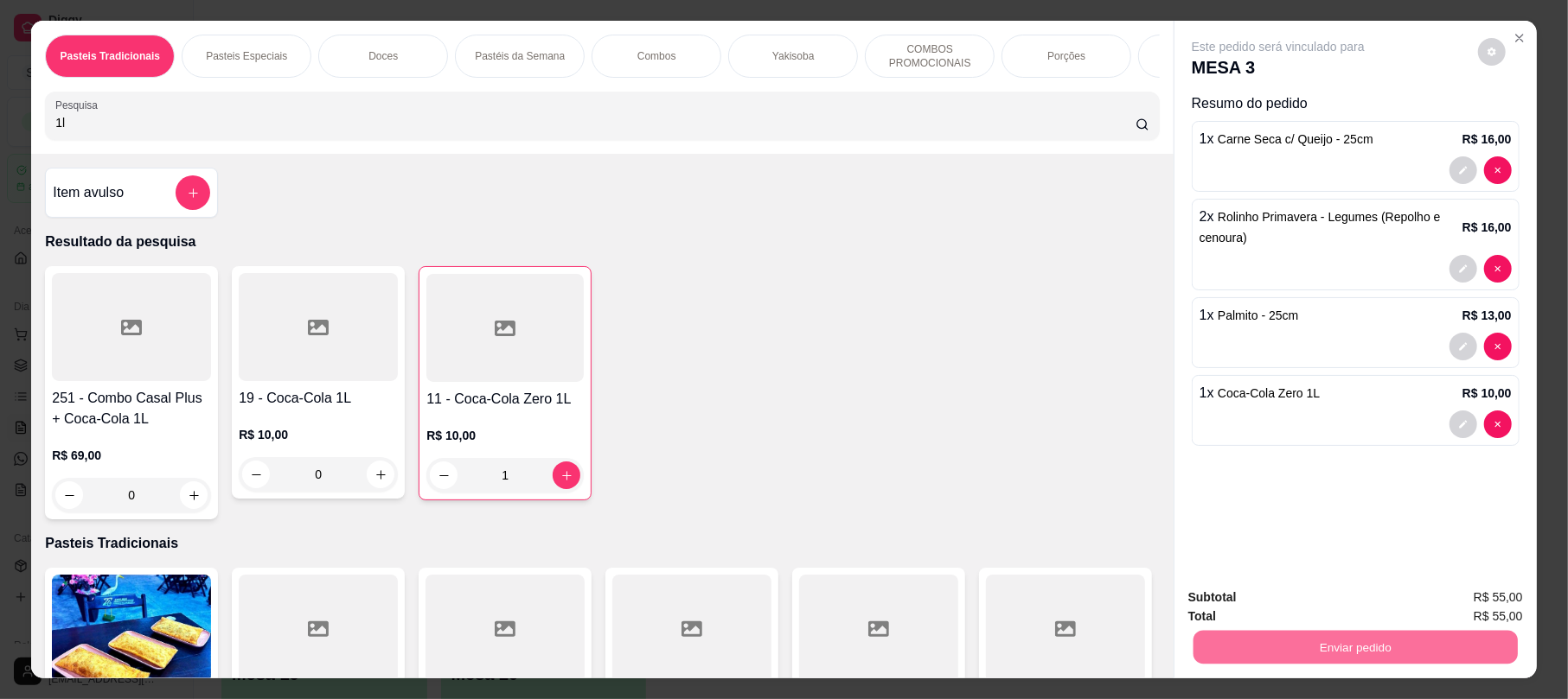
click at [1452, 606] on button "Enviar pedido" at bounding box center [1475, 605] width 97 height 33
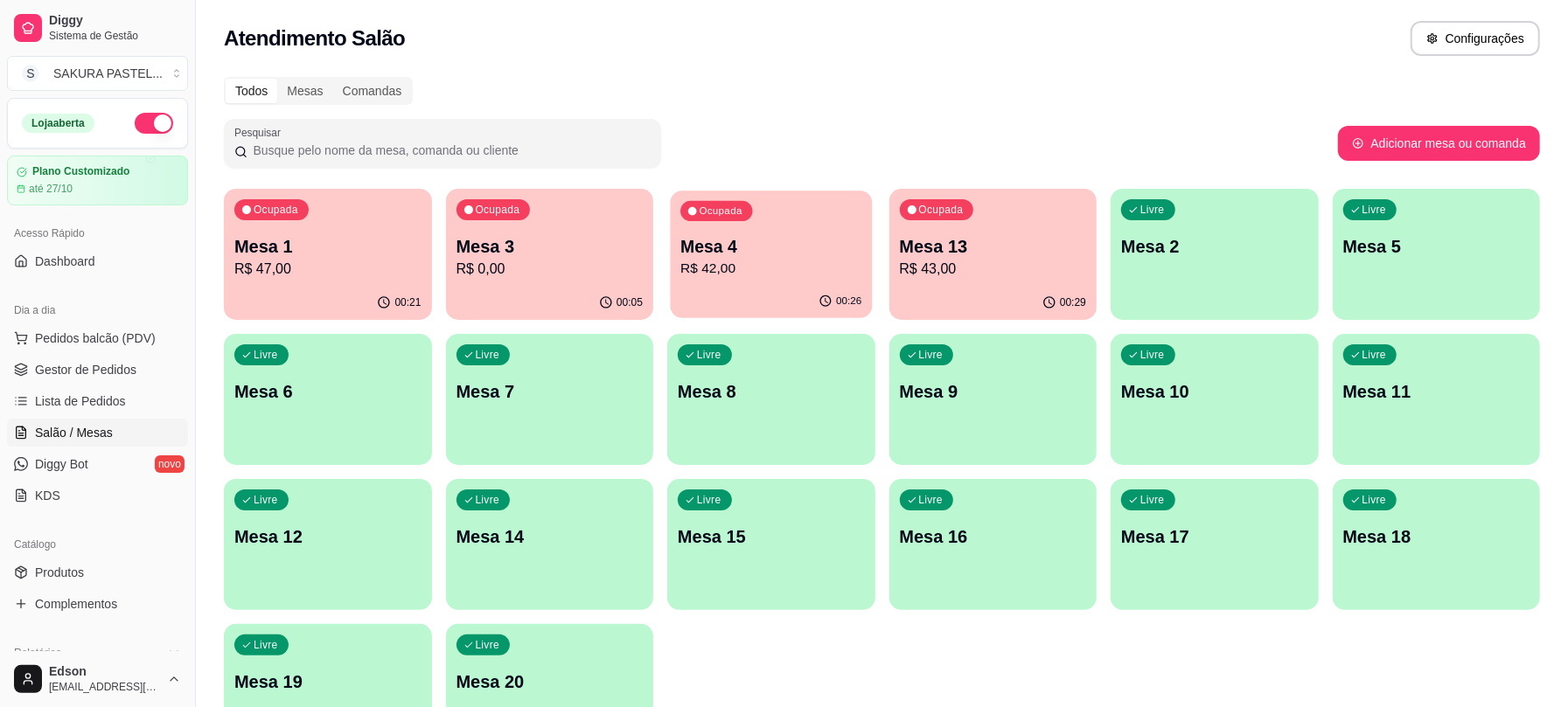
click at [784, 232] on div "Ocupada Mesa 4 R$ 42,00" at bounding box center [771, 238] width 201 height 95
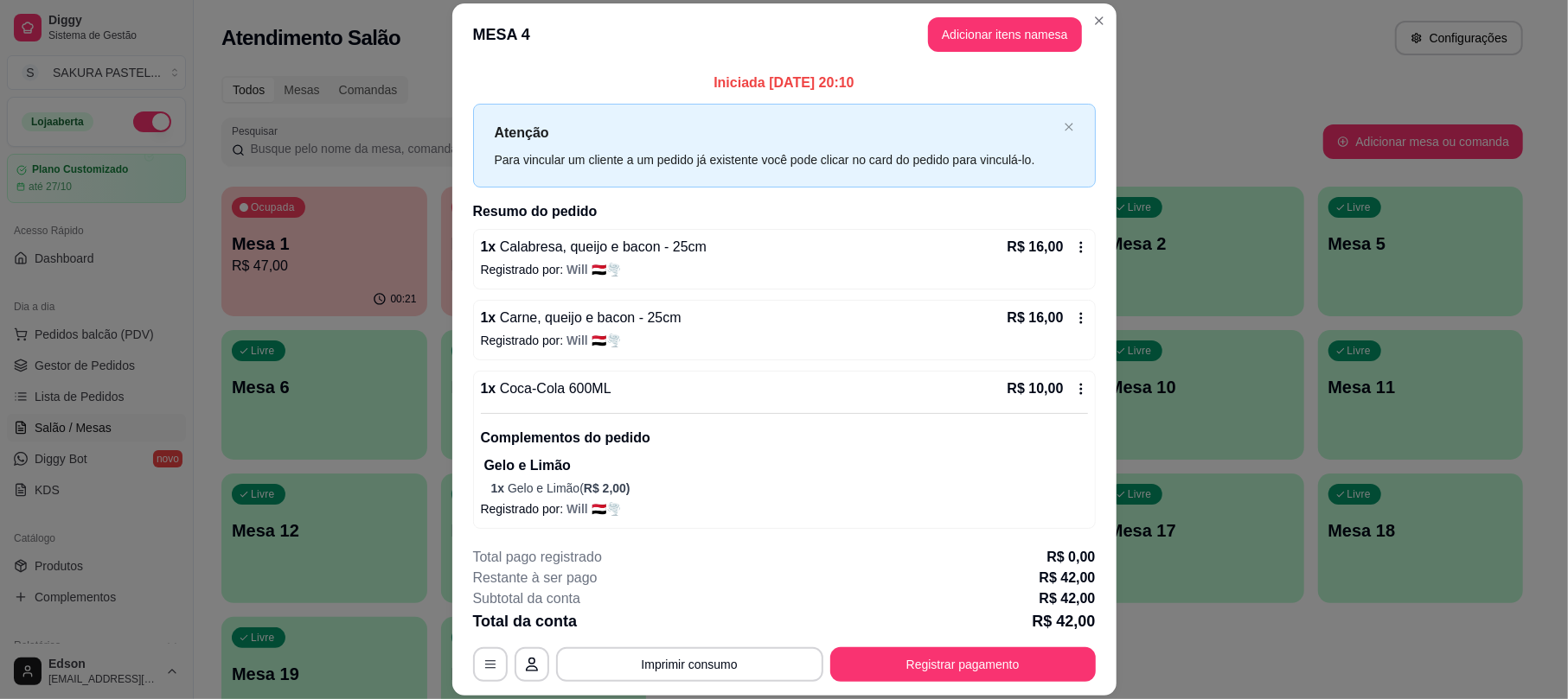
click at [912, 644] on div "**********" at bounding box center [784, 614] width 622 height 135
click at [911, 654] on button "Registrar pagamento" at bounding box center [962, 665] width 257 height 34
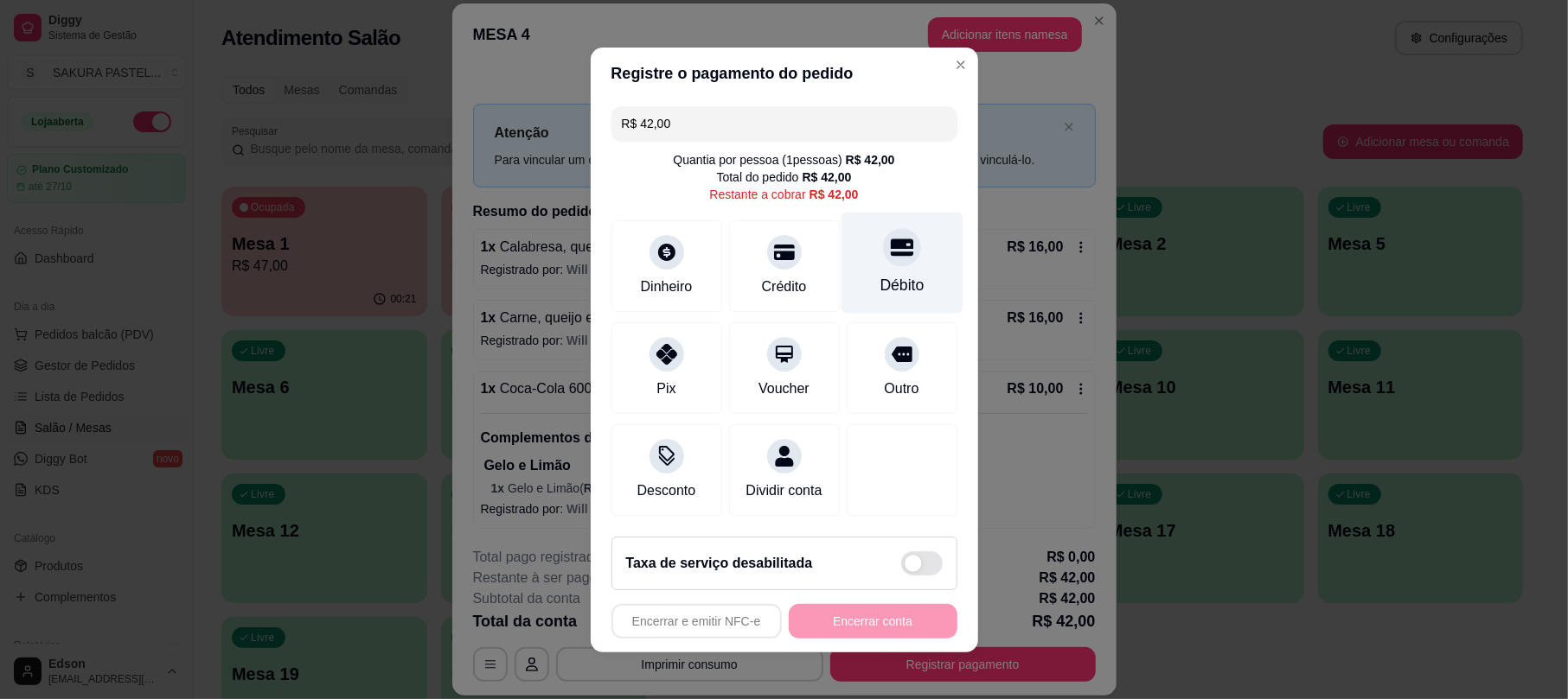
drag, startPoint x: 894, startPoint y: 270, endPoint x: 930, endPoint y: 510, distance: 242.7
click at [894, 274] on div "Débito" at bounding box center [902, 285] width 44 height 22
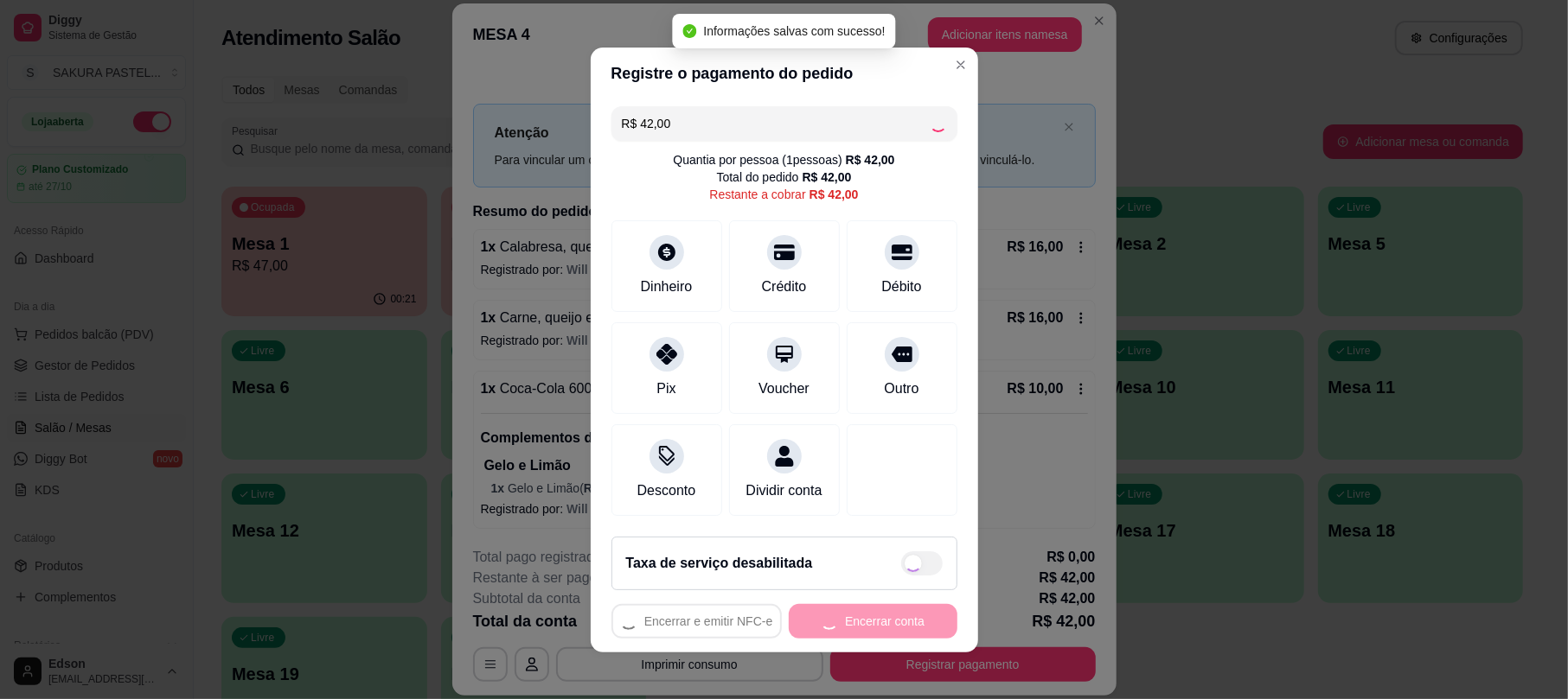
type input "R$ 0,00"
click at [841, 629] on button "Encerrar conta" at bounding box center [872, 622] width 168 height 35
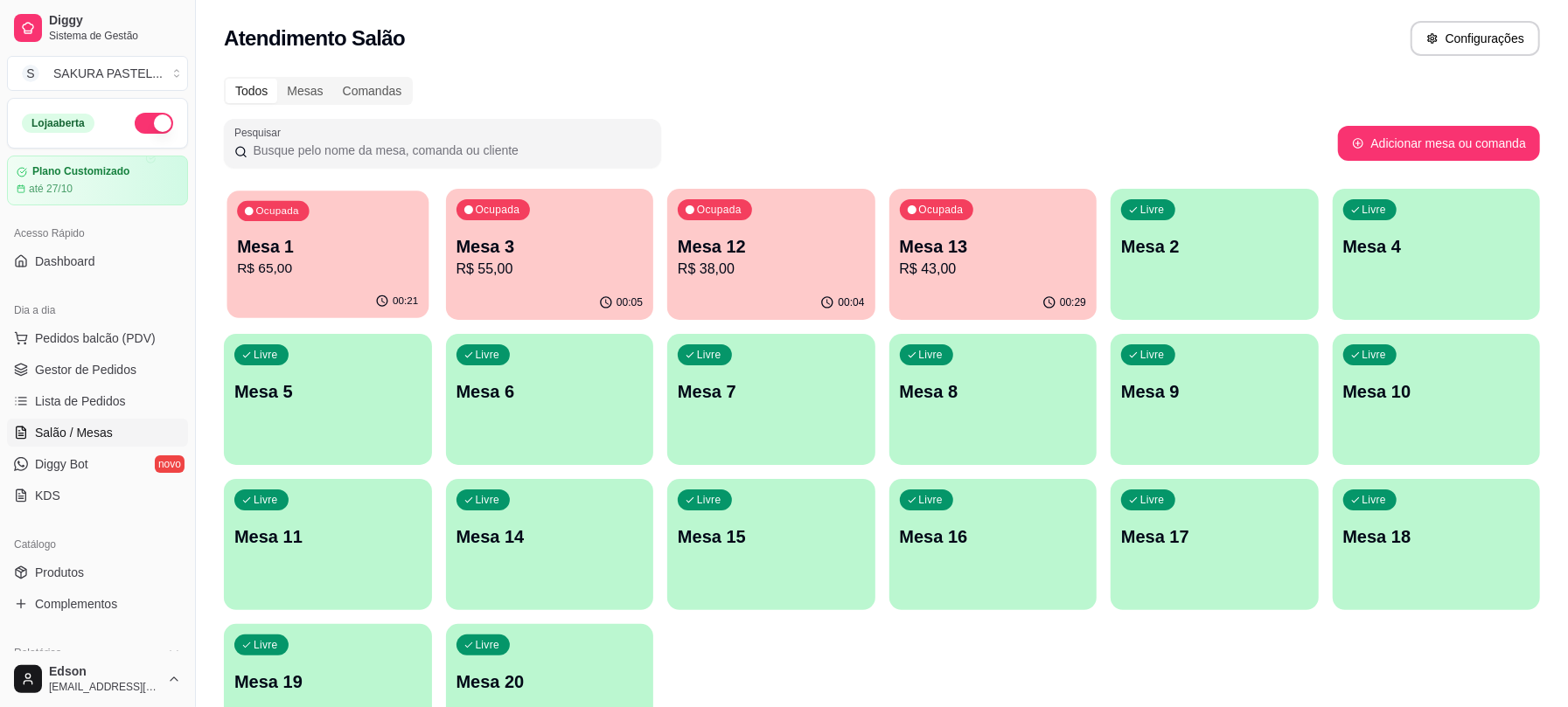
click at [319, 262] on p "R$ 65,00" at bounding box center [327, 268] width 181 height 20
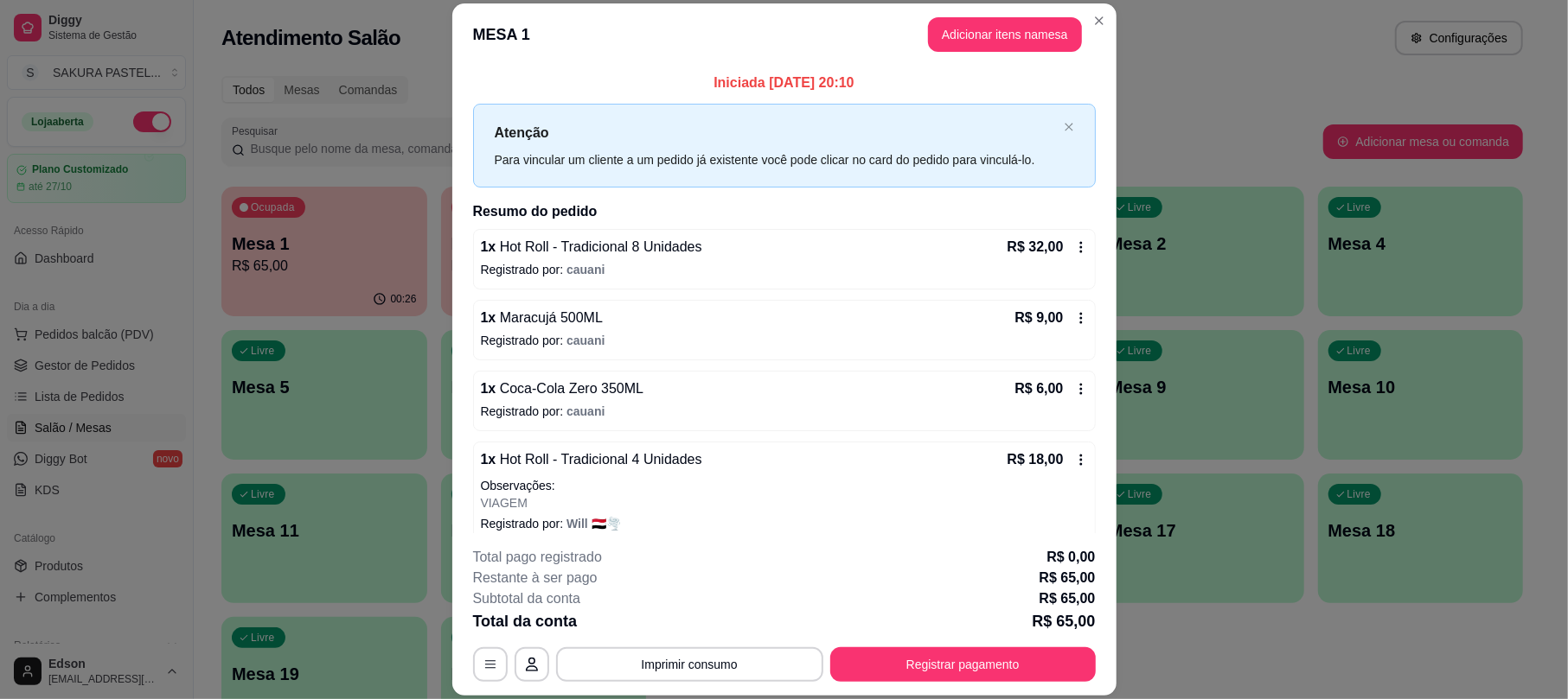
scroll to position [19, 0]
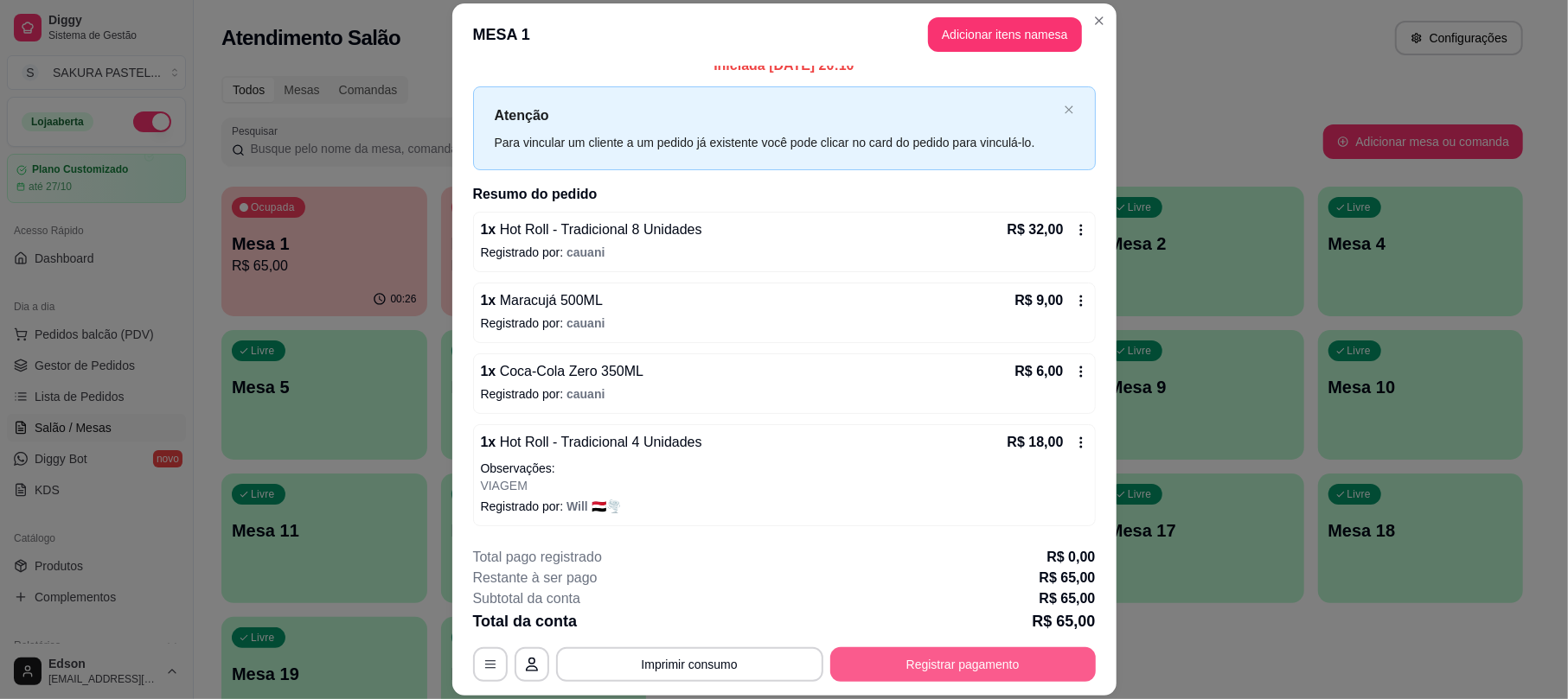
click at [962, 654] on button "Registrar pagamento" at bounding box center [962, 665] width 266 height 35
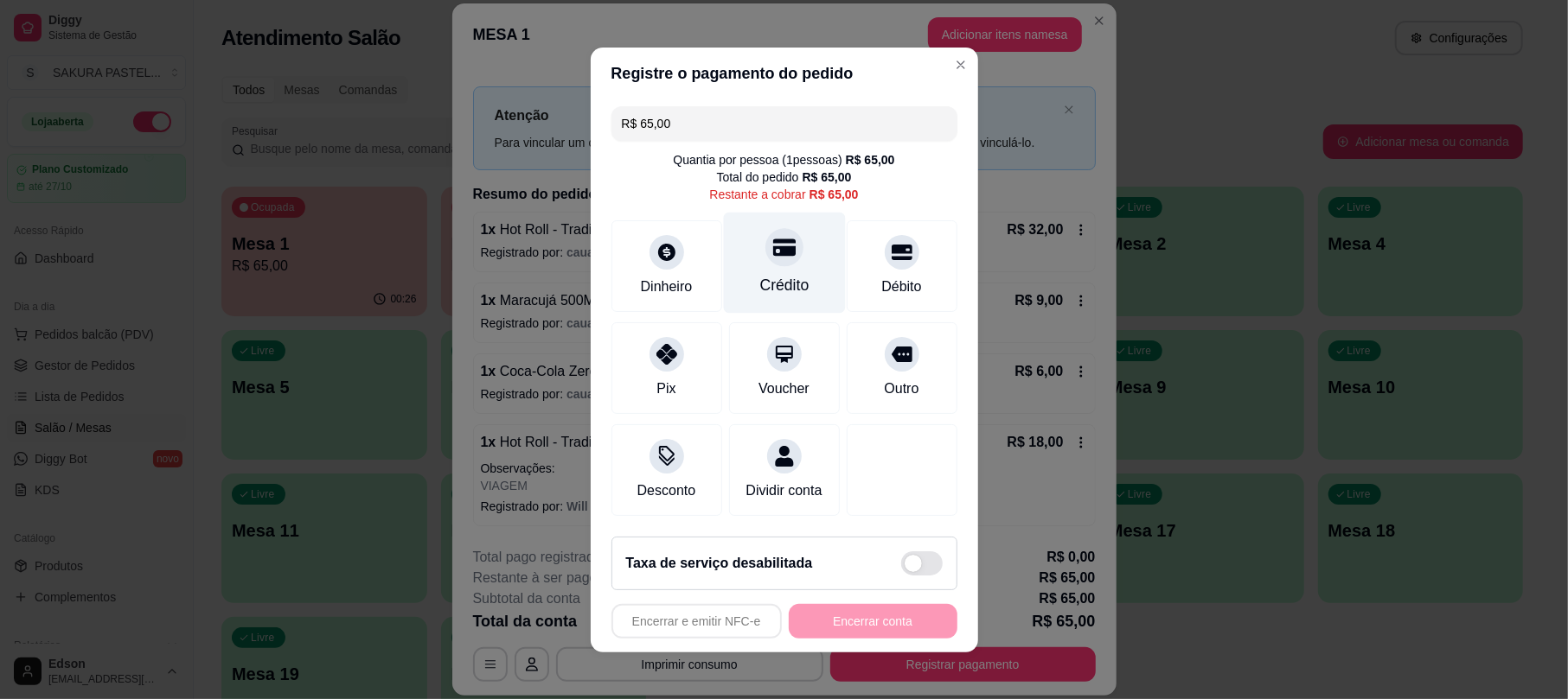
click at [775, 236] on icon at bounding box center [783, 247] width 22 height 22
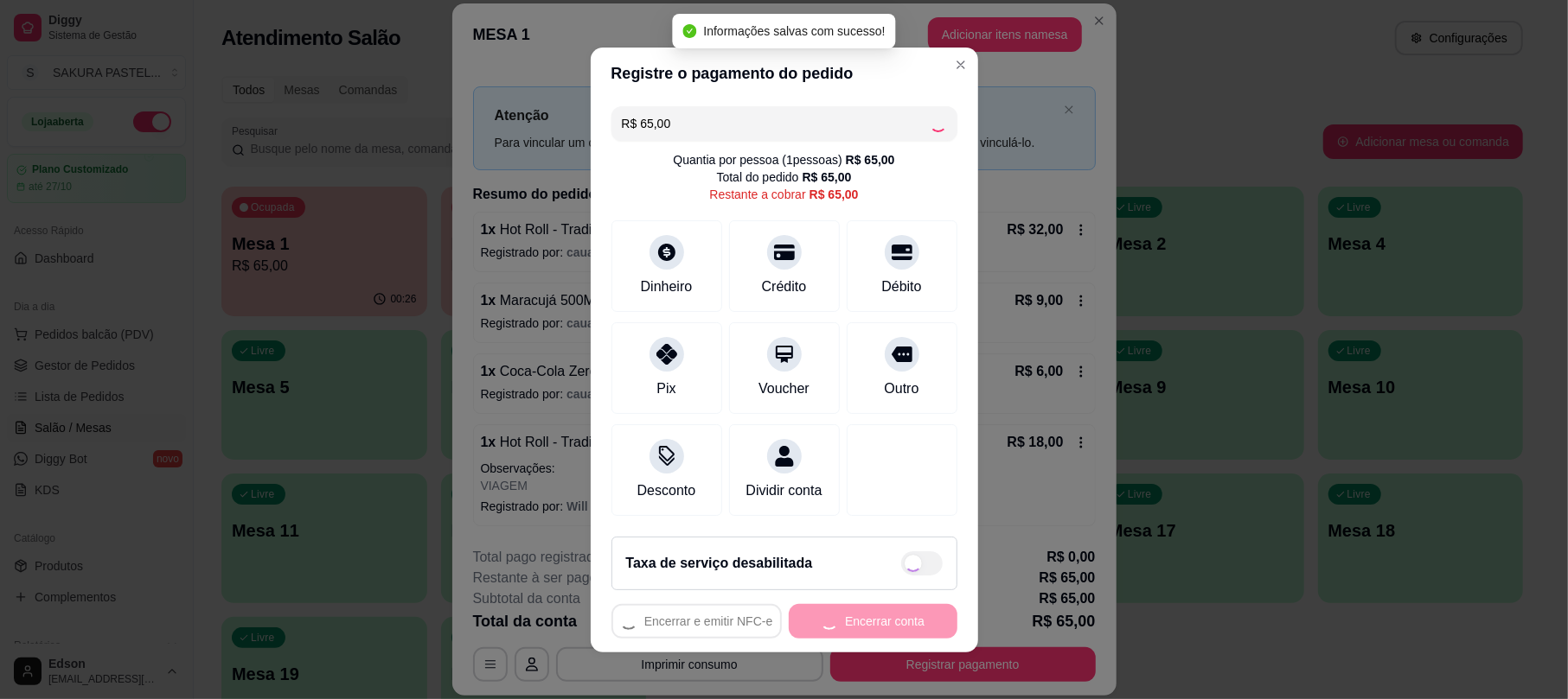
type input "R$ 0,00"
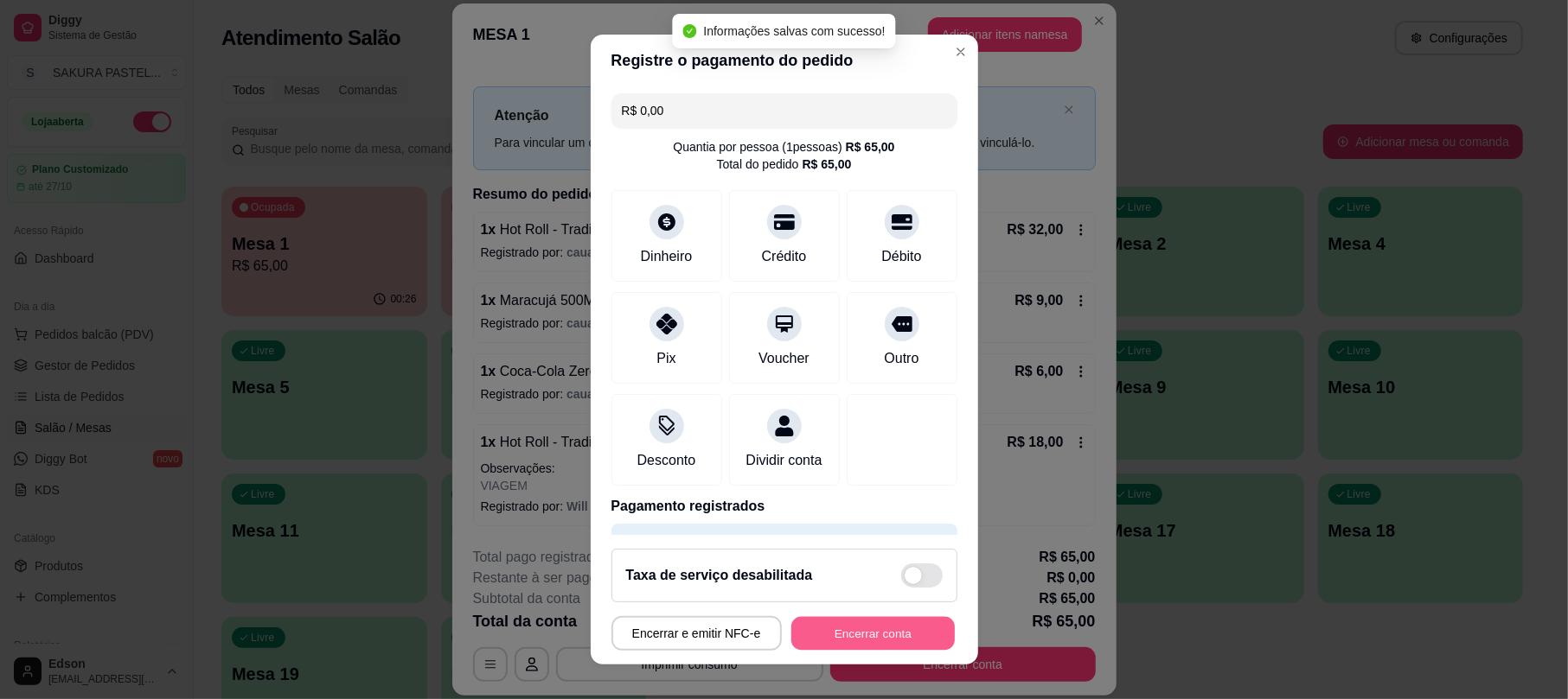
click at [912, 648] on button "Encerrar conta" at bounding box center [873, 633] width 164 height 34
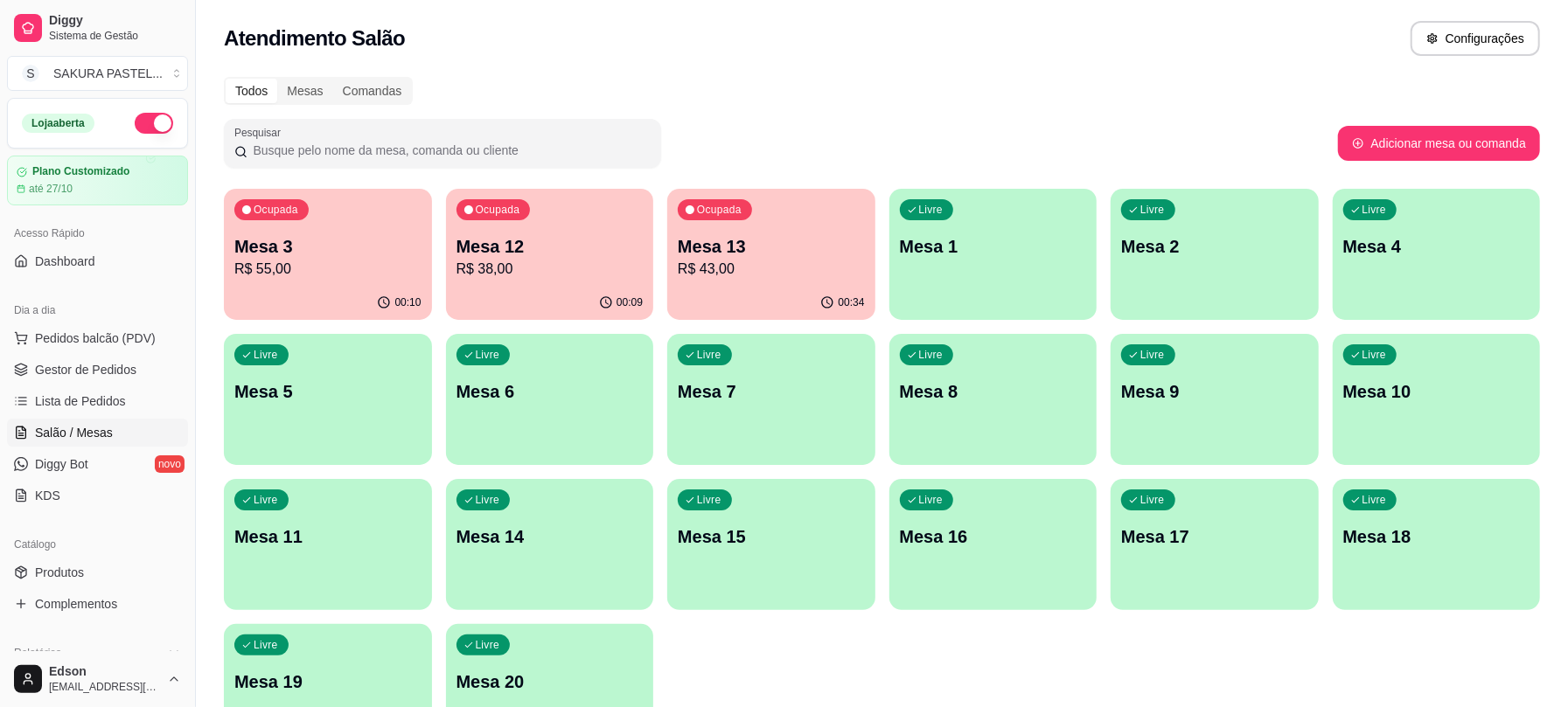
click at [768, 240] on p "Mesa 13" at bounding box center [771, 246] width 187 height 24
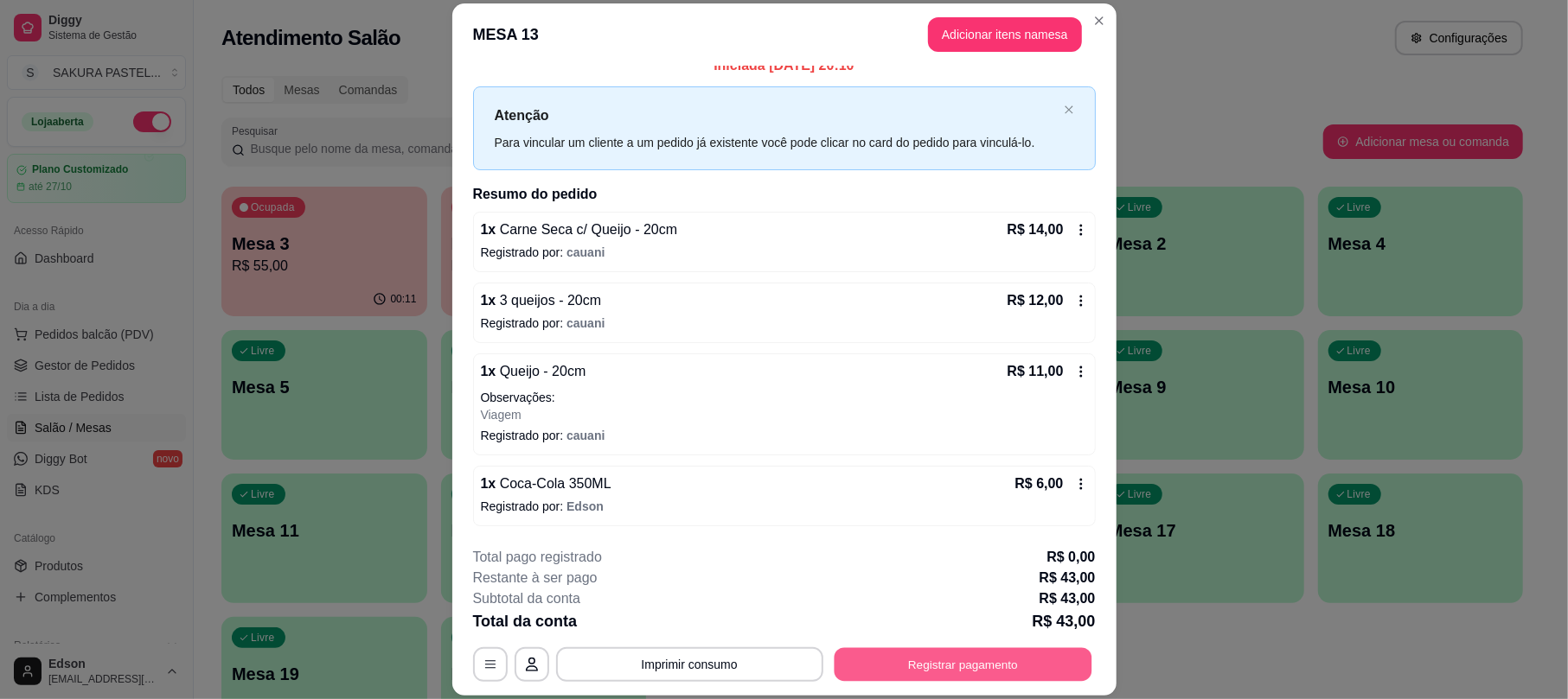
click at [977, 654] on button "Registrar pagamento" at bounding box center [962, 665] width 257 height 34
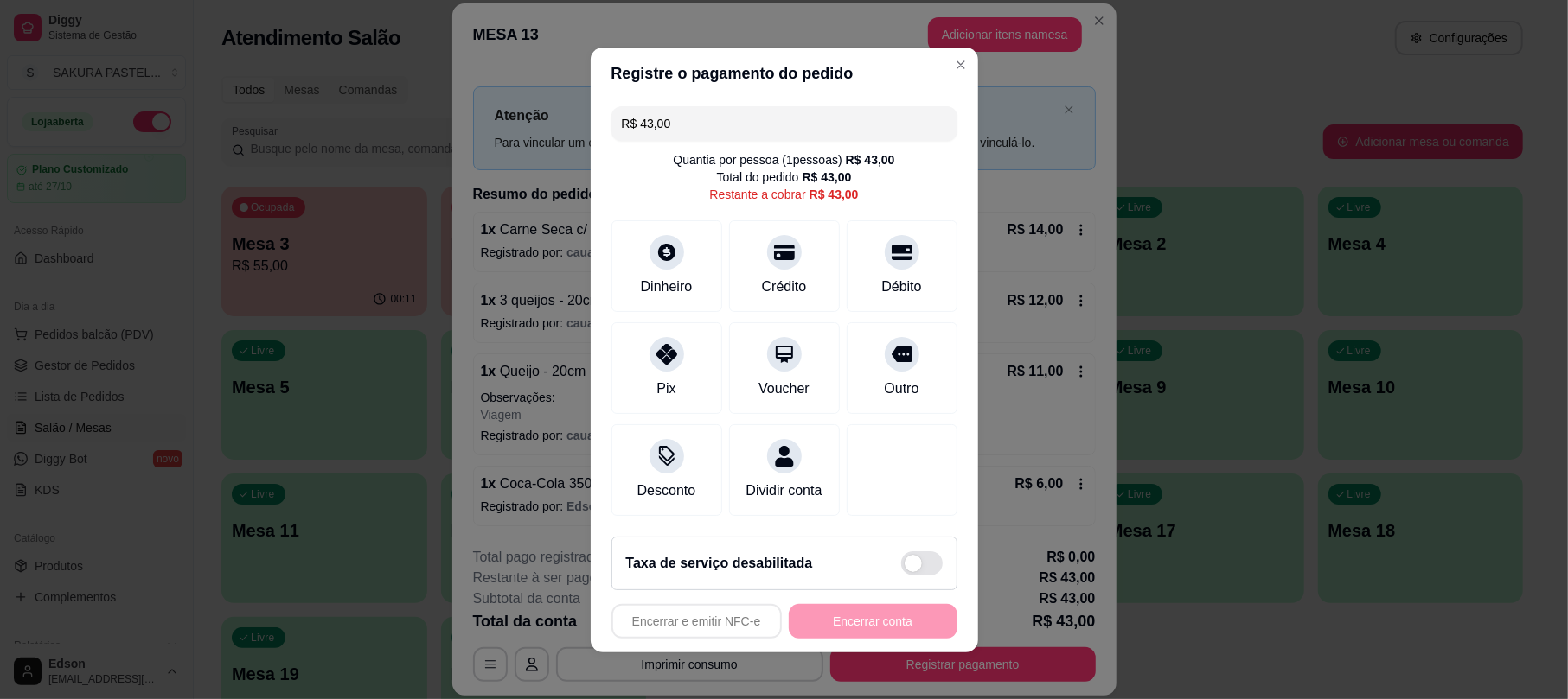
click at [716, 126] on input "R$ 43,00" at bounding box center [784, 124] width 325 height 35
click at [737, 236] on div "Crédito" at bounding box center [783, 262] width 122 height 101
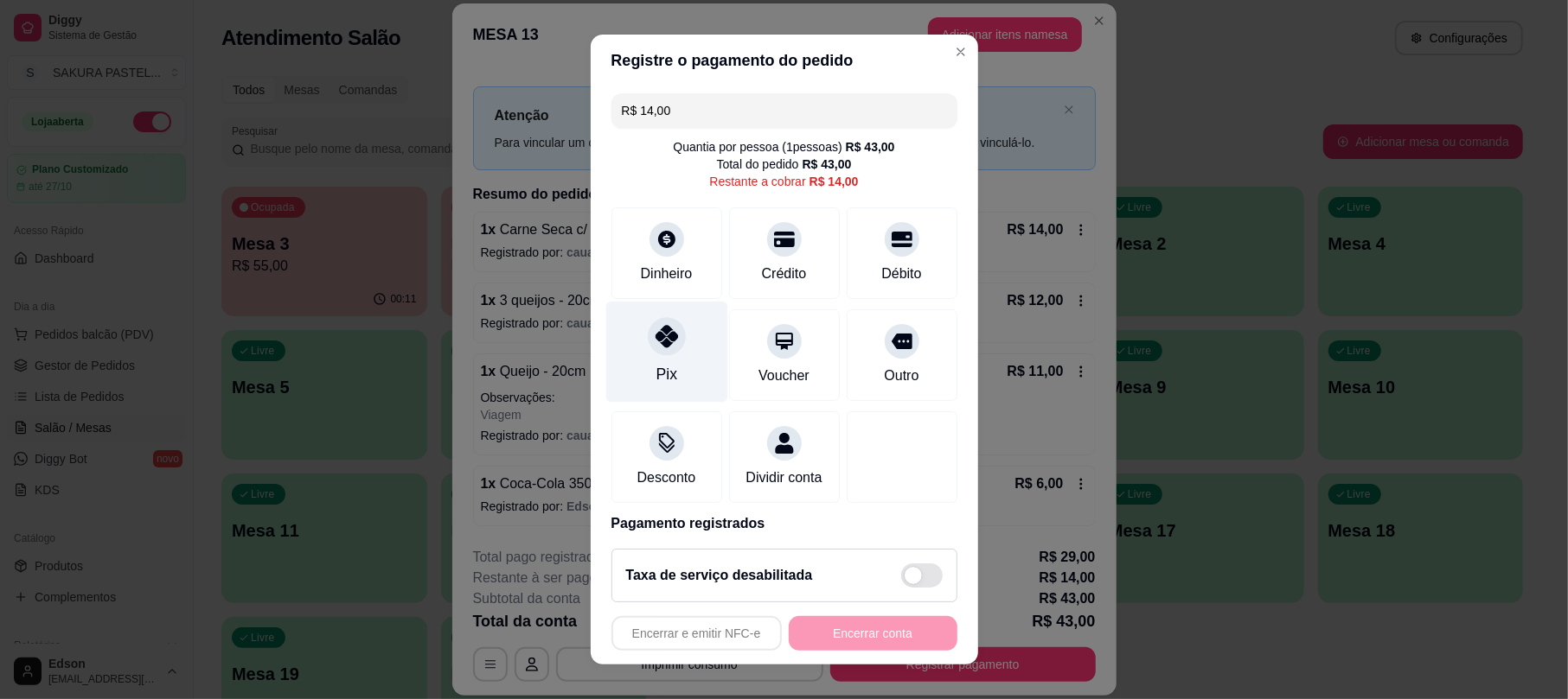
click at [664, 361] on div "Pix" at bounding box center [666, 352] width 122 height 101
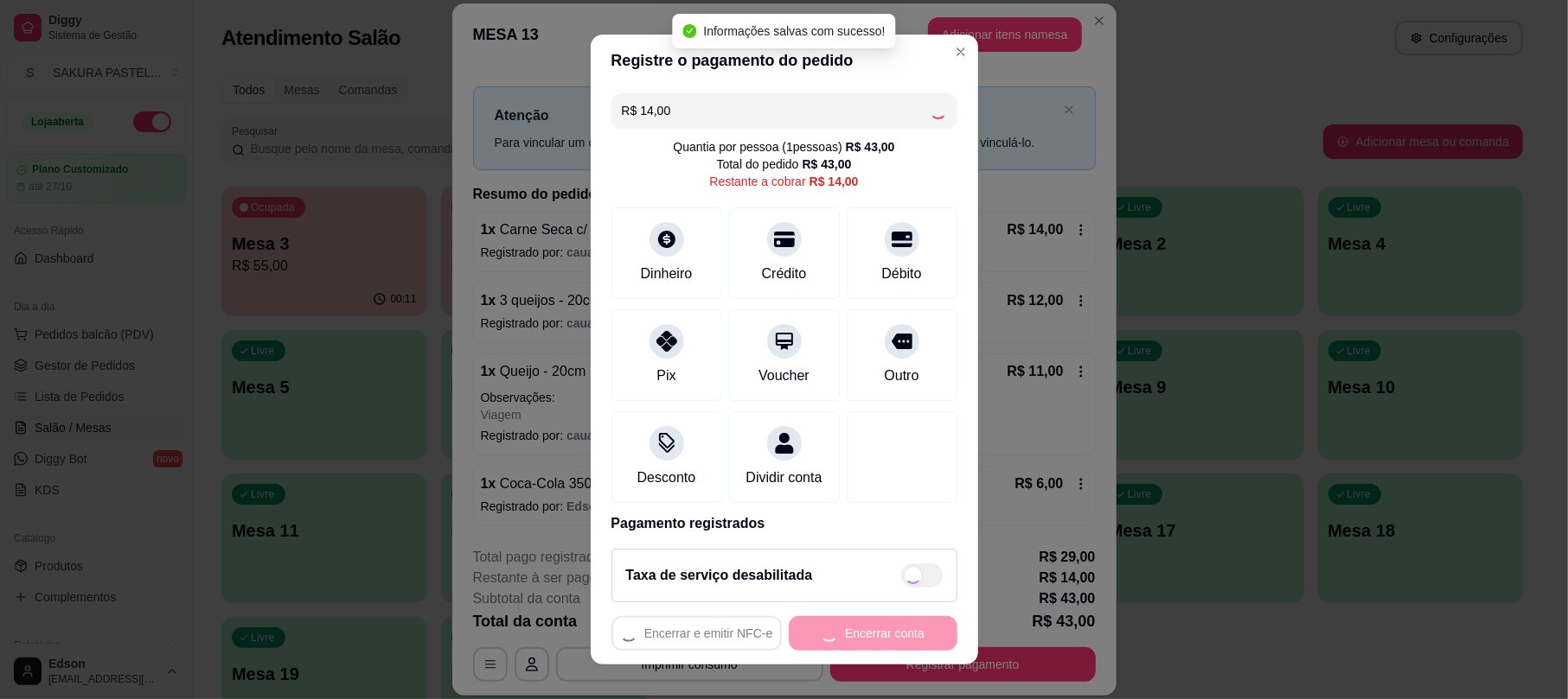
type input "R$ 0,00"
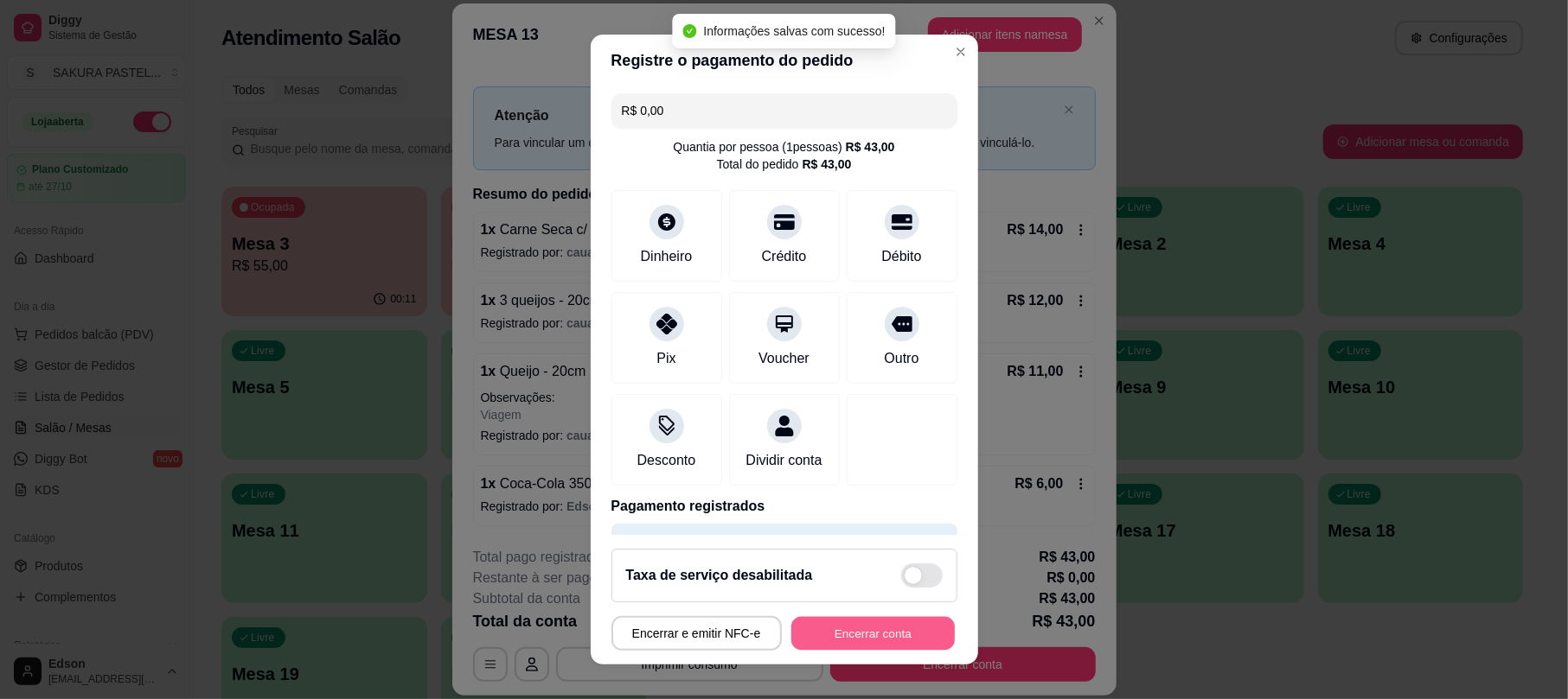
click at [856, 623] on button "Encerrar conta" at bounding box center [873, 633] width 164 height 34
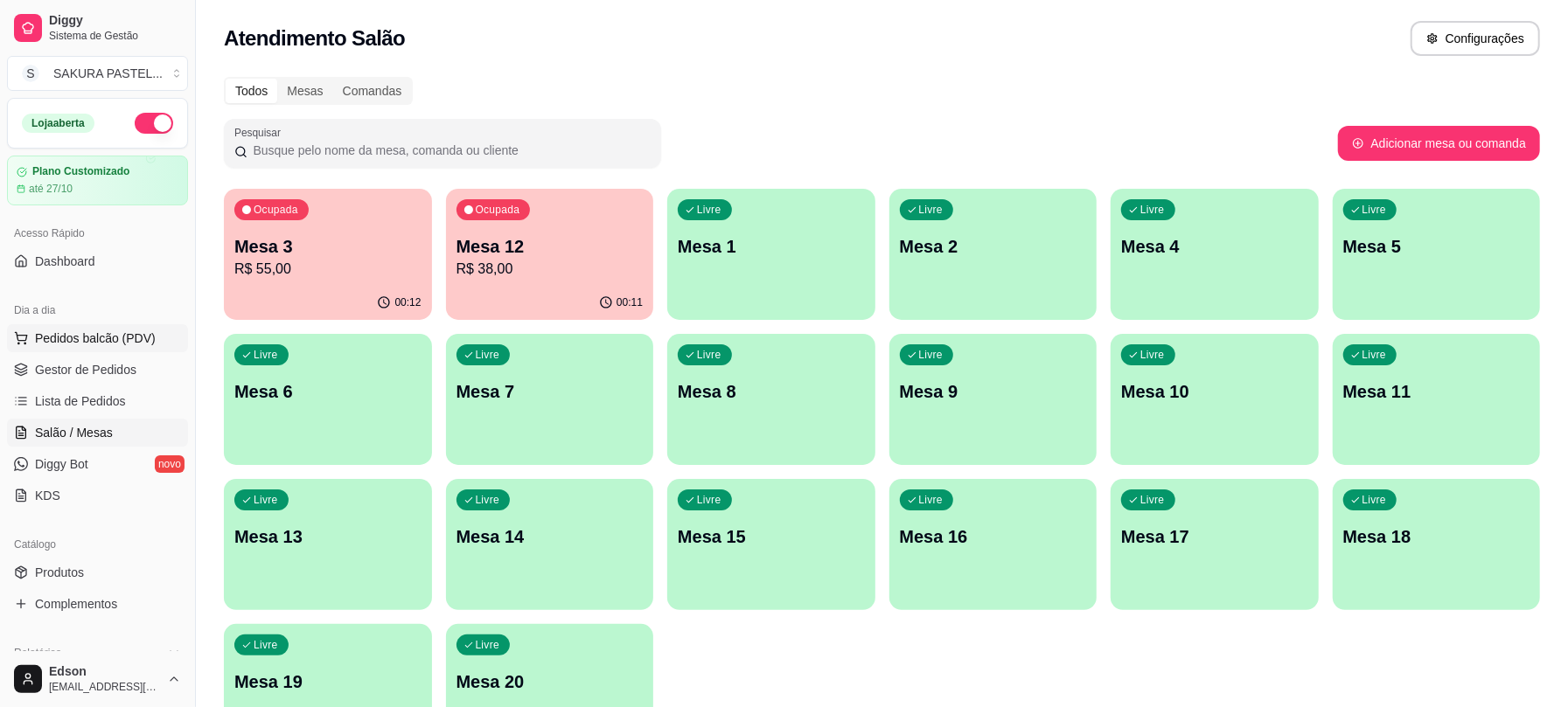
click at [155, 331] on button "Pedidos balcão (PDV)" at bounding box center [98, 338] width 181 height 28
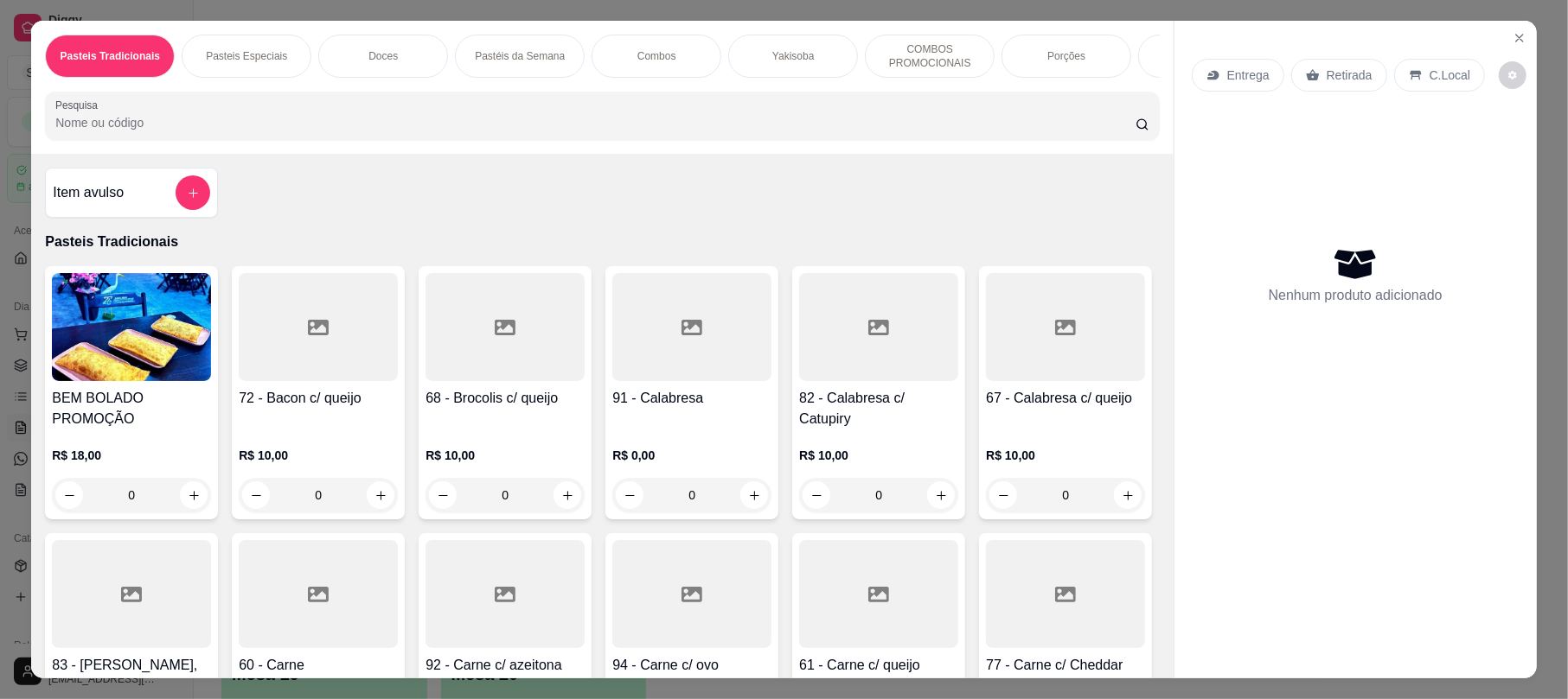
click at [602, 131] on input "Pesquisa" at bounding box center [595, 122] width 1080 height 17
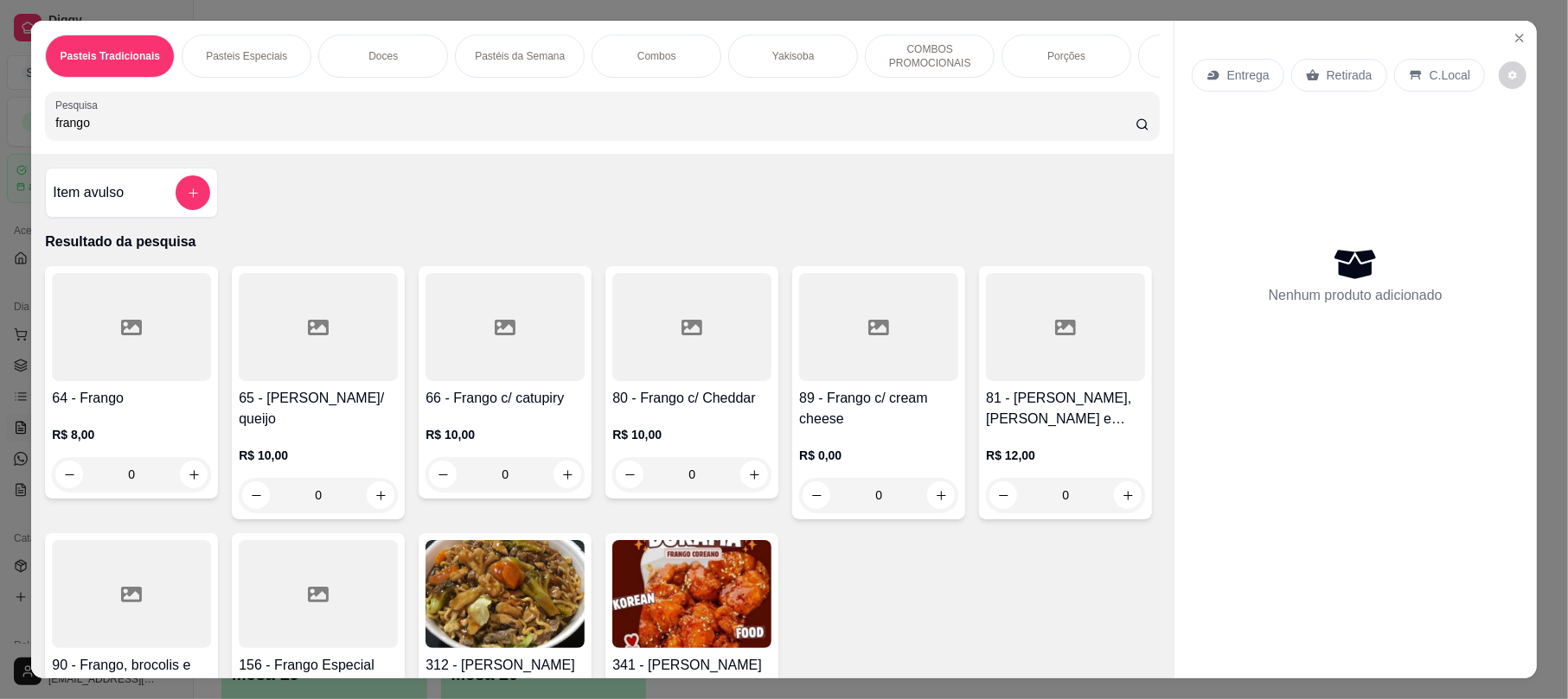
type input "frango"
click at [87, 409] on h4 "64 - Frango" at bounding box center [131, 398] width 159 height 21
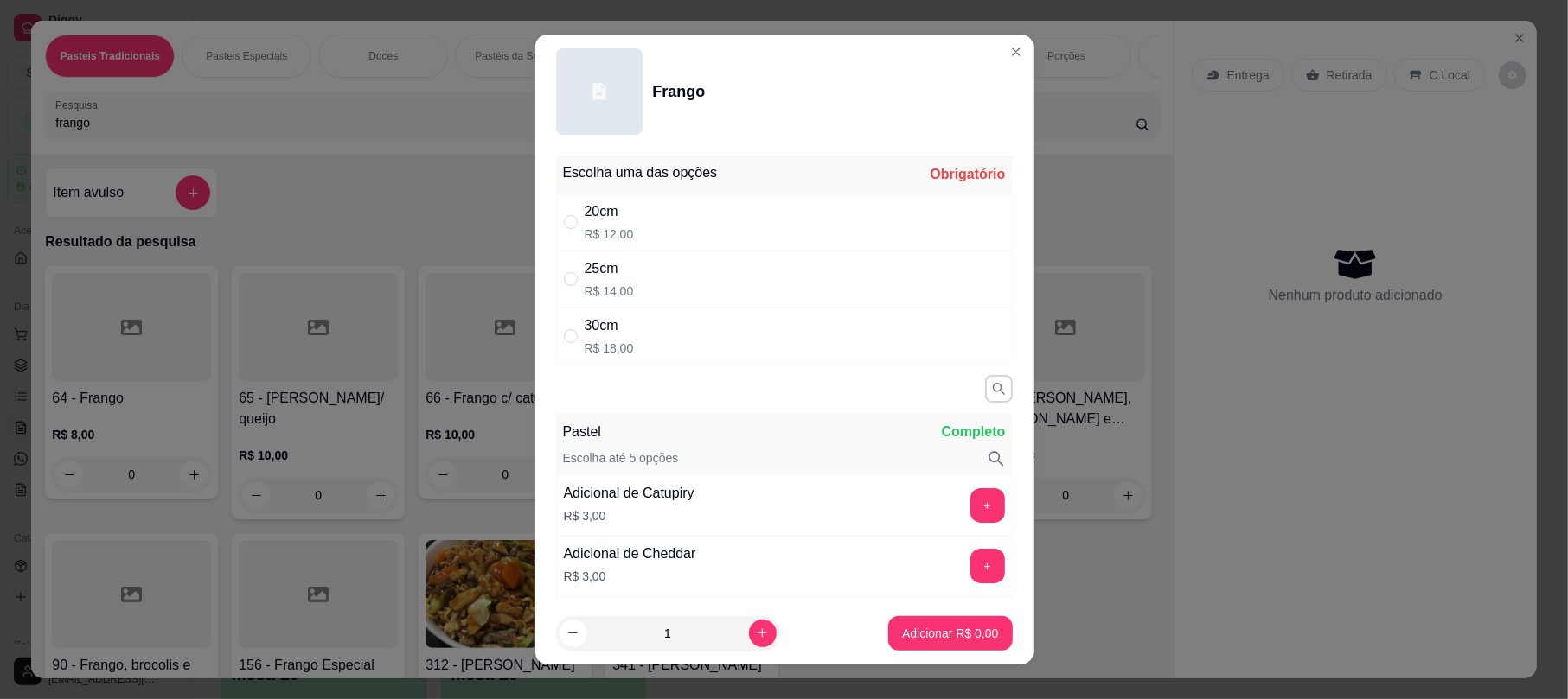
drag, startPoint x: 619, startPoint y: 270, endPoint x: 766, endPoint y: 354, distance: 169.3
click at [626, 270] on div "25cm R$ 14,00" at bounding box center [784, 279] width 457 height 57
radio input "true"
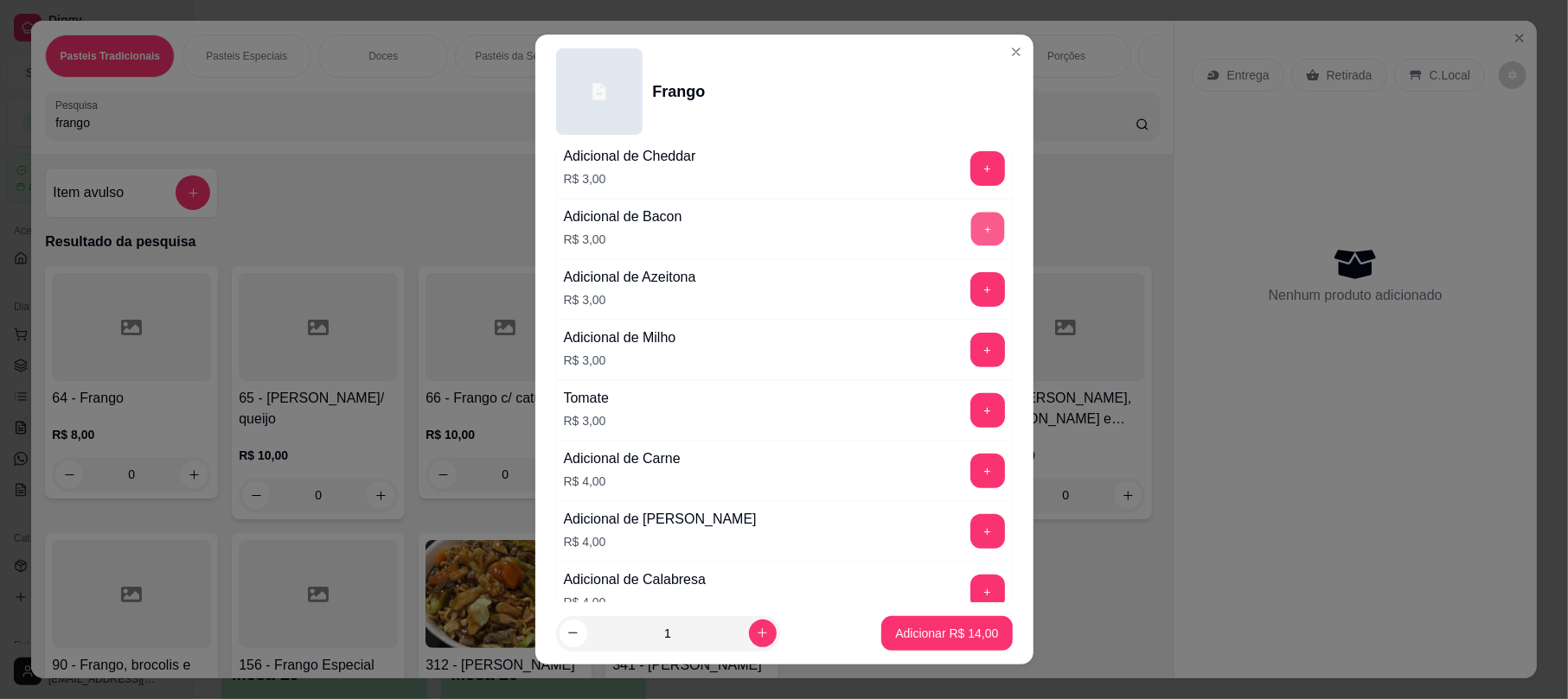
click at [971, 222] on button "+" at bounding box center [987, 229] width 34 height 34
click at [945, 620] on button "Adicionar R$ 17,00" at bounding box center [947, 633] width 127 height 34
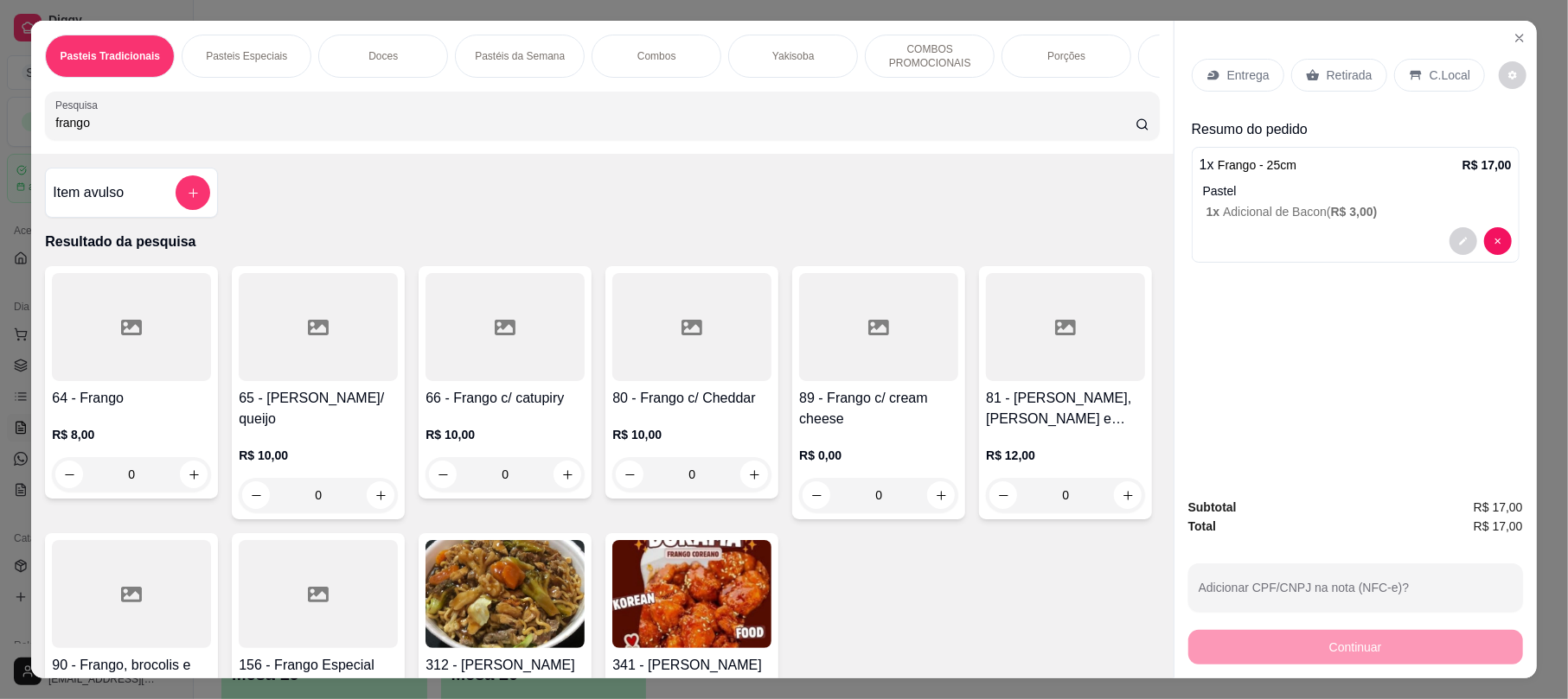
click at [165, 131] on input "frango" at bounding box center [595, 122] width 1080 height 17
click at [164, 131] on input "frango" at bounding box center [595, 122] width 1080 height 17
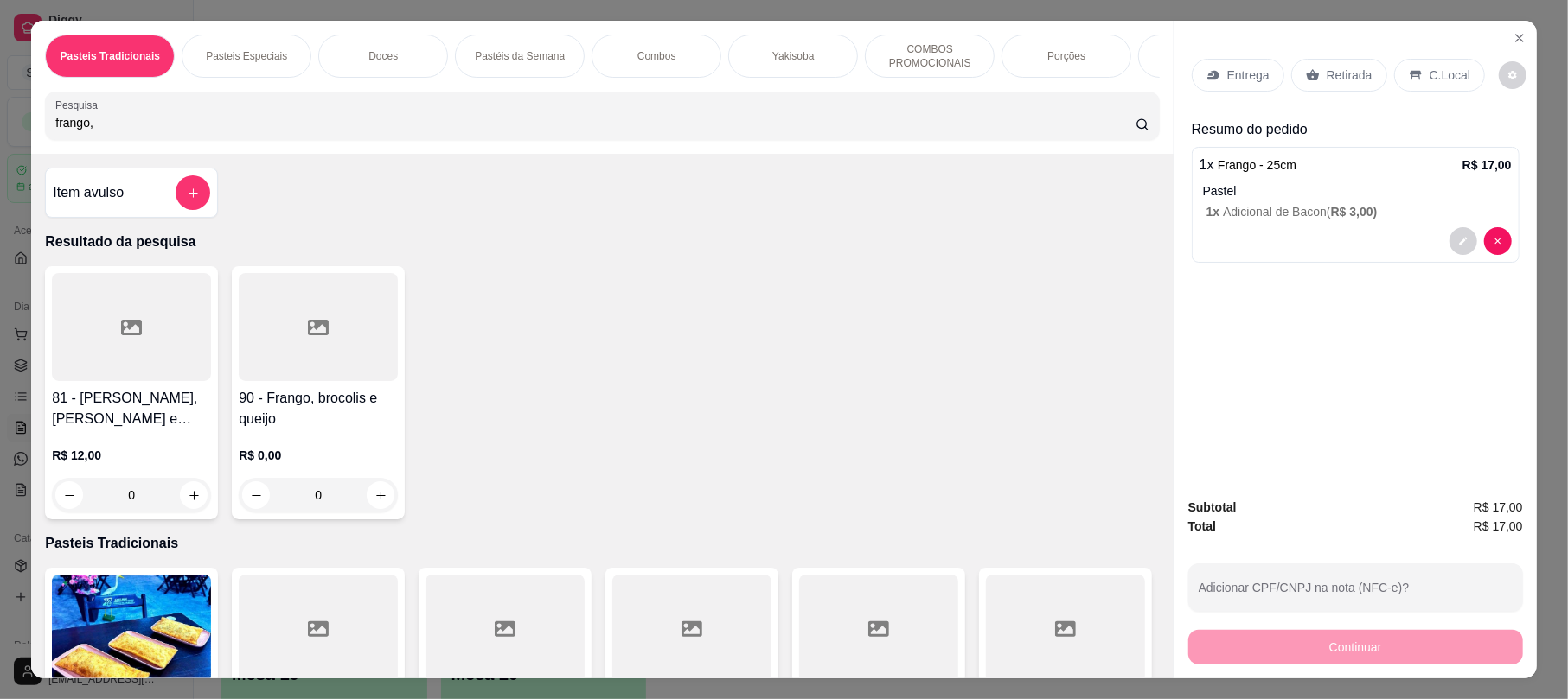
type input "frango,"
click at [139, 350] on div at bounding box center [131, 327] width 159 height 108
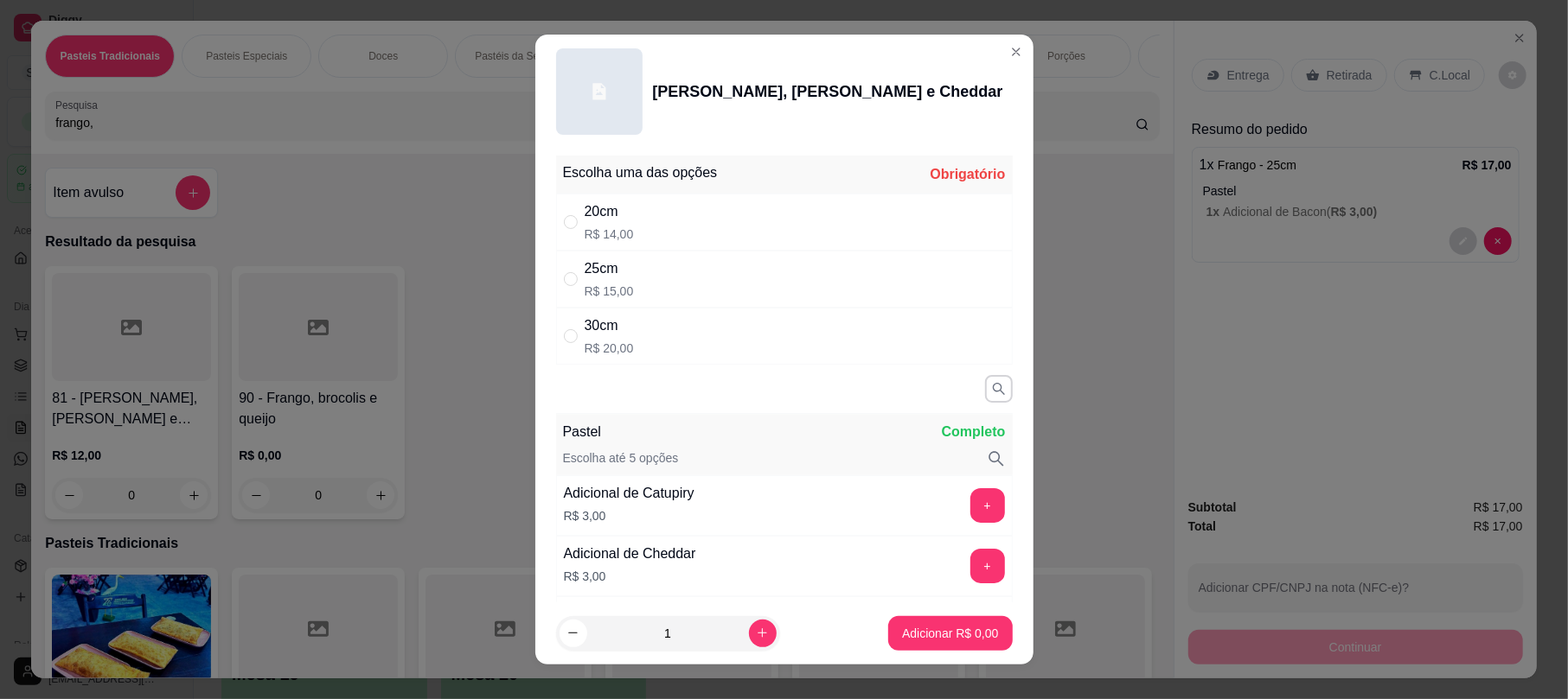
click at [732, 273] on div "25cm R$ 15,00" at bounding box center [784, 279] width 457 height 57
radio input "true"
click at [939, 623] on button "Adicionar R$ 15,00" at bounding box center [947, 634] width 131 height 35
type input "1"
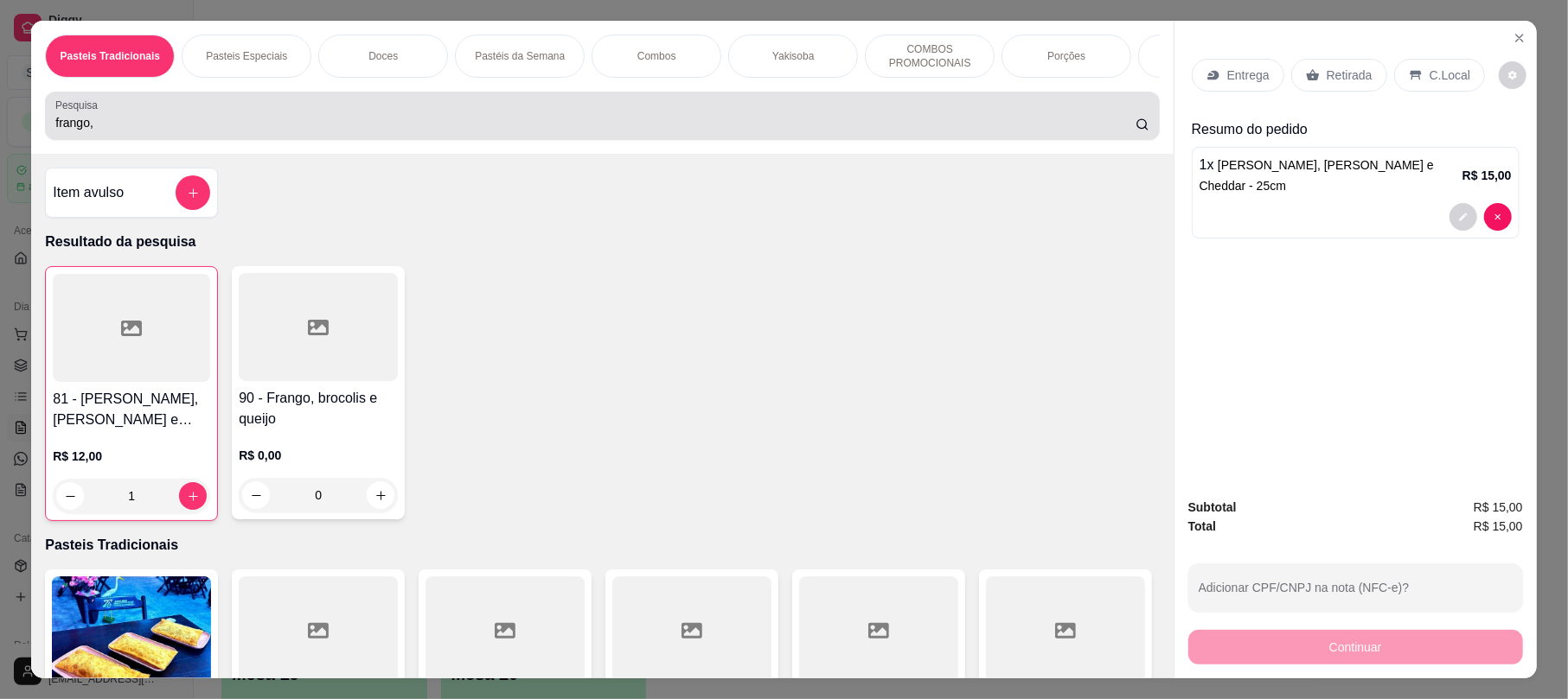
click at [139, 129] on div "frango," at bounding box center [601, 116] width 1093 height 35
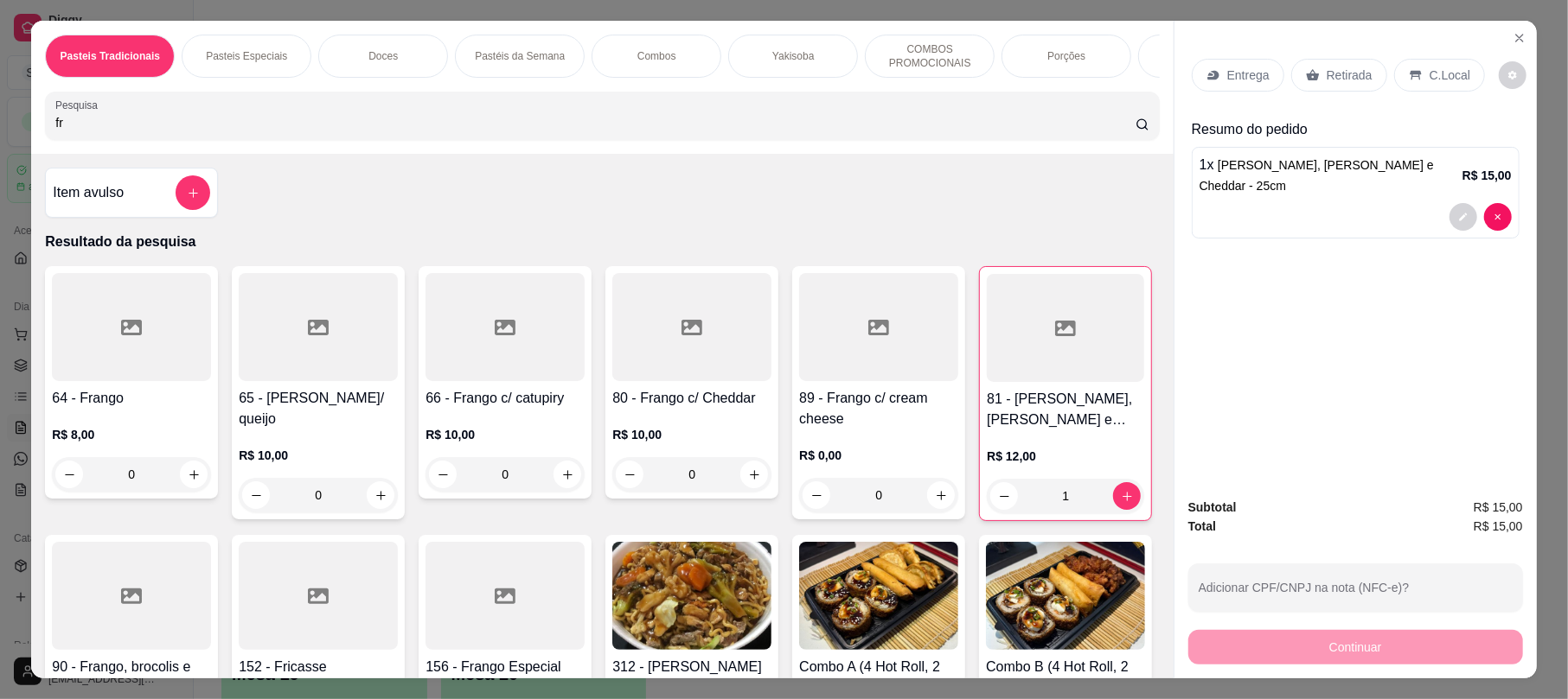
type input "f"
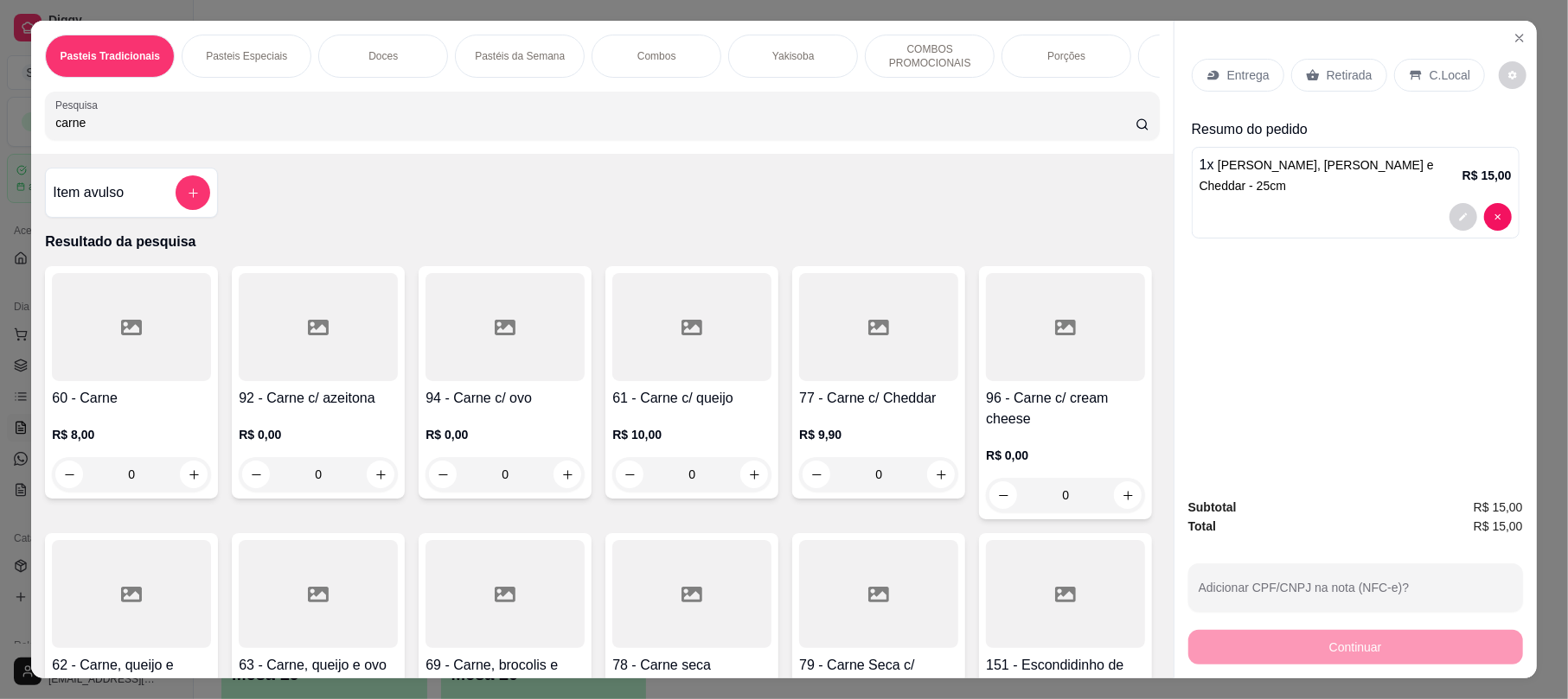
type input "carne"
click at [161, 365] on div at bounding box center [131, 327] width 159 height 108
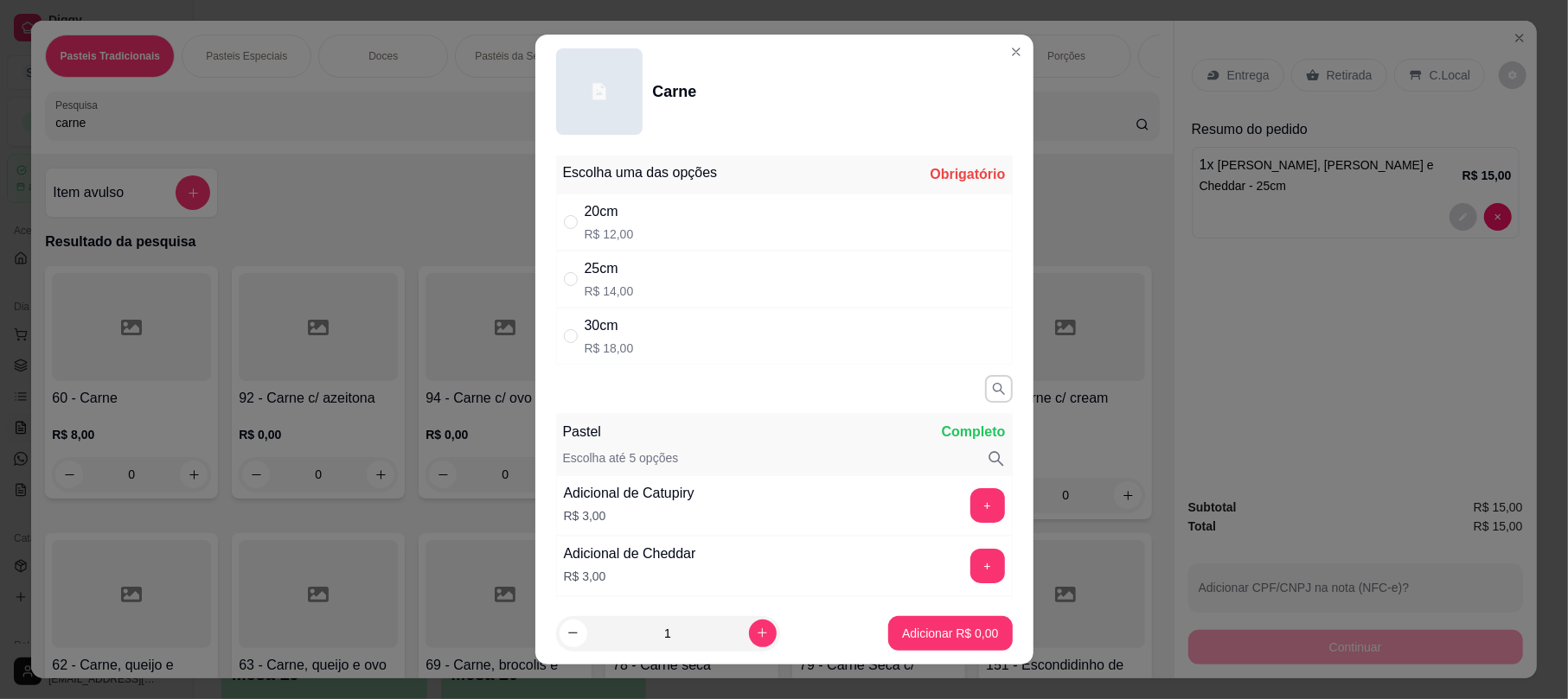
click at [665, 281] on div "25cm R$ 14,00" at bounding box center [784, 279] width 457 height 57
radio input "true"
click at [922, 630] on p "Adicionar R$ 14,00" at bounding box center [947, 633] width 103 height 17
type input "1"
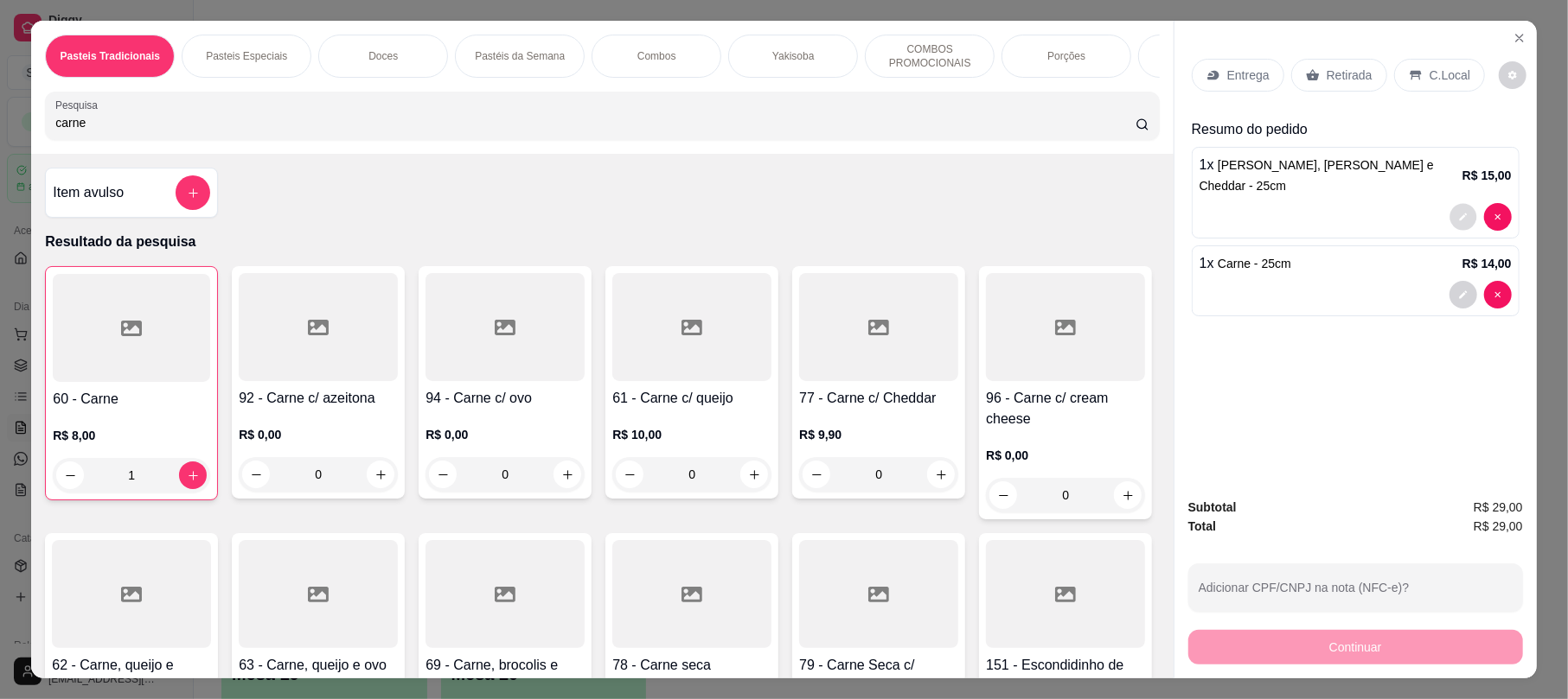
click at [1452, 204] on button "decrease-product-quantity" at bounding box center [1462, 217] width 27 height 27
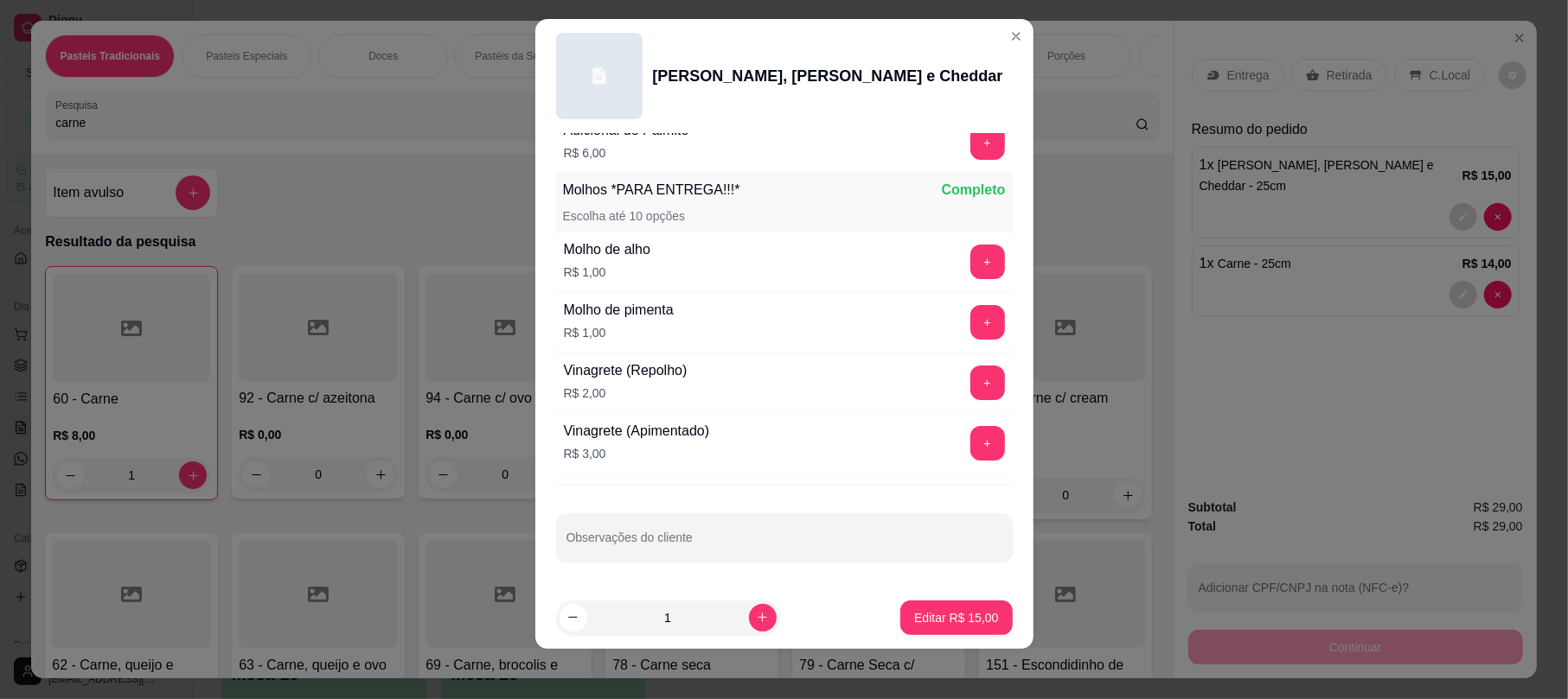
scroll to position [21, 0]
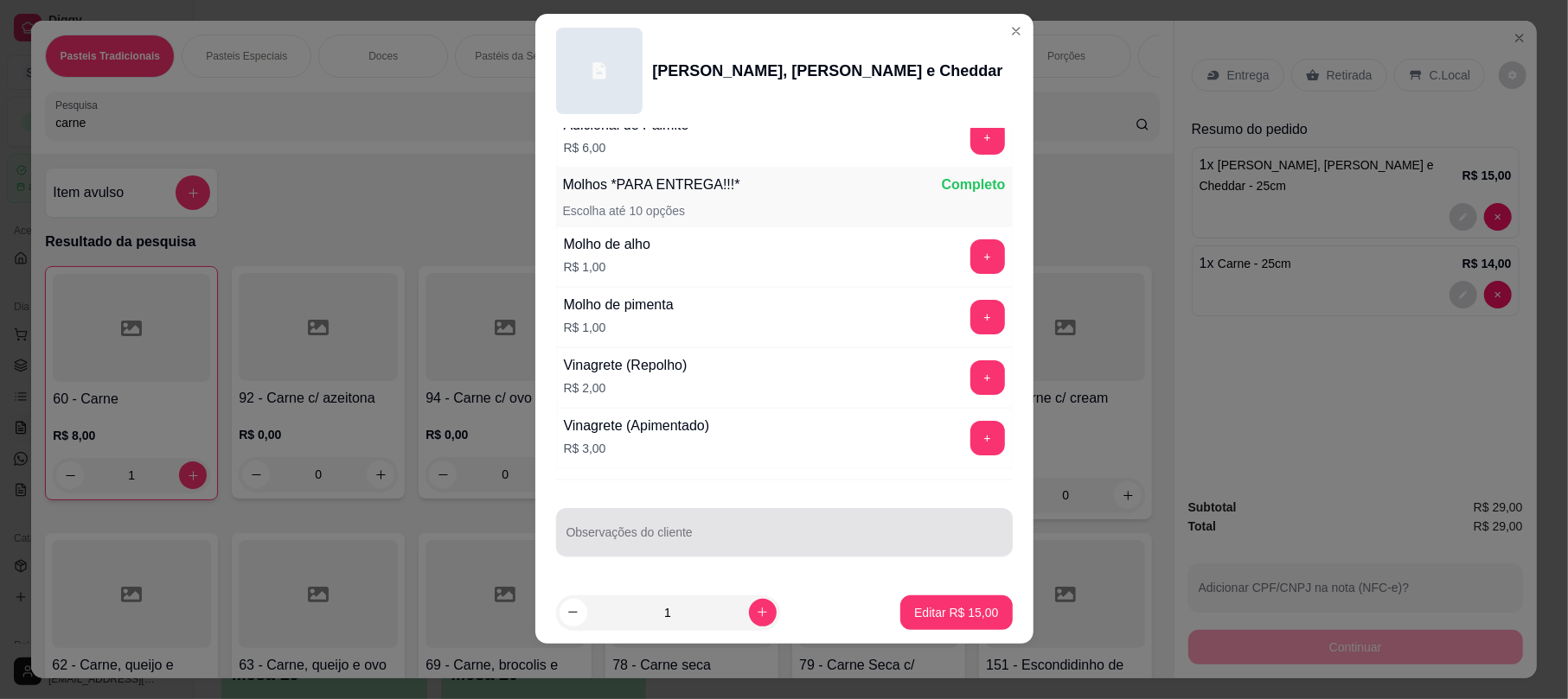
drag, startPoint x: 676, startPoint y: 526, endPoint x: 1339, endPoint y: 504, distance: 663.4
click at [678, 525] on div at bounding box center [784, 533] width 436 height 35
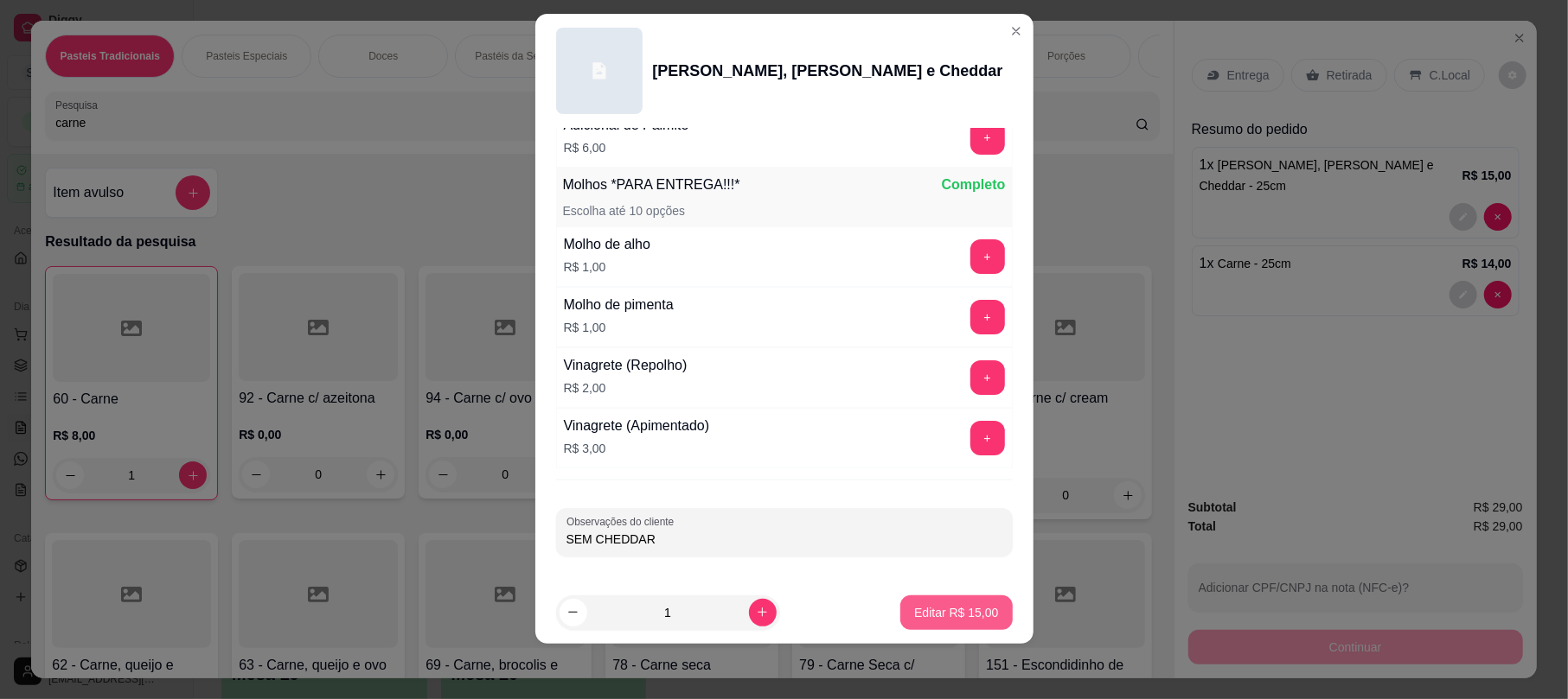
type input "SEM CHEDDAR"
click at [942, 616] on p "Editar R$ 15,00" at bounding box center [956, 613] width 81 height 17
type input "0"
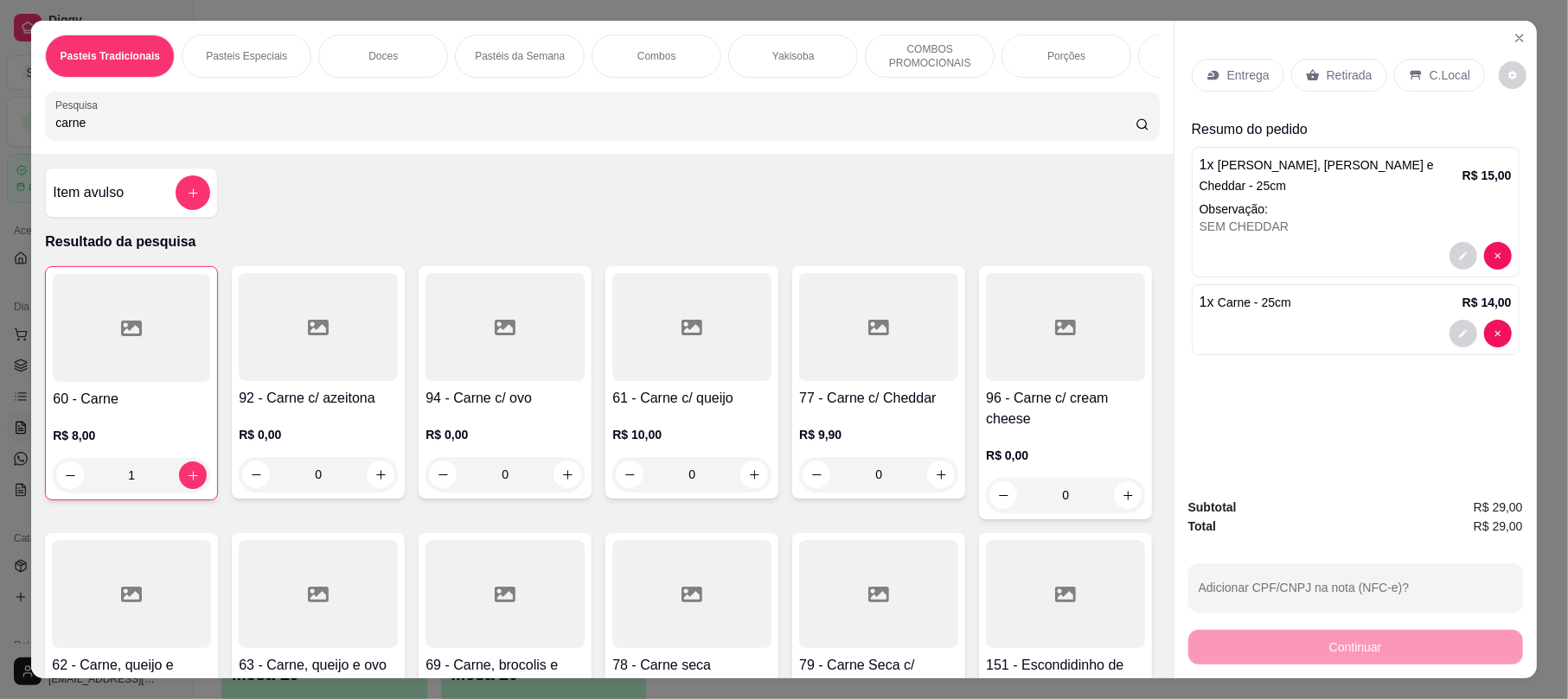
click at [1343, 81] on p "Retirada" at bounding box center [1349, 74] width 46 height 17
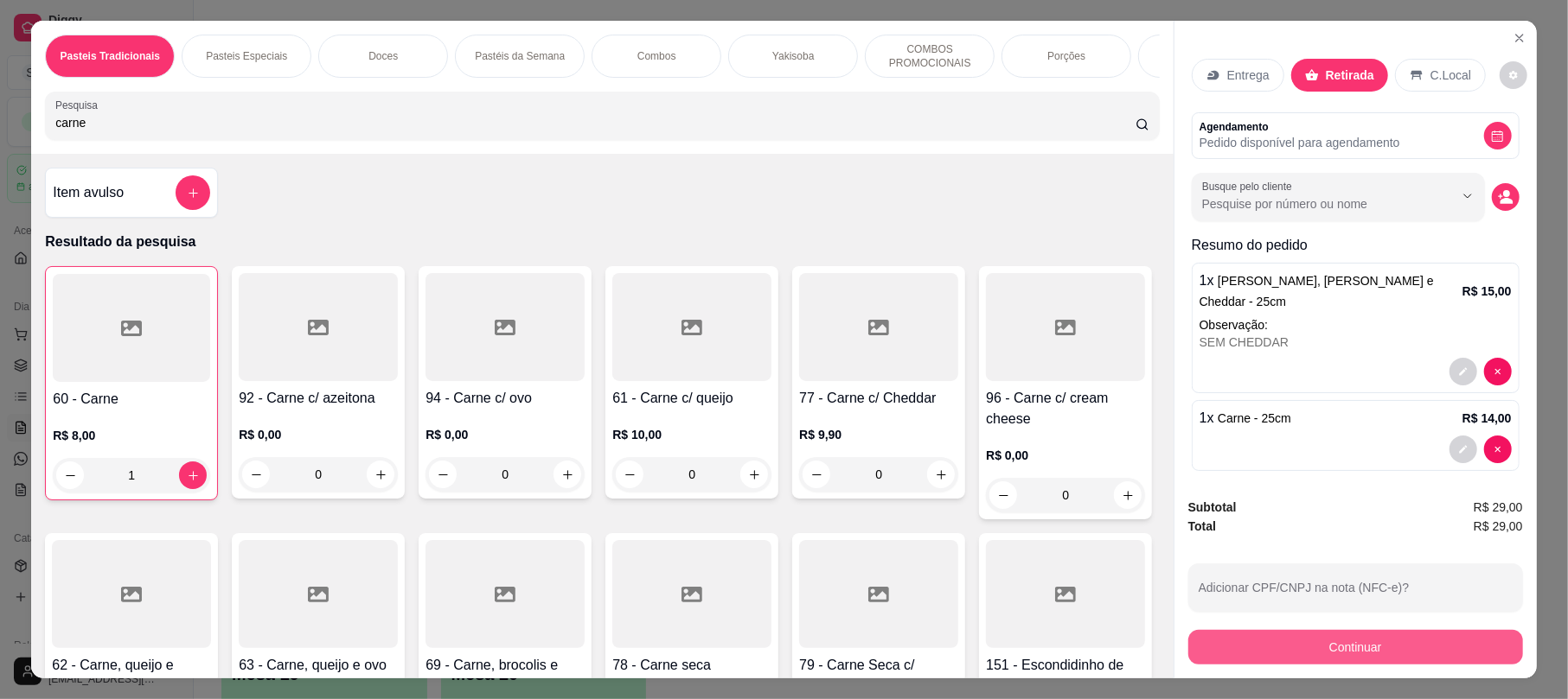
click at [1324, 654] on button "Continuar" at bounding box center [1356, 648] width 335 height 35
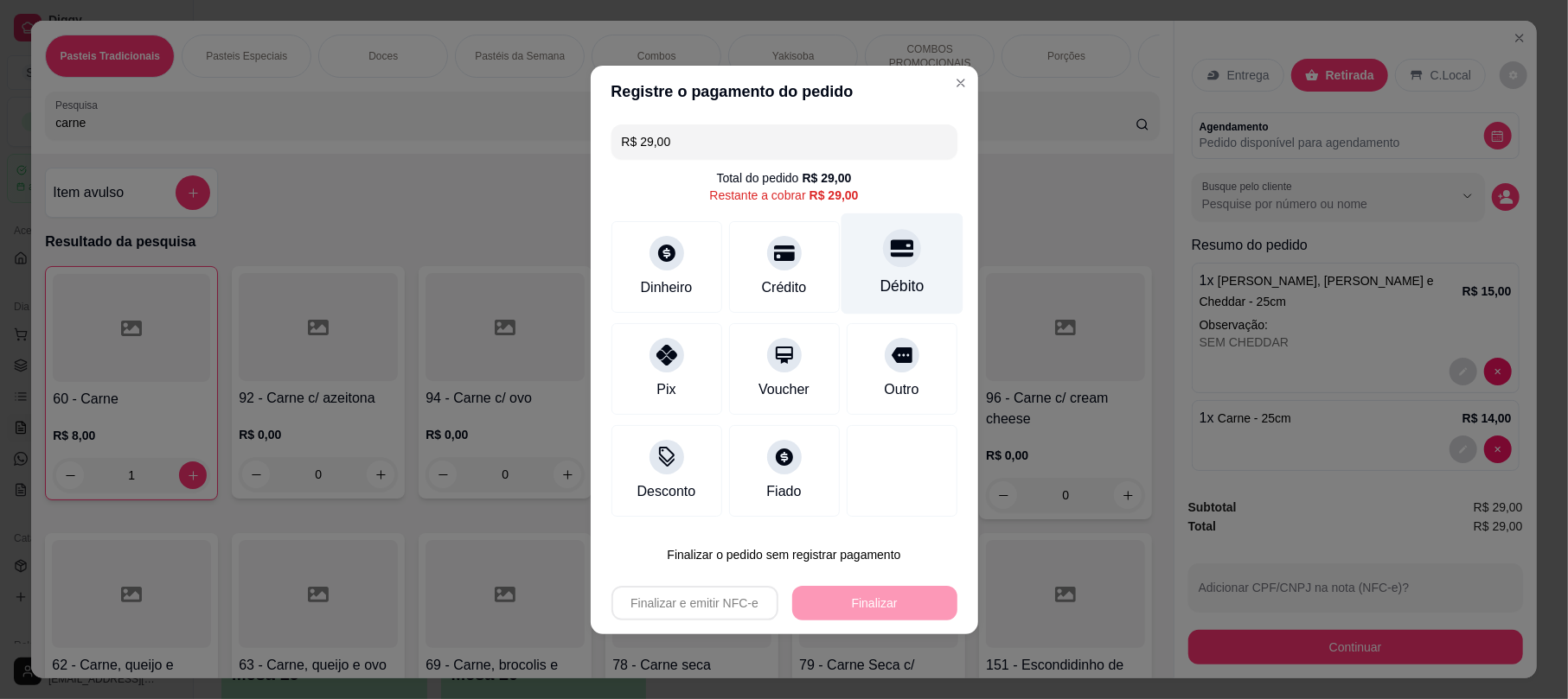
click at [927, 290] on div "Débito" at bounding box center [901, 263] width 122 height 101
type input "R$ 0,00"
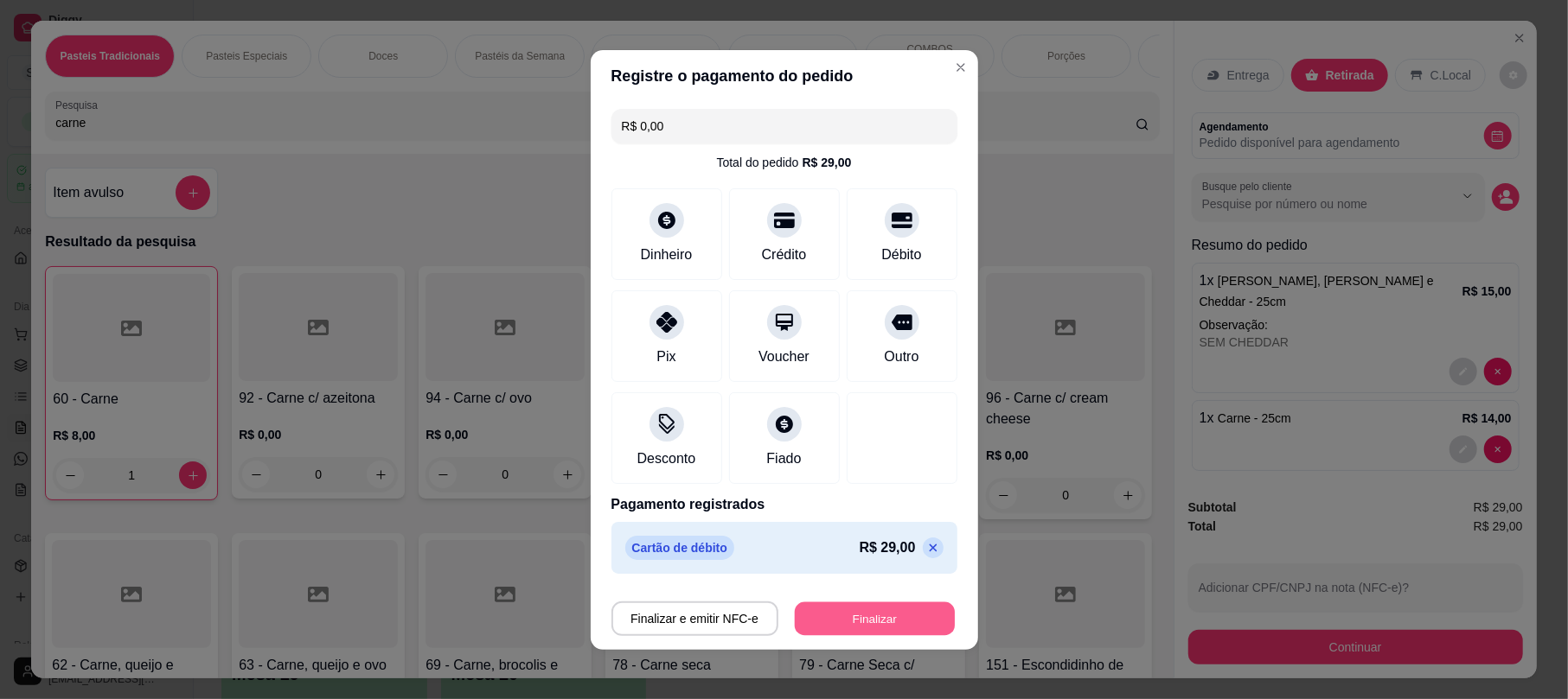
click at [890, 622] on button "Finalizar" at bounding box center [875, 618] width 160 height 34
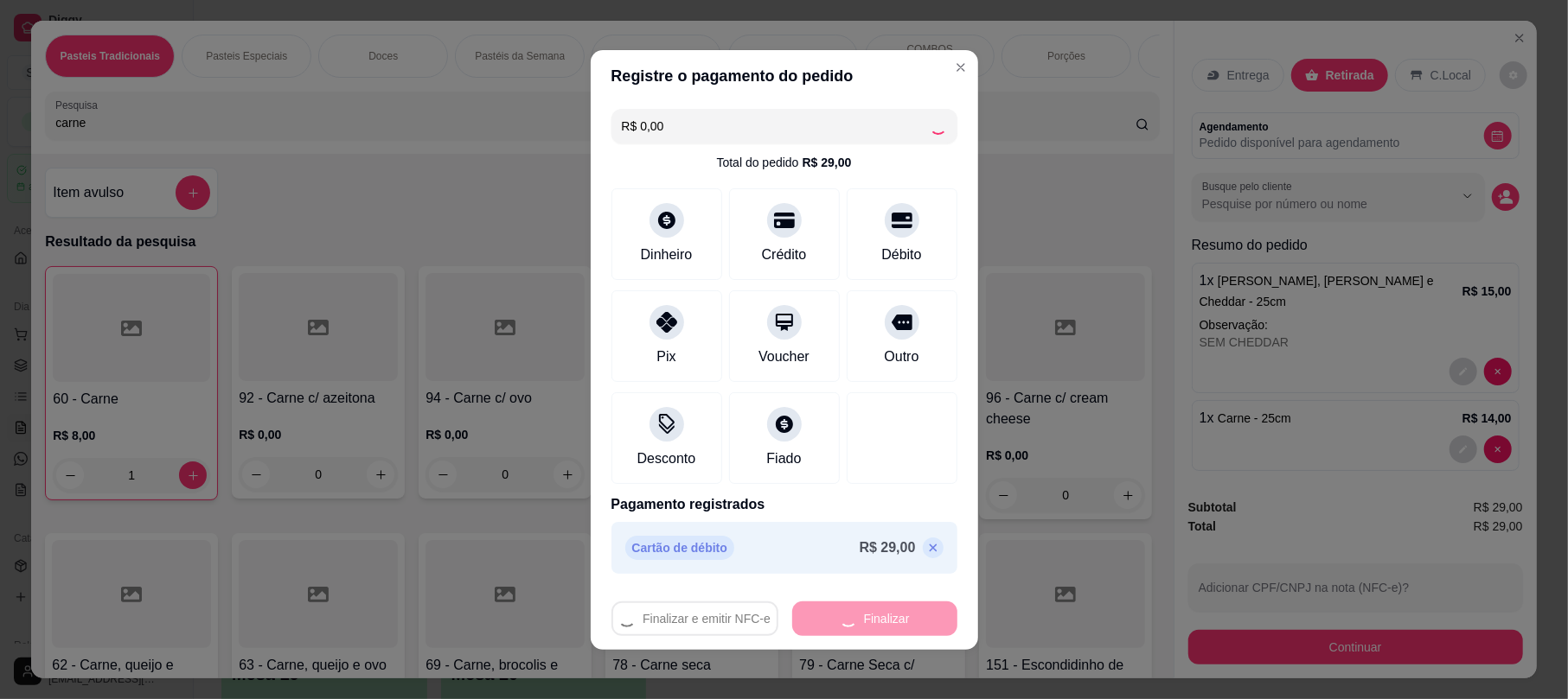
type input "0"
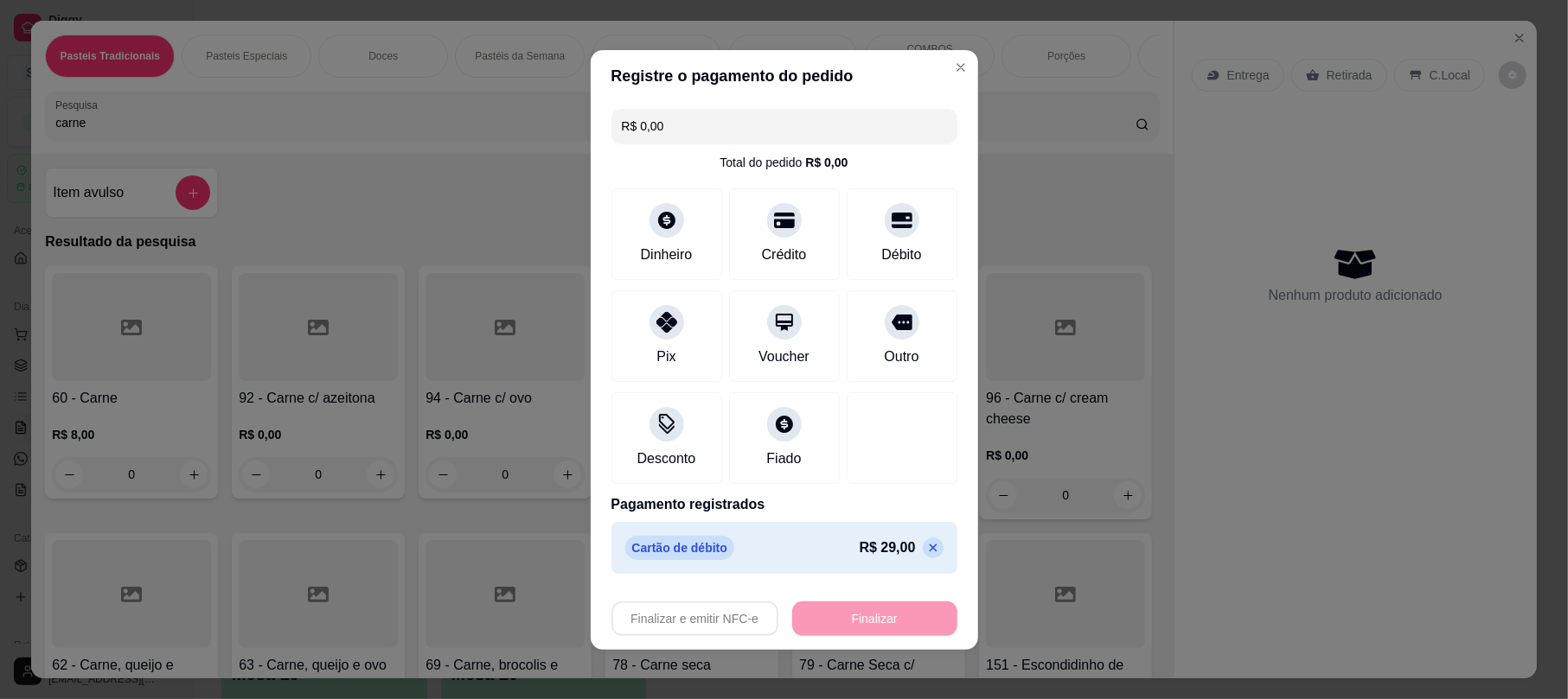
type input "-R$ 29,00"
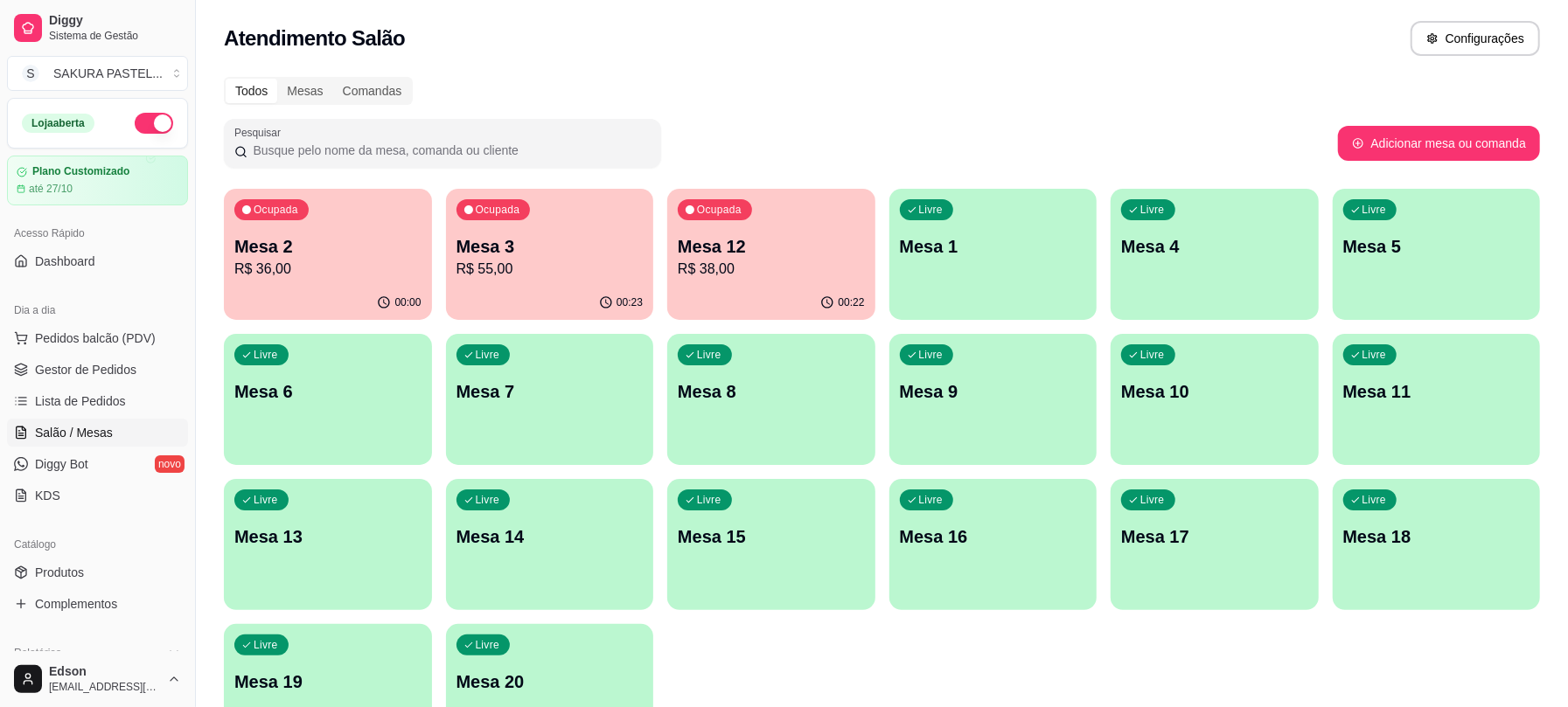
click at [431, 231] on div "Ocupada Mesa 2 R$ 36,00 00:00 Ocupada Mesa 3 R$ 55,00 00:23 Ocupada Mesa 12 R$ …" at bounding box center [882, 472] width 1316 height 567
click at [500, 232] on div "Ocupada Mesa 3 R$ 55,00" at bounding box center [550, 237] width 208 height 97
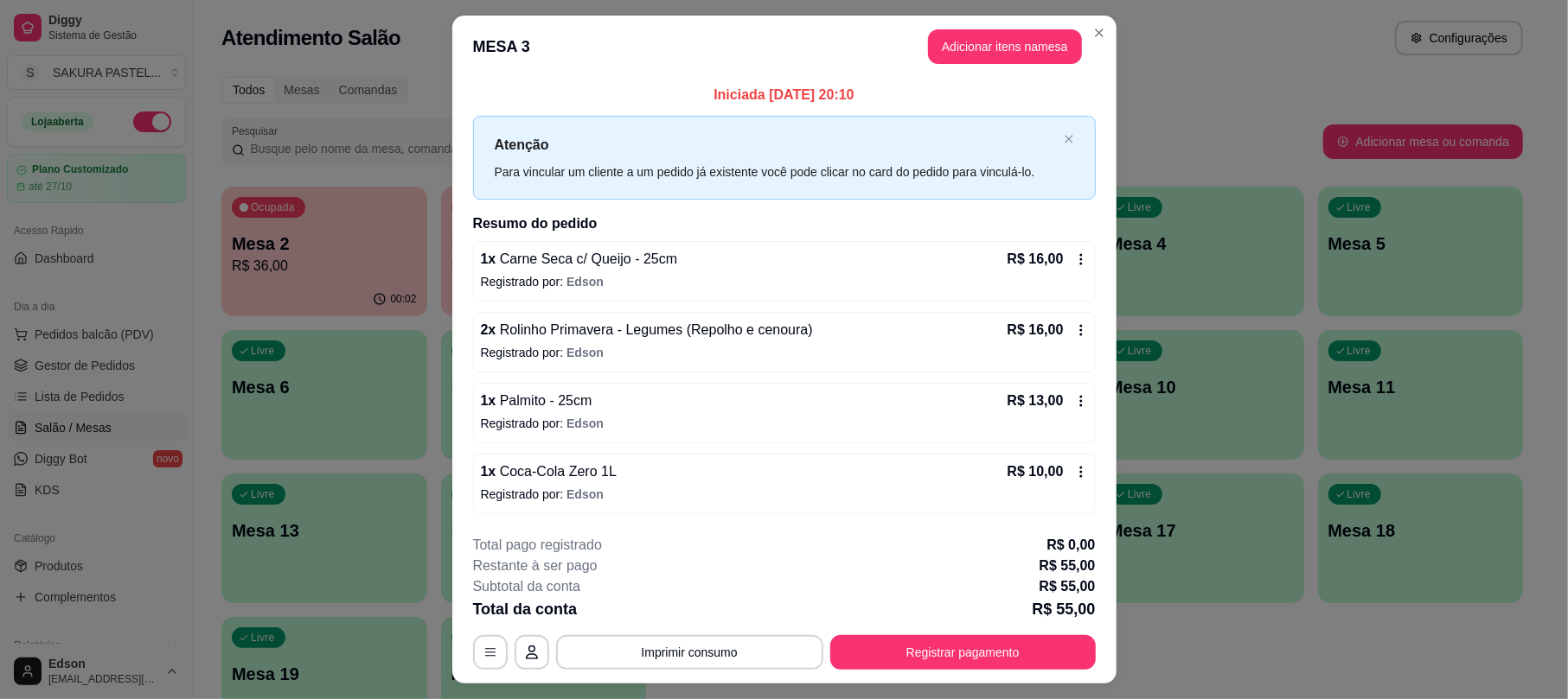
scroll to position [41, 0]
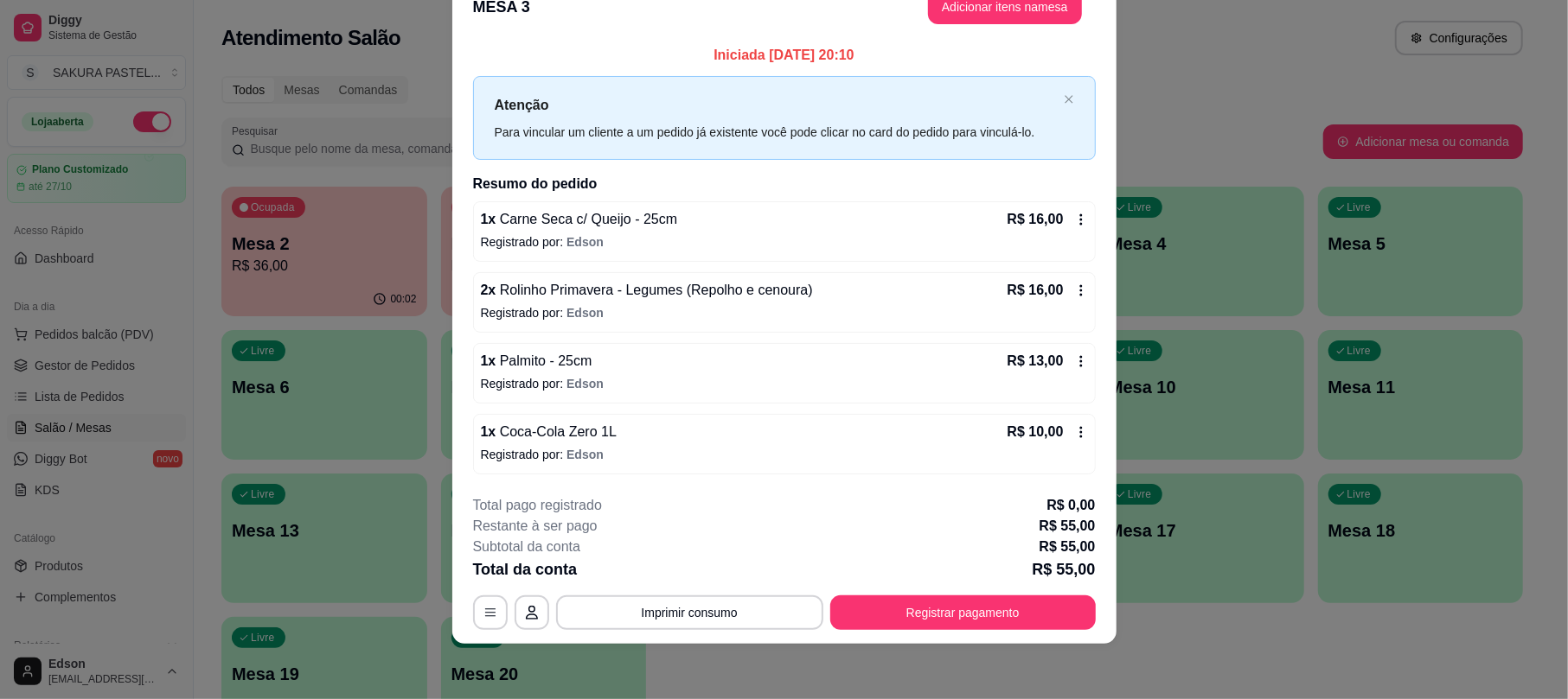
click at [953, 594] on div "**********" at bounding box center [784, 562] width 622 height 135
click at [951, 595] on div "**********" at bounding box center [784, 613] width 622 height 35
click at [941, 596] on button "Registrar pagamento" at bounding box center [962, 613] width 266 height 35
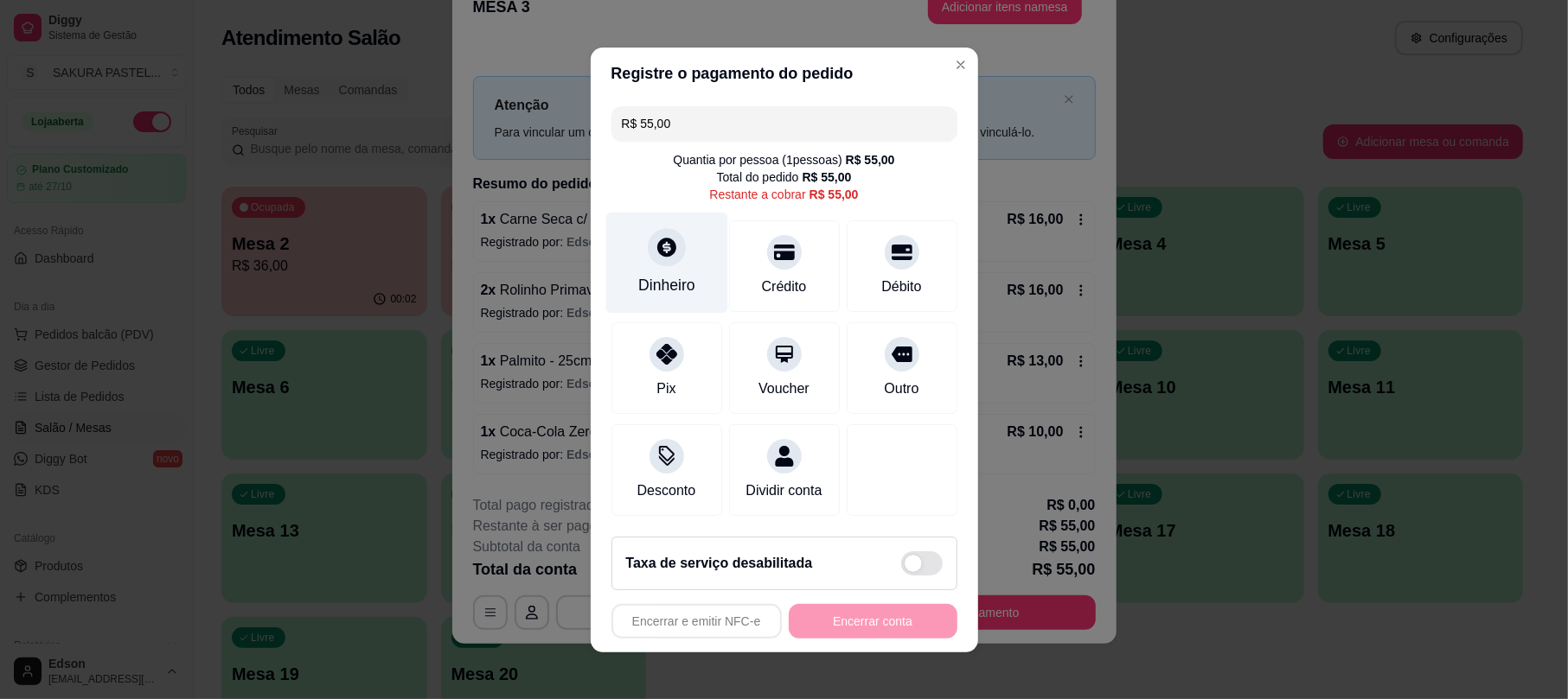
drag, startPoint x: 624, startPoint y: 236, endPoint x: 636, endPoint y: 243, distance: 13.9
click at [636, 243] on div "Dinheiro" at bounding box center [666, 262] width 122 height 101
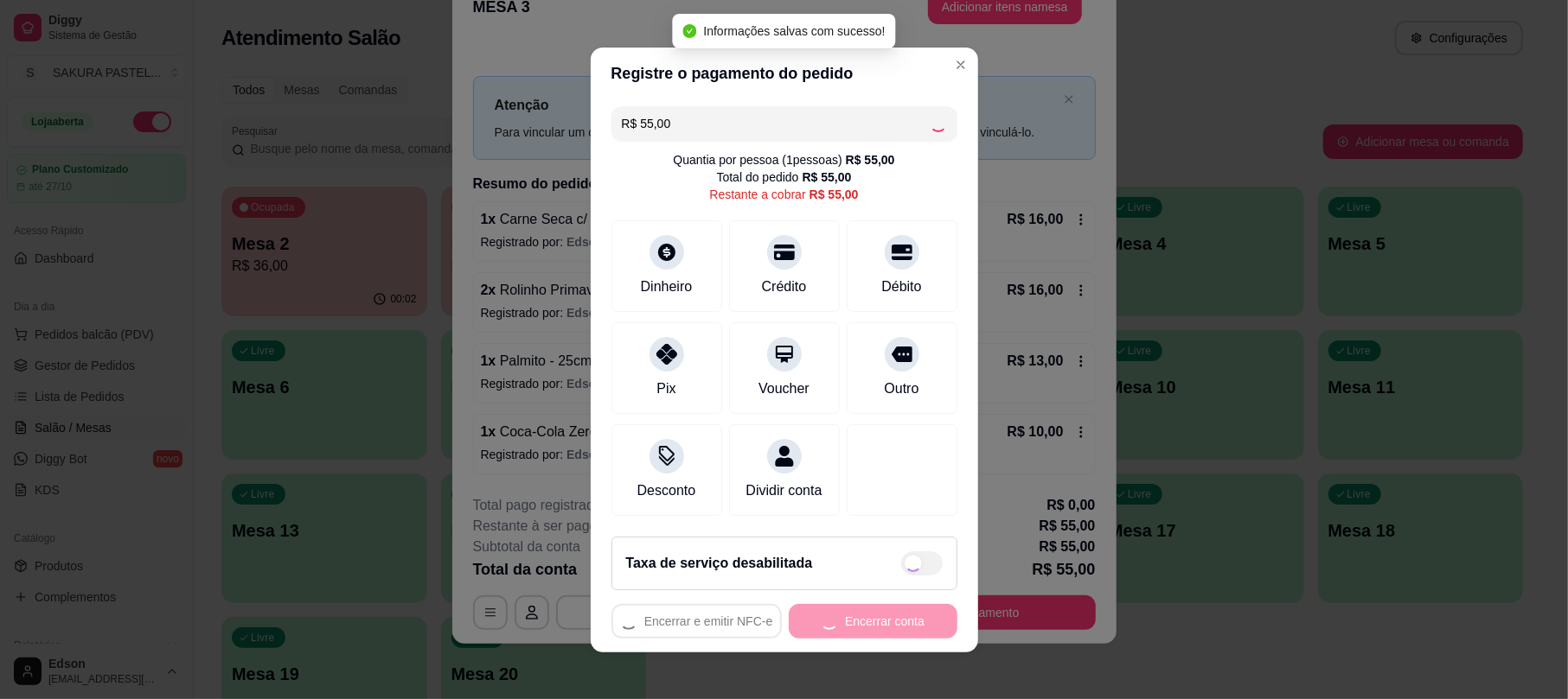
type input "R$ 0,00"
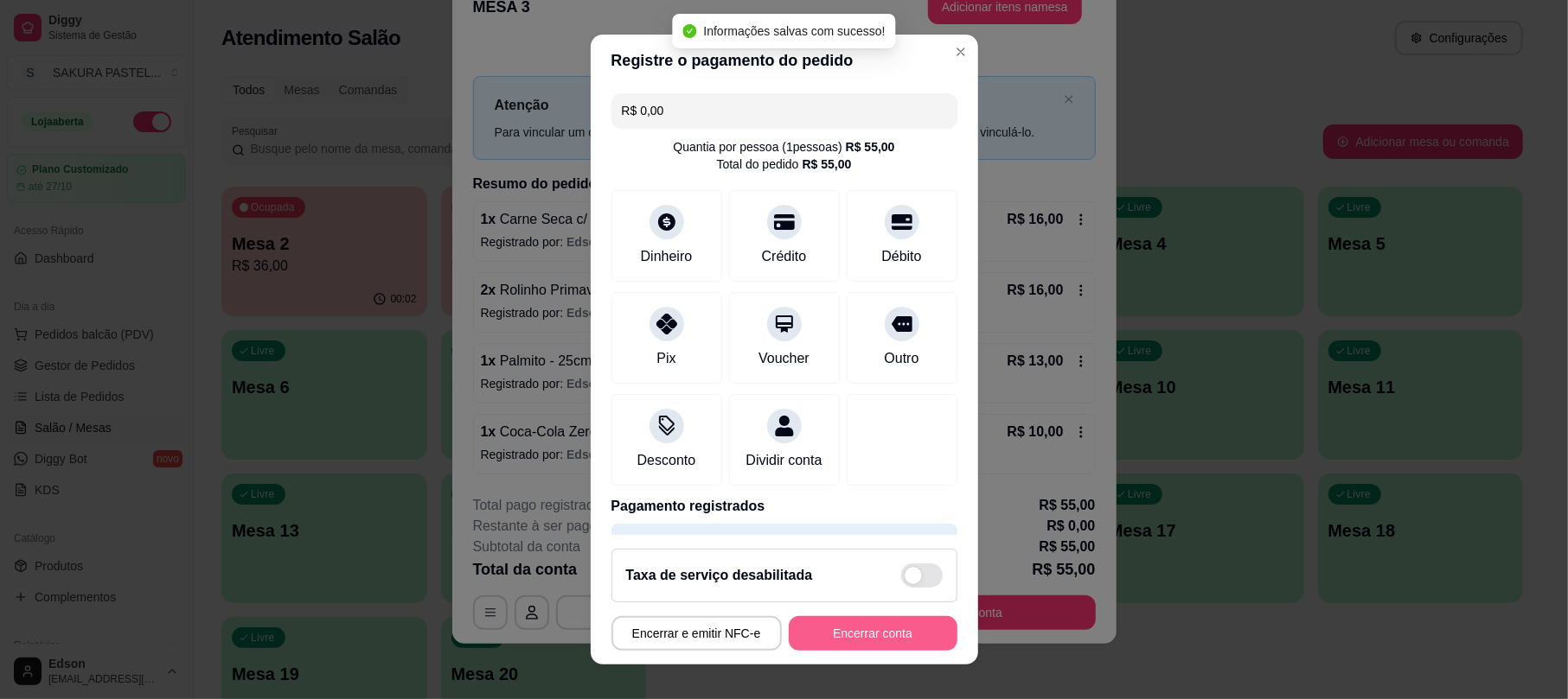
click at [904, 629] on button "Encerrar conta" at bounding box center [872, 634] width 168 height 35
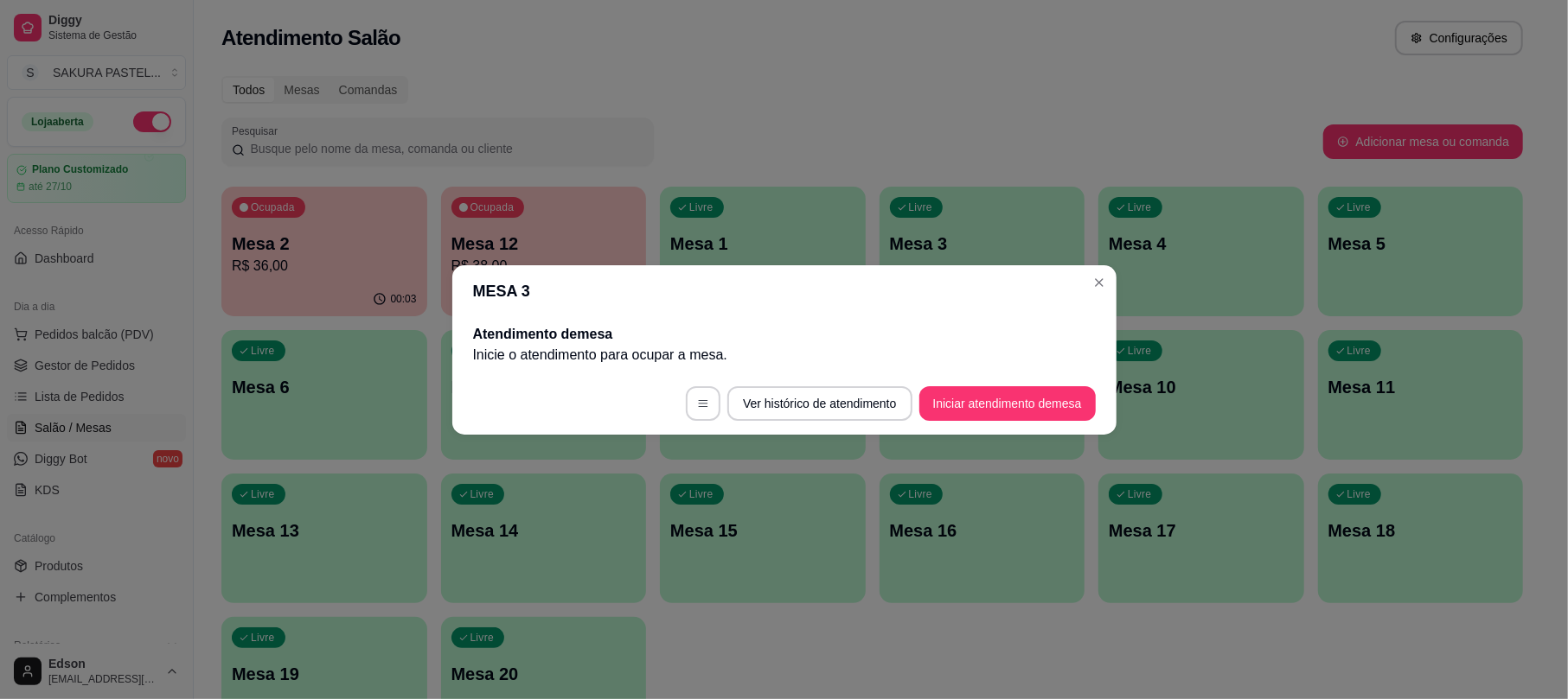
scroll to position [0, 0]
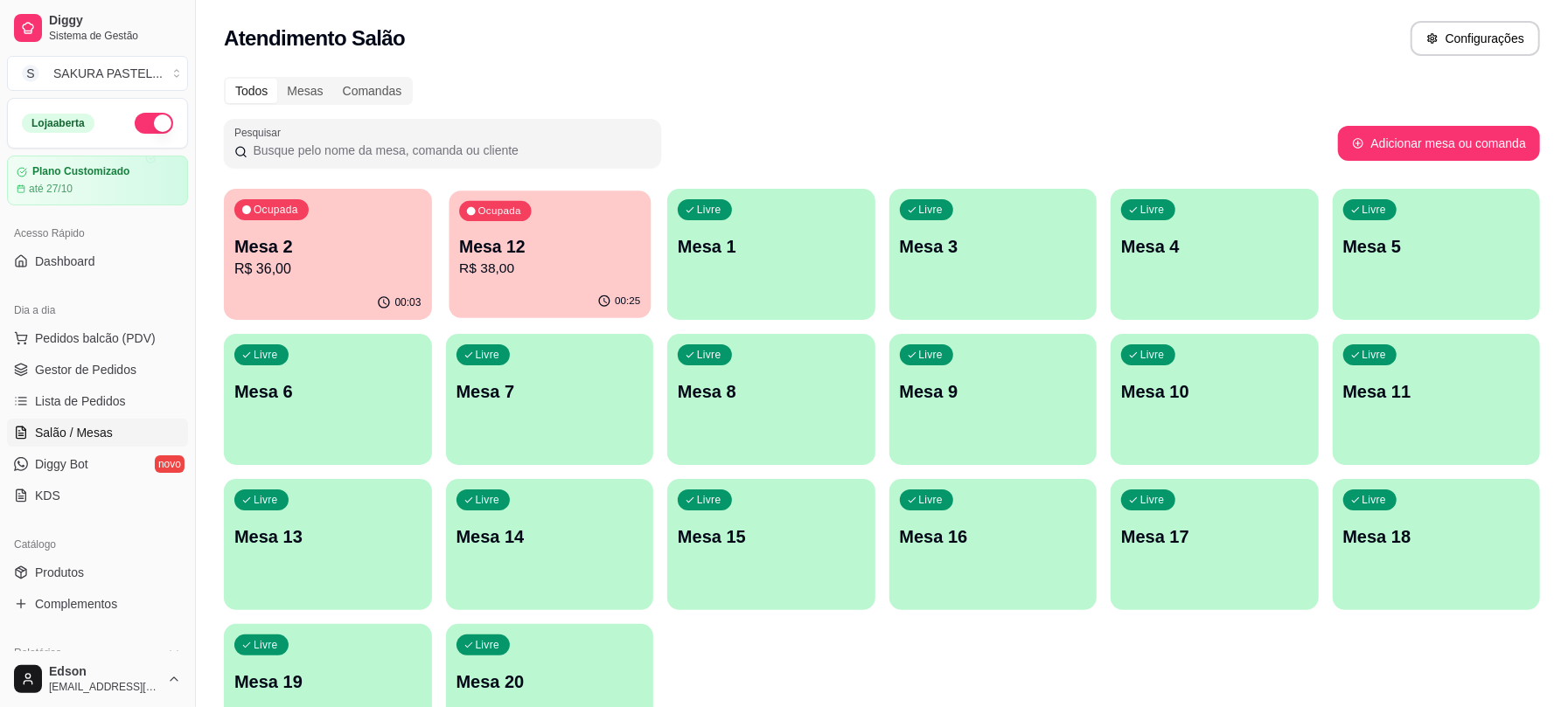
click at [584, 288] on div "00:25" at bounding box center [549, 302] width 201 height 33
click at [584, 268] on p "R$ 38,00" at bounding box center [549, 268] width 187 height 21
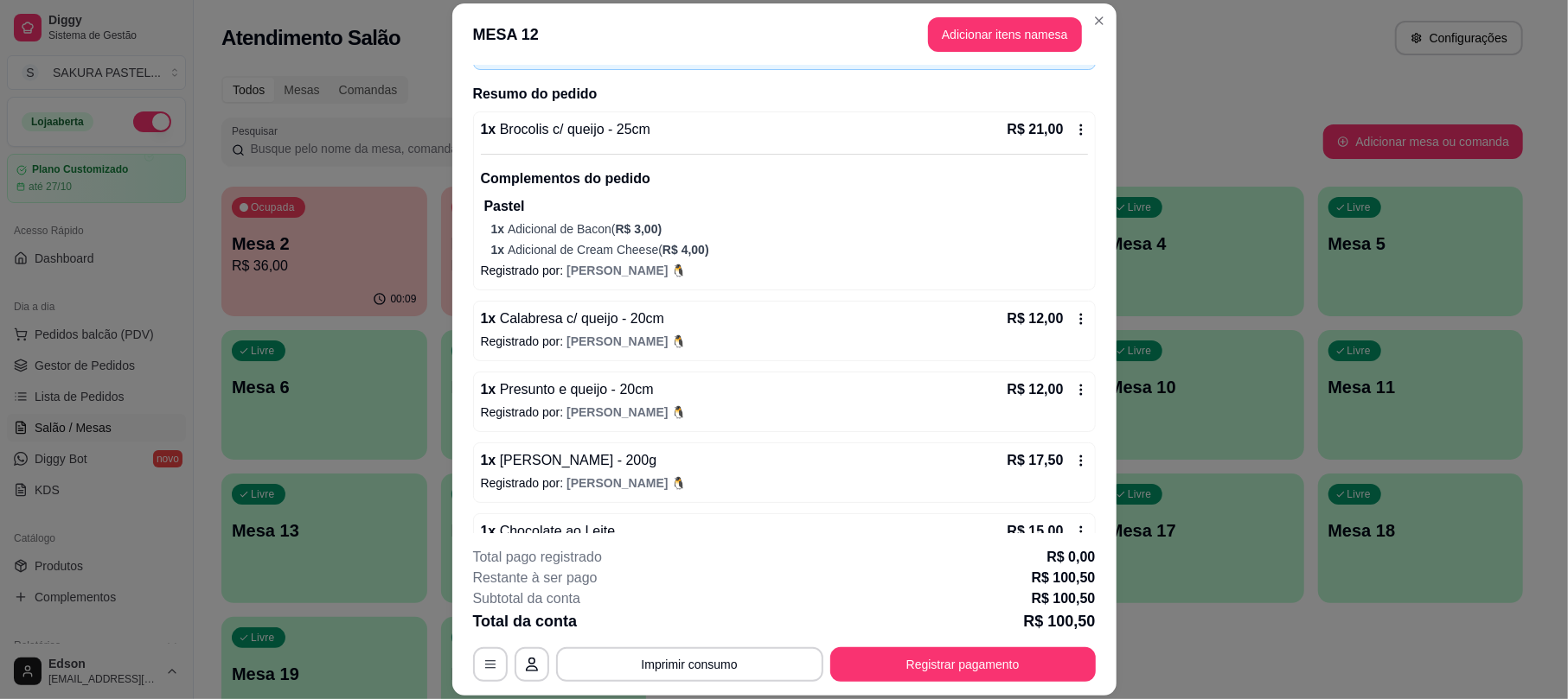
scroll to position [119, 0]
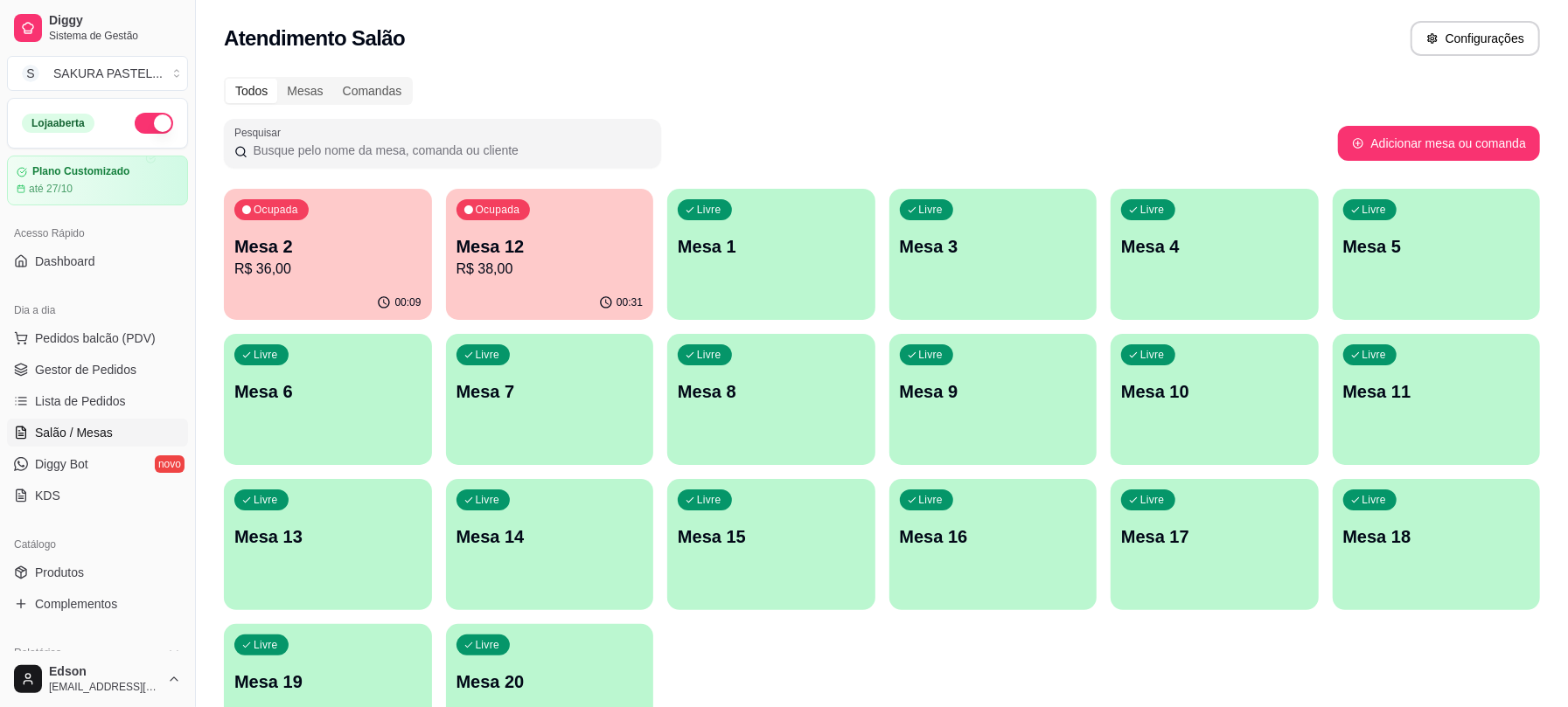
click at [318, 531] on p "Mesa 13" at bounding box center [327, 536] width 187 height 24
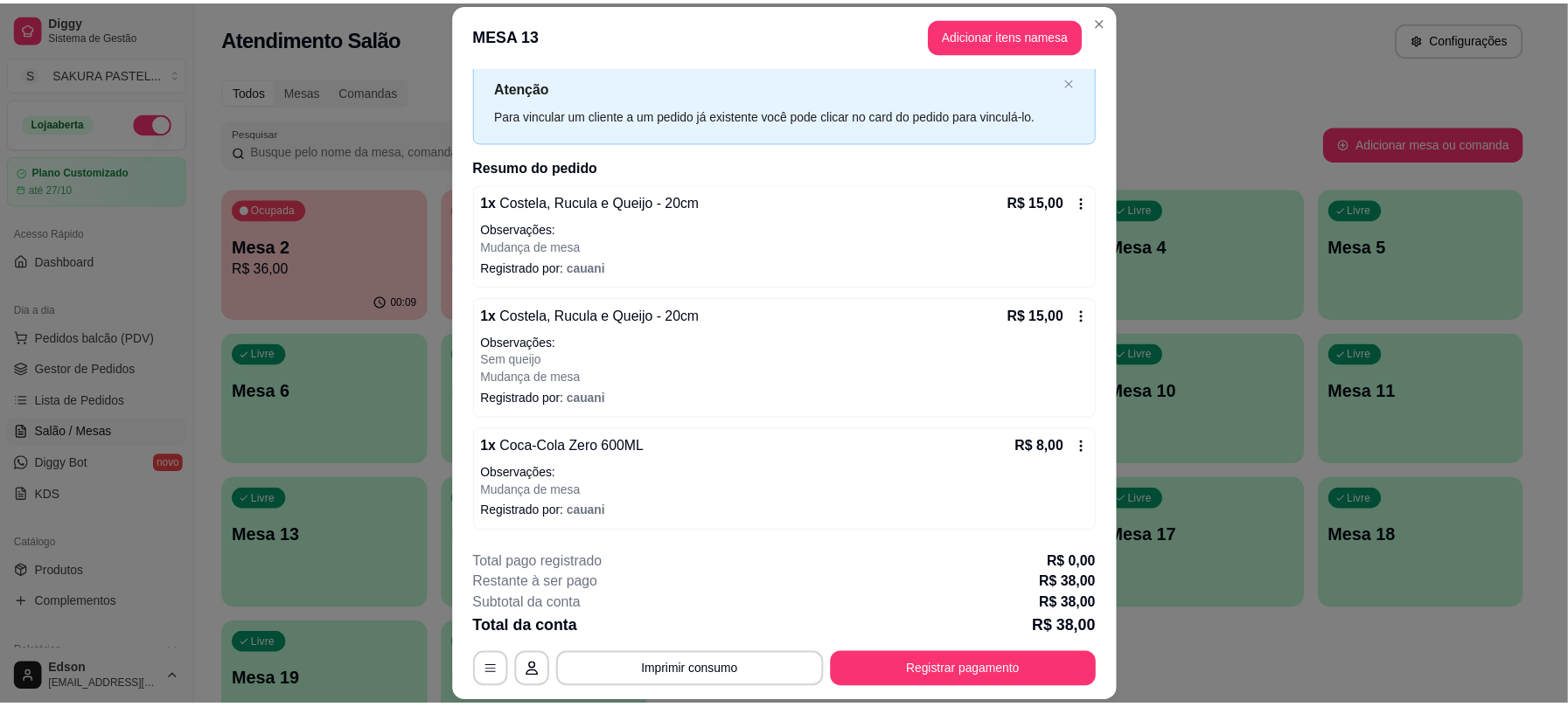
scroll to position [52, 0]
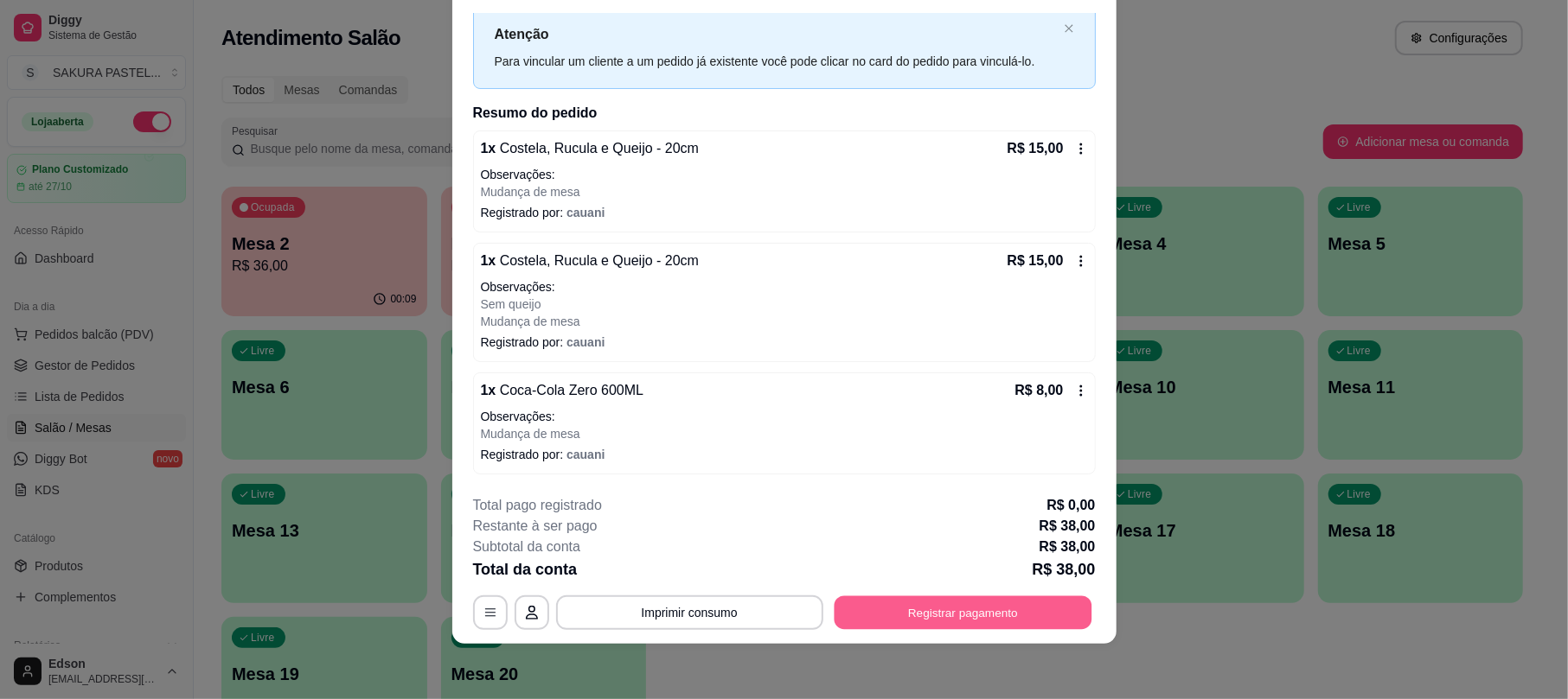
click at [920, 617] on button "Registrar pagamento" at bounding box center [962, 613] width 257 height 34
click at [890, 236] on icon at bounding box center [901, 247] width 22 height 22
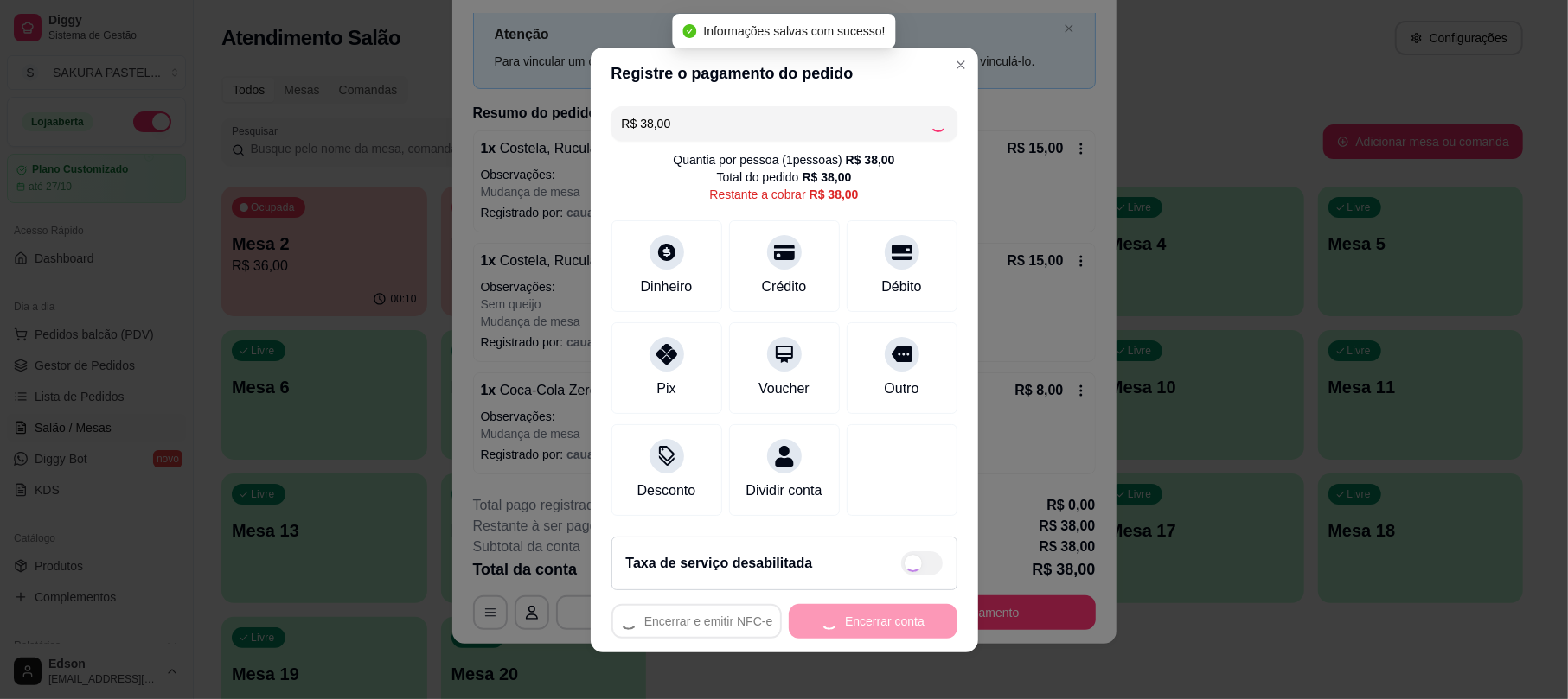
type input "R$ 0,00"
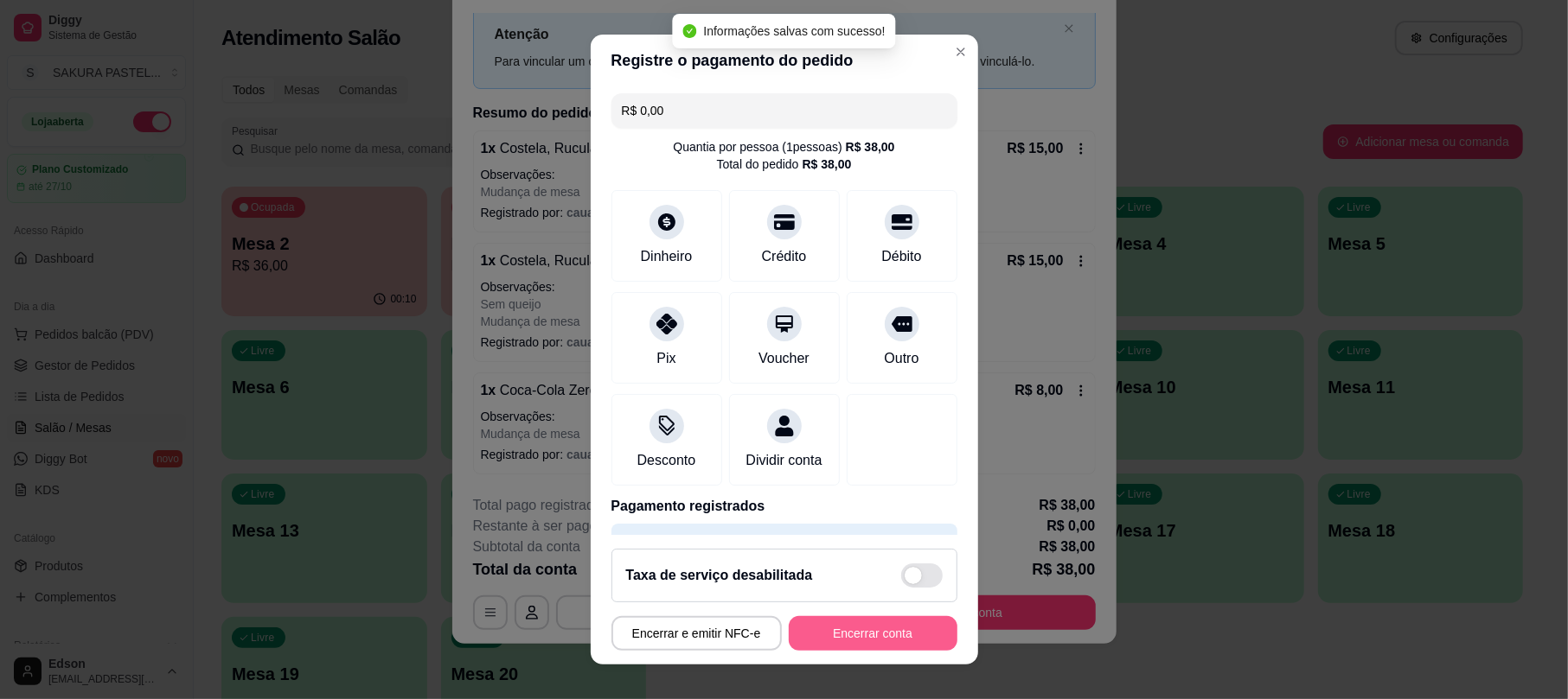
click at [842, 627] on button "Encerrar conta" at bounding box center [872, 634] width 168 height 35
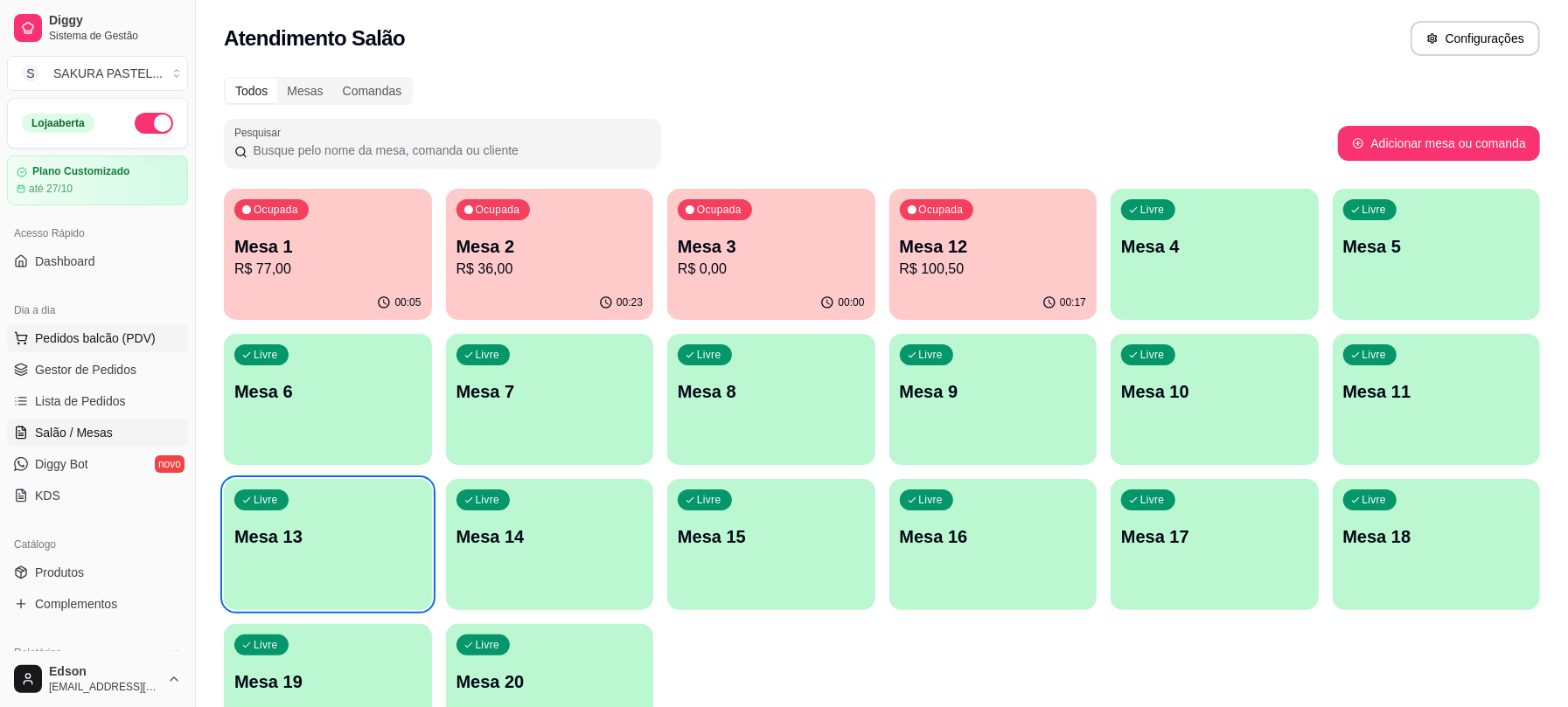
click at [95, 337] on span "Pedidos balcão (PDV)" at bounding box center [96, 338] width 121 height 18
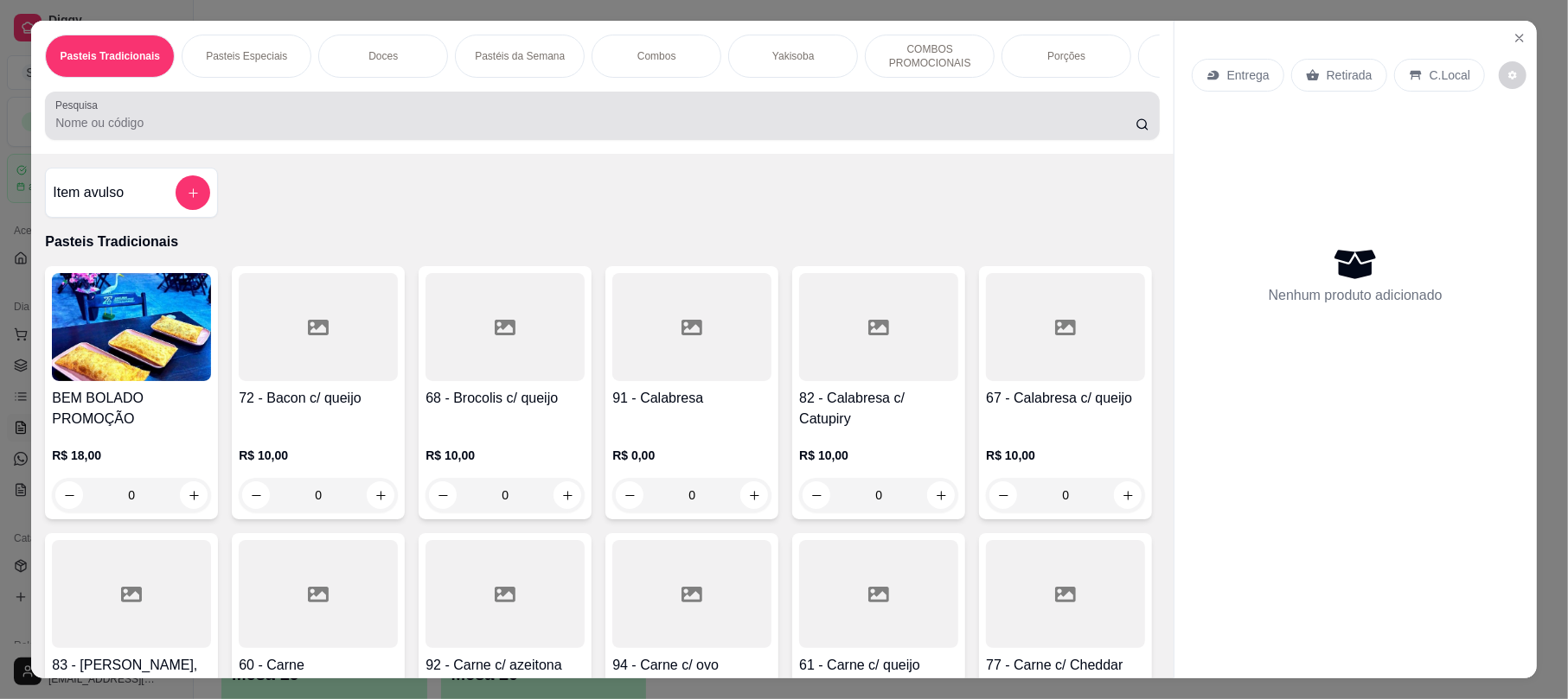
click at [254, 102] on div "Pasteis Tradicionais Pasteis Especiais Doces Pastéis da Semana Combos Yakisoba …" at bounding box center [602, 87] width 1142 height 133
click at [270, 131] on input "Pesquisa" at bounding box center [595, 122] width 1080 height 17
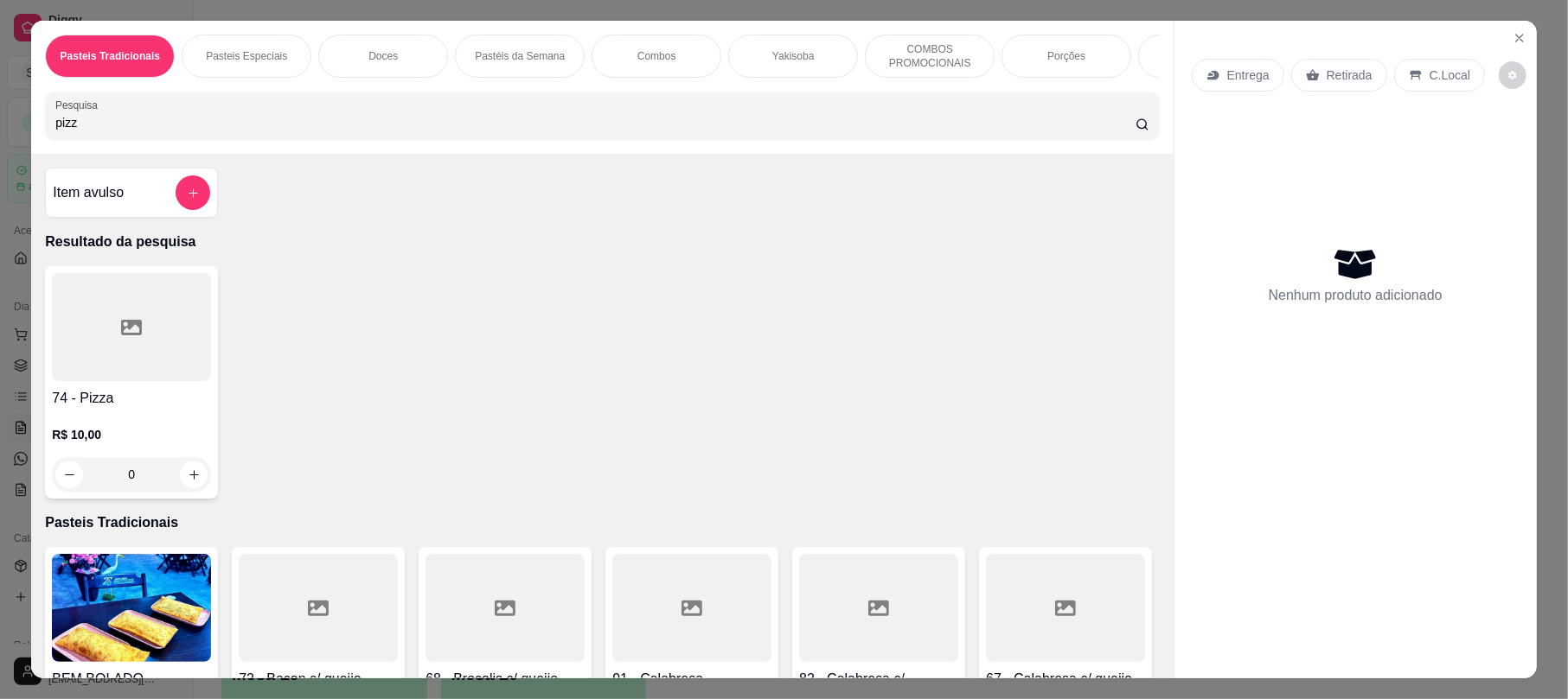
type input "pizz"
click at [129, 378] on div at bounding box center [131, 327] width 159 height 108
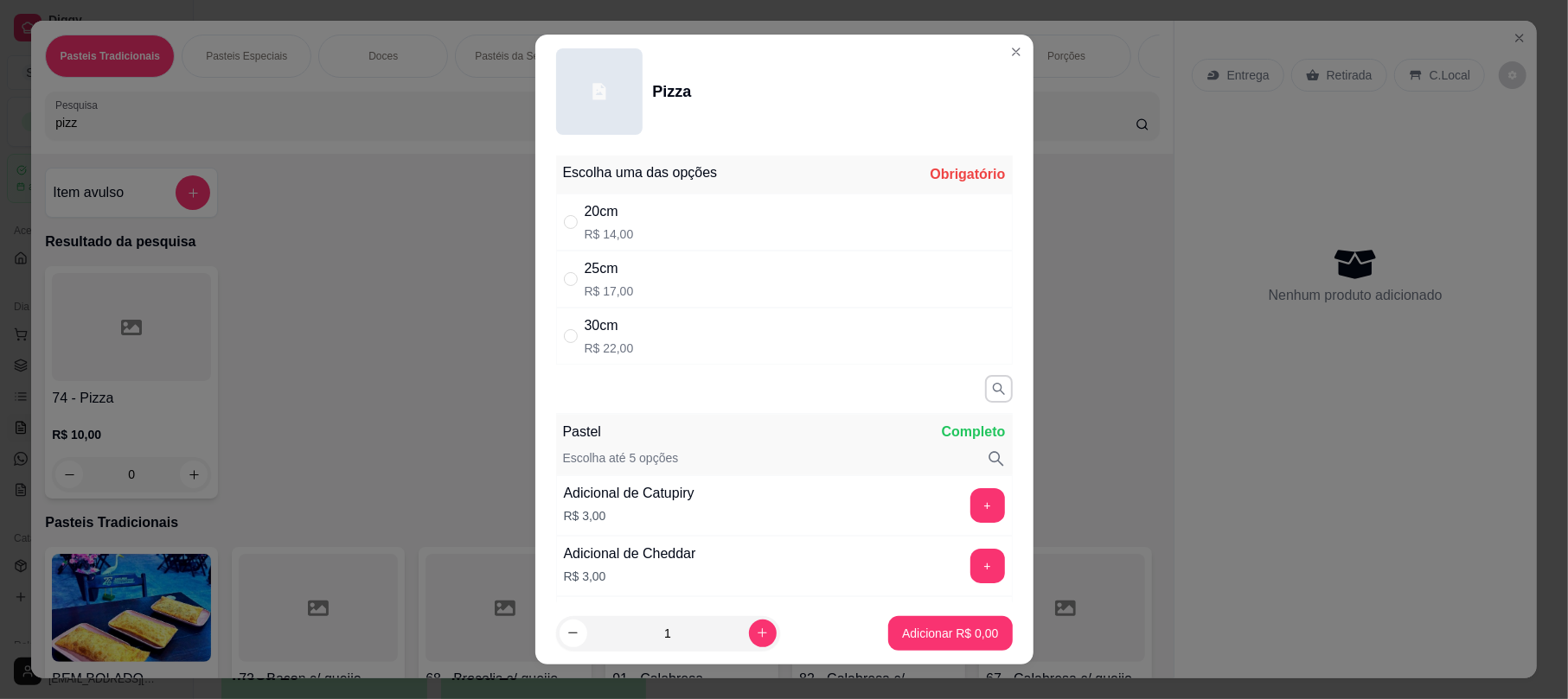
click at [622, 275] on div "25cm R$ 17,00" at bounding box center [784, 279] width 457 height 57
radio input "true"
click at [955, 641] on p "Adicionar R$ 17,00" at bounding box center [947, 633] width 103 height 17
type input "1"
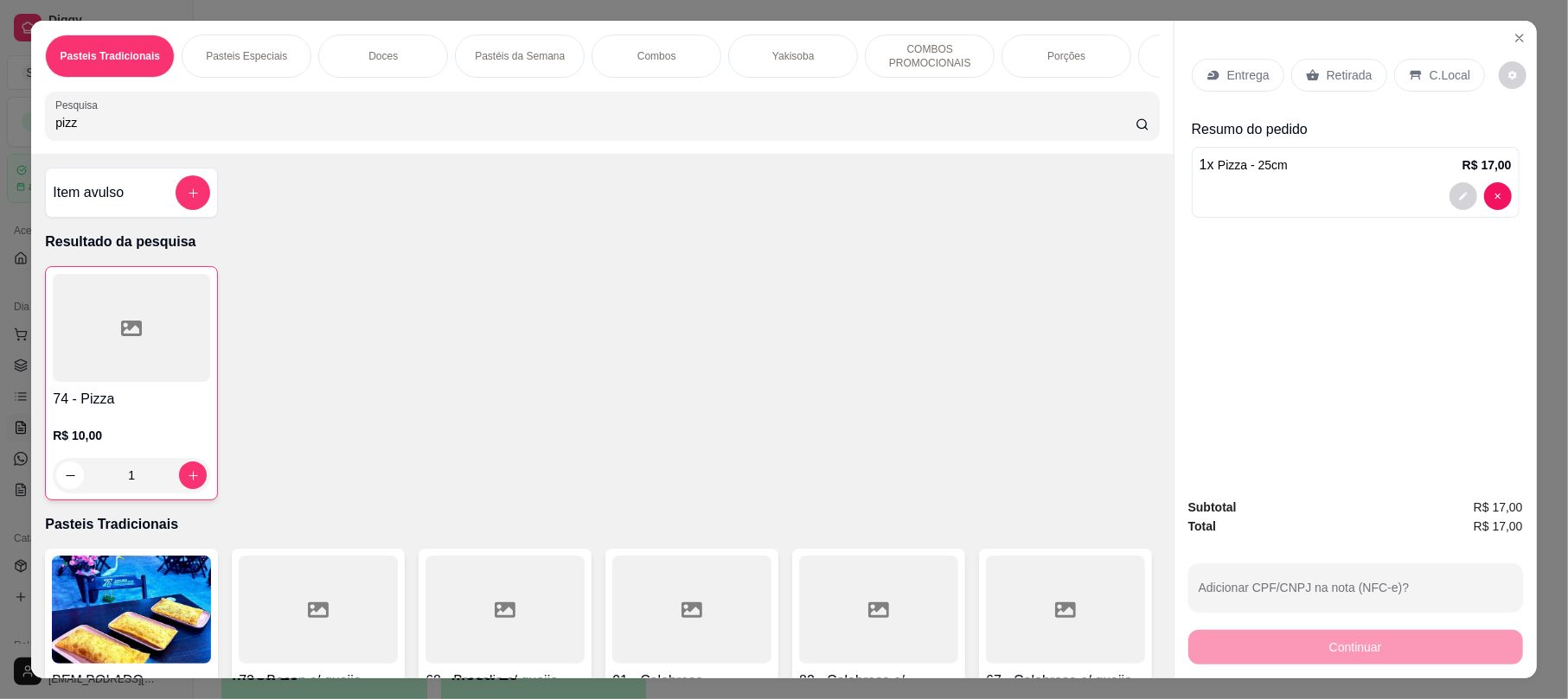
click at [211, 131] on input "pizz" at bounding box center [595, 122] width 1080 height 17
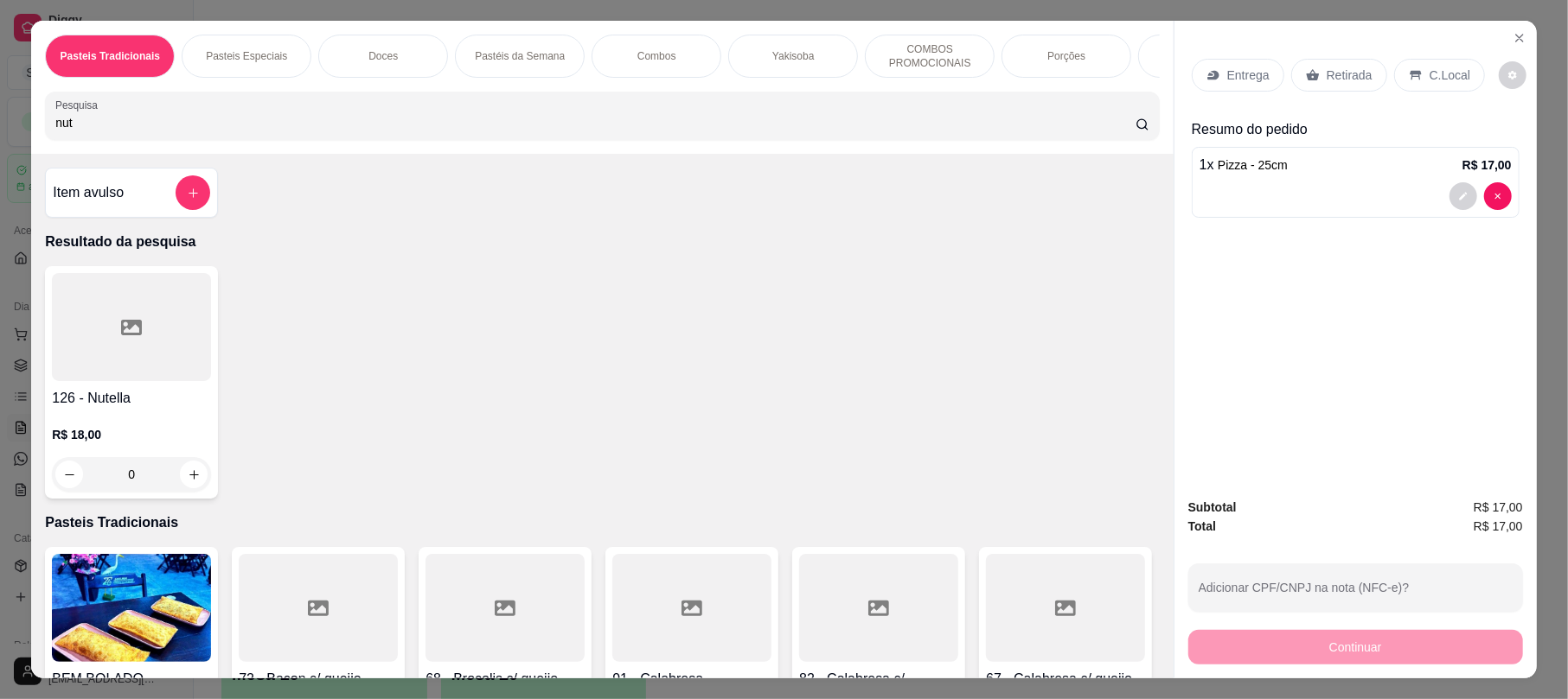
type input "nut"
click at [86, 330] on div at bounding box center [131, 327] width 159 height 108
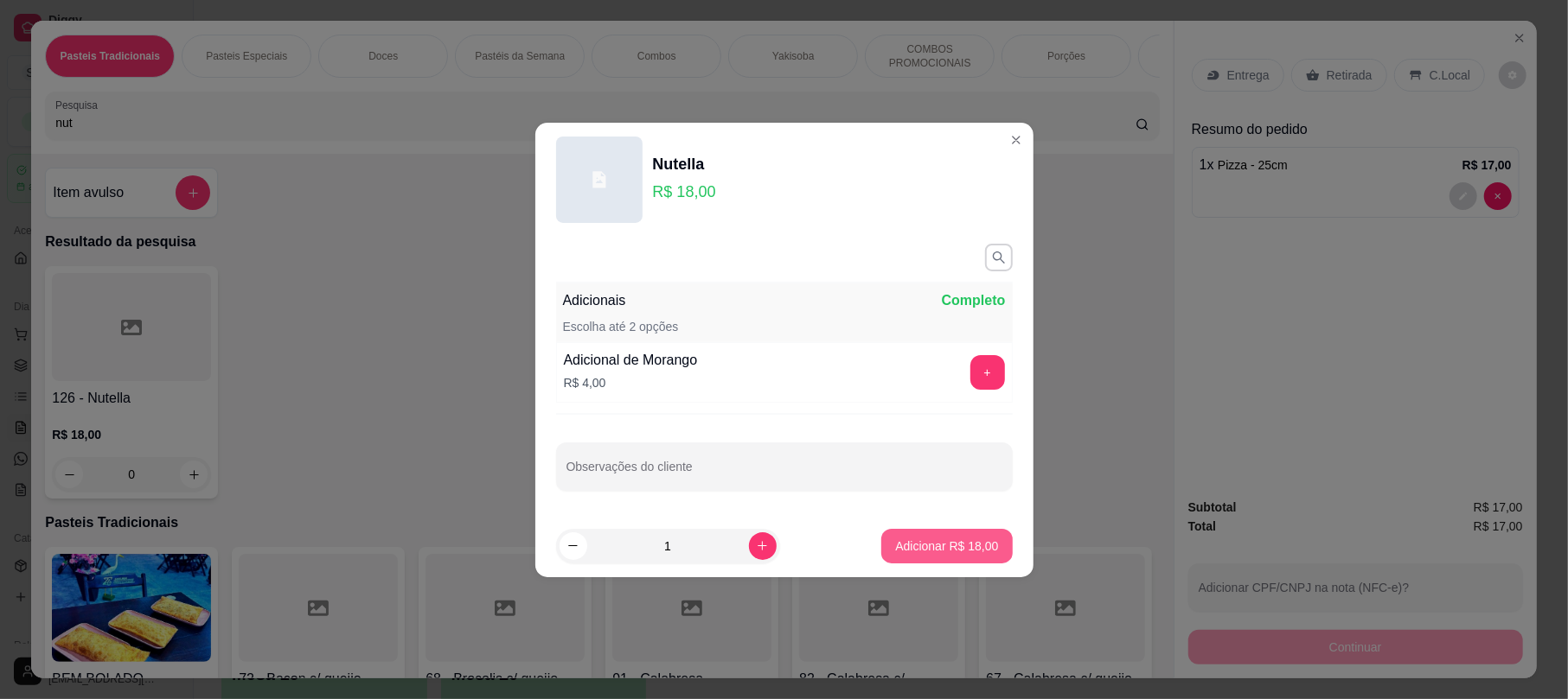
click at [895, 540] on p "Adicionar R$ 18,00" at bounding box center [947, 546] width 103 height 17
type input "1"
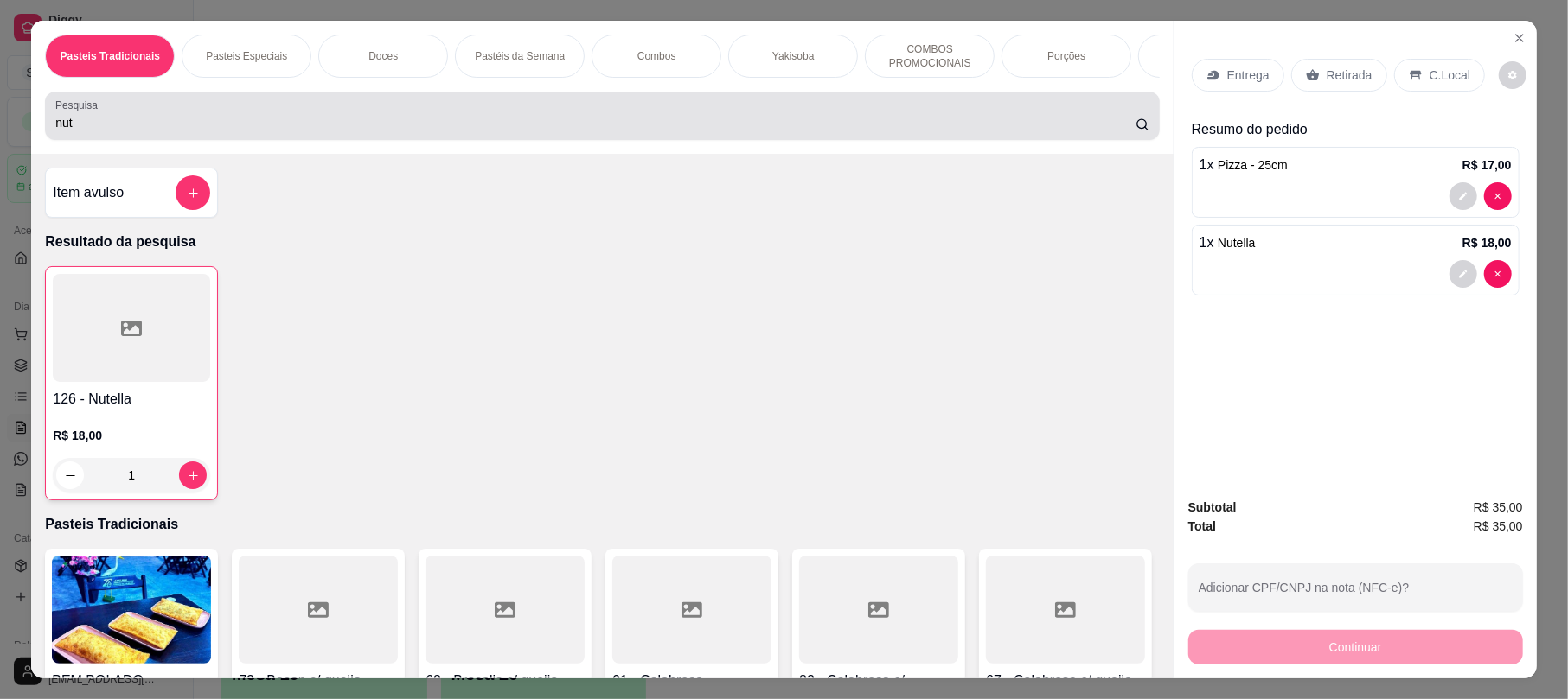
click at [253, 130] on div "nut" at bounding box center [601, 116] width 1093 height 35
click at [253, 129] on div "nut" at bounding box center [601, 116] width 1093 height 35
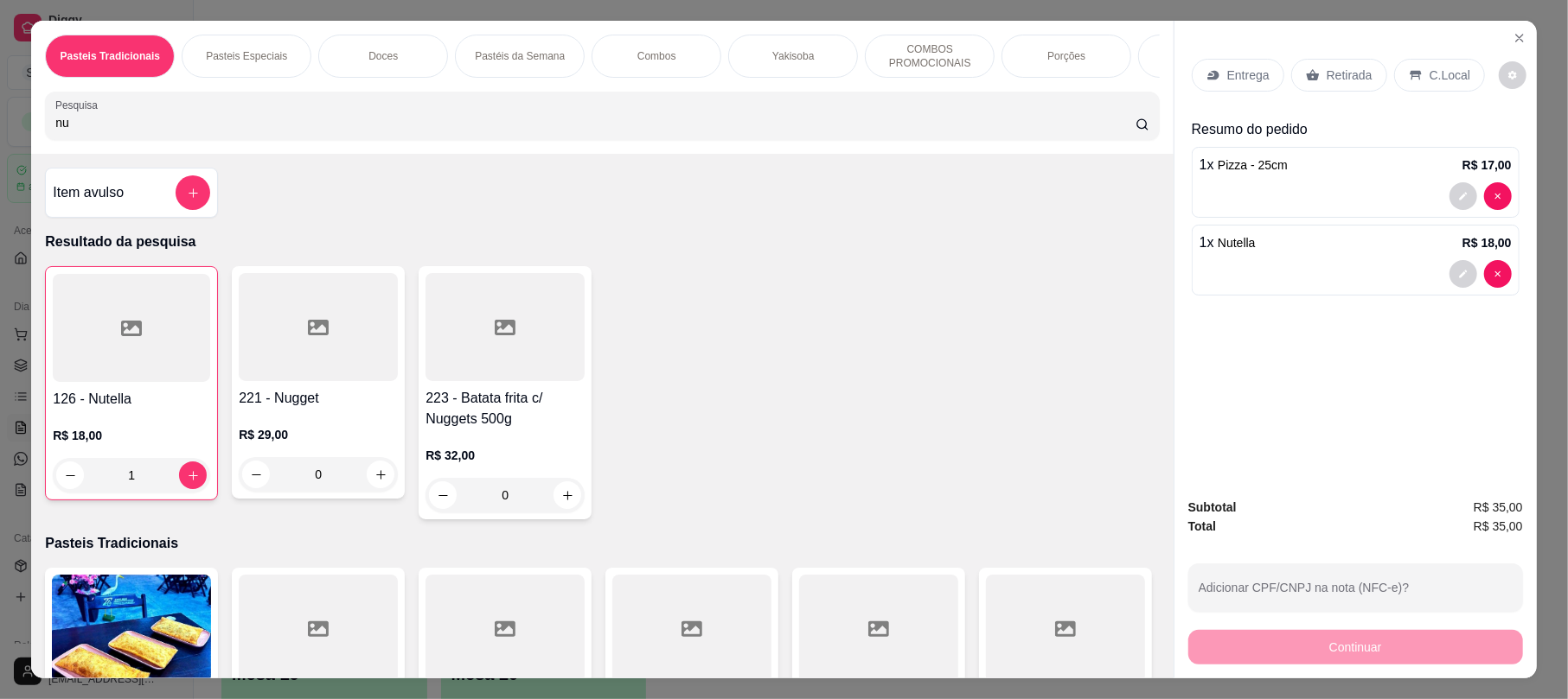
type input "n"
type input "cost"
click at [329, 409] on h4 "76 - Costela c/ queijo" at bounding box center [318, 398] width 159 height 21
click at [722, 285] on div "25cm R$ 16,00" at bounding box center [783, 279] width 457 height 57
radio input "true"
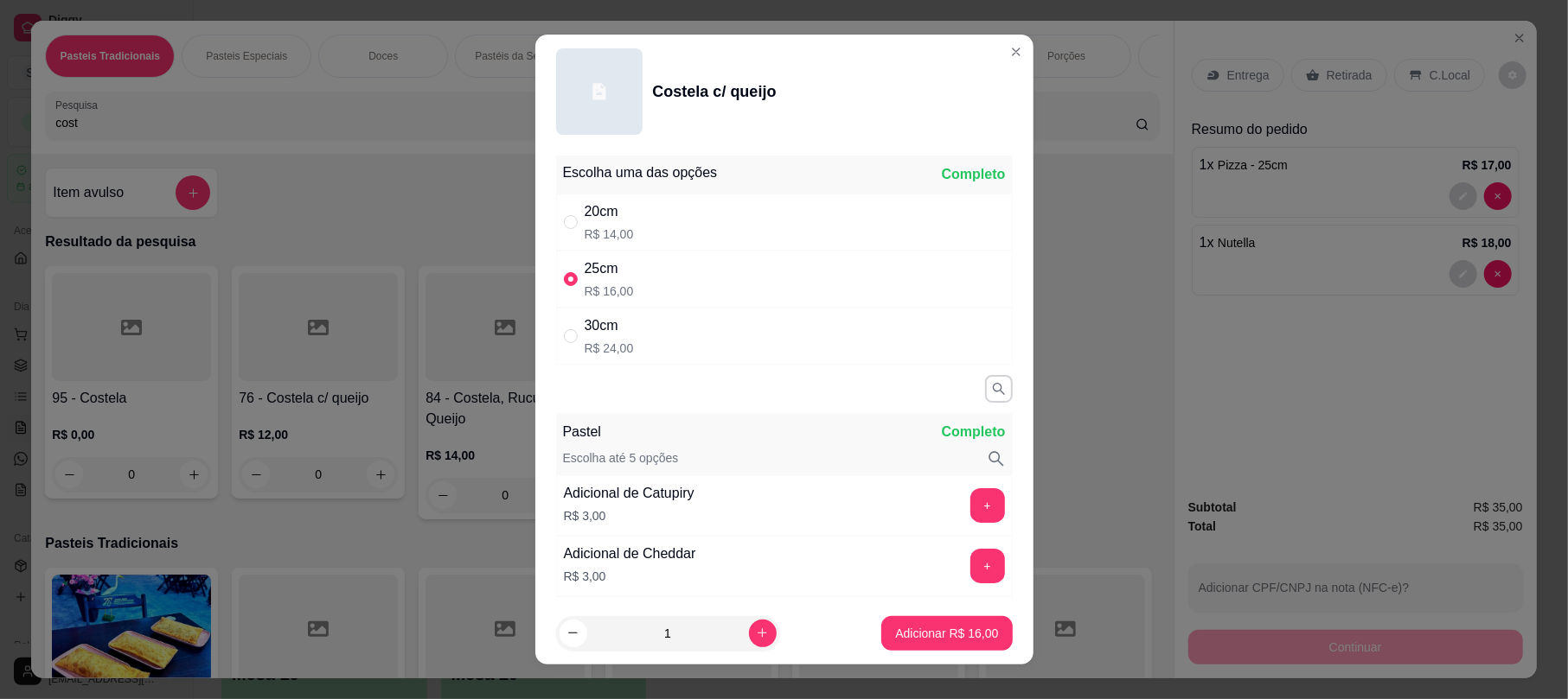
click at [956, 650] on footer "1 Adicionar R$ 16,00" at bounding box center [784, 634] width 498 height 62
click at [949, 634] on p "Adicionar R$ 16,00" at bounding box center [947, 633] width 103 height 17
type input "1"
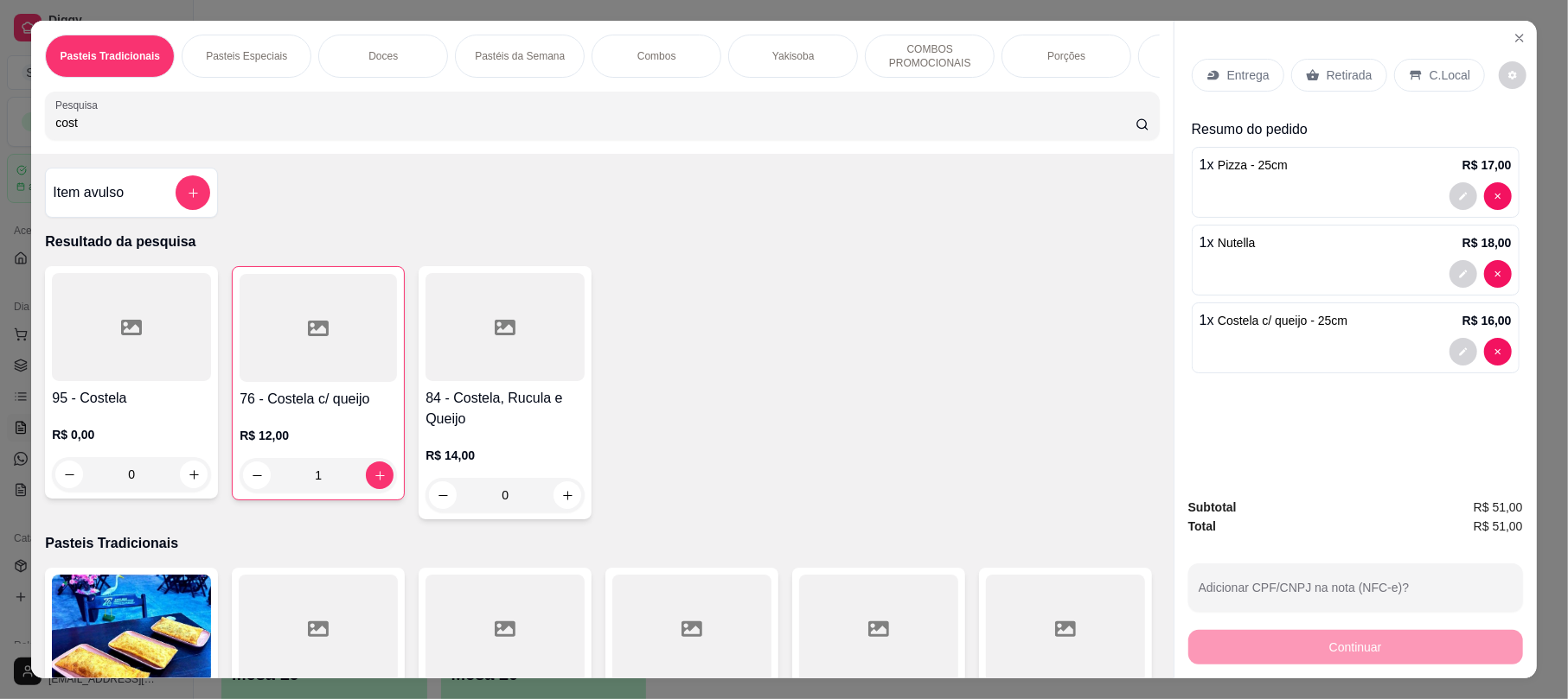
click at [1306, 78] on icon at bounding box center [1312, 74] width 14 height 14
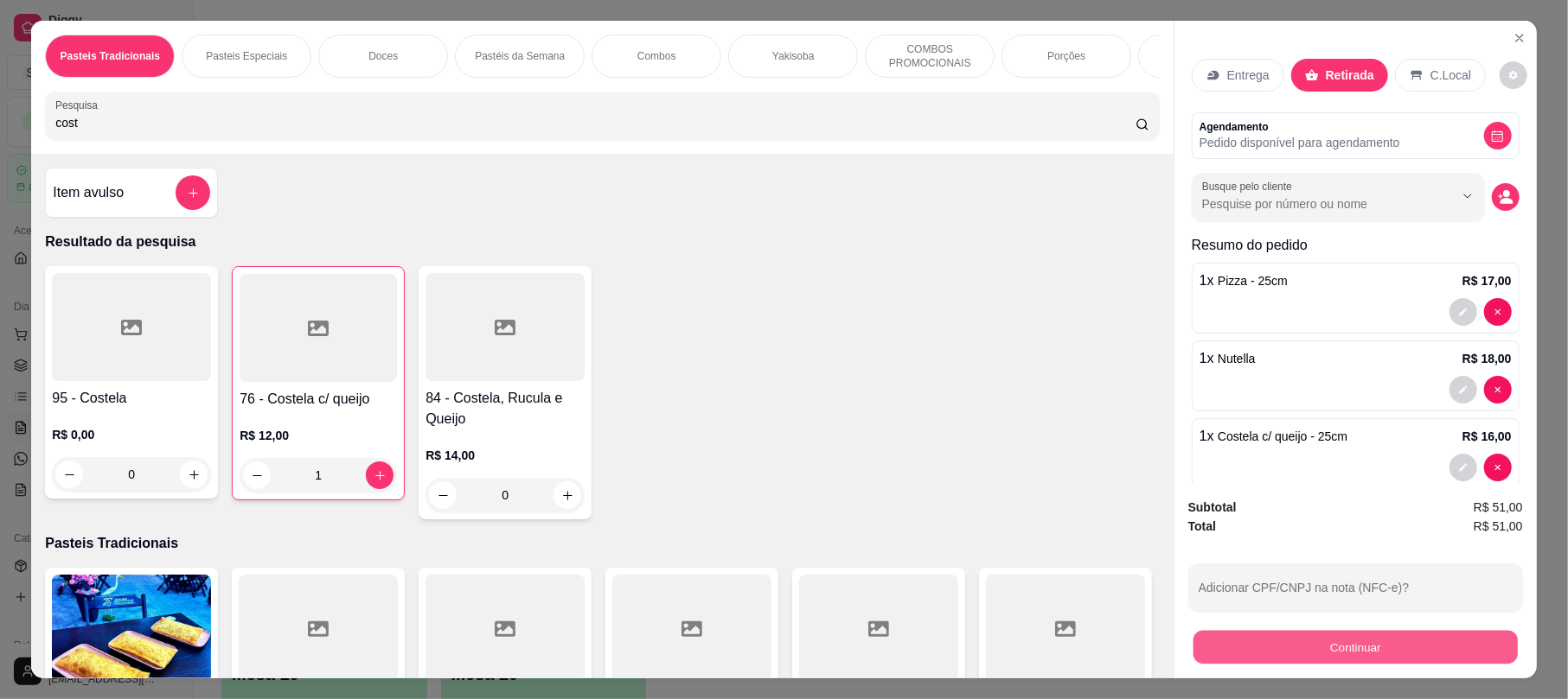
click at [1389, 650] on button "Continuar" at bounding box center [1355, 647] width 324 height 34
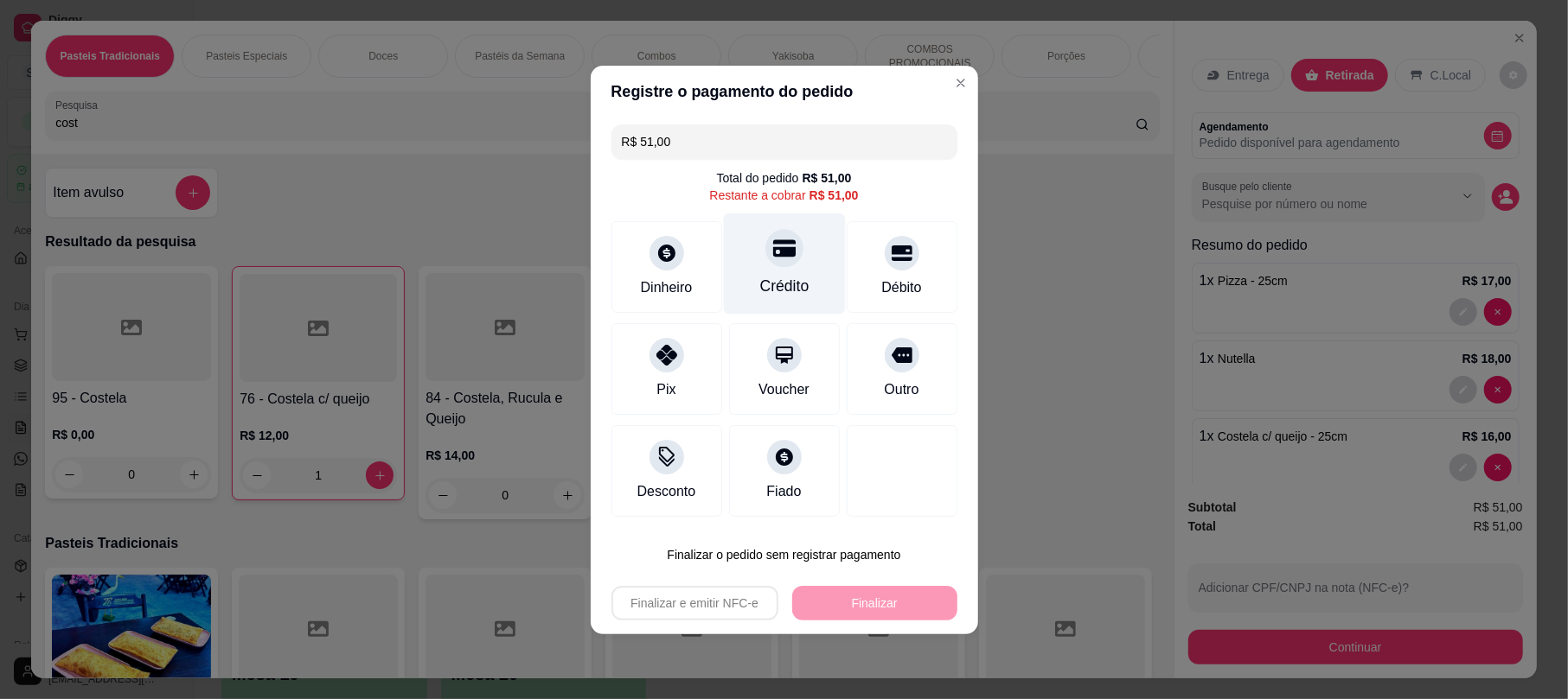
drag, startPoint x: 744, startPoint y: 247, endPoint x: 811, endPoint y: 405, distance: 171.6
click at [747, 249] on div "Crédito" at bounding box center [783, 263] width 122 height 101
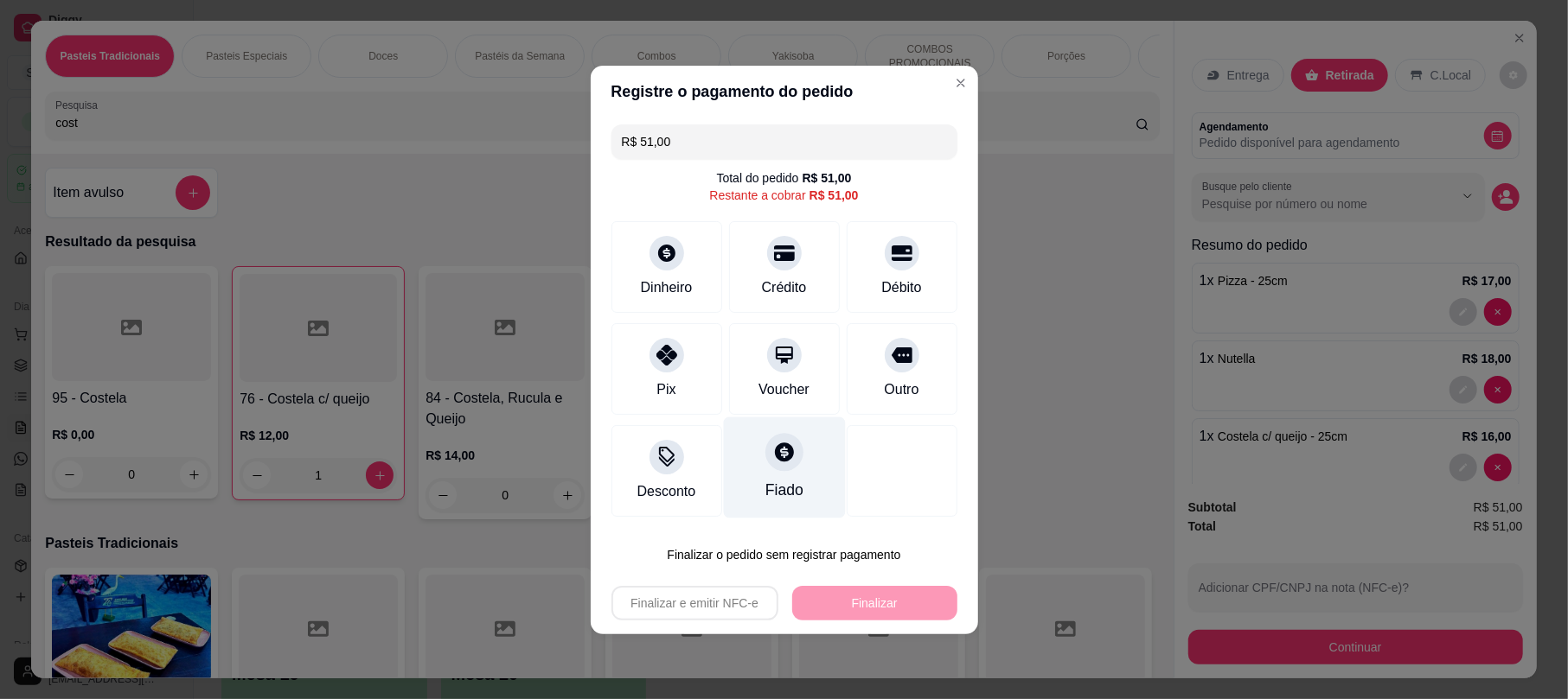
type input "R$ 0,00"
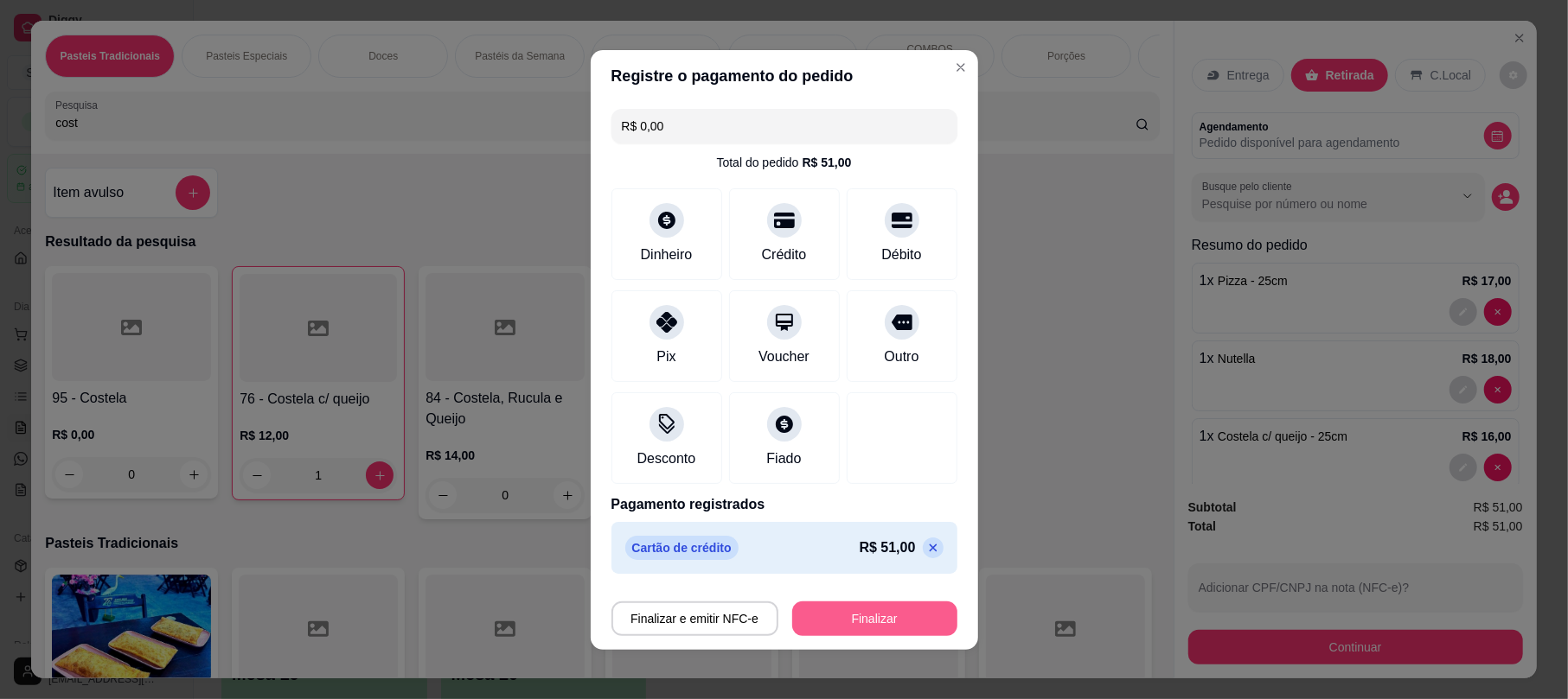
click at [848, 616] on button "Finalizar" at bounding box center [875, 619] width 165 height 35
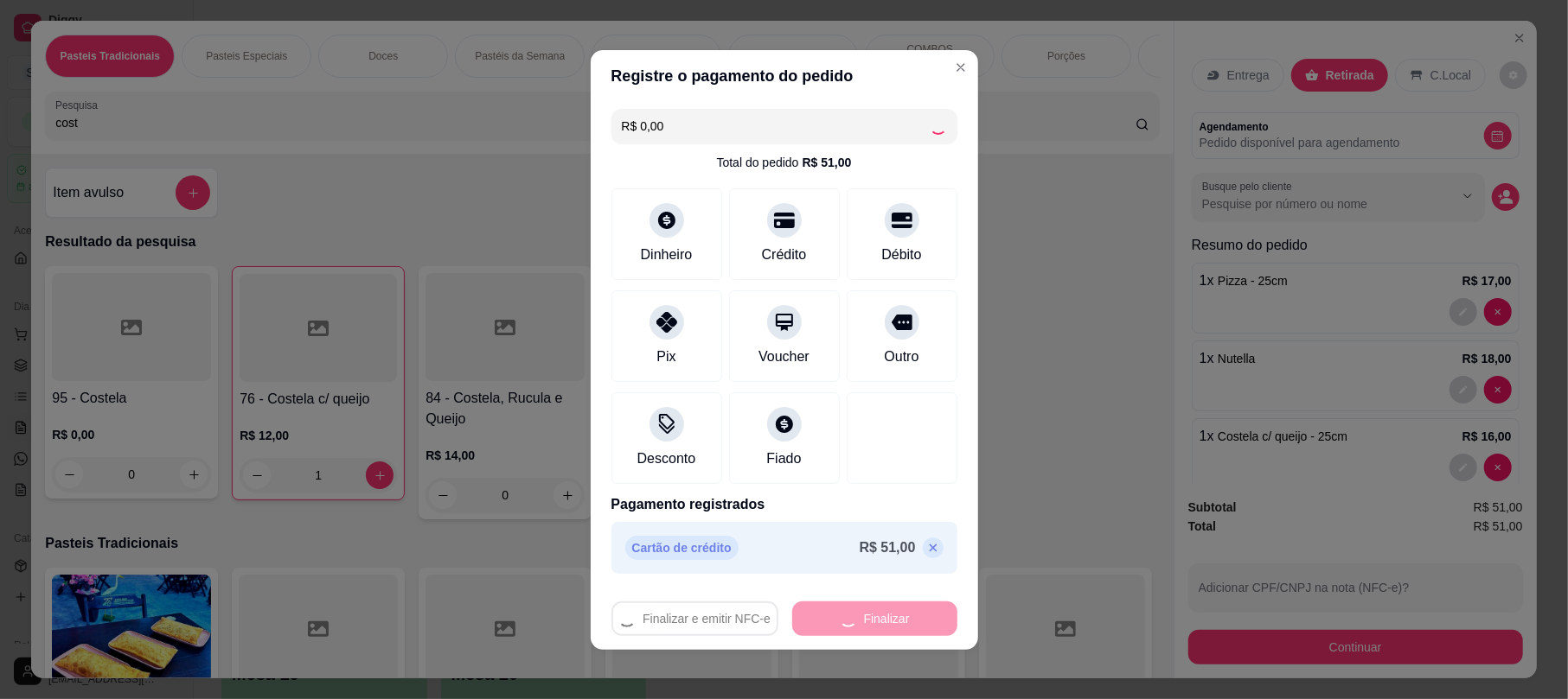
type input "0"
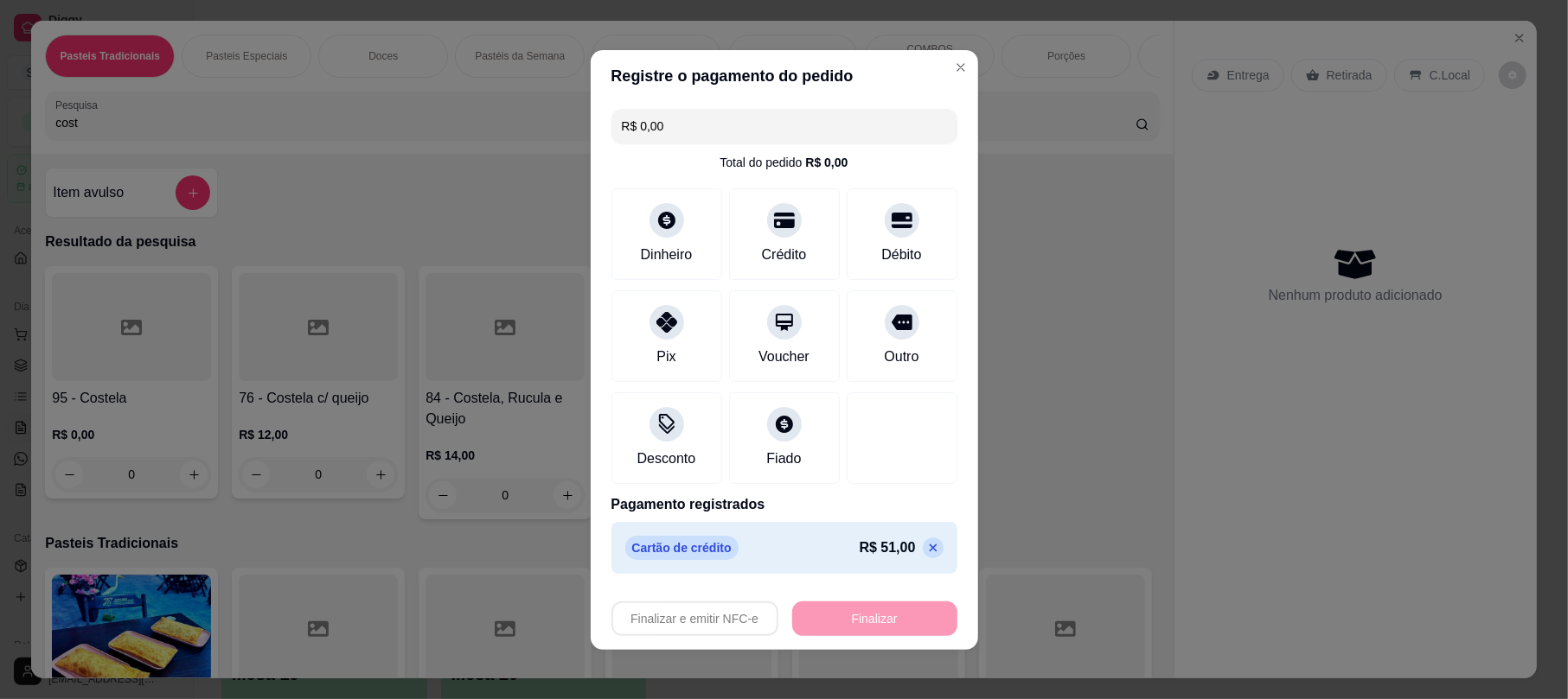
type input "-R$ 51,00"
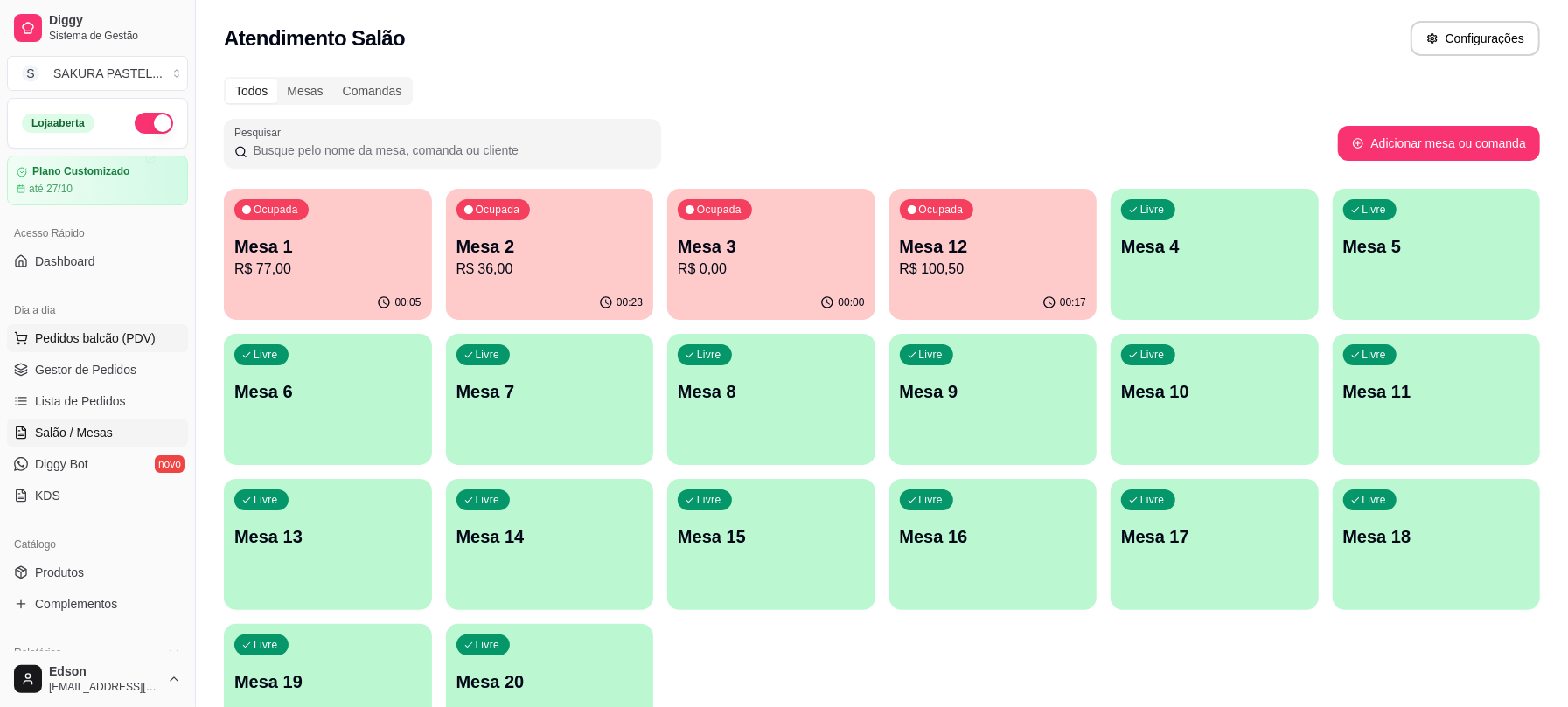
click at [49, 334] on span "Pedidos balcão (PDV)" at bounding box center [96, 338] width 121 height 18
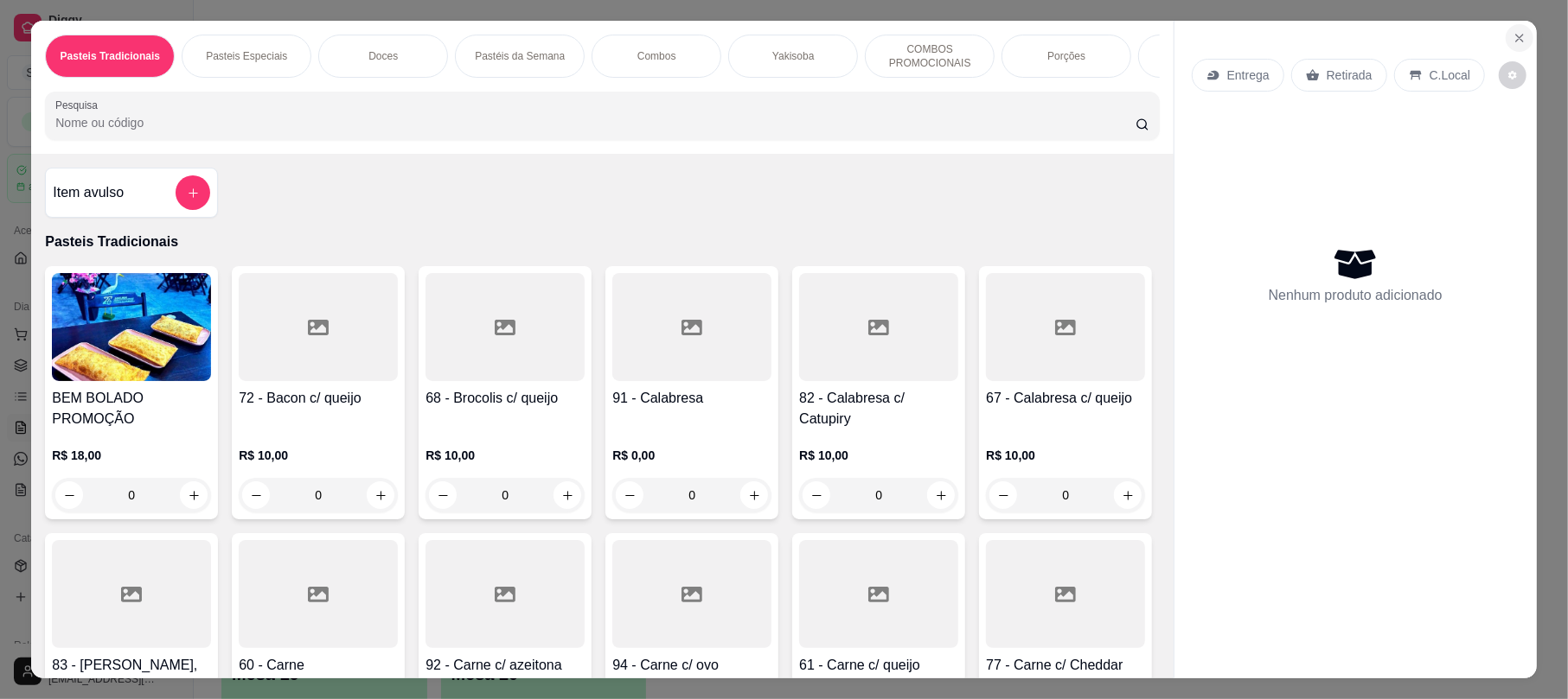
click at [1452, 33] on button "Close" at bounding box center [1519, 38] width 28 height 28
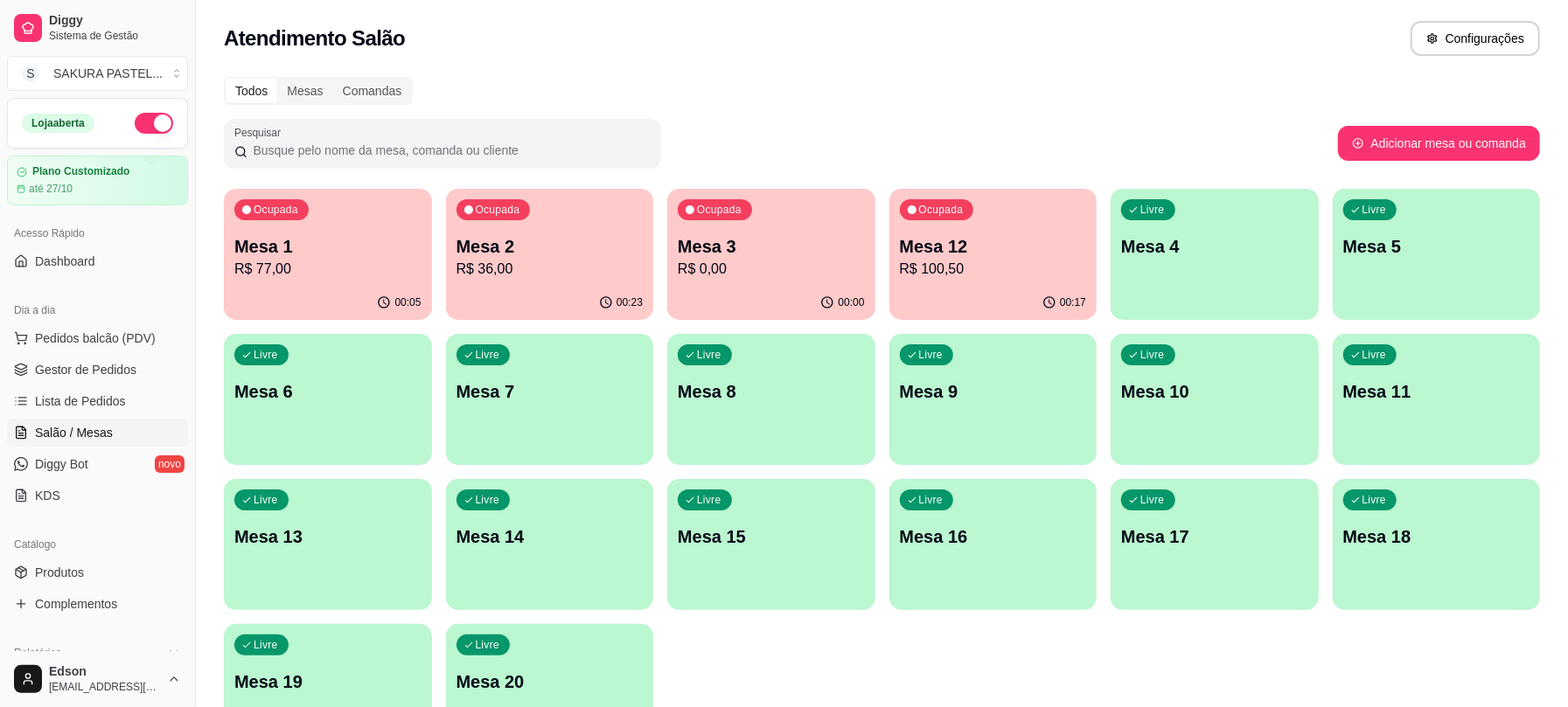
click at [812, 264] on p "R$ 0,00" at bounding box center [771, 268] width 187 height 21
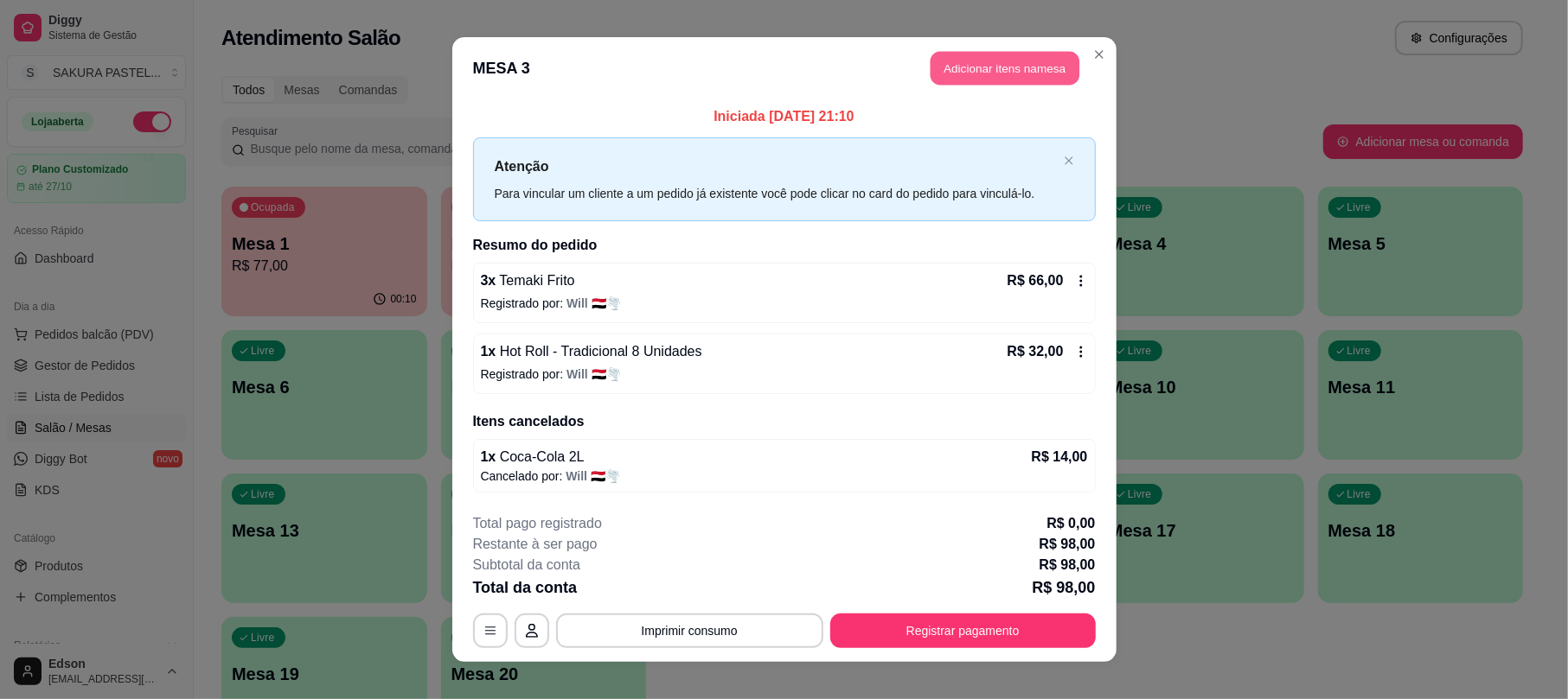
click at [972, 52] on button "Adicionar itens na mesa" at bounding box center [1005, 68] width 149 height 34
click at [610, 118] on div at bounding box center [601, 116] width 1093 height 35
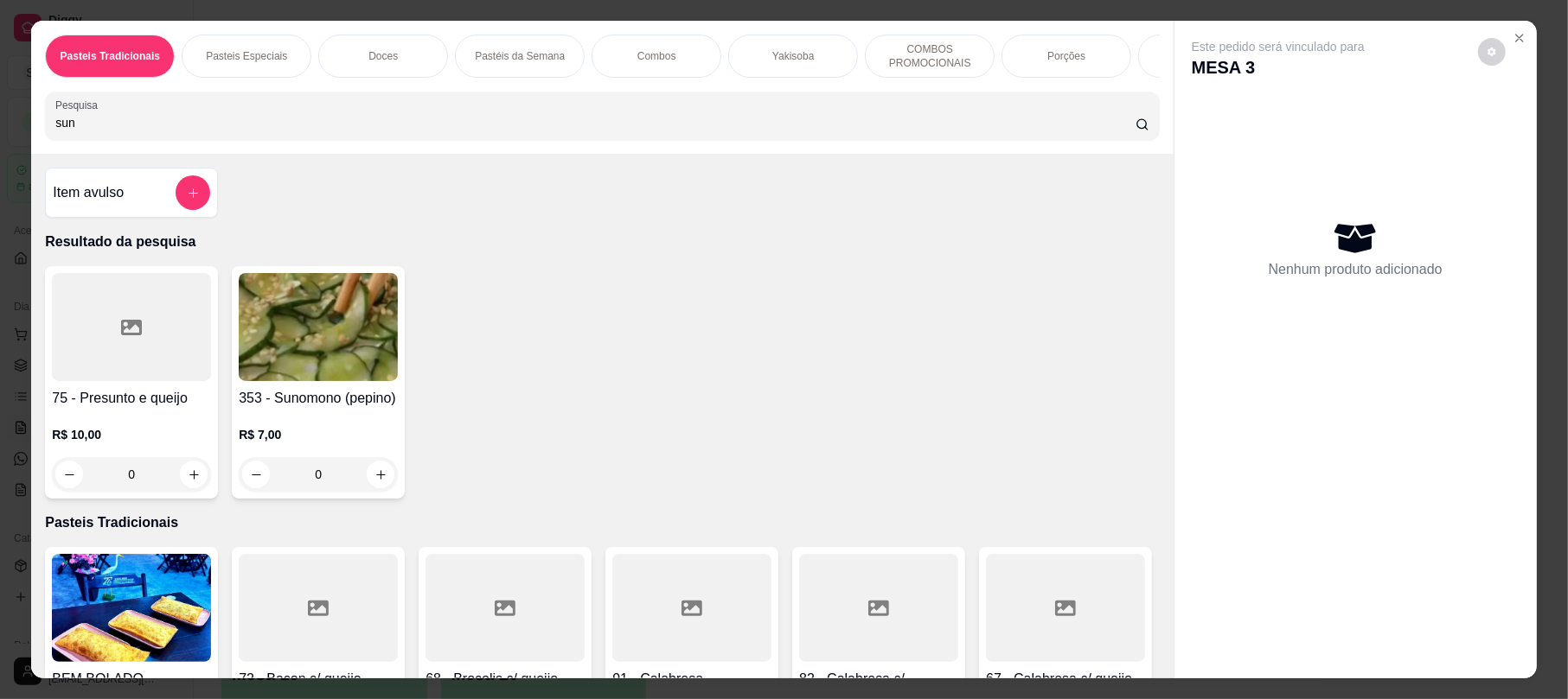
type input "sun"
click at [299, 366] on img at bounding box center [318, 327] width 159 height 108
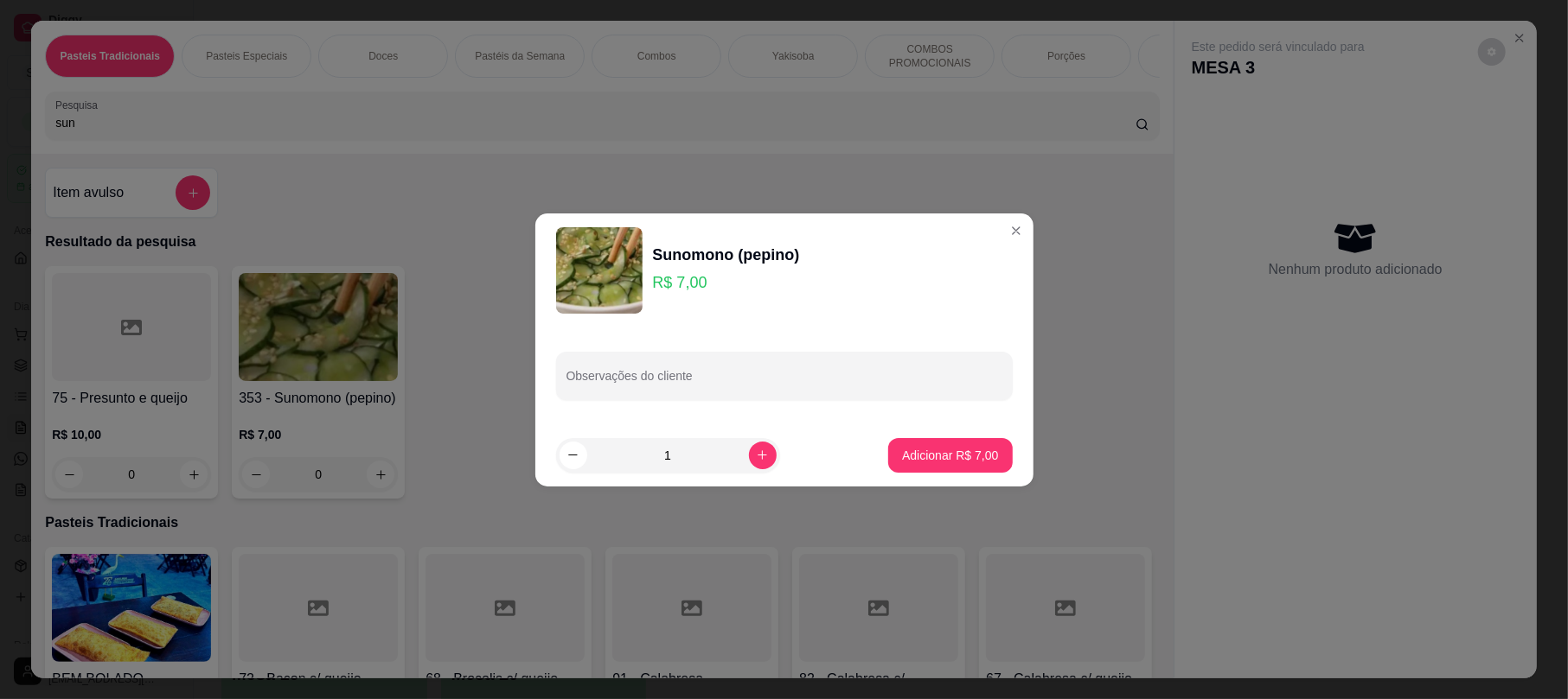
click at [907, 461] on p "Adicionar R$ 7,00" at bounding box center [949, 455] width 96 height 17
type input "1"
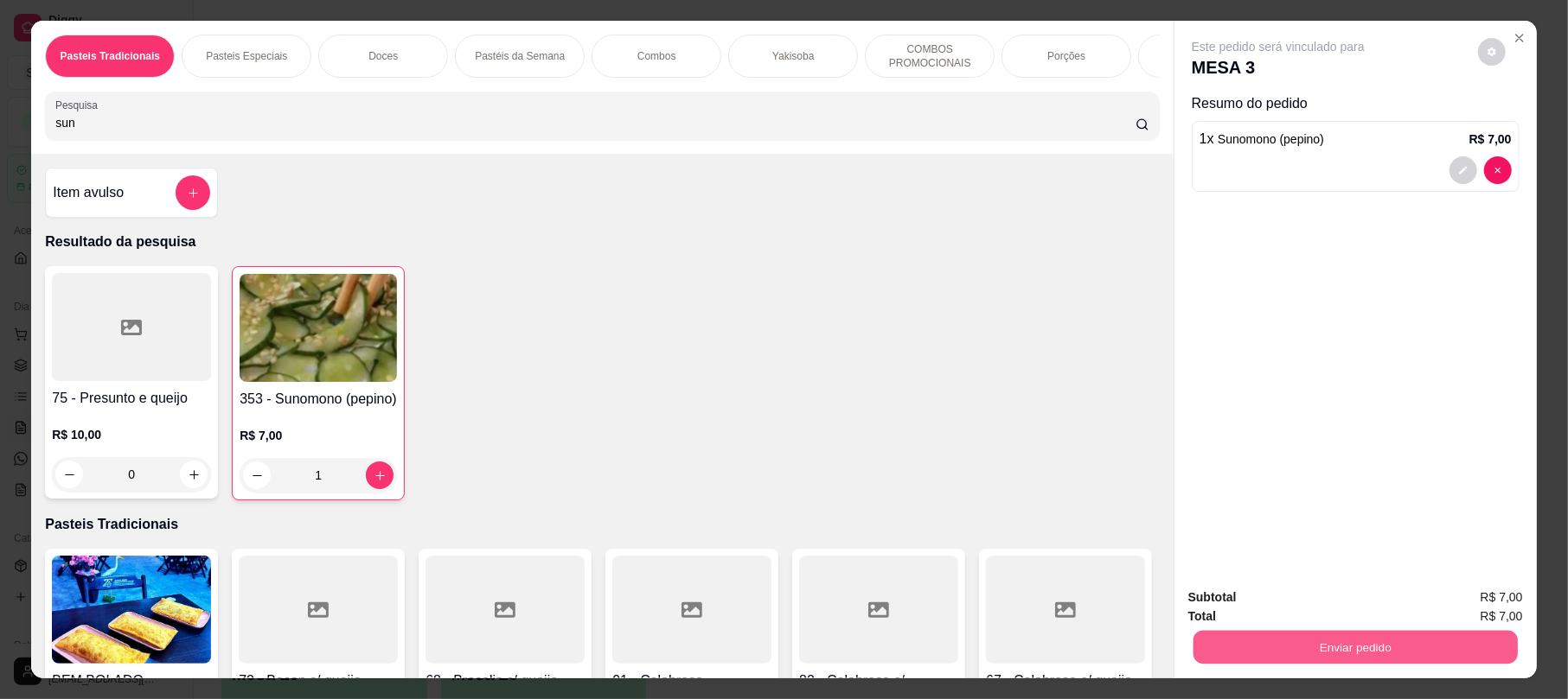
click at [1366, 648] on button "Enviar pedido" at bounding box center [1355, 647] width 324 height 34
click at [1339, 614] on button "Registrar cliente" at bounding box center [1360, 605] width 114 height 33
click at [1288, 654] on button "Enviar pedido" at bounding box center [1356, 648] width 335 height 35
click at [1452, 599] on button "Enviar pedido" at bounding box center [1475, 604] width 95 height 32
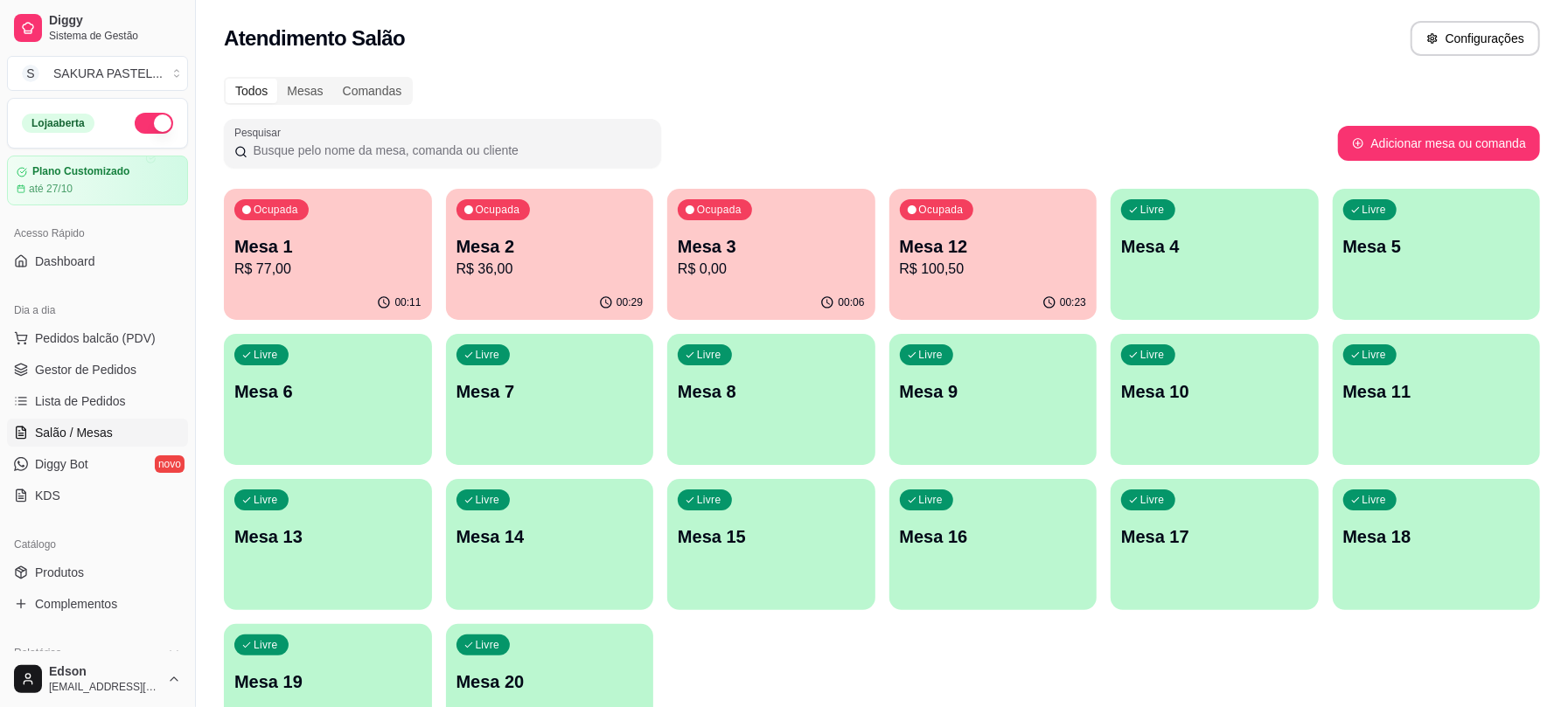
click at [526, 264] on p "R$ 36,00" at bounding box center [549, 268] width 187 height 21
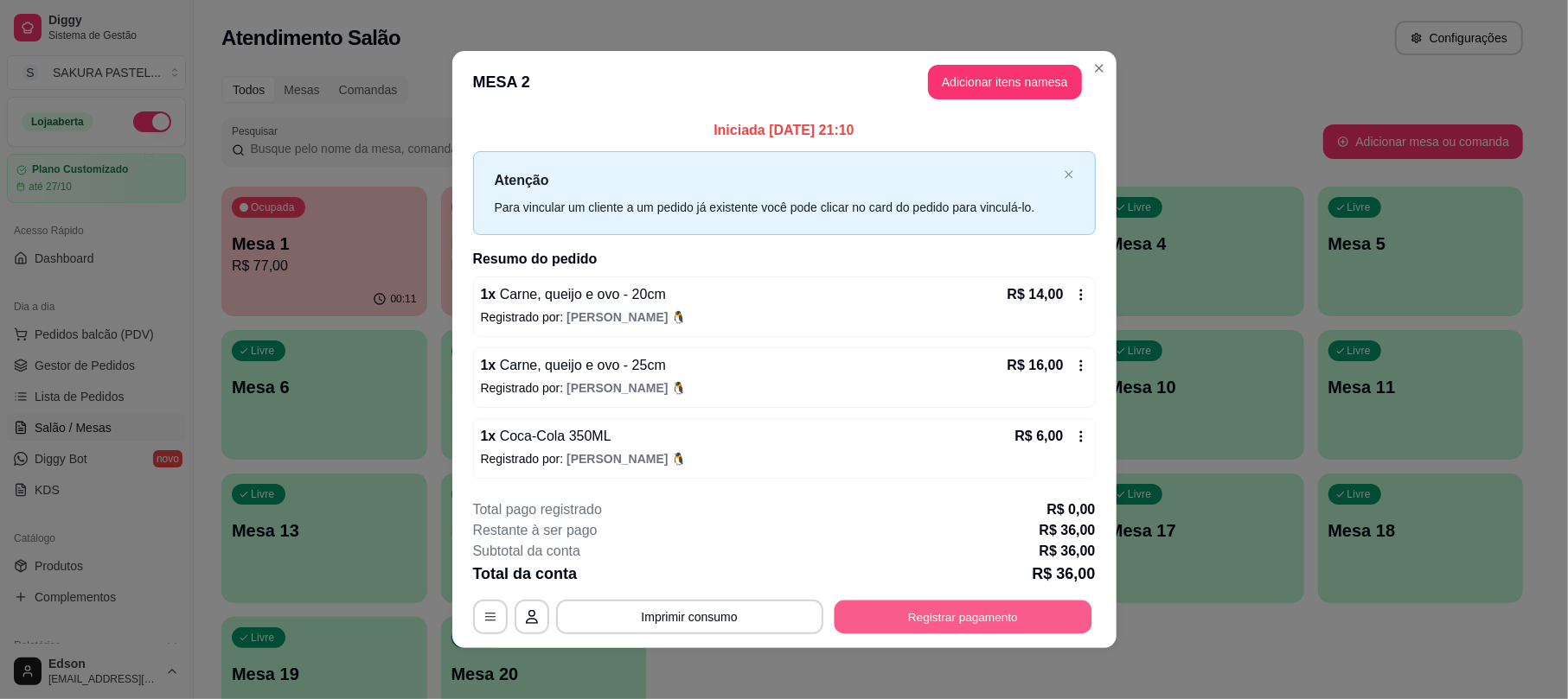
click at [1011, 620] on button "Registrar pagamento" at bounding box center [962, 617] width 257 height 34
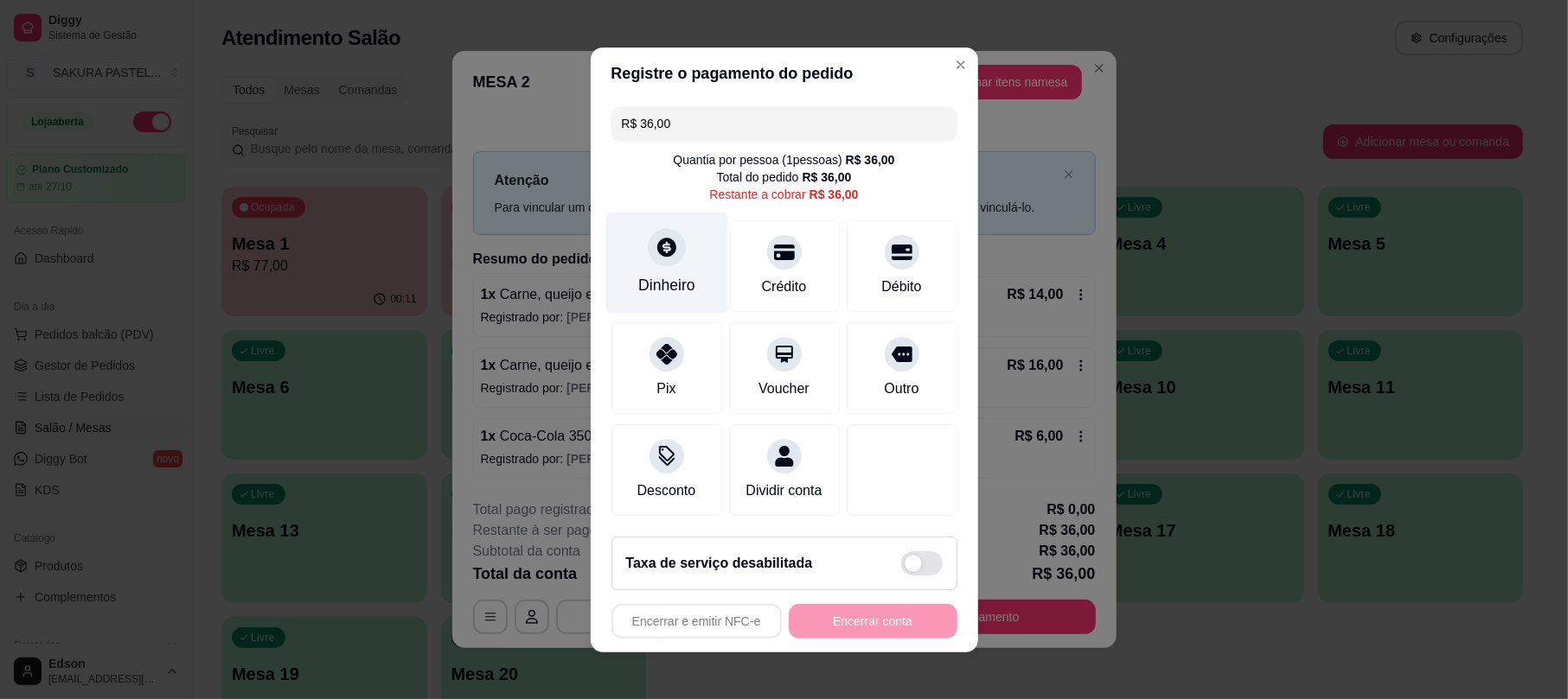
click at [633, 256] on div "Dinheiro" at bounding box center [666, 262] width 122 height 101
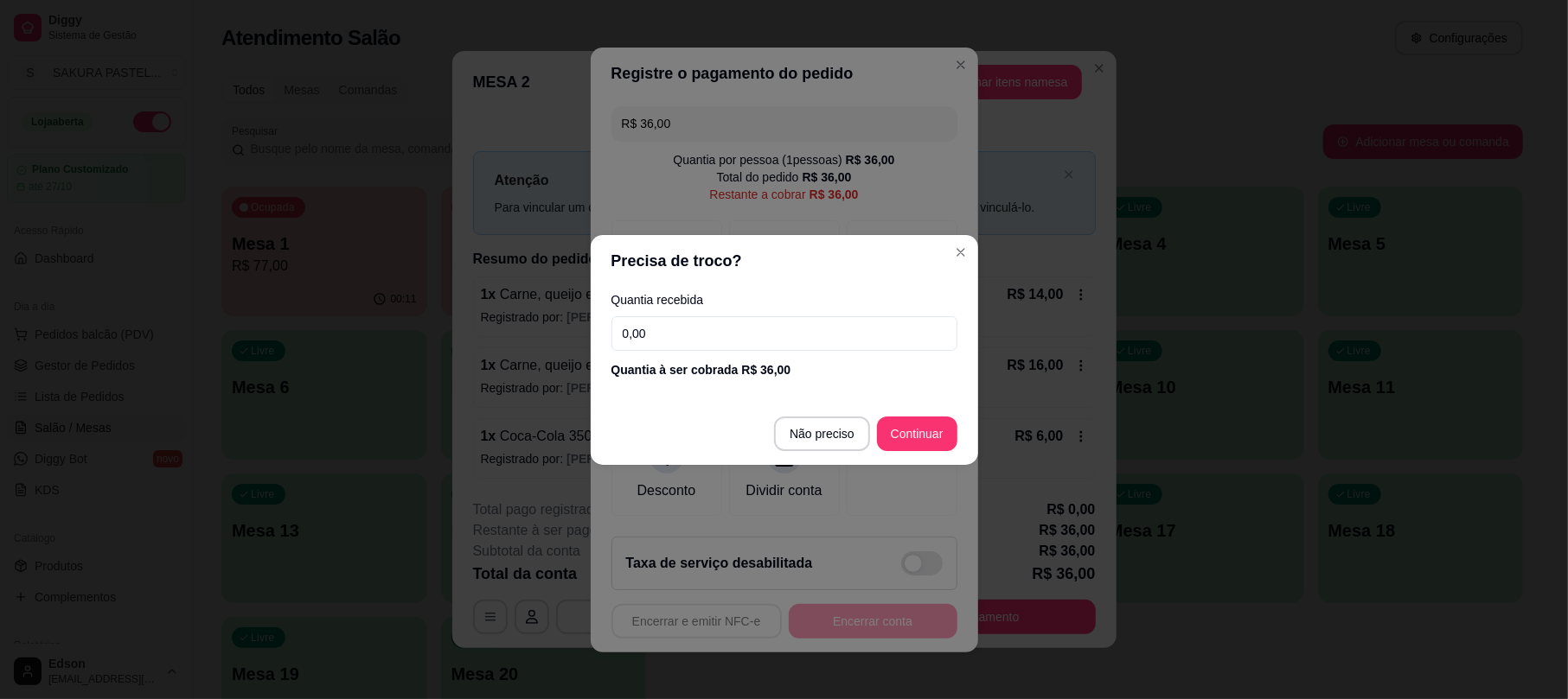
click at [762, 349] on input "0,00" at bounding box center [784, 333] width 346 height 35
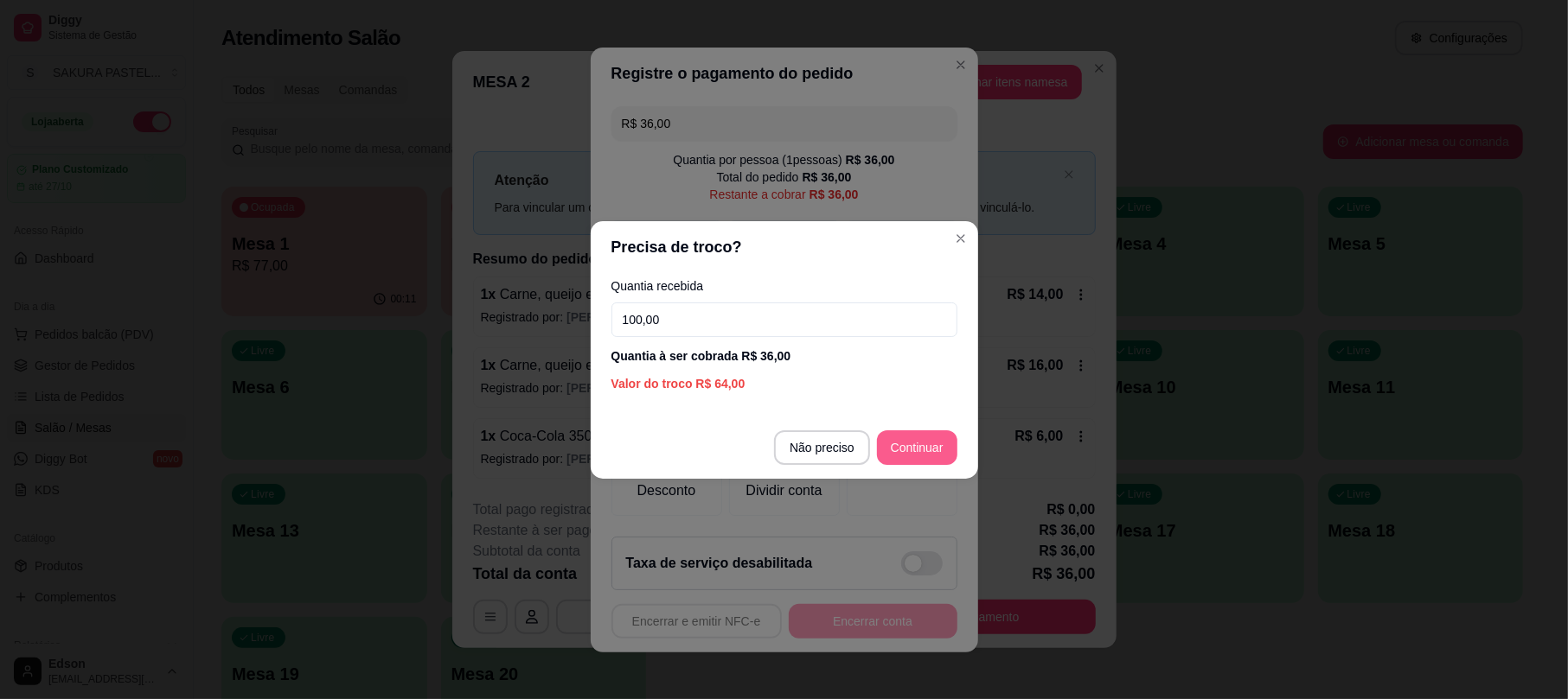
type input "100,00"
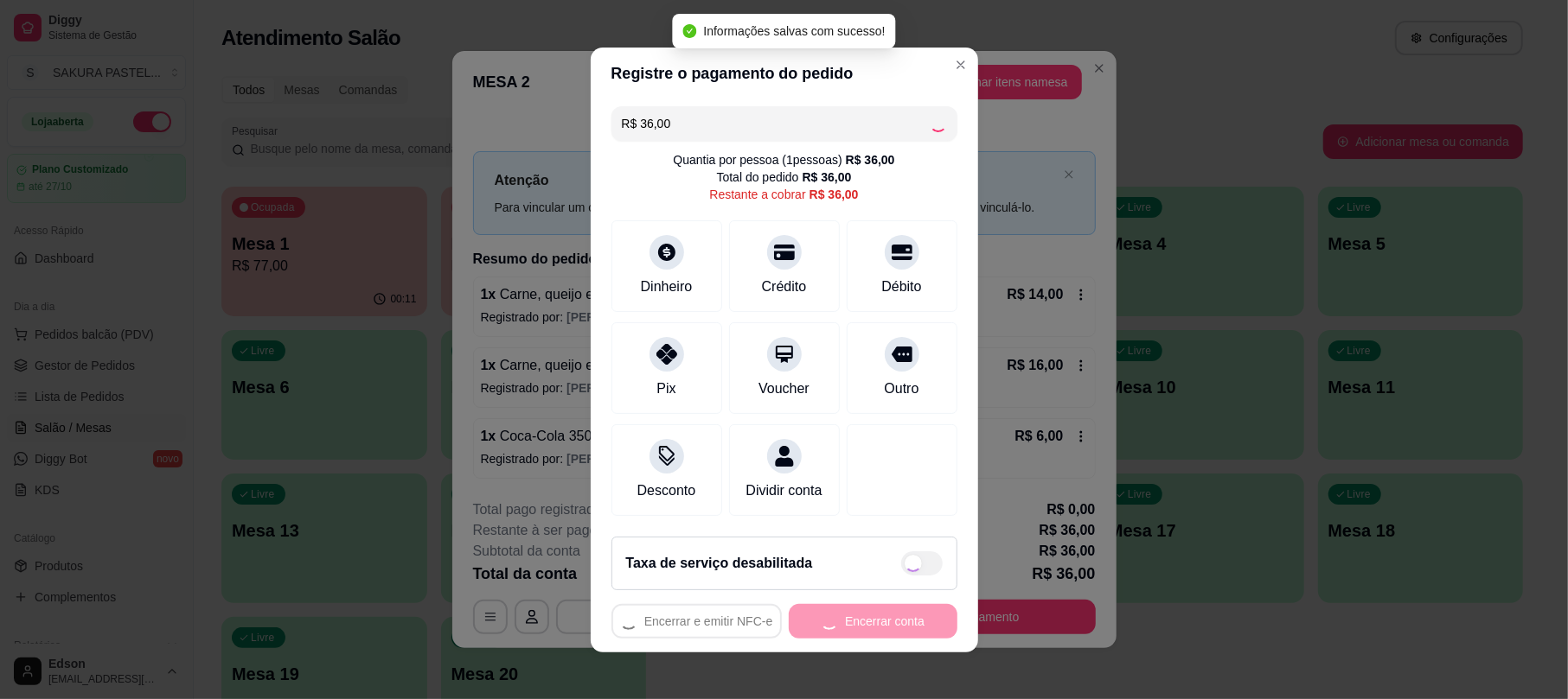
type input "R$ 0,00"
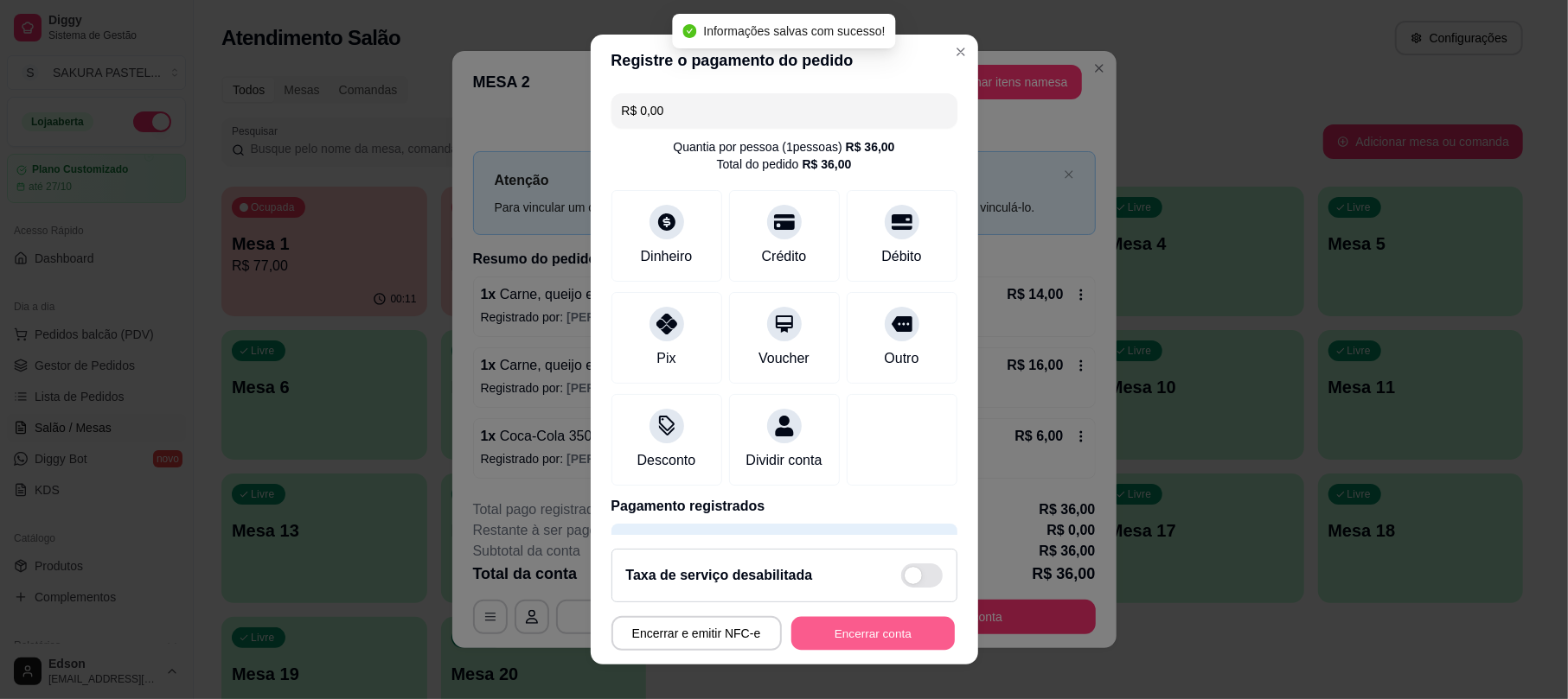
click at [863, 640] on button "Encerrar conta" at bounding box center [873, 633] width 164 height 34
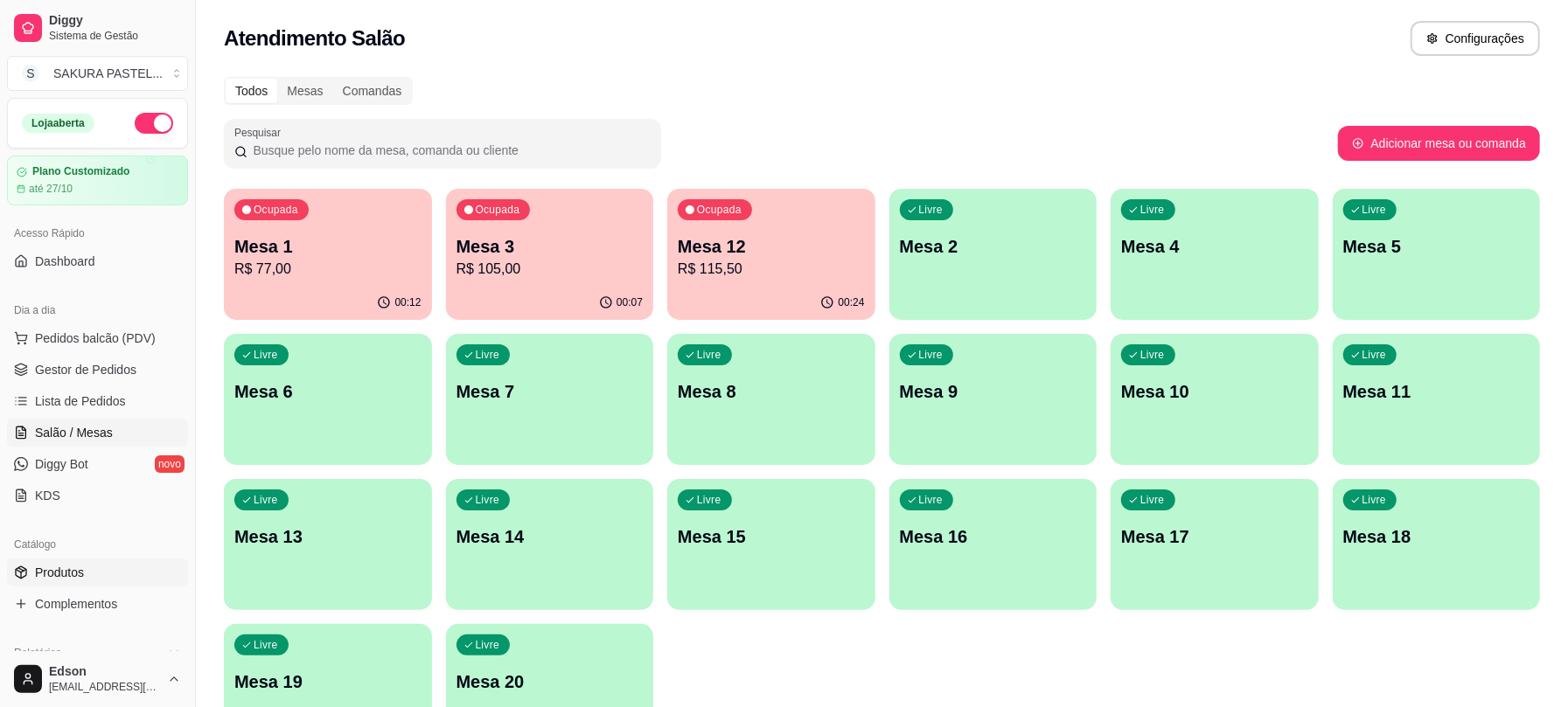
click at [105, 561] on link "Produtos" at bounding box center [98, 572] width 181 height 28
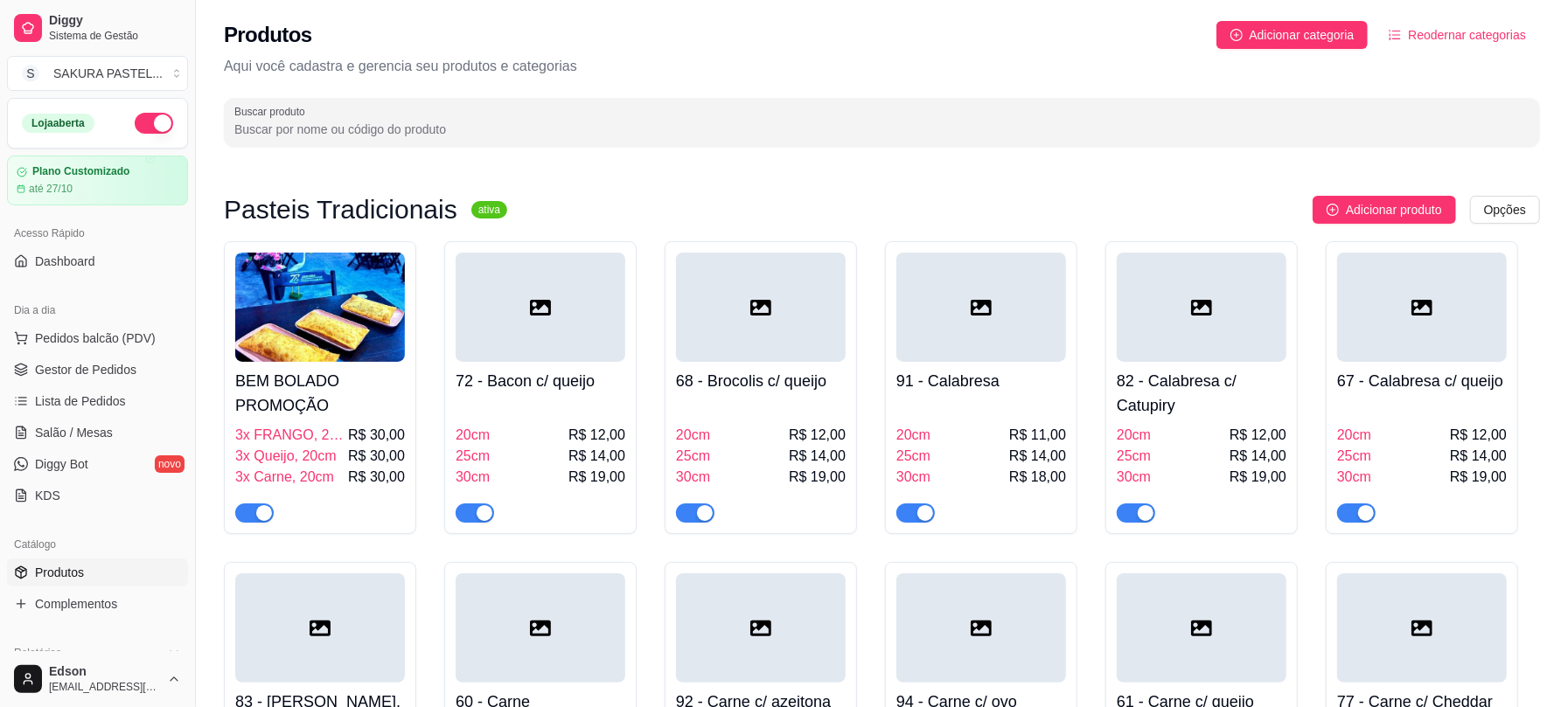
click at [363, 130] on input "Buscar produto" at bounding box center [881, 129] width 1295 height 18
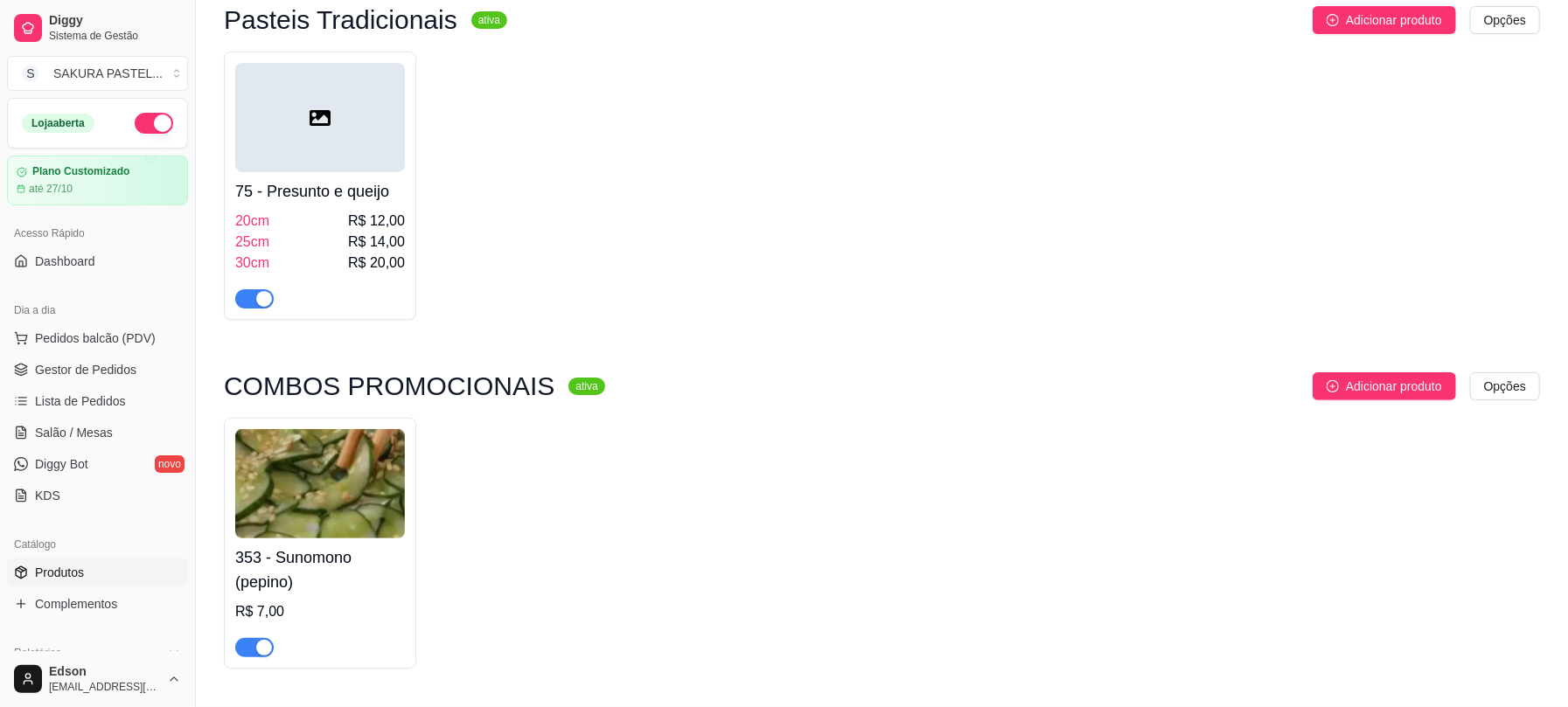
scroll to position [243, 0]
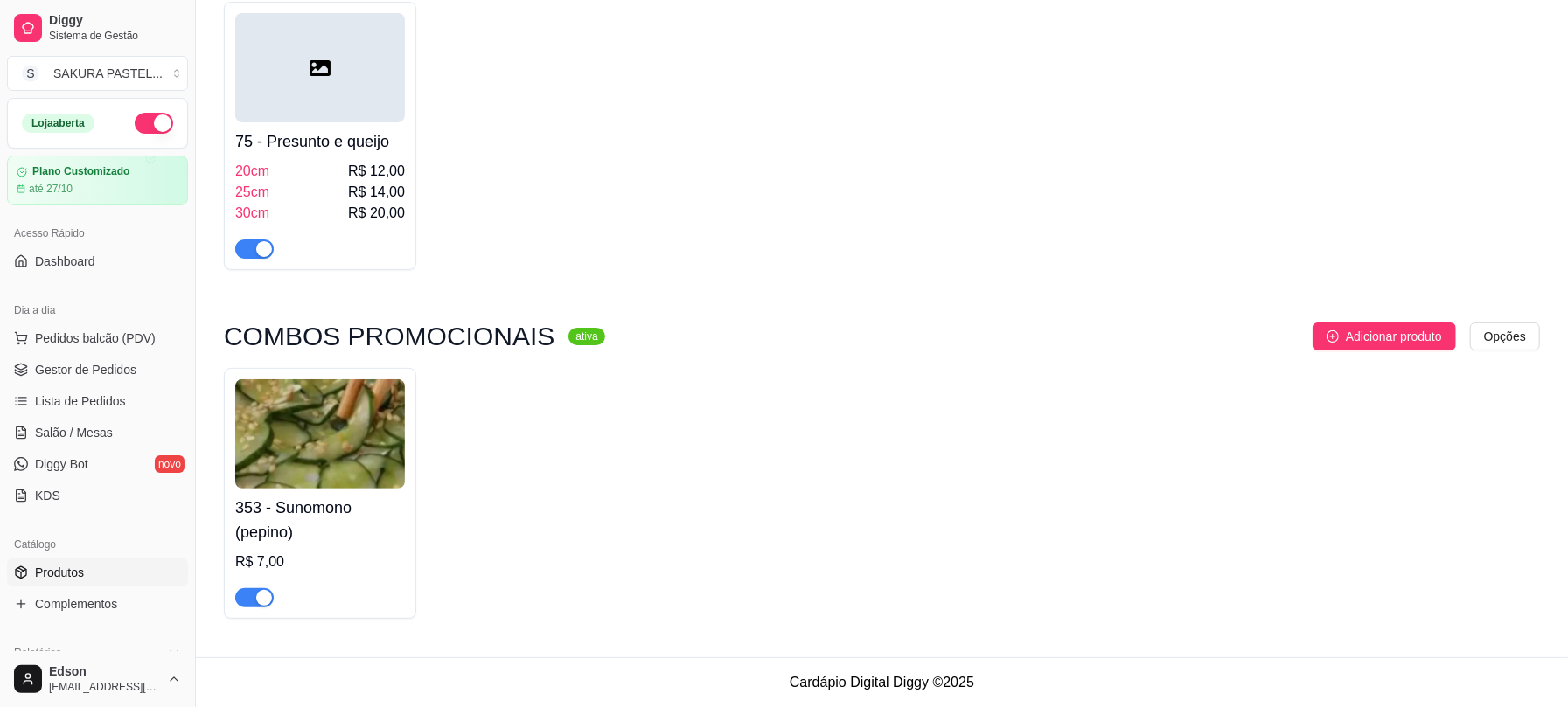
type input "sun"
click at [259, 596] on div "button" at bounding box center [264, 597] width 16 height 16
click at [60, 357] on link "Gestor de Pedidos" at bounding box center [98, 370] width 181 height 28
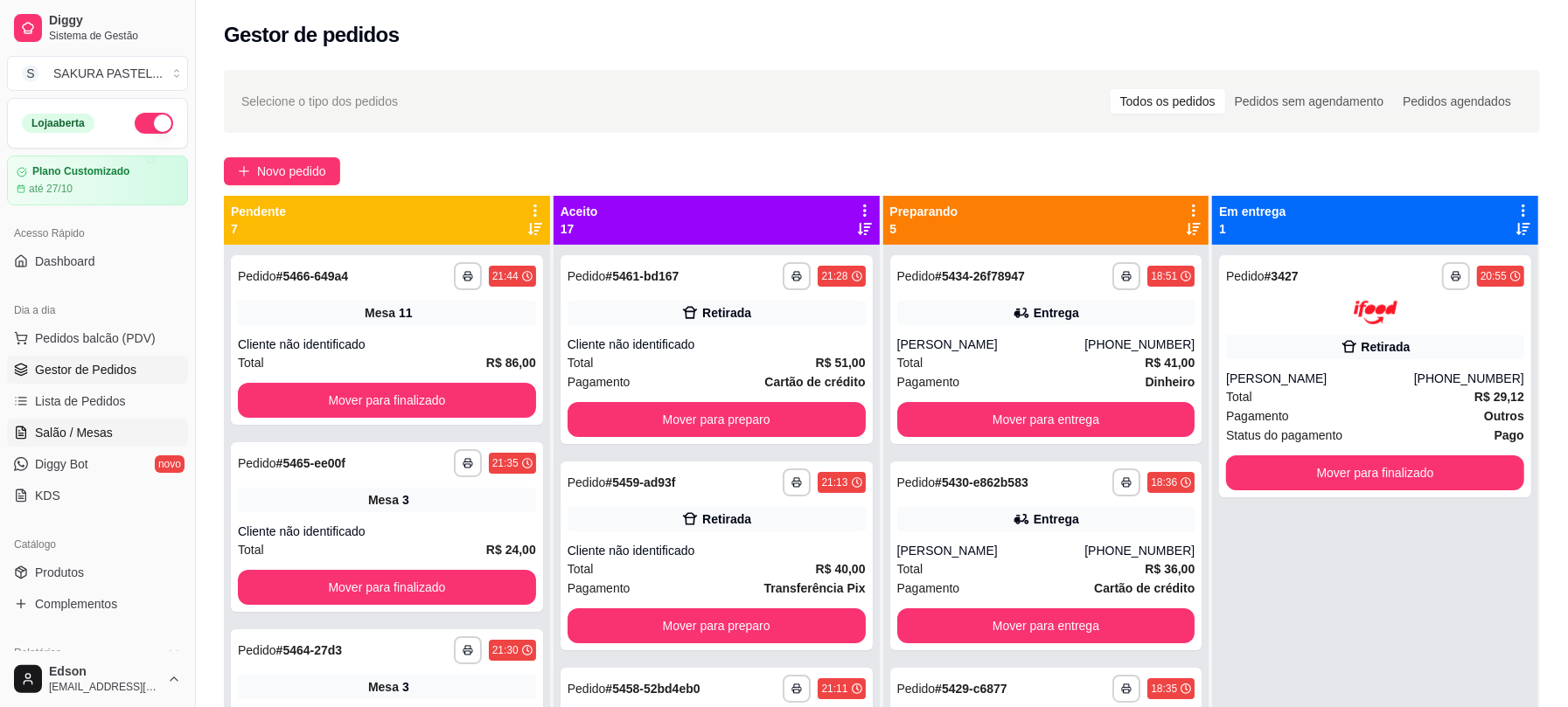
click at [88, 427] on span "Salão / Mesas" at bounding box center [74, 432] width 78 height 18
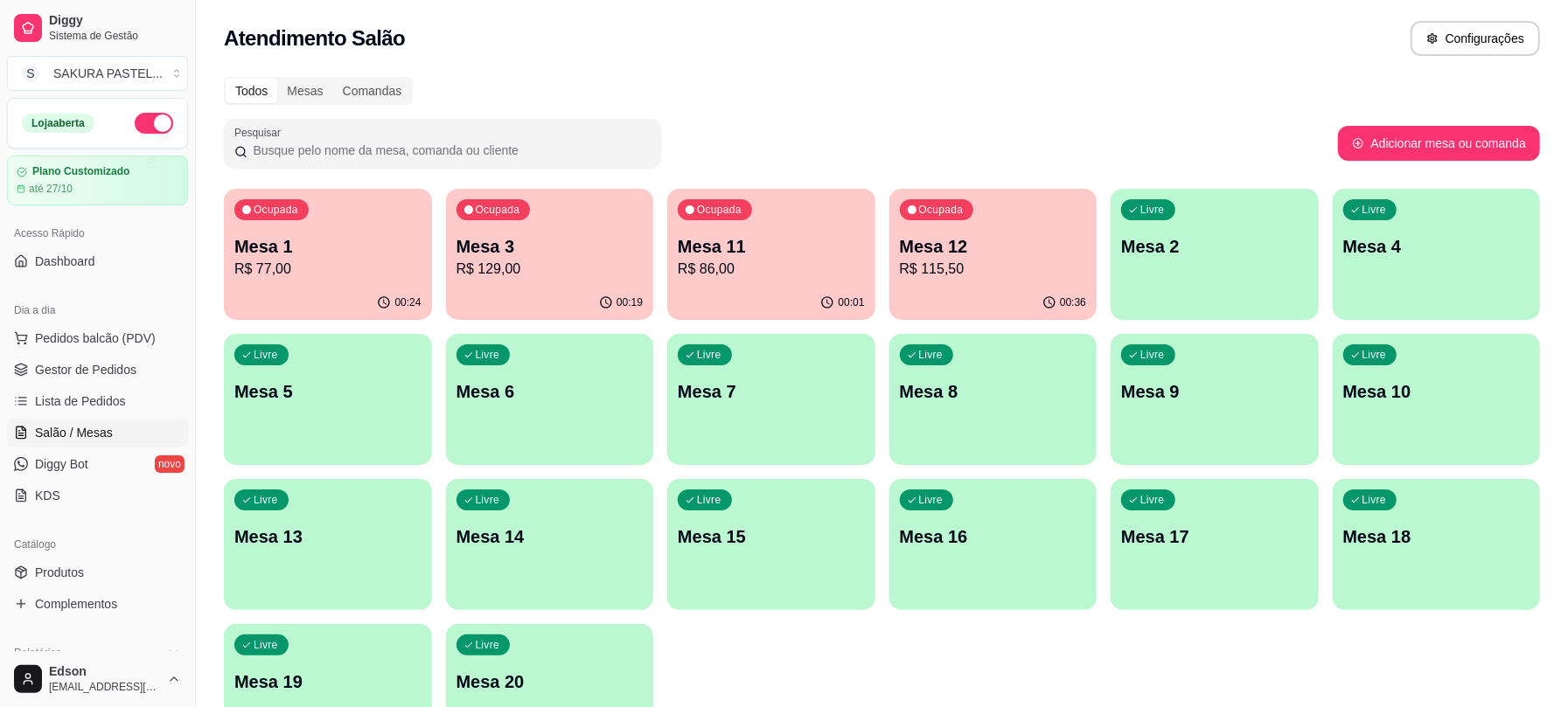
drag, startPoint x: 319, startPoint y: 172, endPoint x: 329, endPoint y: 204, distance: 33.5
click at [319, 172] on div "Todos Mesas Comandas Pesquisar Adicionar mesa ou comanda Ocupada Mesa 1 R$ 77,0…" at bounding box center [882, 421] width 1372 height 710
click at [329, 204] on div "Ocupada Mesa 1 R$ 77,00" at bounding box center [328, 237] width 208 height 97
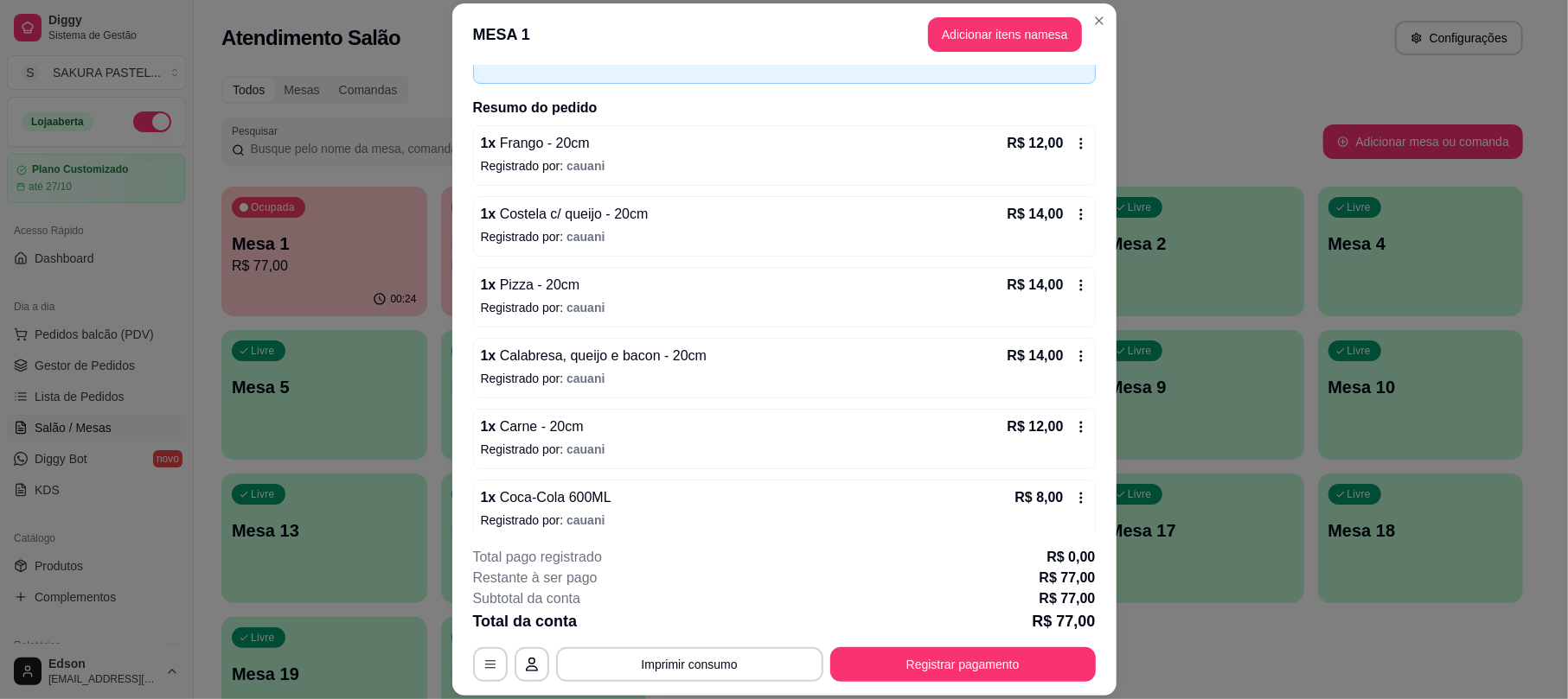
scroll to position [157, 0]
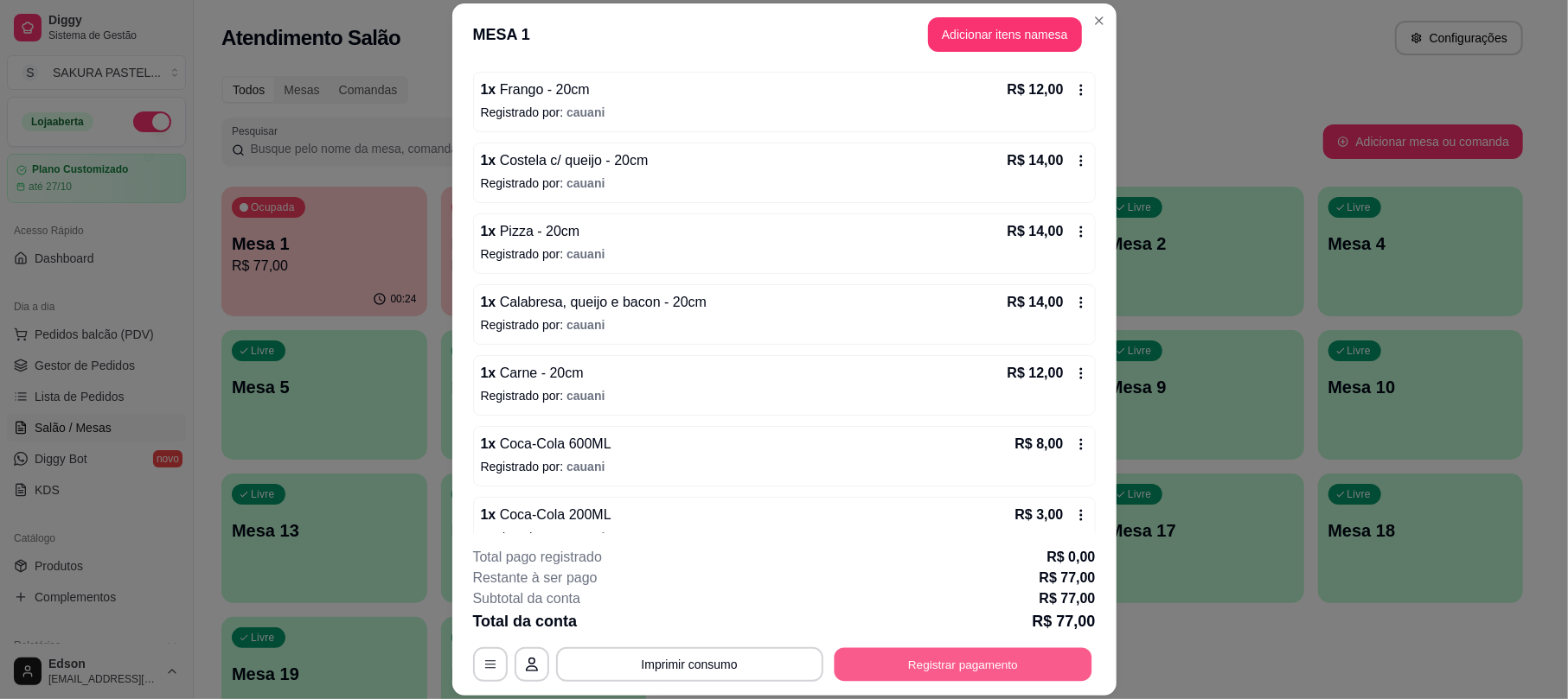
click at [981, 654] on button "Registrar pagamento" at bounding box center [962, 665] width 257 height 34
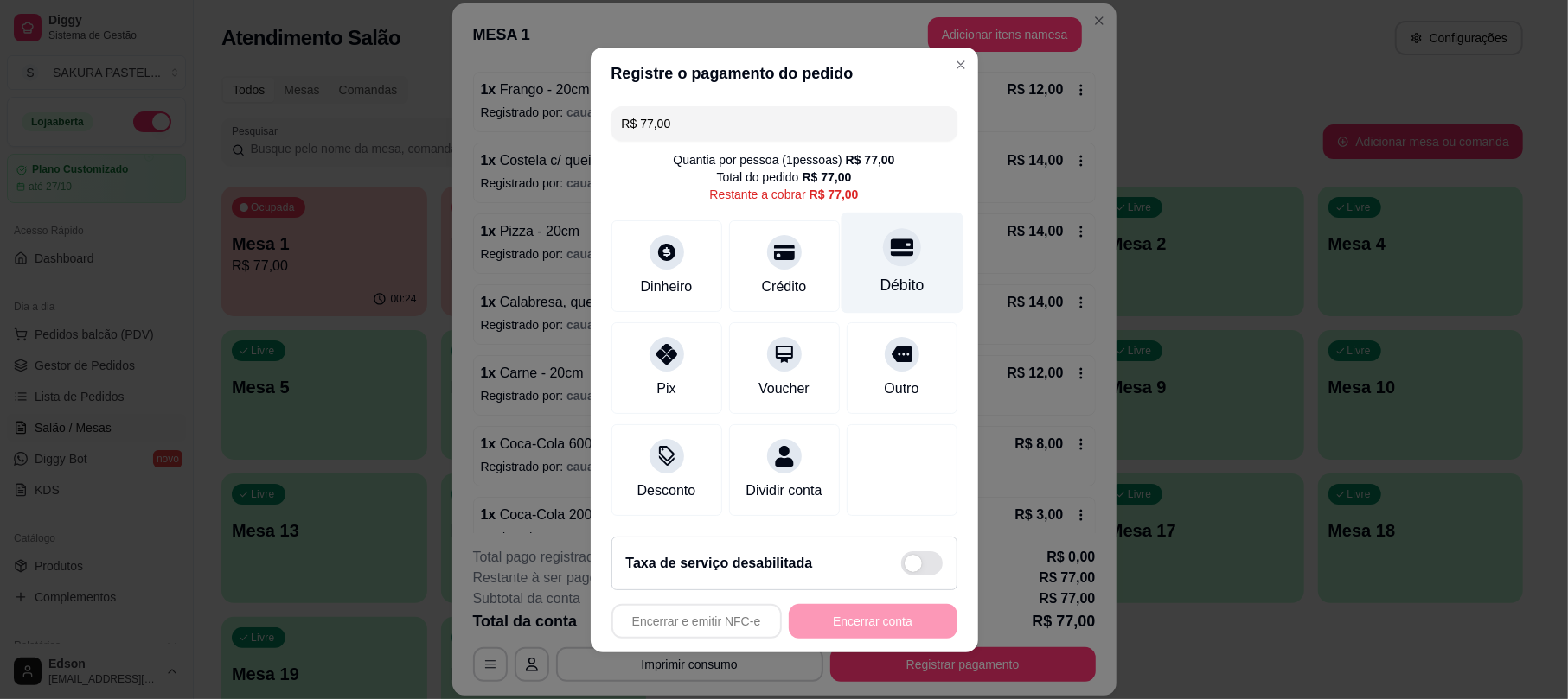
click at [901, 274] on div "Débito" at bounding box center [902, 285] width 44 height 22
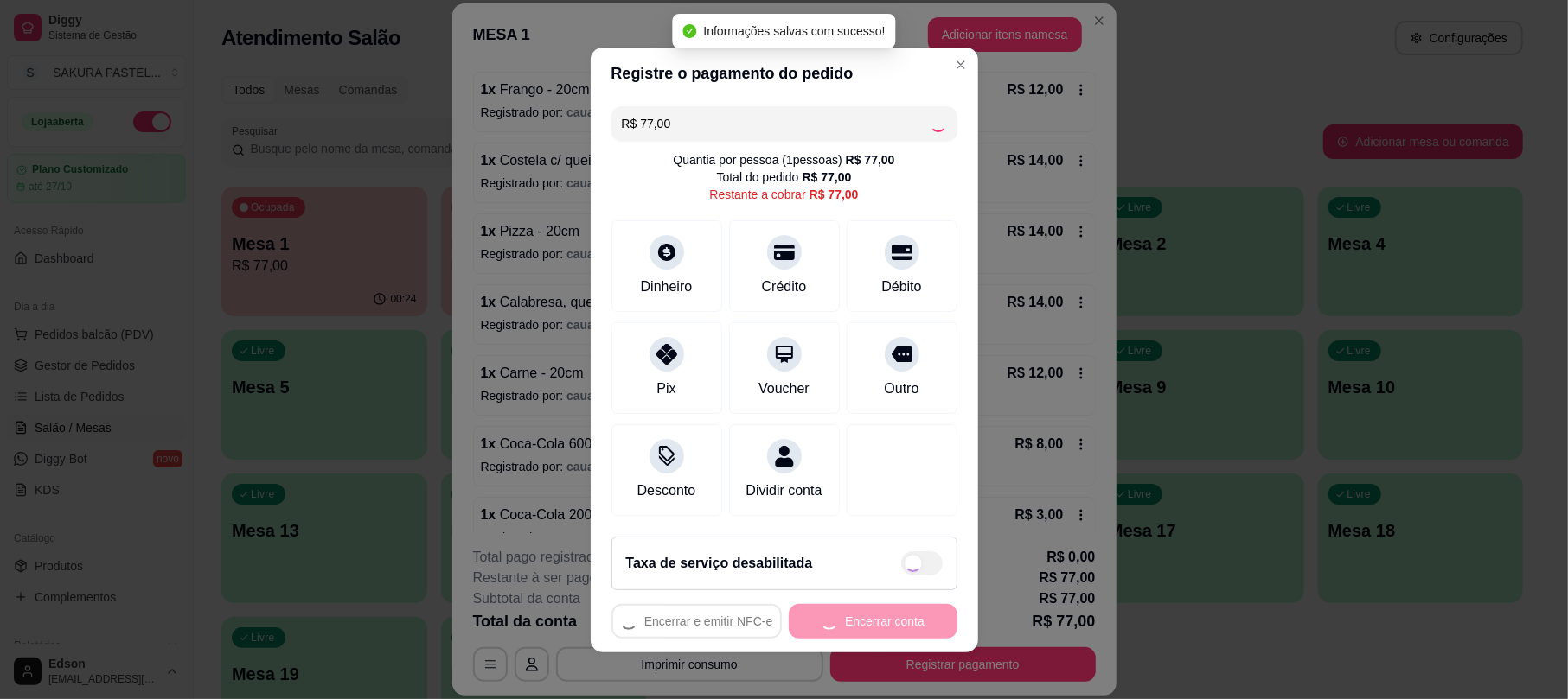
type input "R$ 0,00"
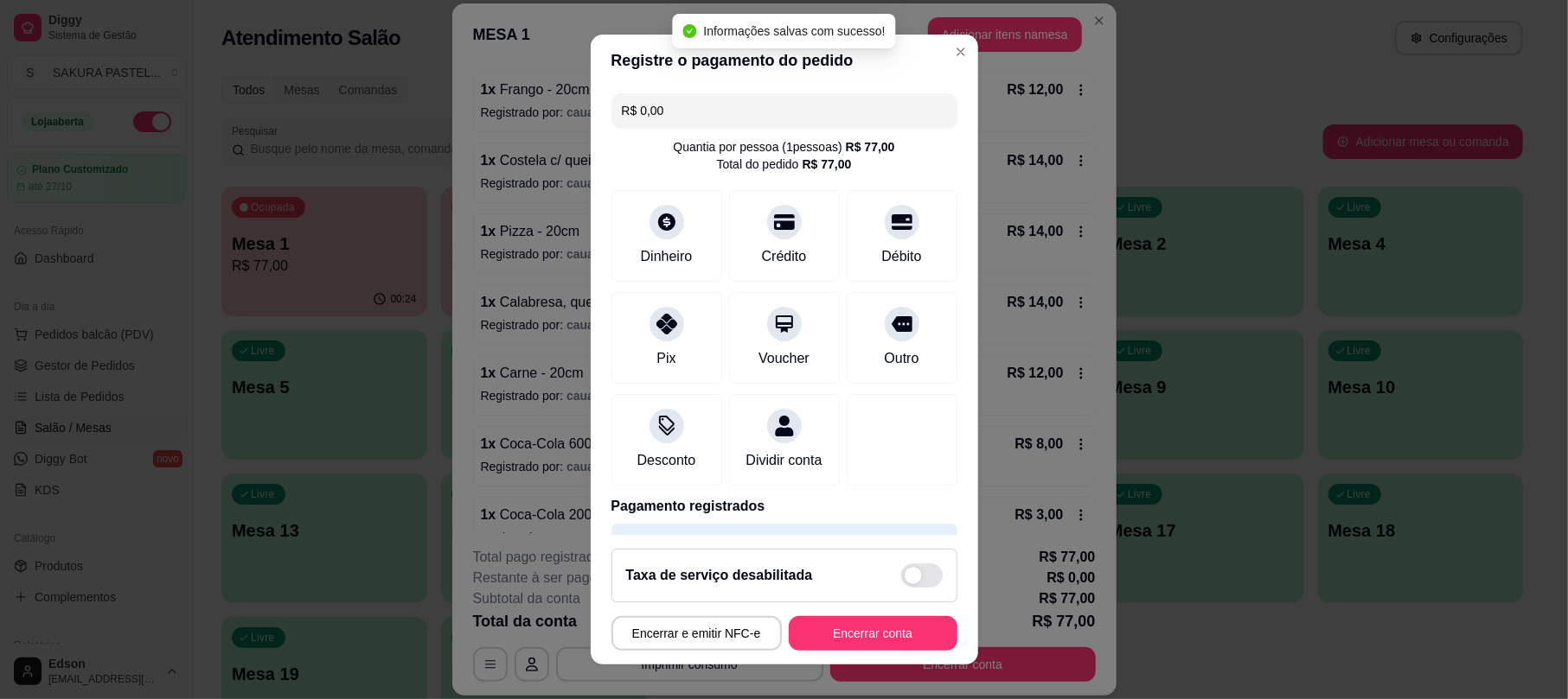
click at [889, 650] on footer "Taxa de serviço desabilitada Encerrar e emitir NFC-e Encerrar conta" at bounding box center [784, 599] width 387 height 130
click at [897, 641] on button "Encerrar conta" at bounding box center [872, 634] width 168 height 35
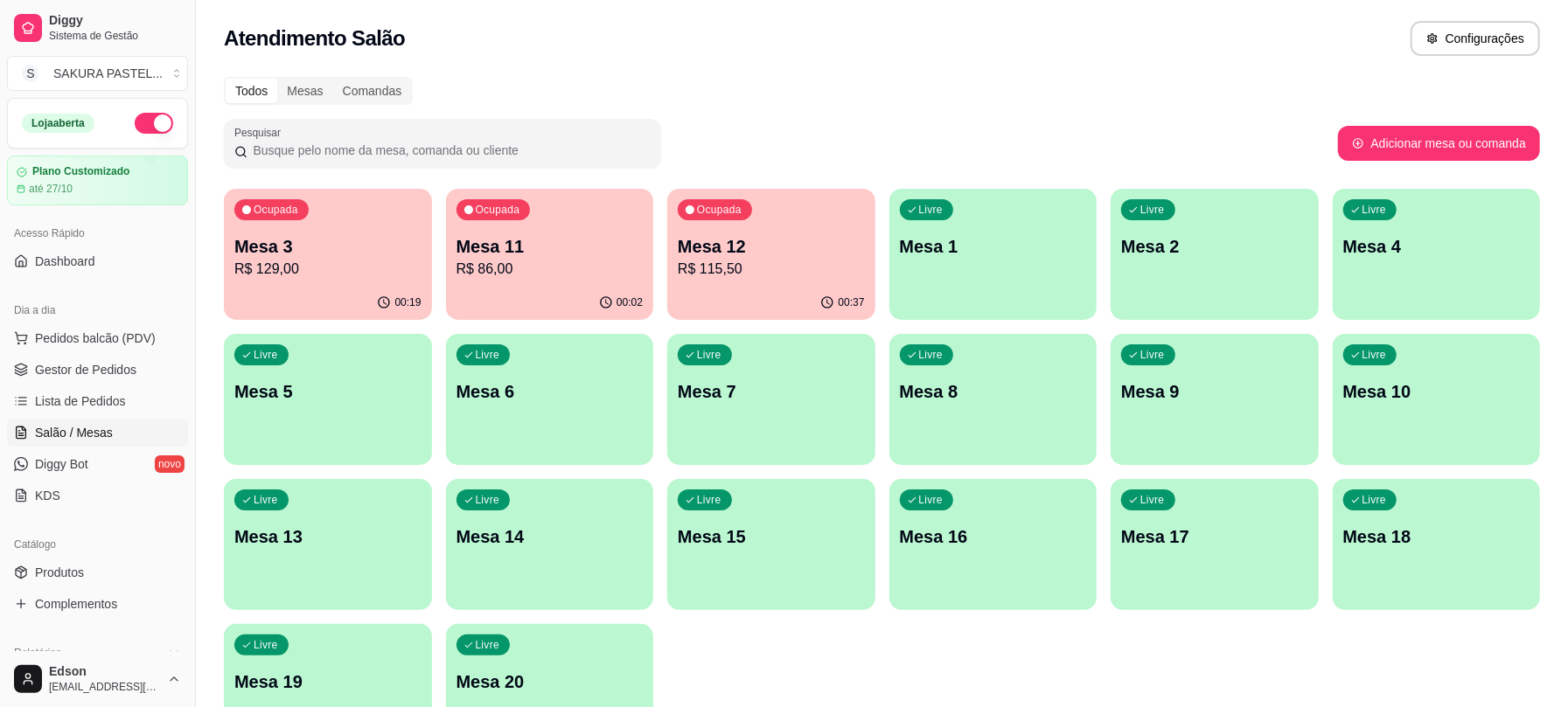
click at [585, 259] on p "R$ 86,00" at bounding box center [549, 268] width 187 height 21
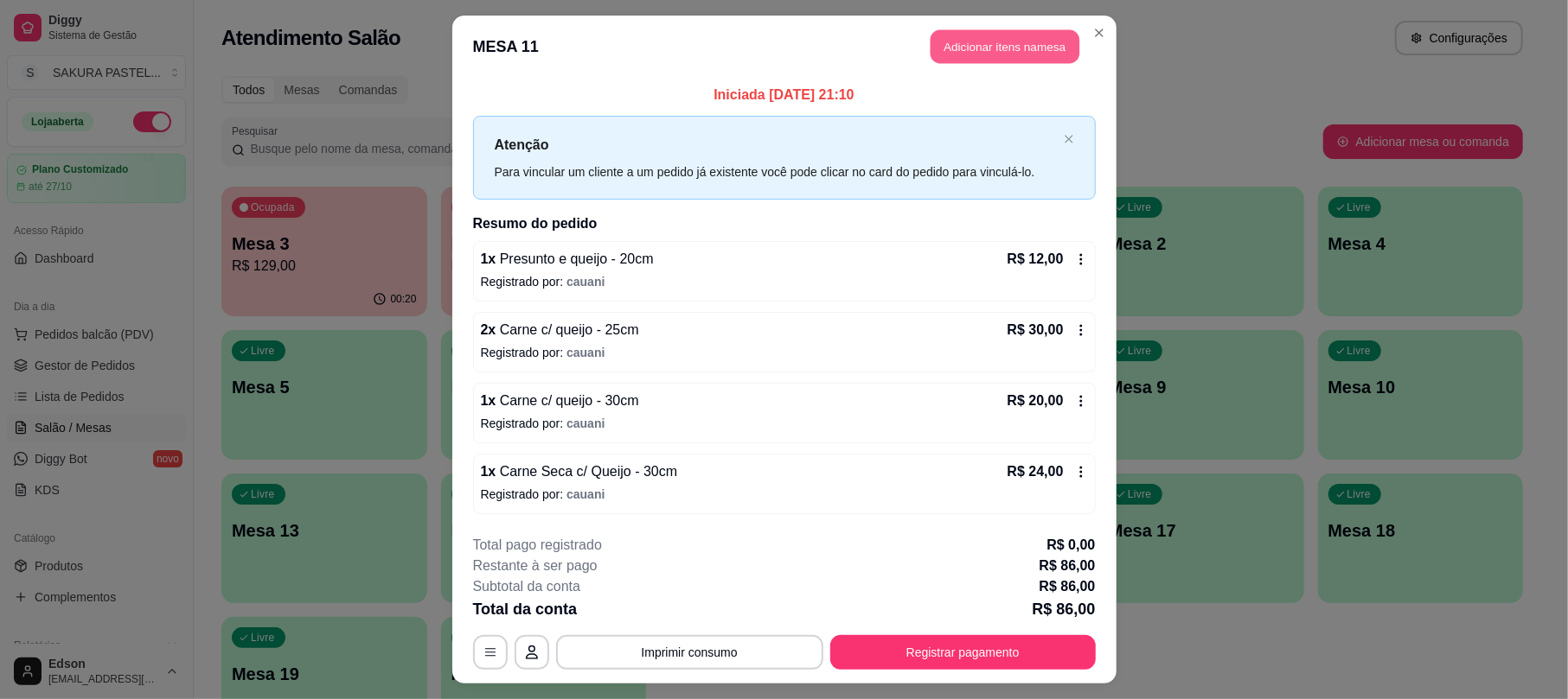
click at [1000, 53] on button "Adicionar itens na mesa" at bounding box center [1005, 47] width 149 height 34
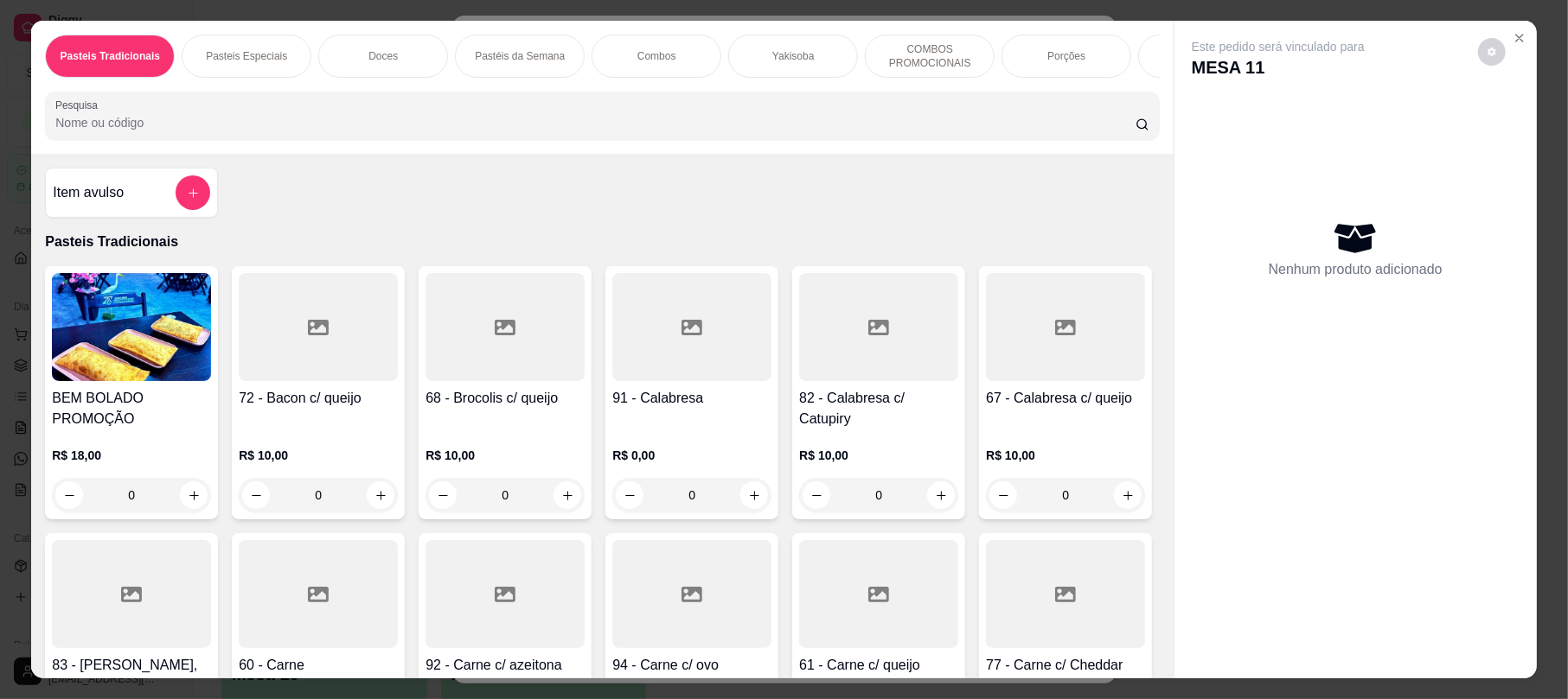
click at [336, 131] on input "Pesquisa" at bounding box center [595, 122] width 1080 height 17
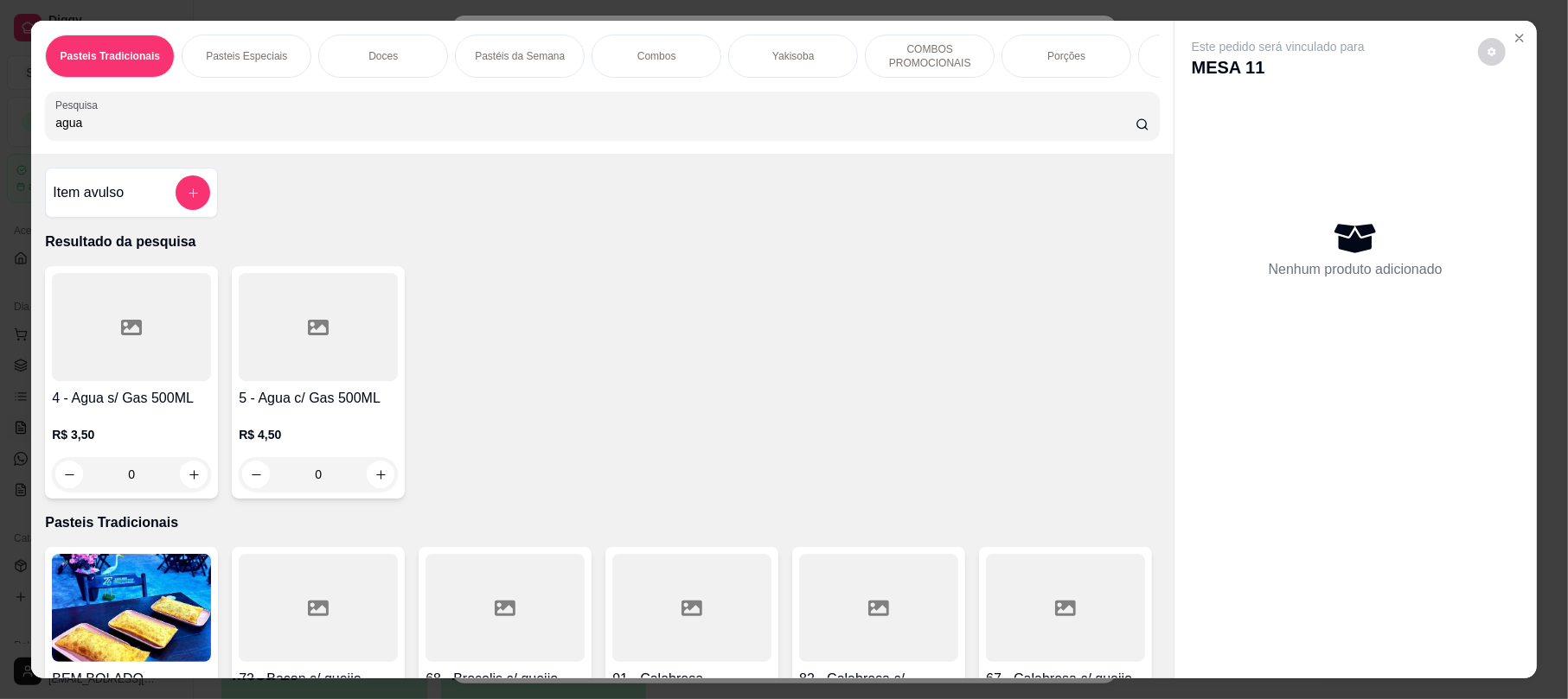
type input "agua"
click at [136, 444] on p "R$ 3,50" at bounding box center [131, 434] width 159 height 17
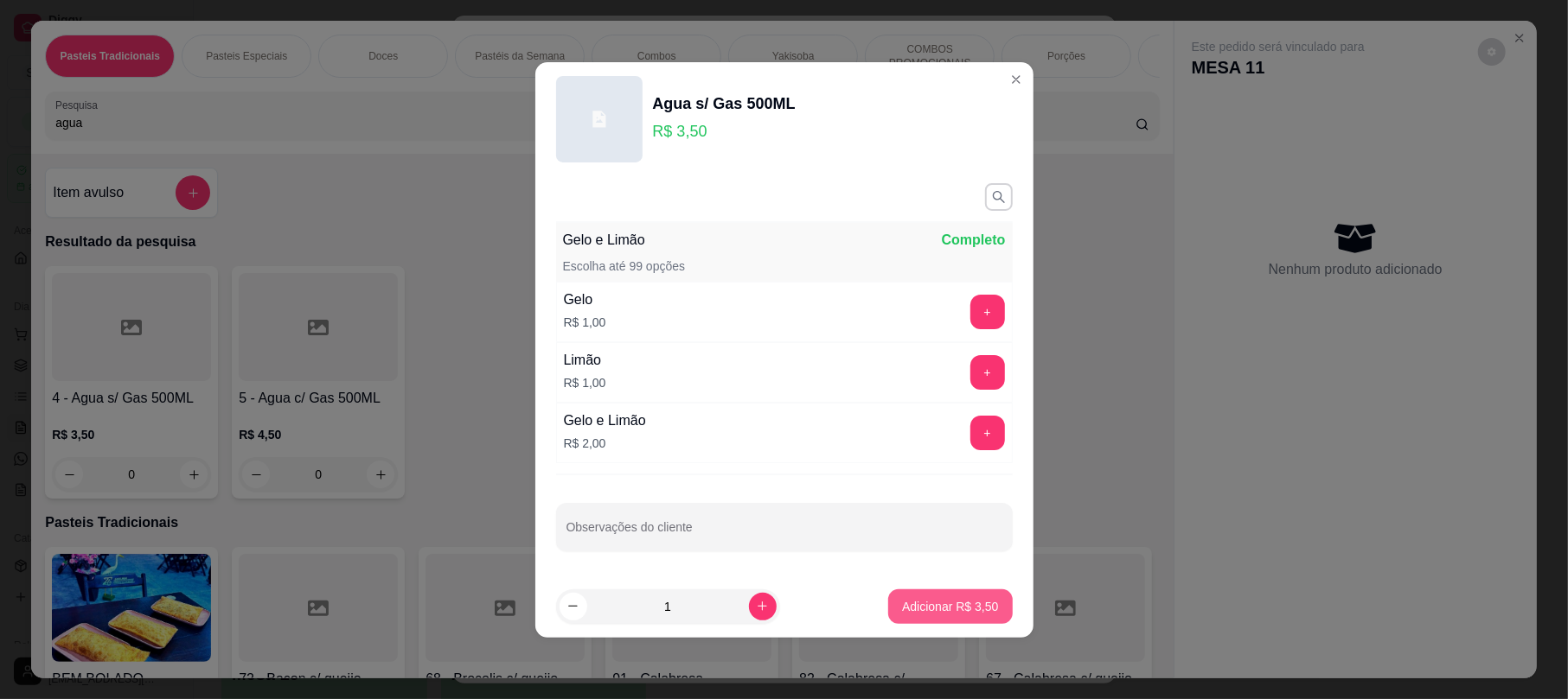
click at [941, 605] on p "Adicionar R$ 3,50" at bounding box center [949, 606] width 96 height 17
type input "1"
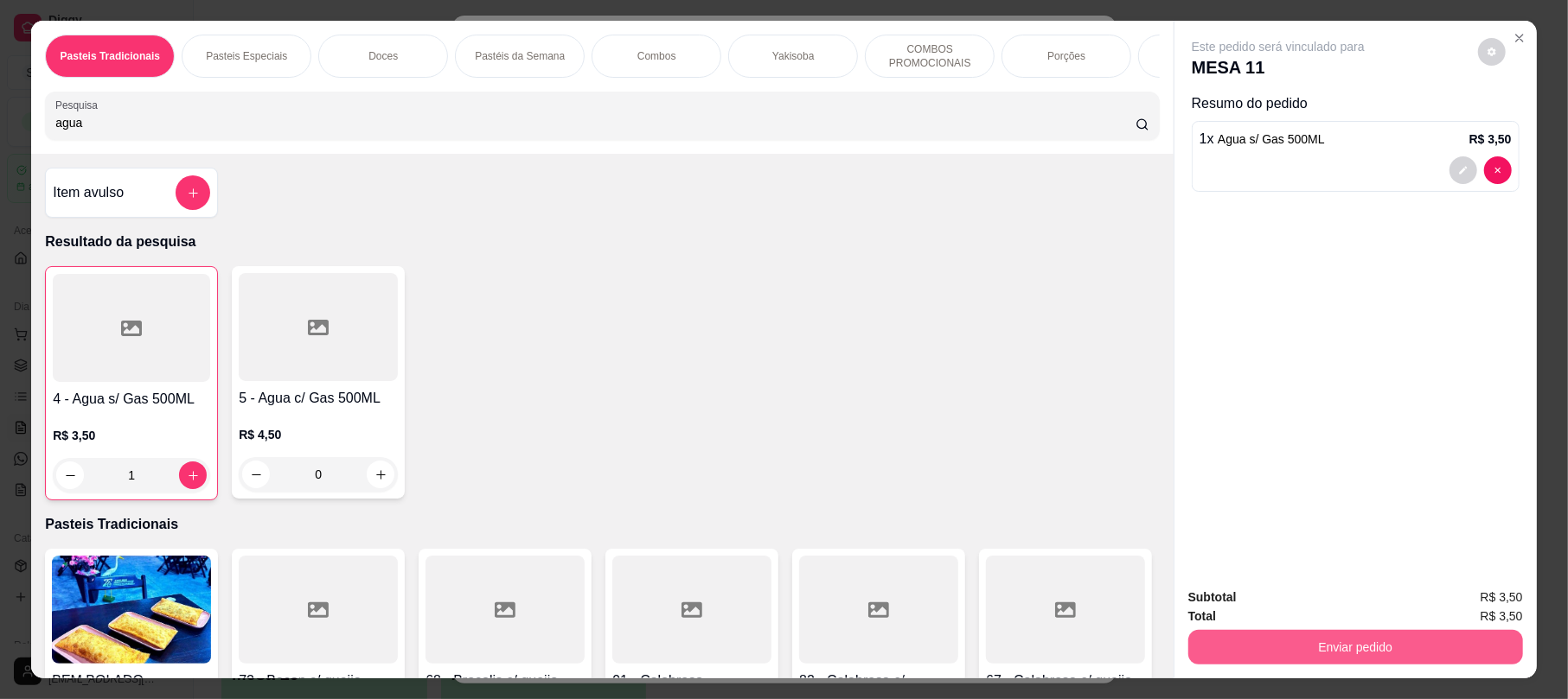
click at [1274, 636] on button "Enviar pedido" at bounding box center [1356, 648] width 335 height 35
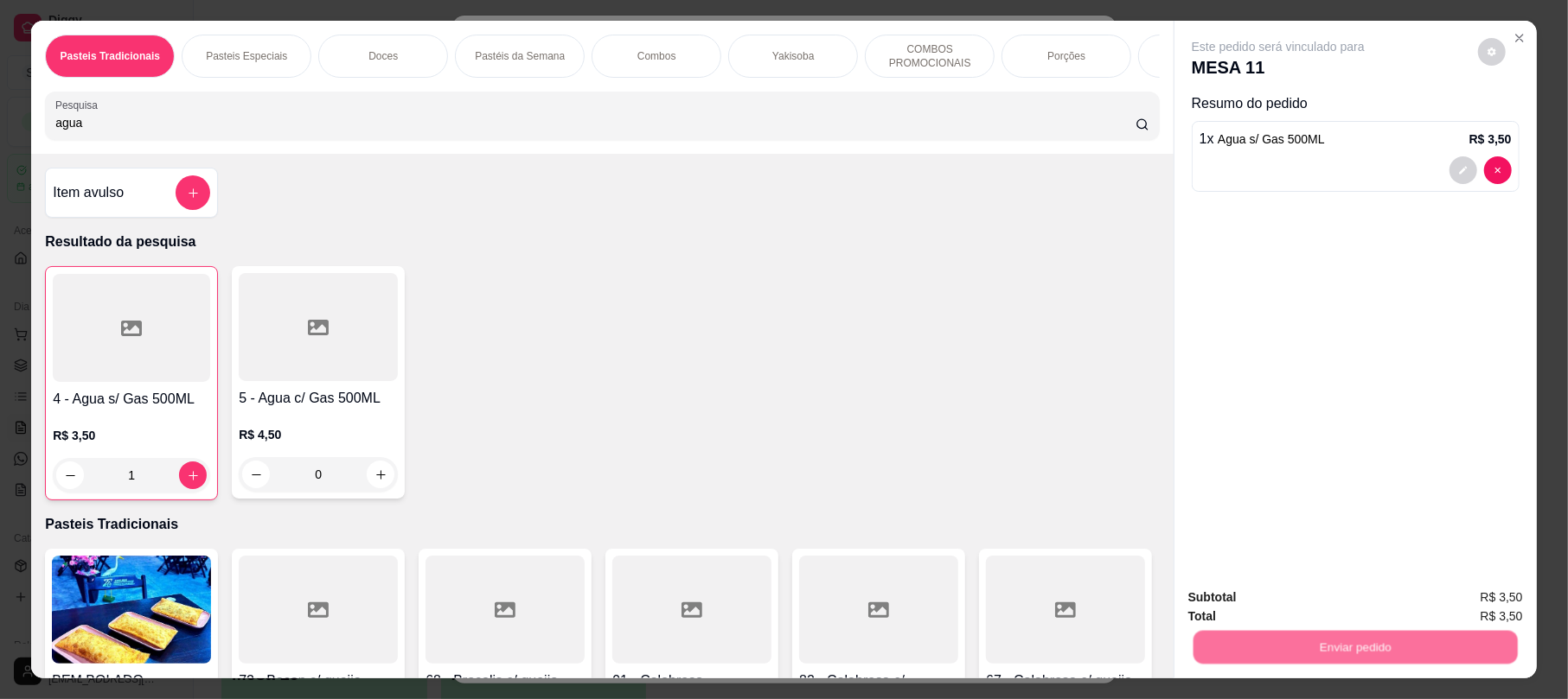
click at [1452, 592] on button "Enviar pedido" at bounding box center [1475, 605] width 97 height 33
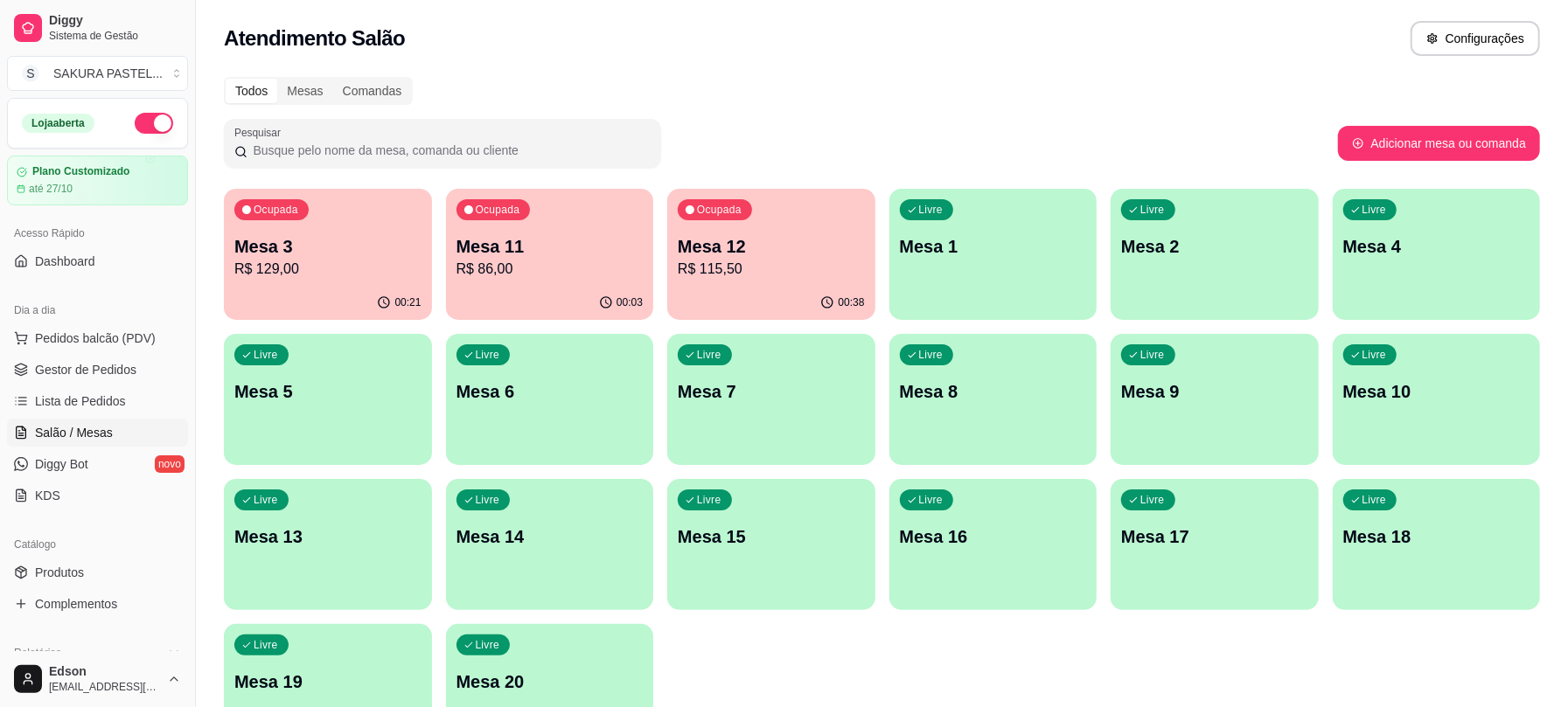
click at [353, 236] on p "Mesa 3" at bounding box center [327, 246] width 187 height 24
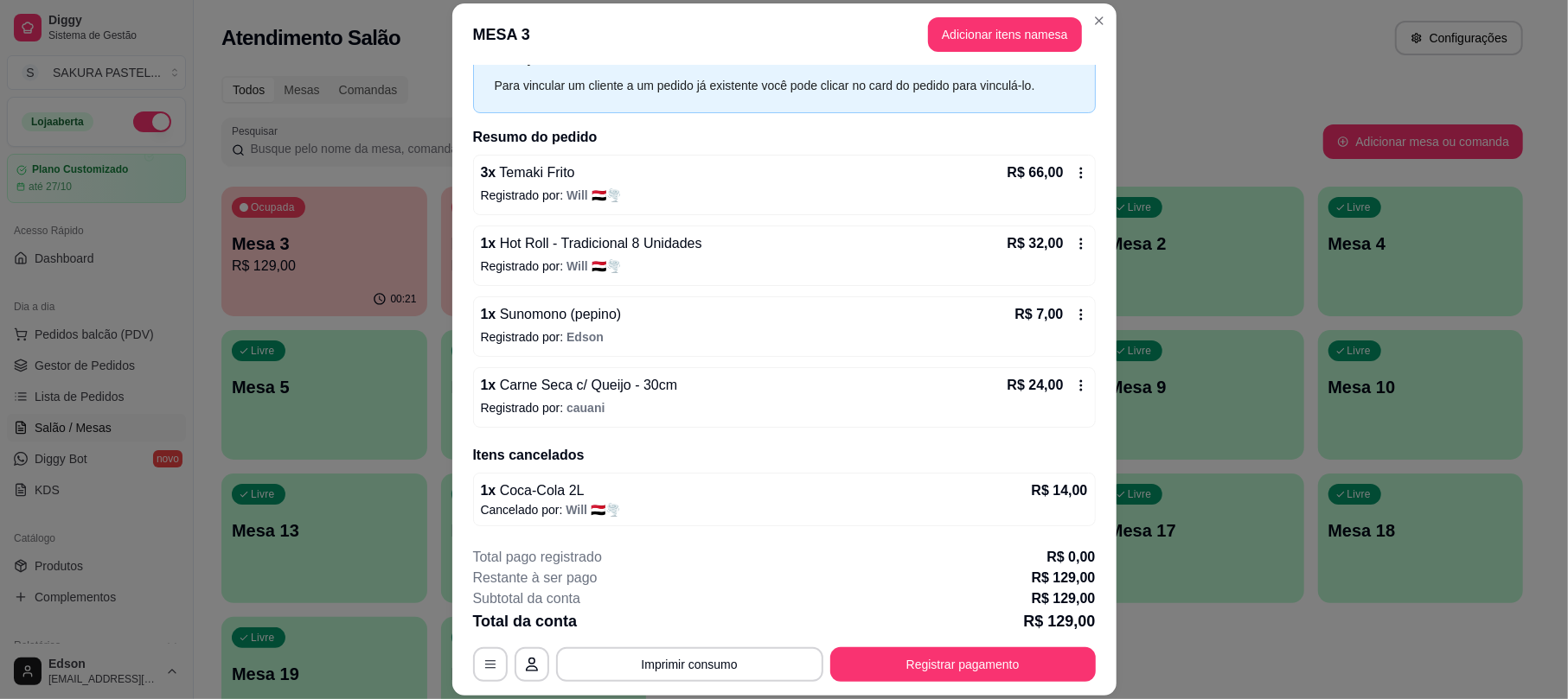
scroll to position [0, 0]
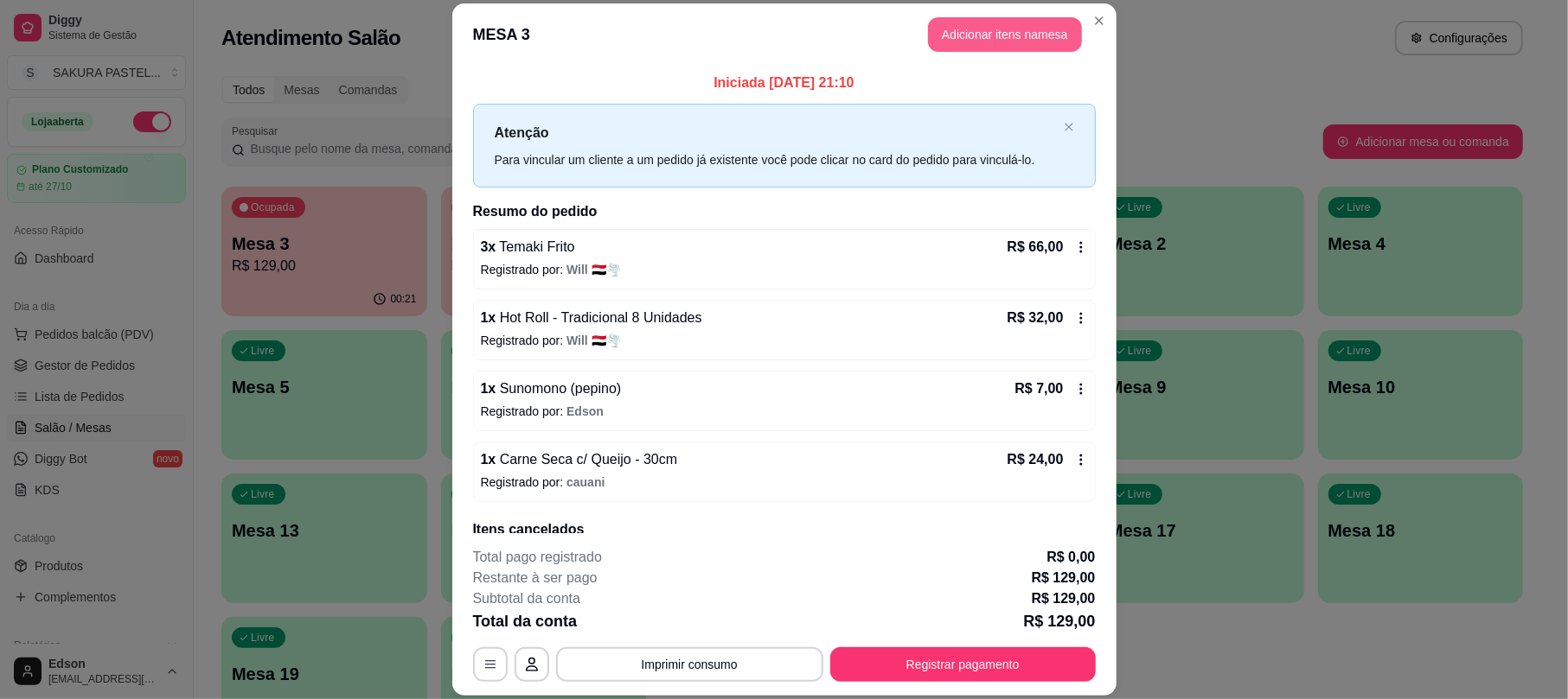
click at [1031, 28] on button "Adicionar itens na mesa" at bounding box center [1004, 35] width 153 height 35
click at [481, 131] on input "Pesquisa" at bounding box center [595, 122] width 1080 height 17
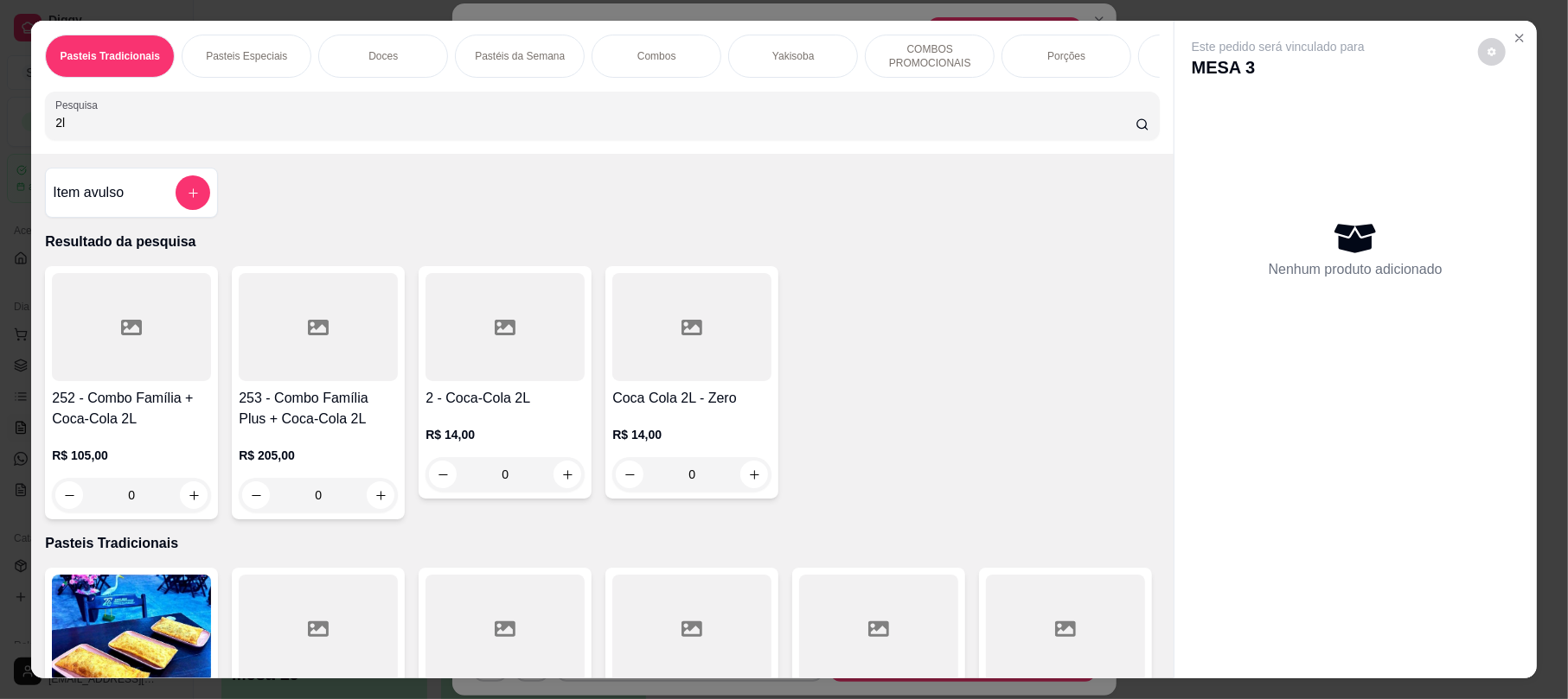
type input "2l"
click at [482, 409] on h4 "2 - Coca-Cola 2L" at bounding box center [505, 398] width 159 height 21
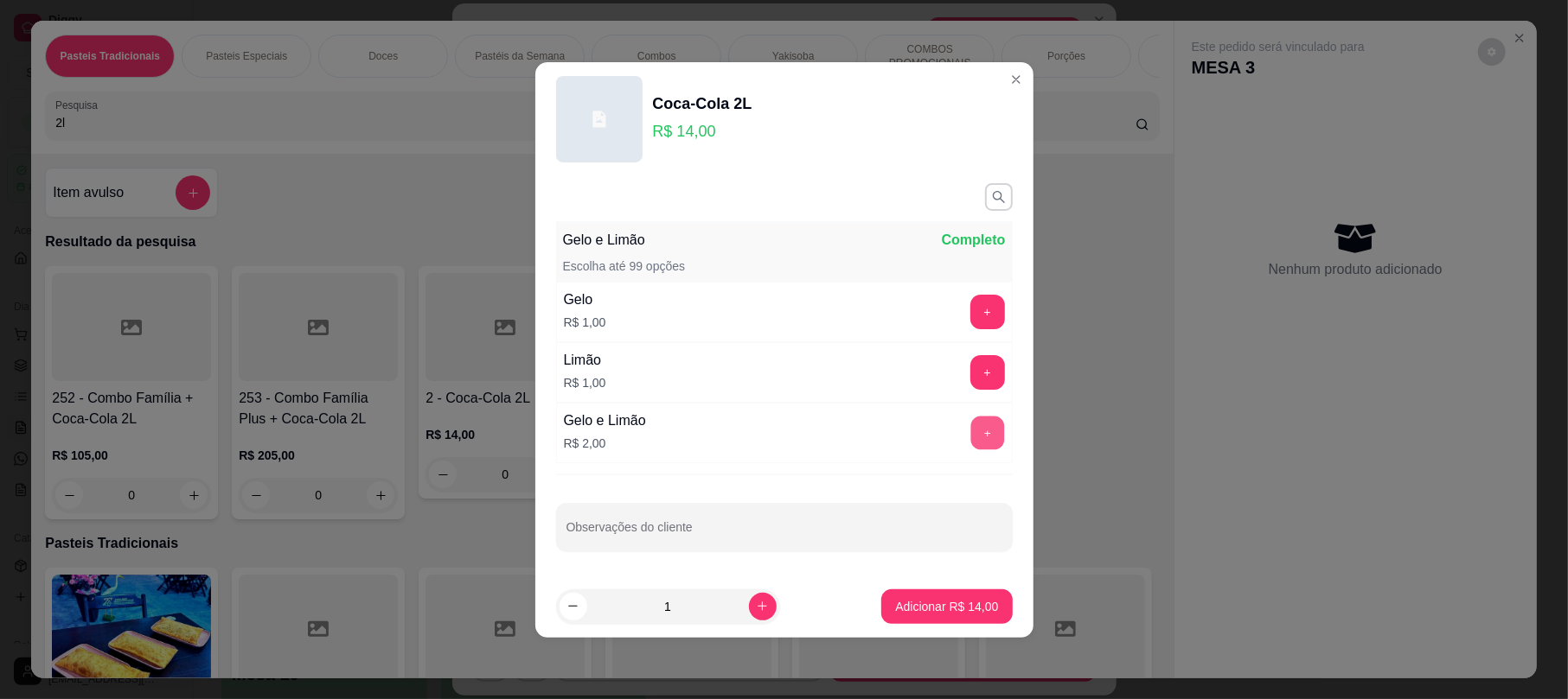
click at [971, 420] on button "+" at bounding box center [987, 433] width 34 height 34
click at [971, 423] on button "+" at bounding box center [987, 433] width 34 height 34
click at [971, 423] on button "+" at bounding box center [988, 434] width 35 height 35
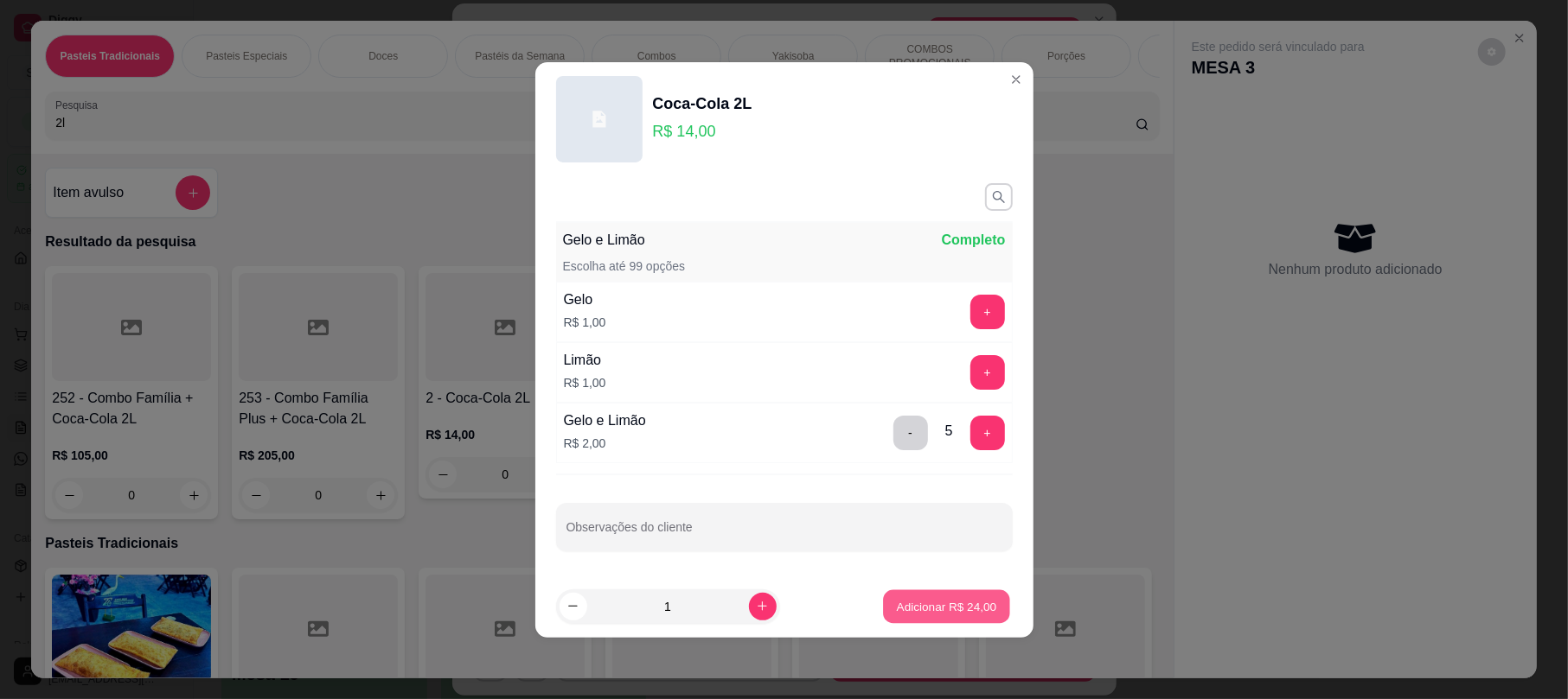
click at [960, 616] on button "Adicionar R$ 24,00" at bounding box center [947, 606] width 127 height 34
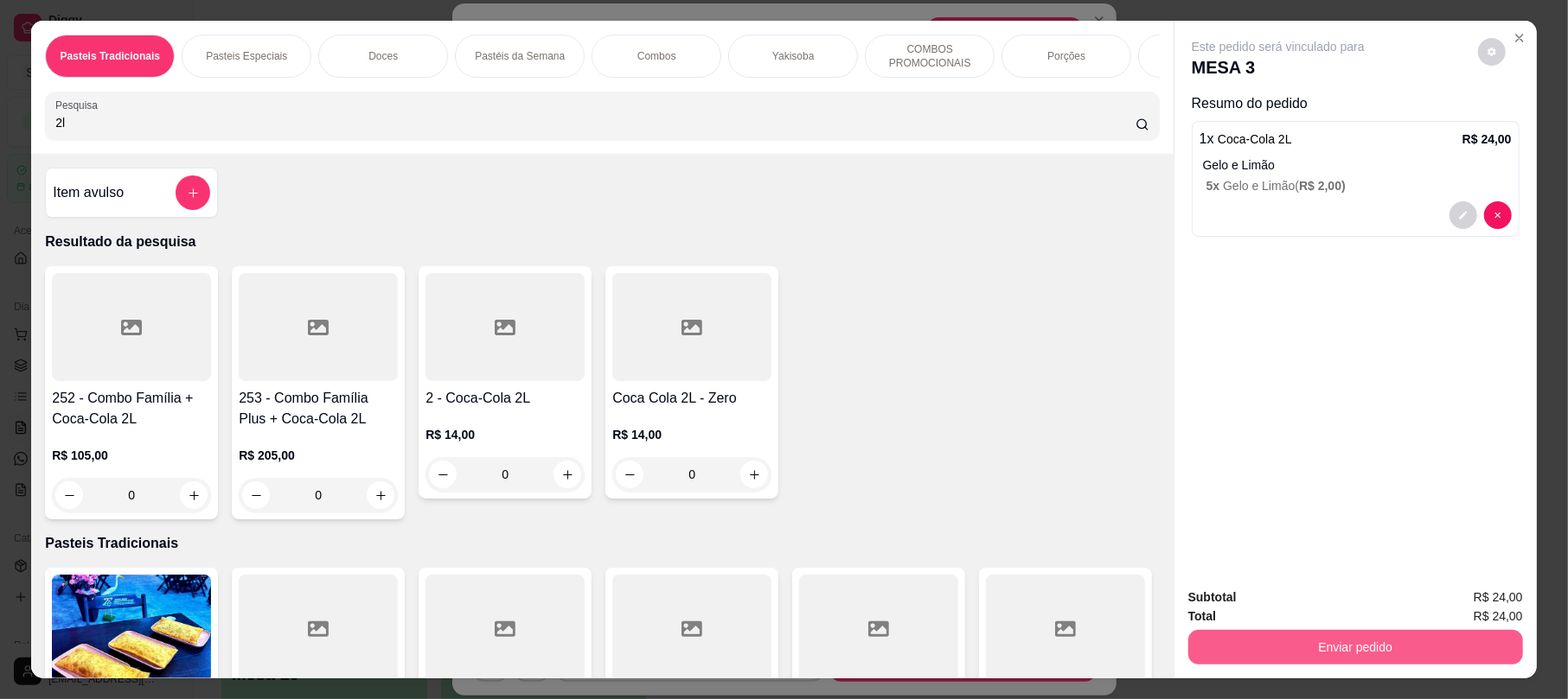
click at [1340, 645] on button "Enviar pedido" at bounding box center [1356, 648] width 335 height 35
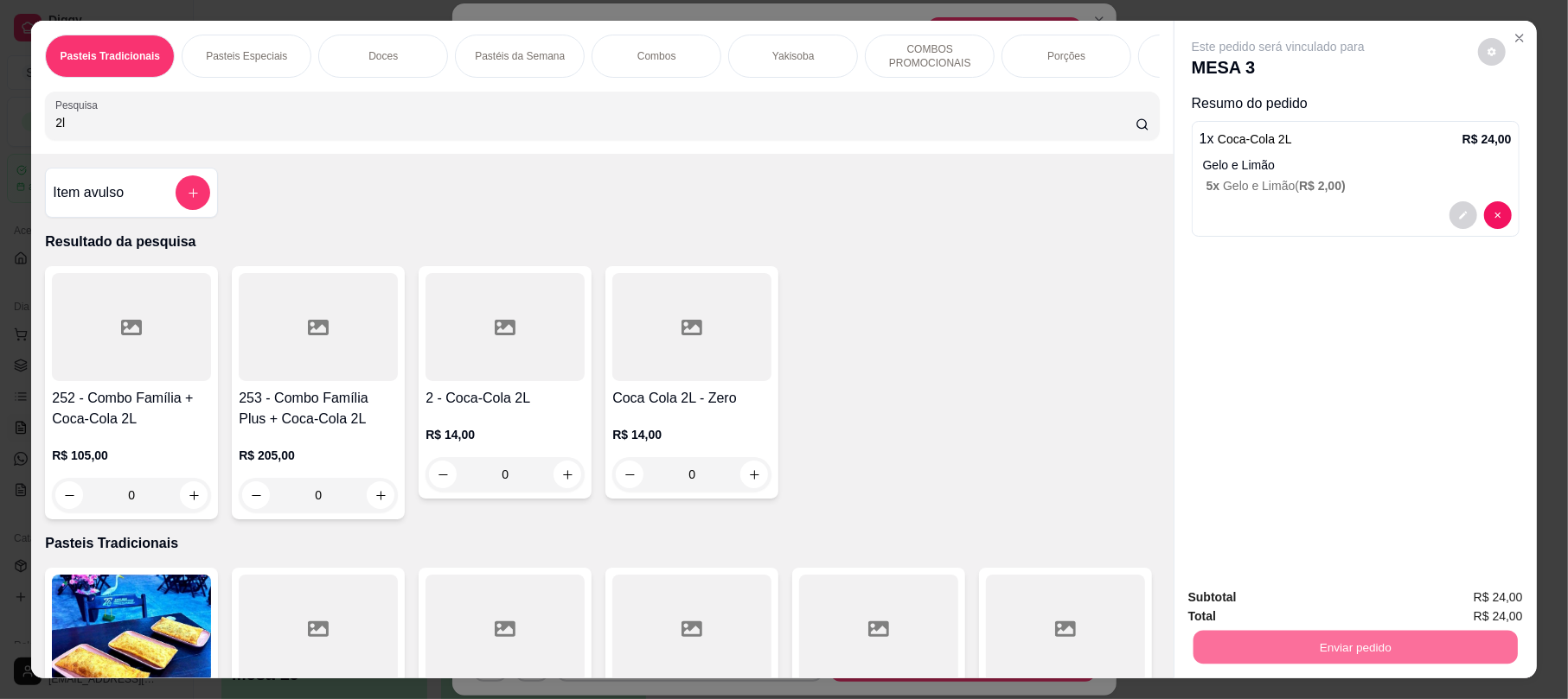
click at [1447, 603] on button "Enviar pedido" at bounding box center [1475, 604] width 95 height 32
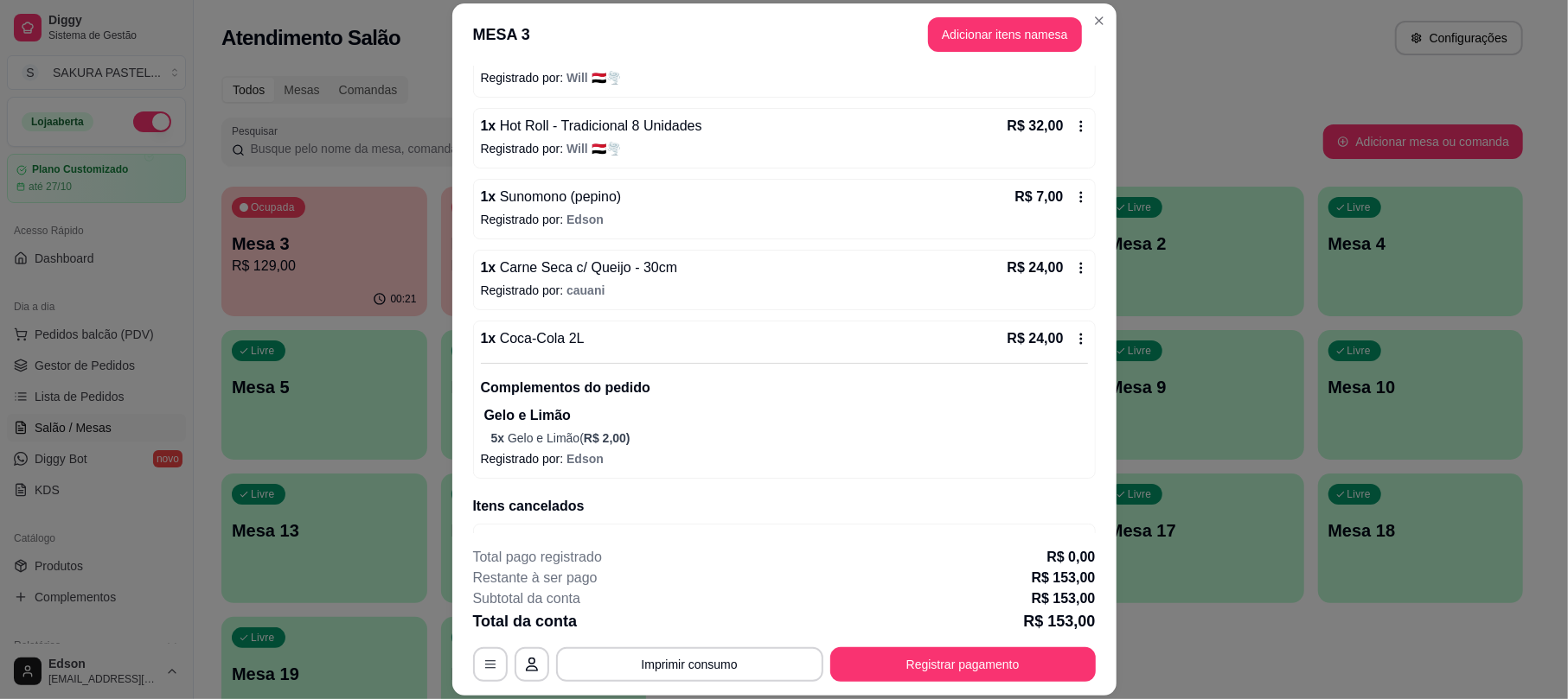
scroll to position [246, 0]
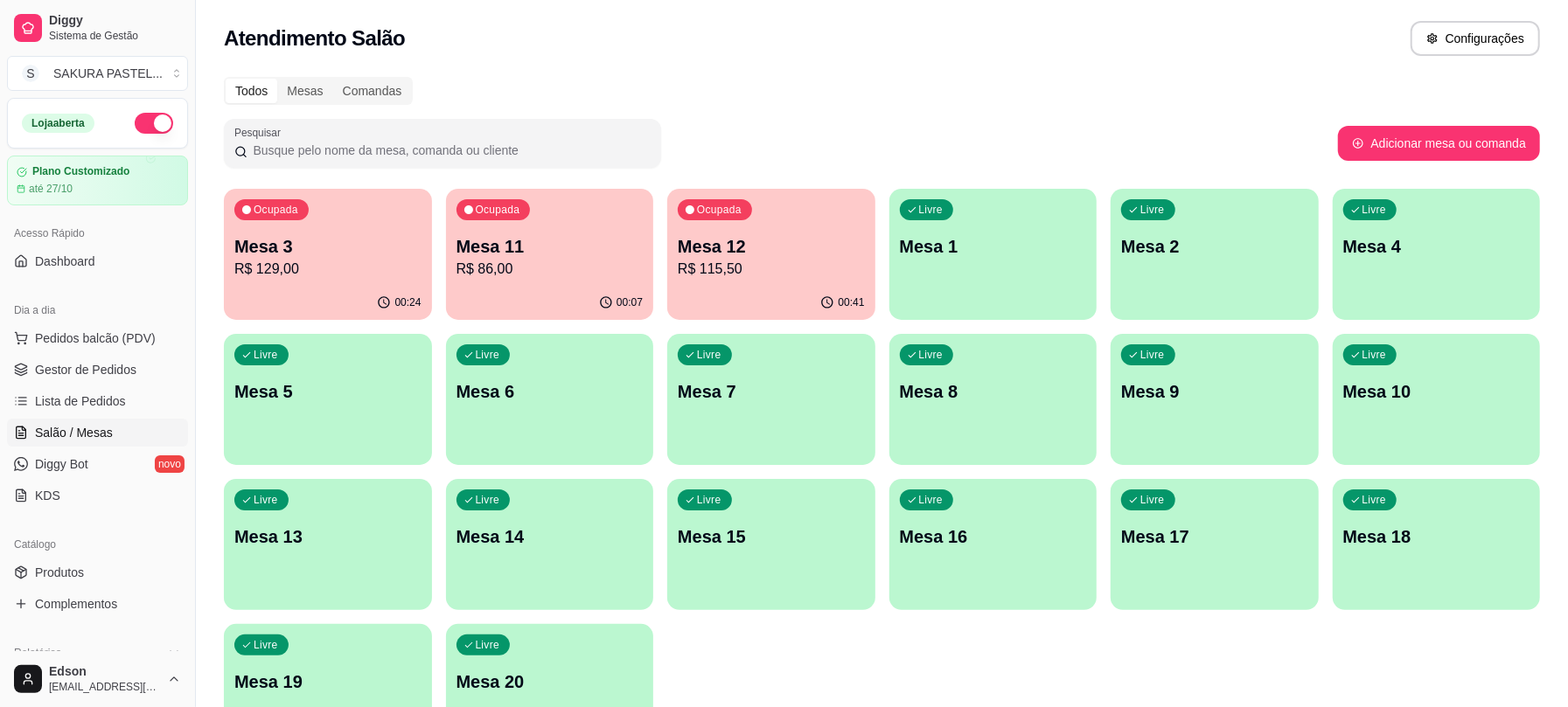
click at [784, 228] on div "Ocupada Mesa 12 R$ 115,50" at bounding box center [771, 237] width 208 height 97
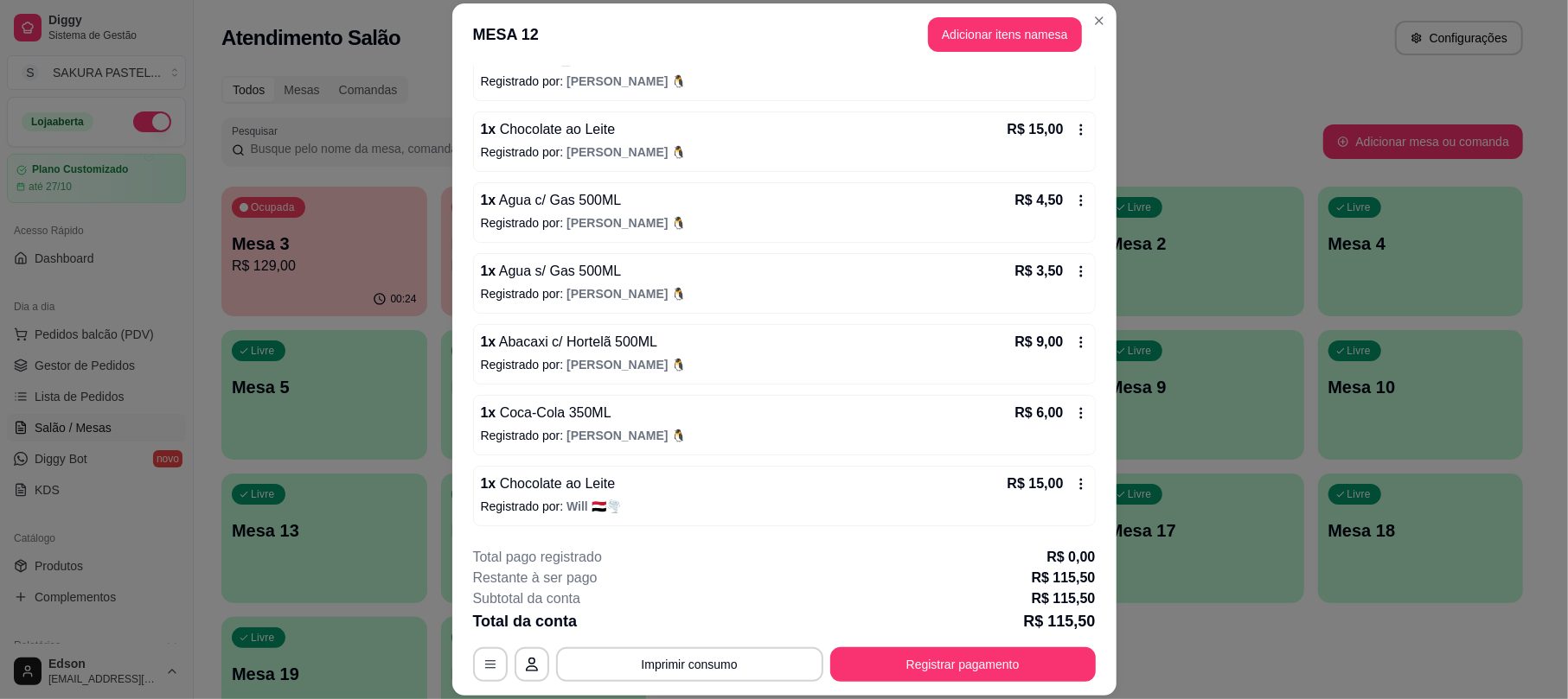
scroll to position [525, 0]
click at [672, 337] on div "1 x Abacaxi c/ Hortelã 500ML R$ 9,00" at bounding box center [784, 342] width 607 height 21
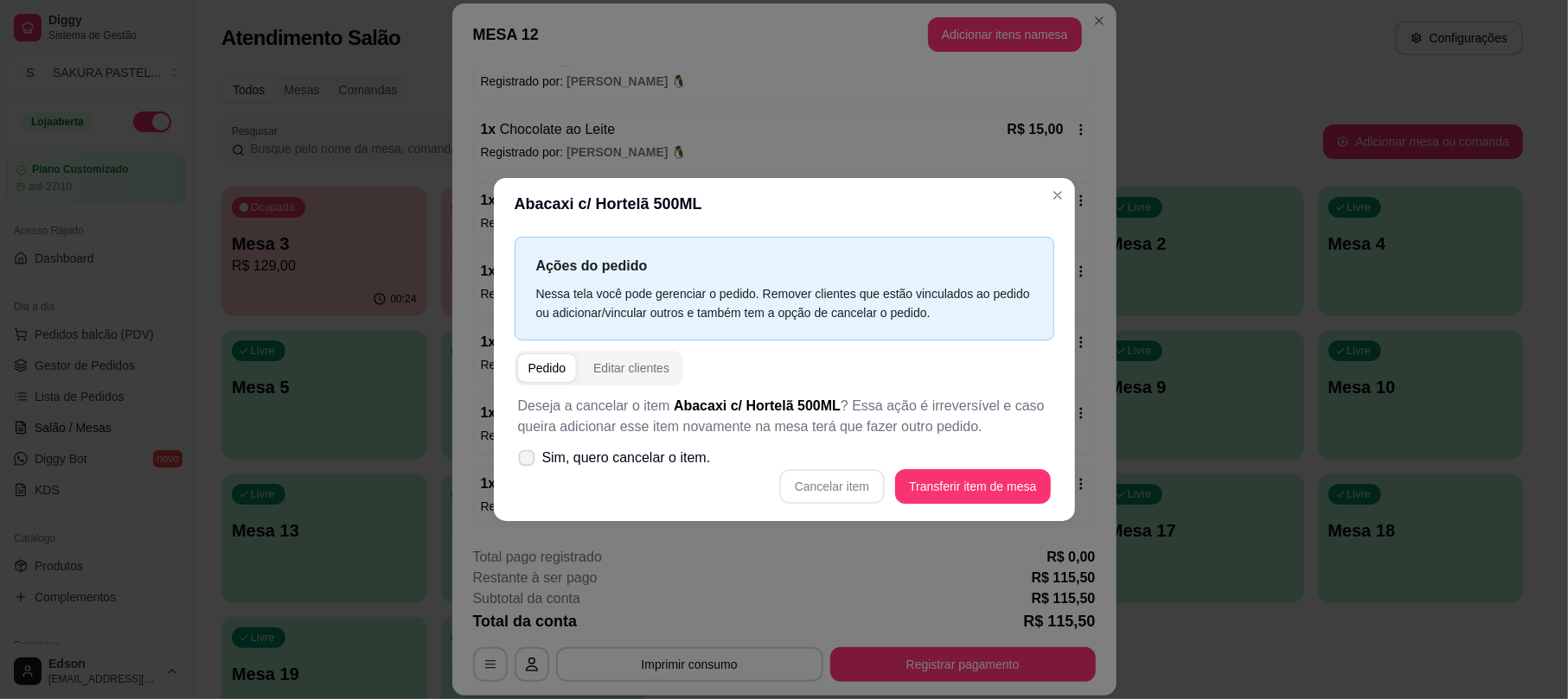
click at [652, 471] on label "Sim, quero cancelar o item." at bounding box center [614, 458] width 207 height 35
click at [528, 471] on input "Sim, quero cancelar o item." at bounding box center [523, 466] width 11 height 11
checkbox input "true"
click at [810, 485] on button "Cancelar item" at bounding box center [832, 487] width 106 height 35
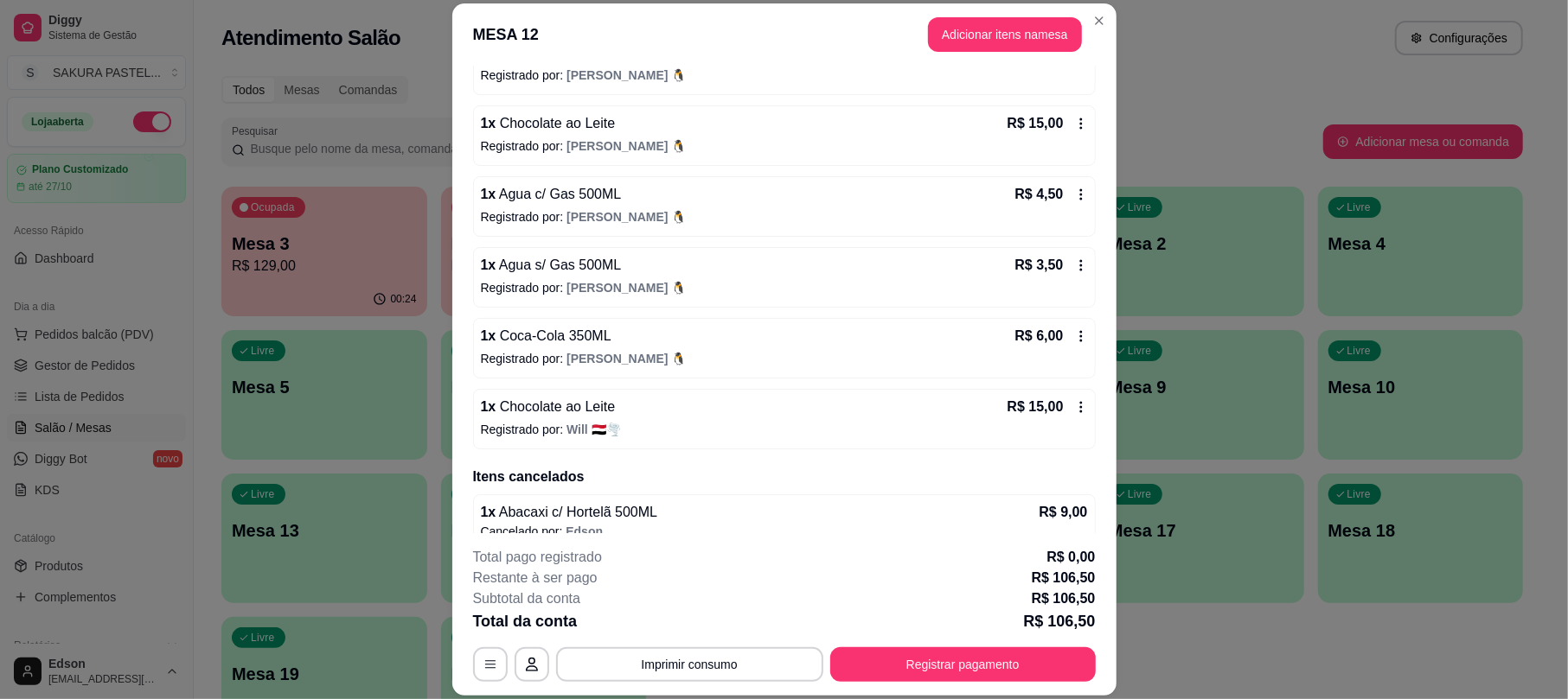
click at [643, 361] on p "Registrado por: [PERSON_NAME]" at bounding box center [784, 358] width 607 height 17
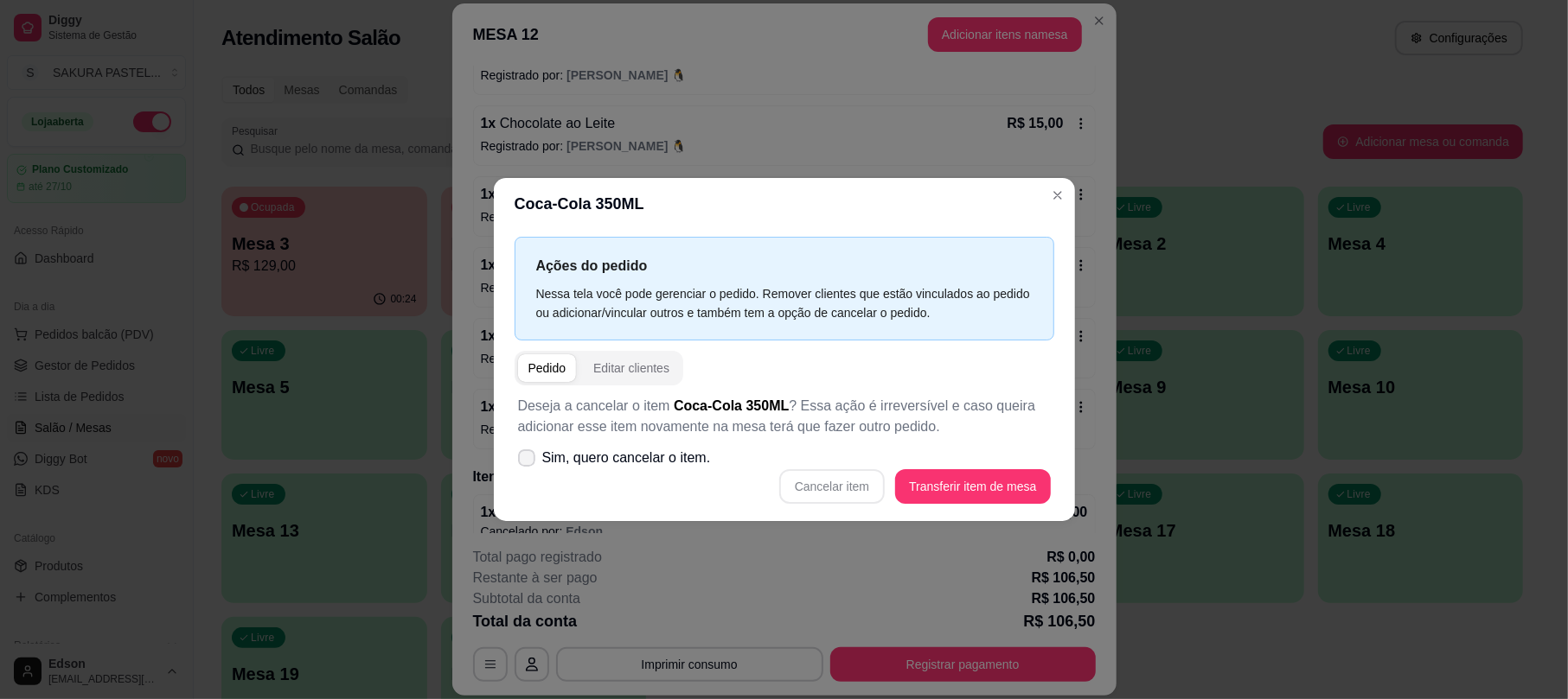
click at [704, 457] on span "Sim, quero cancelar o item." at bounding box center [626, 457] width 168 height 21
click at [528, 460] on input "Sim, quero cancelar o item." at bounding box center [523, 466] width 11 height 11
checkbox input "true"
click at [861, 480] on button "Cancelar item" at bounding box center [832, 487] width 106 height 35
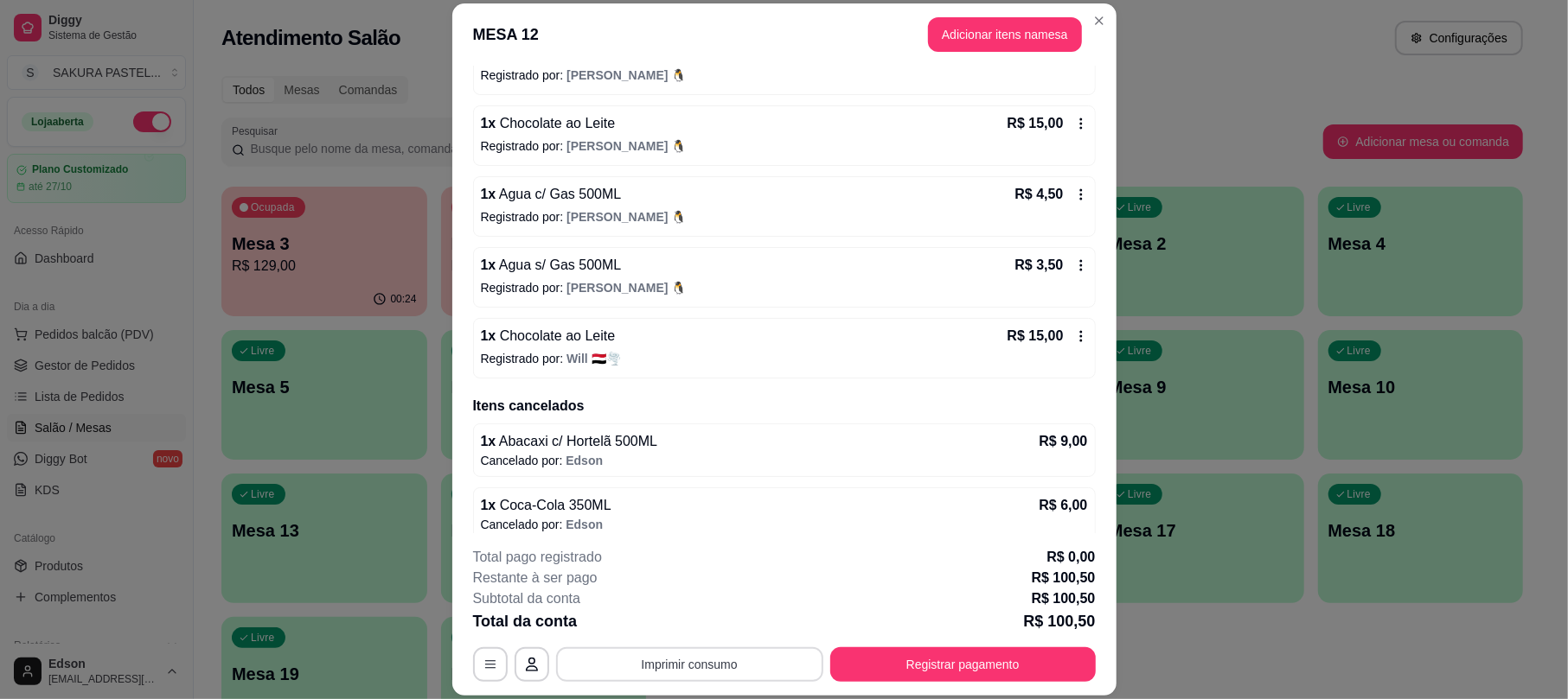
click at [720, 654] on button "Imprimir consumo" at bounding box center [689, 665] width 267 height 35
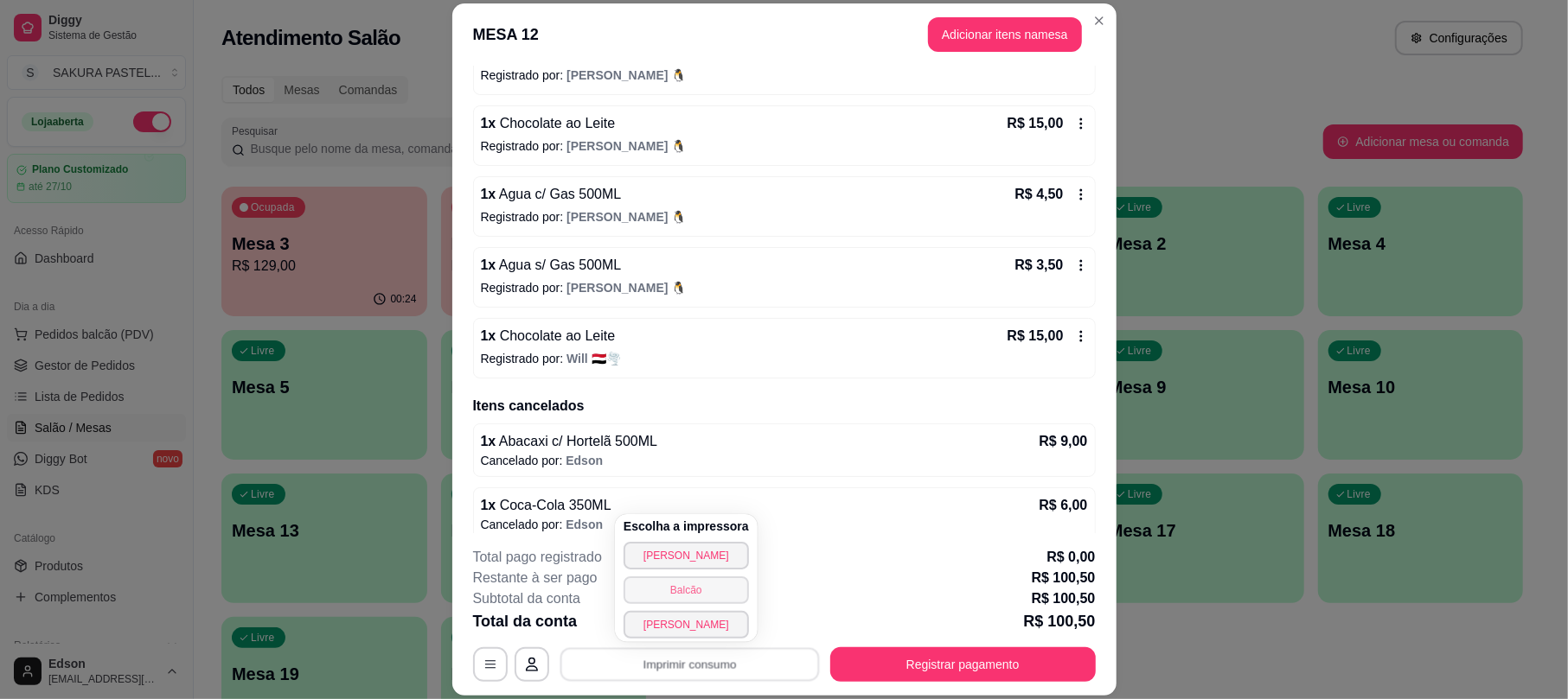
click at [707, 591] on button "Balcão" at bounding box center [686, 590] width 125 height 28
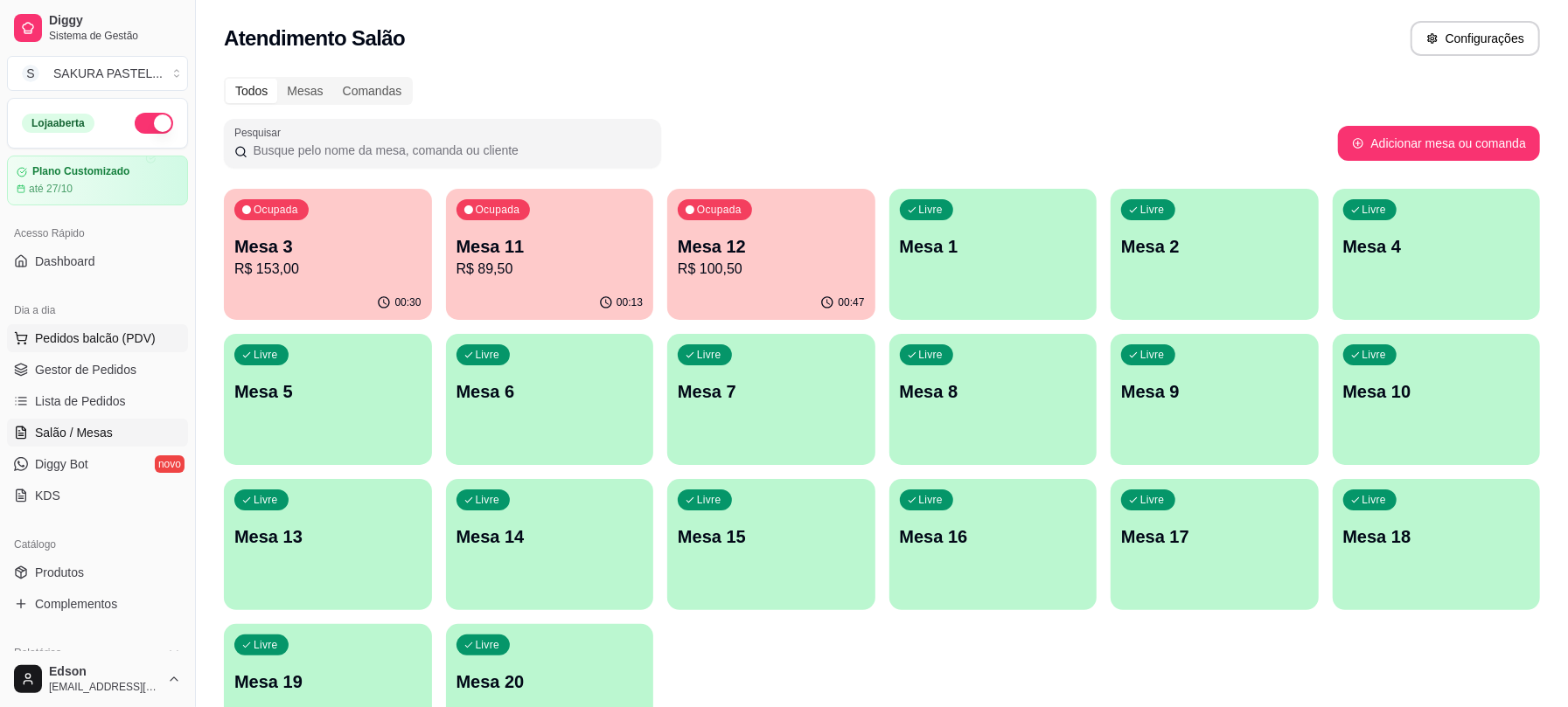
click at [127, 337] on span "Pedidos balcão (PDV)" at bounding box center [96, 338] width 121 height 18
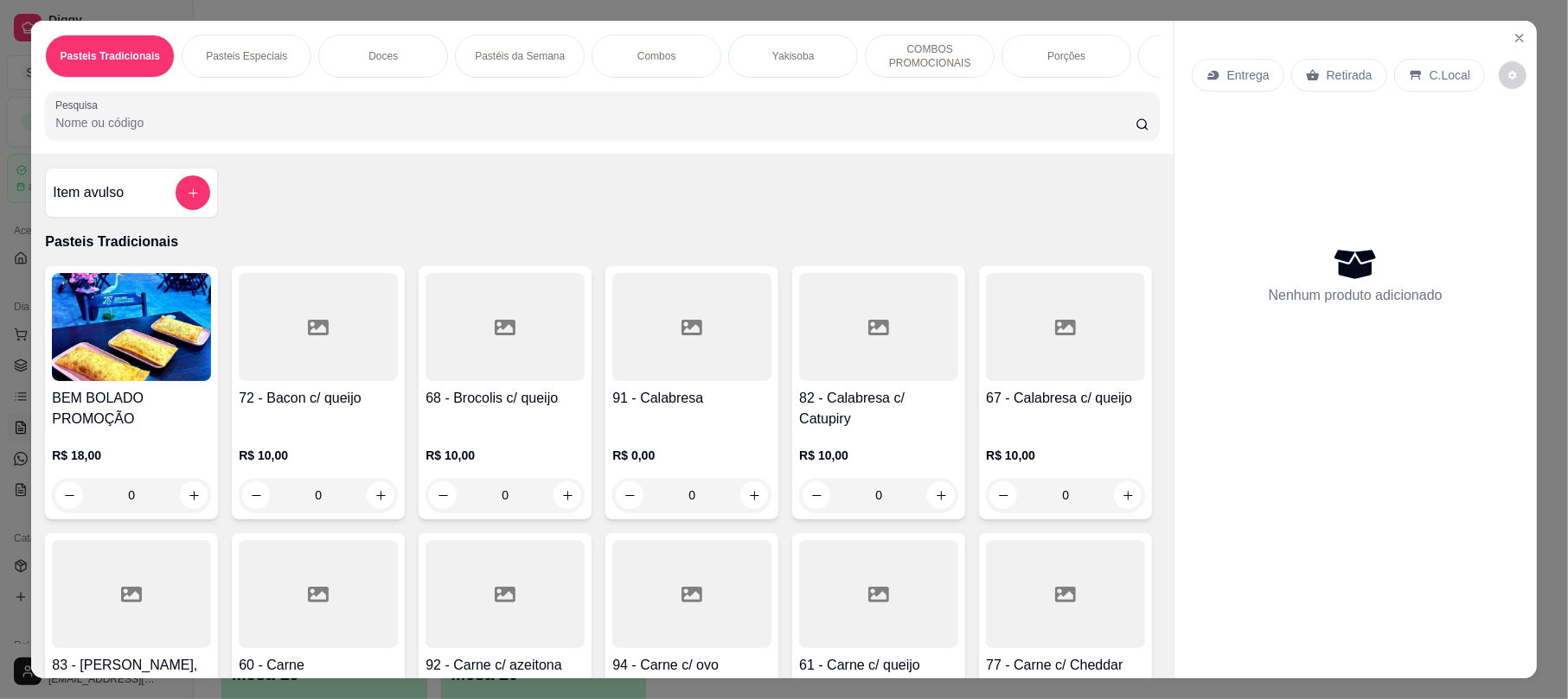
click at [373, 131] on input "Pesquisa" at bounding box center [595, 122] width 1080 height 17
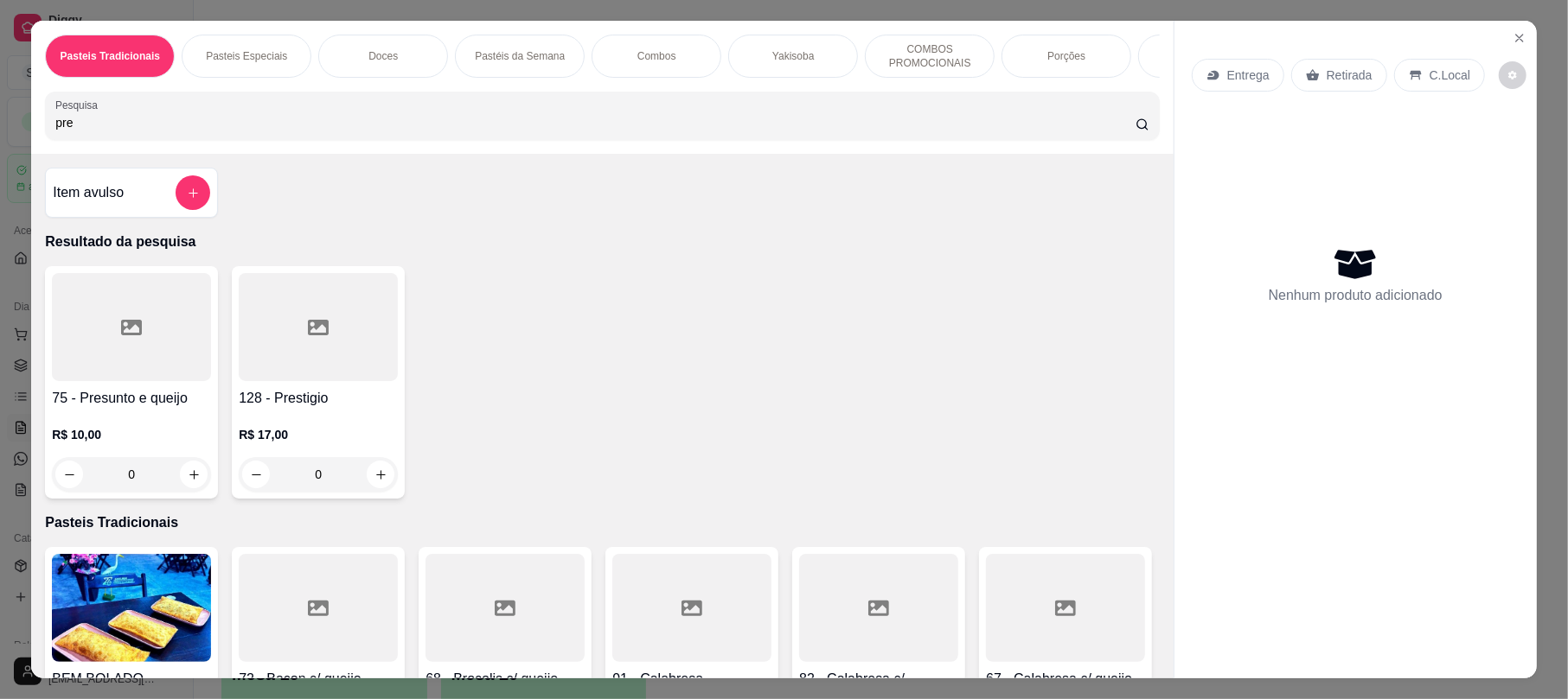
type input "pre"
click at [125, 373] on div at bounding box center [131, 327] width 159 height 108
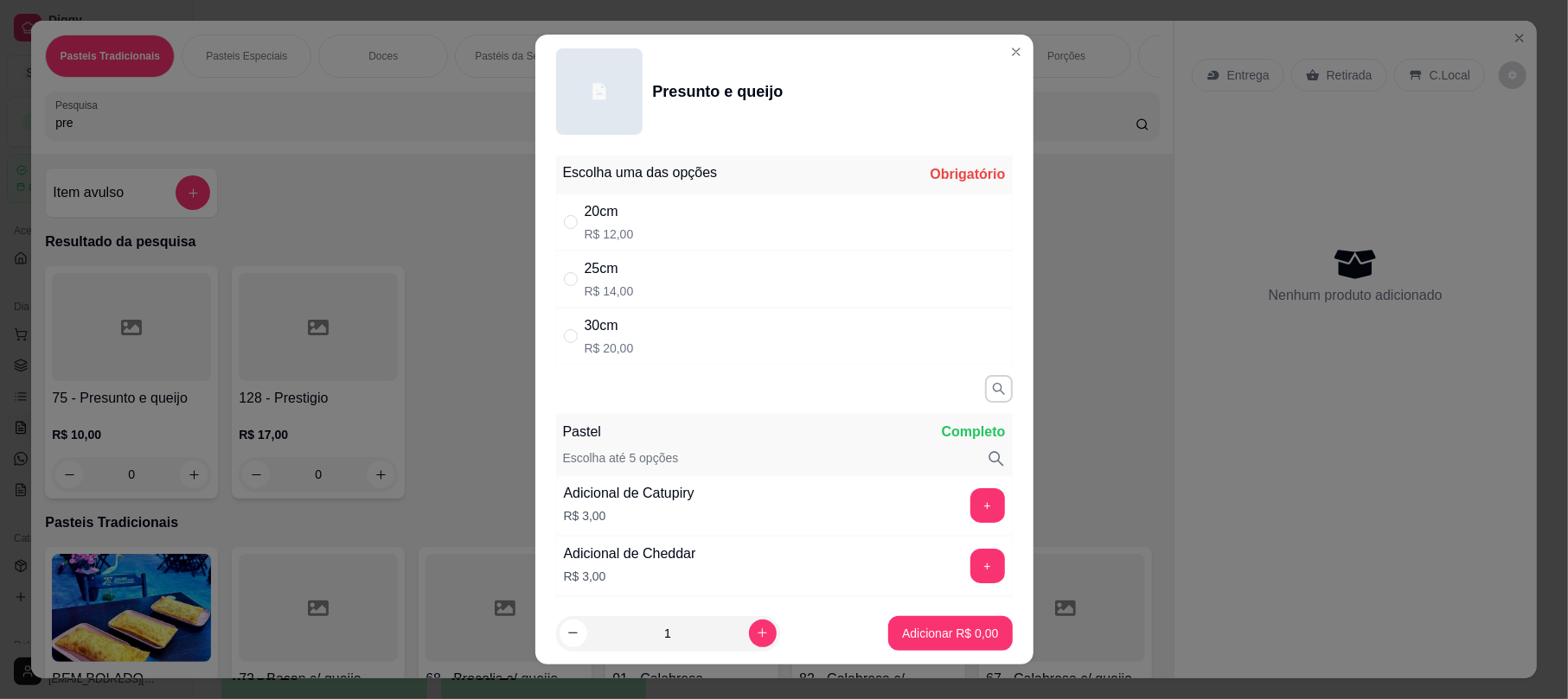
click at [735, 287] on div "25cm R$ 14,00" at bounding box center [784, 279] width 457 height 57
radio input "true"
click at [901, 629] on p "Adicionar R$ 14,00" at bounding box center [947, 633] width 100 height 17
type input "1"
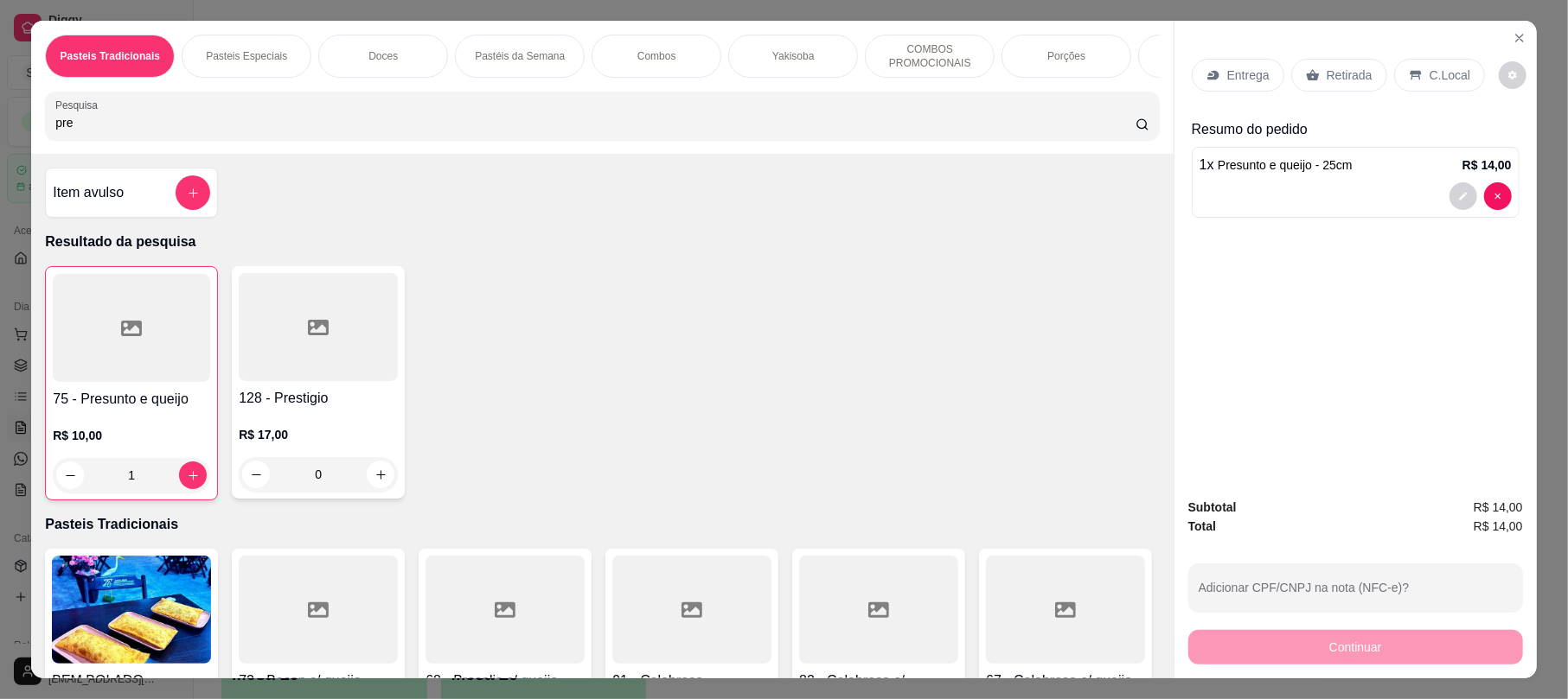
click at [1334, 94] on div "Entrega Retirada C.Local" at bounding box center [1355, 75] width 328 height 61
click at [1333, 84] on p "Retirada" at bounding box center [1349, 74] width 46 height 17
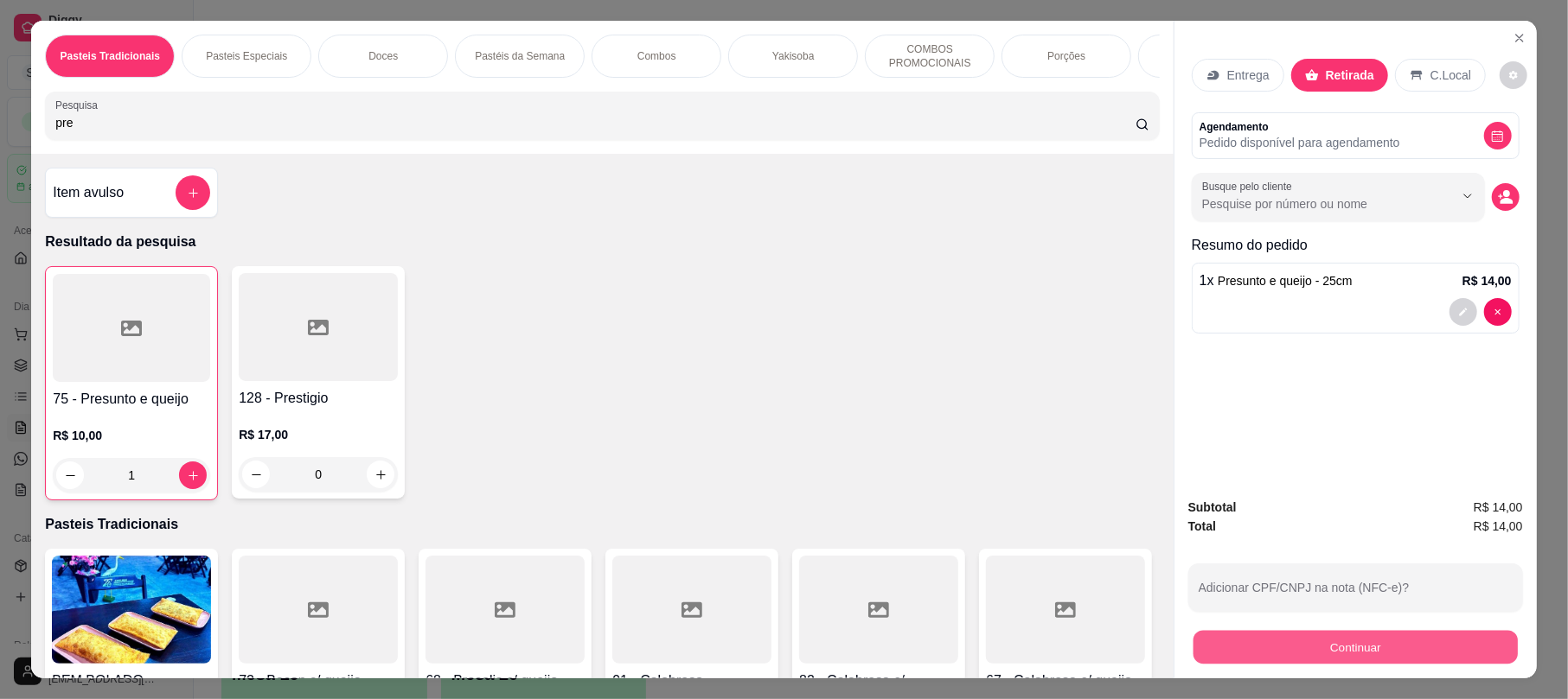
click at [1334, 631] on button "Continuar" at bounding box center [1355, 647] width 324 height 34
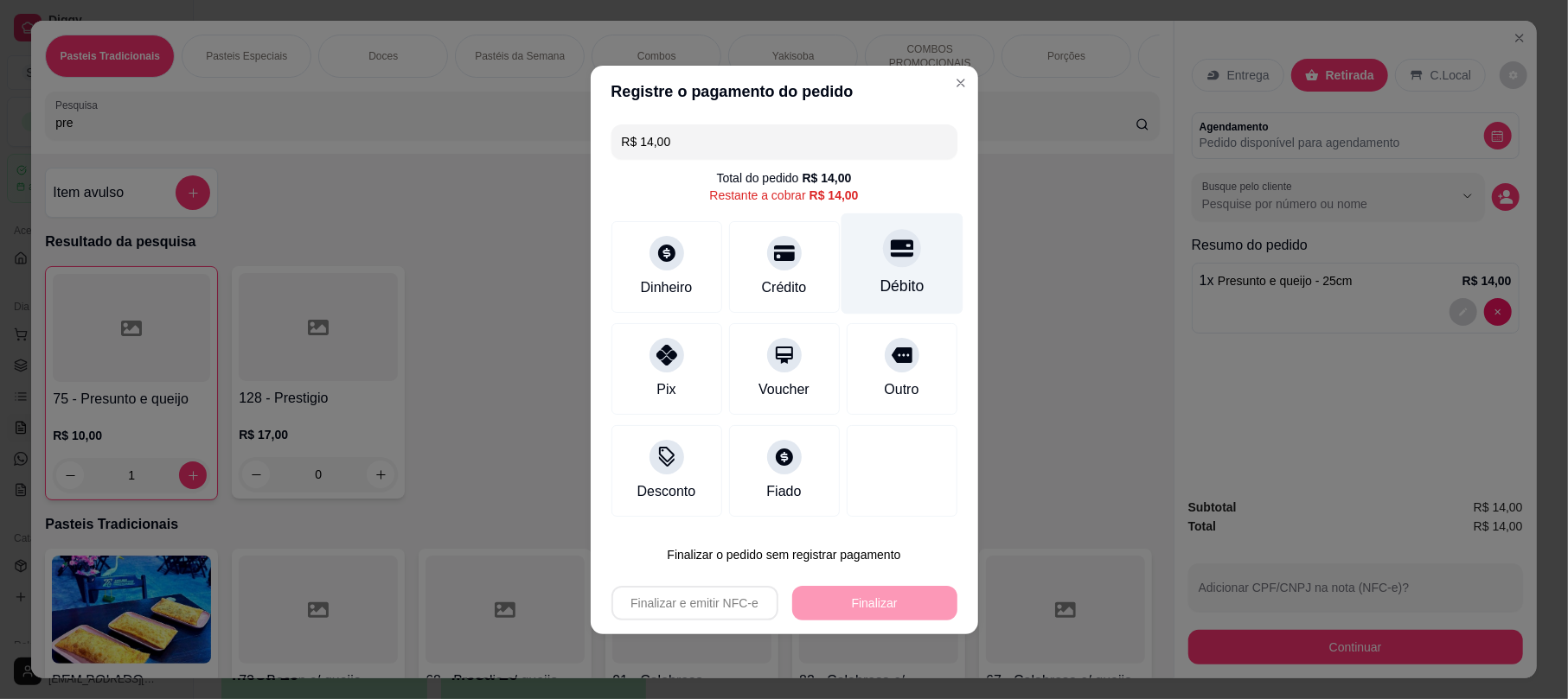
click at [901, 266] on div "Débito" at bounding box center [901, 263] width 122 height 101
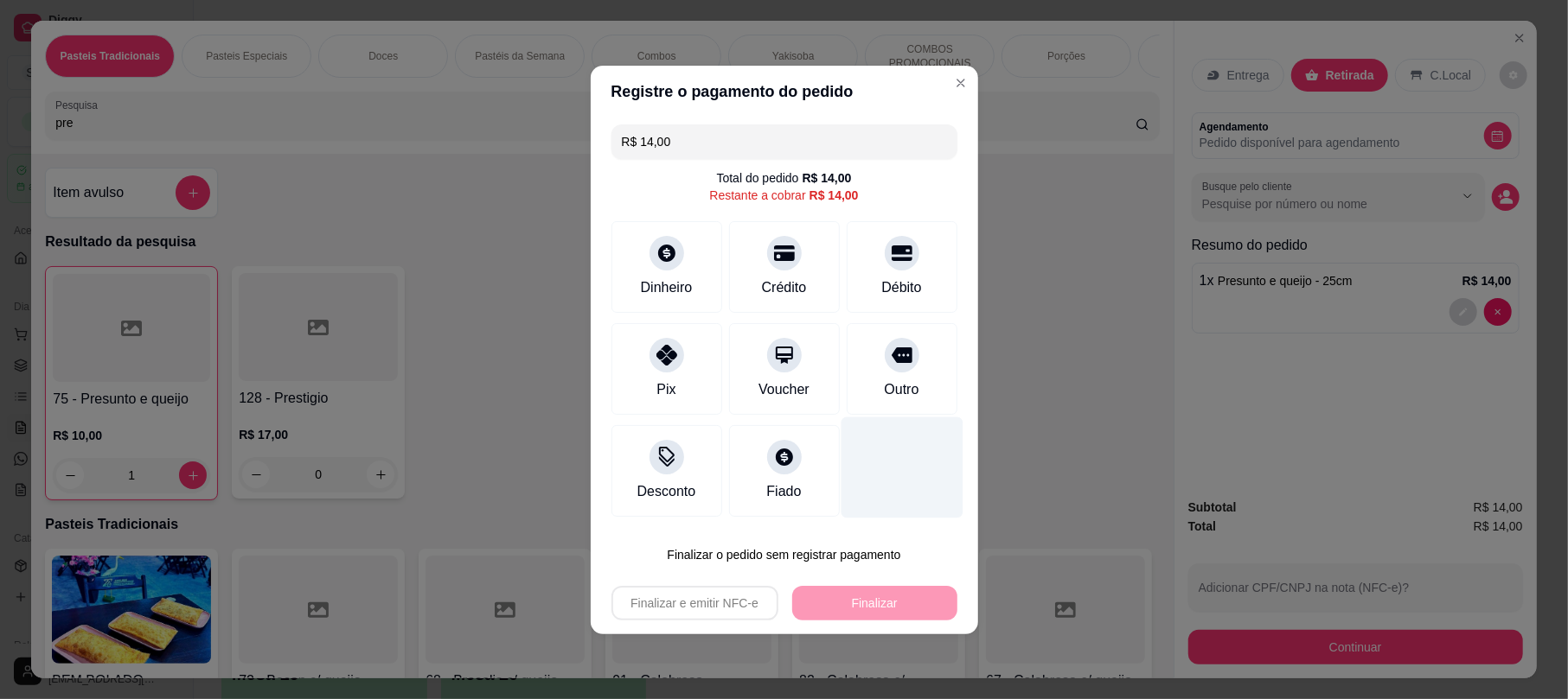
type input "R$ 0,00"
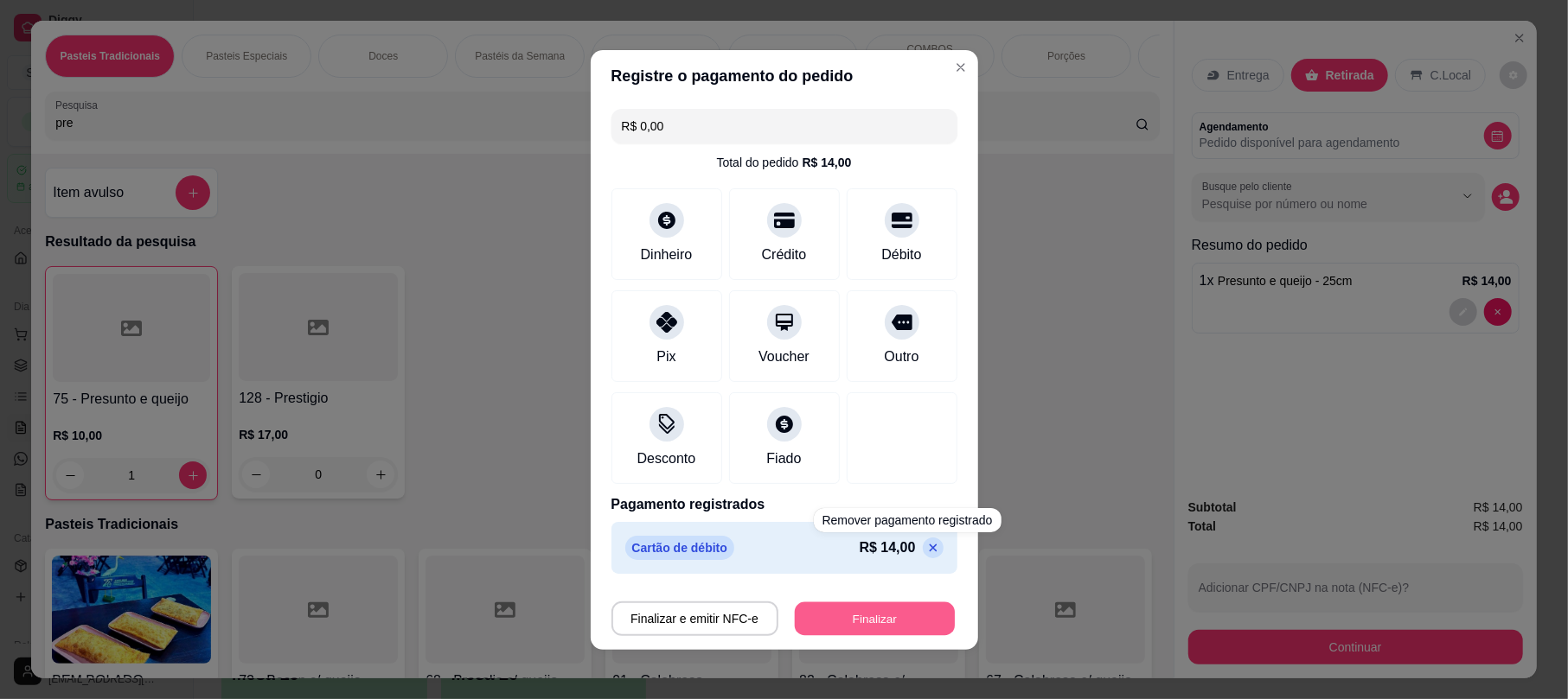
click at [846, 631] on button "Finalizar" at bounding box center [875, 618] width 160 height 34
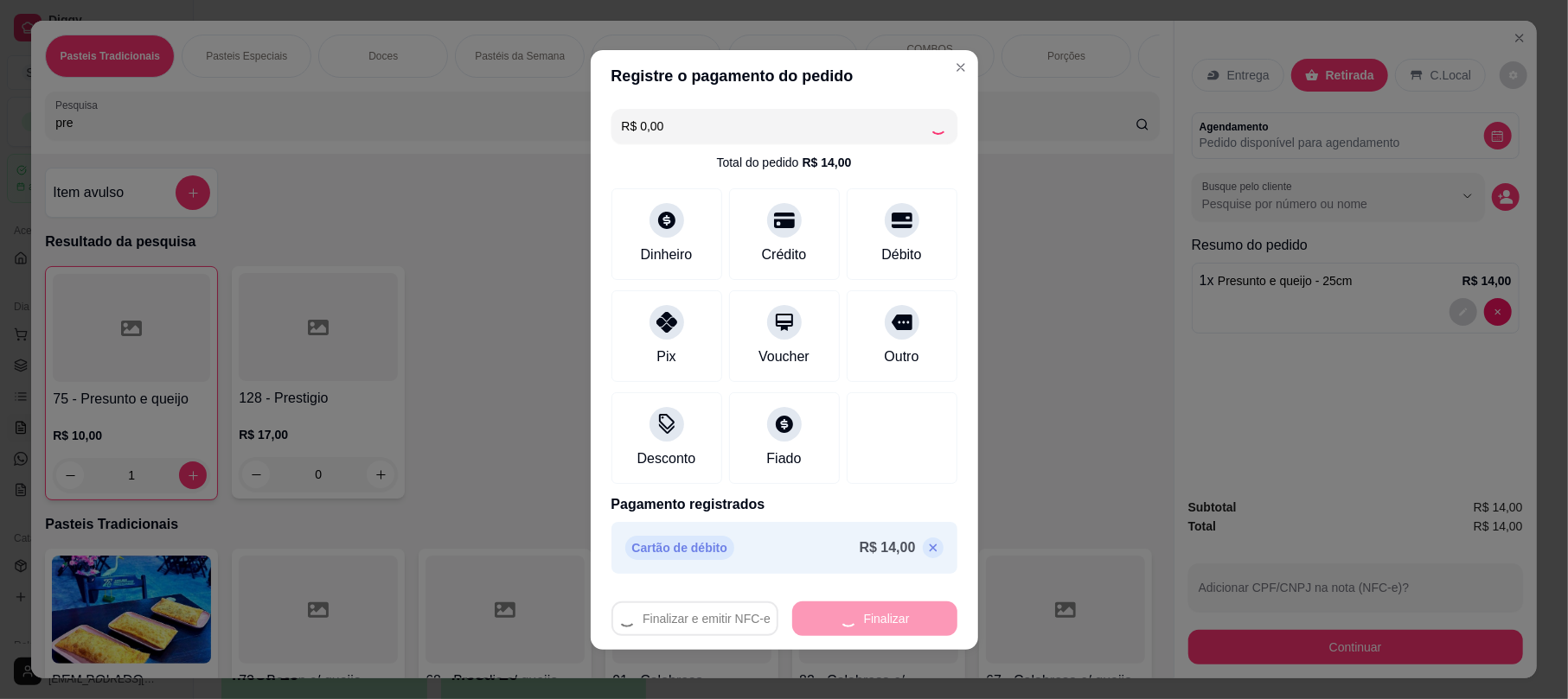
type input "0"
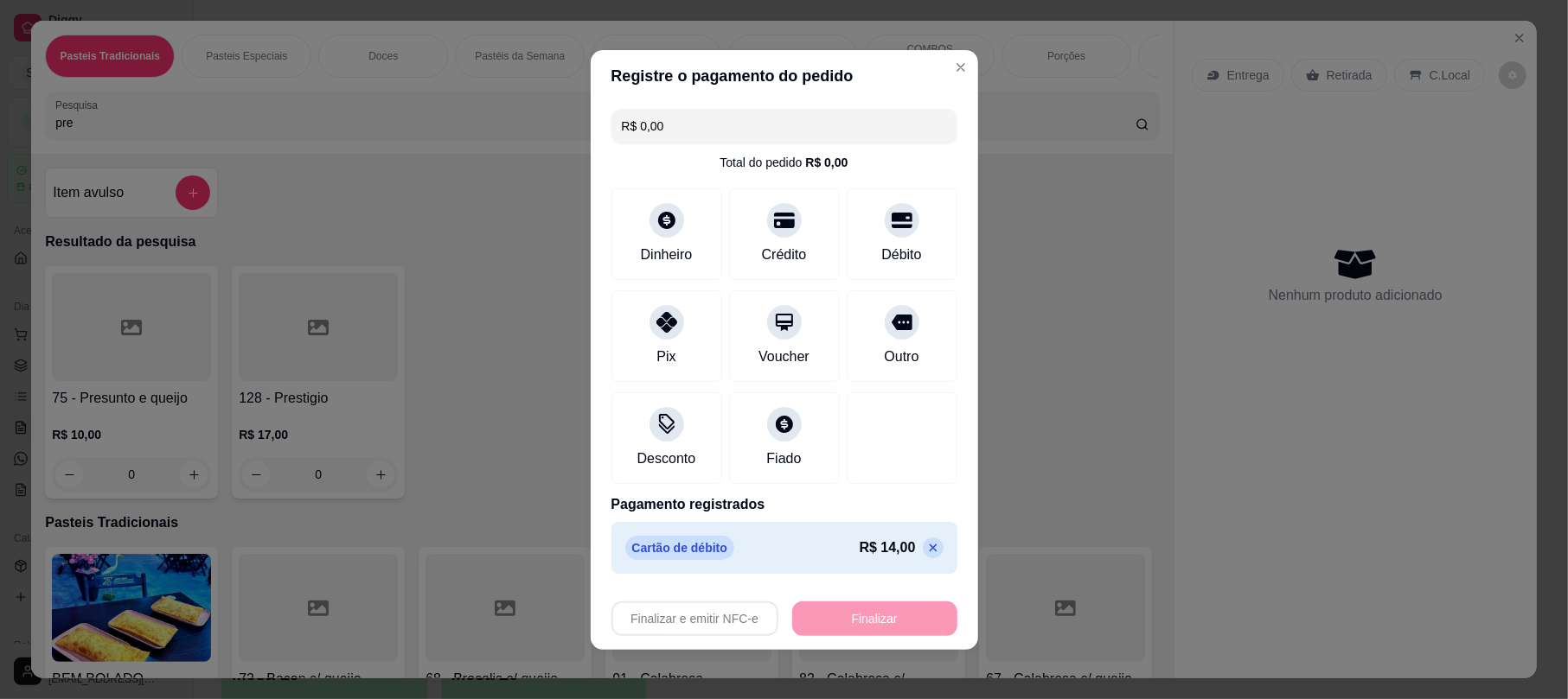
type input "-R$ 14,00"
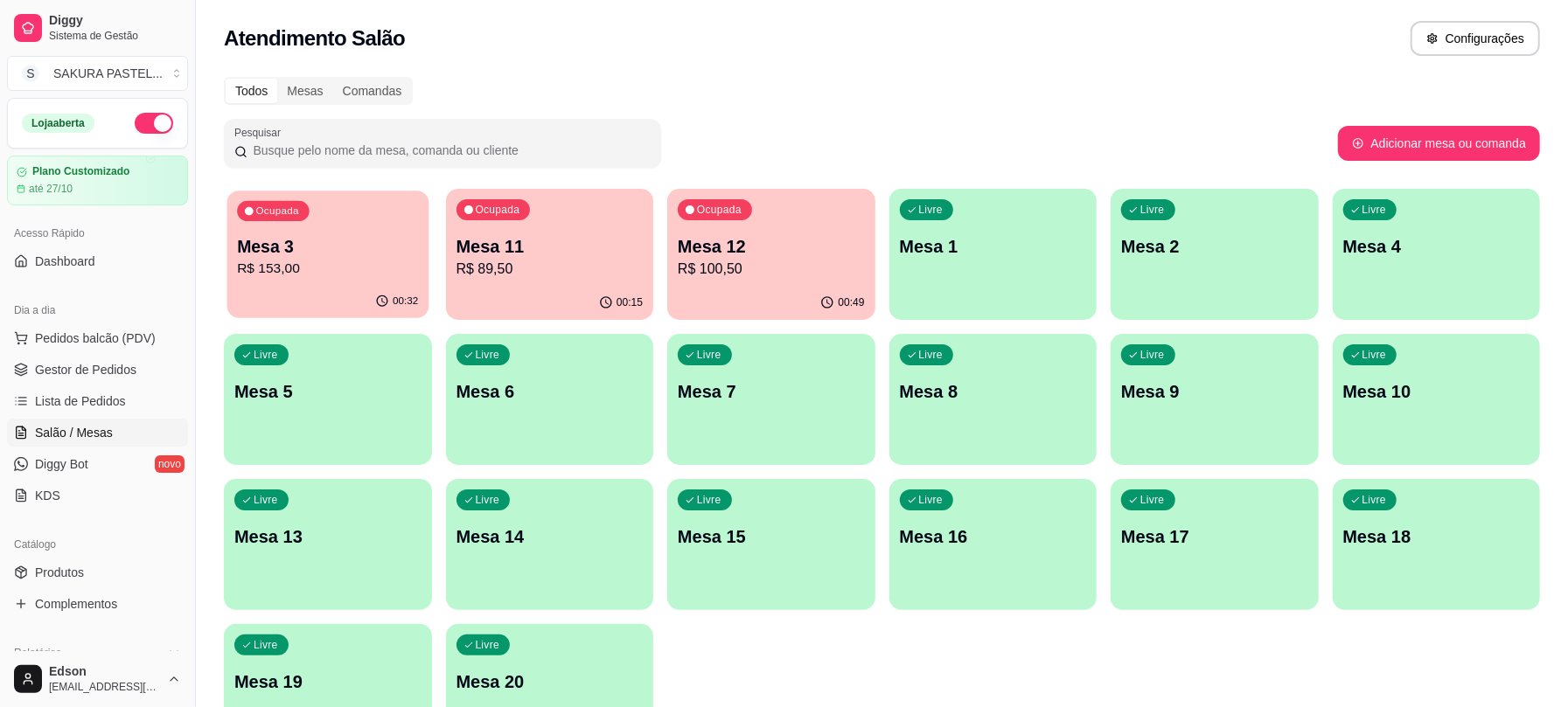
click at [331, 262] on p "R$ 153,00" at bounding box center [327, 268] width 181 height 20
click at [110, 391] on link "Lista de Pedidos" at bounding box center [98, 401] width 181 height 28
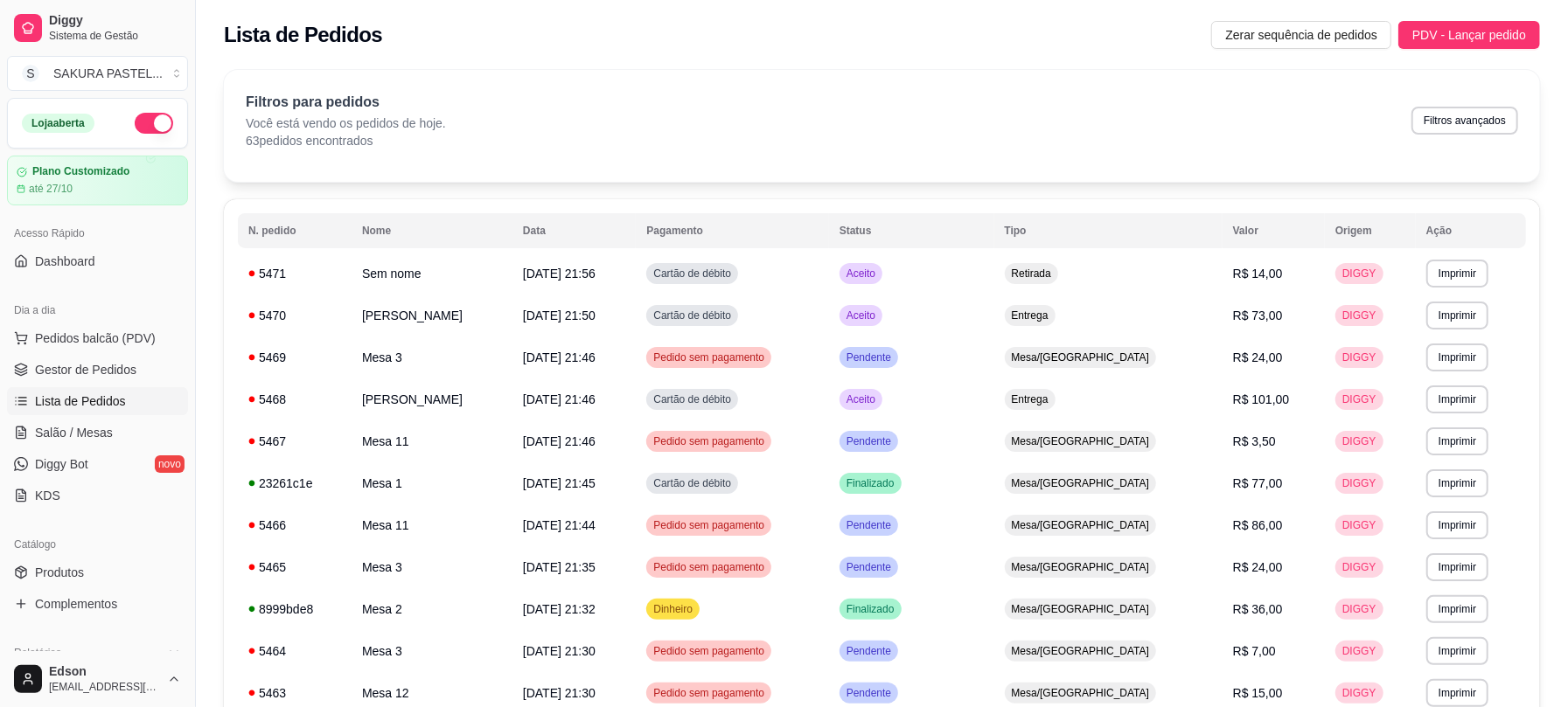
drag, startPoint x: 1565, startPoint y: 290, endPoint x: 1585, endPoint y: 268, distance: 29.7
click at [1469, 330] on html "Diggy Sistema de Gestão S SAKURA PASTEL ... Loja aberta Plano Customizado até 2…" at bounding box center [784, 353] width 1568 height 707
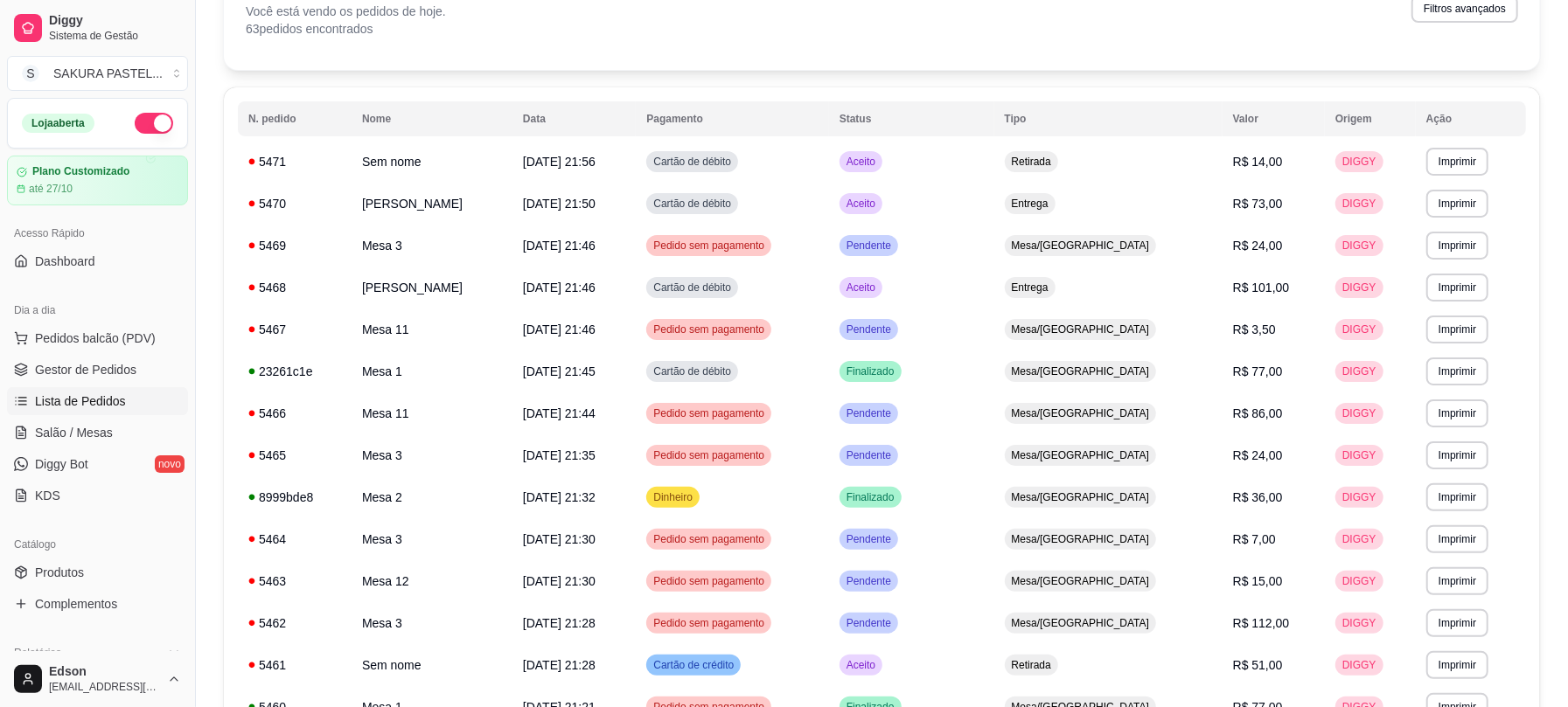
scroll to position [140, 0]
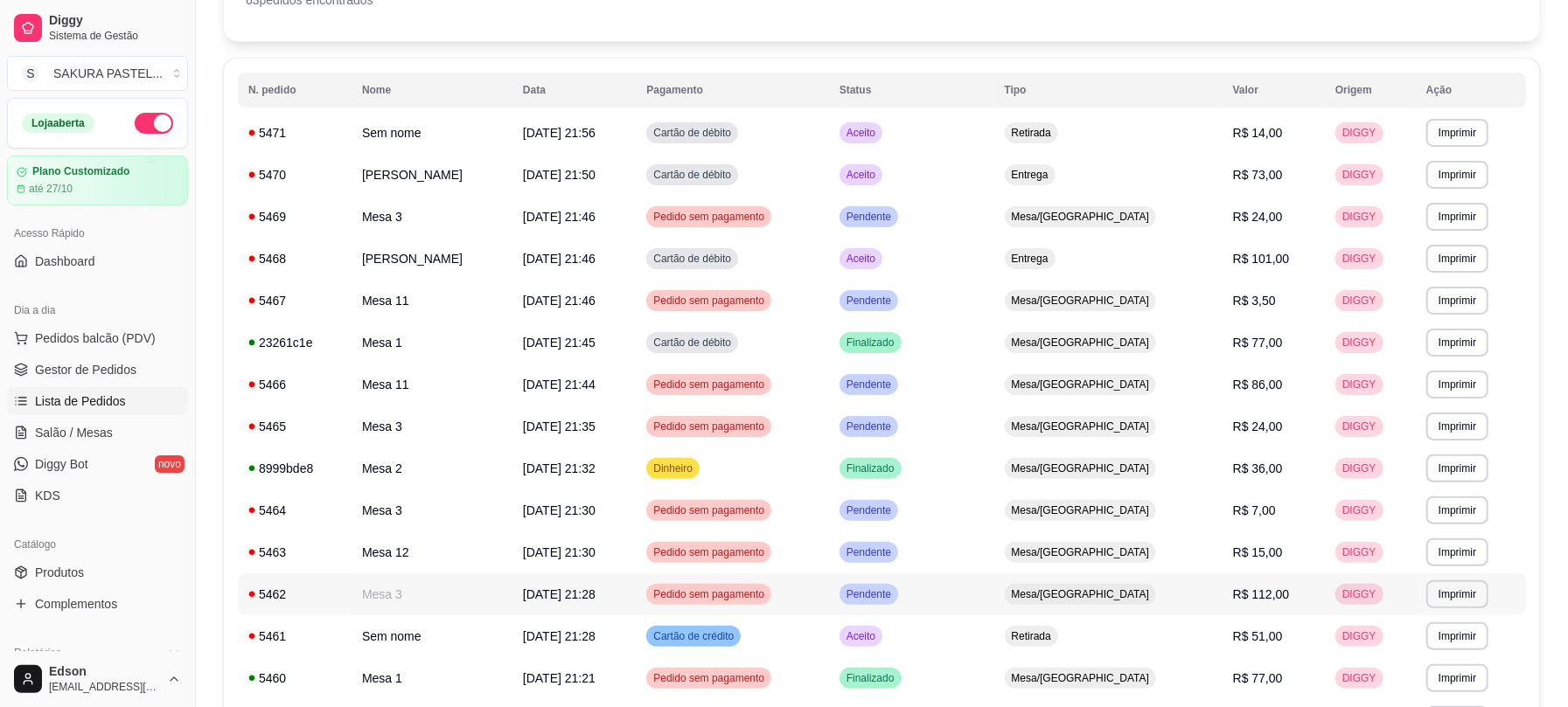
click at [481, 582] on td "Mesa 3" at bounding box center [431, 594] width 161 height 42
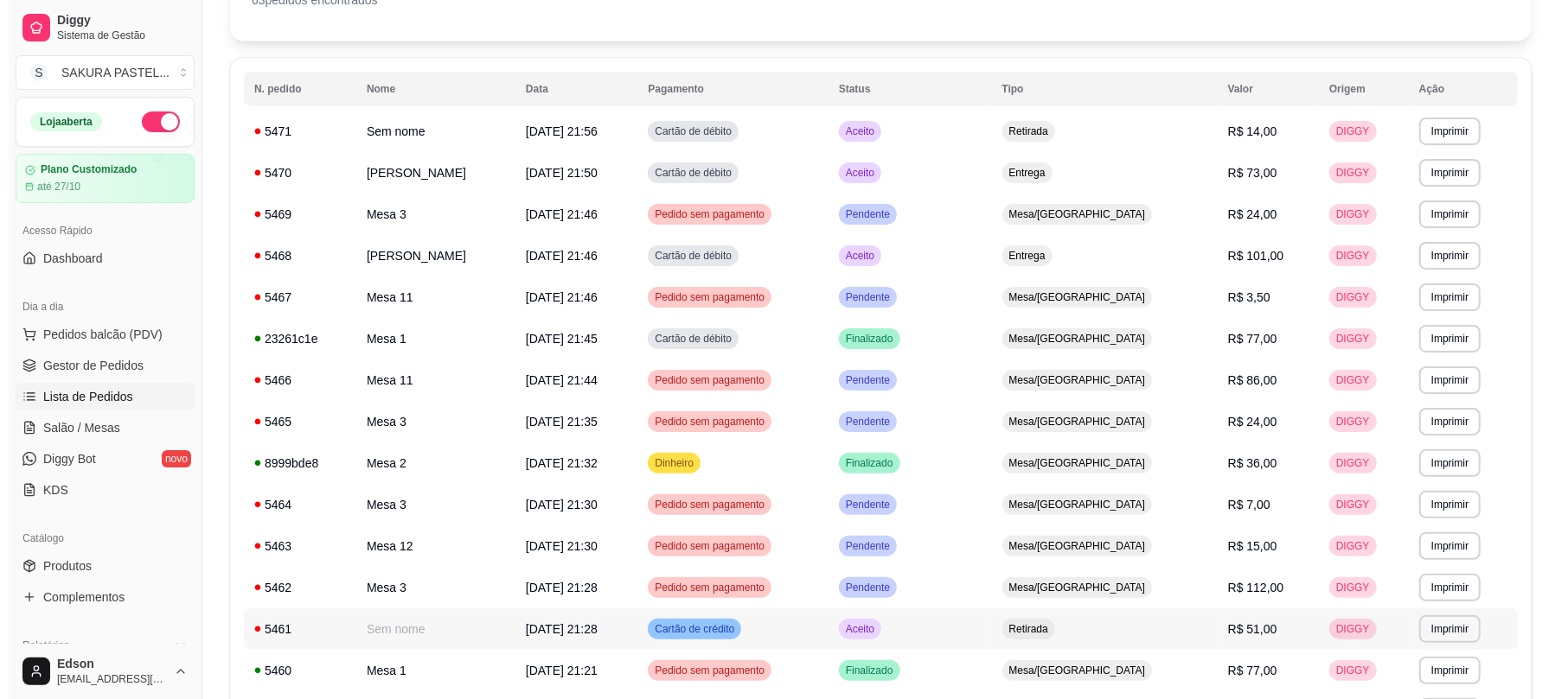
scroll to position [751, 0]
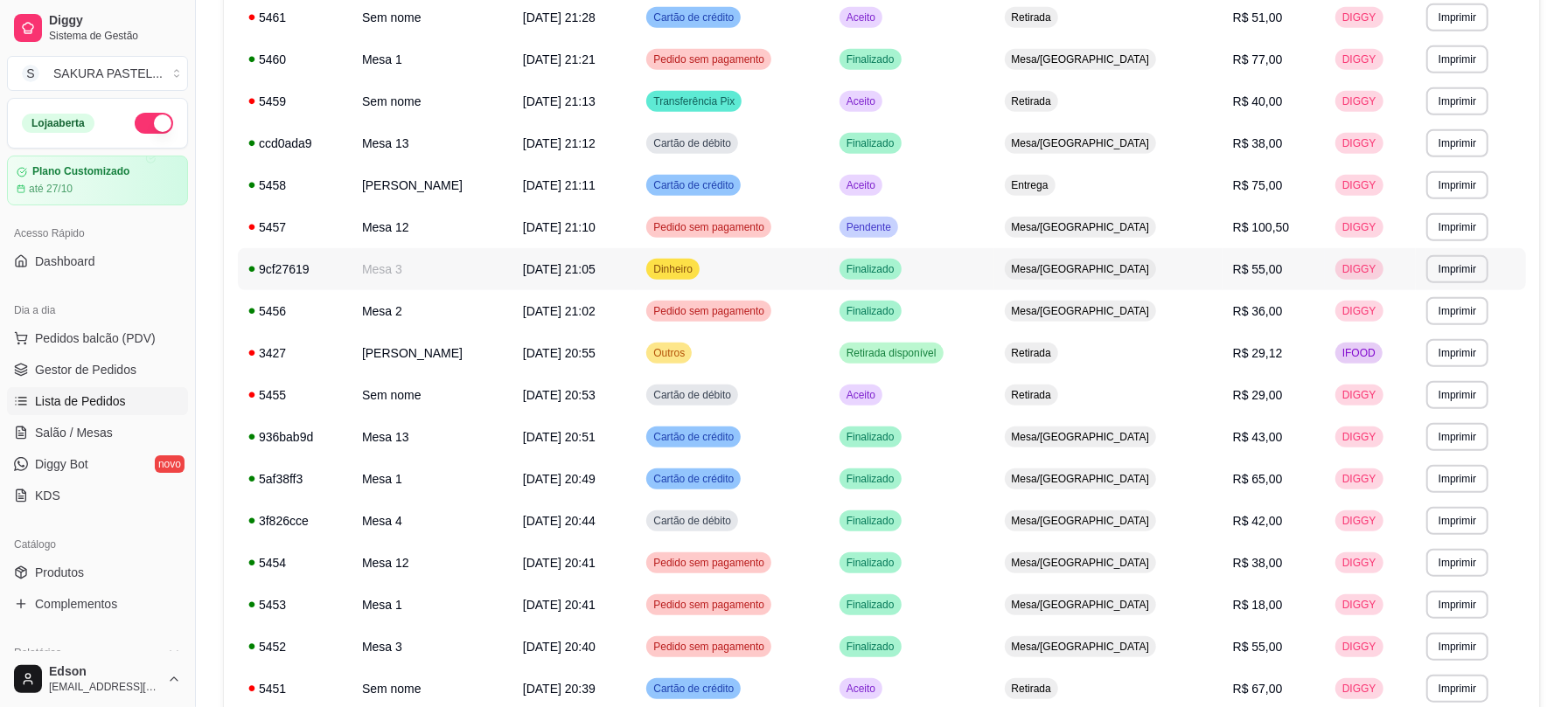
click at [445, 273] on td "Mesa 3" at bounding box center [431, 268] width 161 height 42
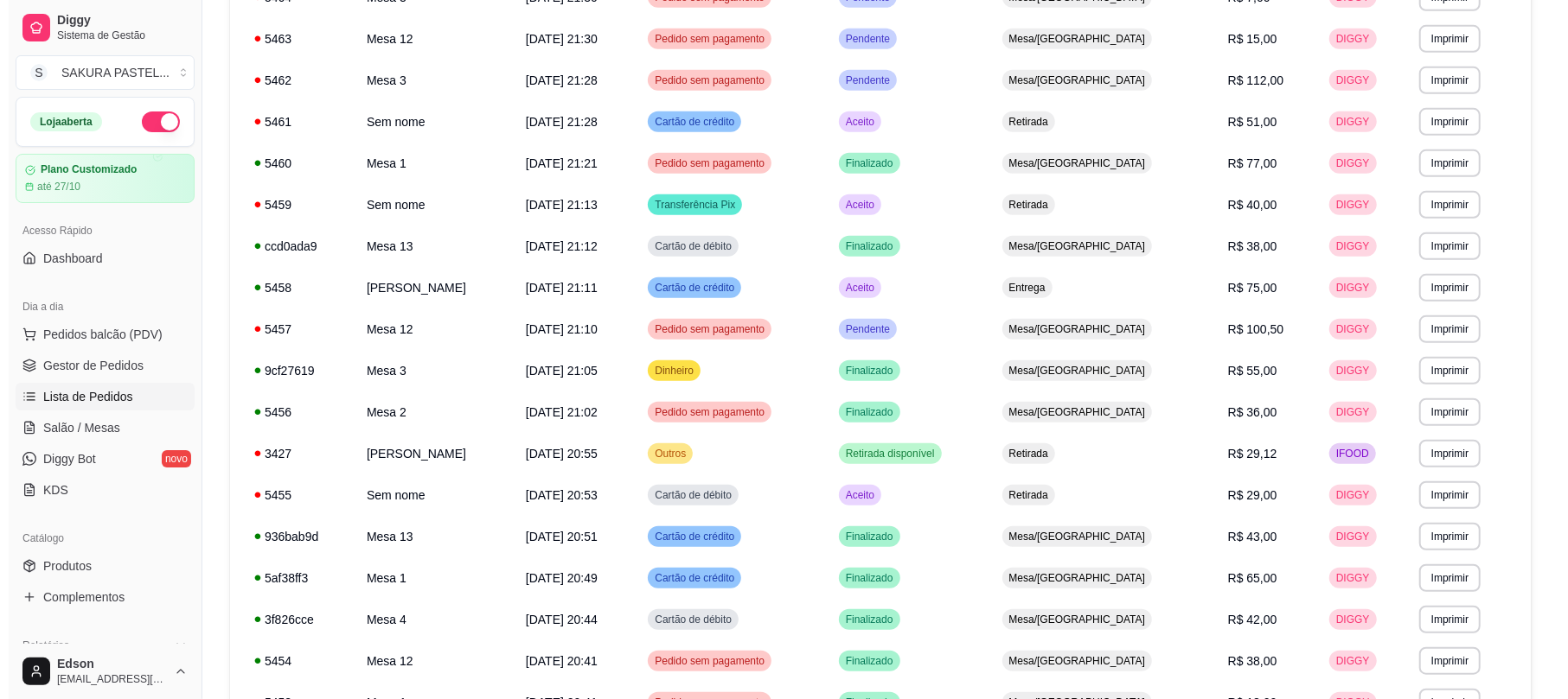
scroll to position [609, 0]
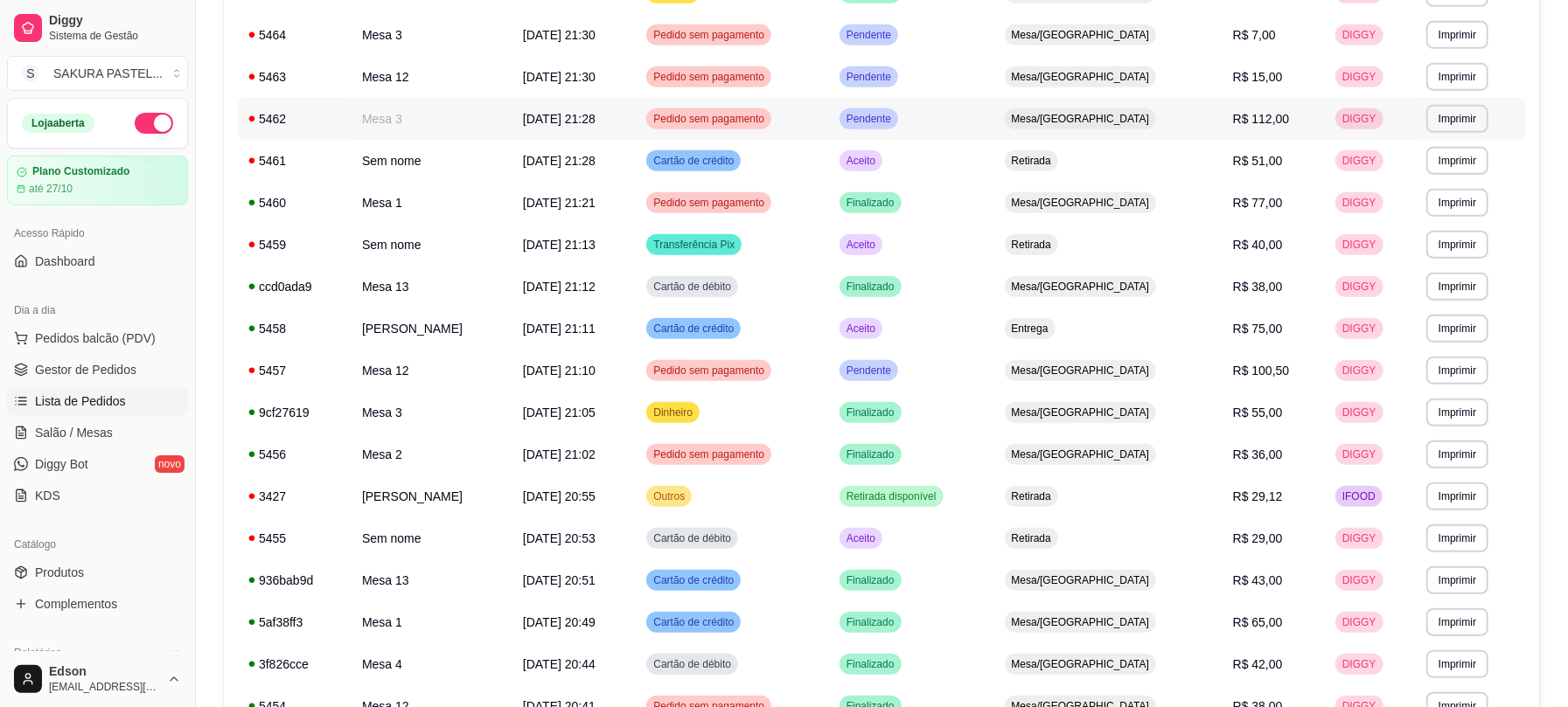
click at [468, 120] on td "Mesa 3" at bounding box center [431, 118] width 161 height 42
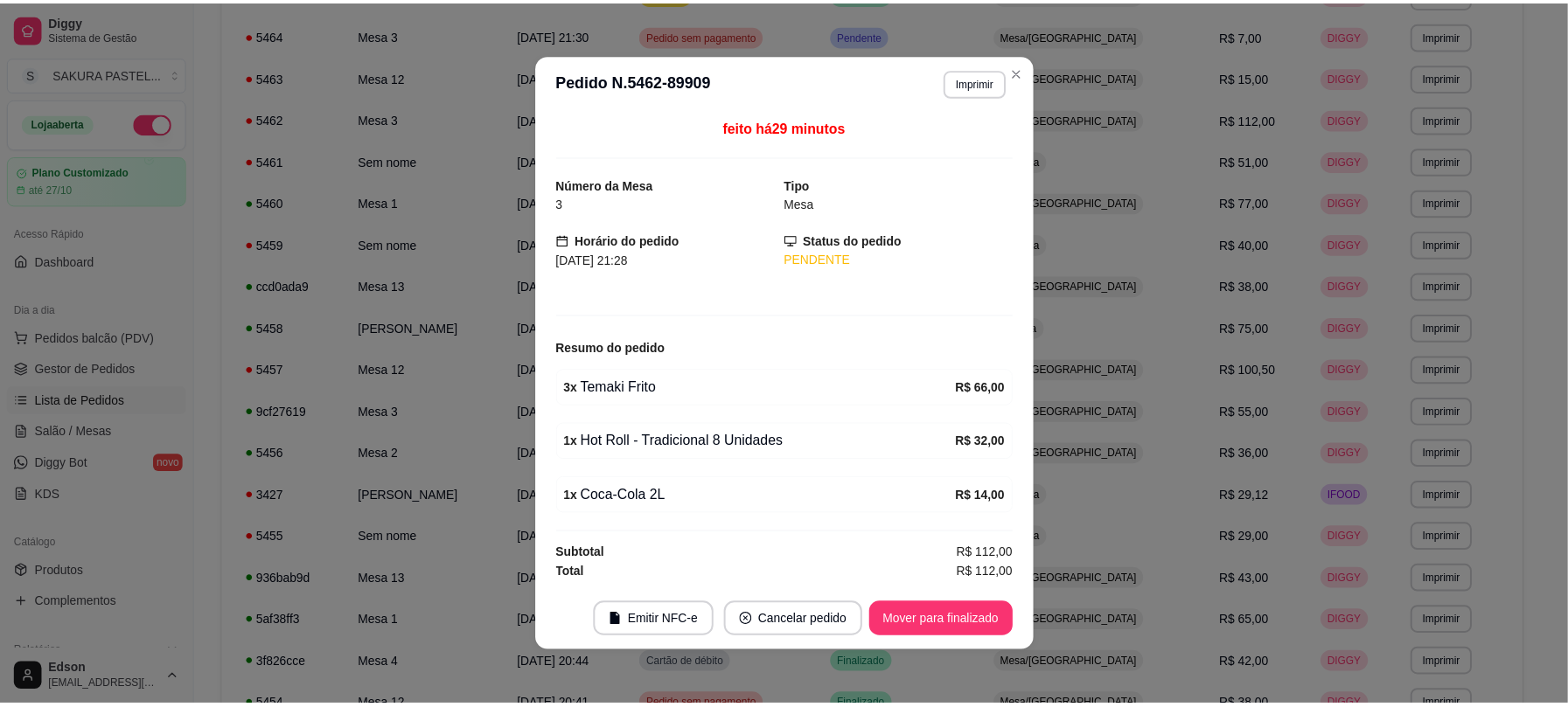
scroll to position [4, 0]
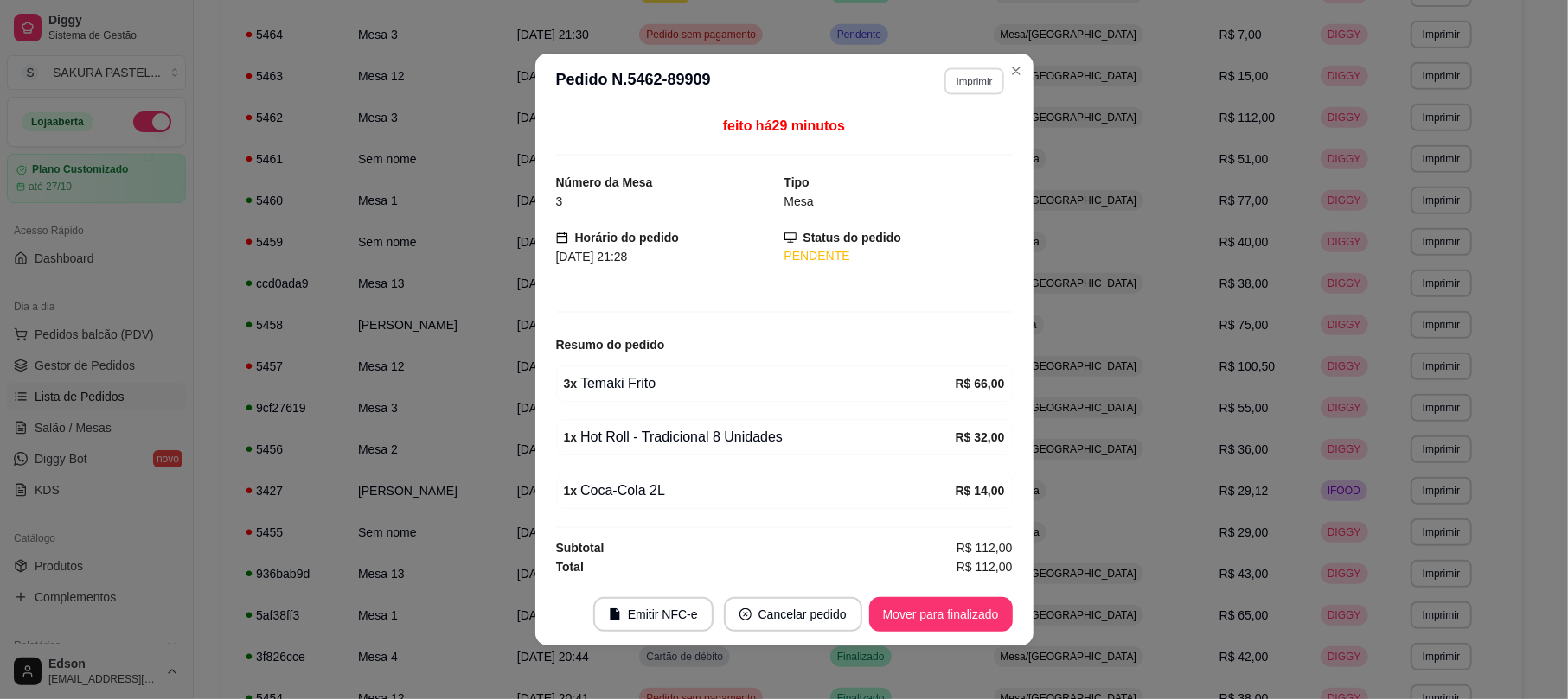
click at [971, 71] on button "Imprimir" at bounding box center [973, 80] width 60 height 27
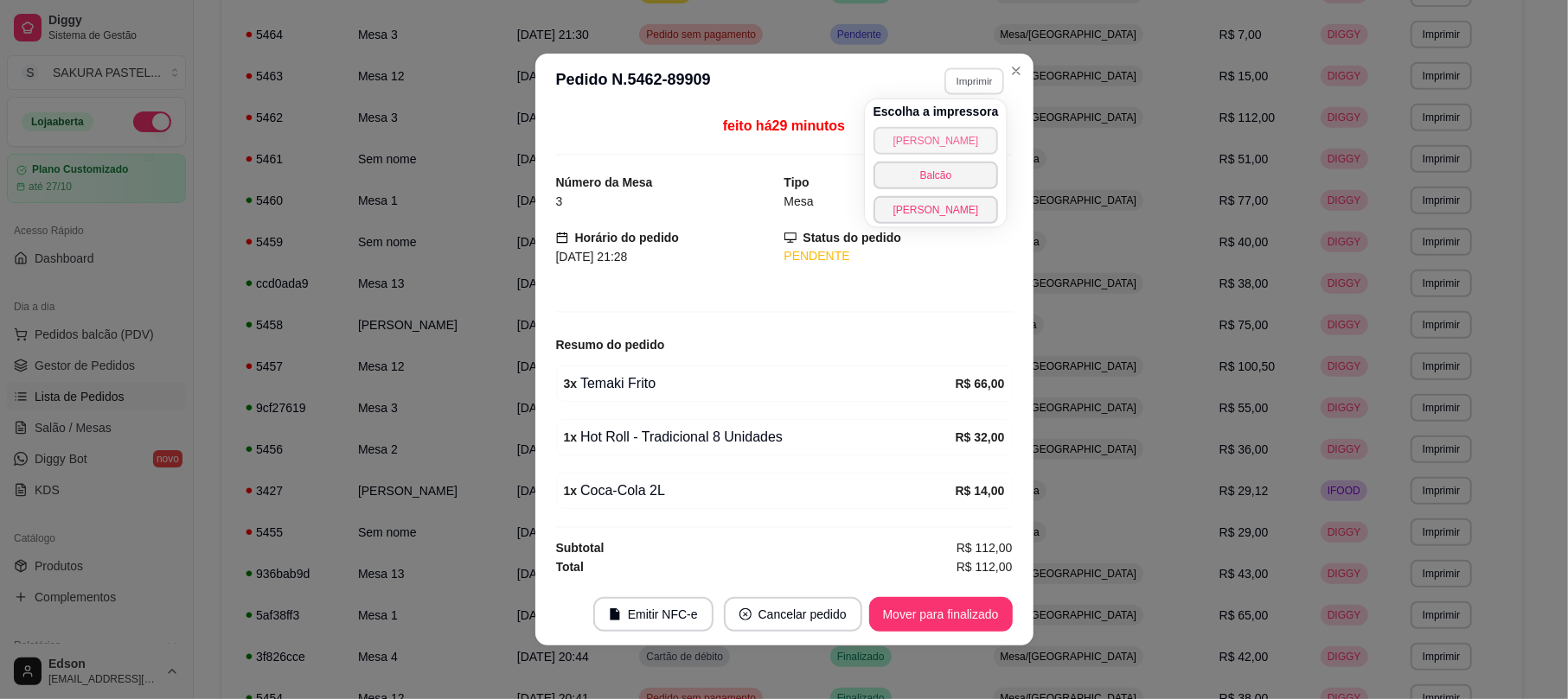
click at [956, 139] on button "[PERSON_NAME]" at bounding box center [936, 141] width 125 height 28
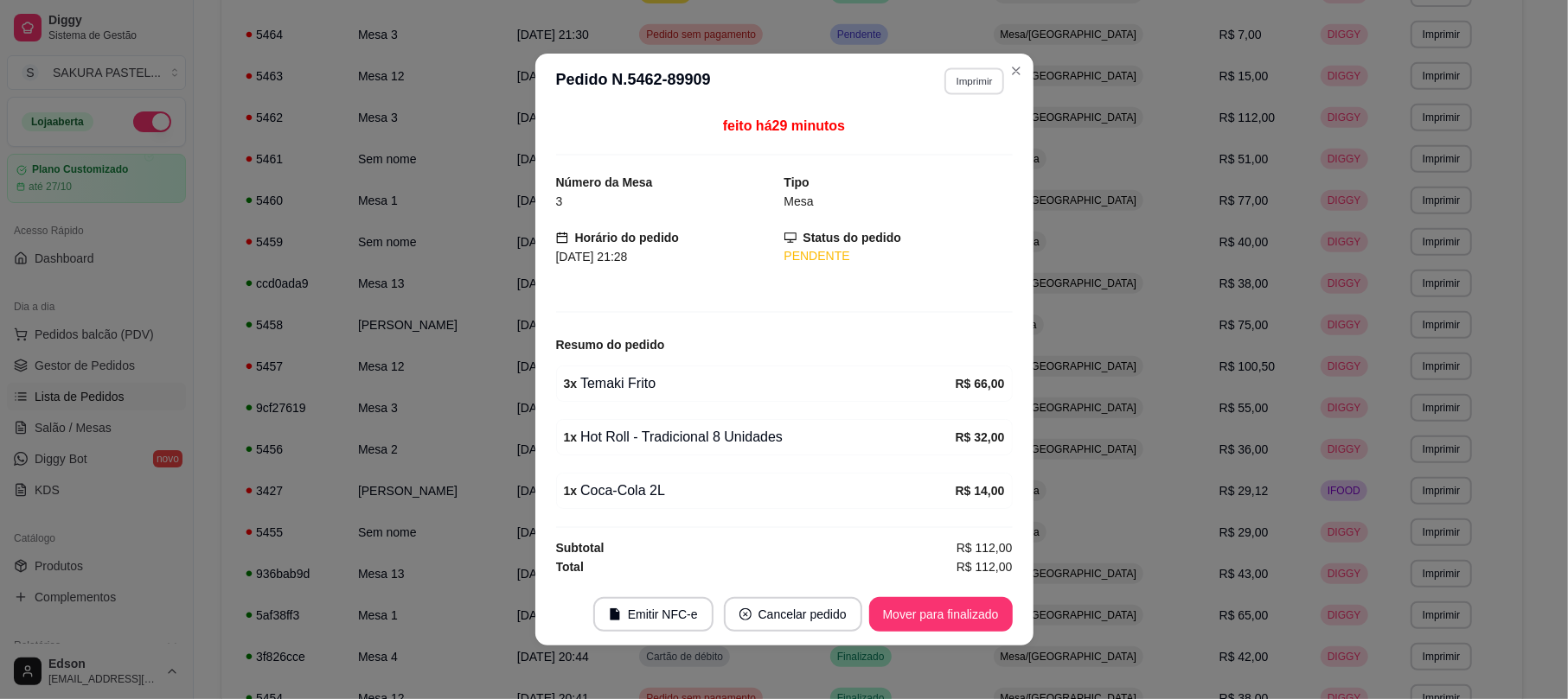
click at [977, 84] on button "Imprimir" at bounding box center [973, 80] width 60 height 27
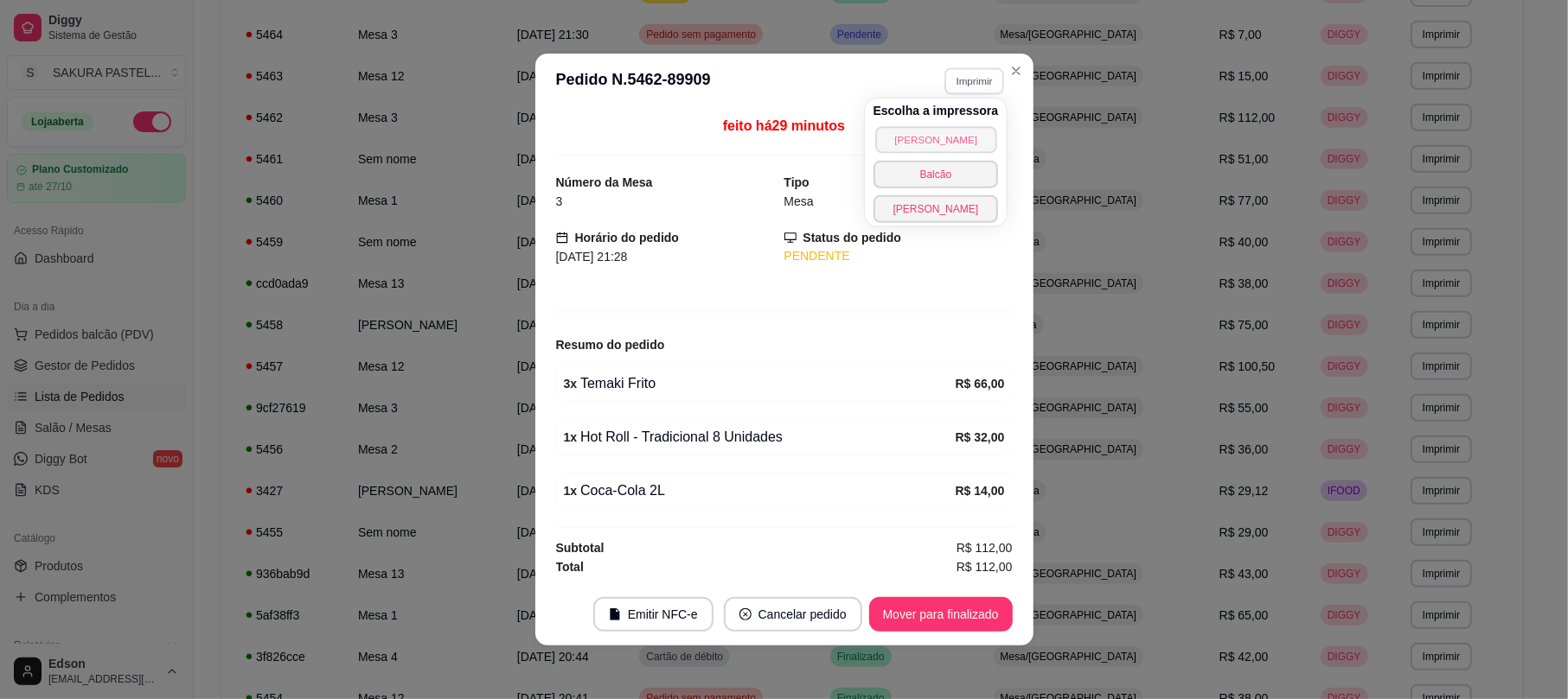
click at [956, 136] on button "[PERSON_NAME]" at bounding box center [936, 139] width 121 height 27
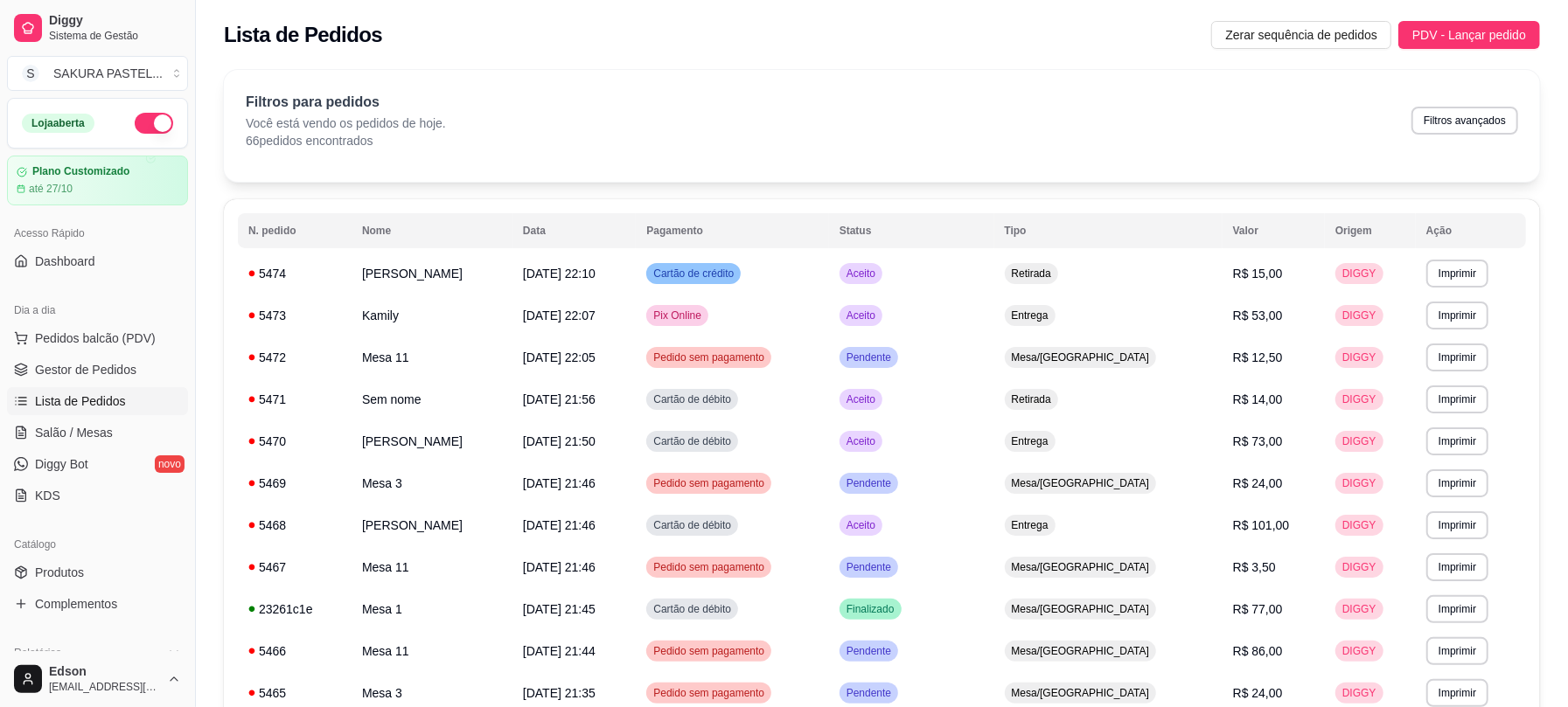
scroll to position [484, 0]
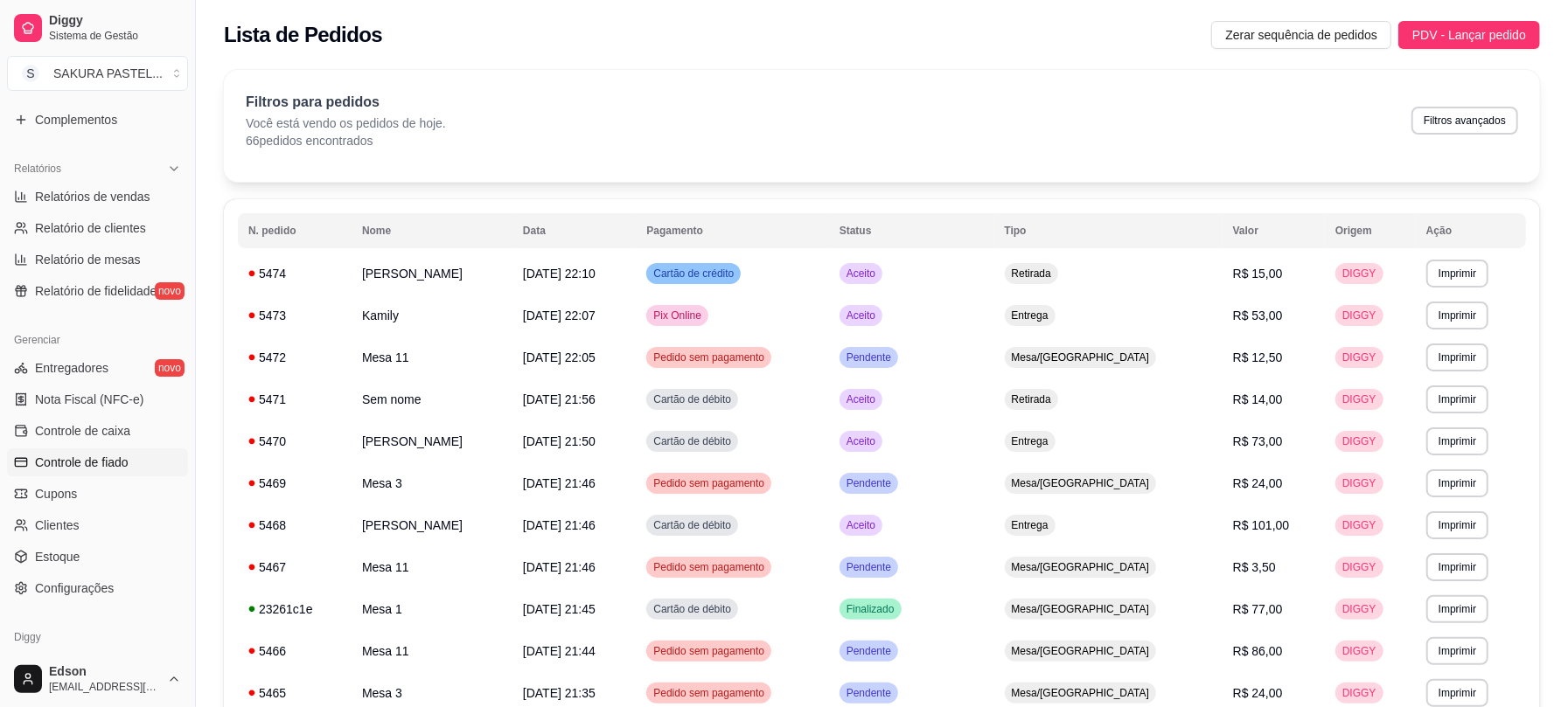
click at [130, 469] on link "Controle de fiado" at bounding box center [98, 463] width 181 height 28
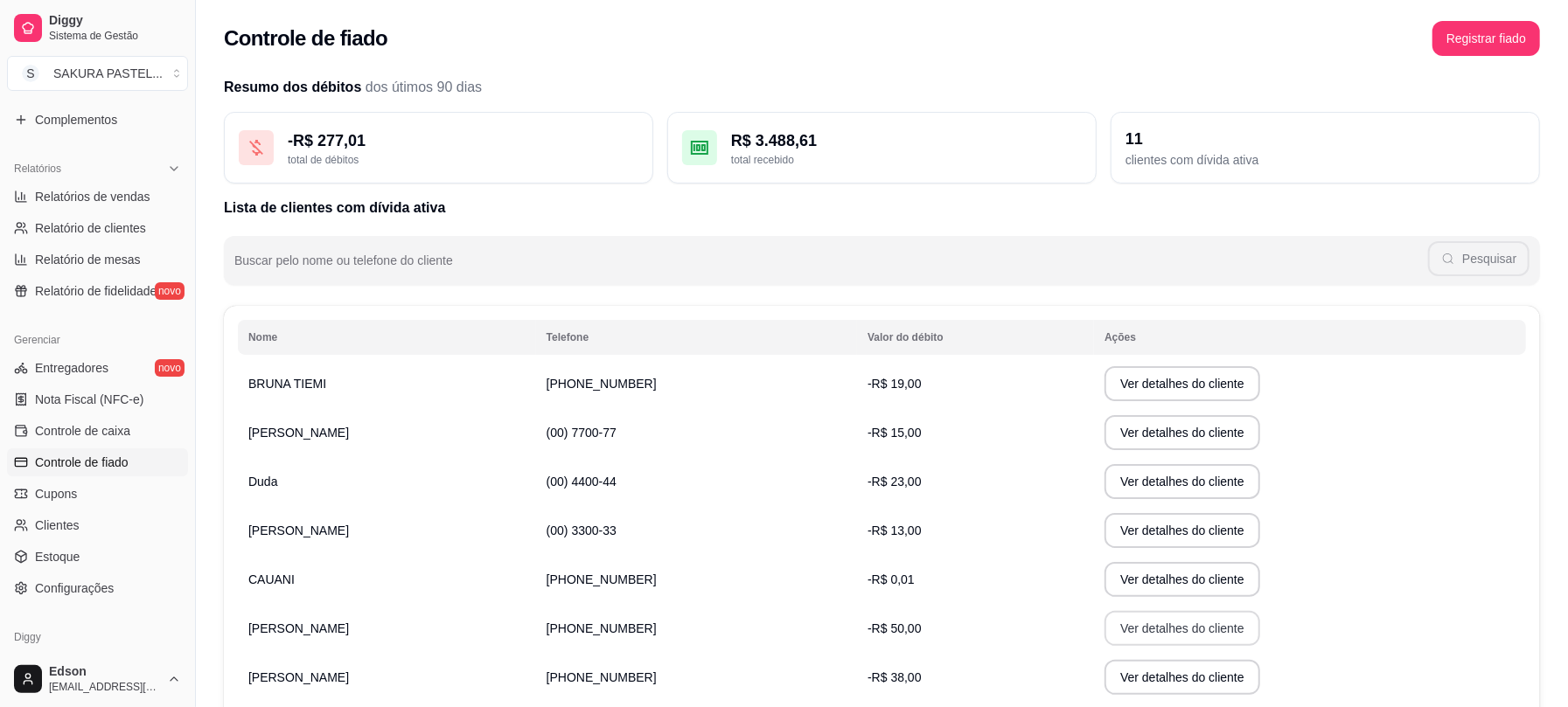
click at [1143, 620] on button "Ver detalhes do cliente" at bounding box center [1181, 629] width 155 height 35
click at [1109, 432] on button "Ver detalhes do cliente" at bounding box center [1181, 433] width 155 height 35
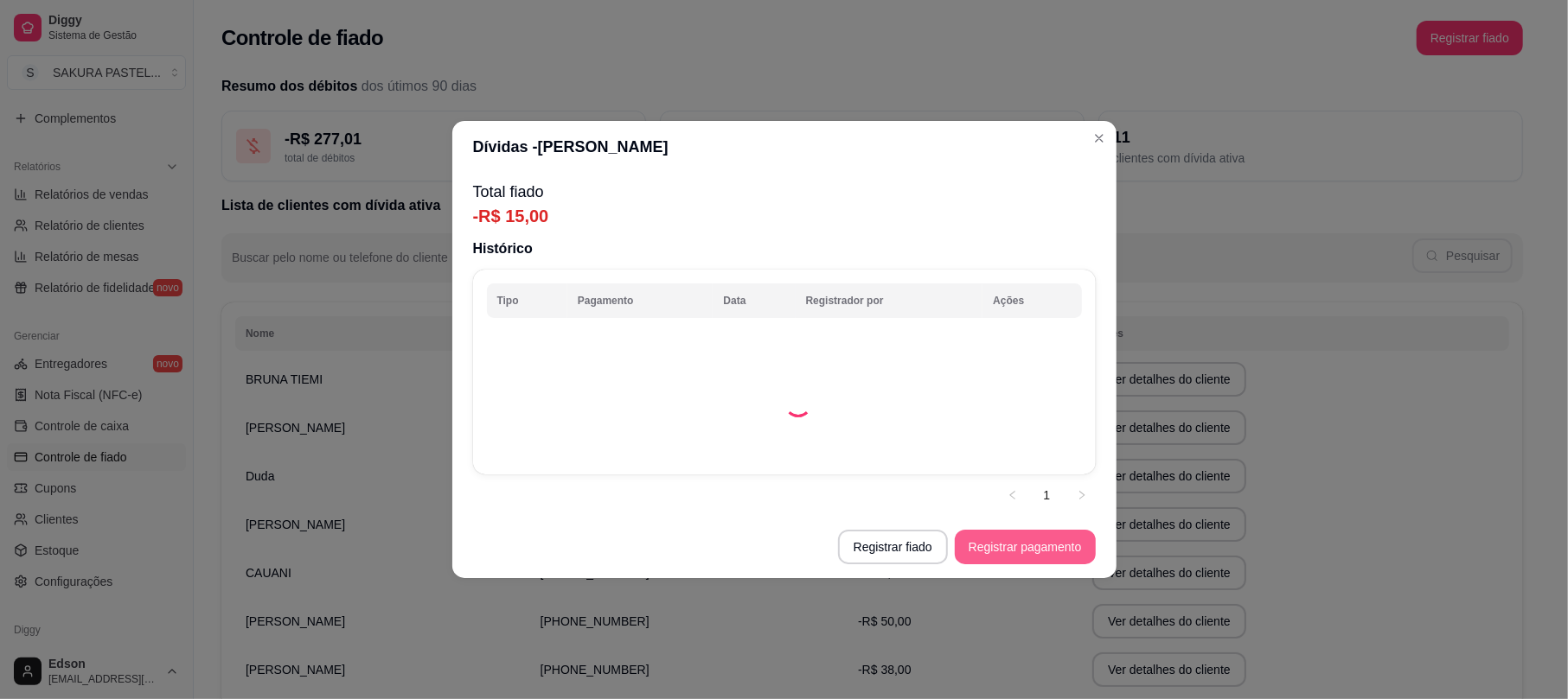
click at [997, 563] on button "Registrar pagamento" at bounding box center [1025, 547] width 141 height 35
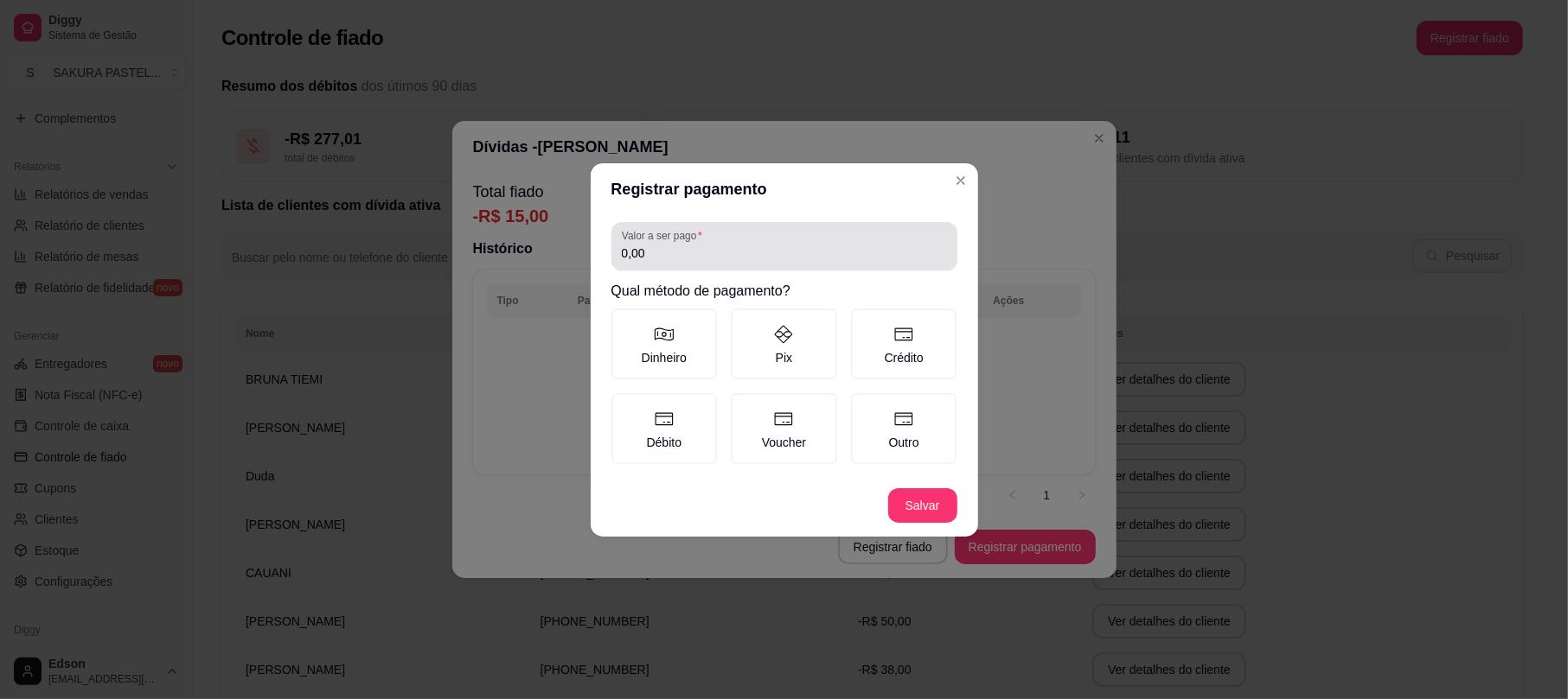
click at [782, 233] on div "0,00" at bounding box center [784, 246] width 325 height 35
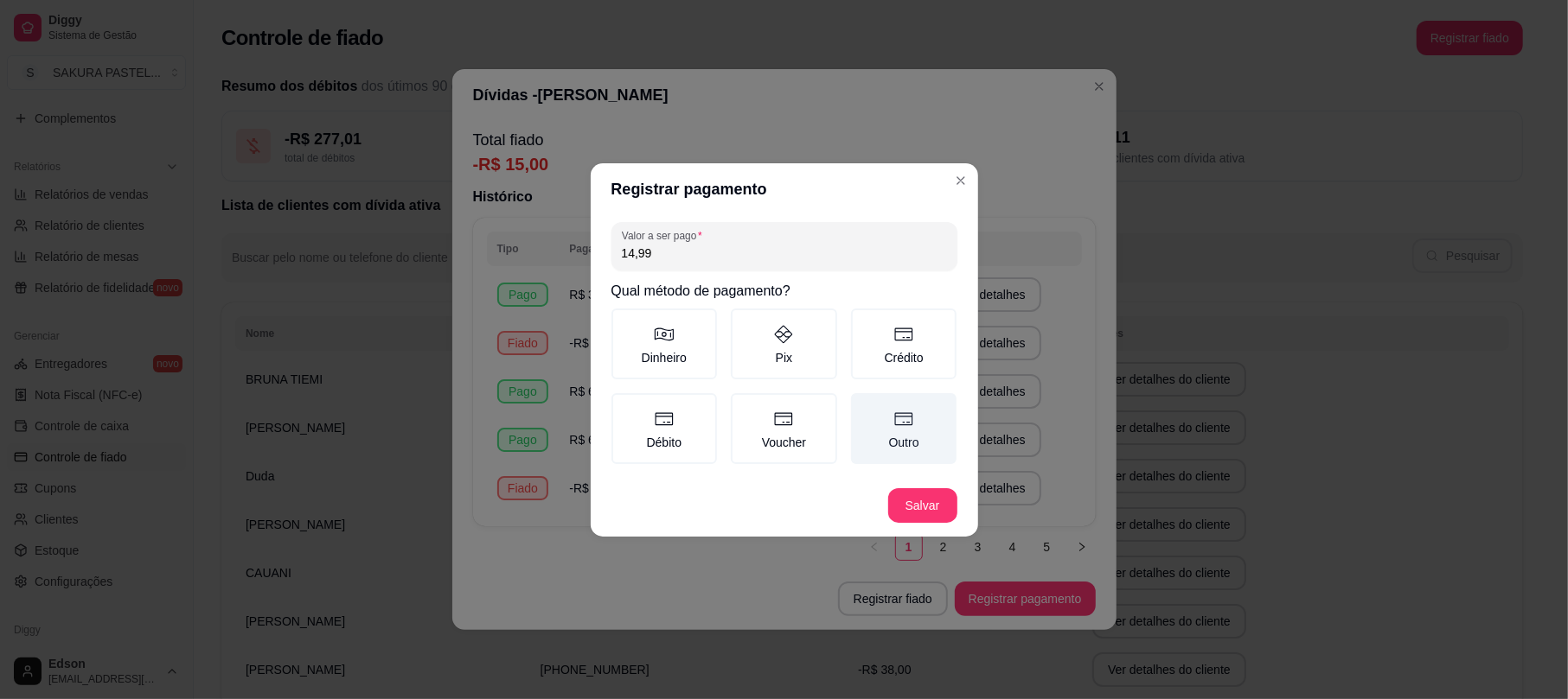
type input "14,99"
click at [900, 432] on label "Outro" at bounding box center [904, 428] width 107 height 71
click at [864, 406] on button "Outro" at bounding box center [857, 399] width 14 height 14
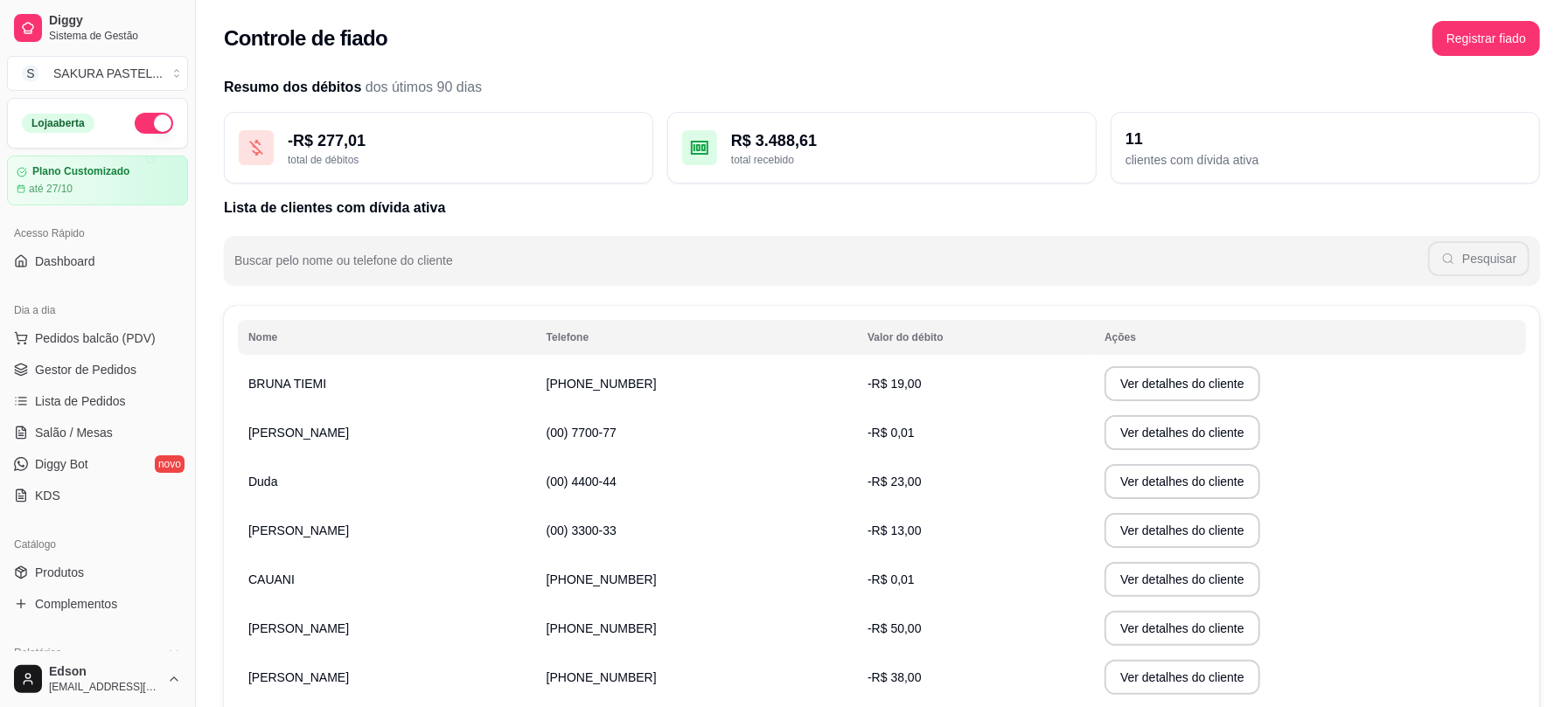
click at [152, 124] on button "button" at bounding box center [153, 123] width 38 height 21
click at [95, 333] on span "Pedidos balcão (PDV)" at bounding box center [96, 338] width 121 height 18
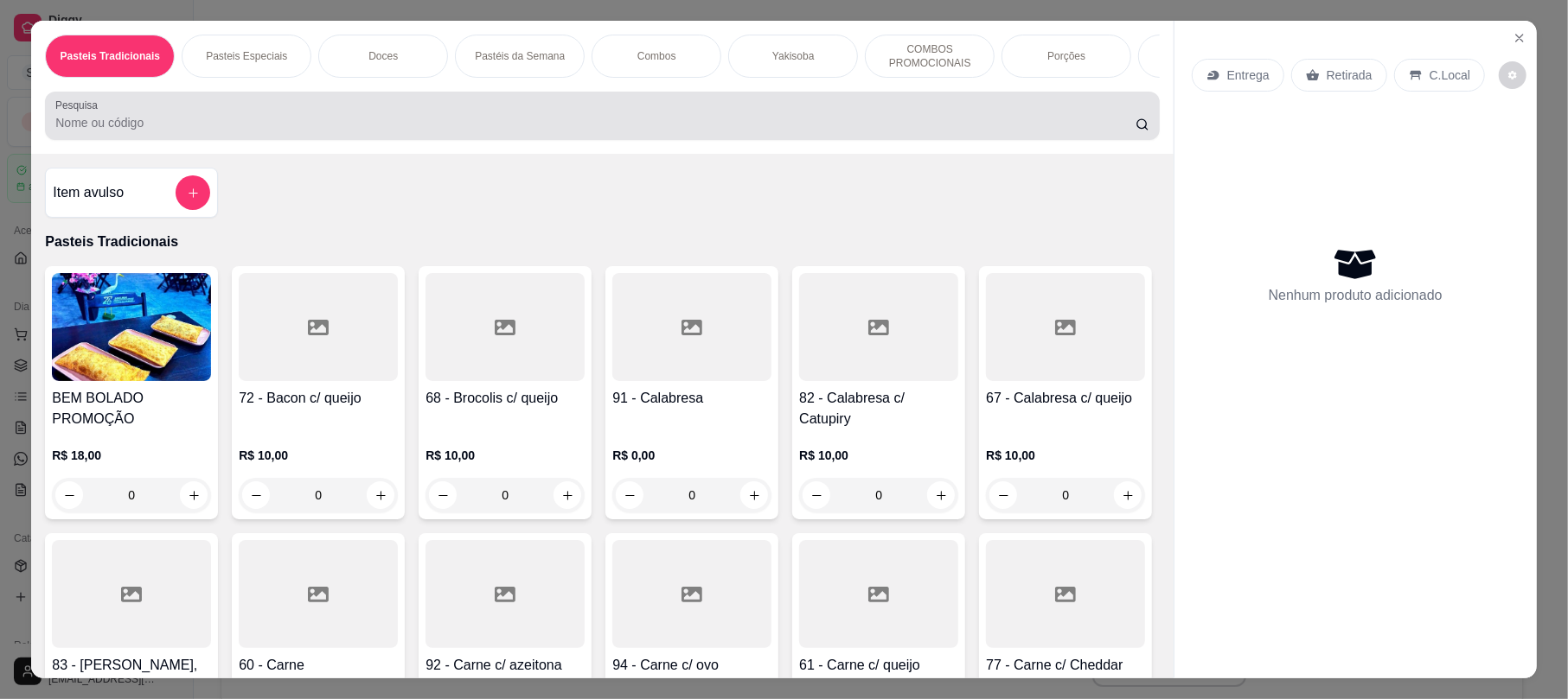
click at [183, 131] on input "Pesquisa" at bounding box center [595, 122] width 1080 height 17
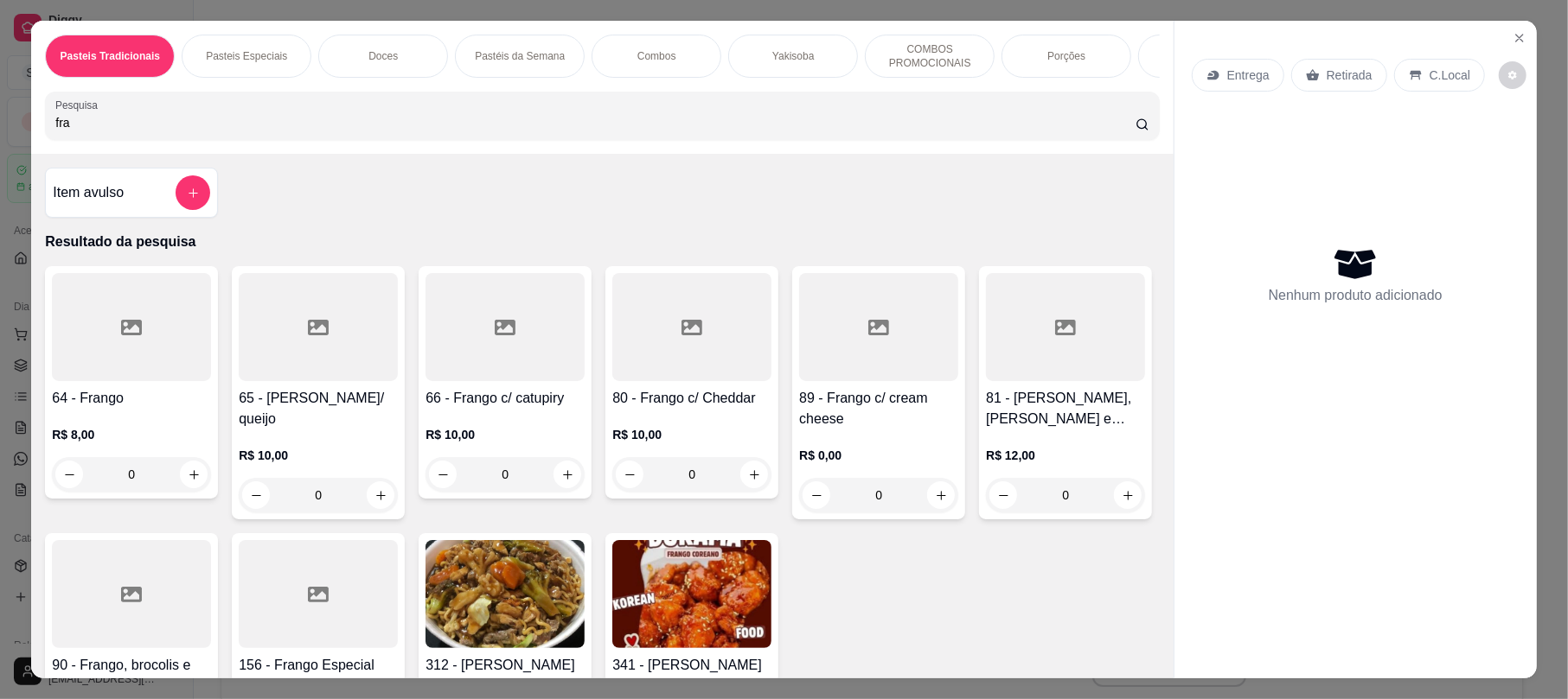
type input "fra"
click at [771, 605] on img at bounding box center [691, 594] width 159 height 108
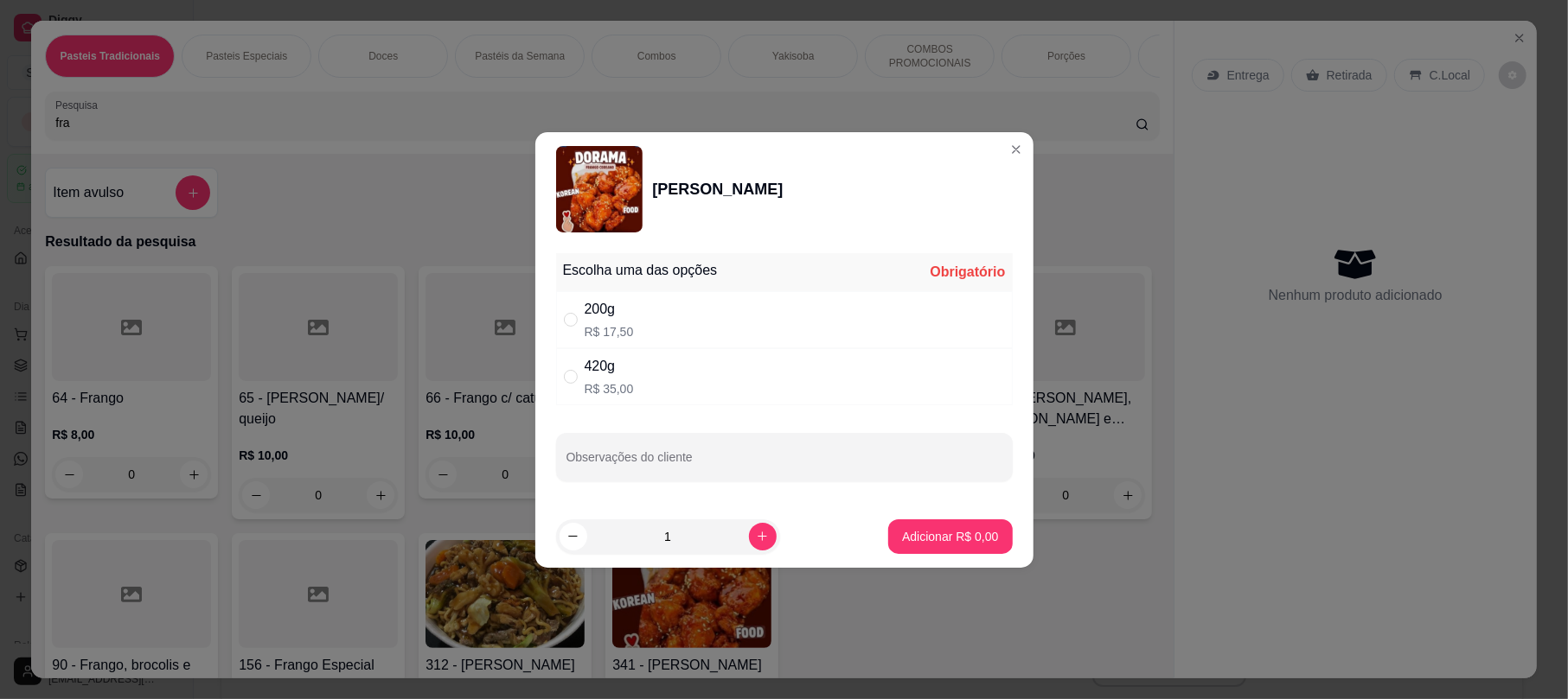
click at [952, 316] on div "200g R$ 17,50" at bounding box center [784, 320] width 457 height 57
radio input "true"
click at [963, 523] on button "Adicionar R$ 17,50" at bounding box center [947, 536] width 127 height 34
type input "1"
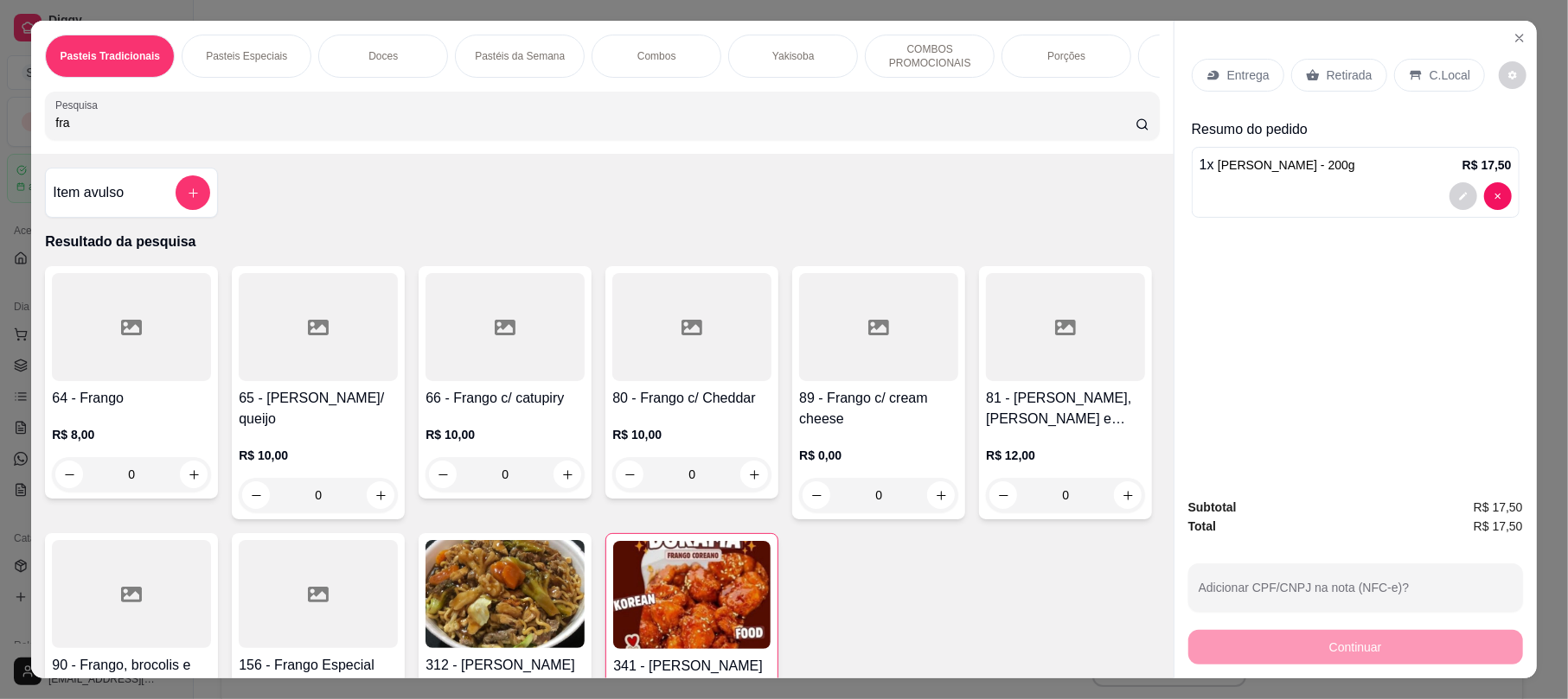
click at [379, 131] on input "fra" at bounding box center [595, 122] width 1080 height 17
click at [505, 374] on div at bounding box center [505, 327] width 159 height 108
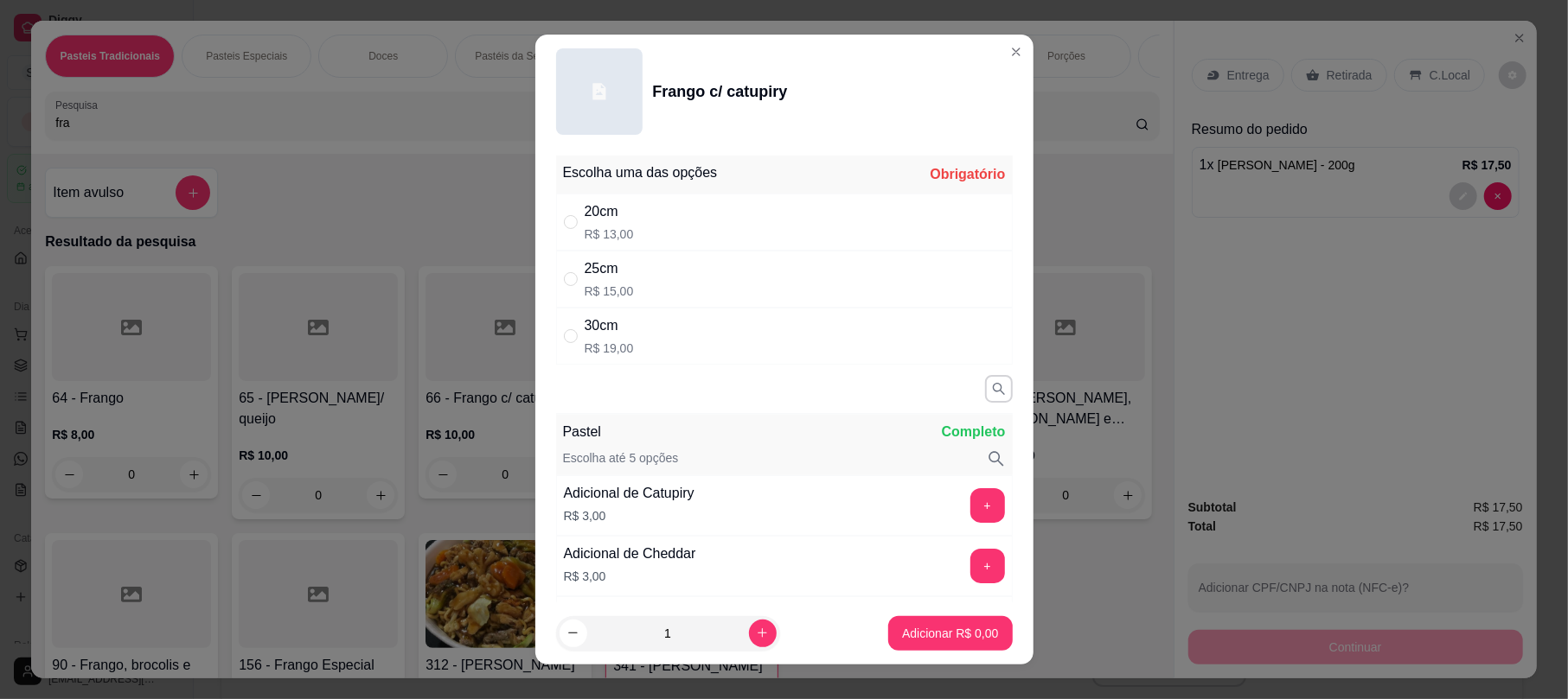
click at [722, 280] on div "25cm R$ 15,00" at bounding box center [784, 279] width 457 height 57
radio input "true"
click at [926, 617] on button "Adicionar R$ 15,00" at bounding box center [947, 634] width 131 height 35
type input "1"
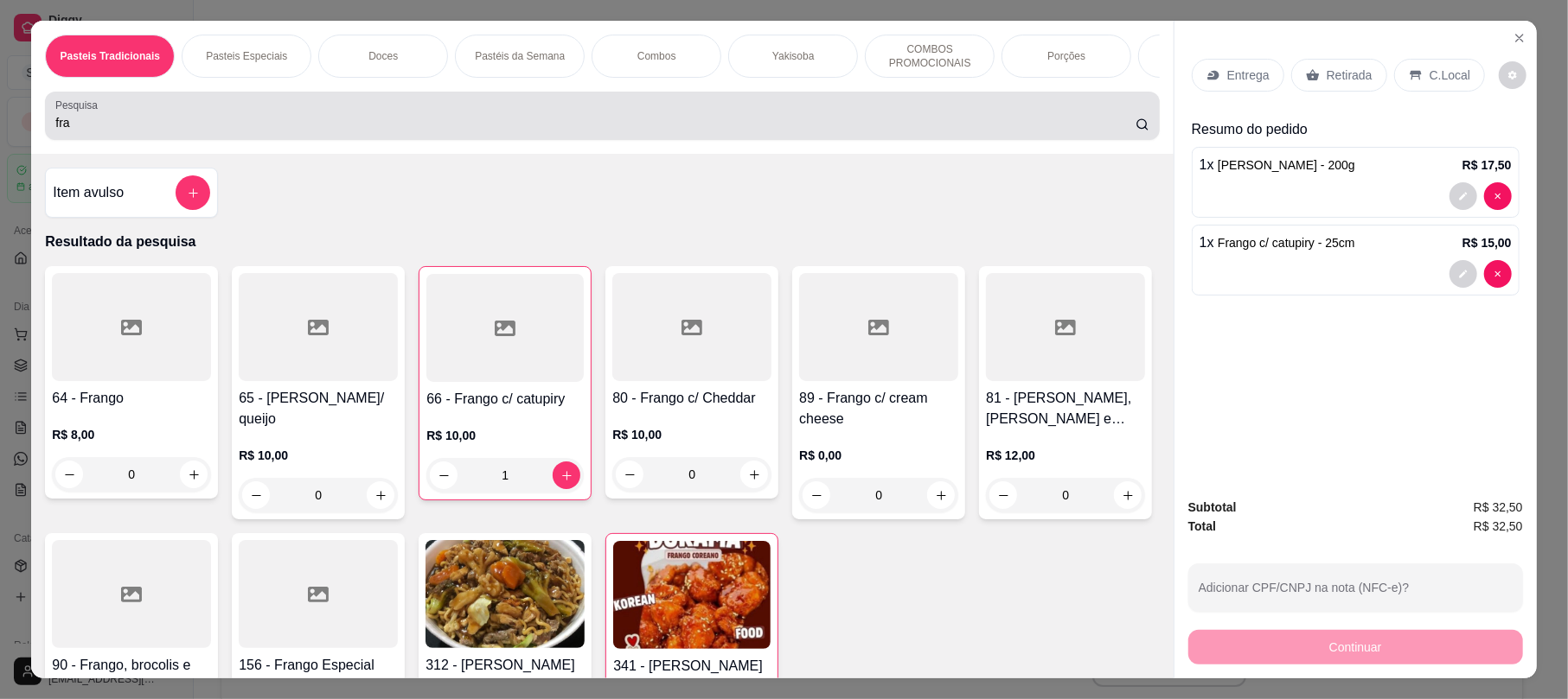
click at [264, 131] on input "fra" at bounding box center [595, 122] width 1080 height 17
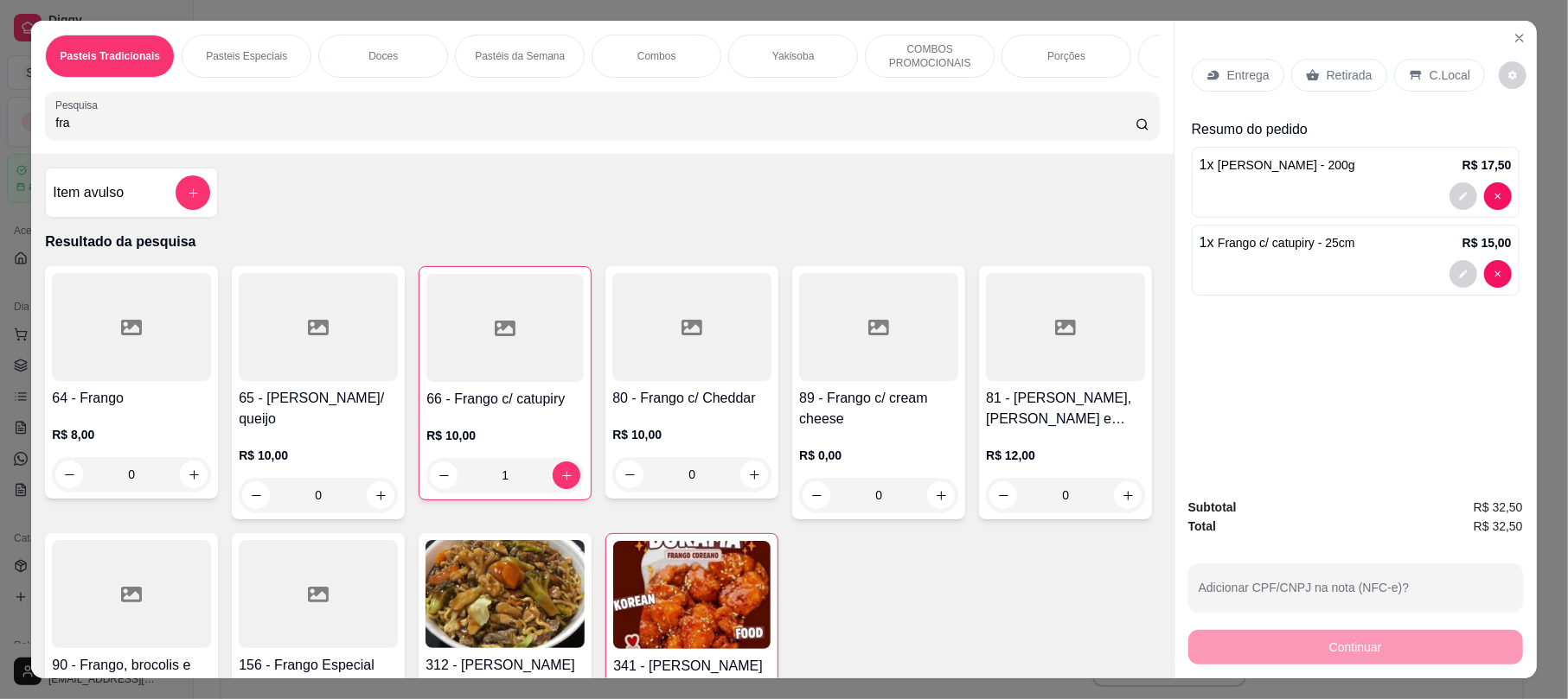
click at [264, 131] on input "fra" at bounding box center [595, 122] width 1080 height 17
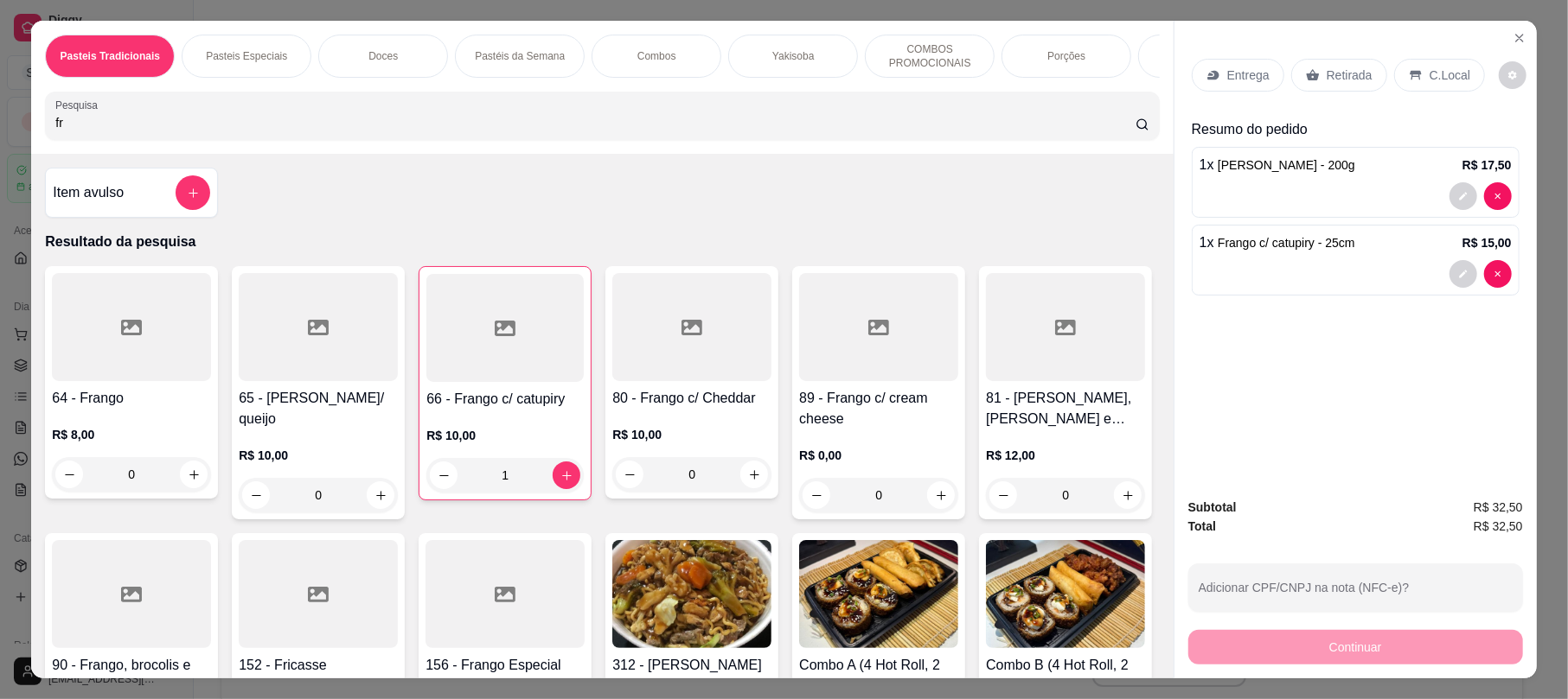
type input "fra"
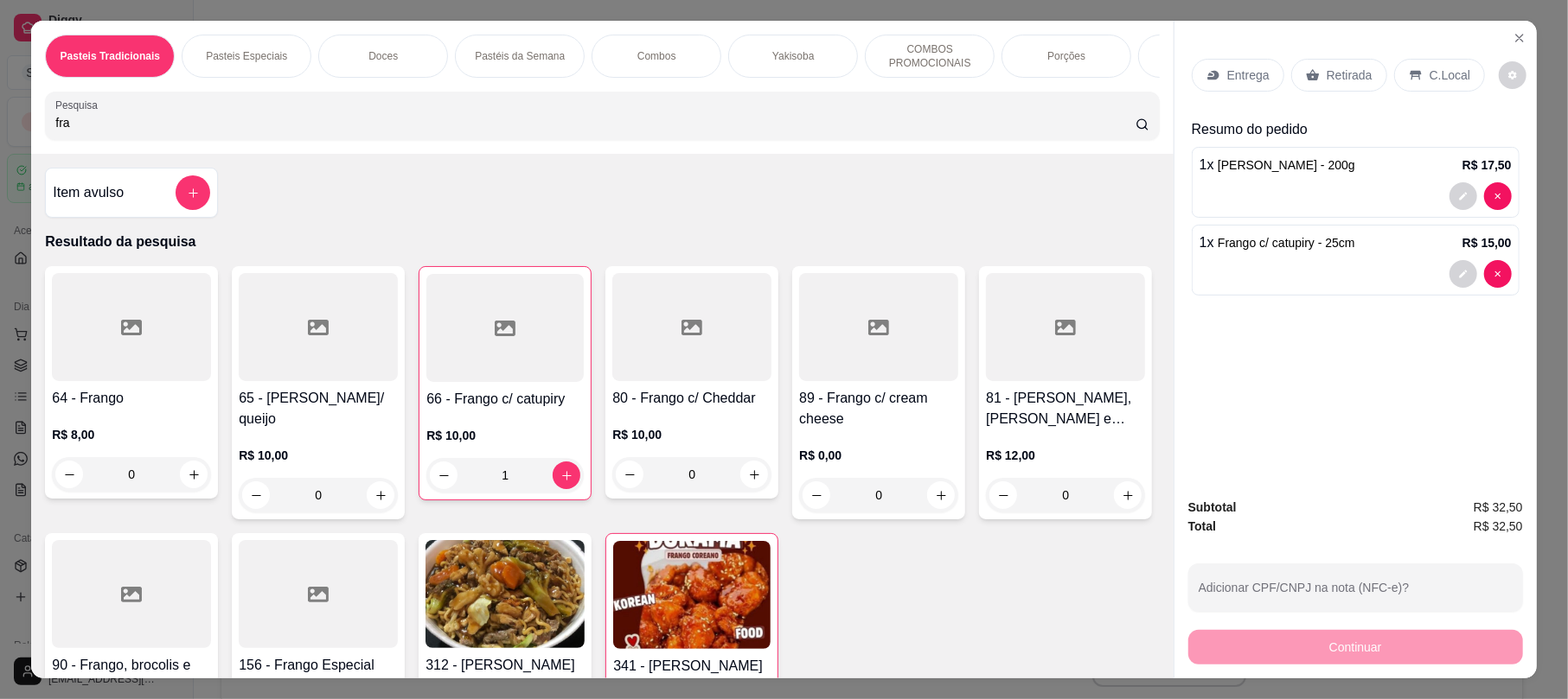
click at [664, 131] on input "fra" at bounding box center [595, 122] width 1080 height 17
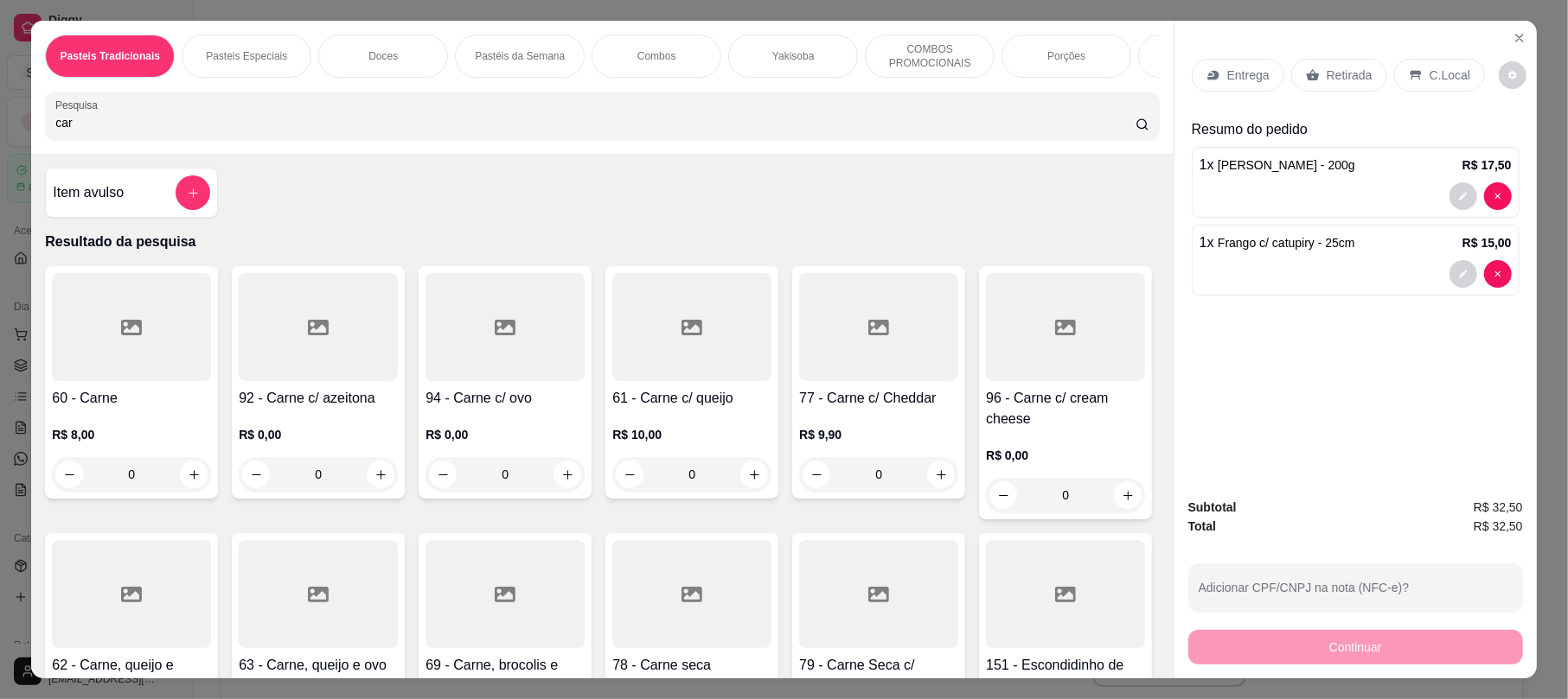
type input "car"
click at [688, 409] on h4 "61 - Carne c/ queijo" at bounding box center [691, 398] width 159 height 21
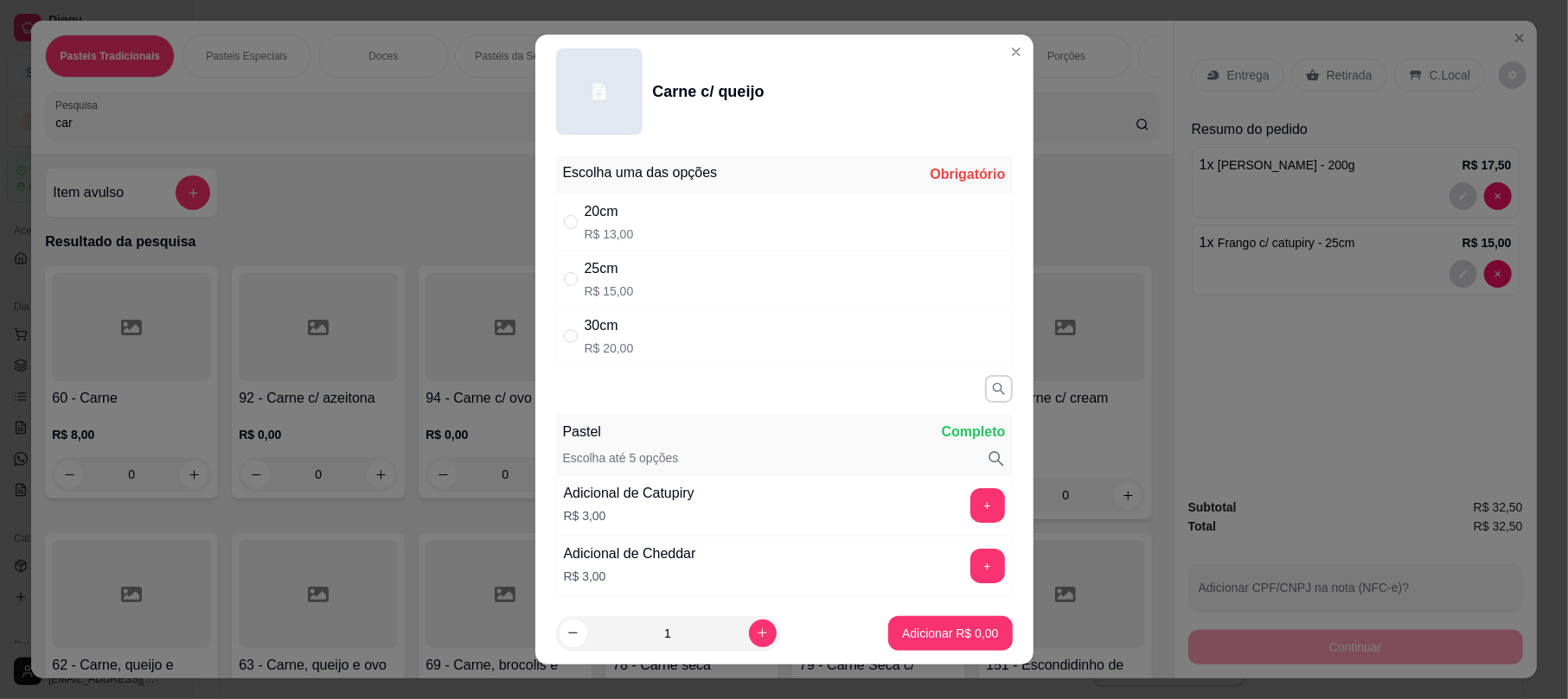
click at [623, 281] on div "25cm R$ 15,00" at bounding box center [784, 279] width 457 height 57
radio input "true"
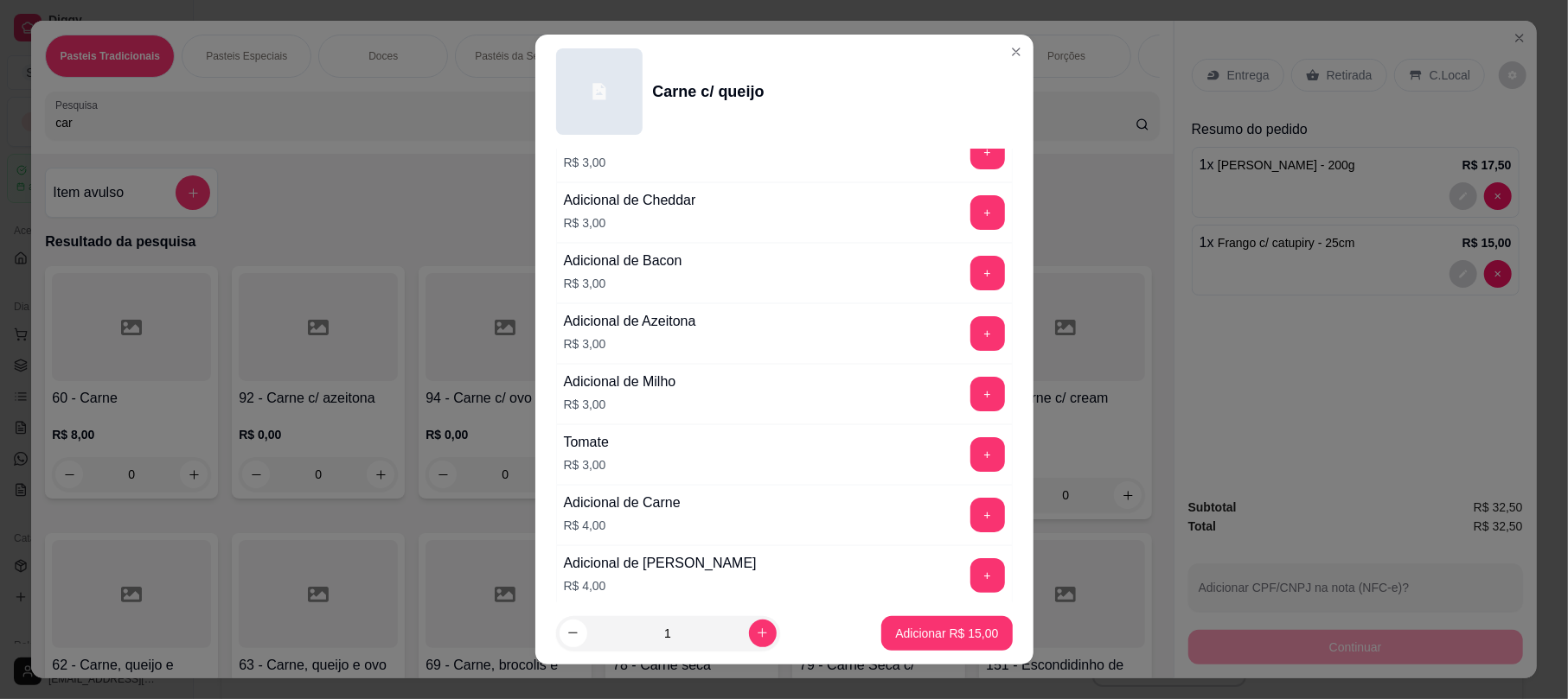
scroll to position [398, 0]
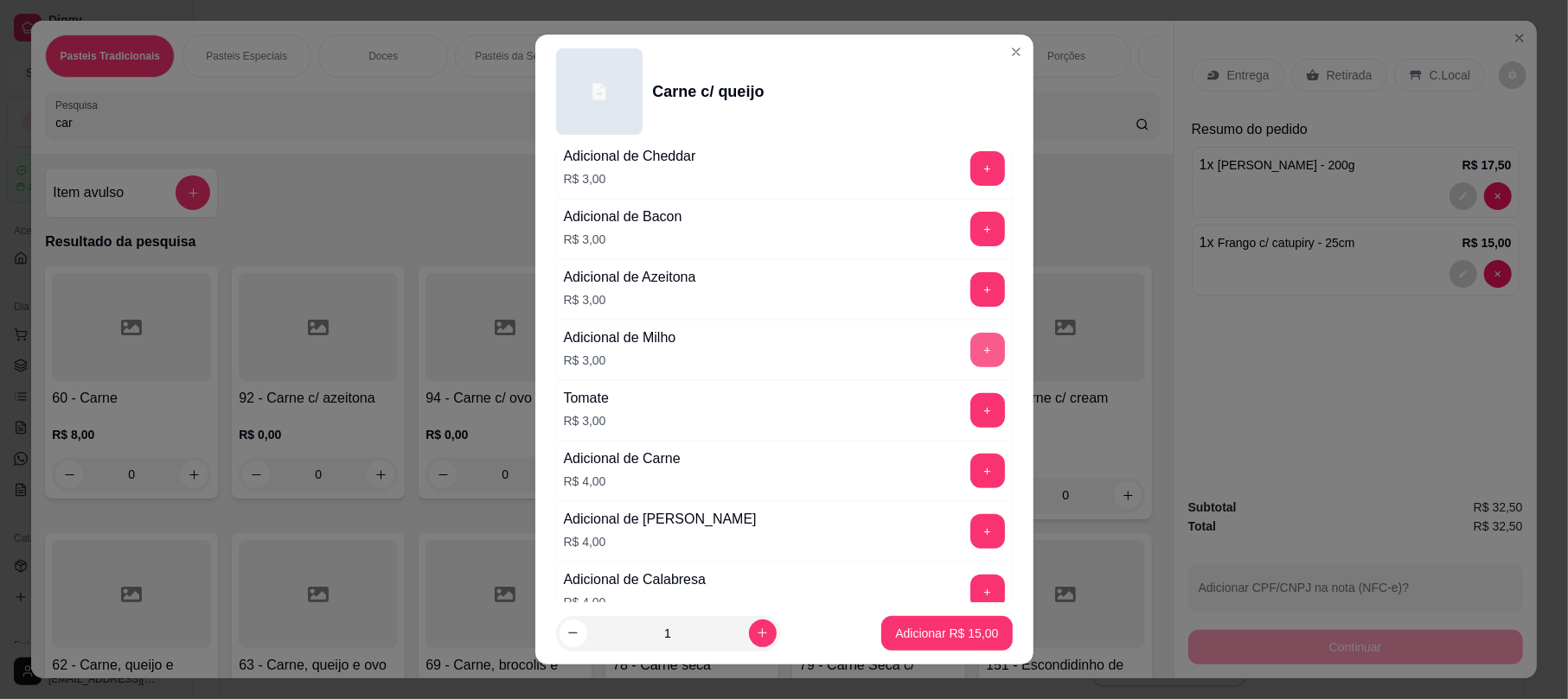
click at [971, 349] on button "+" at bounding box center [988, 350] width 35 height 35
click at [971, 631] on p "Adicionar R$ 18,00" at bounding box center [947, 633] width 100 height 17
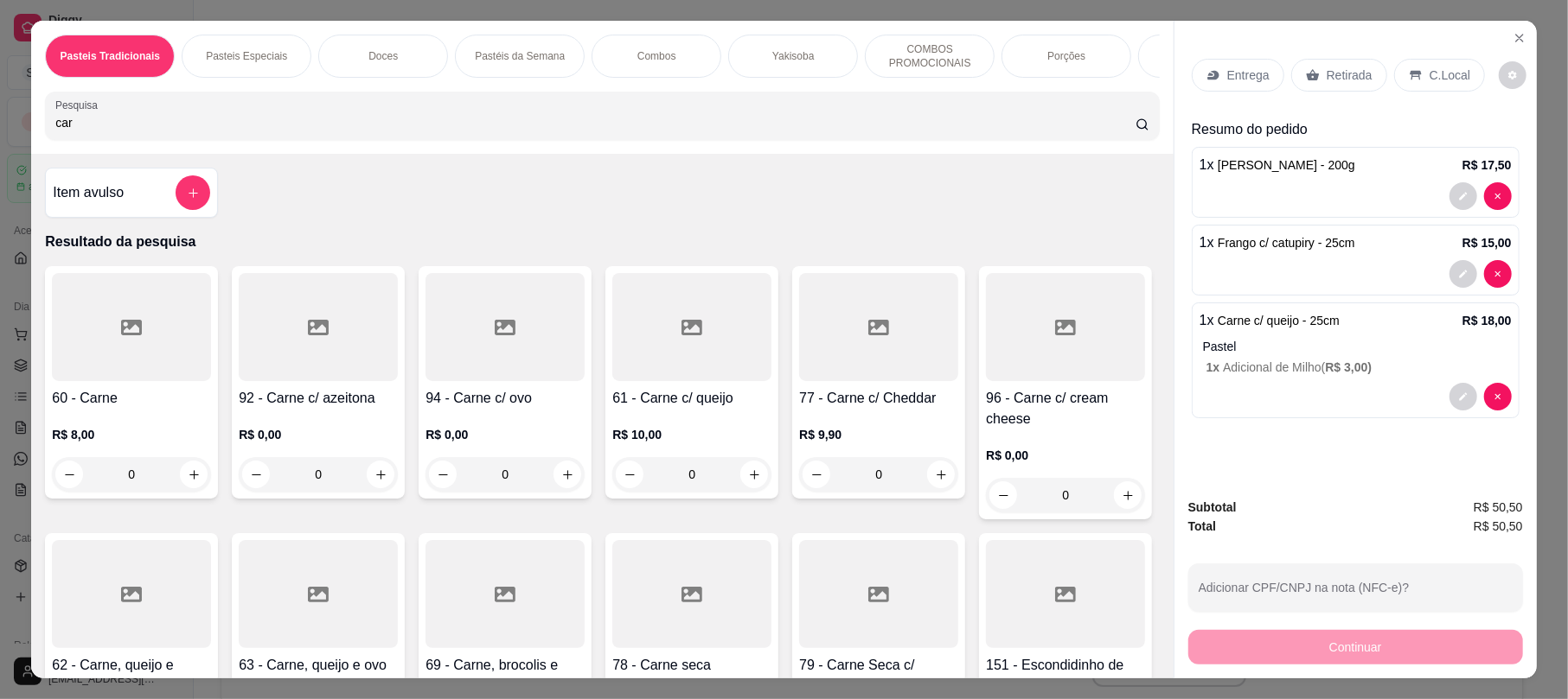
click at [122, 368] on div at bounding box center [131, 327] width 159 height 108
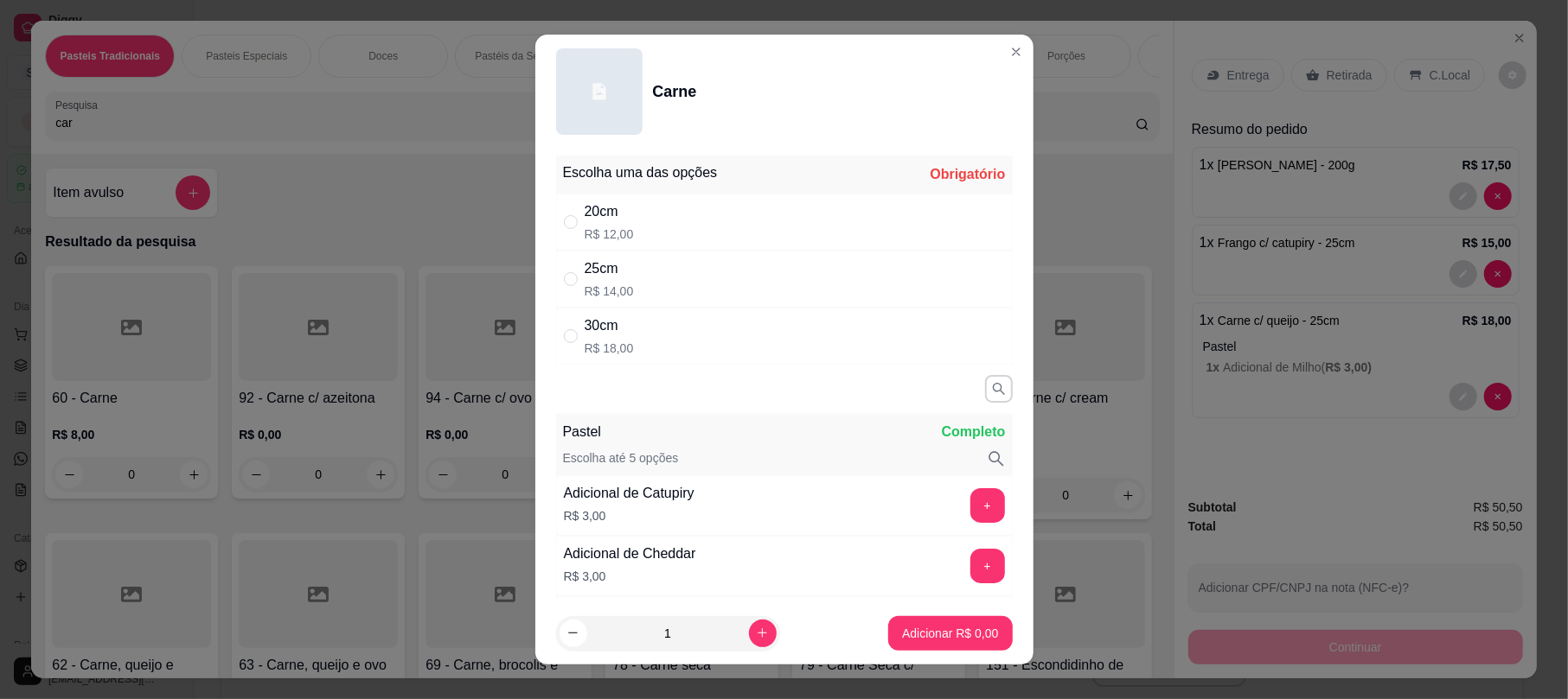
click at [664, 285] on div "25cm R$ 14,00" at bounding box center [784, 279] width 457 height 57
radio input "true"
click at [935, 634] on p "Adicionar R$ 14,00" at bounding box center [947, 633] width 103 height 17
type input "1"
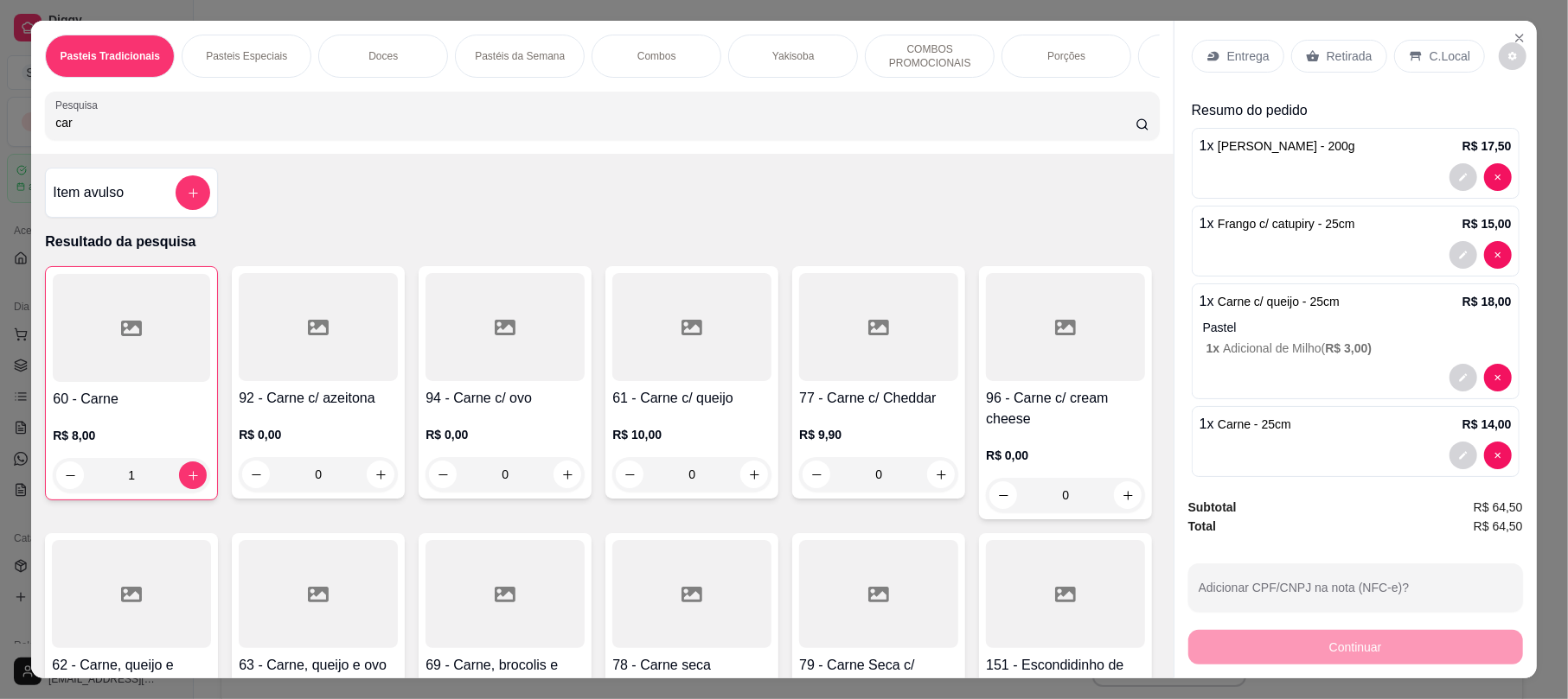
scroll to position [0, 0]
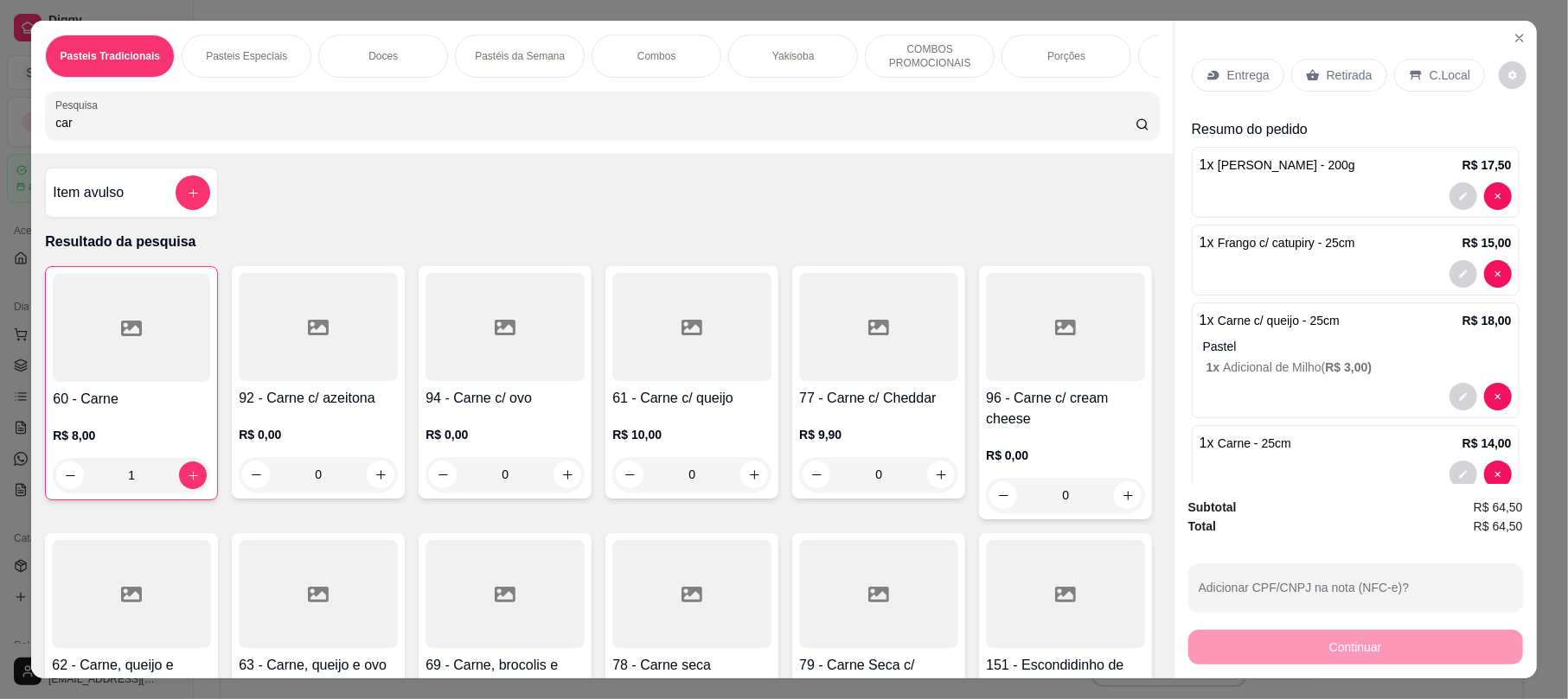
click at [1344, 74] on p "Retirada" at bounding box center [1349, 74] width 46 height 17
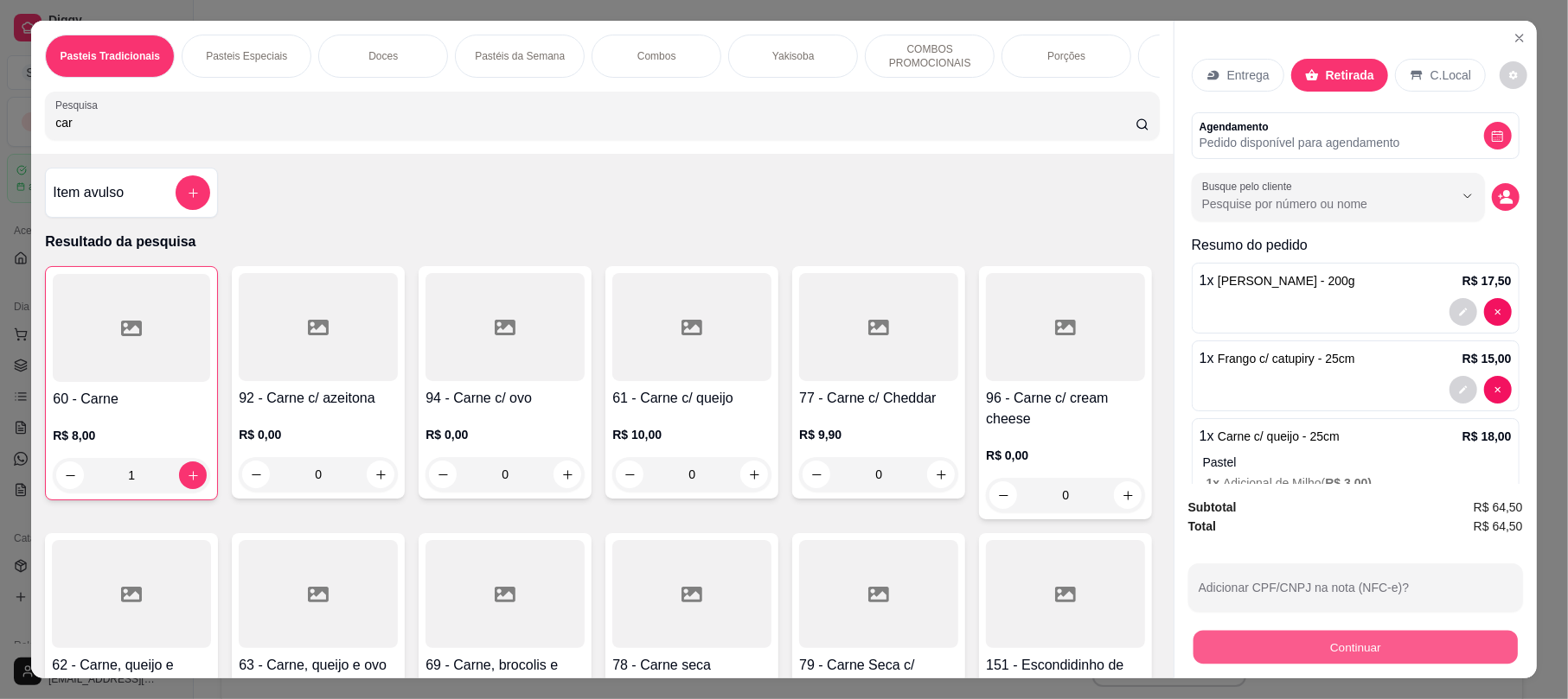
click at [1343, 654] on button "Continuar" at bounding box center [1355, 647] width 324 height 34
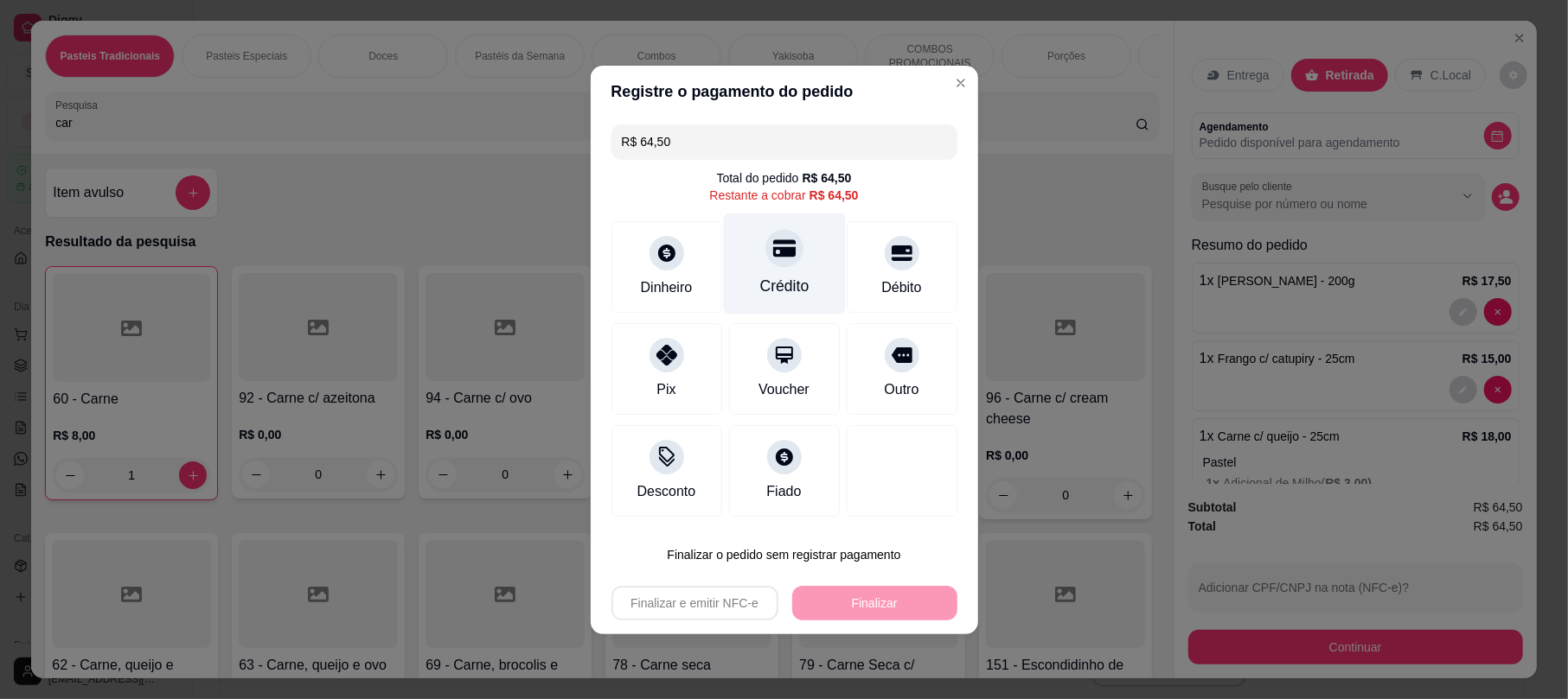
click at [781, 237] on div at bounding box center [784, 247] width 38 height 38
type input "R$ 0,00"
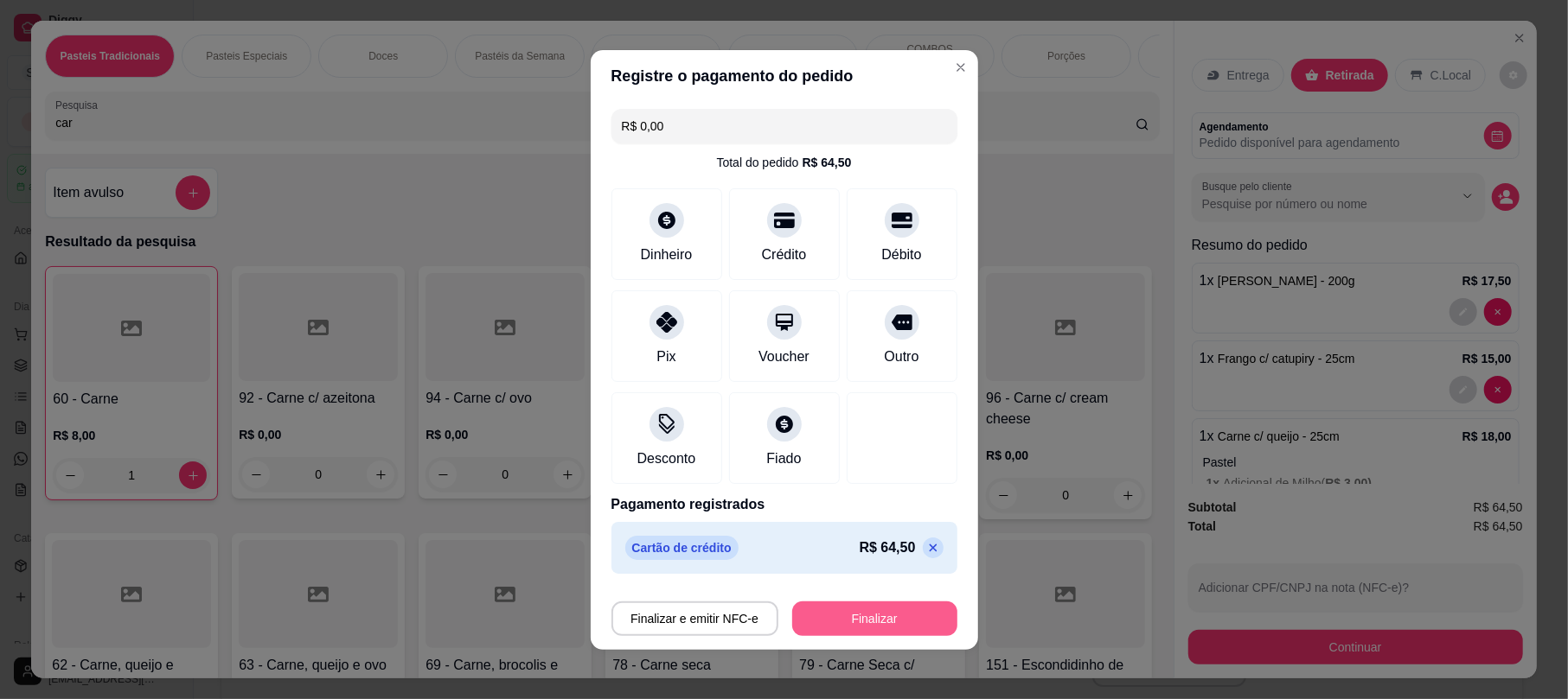
click at [863, 630] on button "Finalizar" at bounding box center [875, 619] width 165 height 35
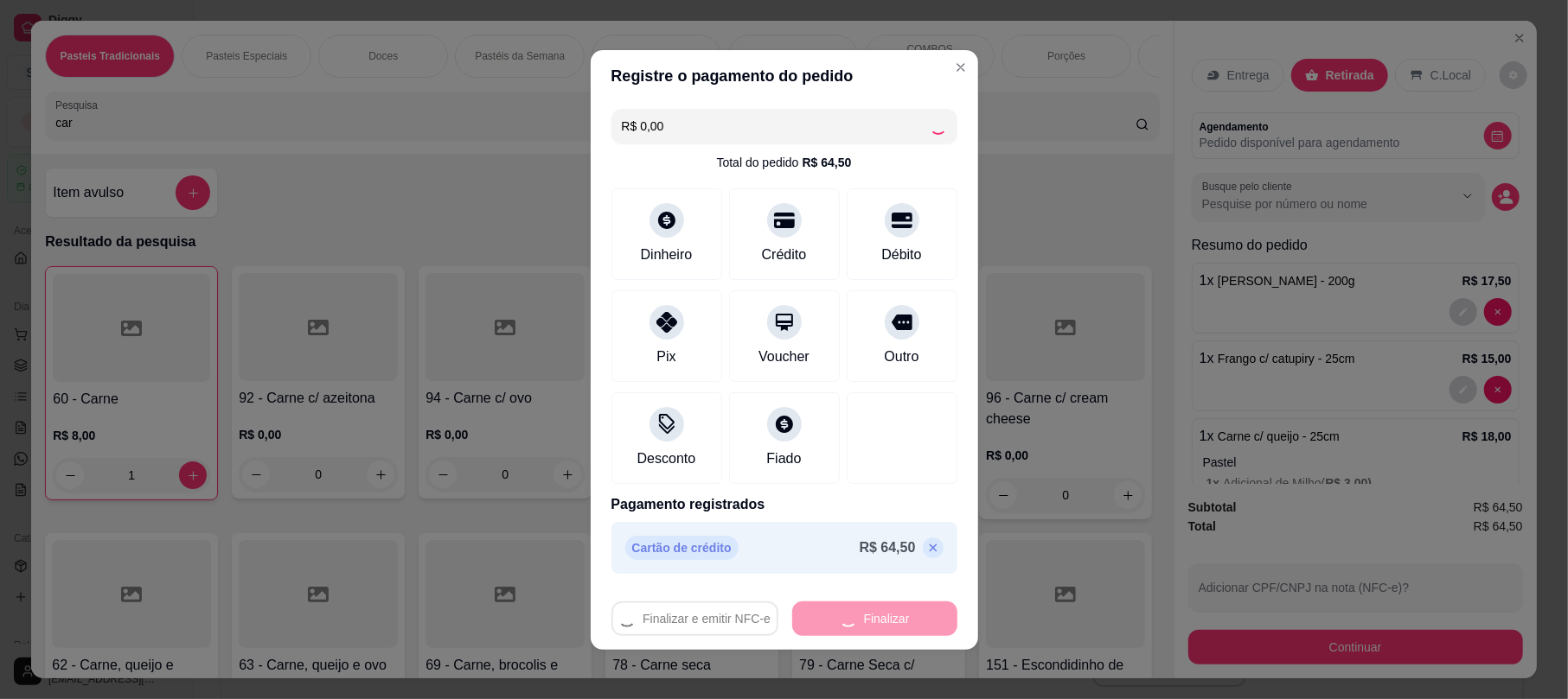
type input "0"
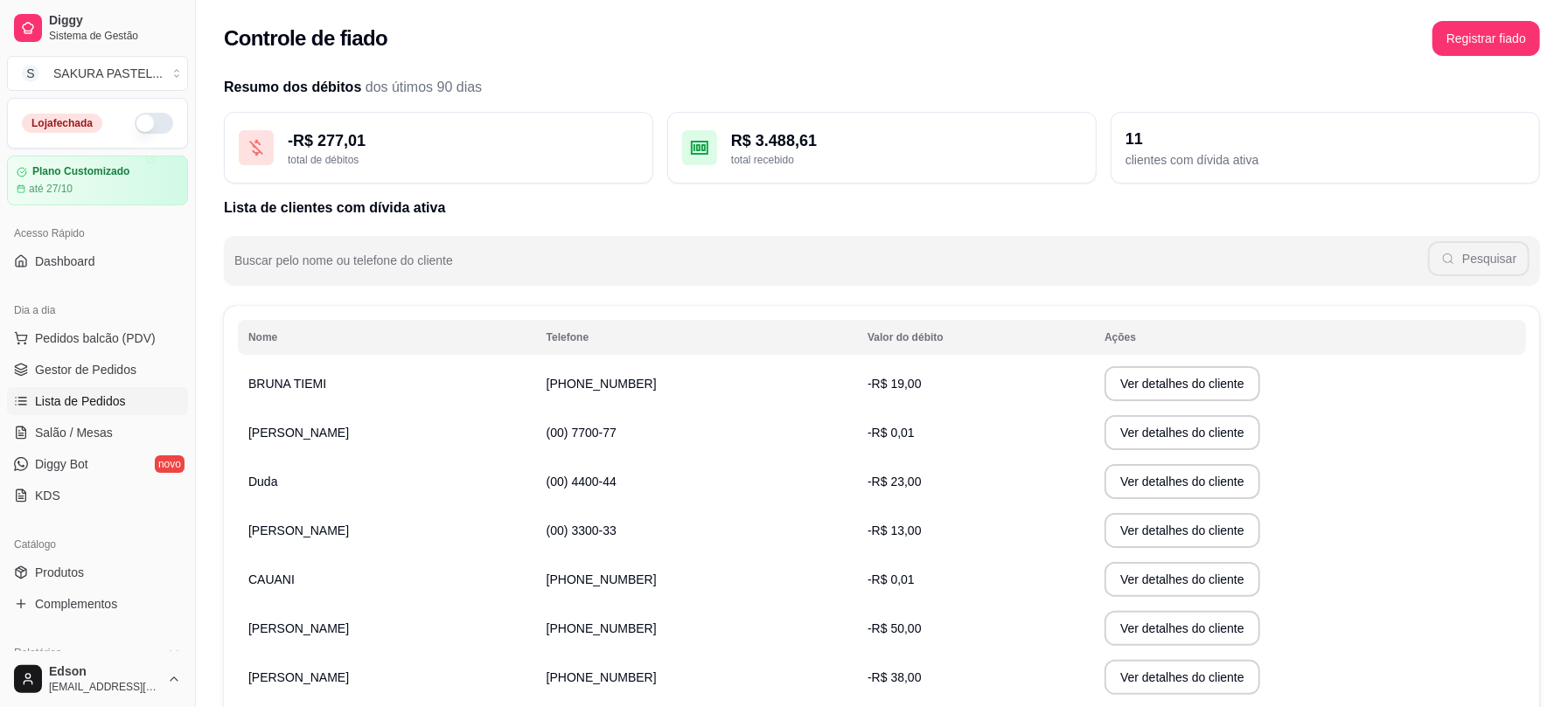
click at [105, 409] on span "Lista de Pedidos" at bounding box center [81, 400] width 91 height 18
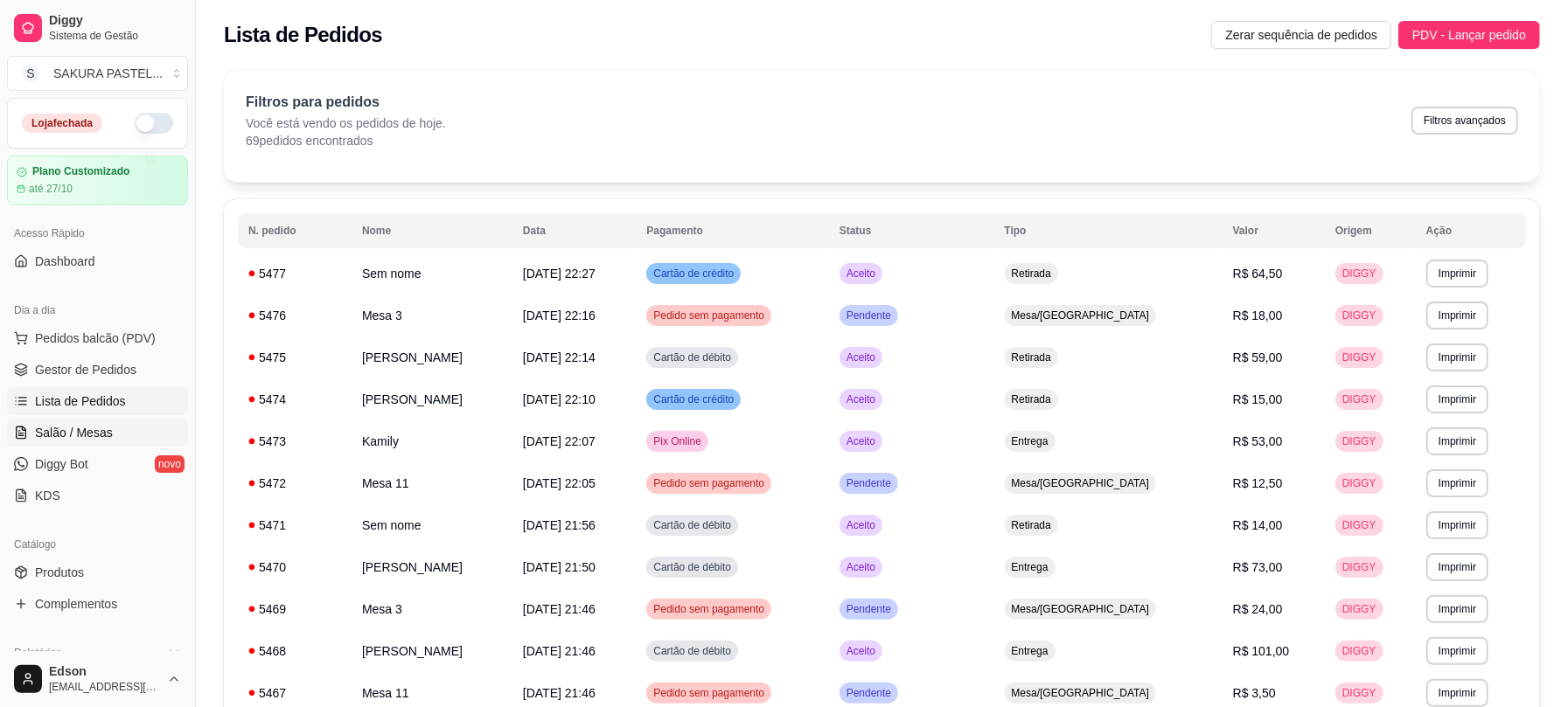
click at [73, 439] on span "Salão / Mesas" at bounding box center [74, 432] width 78 height 18
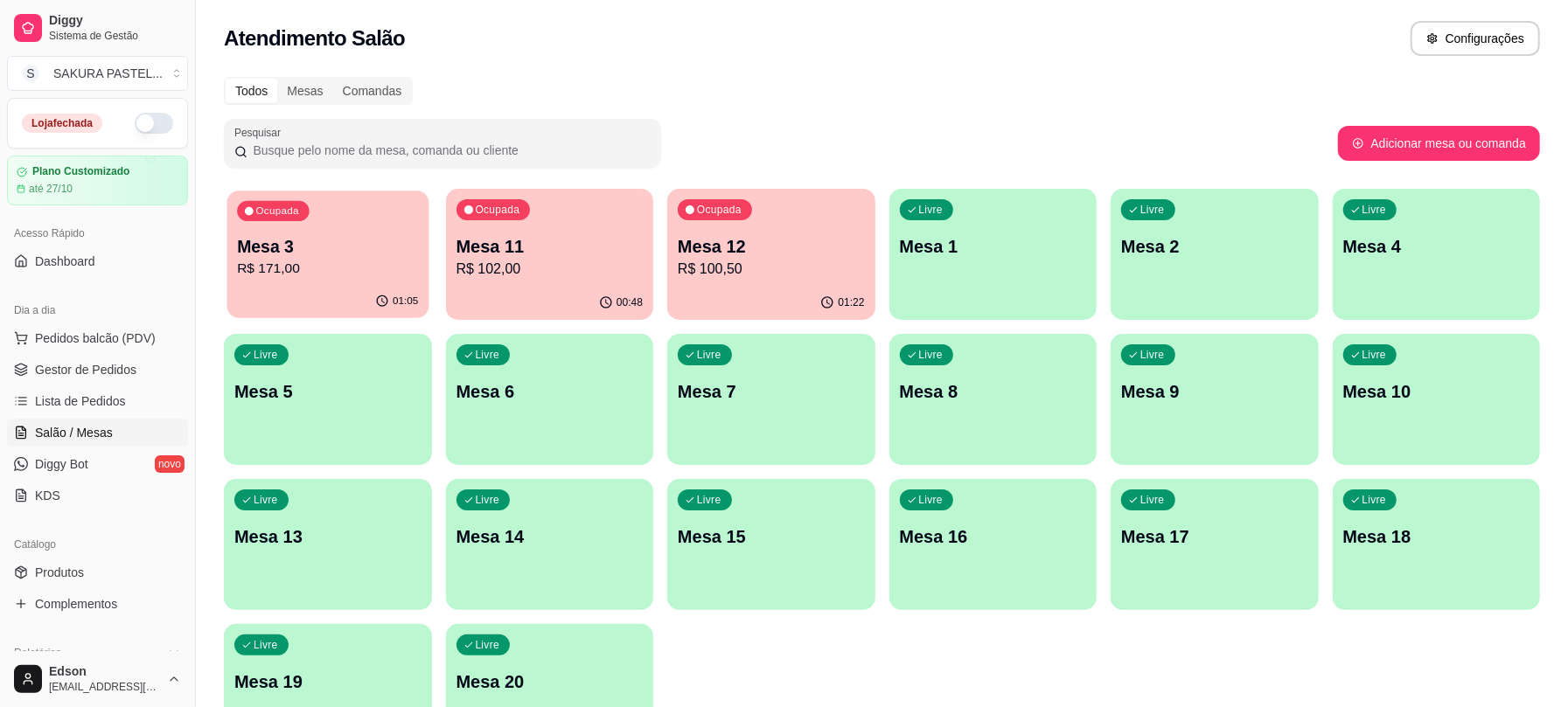
click at [337, 269] on p "R$ 171,00" at bounding box center [327, 268] width 181 height 20
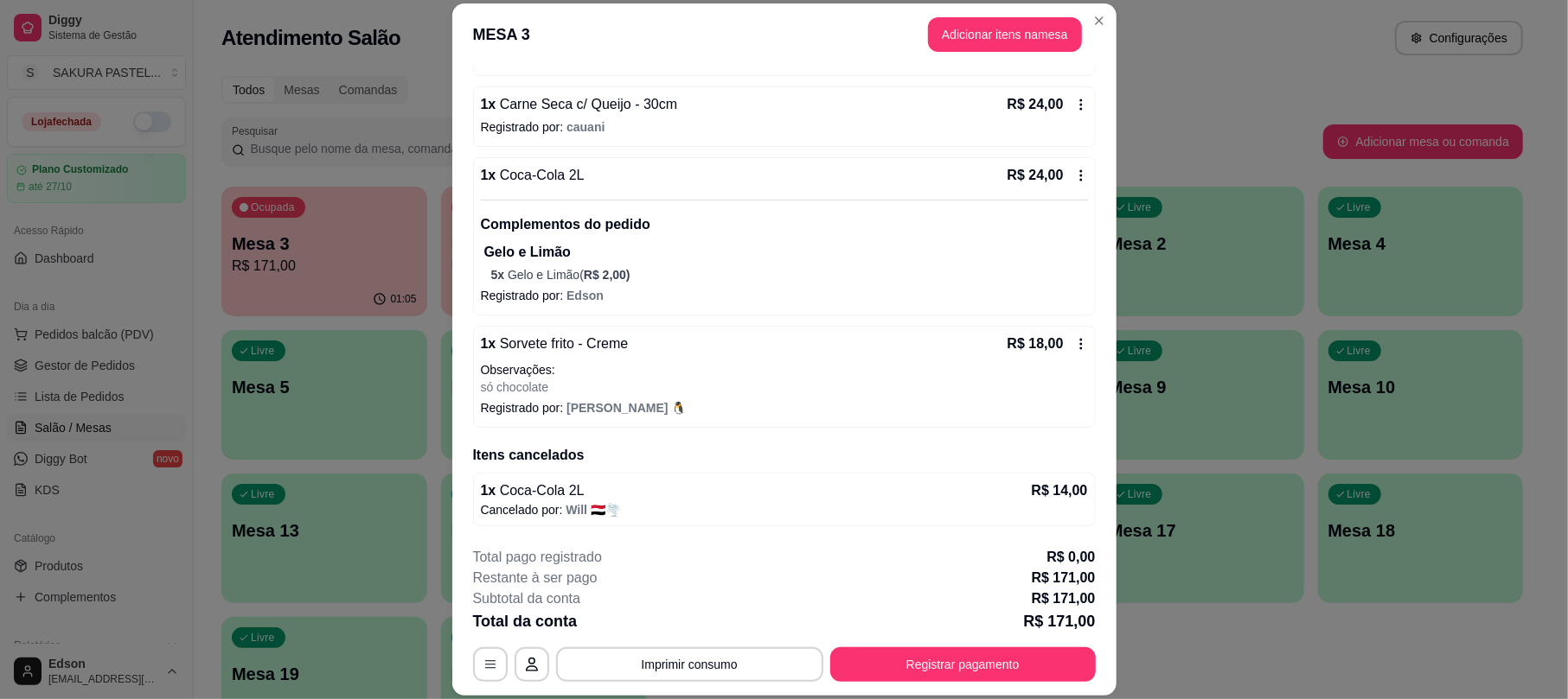
scroll to position [359, 0]
click at [1017, 654] on button "Registrar pagamento" at bounding box center [962, 665] width 266 height 35
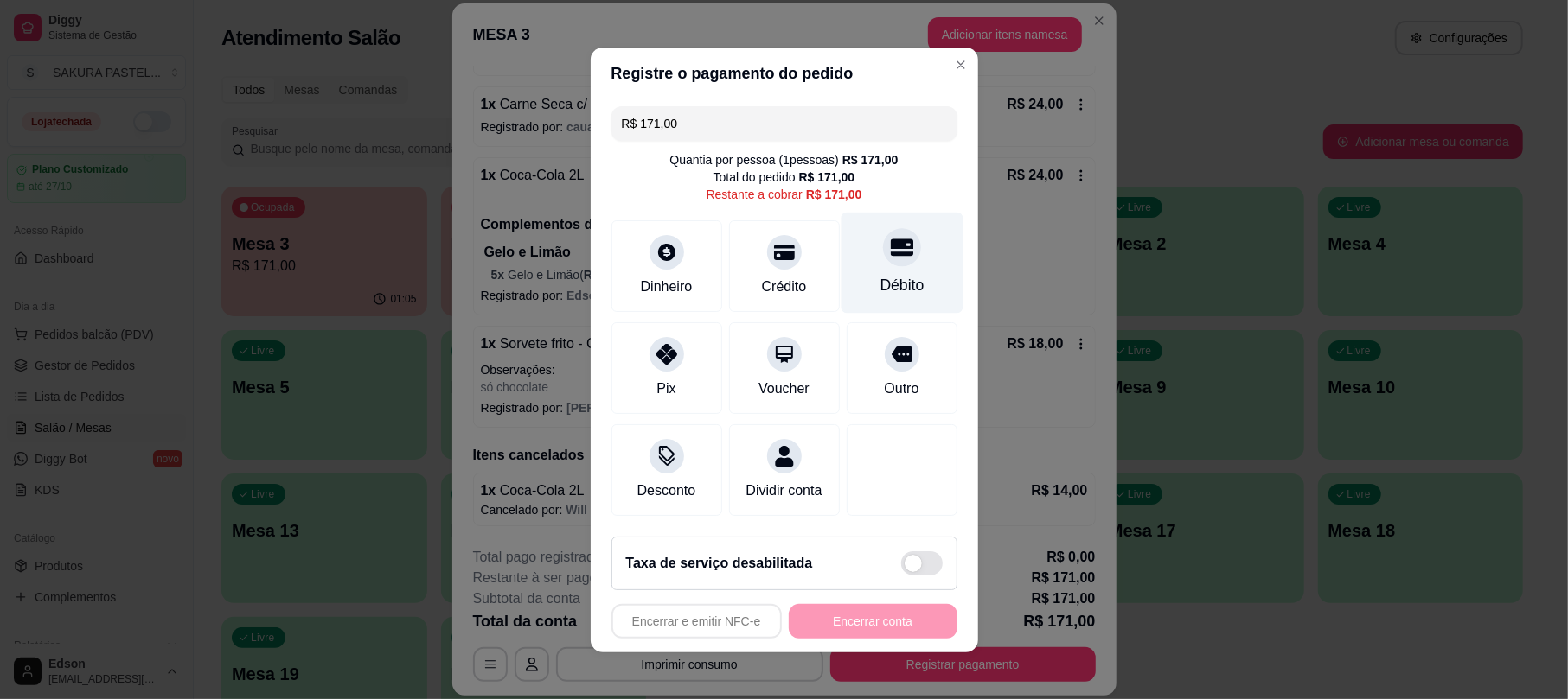
click at [880, 274] on div "Débito" at bounding box center [902, 285] width 44 height 22
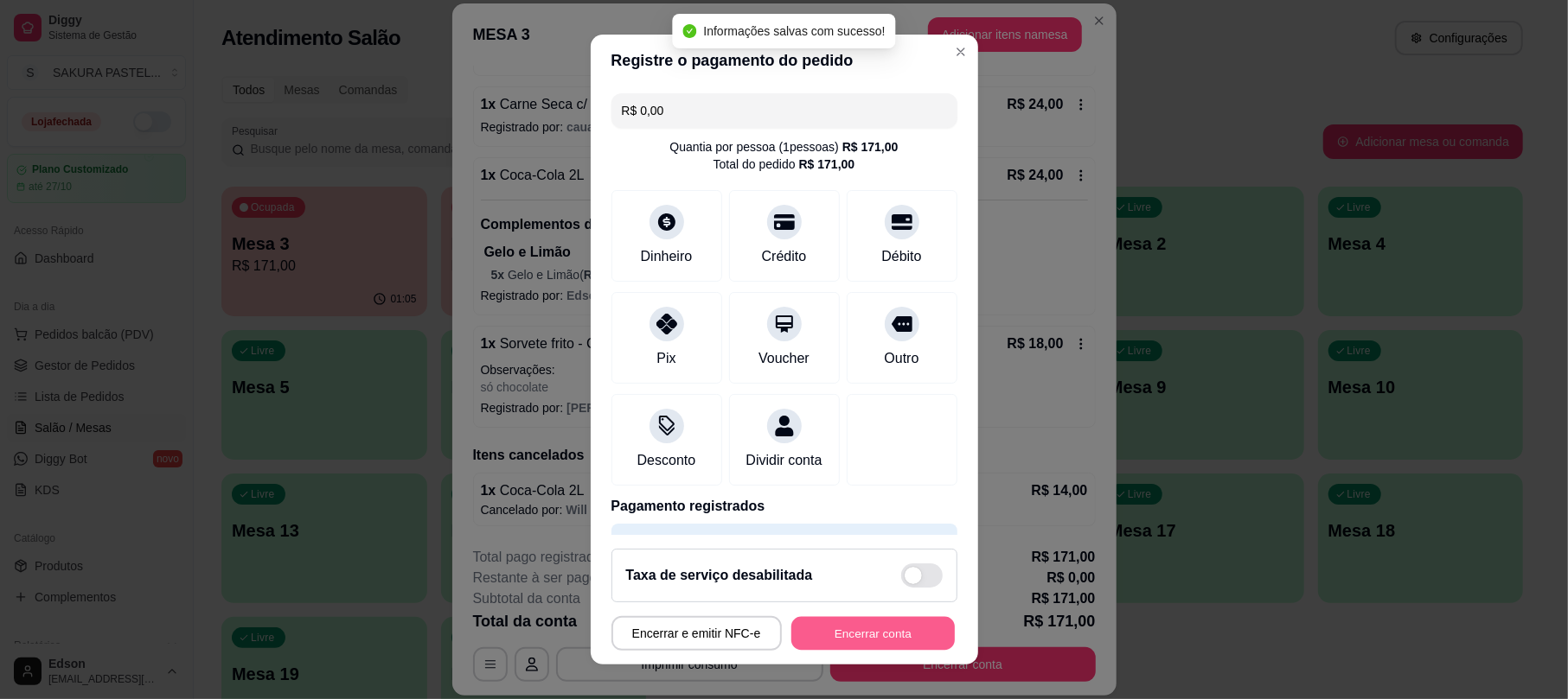
click at [904, 635] on button "Encerrar conta" at bounding box center [873, 633] width 164 height 34
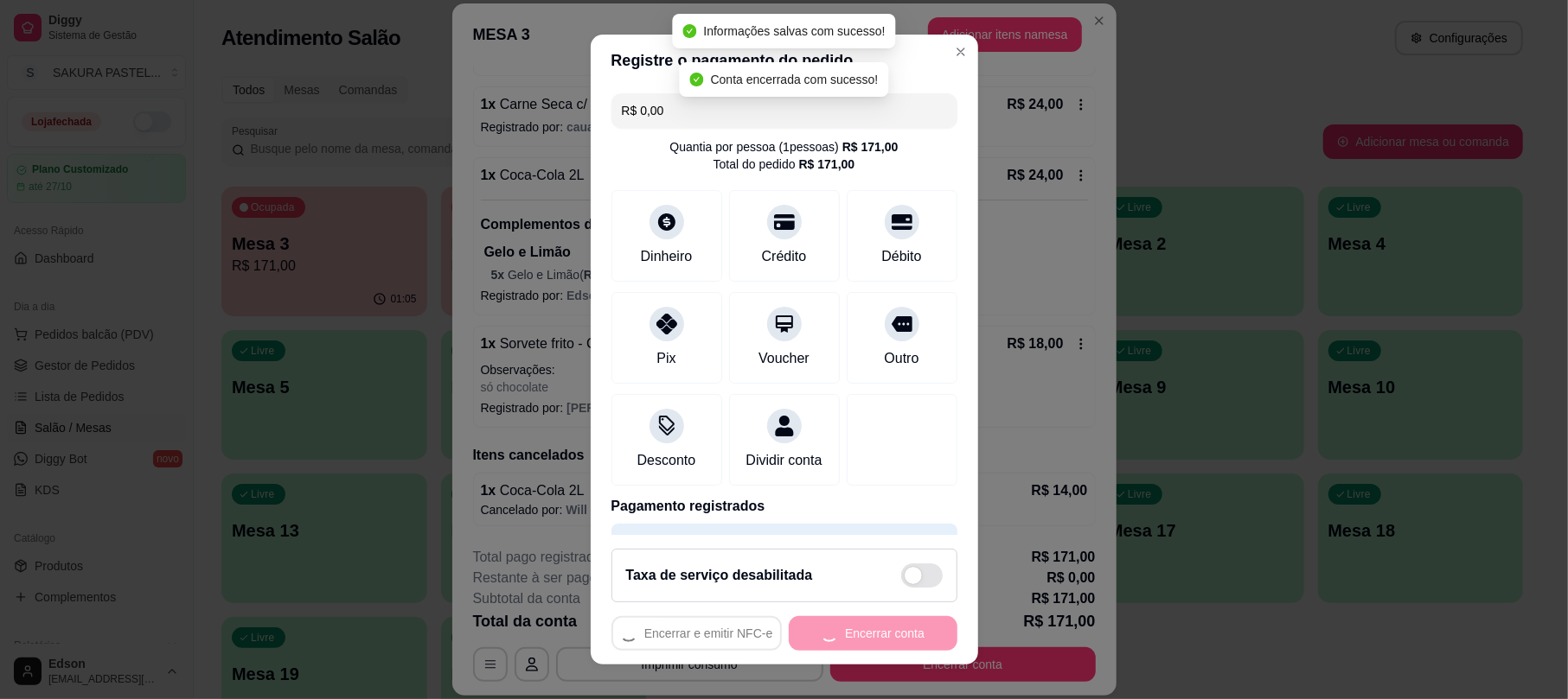
scroll to position [0, 0]
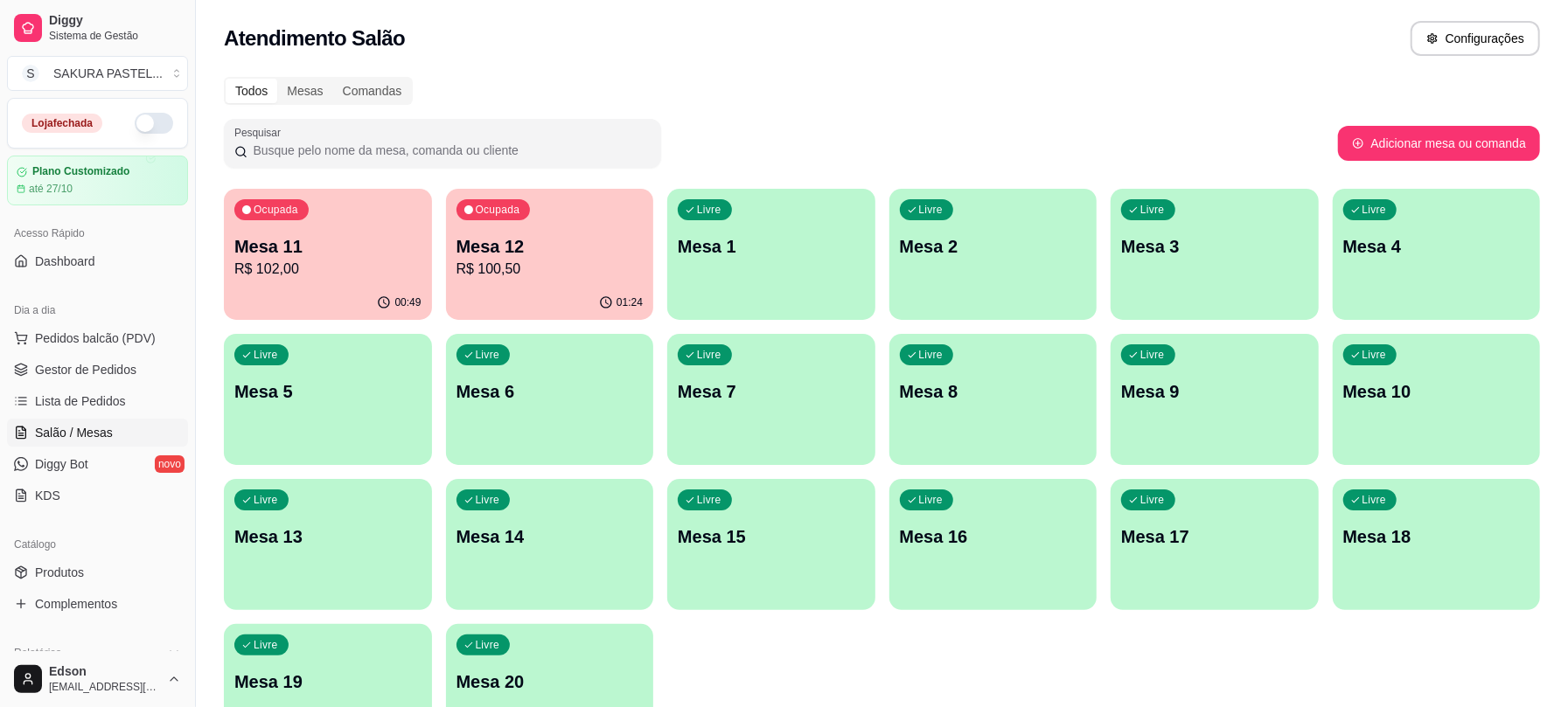
click at [336, 262] on p "R$ 102,00" at bounding box center [327, 268] width 187 height 21
click at [539, 269] on p "R$ 100,50" at bounding box center [549, 268] width 187 height 21
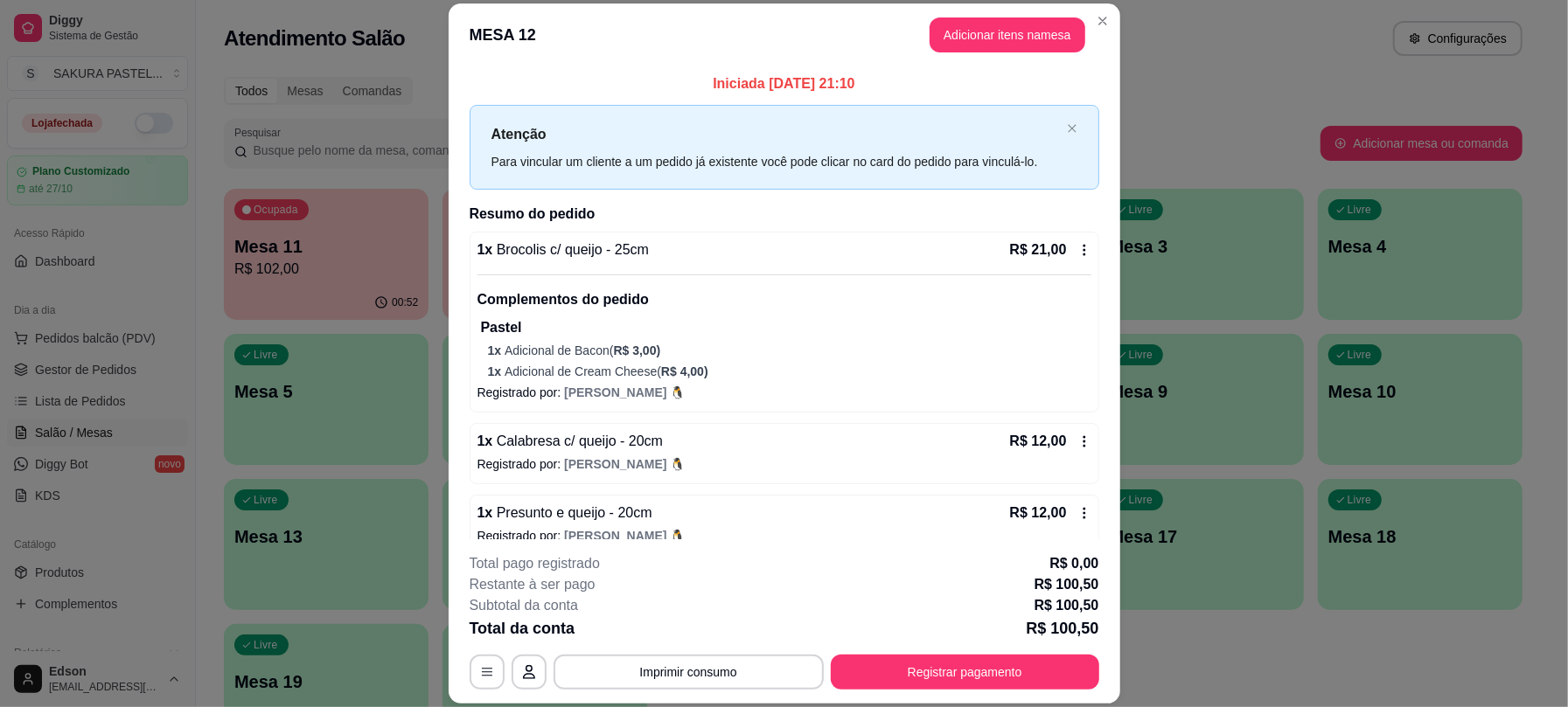
click at [381, 270] on p "R$ 102,00" at bounding box center [326, 268] width 184 height 21
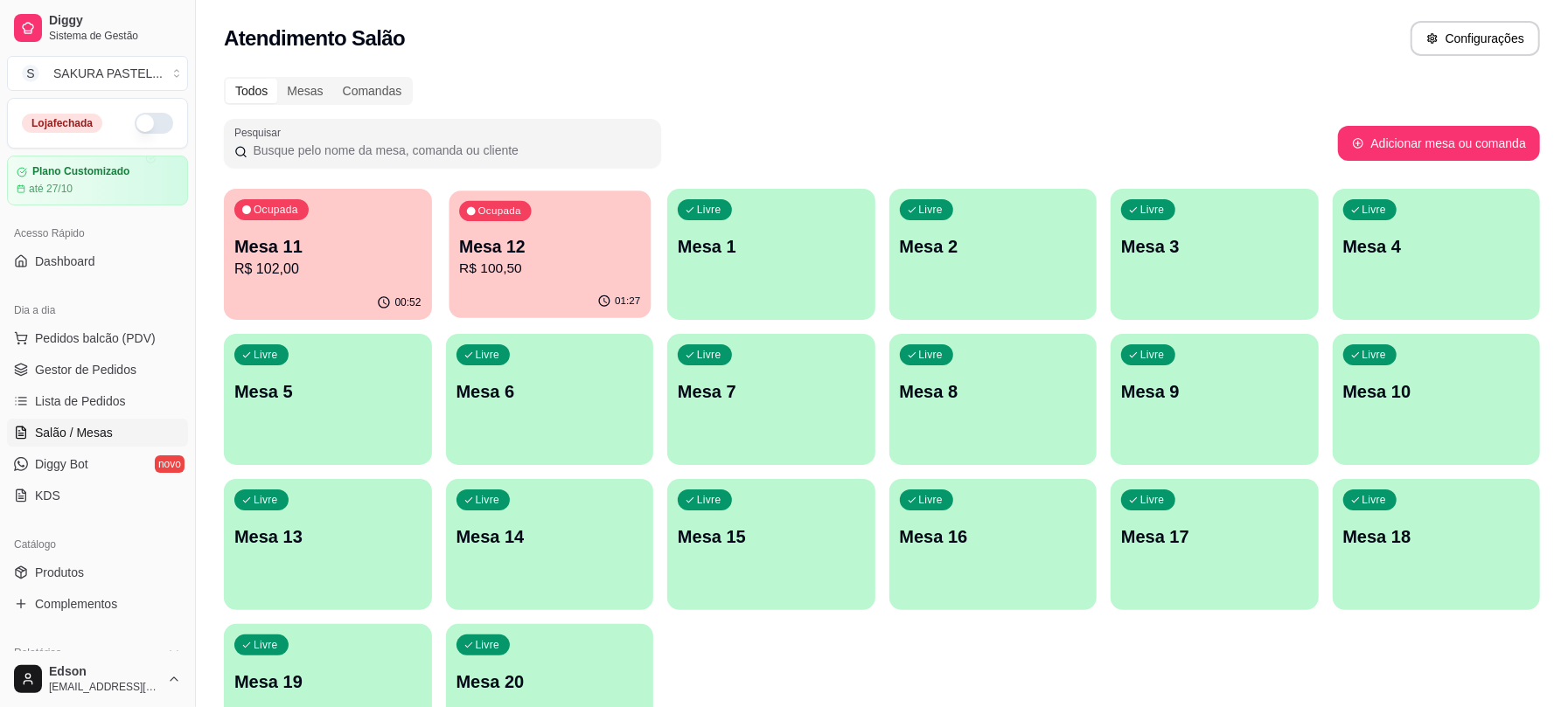
click at [534, 229] on div "Ocupada Mesa 12 R$ 100,50" at bounding box center [549, 238] width 201 height 95
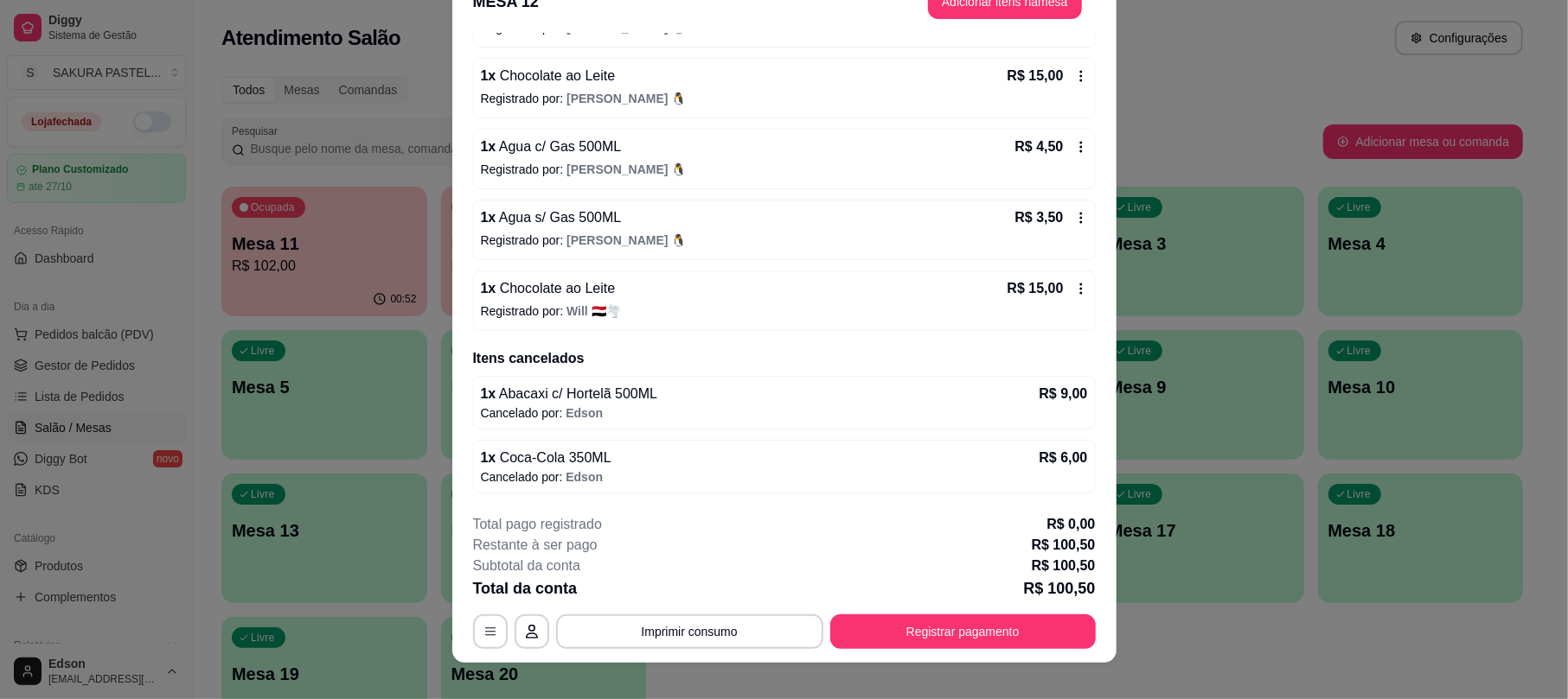
scroll to position [51, 0]
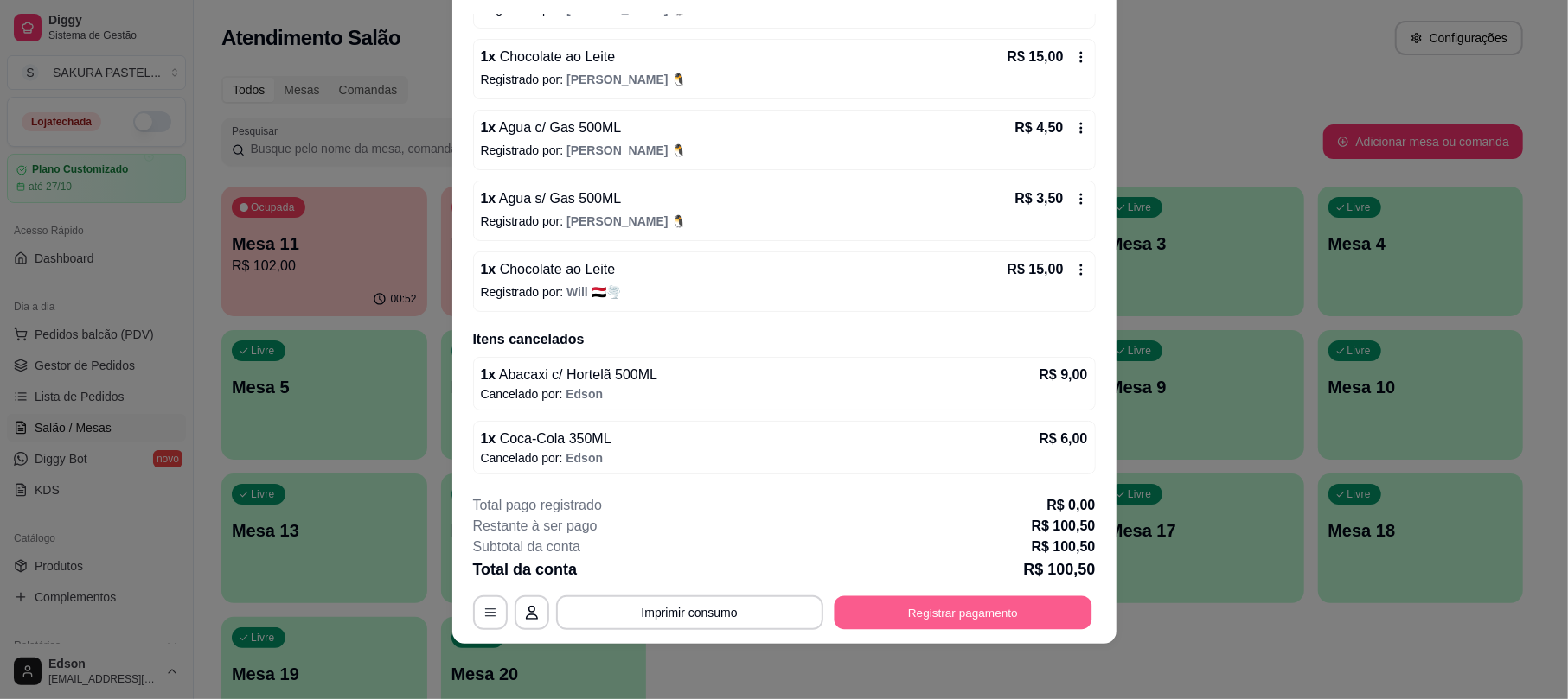
click at [994, 606] on button "Registrar pagamento" at bounding box center [962, 613] width 257 height 34
click at [880, 274] on div "Débito" at bounding box center [902, 285] width 44 height 22
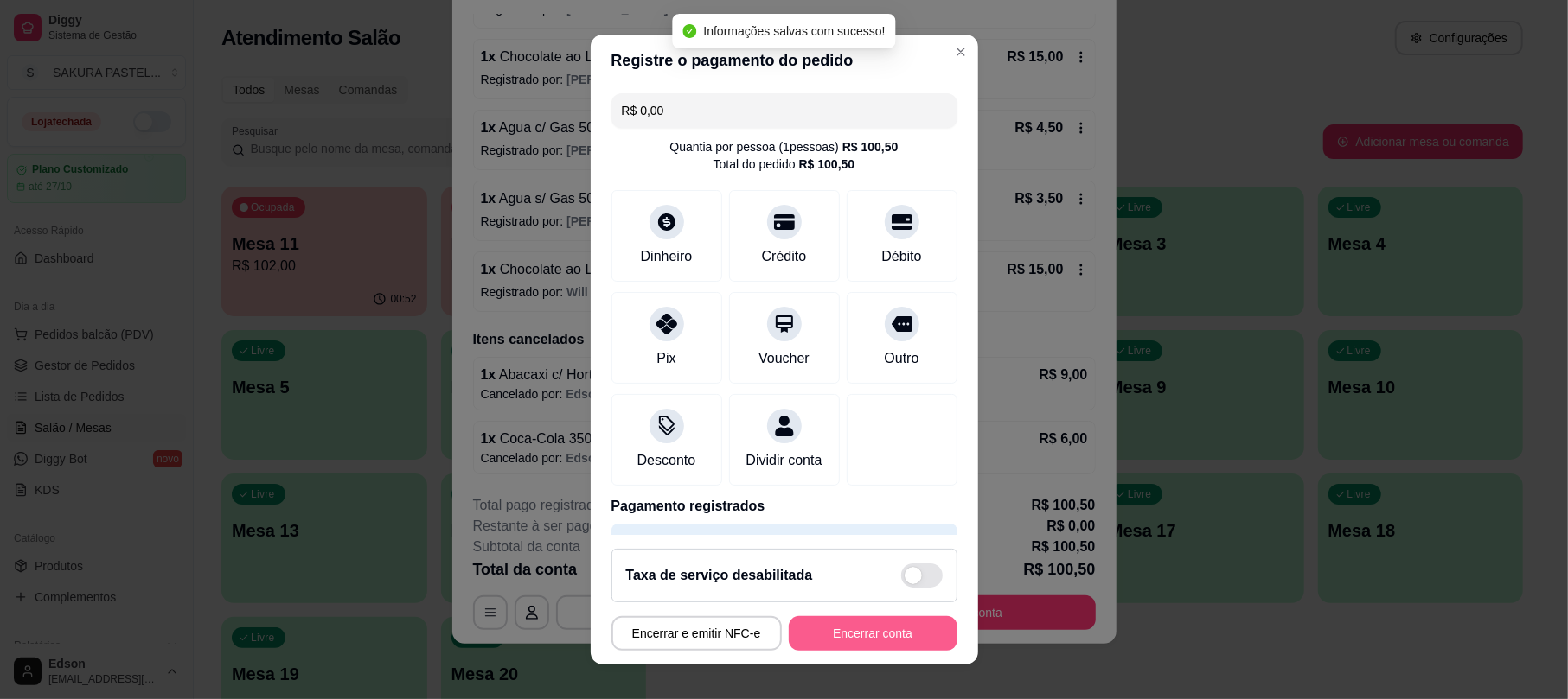
click at [922, 631] on button "Encerrar conta" at bounding box center [872, 634] width 168 height 35
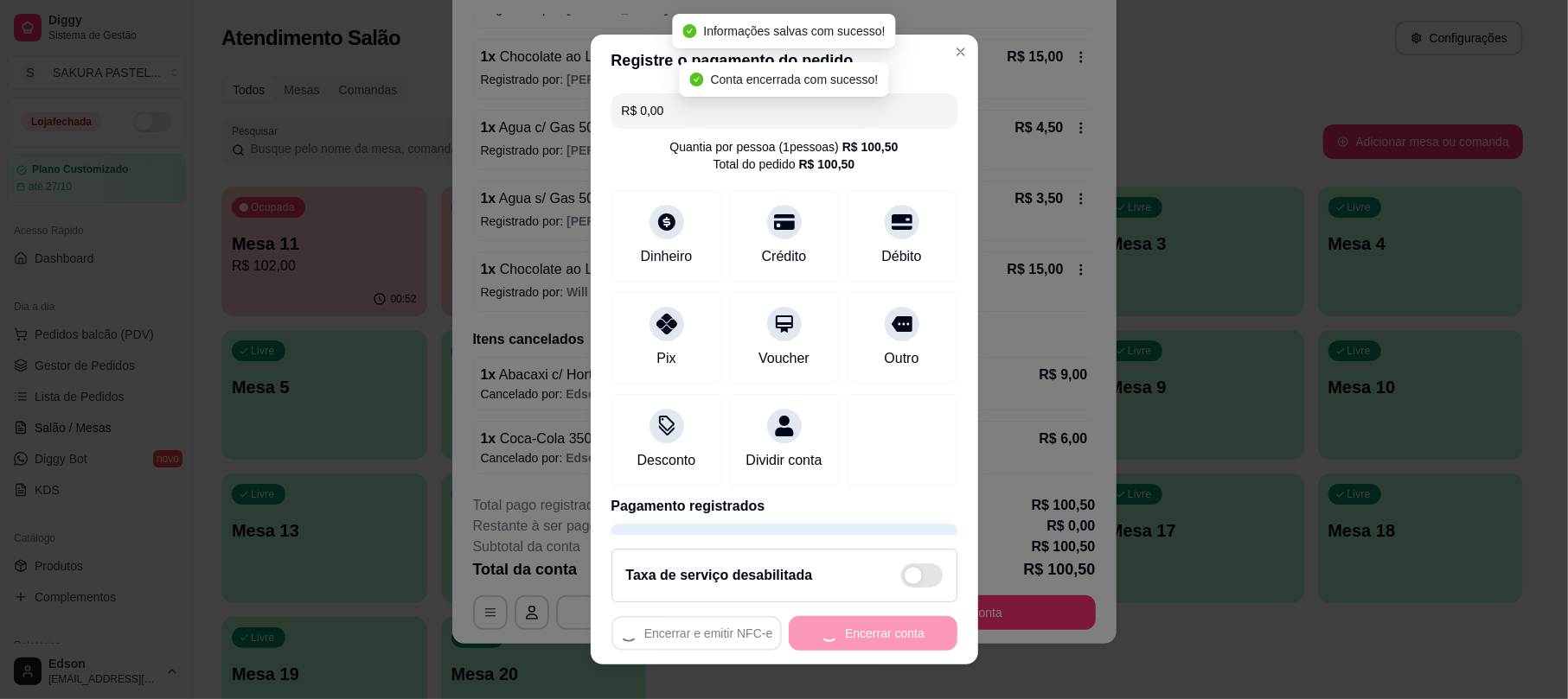
scroll to position [0, 0]
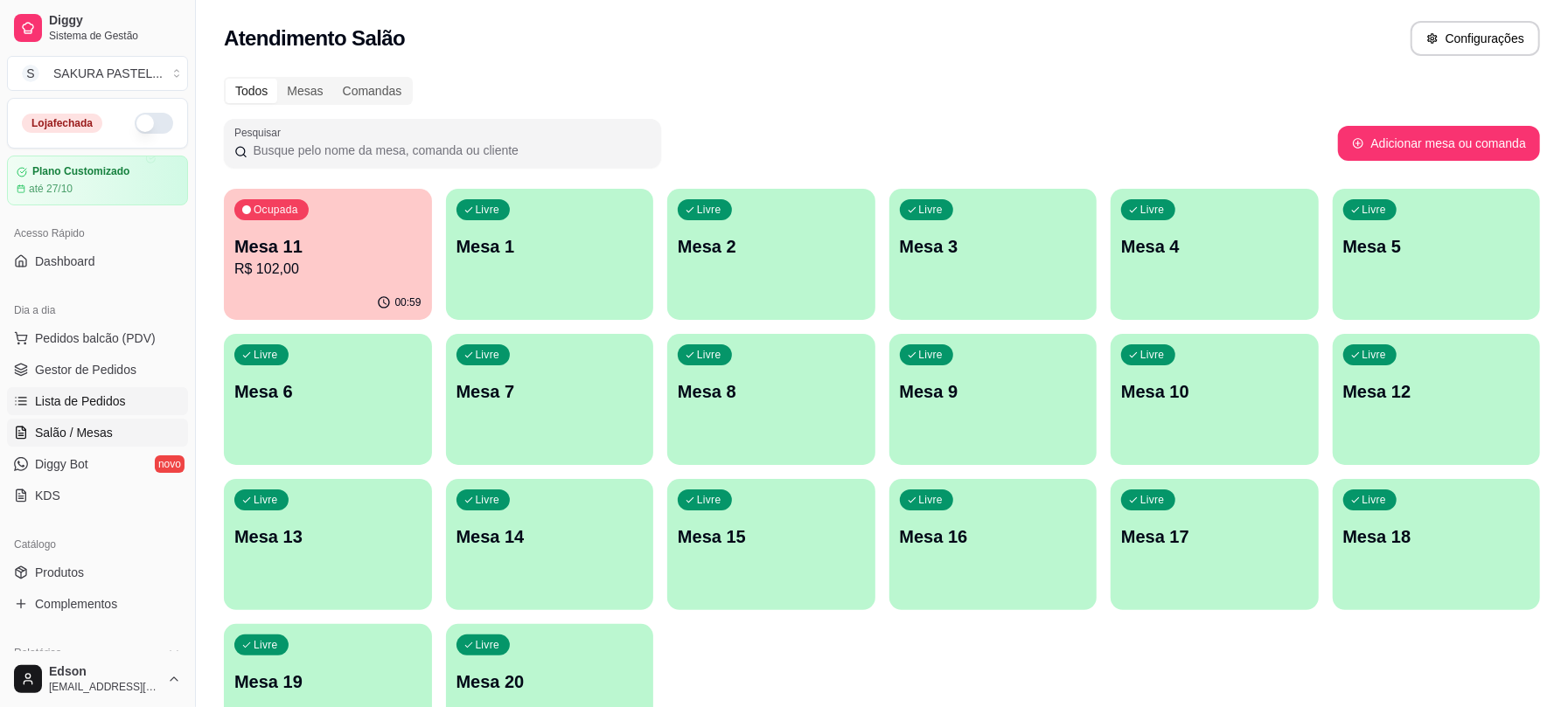
click at [131, 409] on link "Lista de Pedidos" at bounding box center [98, 401] width 181 height 28
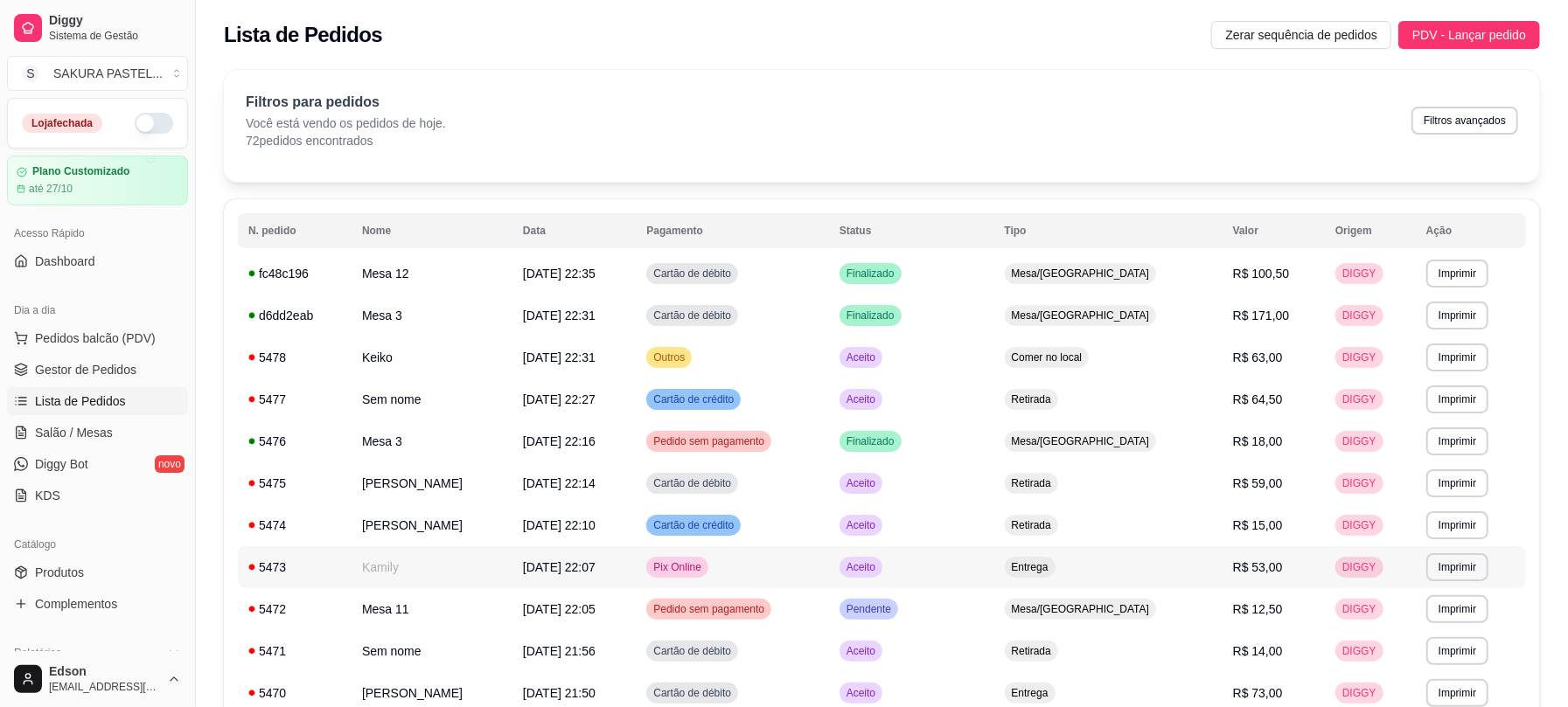
click at [596, 567] on span "[DATE] 22:07" at bounding box center [560, 567] width 72 height 14
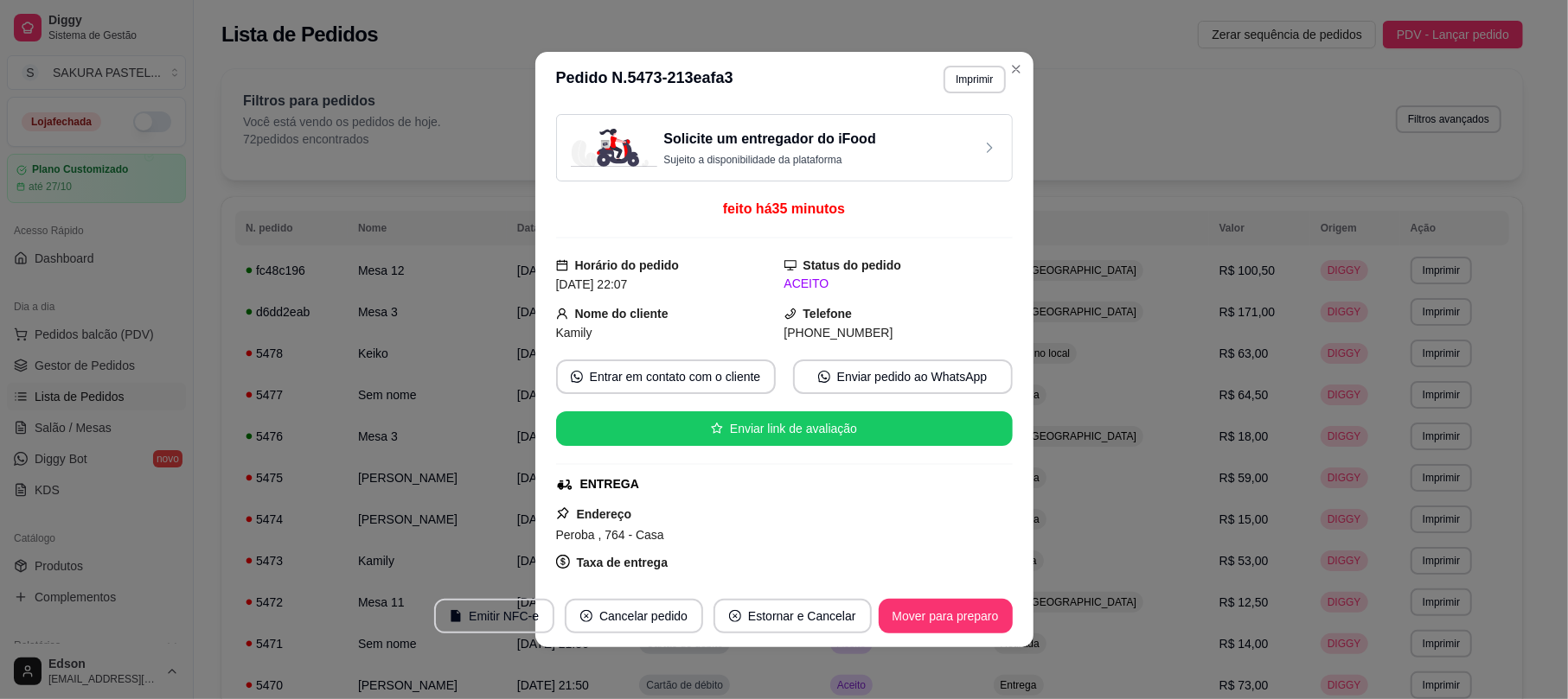
scroll to position [406, 0]
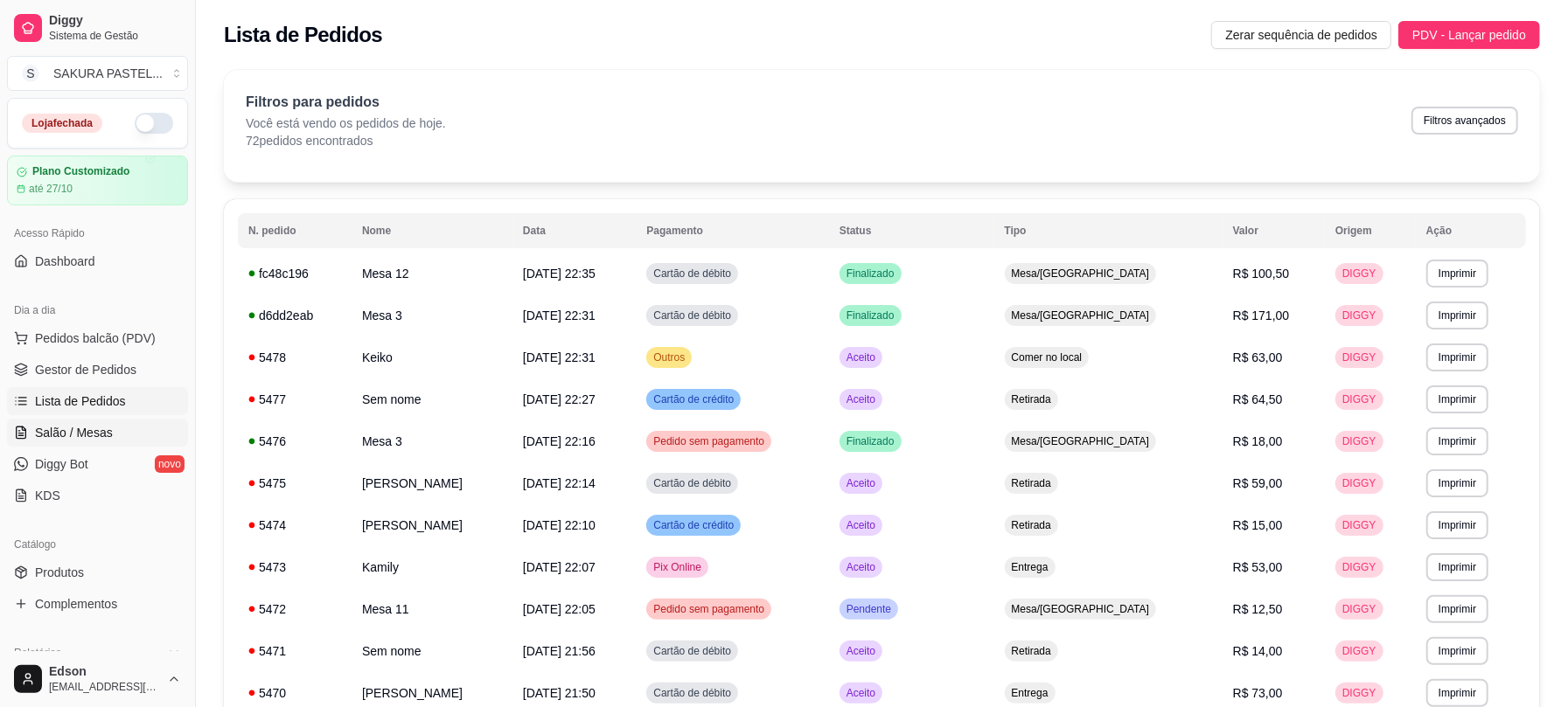
click at [56, 430] on span "Salão / Mesas" at bounding box center [74, 432] width 78 height 18
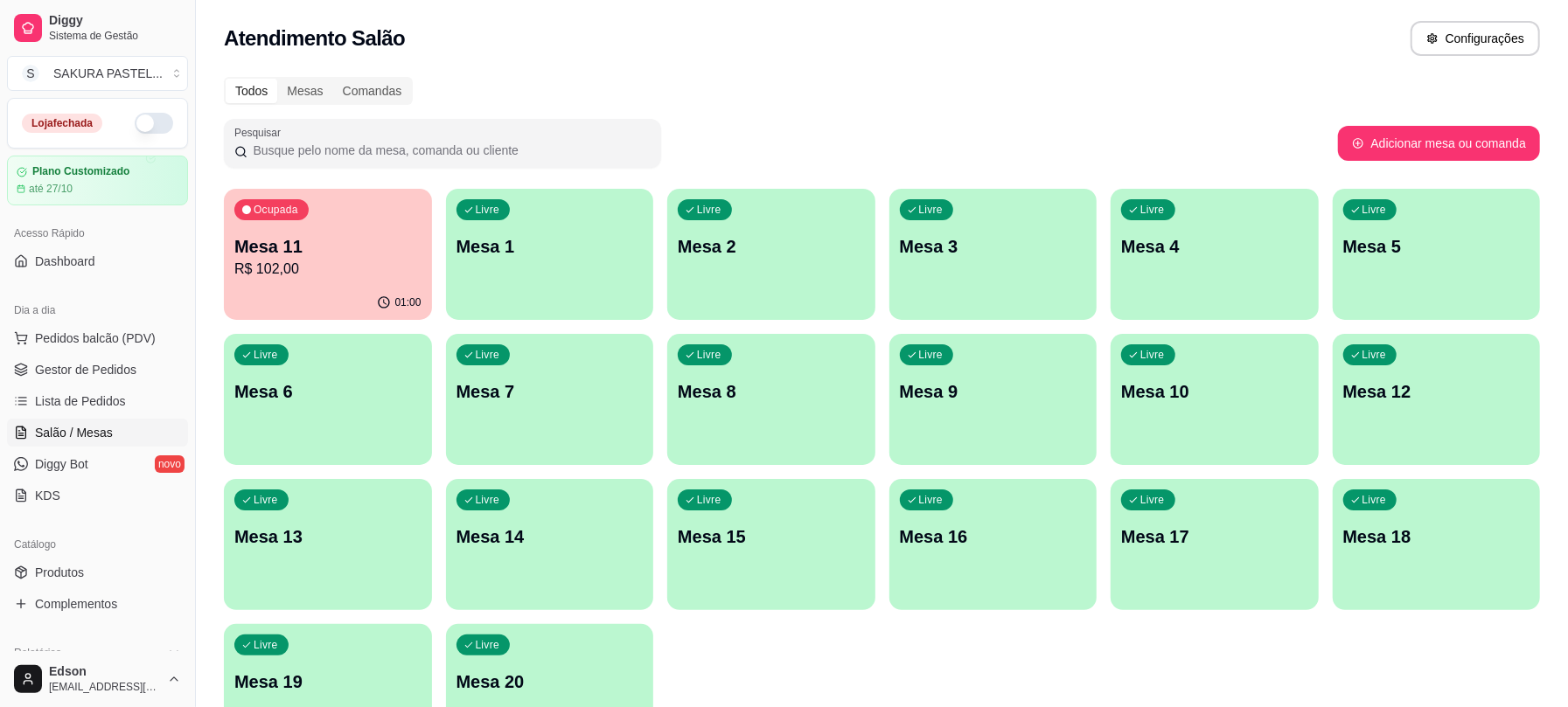
click at [308, 281] on div "Ocupada Mesa 11 R$ 102,00" at bounding box center [328, 237] width 208 height 97
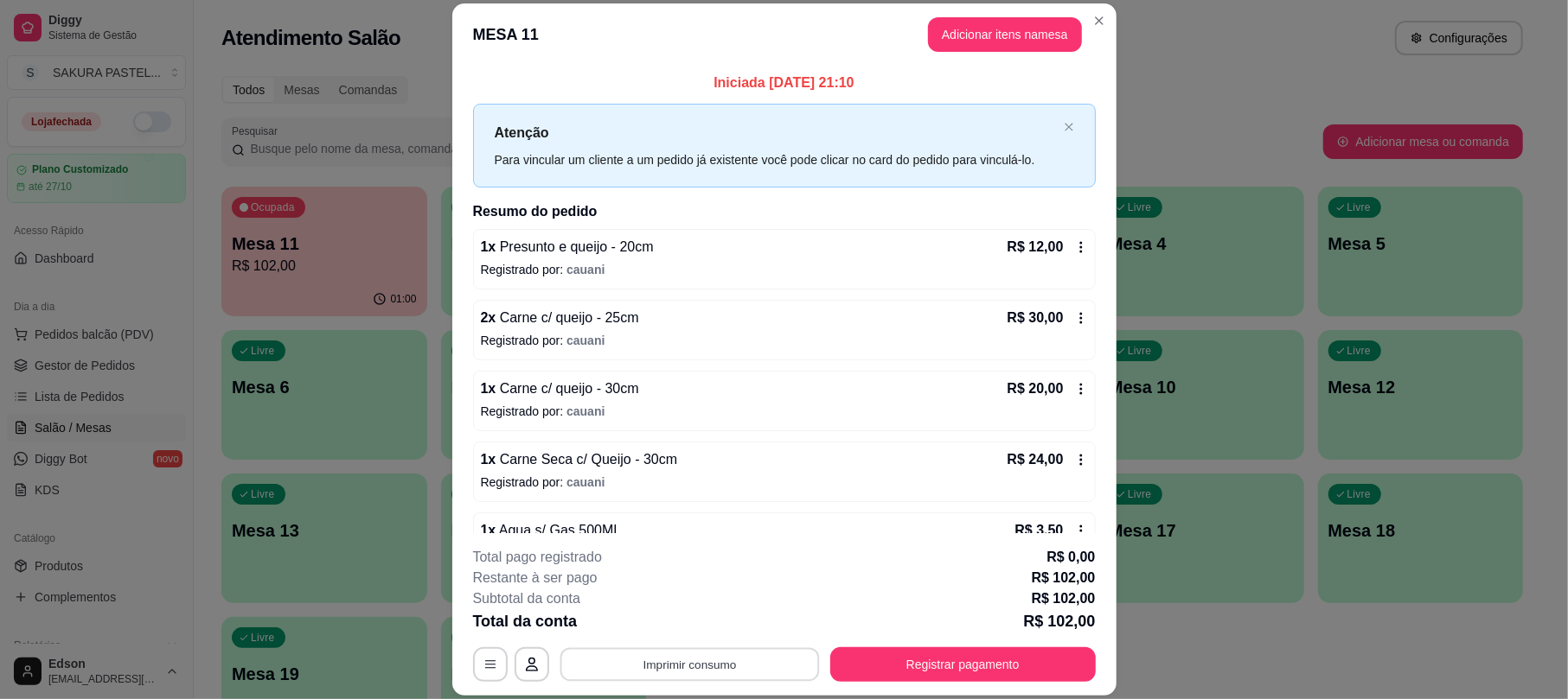
click at [766, 654] on button "Imprimir consumo" at bounding box center [689, 665] width 259 height 34
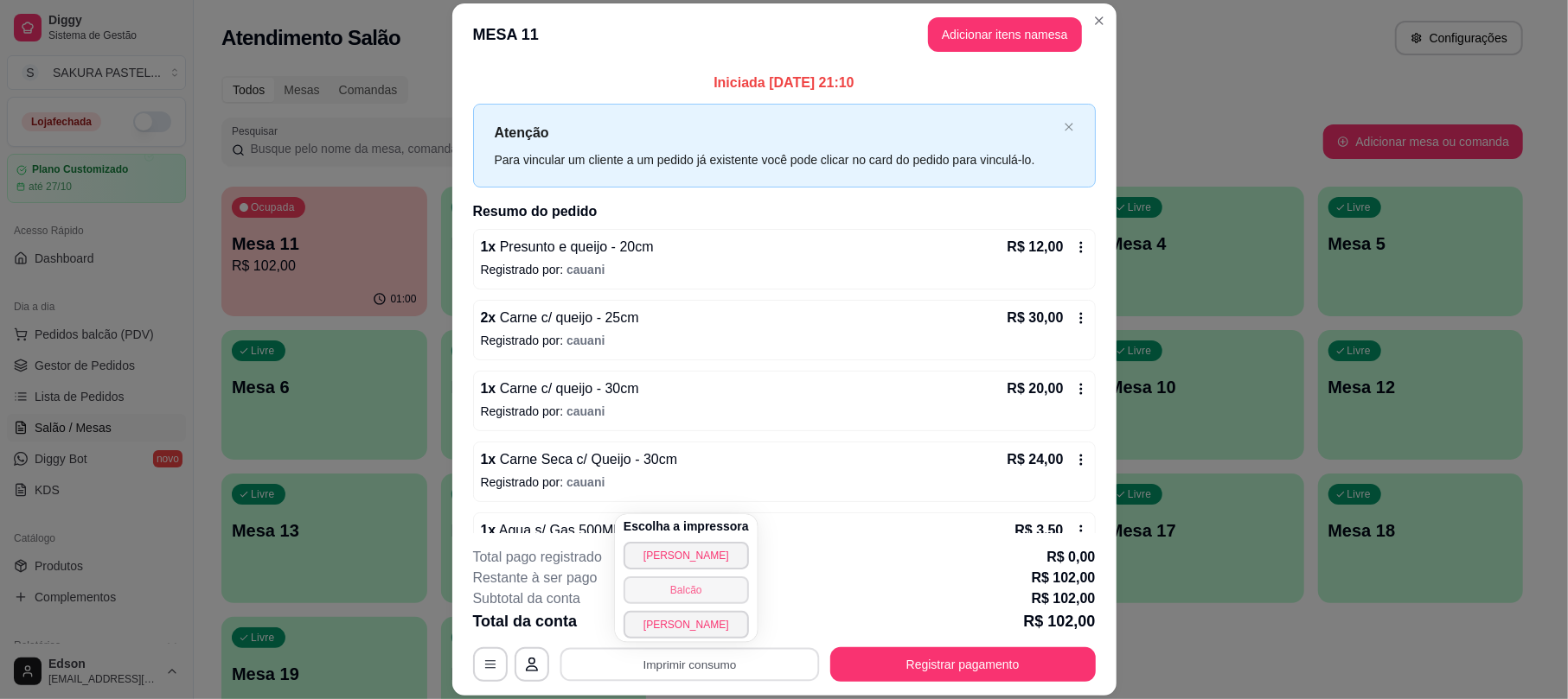
click at [700, 582] on button "Balcão" at bounding box center [686, 590] width 125 height 28
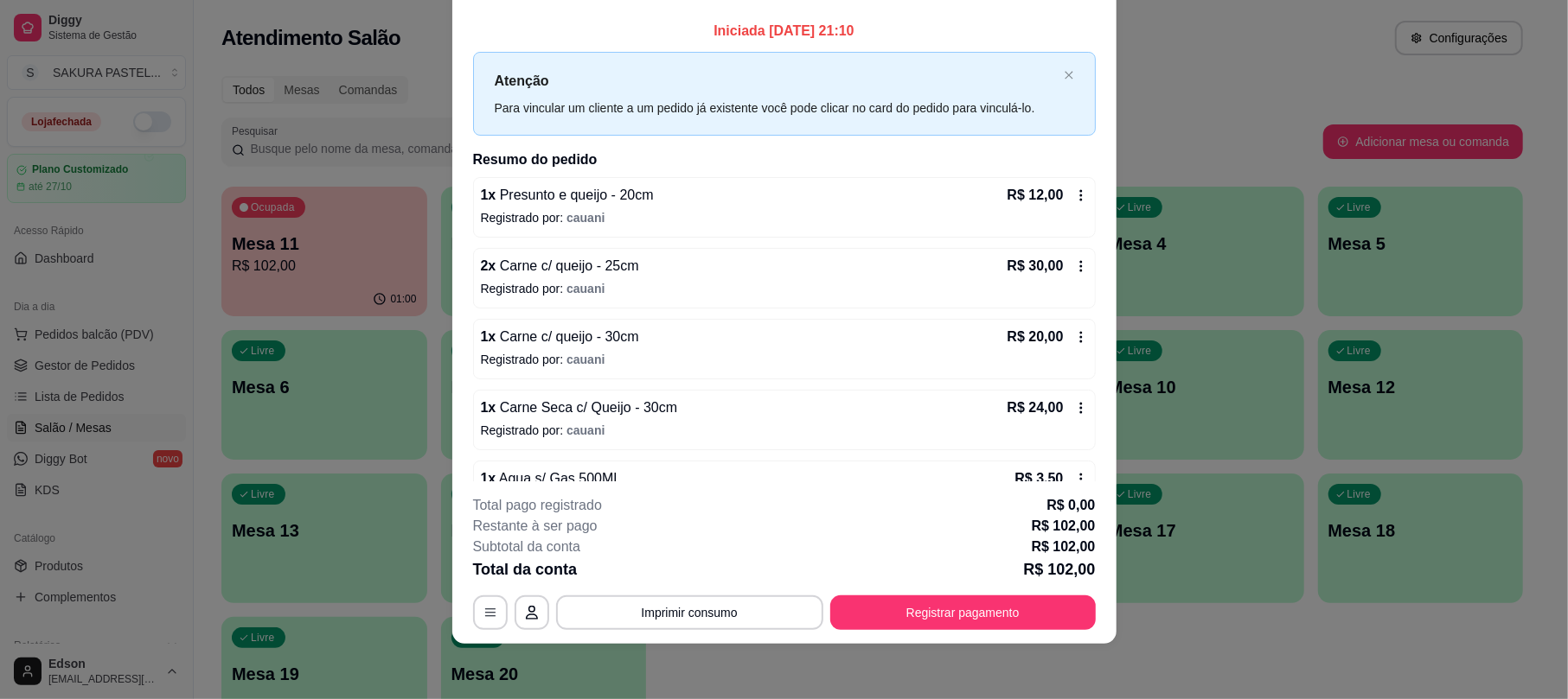
scroll to position [192, 0]
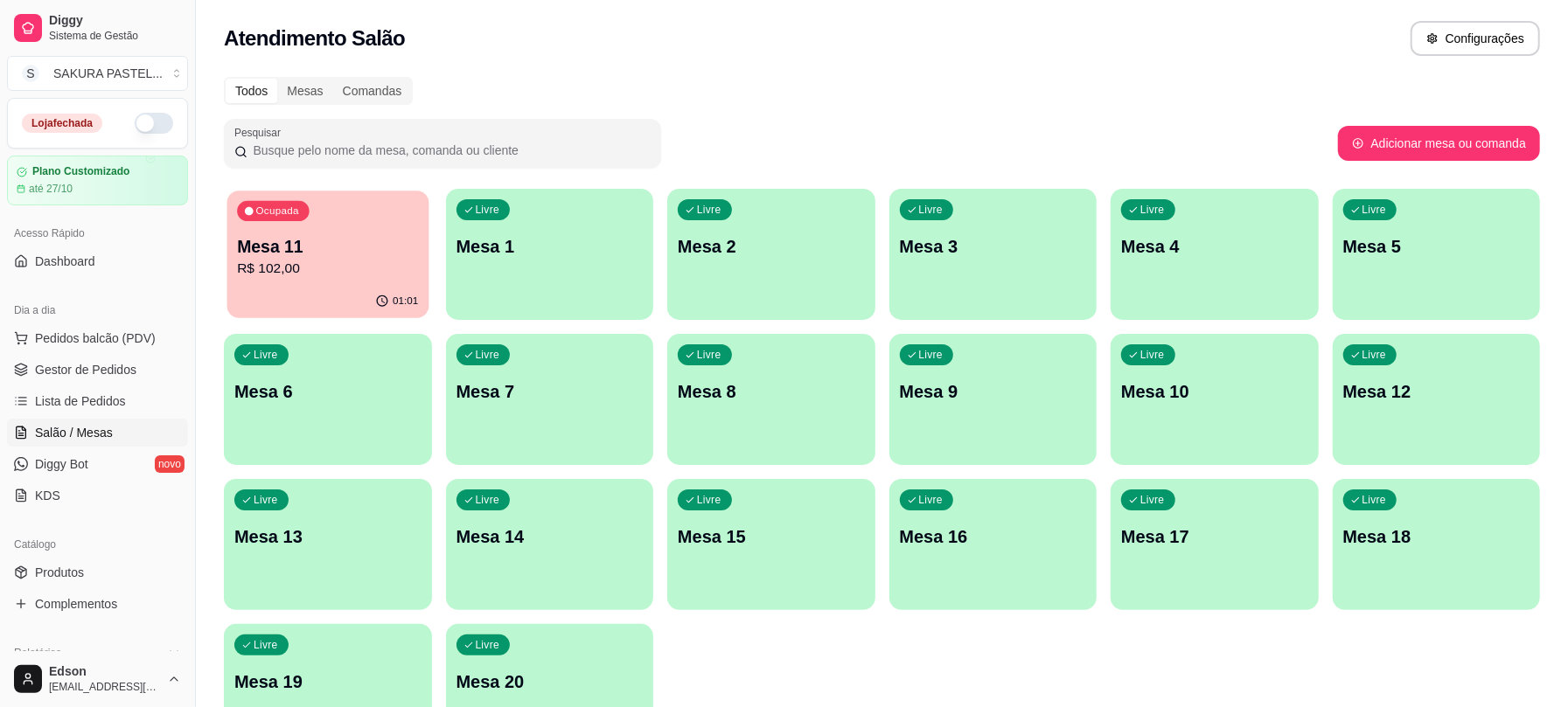
click at [308, 256] on p "Mesa 11" at bounding box center [327, 246] width 181 height 23
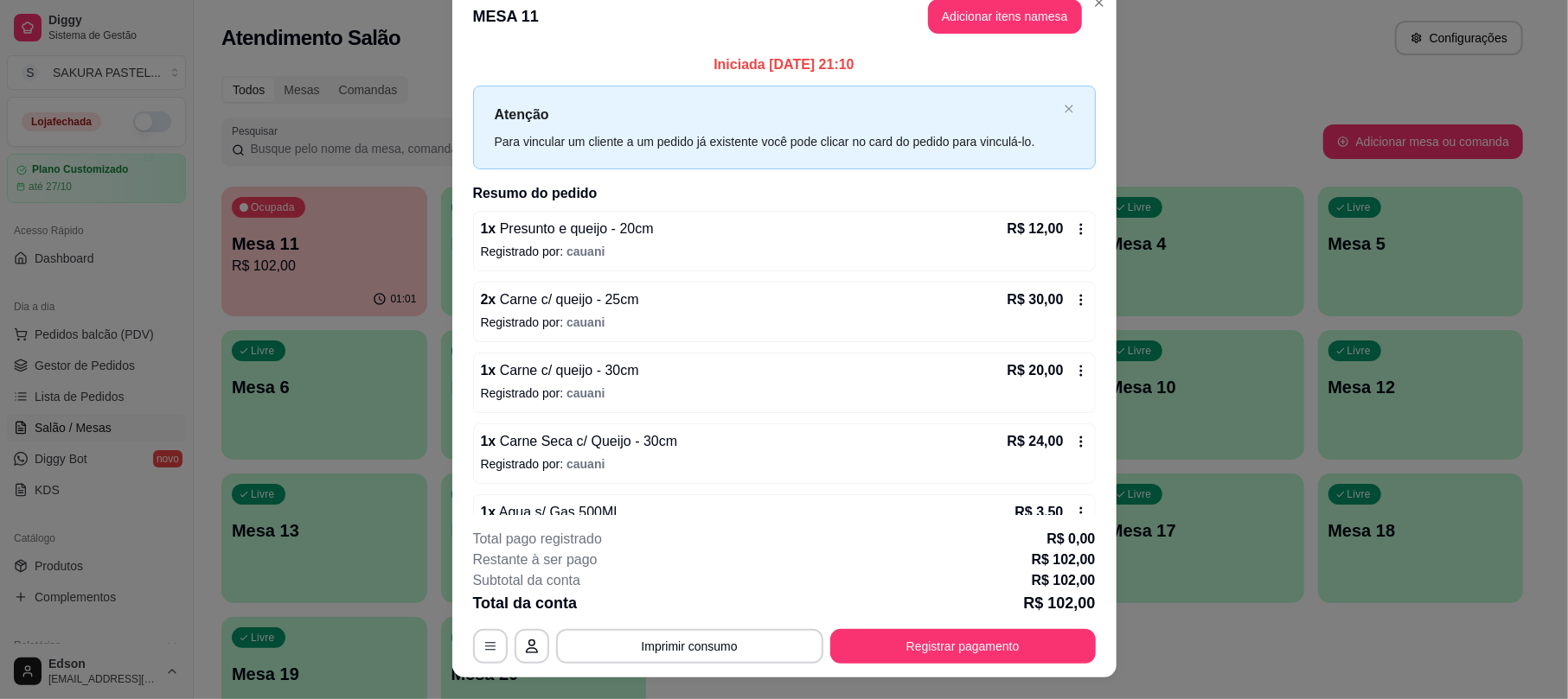
scroll to position [0, 0]
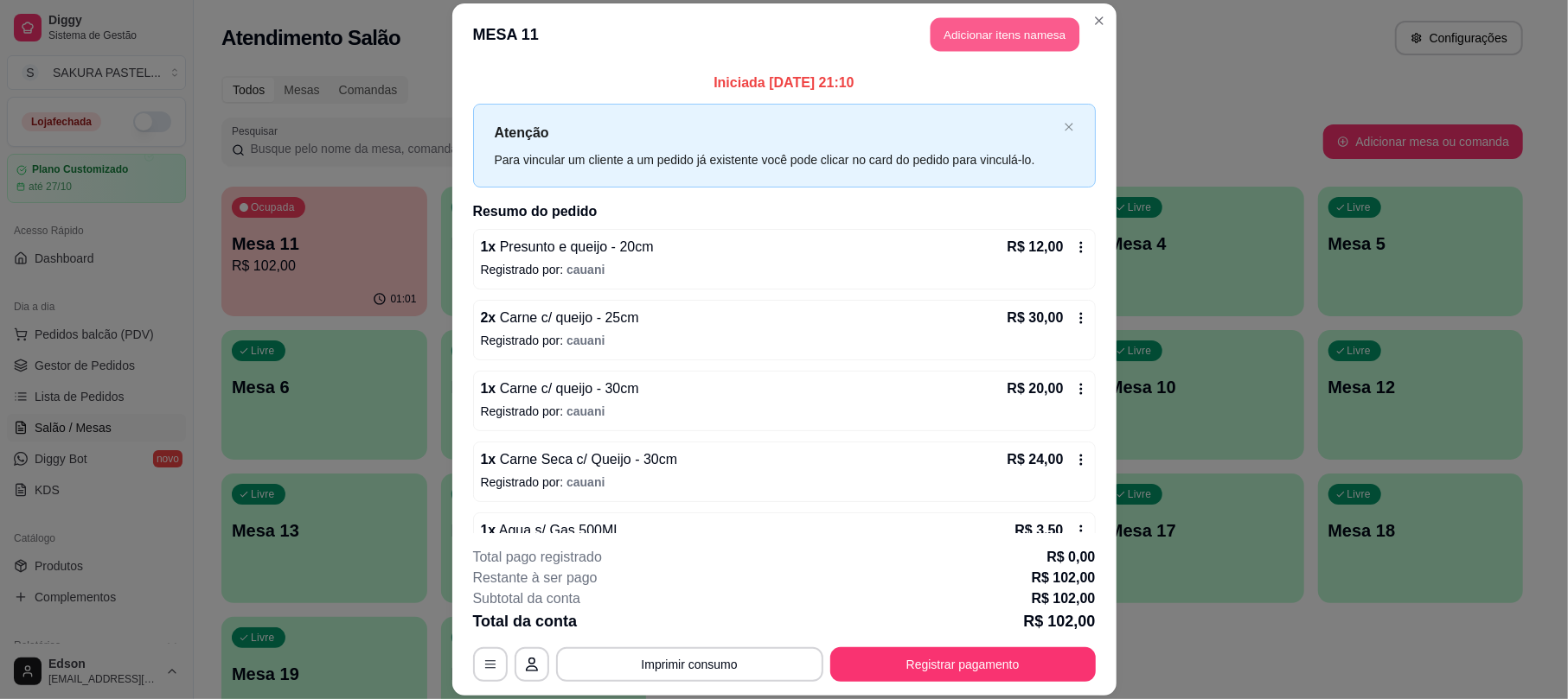
click at [1039, 43] on button "Adicionar itens na mesa" at bounding box center [1005, 35] width 149 height 34
click at [606, 140] on div "Pesquisa" at bounding box center [602, 116] width 1114 height 49
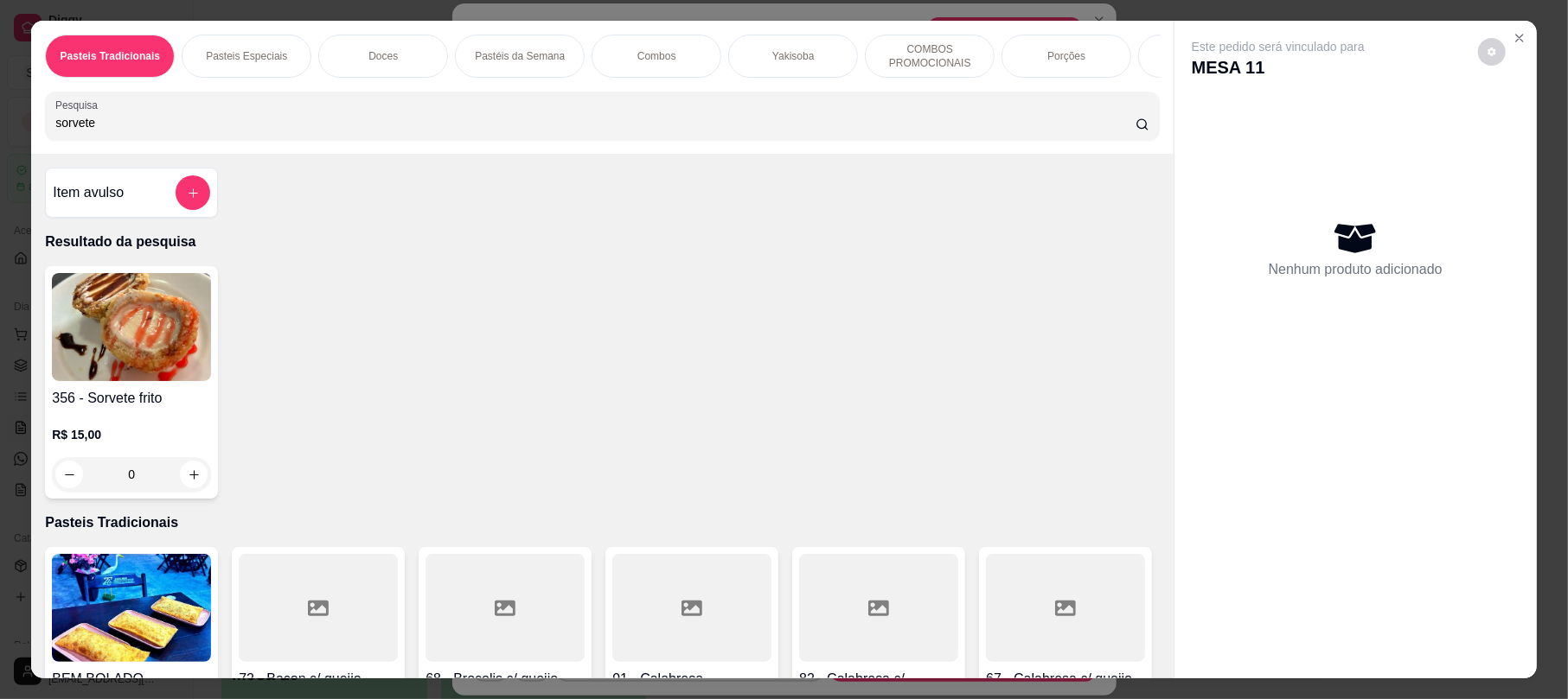
click at [18, 349] on div "Pasteis Tradicionais Pasteis Especiais Doces Pastéis da Semana Combos Yakisoba …" at bounding box center [784, 349] width 1568 height 699
click at [137, 353] on img at bounding box center [131, 327] width 159 height 108
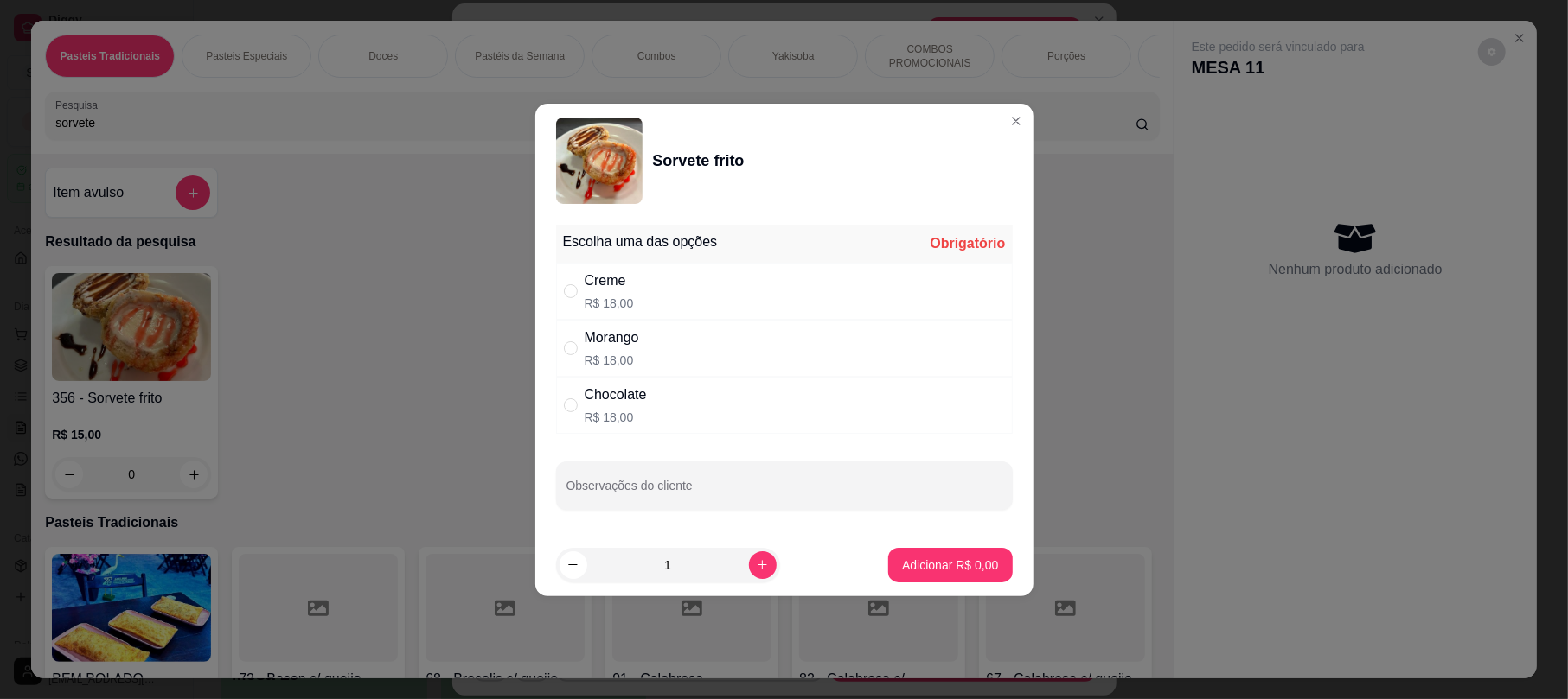
click at [637, 282] on div "Creme R$ 18,00" at bounding box center [784, 291] width 457 height 57
click at [742, 520] on div "Escolha uma das opções Completo Creme R$ 18,00 Morango R$ 18,00 Chocolate R$ 18…" at bounding box center [784, 376] width 498 height 316
click at [738, 485] on input "Observações do cliente" at bounding box center [784, 492] width 436 height 17
click at [904, 568] on p "Adicionar R$ 18,00" at bounding box center [947, 565] width 103 height 17
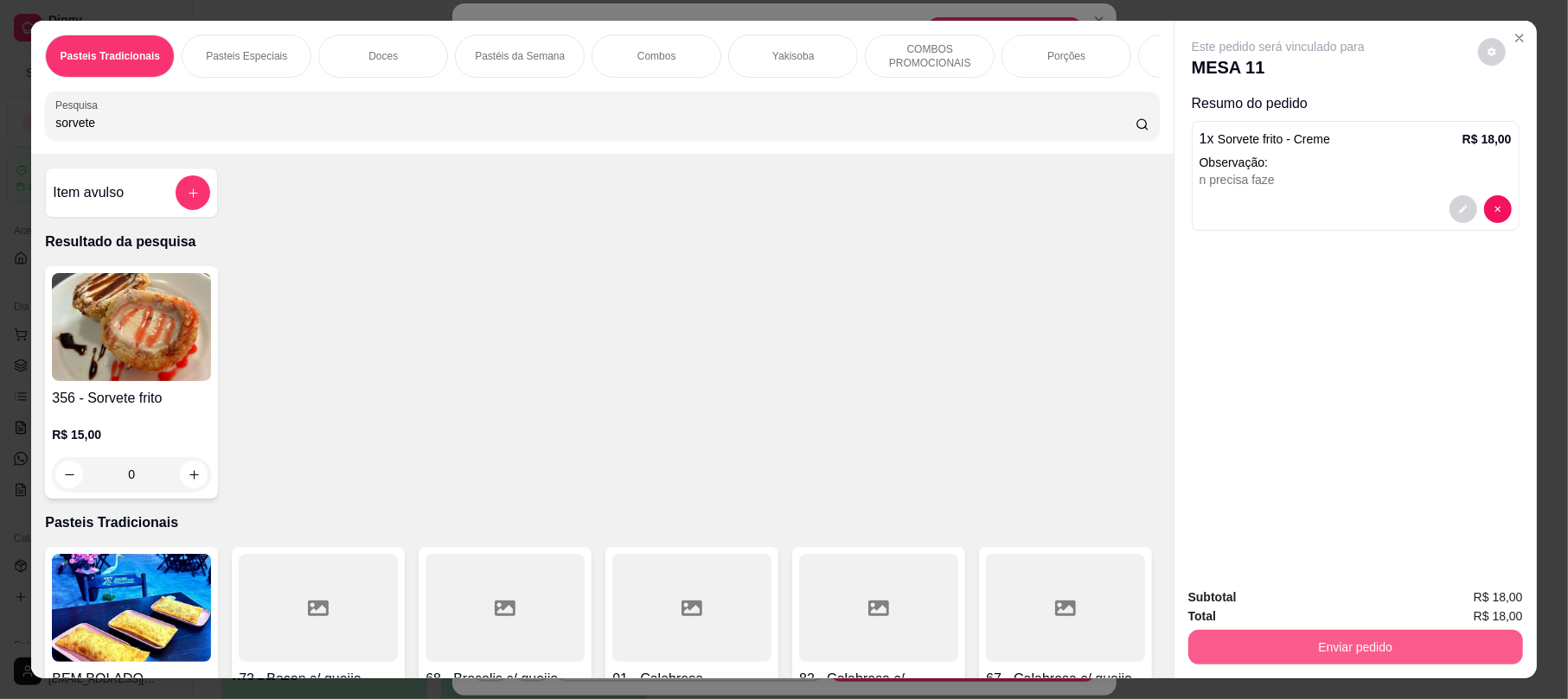
click at [1301, 637] on button "Enviar pedido" at bounding box center [1356, 648] width 335 height 35
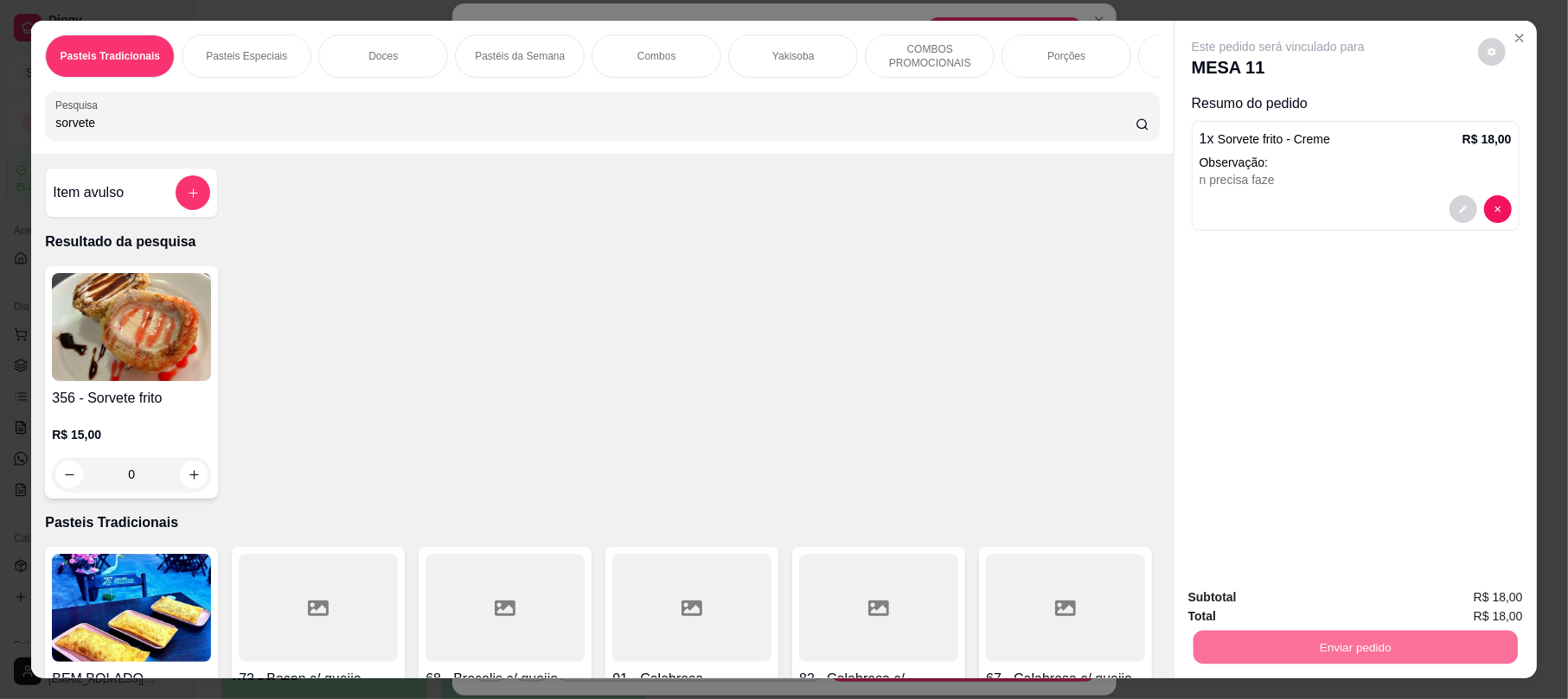
click at [1452, 603] on button "Enviar pedido" at bounding box center [1475, 604] width 95 height 32
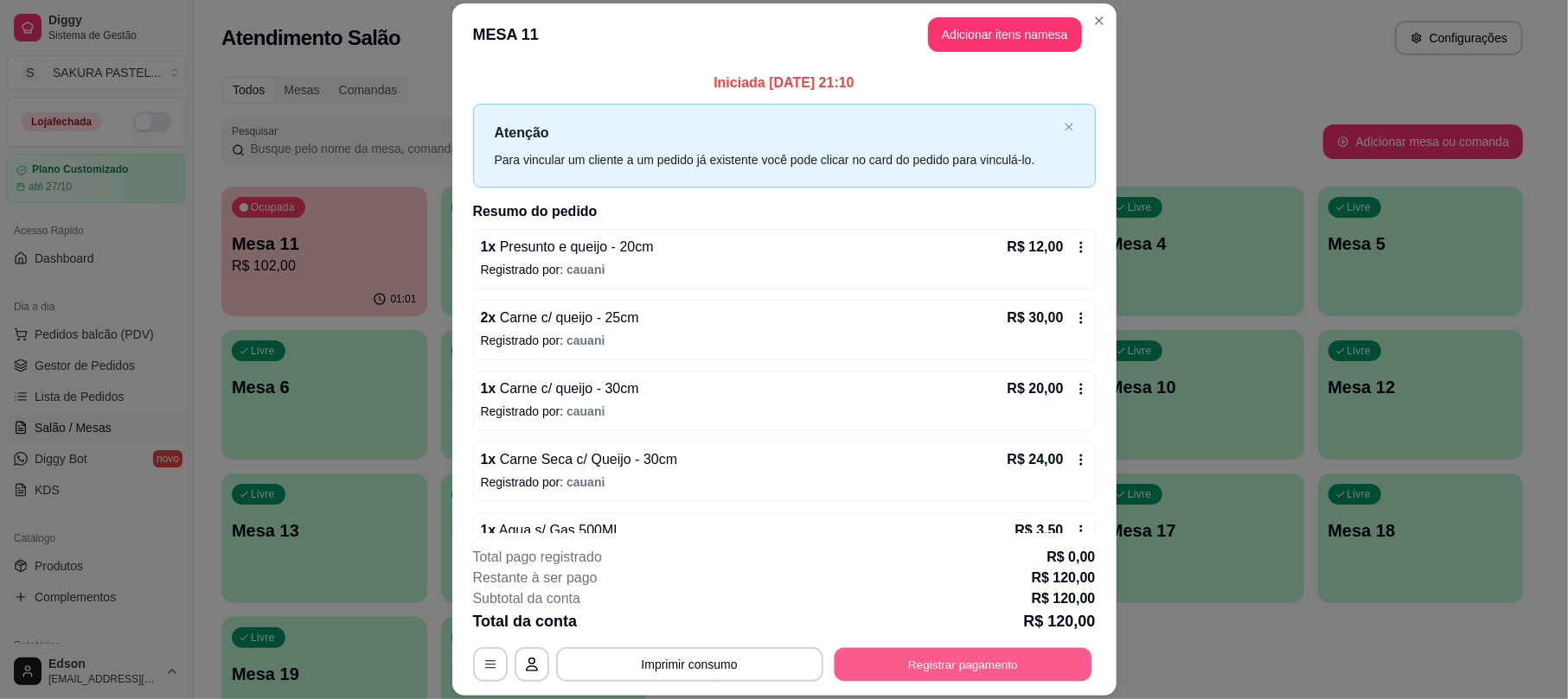
click at [914, 654] on button "Registrar pagamento" at bounding box center [962, 665] width 257 height 34
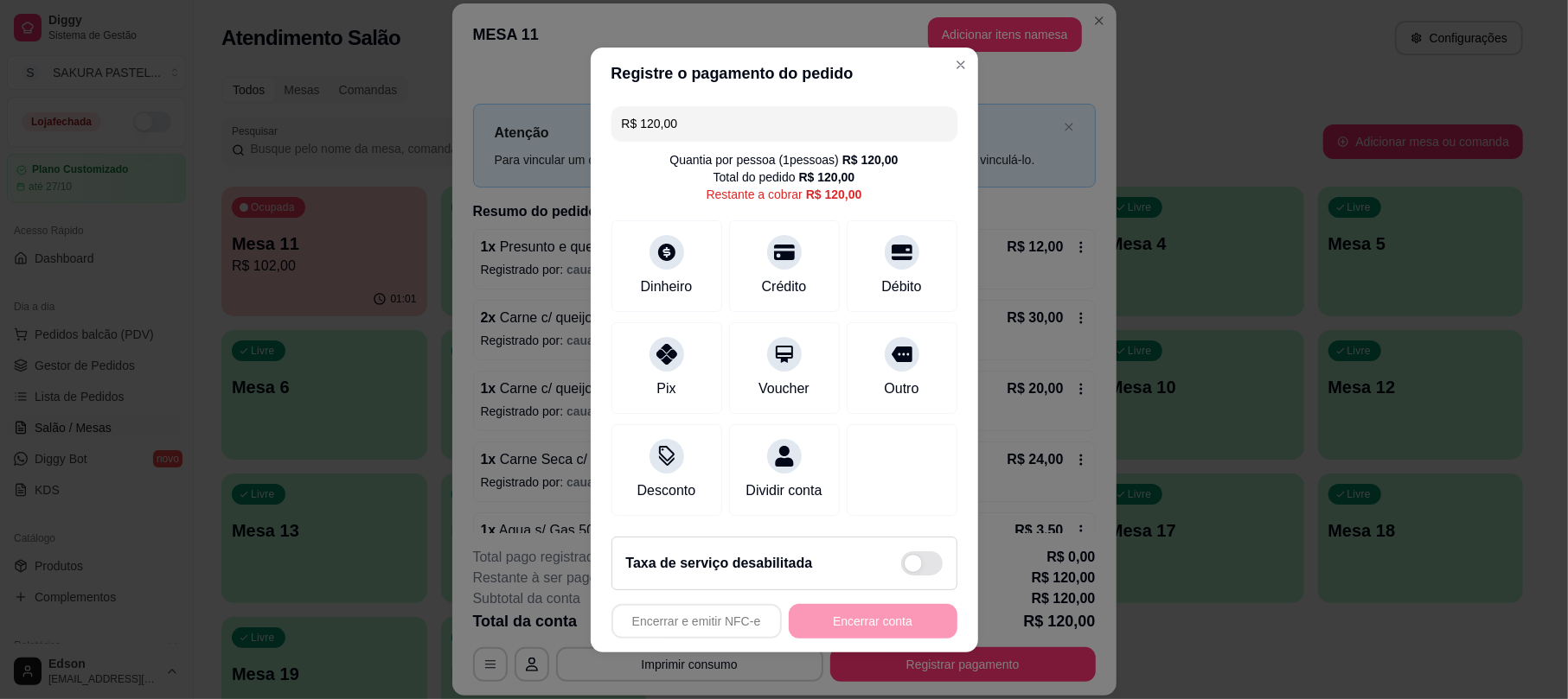
click at [696, 99] on div "R$ 120,00 Quantia por pessoa ( 1 pessoas) R$ 120,00 Total do pedido R$ 120,00 R…" at bounding box center [784, 310] width 387 height 423
click at [696, 107] on input "R$ 120,00" at bounding box center [784, 124] width 325 height 35
click at [883, 229] on div at bounding box center [902, 246] width 38 height 38
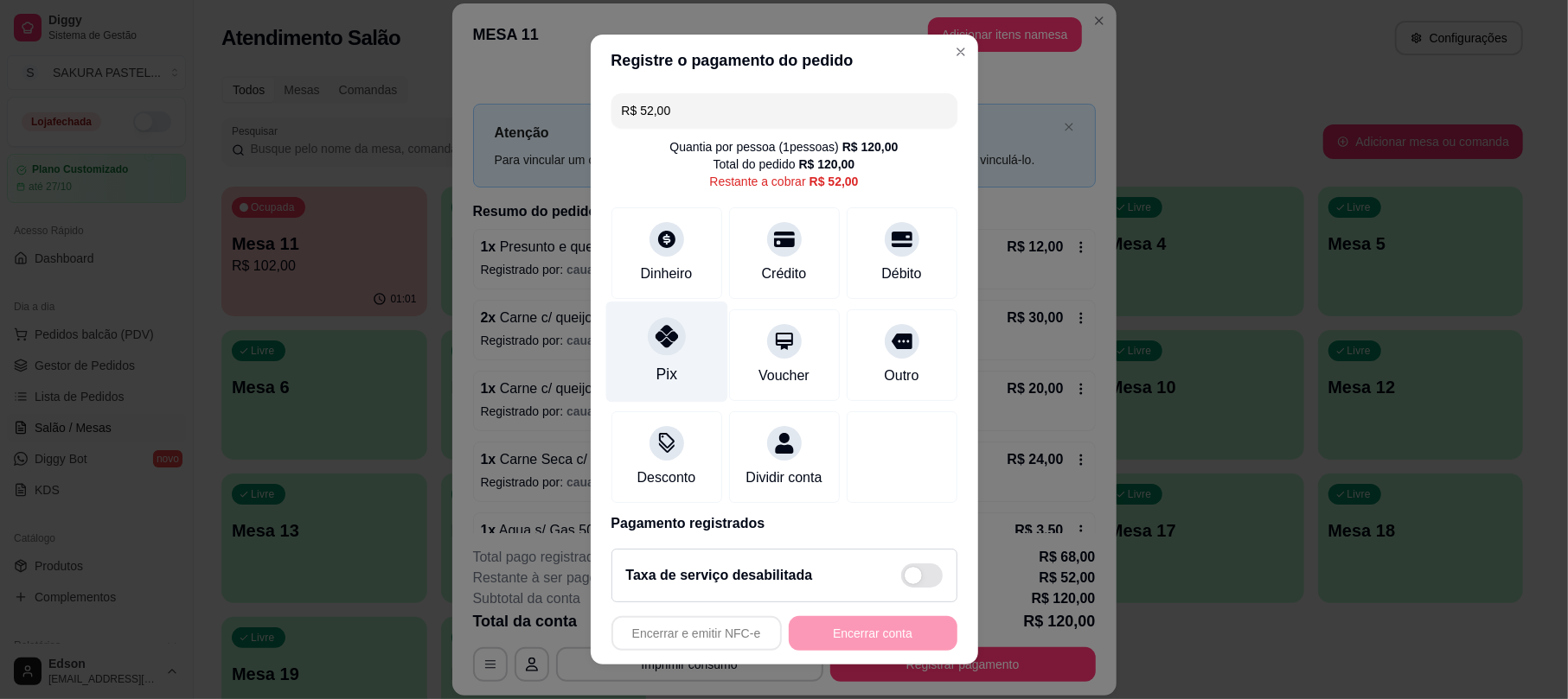
click at [662, 341] on icon at bounding box center [665, 337] width 22 height 22
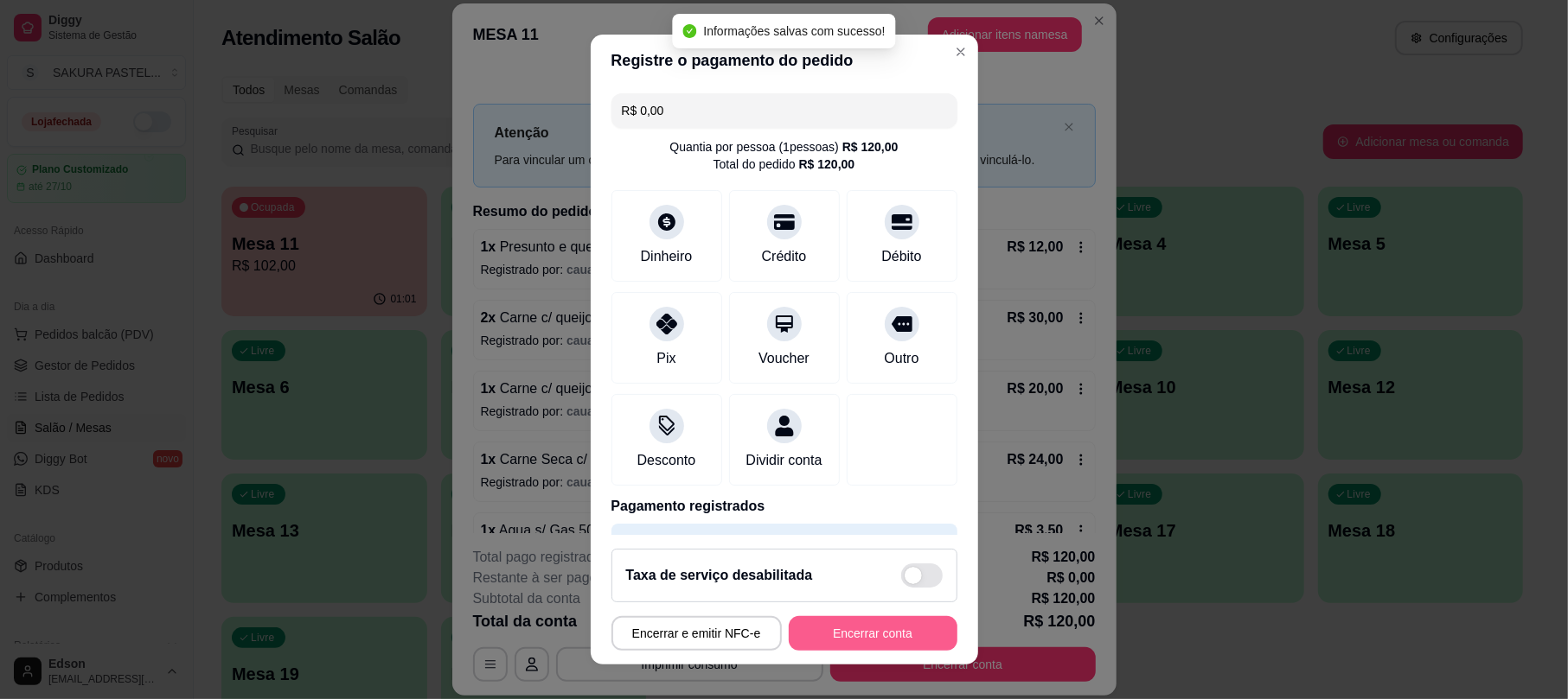
click at [871, 637] on button "Encerrar conta" at bounding box center [872, 634] width 168 height 35
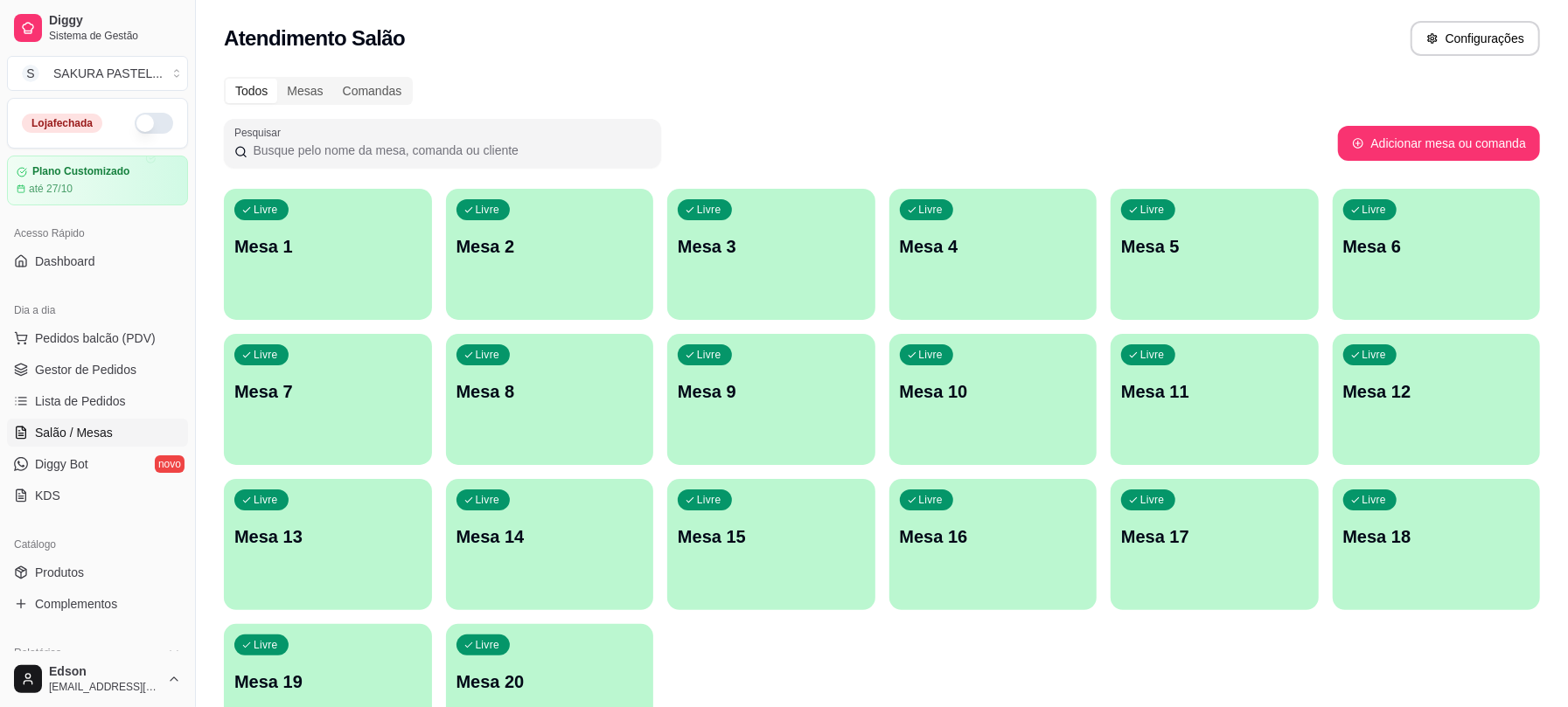
click at [96, 318] on div "Dia a dia" at bounding box center [98, 310] width 181 height 28
click at [96, 339] on span "Pedidos balcão (PDV)" at bounding box center [96, 338] width 121 height 18
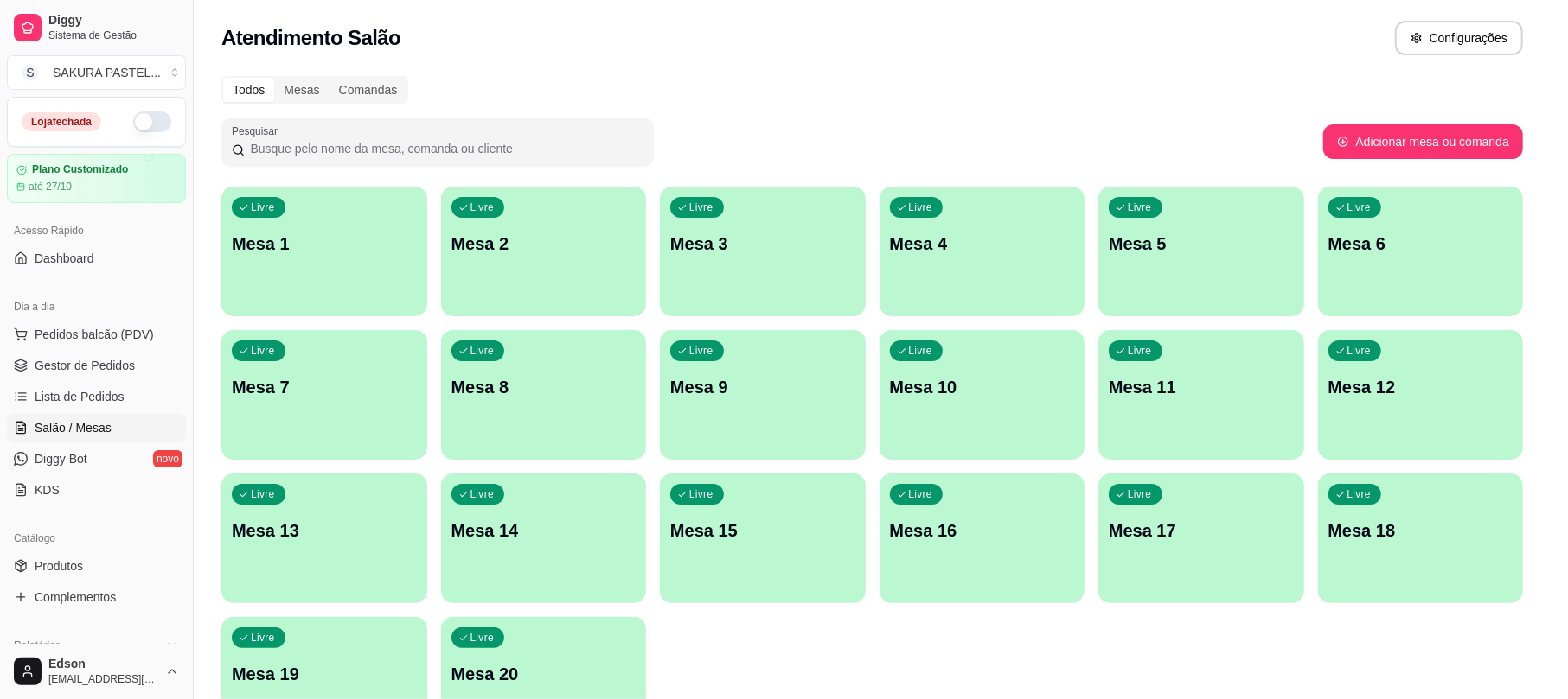
click at [289, 109] on div "Pesquisa" at bounding box center [602, 116] width 1114 height 49
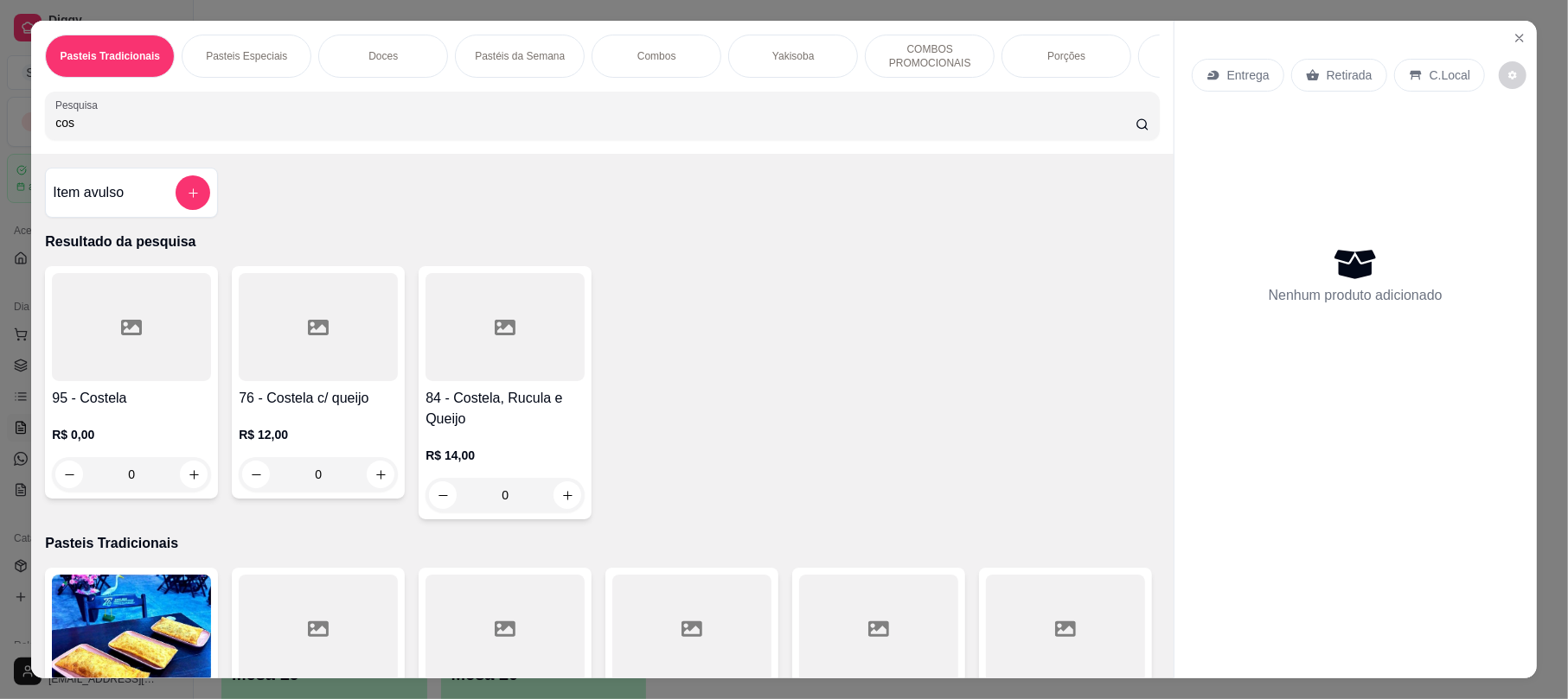
click at [489, 361] on div at bounding box center [505, 327] width 159 height 108
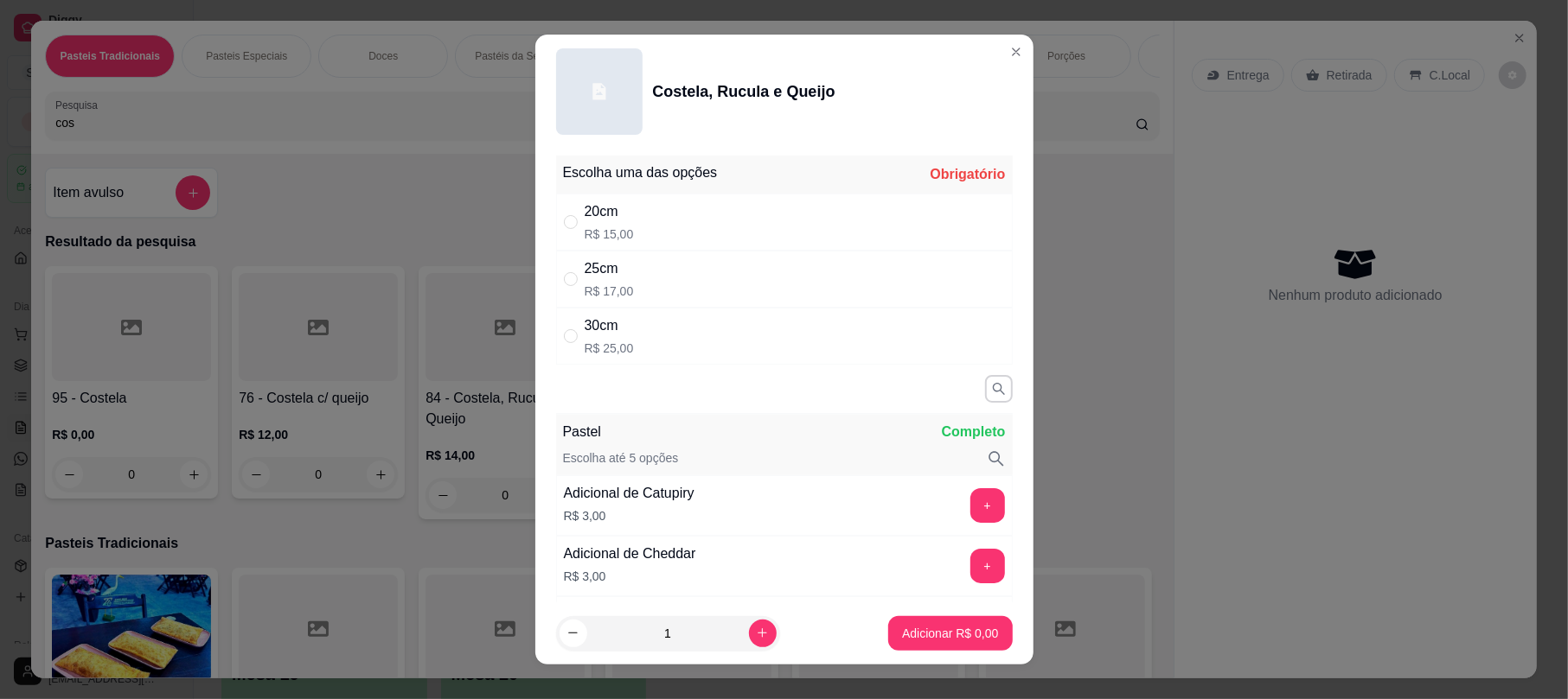
click at [703, 299] on div "25cm R$ 17,00" at bounding box center [784, 279] width 457 height 57
click at [938, 645] on button "Adicionar R$ 17,00" at bounding box center [947, 633] width 127 height 34
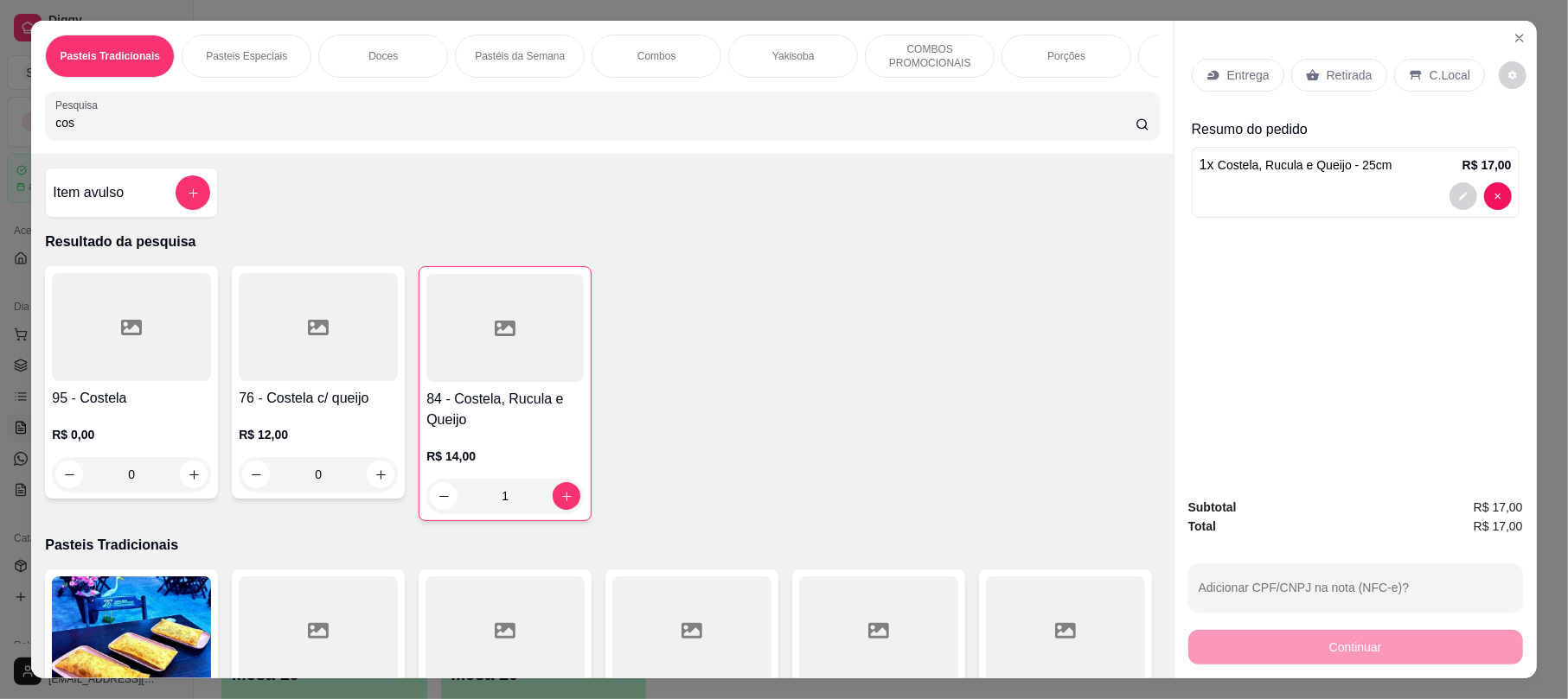
click at [245, 153] on div "Pasteis Tradicionais Pasteis Especiais Doces Pastéis da Semana Combos Yakisoba …" at bounding box center [602, 87] width 1142 height 133
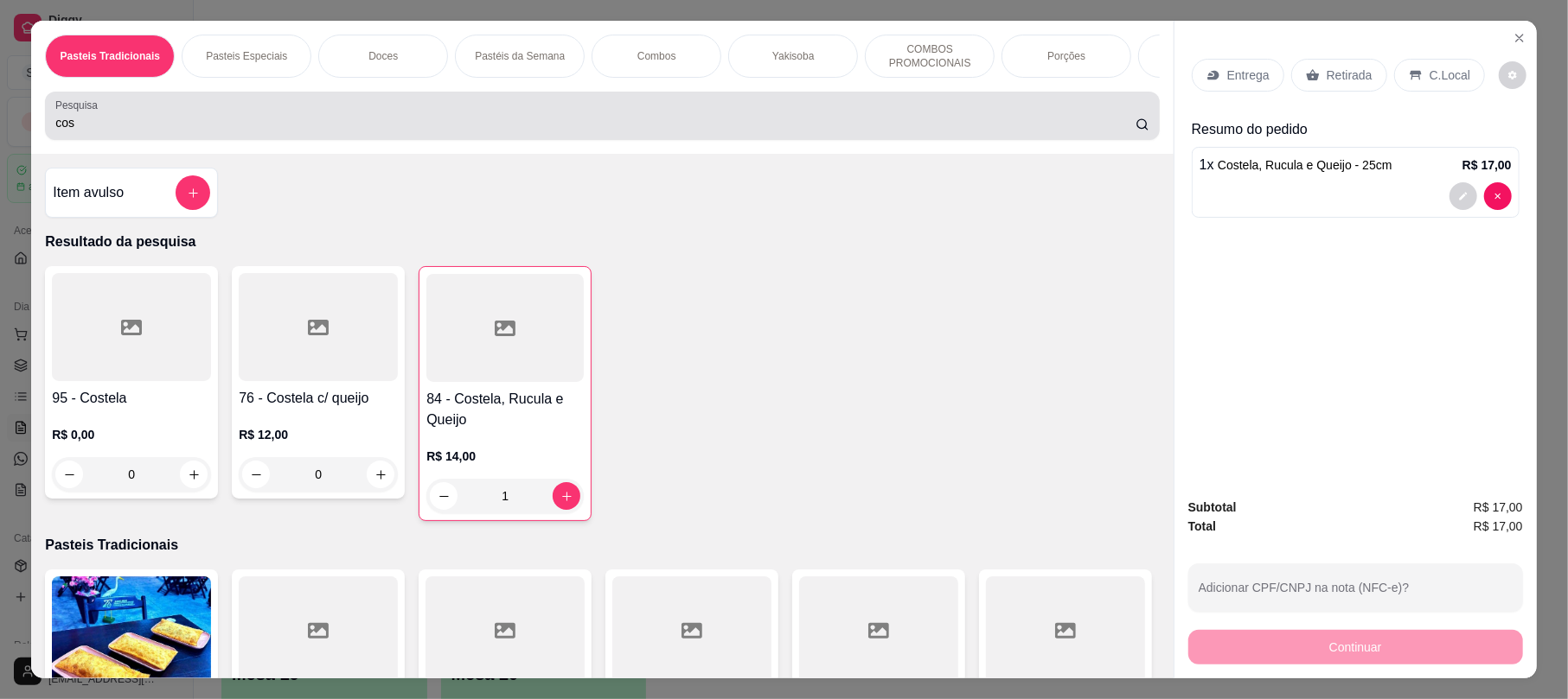
click at [243, 133] on div "cos" at bounding box center [601, 116] width 1093 height 35
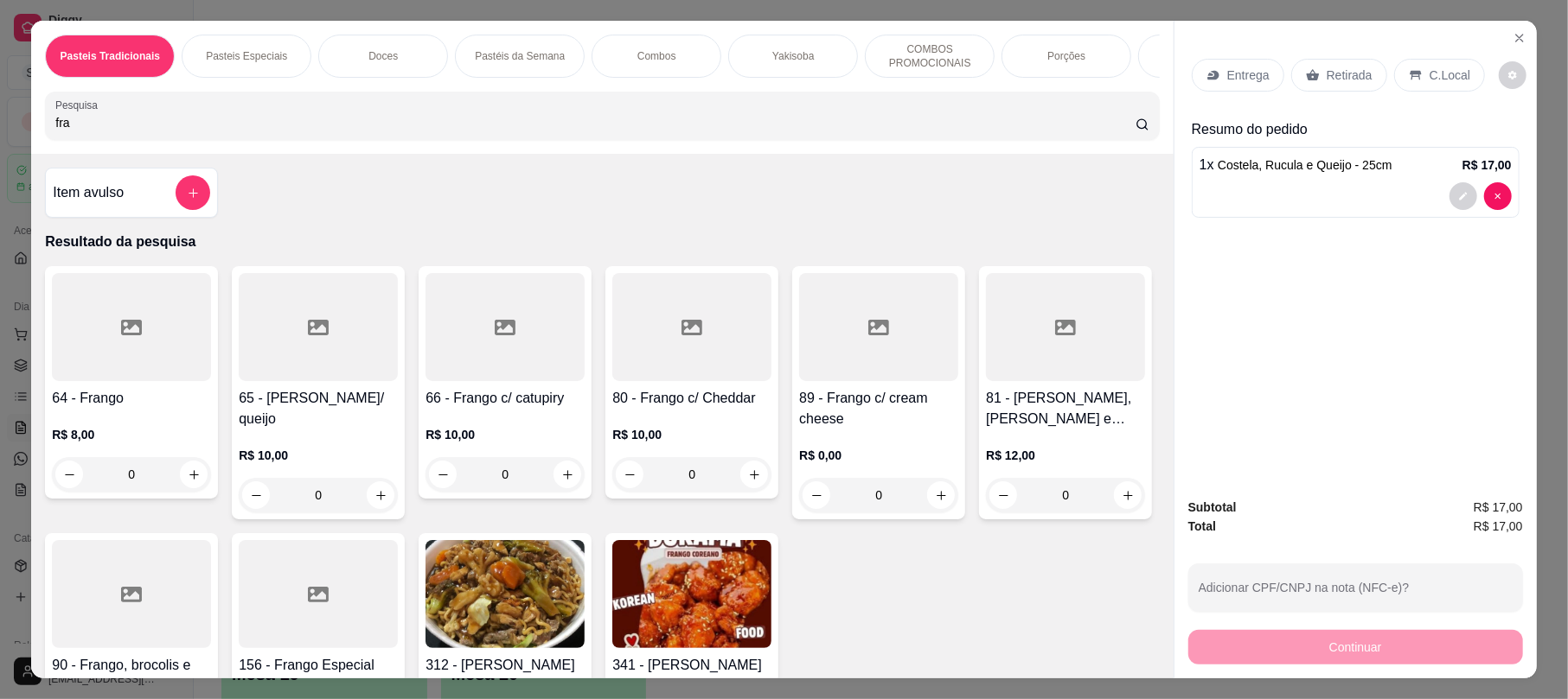
click at [838, 380] on div at bounding box center [878, 327] width 159 height 108
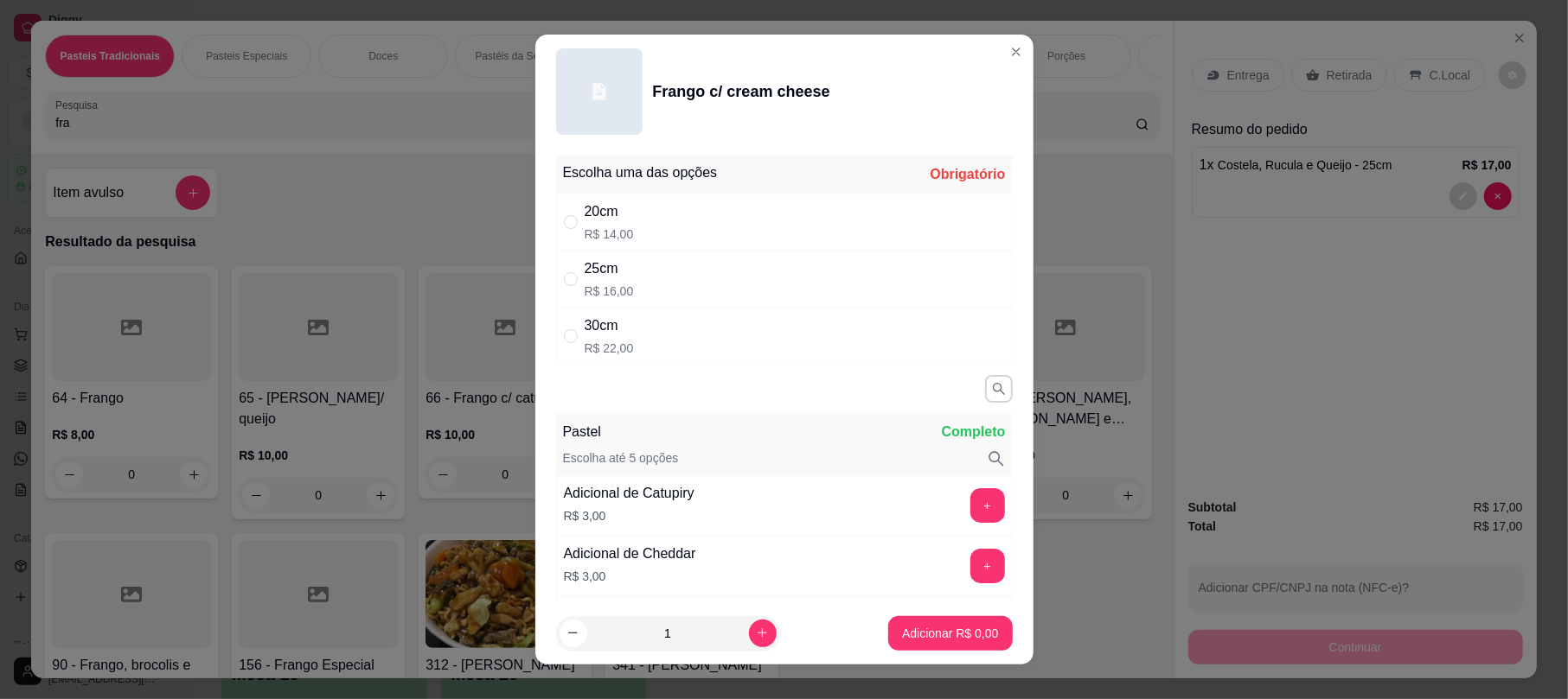
click at [693, 292] on div "25cm R$ 16,00" at bounding box center [784, 279] width 457 height 57
click at [896, 633] on p "Adicionar R$ 16,00" at bounding box center [947, 633] width 103 height 17
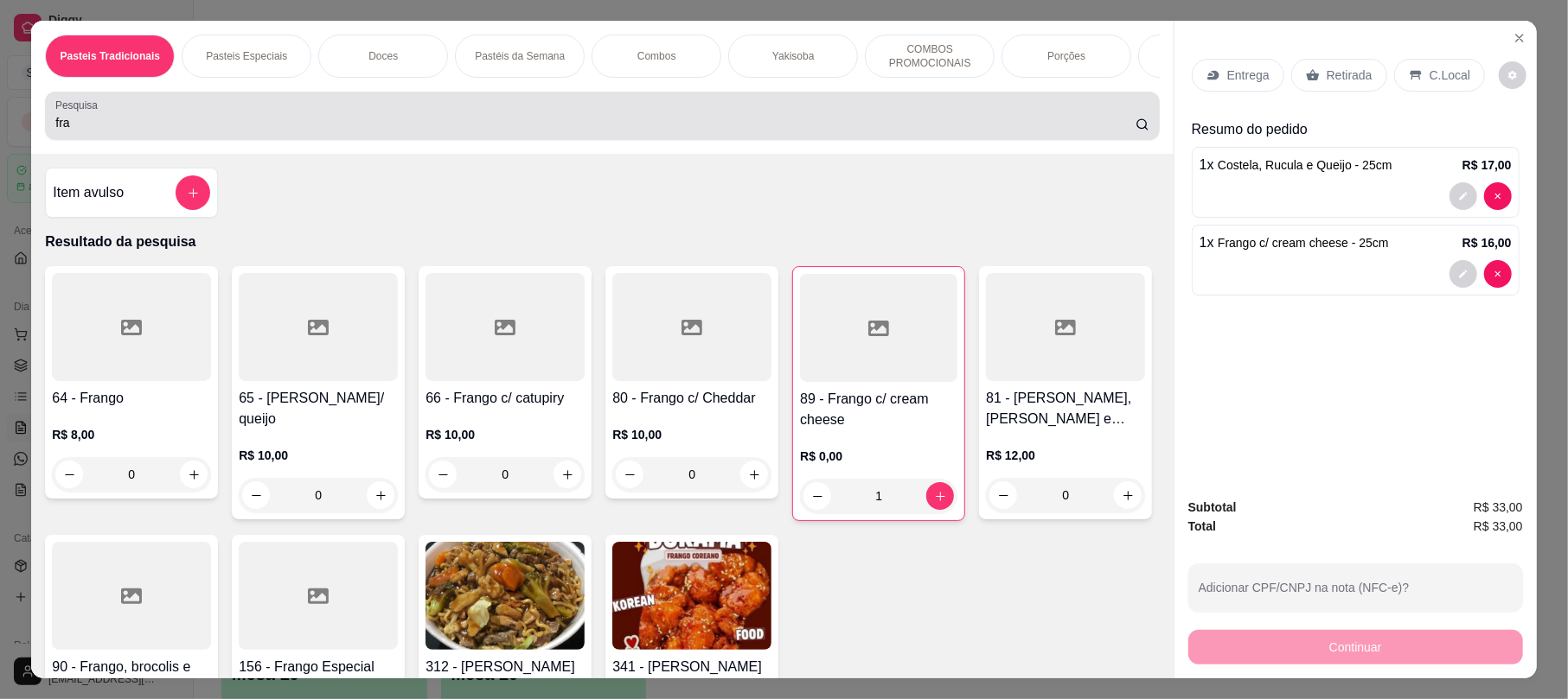
click at [267, 125] on div "fra" at bounding box center [601, 116] width 1093 height 35
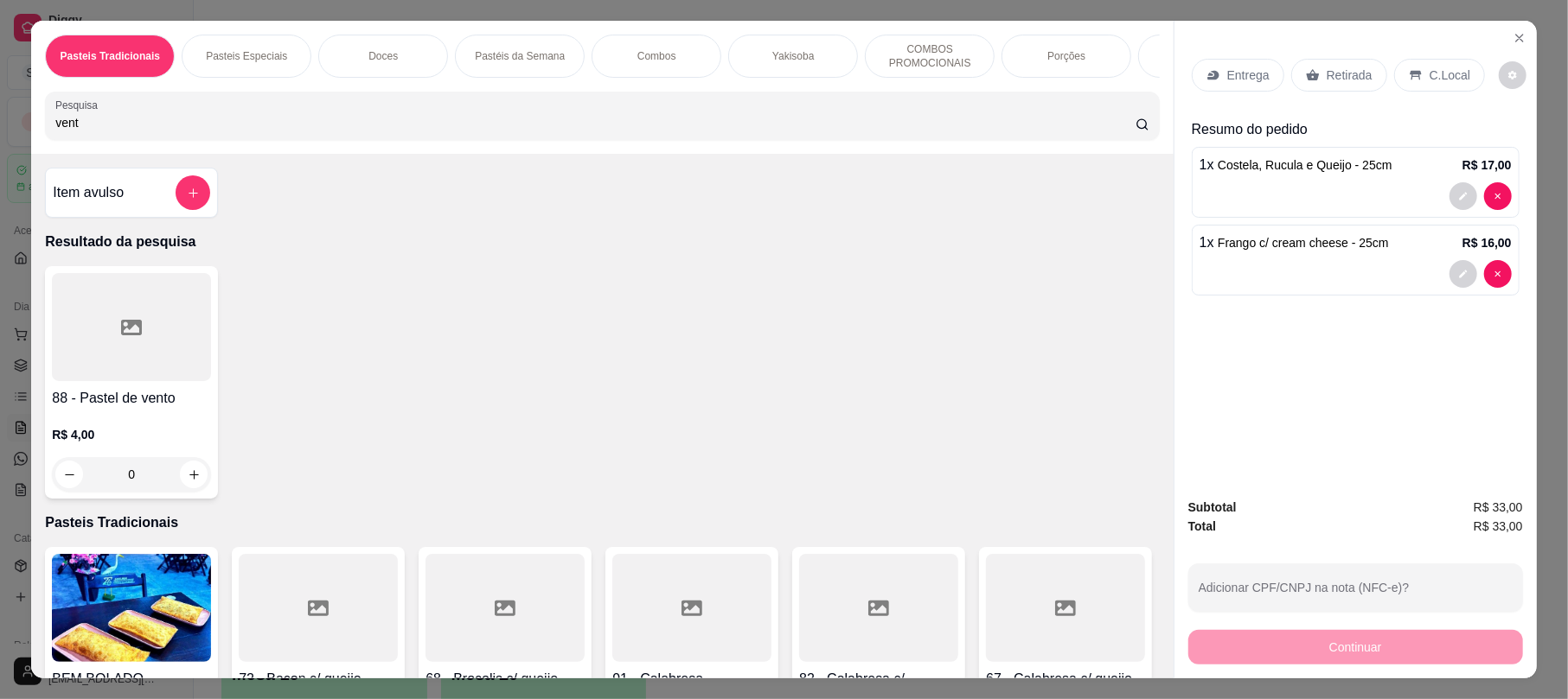
click at [159, 381] on div at bounding box center [131, 327] width 159 height 108
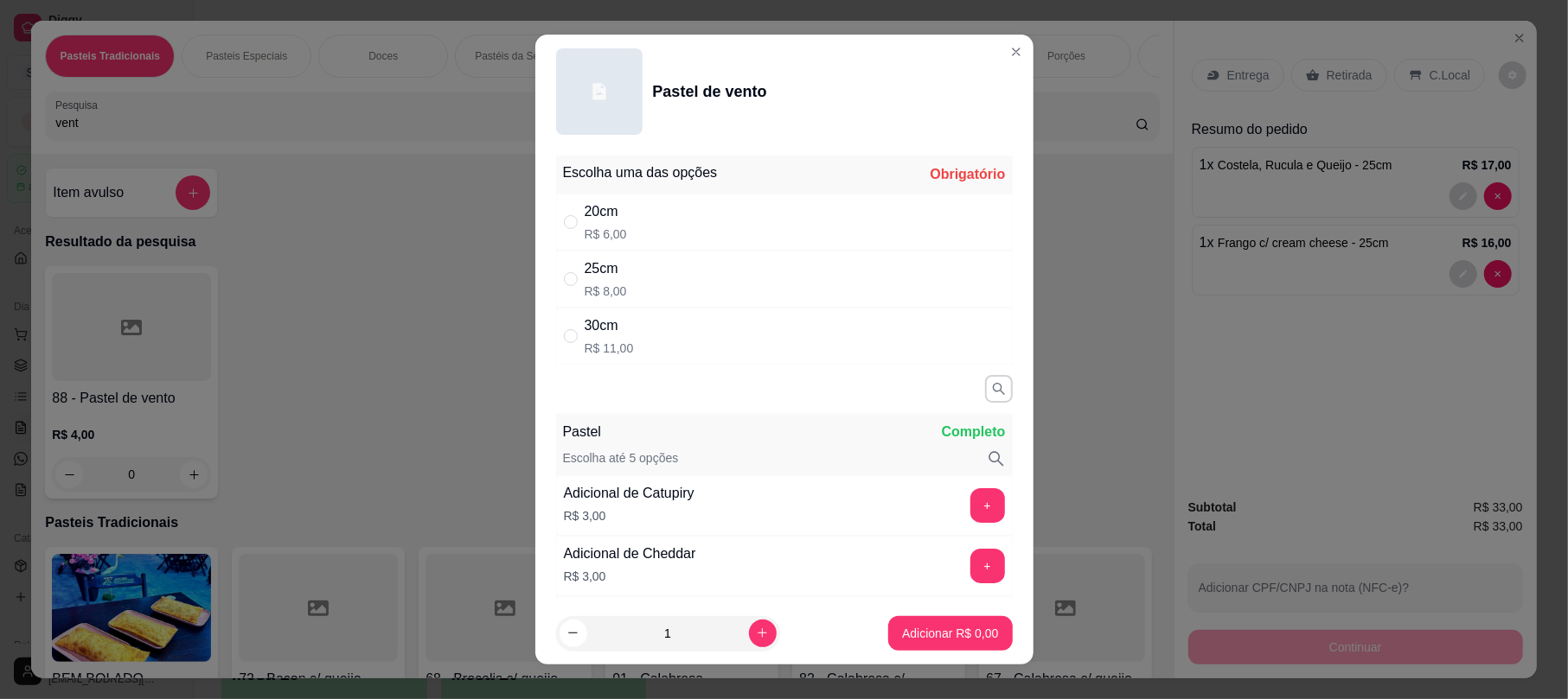
click at [669, 276] on div "25cm R$ 8,00" at bounding box center [784, 279] width 457 height 57
click at [956, 641] on p "Adicionar R$ 8,00" at bounding box center [949, 633] width 96 height 17
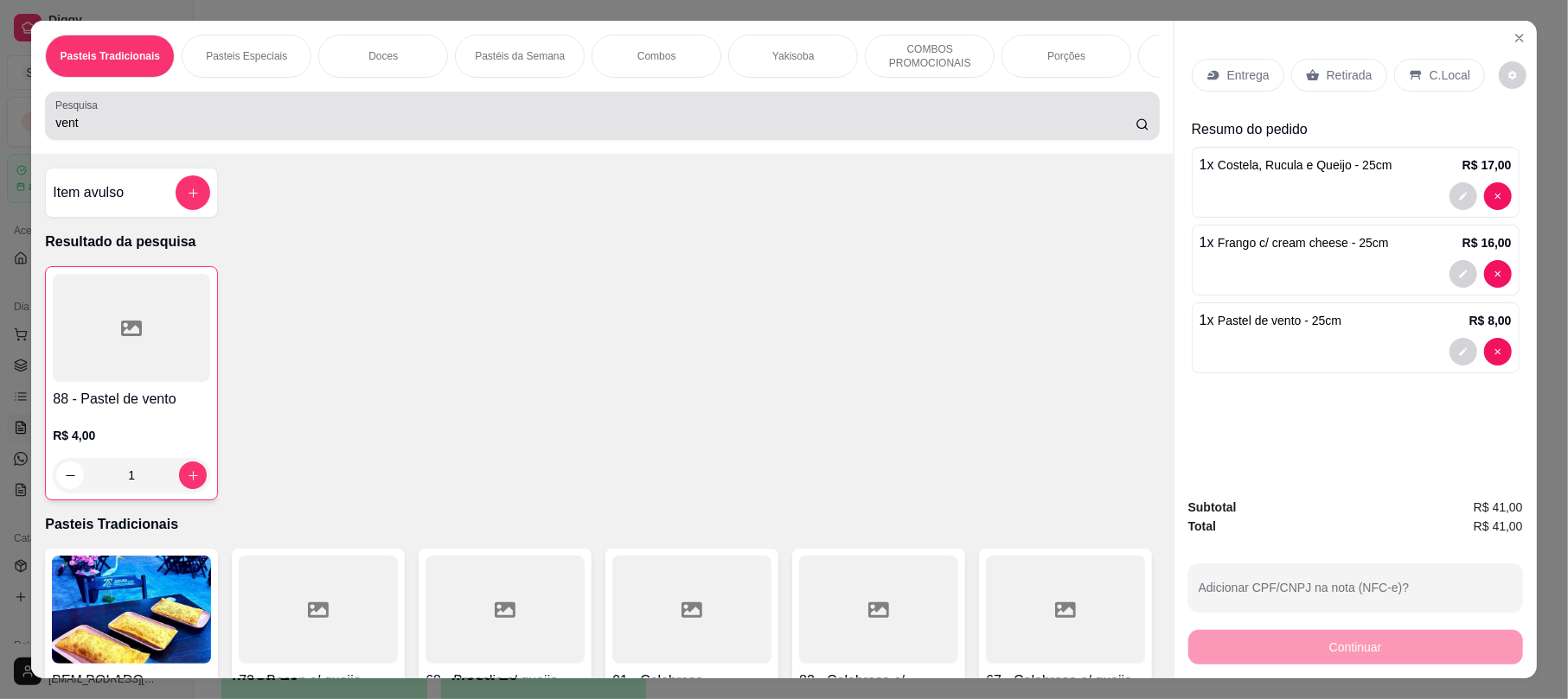
click at [355, 133] on div "vent" at bounding box center [601, 116] width 1093 height 35
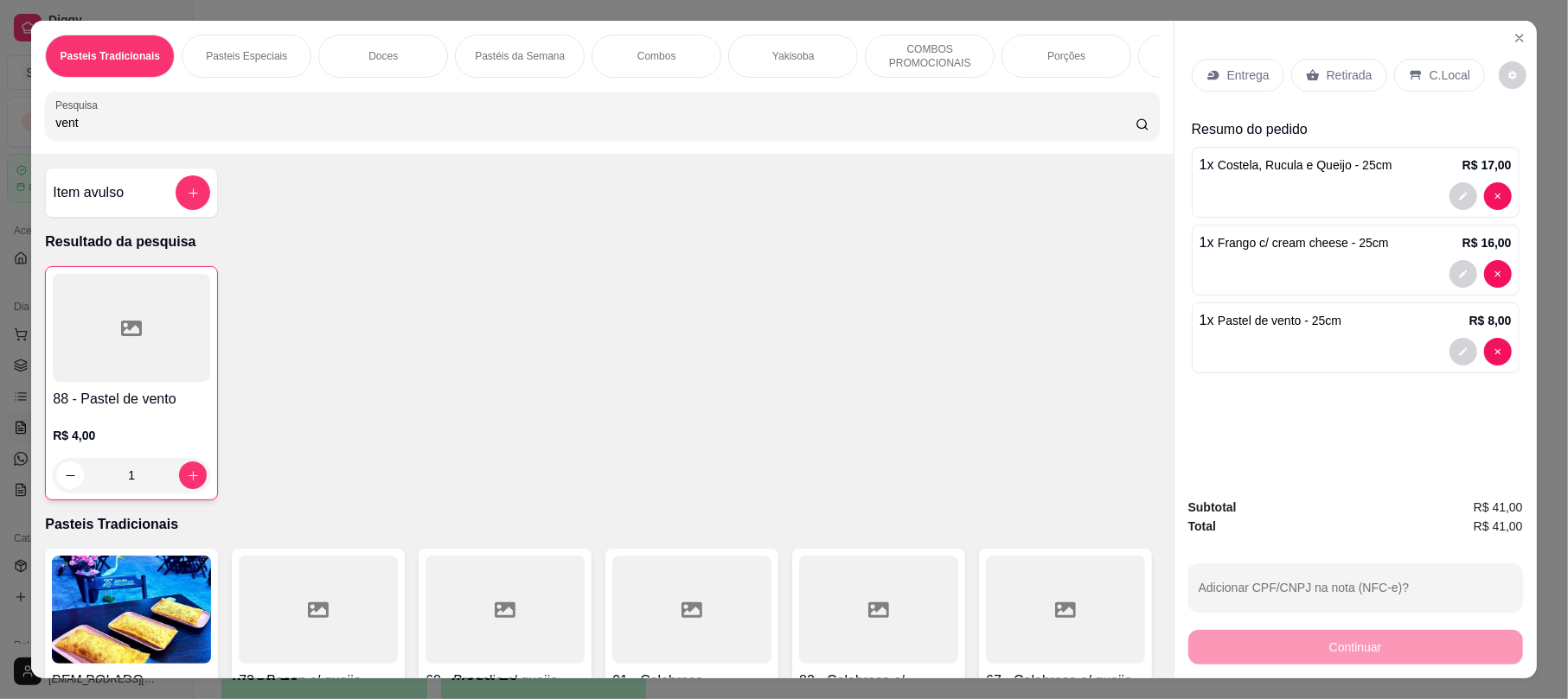
click at [355, 133] on div "vent" at bounding box center [601, 116] width 1093 height 35
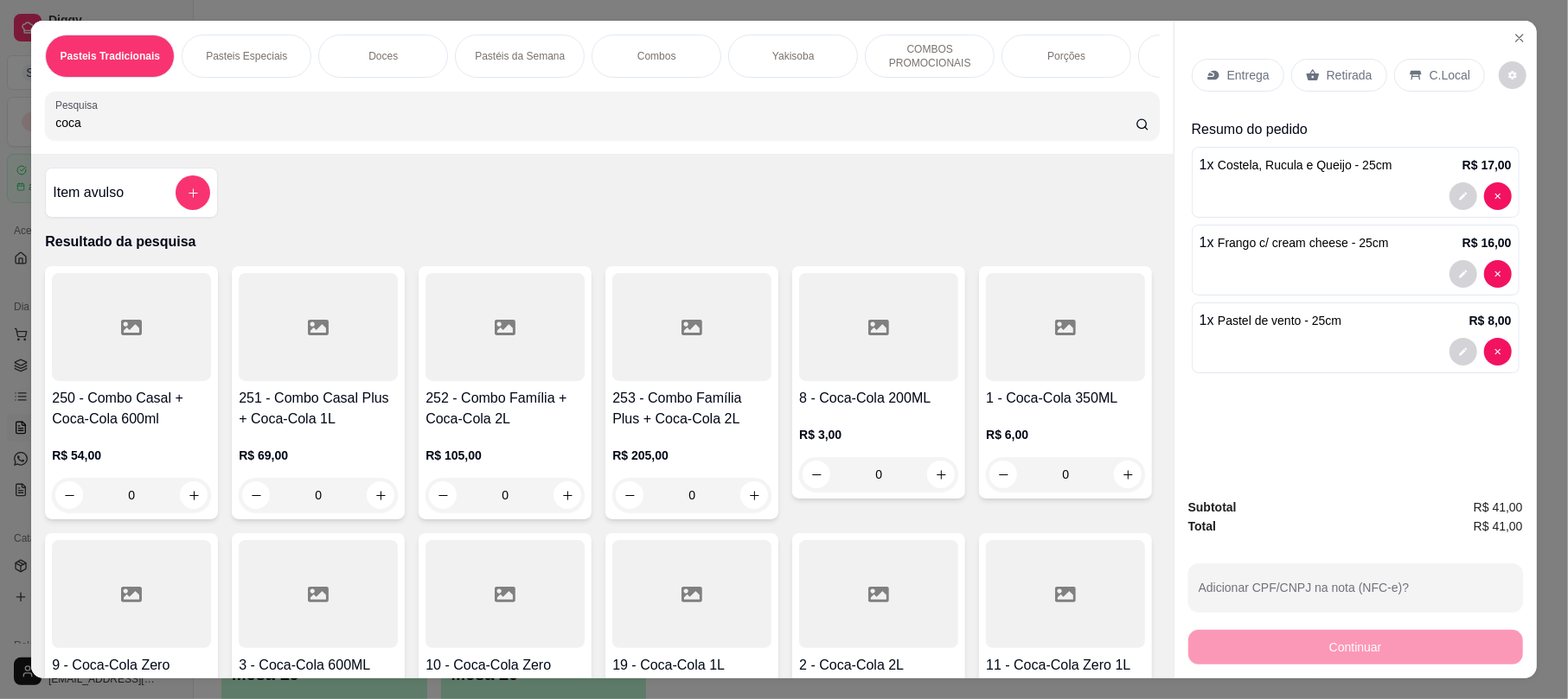
scroll to position [444, 0]
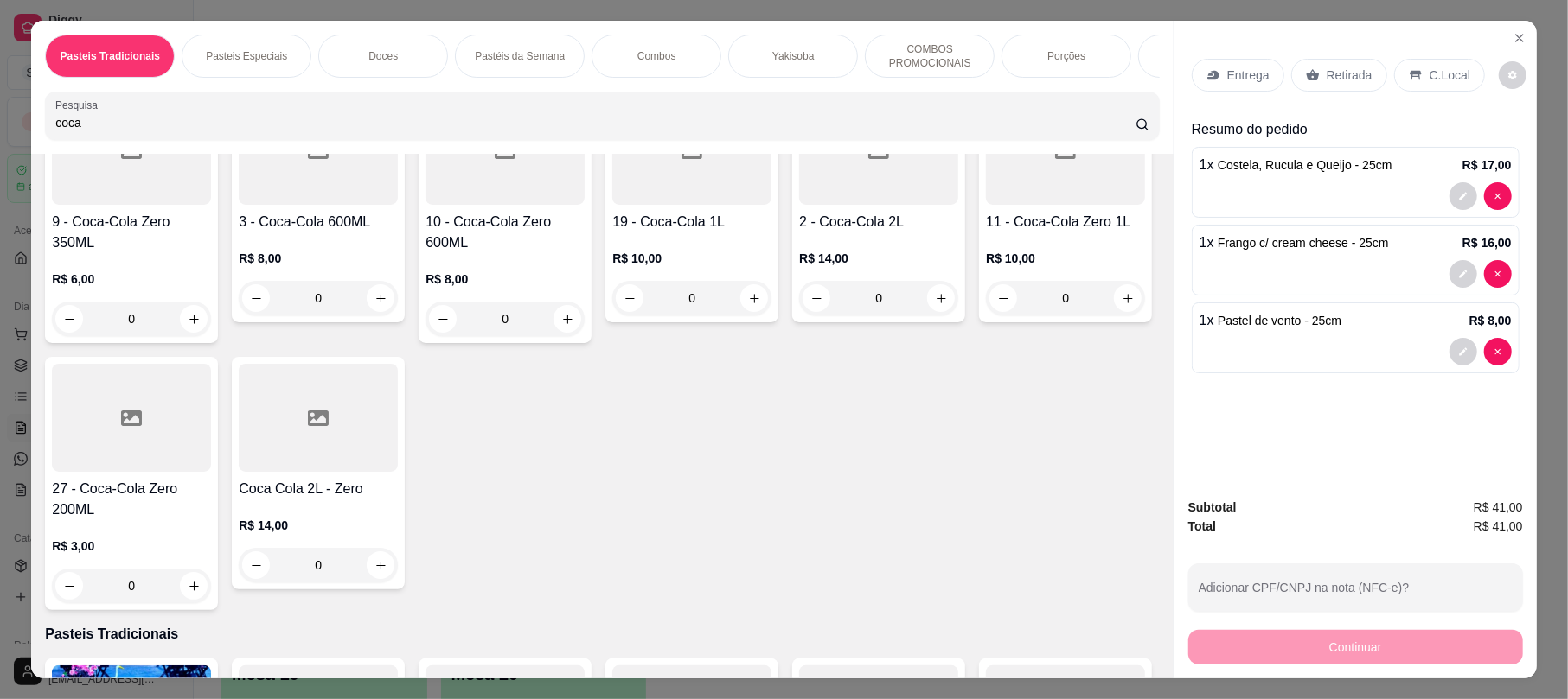
click at [778, 226] on div "19 - Coca-Cola 1L R$ 10,00 0" at bounding box center [692, 206] width 173 height 232
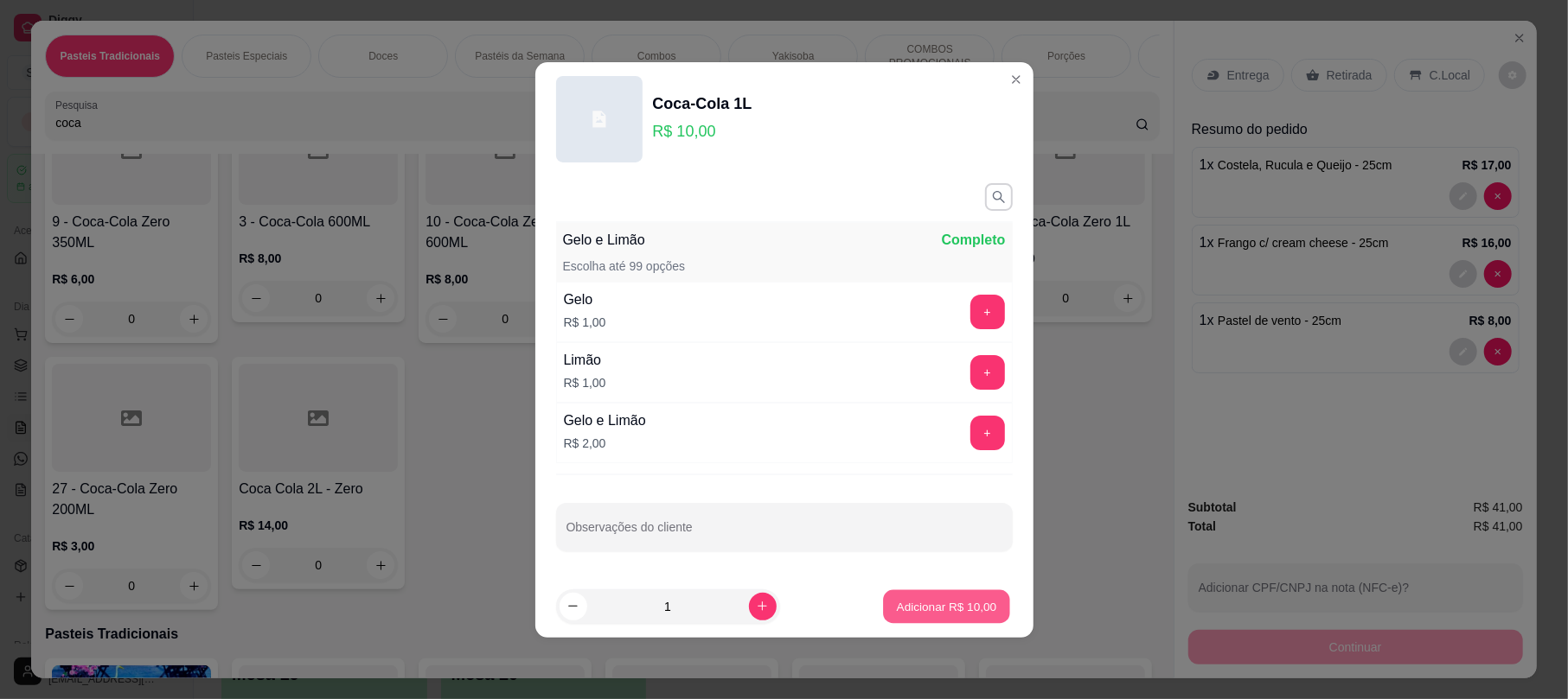
click at [985, 603] on button "Adicionar R$ 10,00" at bounding box center [947, 606] width 127 height 34
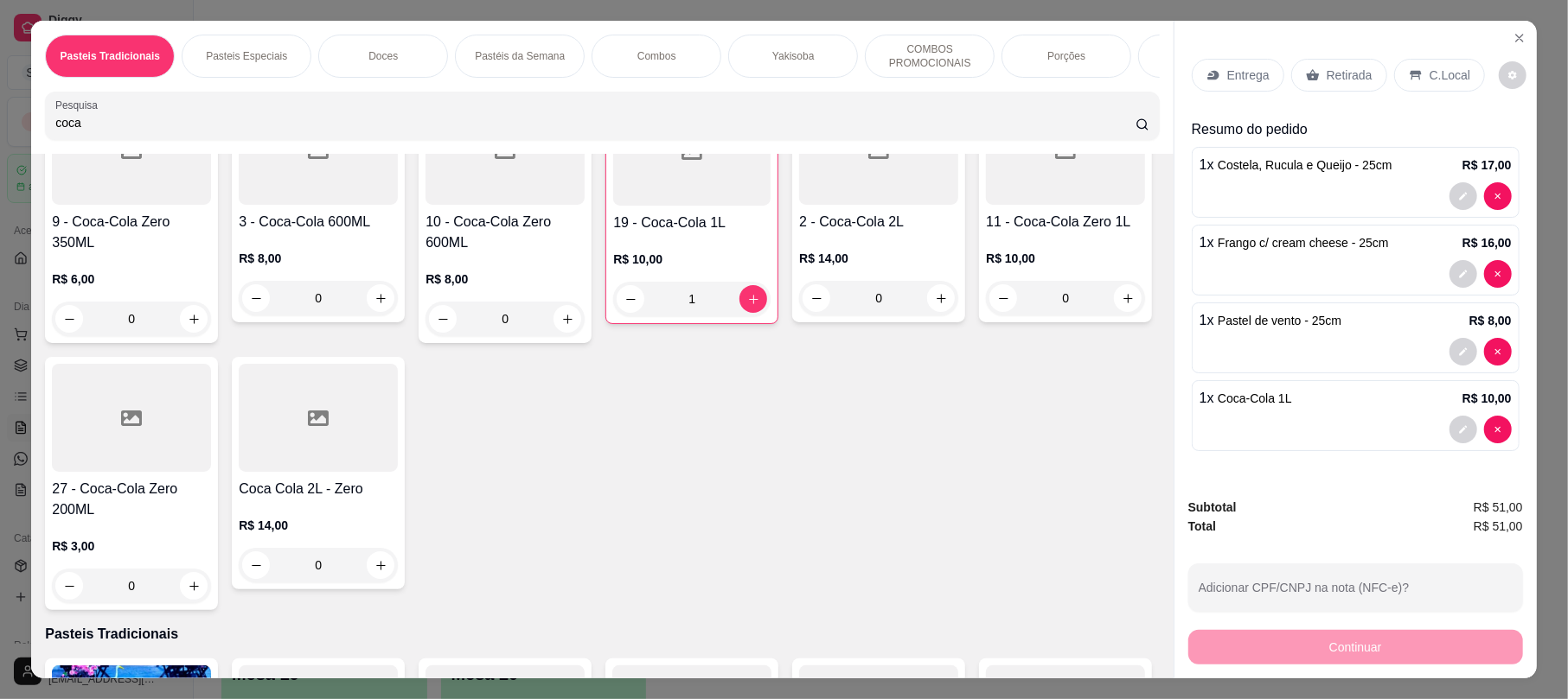
click at [1333, 80] on p "Retirada" at bounding box center [1349, 74] width 46 height 17
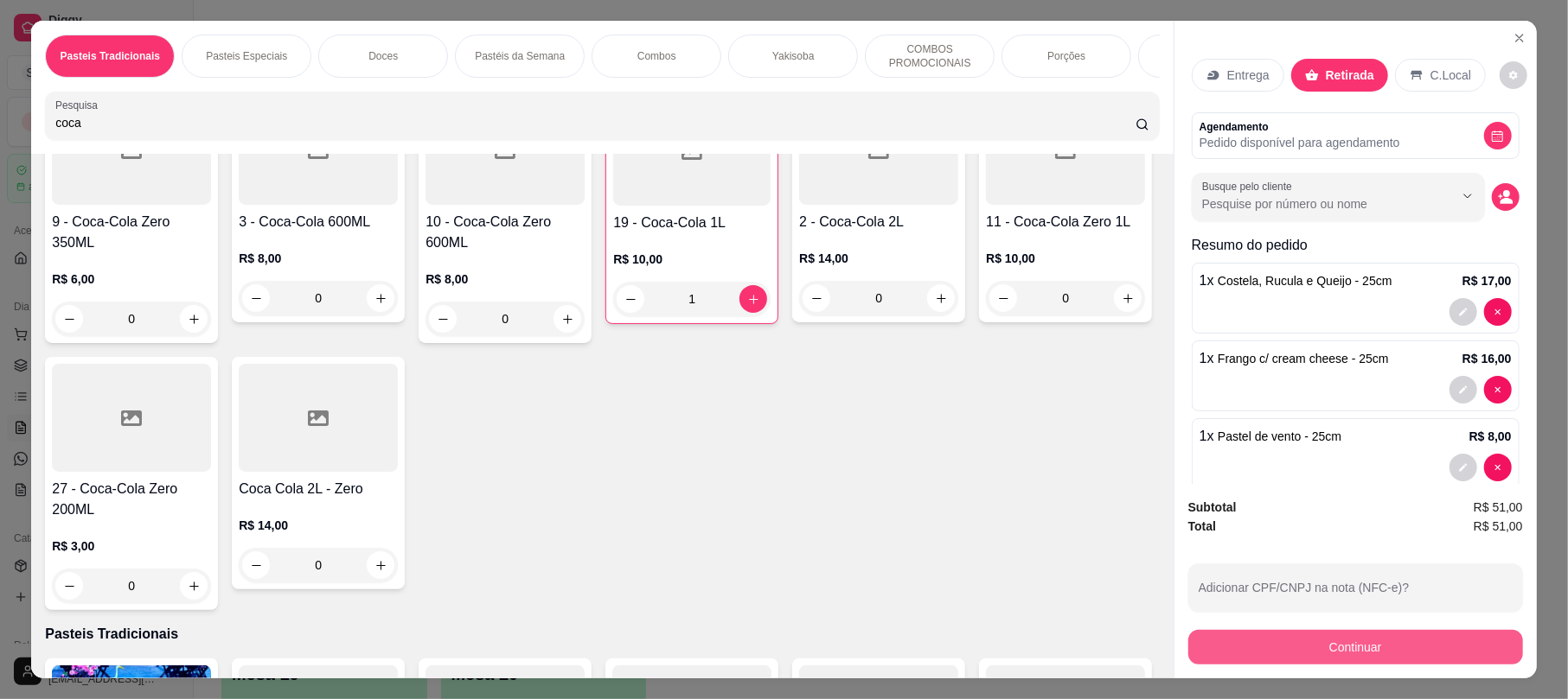
click at [1349, 648] on button "Continuar" at bounding box center [1356, 648] width 335 height 35
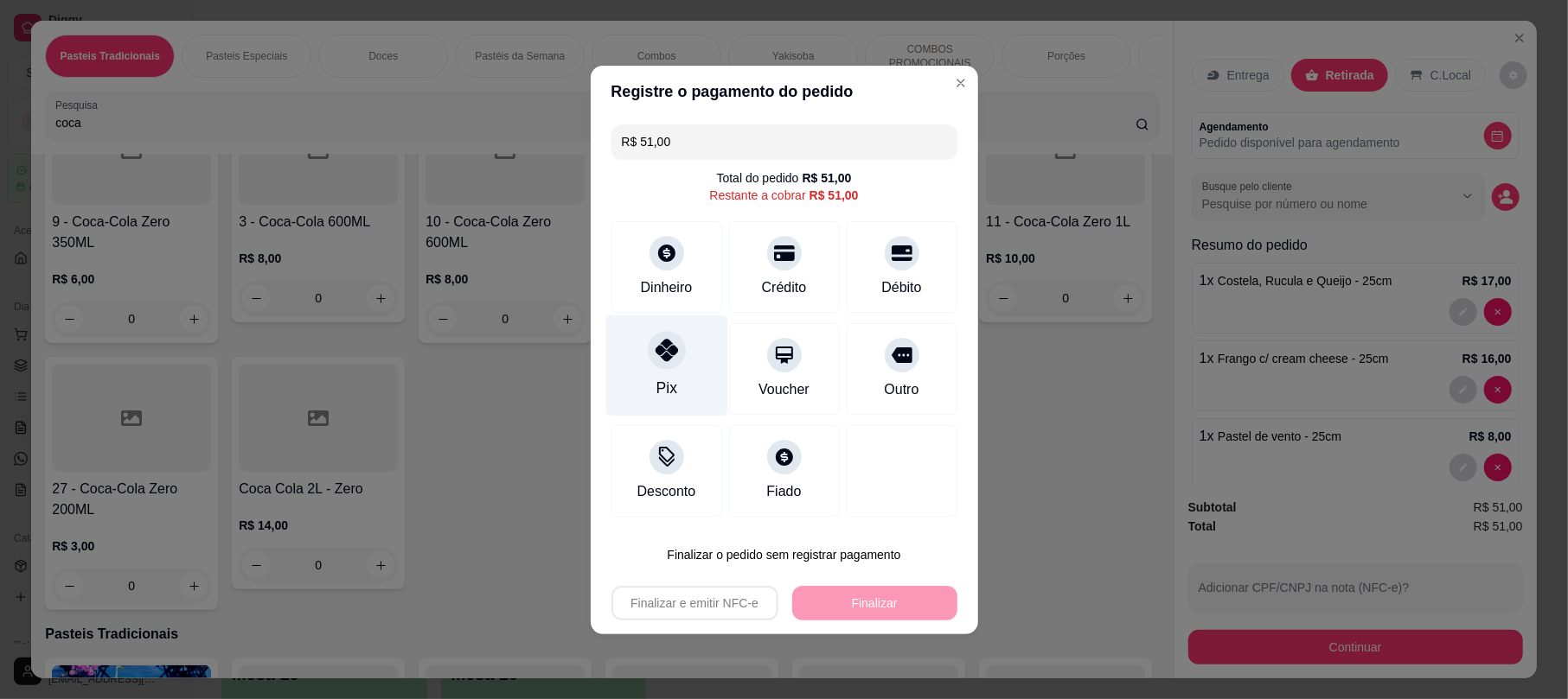
click at [635, 405] on div "Pix" at bounding box center [666, 365] width 122 height 101
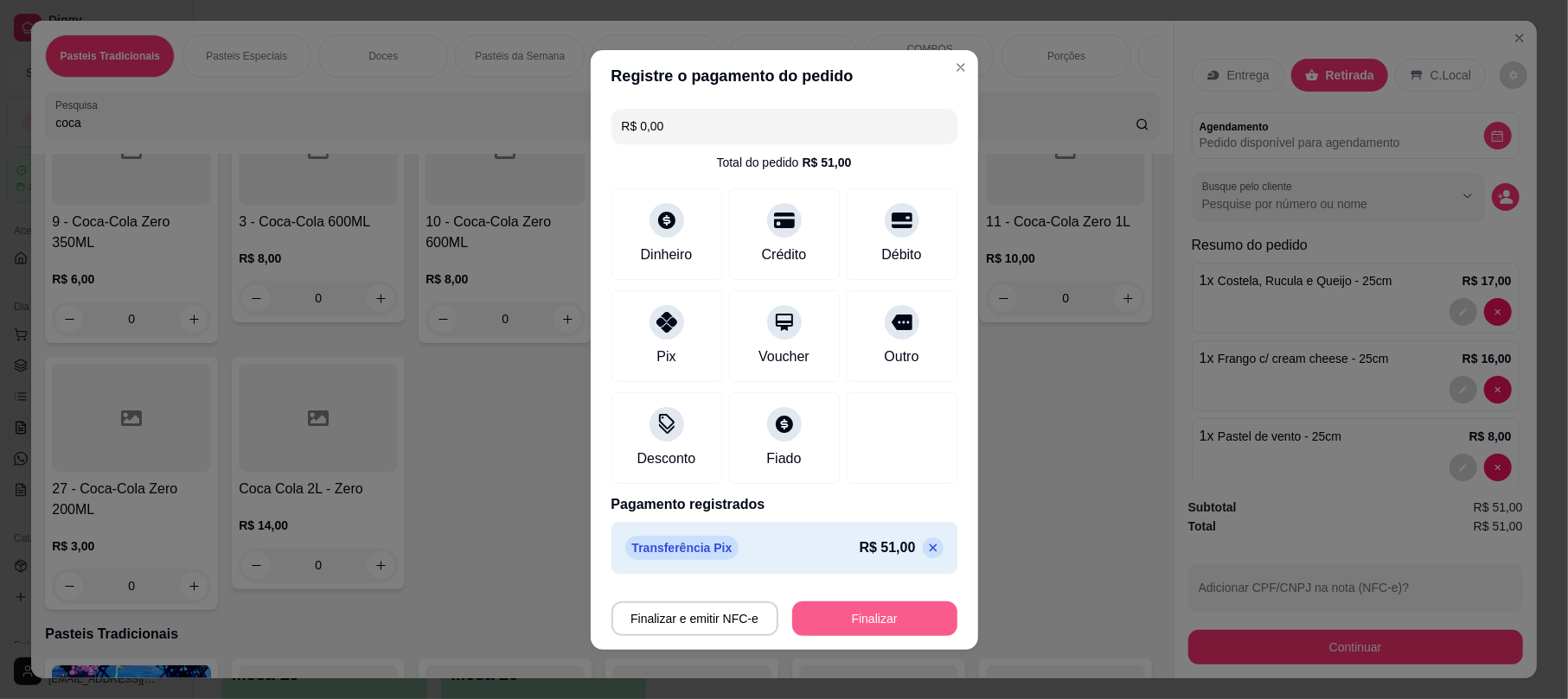
click at [851, 615] on button "Finalizar" at bounding box center [875, 619] width 165 height 35
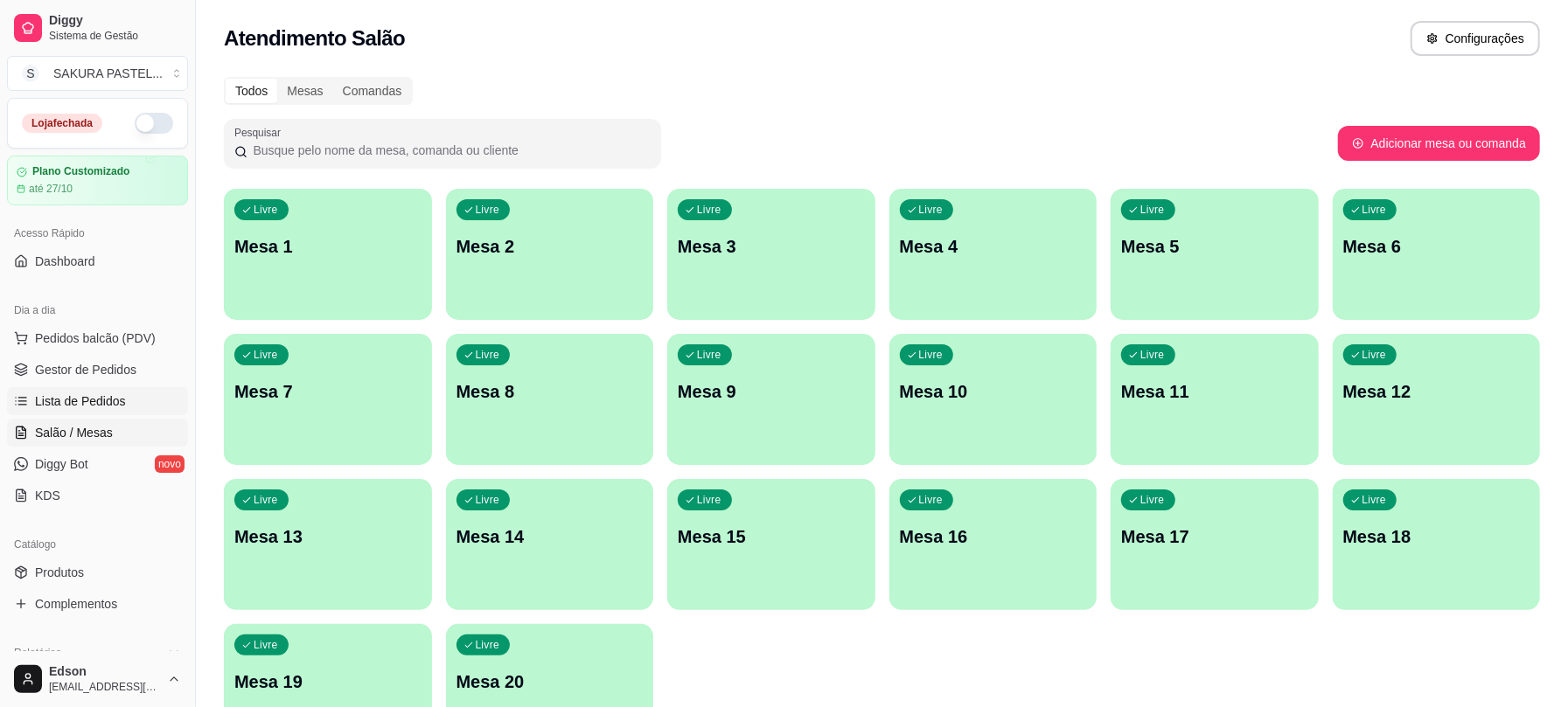
click at [70, 403] on span "Lista de Pedidos" at bounding box center [81, 400] width 91 height 18
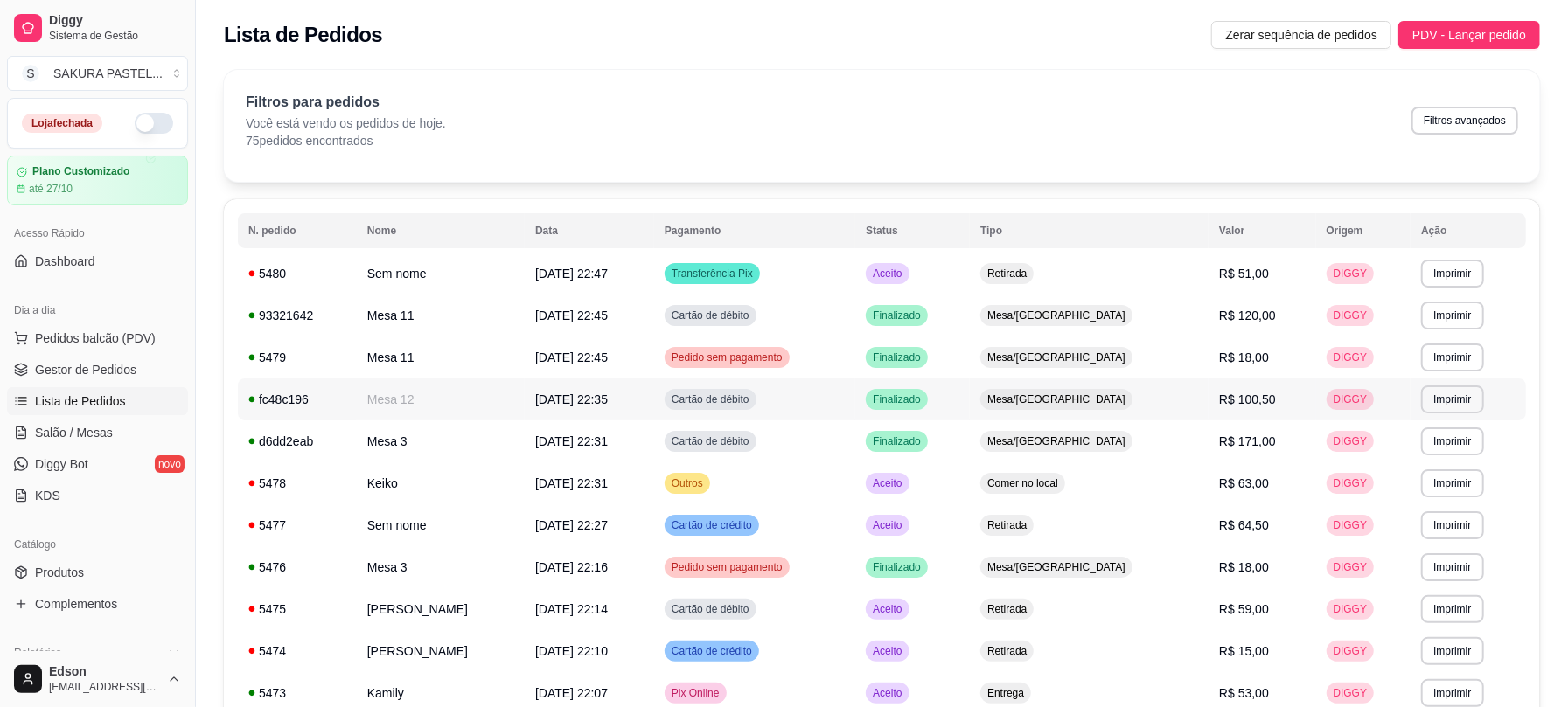
click at [494, 388] on td "Mesa 12" at bounding box center [441, 399] width 168 height 42
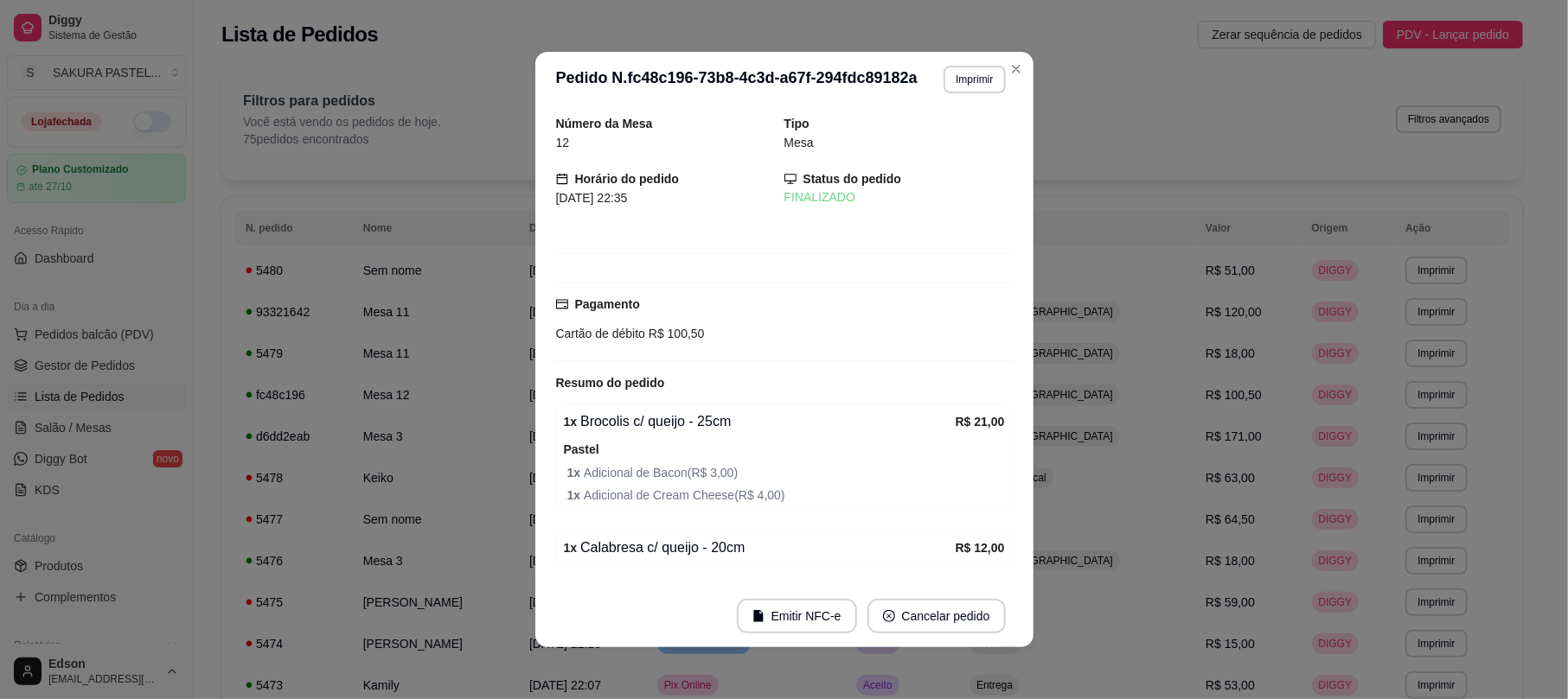
scroll to position [572, 0]
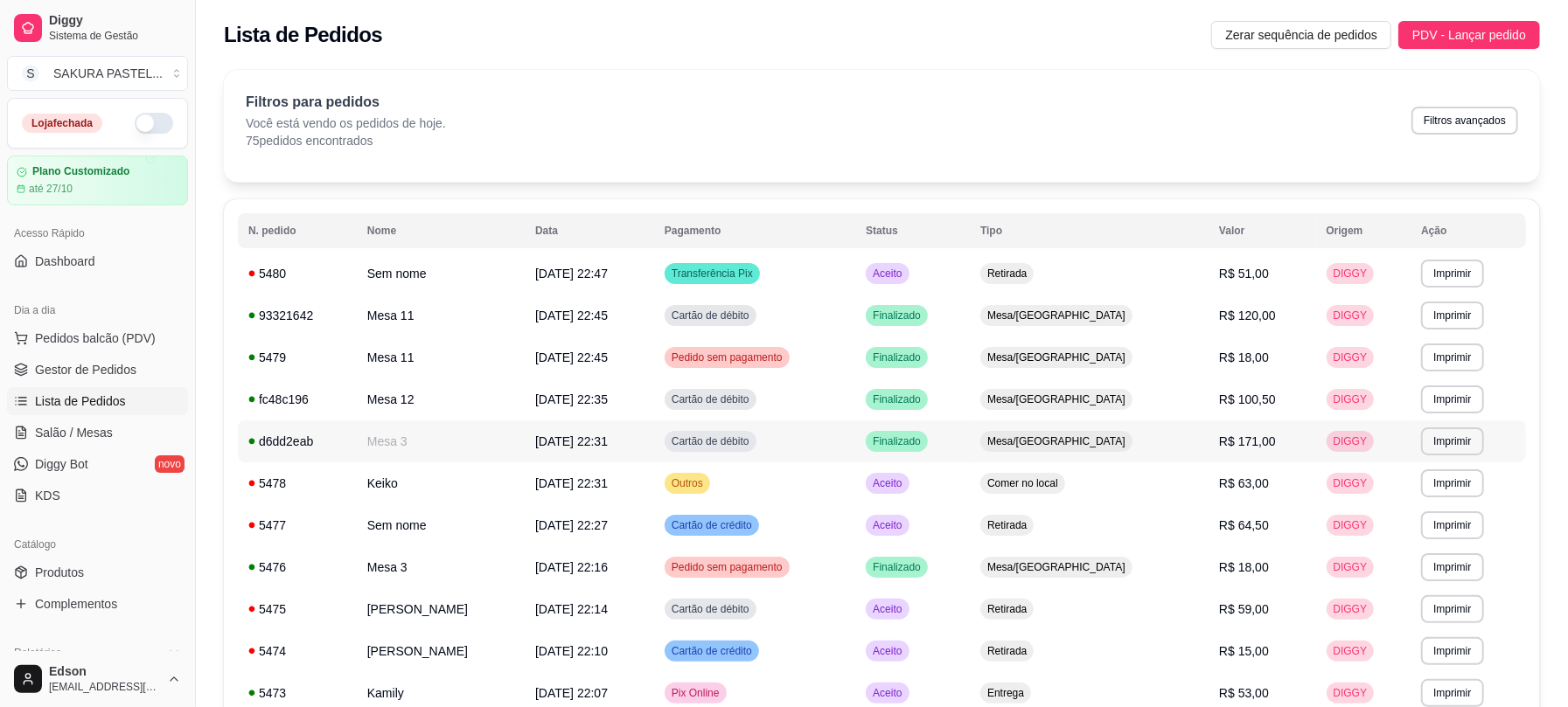
click at [458, 439] on td "Mesa 3" at bounding box center [441, 441] width 168 height 42
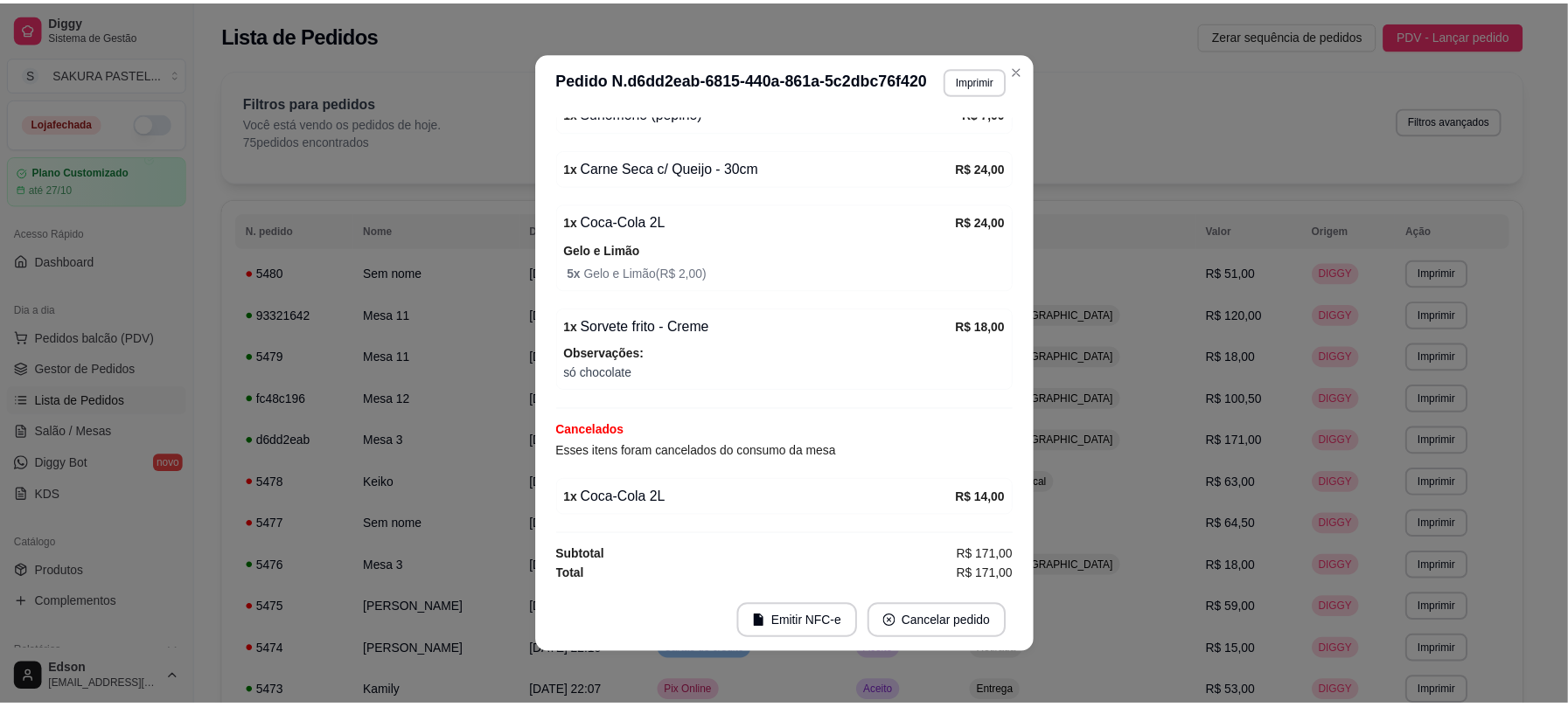
scroll to position [4, 0]
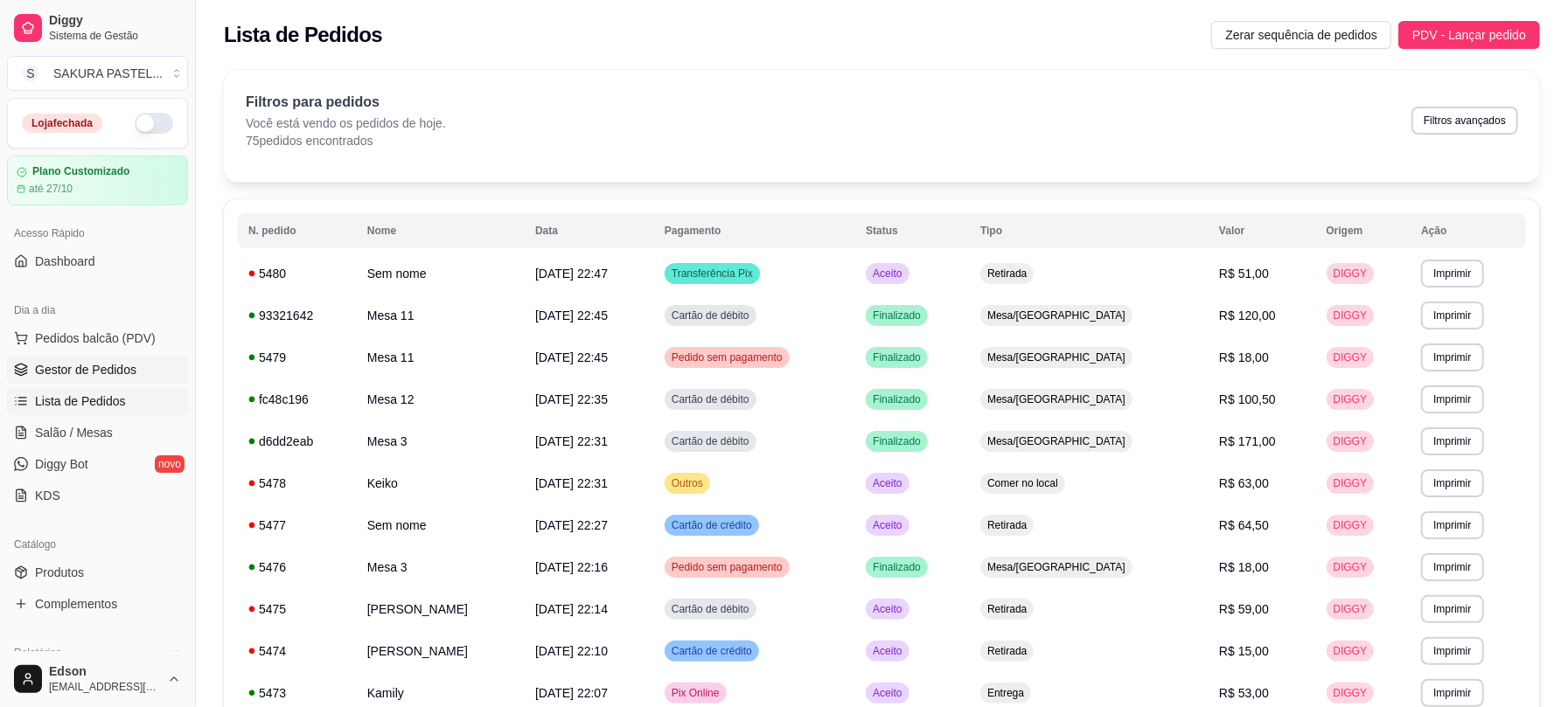
click at [42, 384] on link "Gestor de Pedidos" at bounding box center [98, 370] width 181 height 28
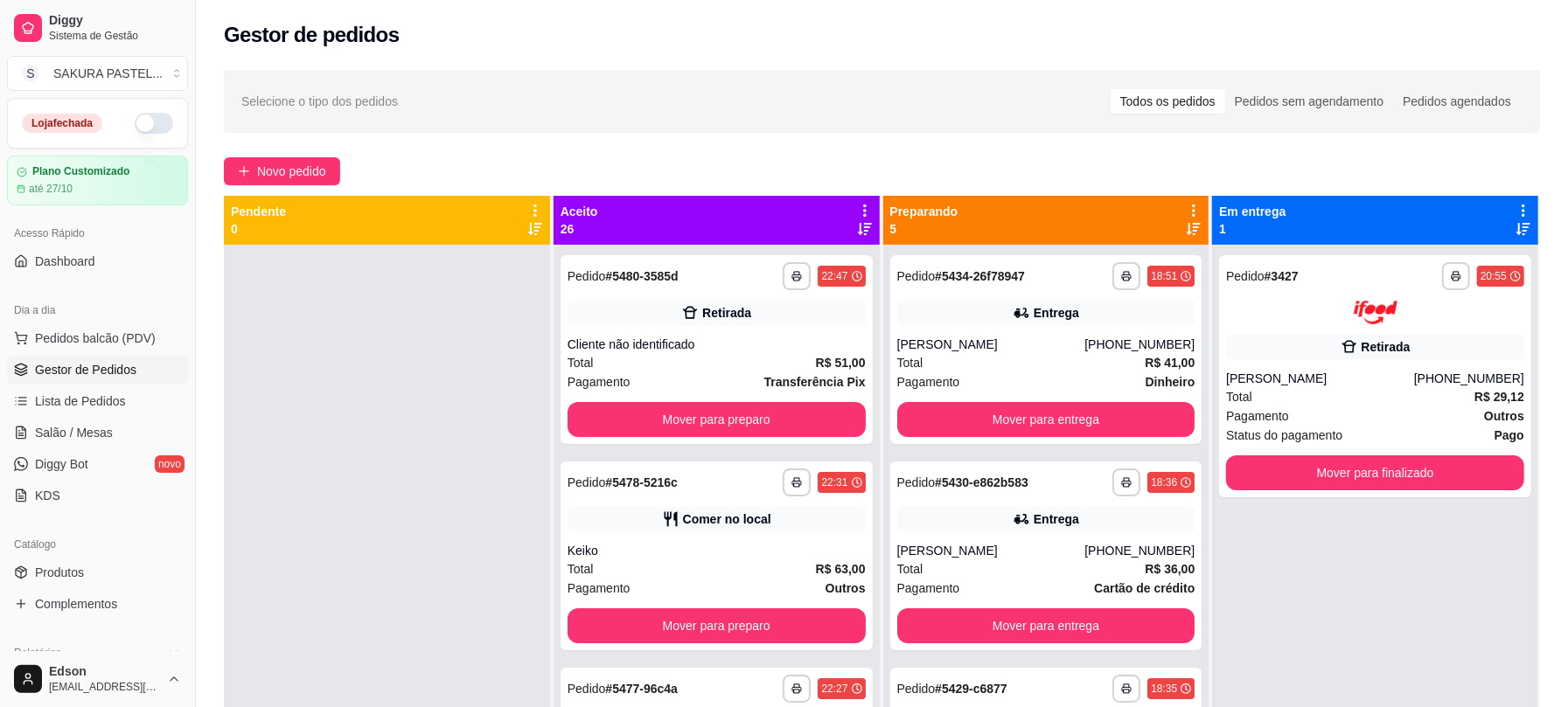
click at [857, 203] on icon at bounding box center [864, 210] width 16 height 16
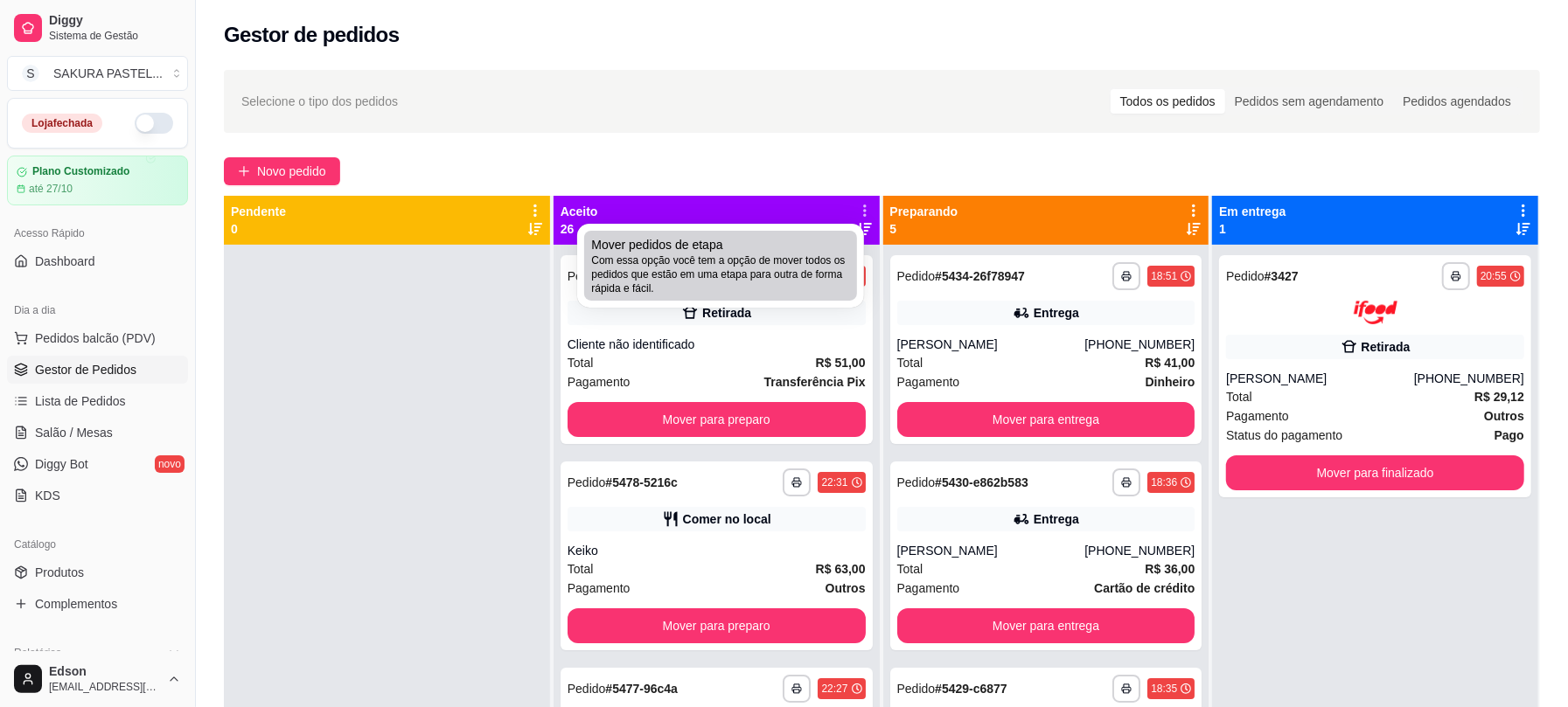
click at [738, 249] on div "Mover pedidos de etapa Com essa opção você tem a opção de mover todos os pedido…" at bounding box center [720, 266] width 258 height 59
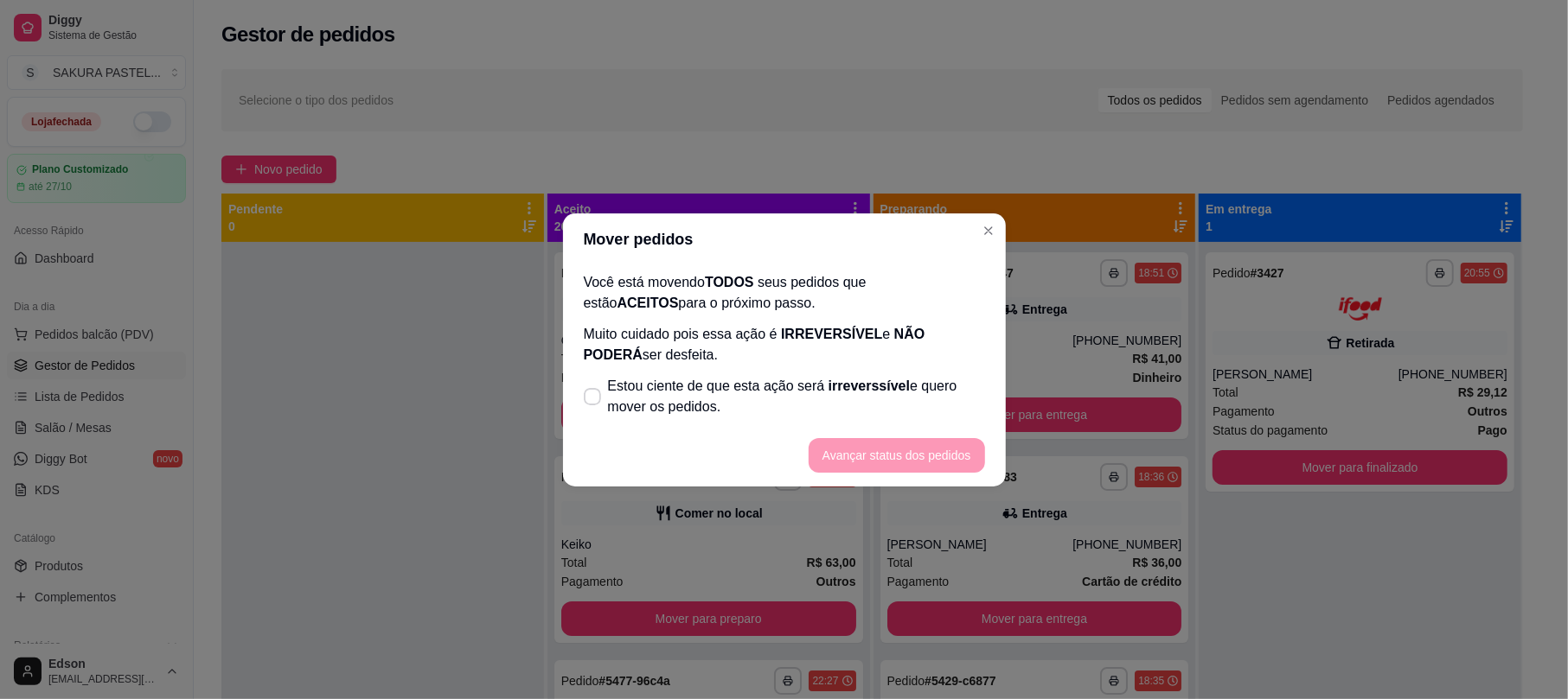
click at [773, 327] on p "Muito cuidado pois essa ação é IRREVERSÍVEL e NÃO PODERÁ ser desfeita." at bounding box center [784, 344] width 402 height 41
click at [751, 374] on label "Estou ciente de que esta ação será irreverssível e quero mover os pedidos." at bounding box center [784, 397] width 415 height 55
click at [594, 400] on input "Estou ciente de que esta ação será irreverssível e quero mover os pedidos." at bounding box center [588, 405] width 11 height 11
click at [845, 457] on button "Avançar status dos pedidos" at bounding box center [896, 455] width 171 height 34
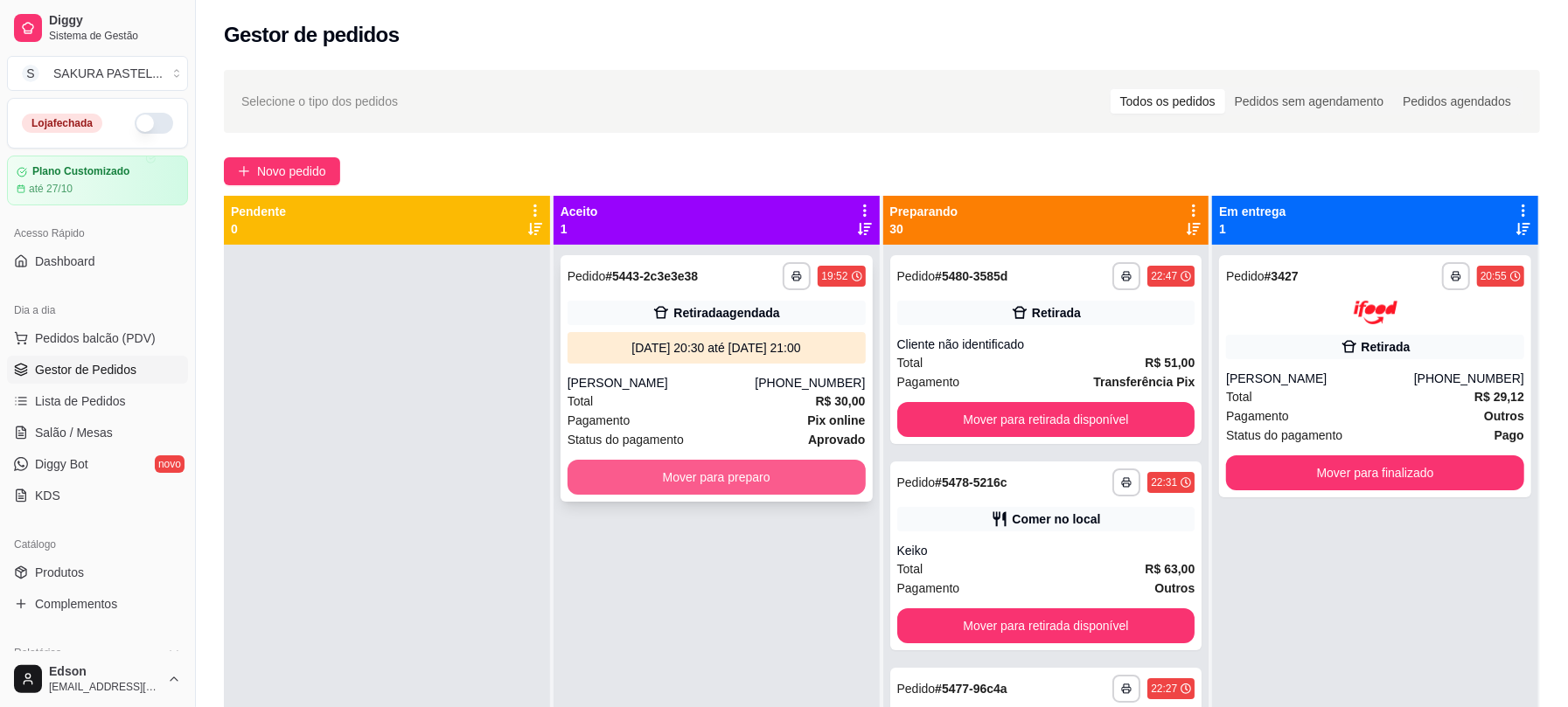
click at [665, 476] on button "Mover para preparo" at bounding box center [717, 478] width 298 height 35
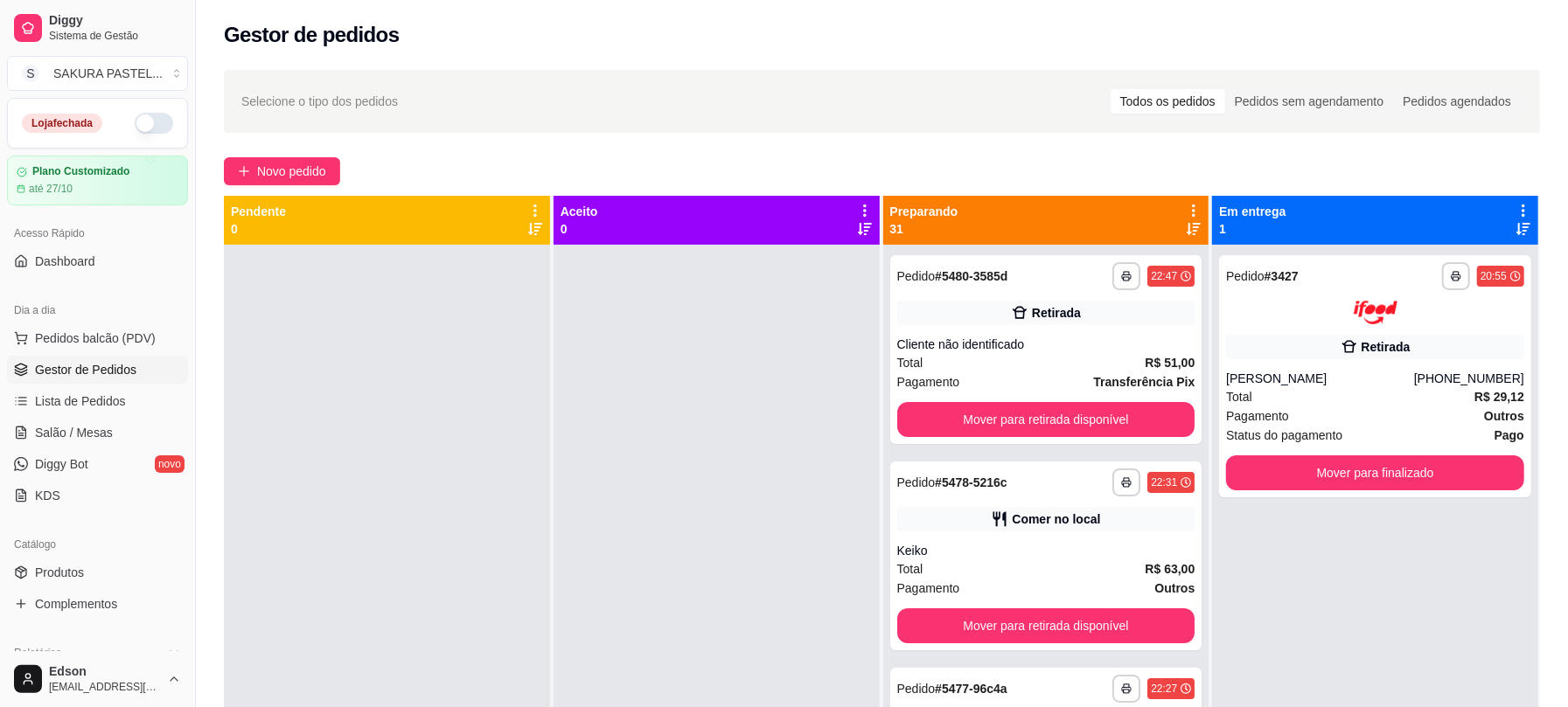
click at [1186, 203] on icon at bounding box center [1193, 210] width 16 height 16
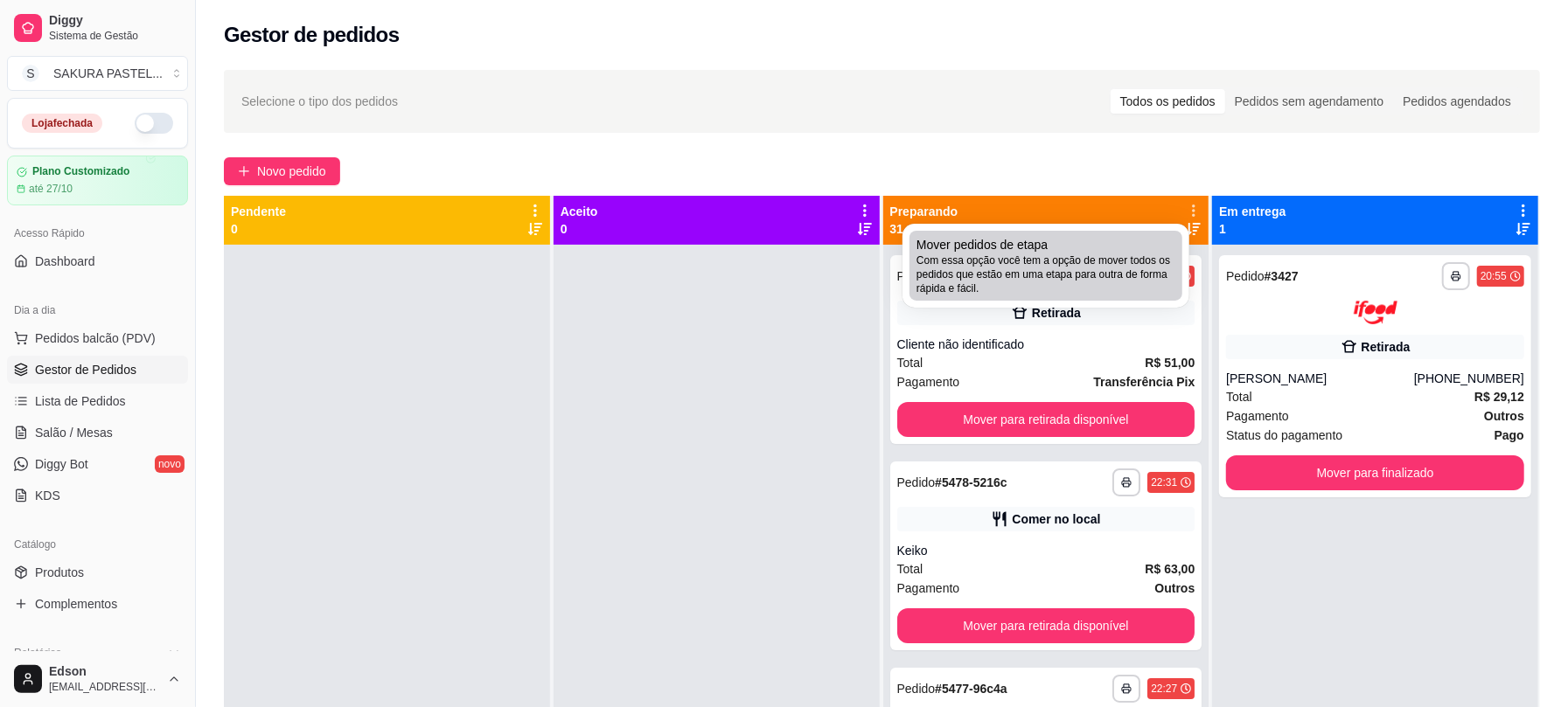
click at [1061, 288] on span "Com essa opção você tem a opção de mover todos os pedidos que estão em uma etap…" at bounding box center [1046, 274] width 258 height 42
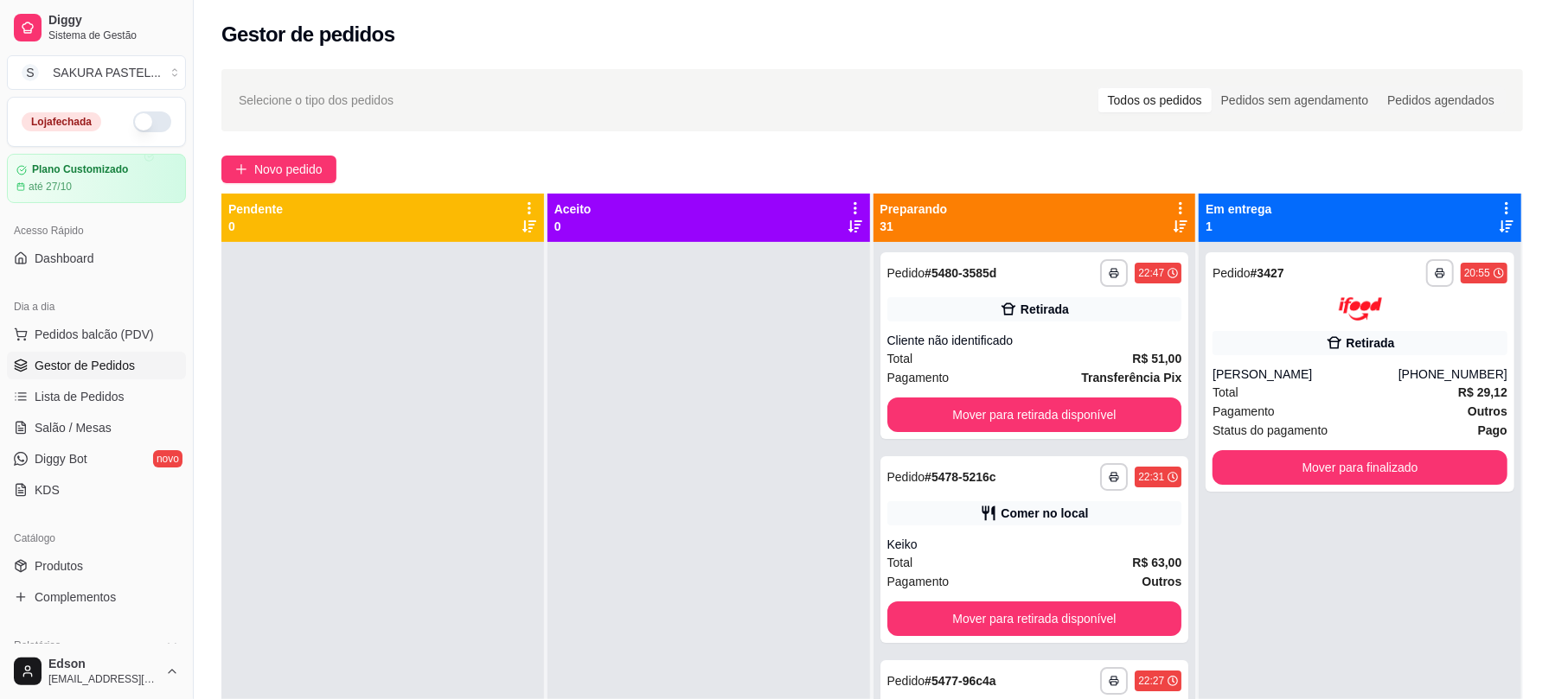
click at [652, 432] on footer "Avançar status dos pedidos" at bounding box center [784, 456] width 443 height 62
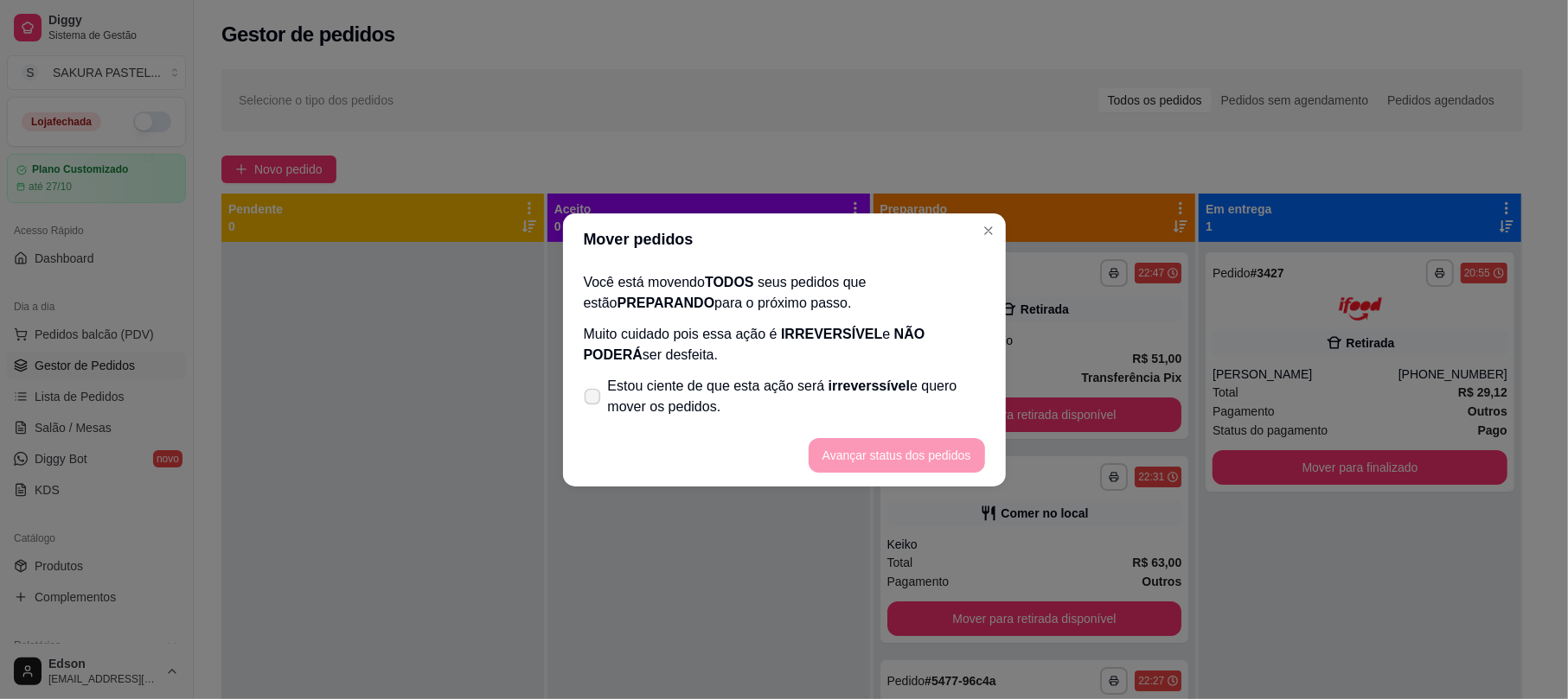
click at [794, 402] on span "Estou ciente de que esta ação será irreverssível e quero mover os pedidos." at bounding box center [796, 396] width 377 height 41
click at [594, 402] on input "Estou ciente de que esta ação será irreverssível e quero mover os pedidos." at bounding box center [588, 405] width 11 height 11
click at [891, 432] on footer "Avançar status dos pedidos" at bounding box center [784, 456] width 443 height 62
click at [973, 450] on button "Avançar status dos pedidos" at bounding box center [897, 456] width 176 height 35
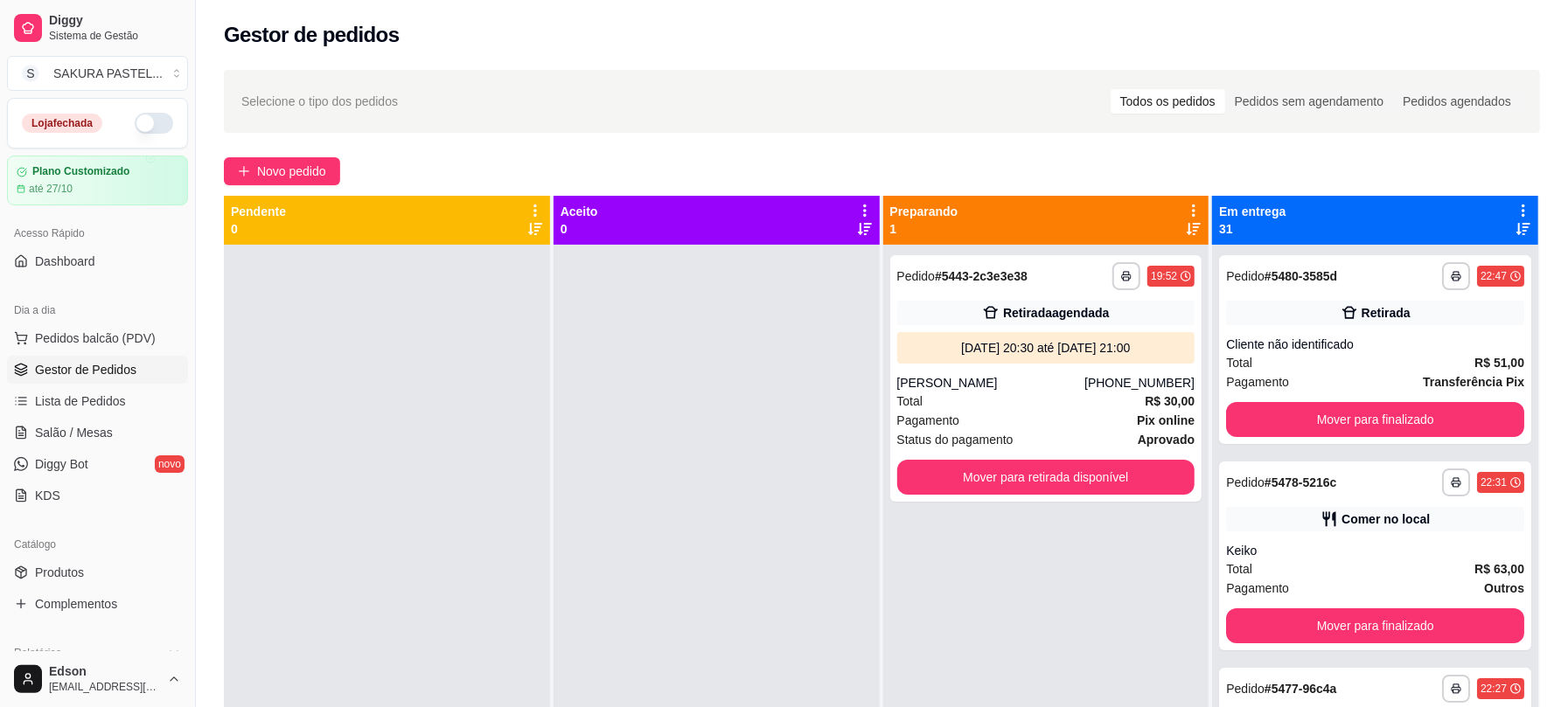
click at [1469, 200] on div "Em entrega 31" at bounding box center [1375, 220] width 326 height 49
click at [1469, 203] on icon at bounding box center [1522, 210] width 16 height 16
click at [1296, 280] on span "Com essa opção você tem a opção de mover todos os pedidos que estão em uma etap…" at bounding box center [1399, 264] width 207 height 33
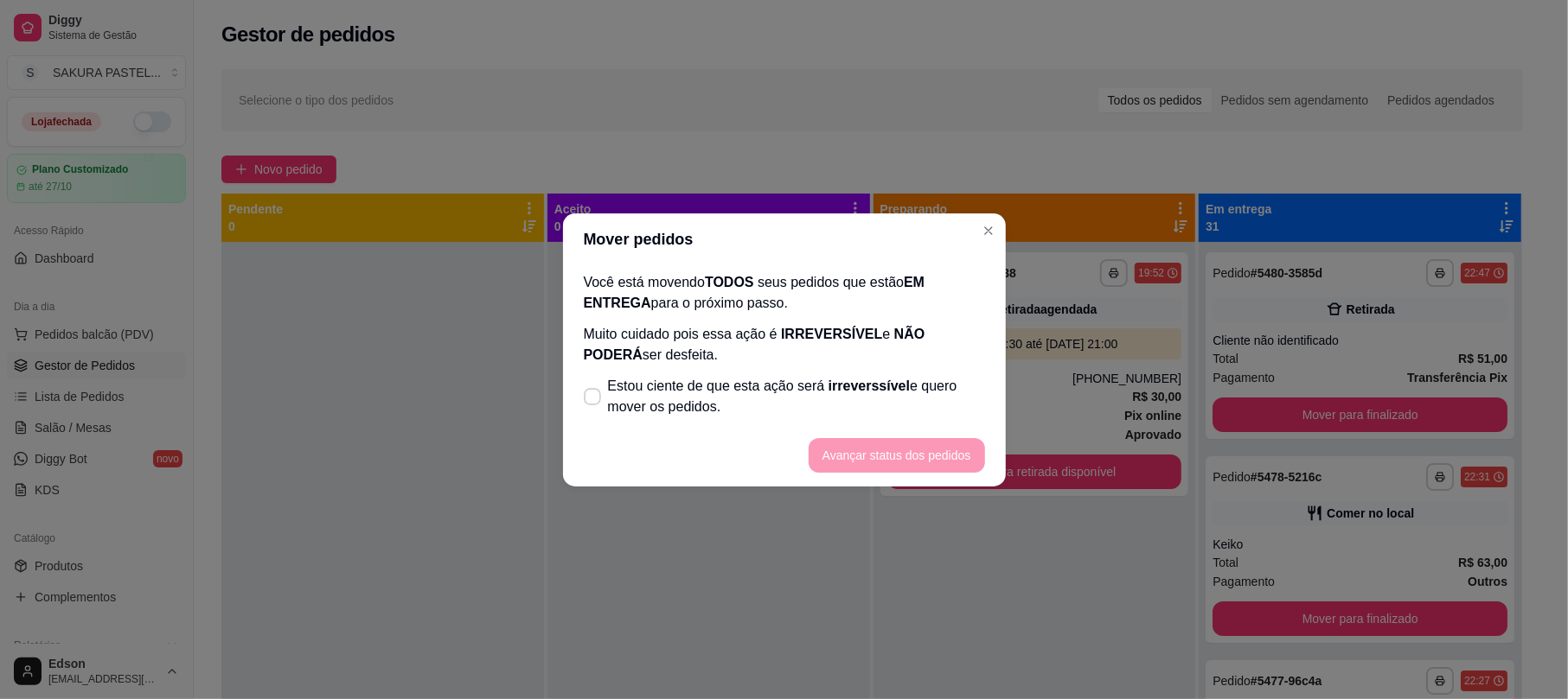
click at [945, 459] on footer "Avançar status dos pedidos" at bounding box center [784, 456] width 443 height 62
click at [831, 400] on span "Estou ciente de que esta ação será irreverssível e quero mover os pedidos." at bounding box center [796, 396] width 377 height 41
click at [594, 400] on input "Estou ciente de que esta ação será irreverssível e quero mover os pedidos." at bounding box center [588, 405] width 11 height 11
click at [879, 438] on button "Avançar status dos pedidos" at bounding box center [897, 456] width 176 height 35
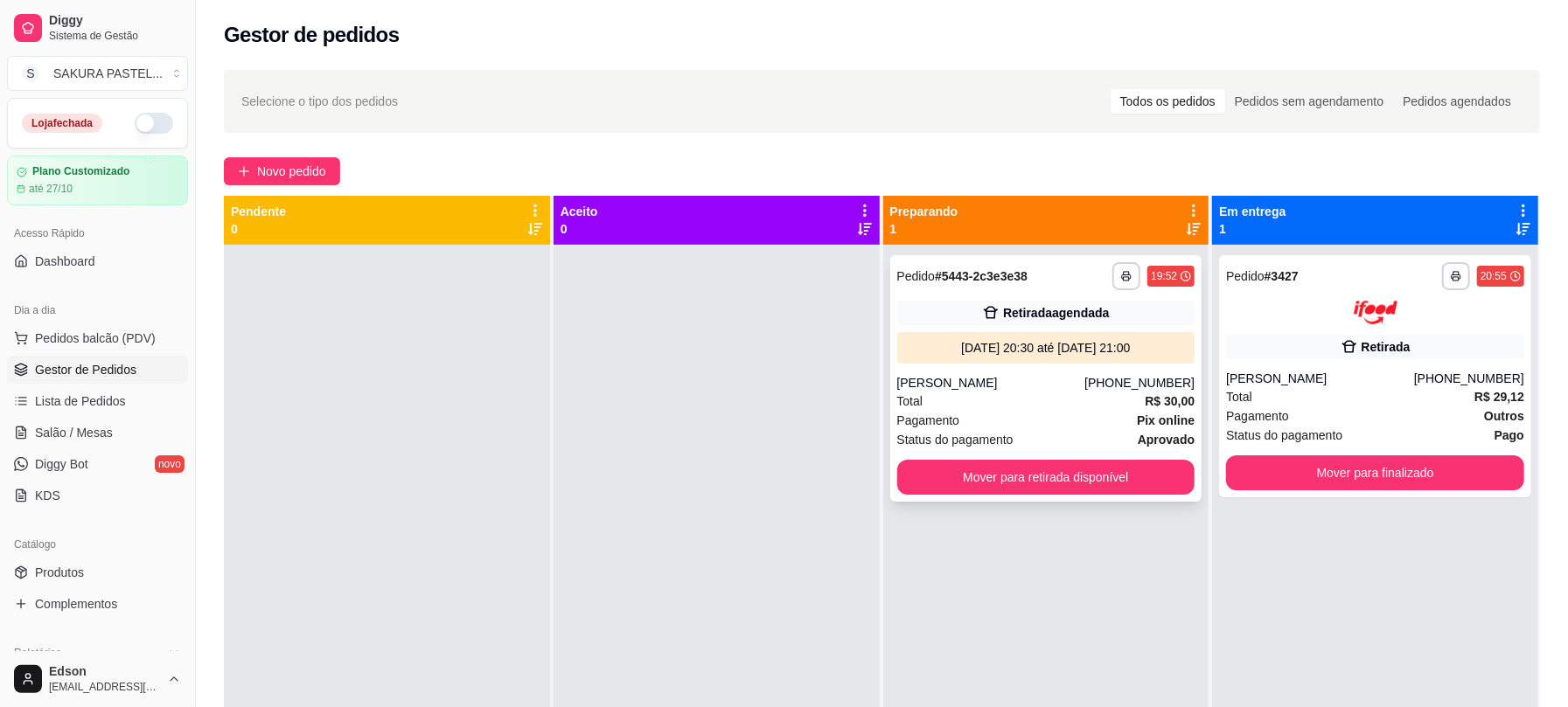
click at [1079, 500] on div "**********" at bounding box center [1047, 378] width 312 height 246
click at [1127, 491] on button "Mover para retirada disponível" at bounding box center [1046, 478] width 298 height 35
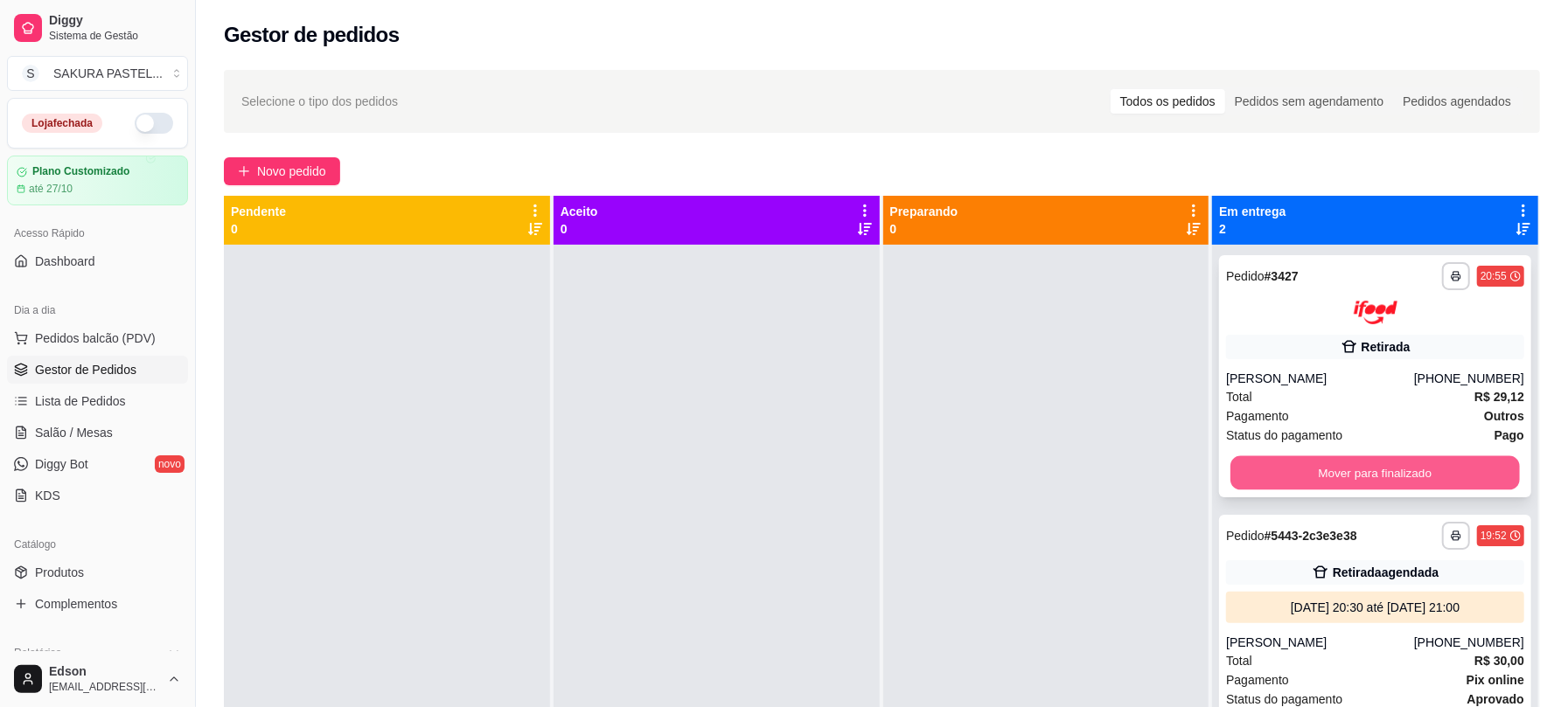
click at [1263, 483] on button "Mover para finalizado" at bounding box center [1375, 472] width 289 height 34
